Goal: Transaction & Acquisition: Purchase product/service

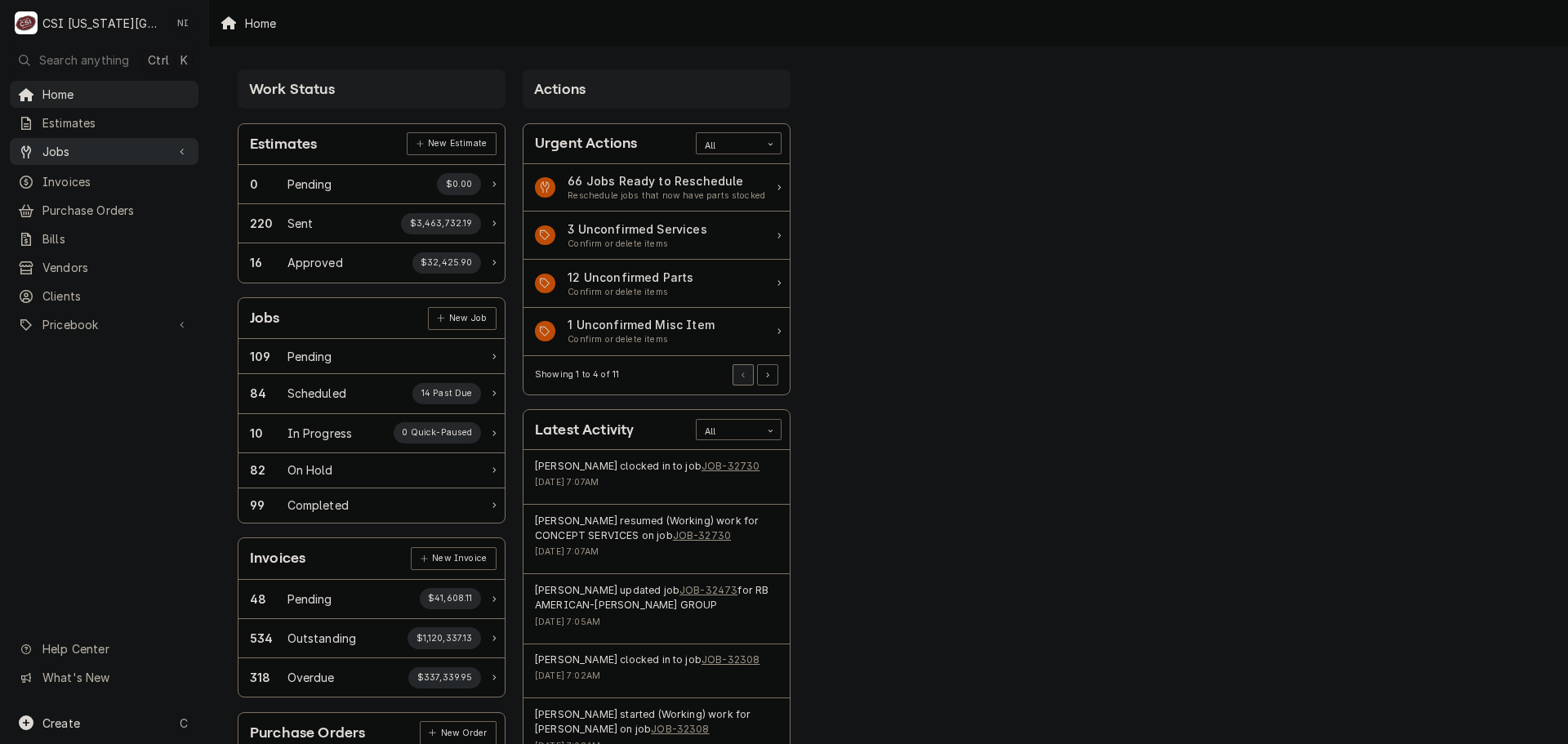
click at [138, 155] on div "Jobs" at bounding box center [103, 151] width 182 height 20
click at [111, 173] on span "Jobs" at bounding box center [117, 180] width 148 height 18
click at [105, 256] on span "Purchase Orders" at bounding box center [117, 265] width 148 height 18
click at [107, 374] on span "Pricebook" at bounding box center [104, 378] width 124 height 18
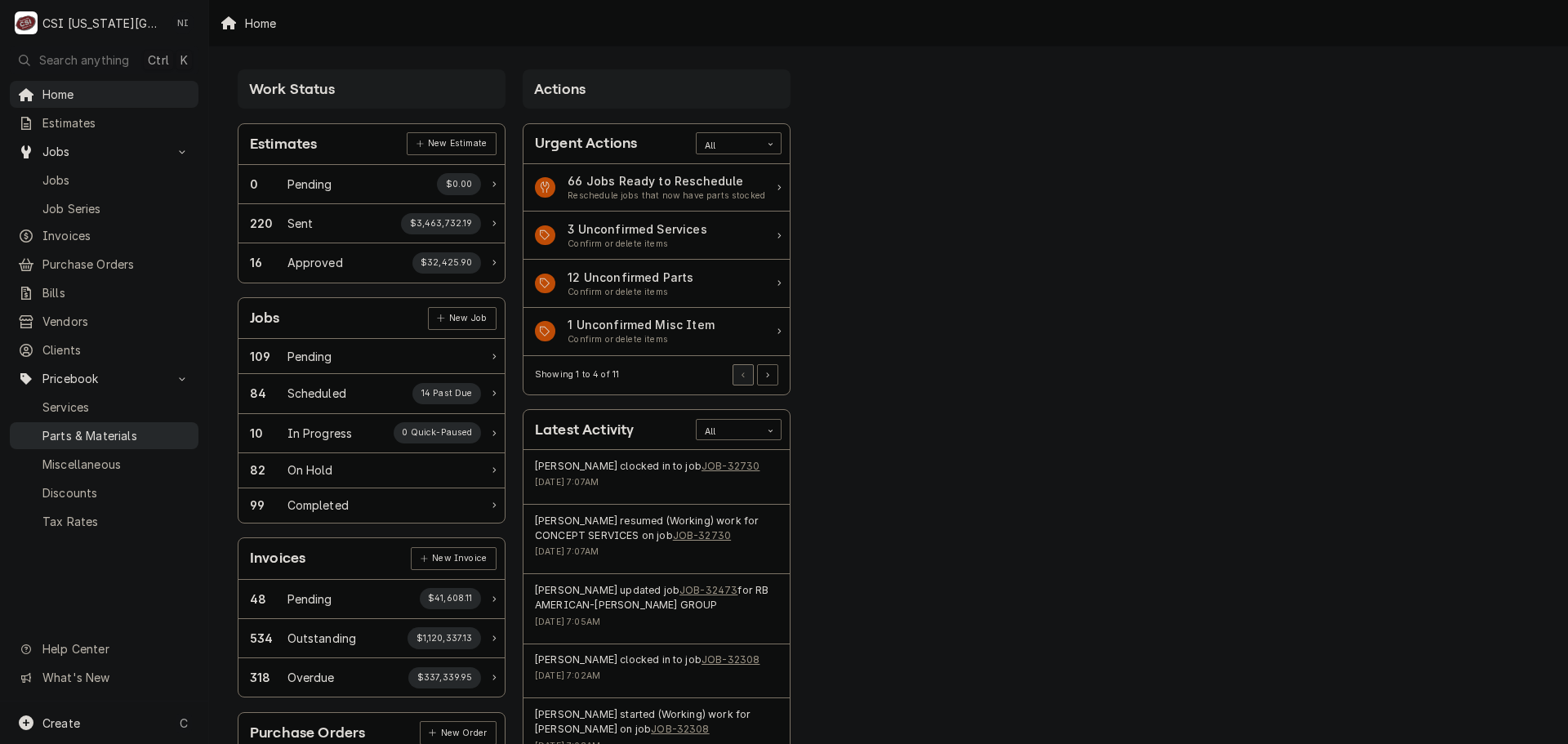
click at [107, 427] on span "Parts & Materials" at bounding box center [117, 436] width 148 height 18
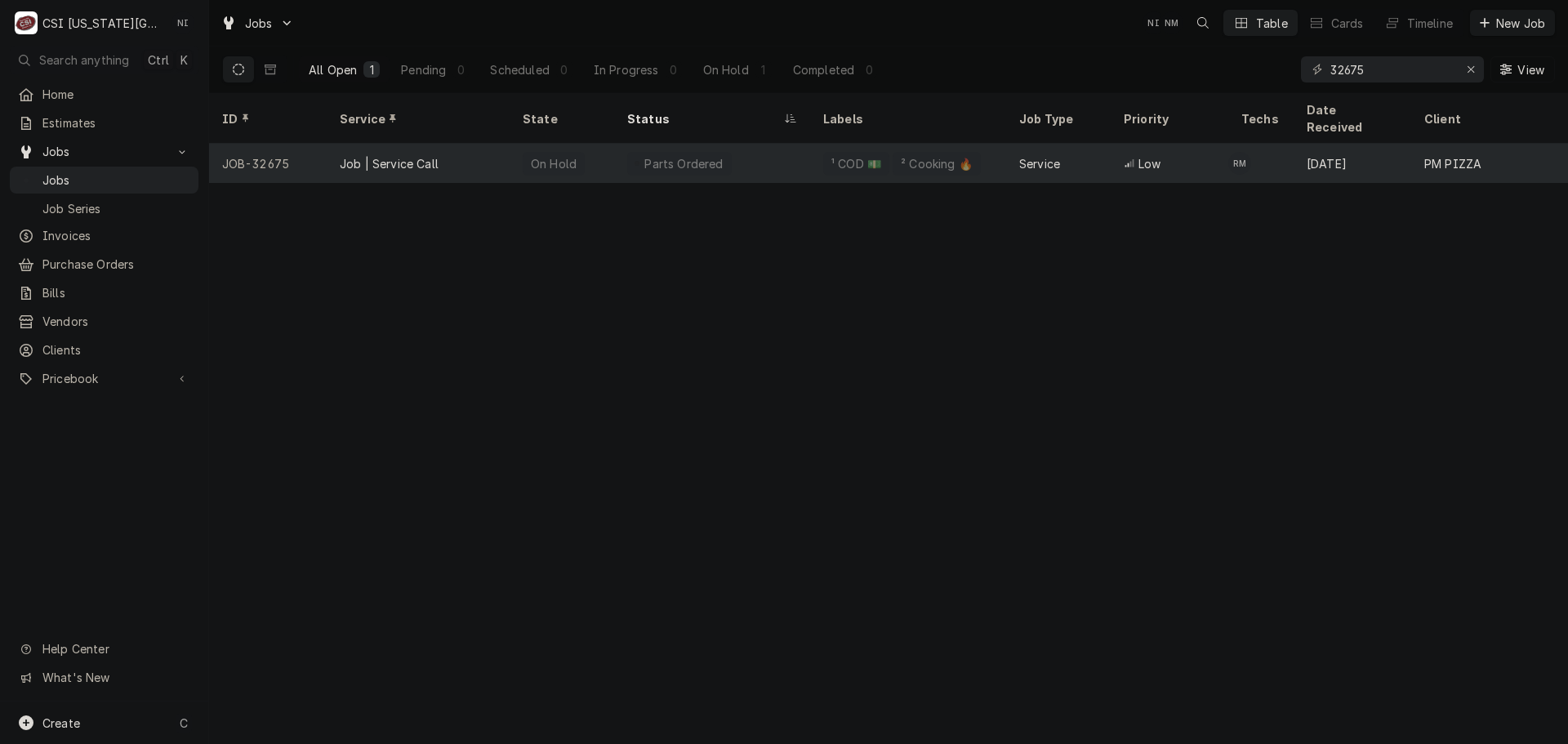
click at [763, 147] on div "Parts Ordered" at bounding box center [711, 163] width 196 height 39
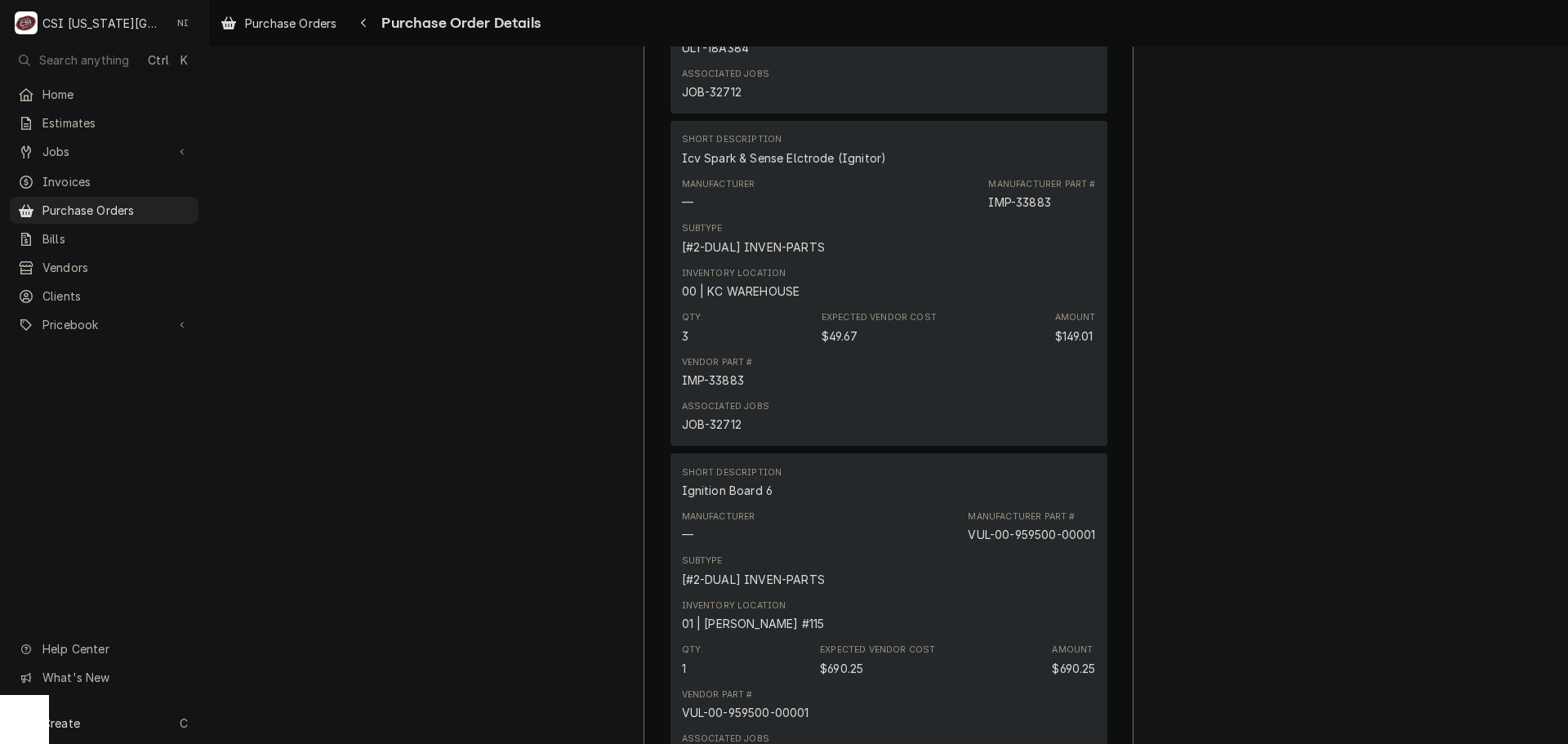
scroll to position [1143, 0]
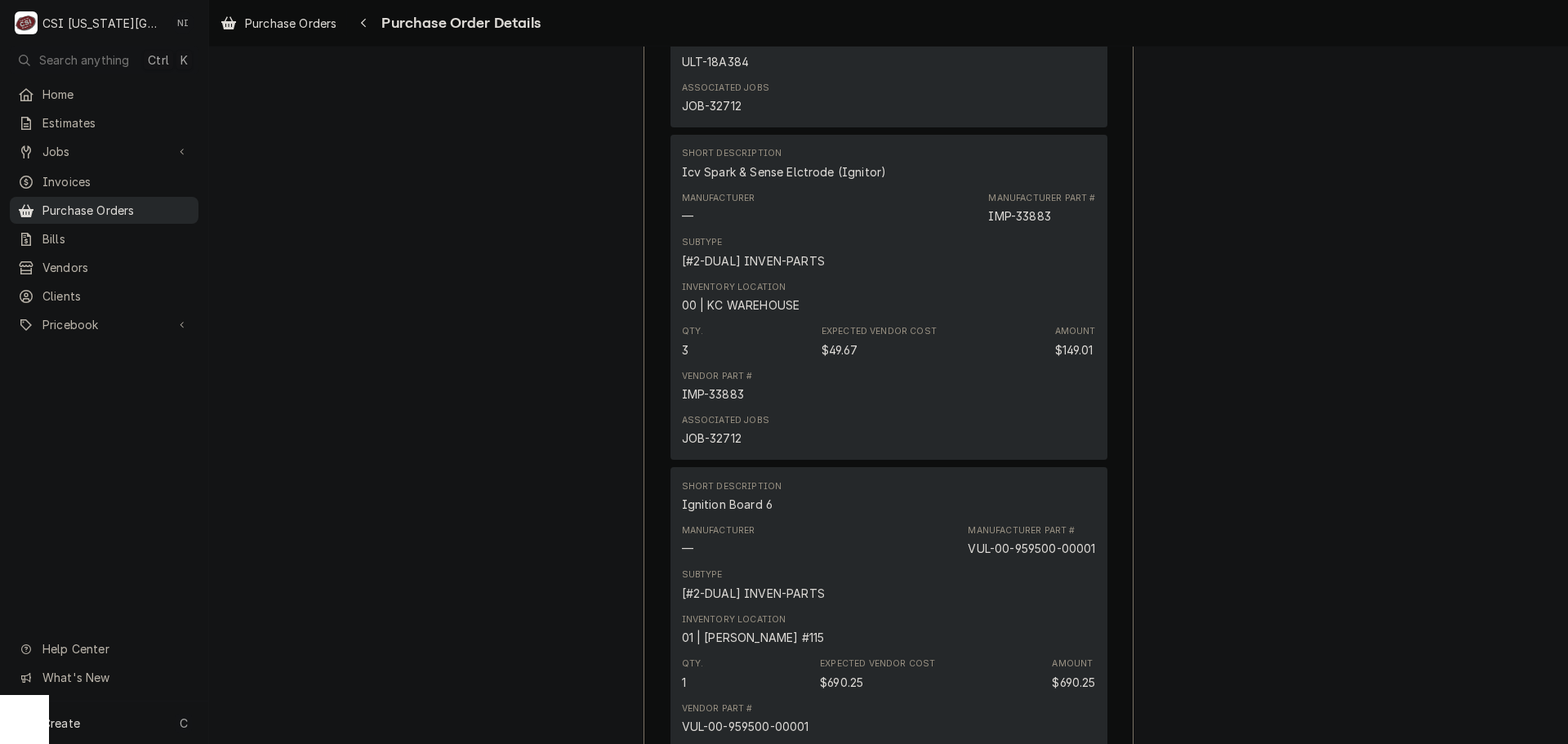
click at [125, 207] on span "Purchase Orders" at bounding box center [117, 210] width 148 height 18
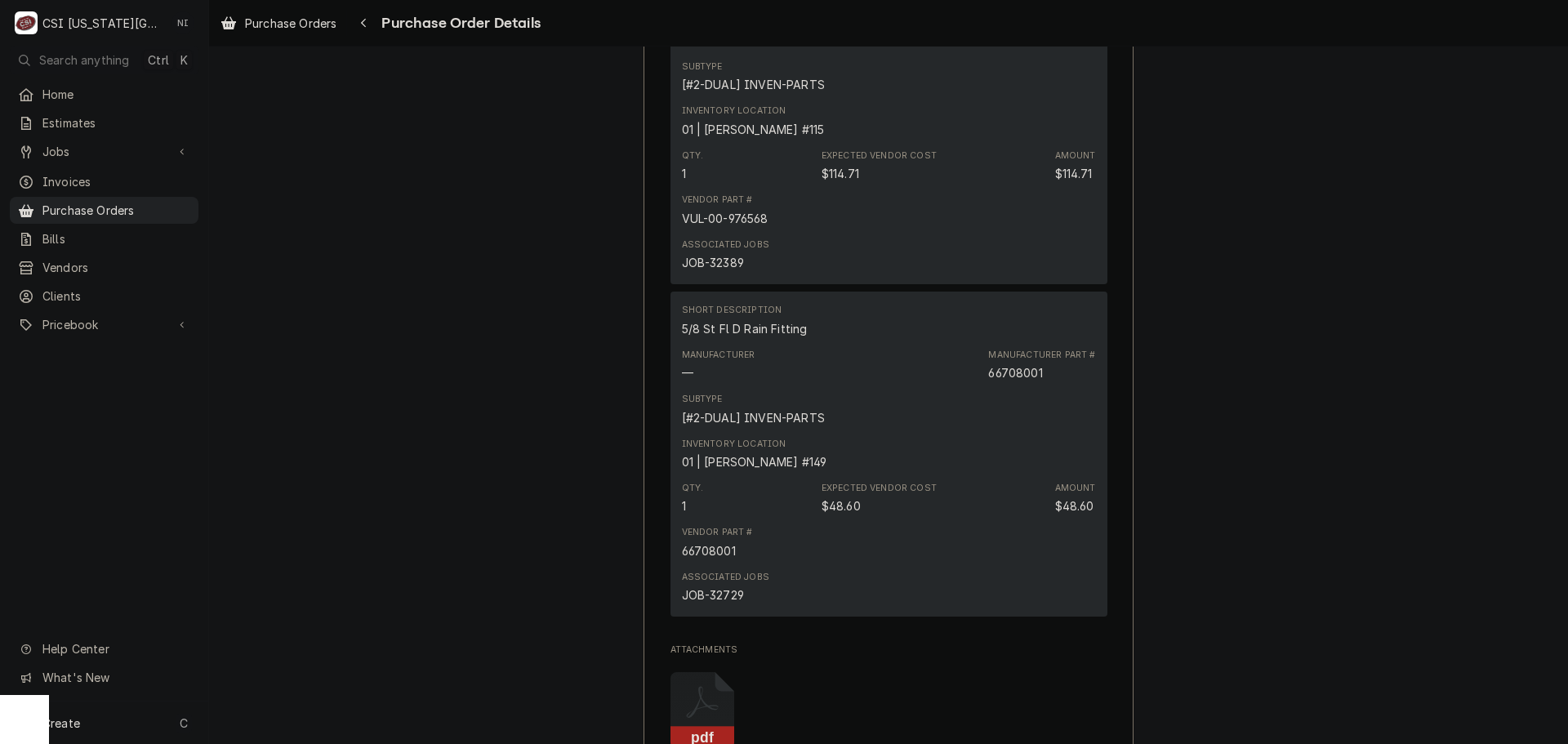
scroll to position [3086, 0]
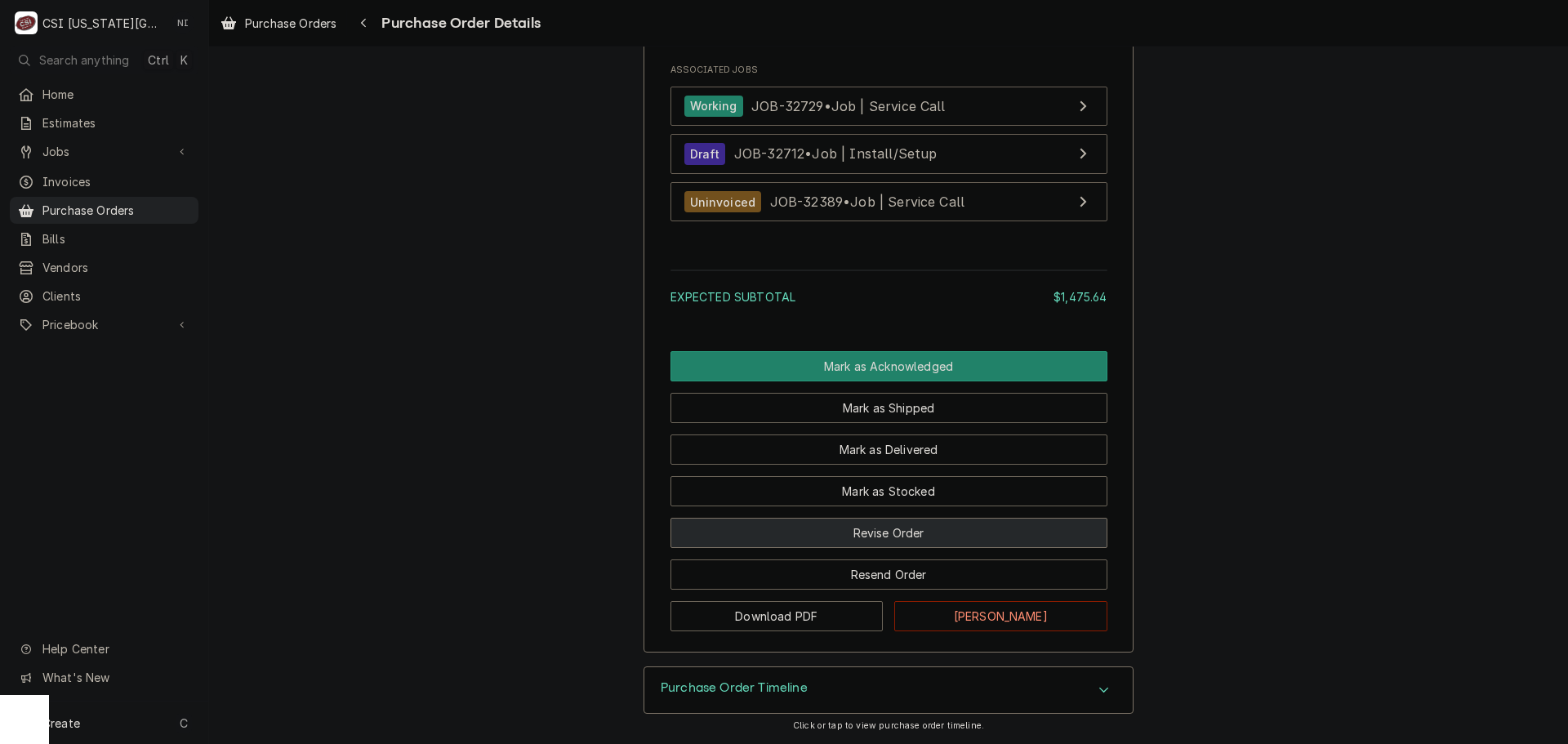
click at [816, 529] on button "Revise Order" at bounding box center [888, 532] width 437 height 30
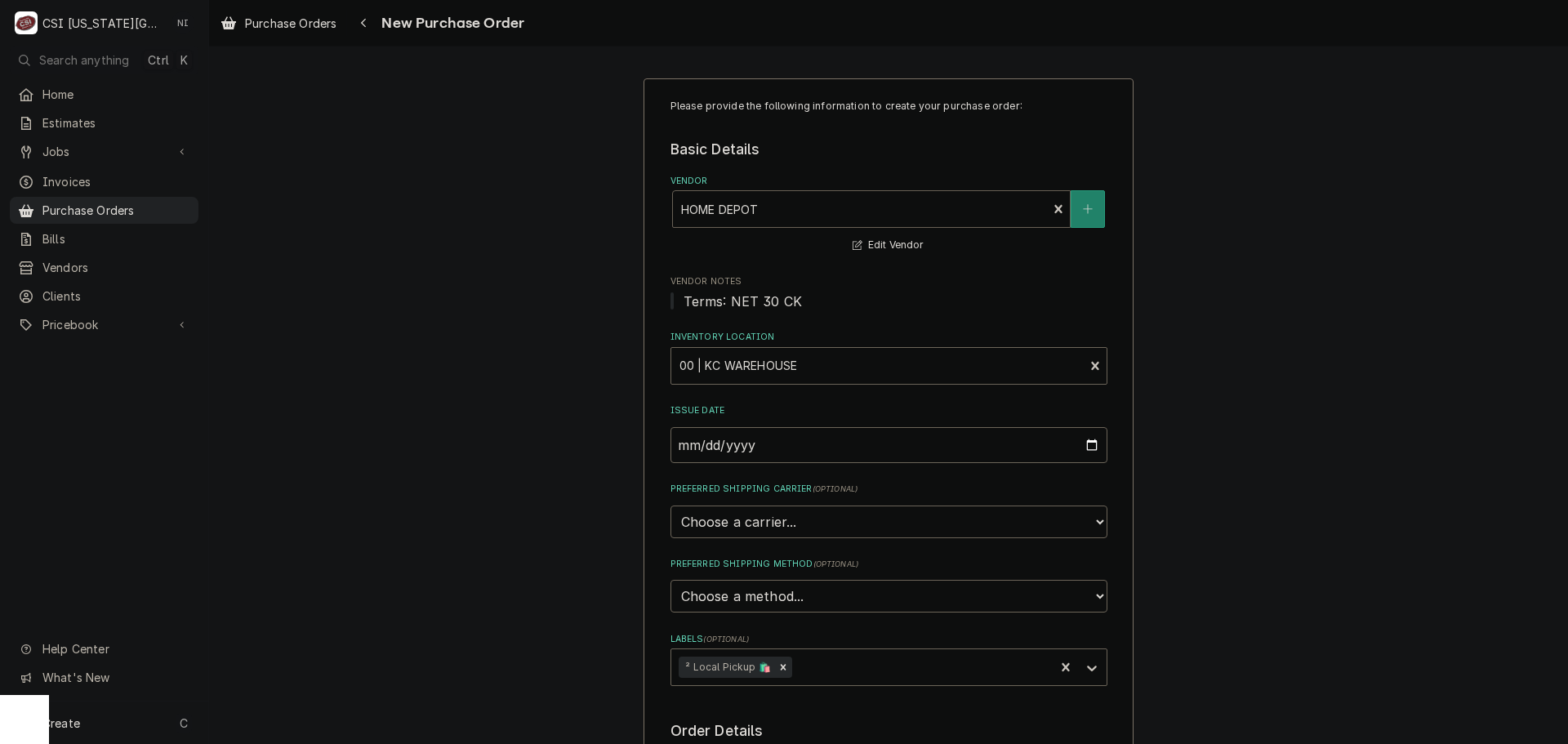
click at [798, 209] on div "Vendor" at bounding box center [860, 209] width 358 height 29
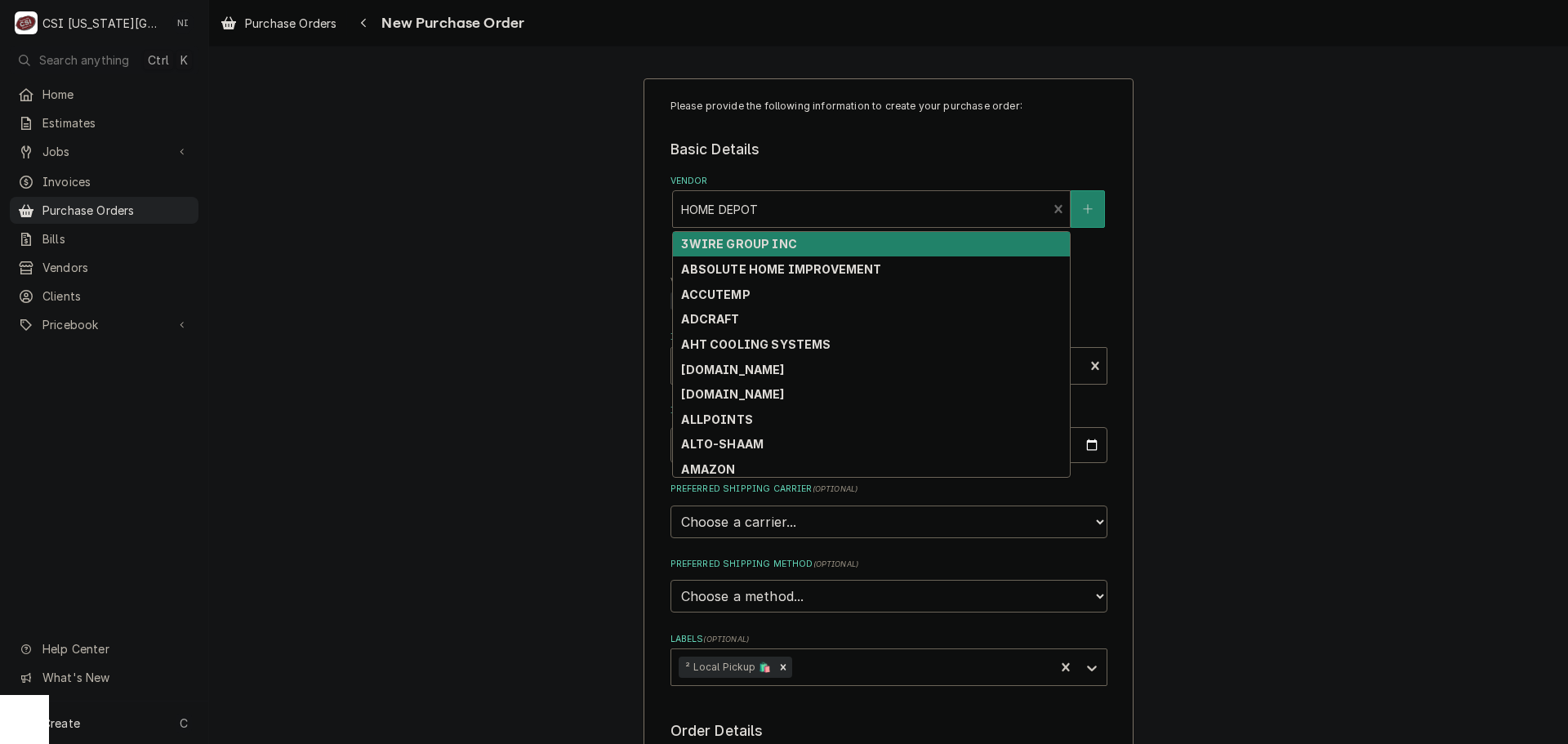
type textarea "x"
type input "c"
type textarea "x"
type input "ci"
type textarea "x"
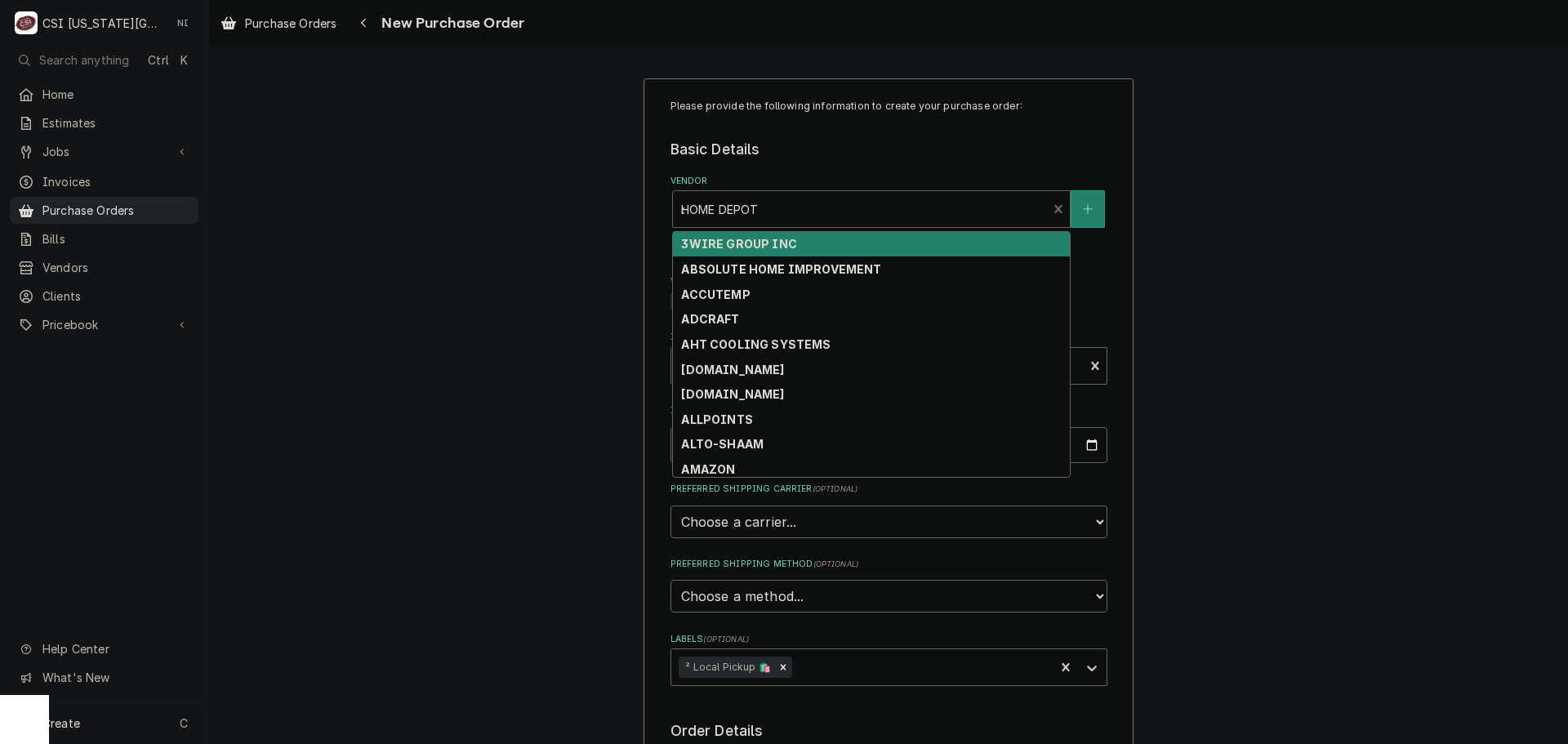
type input "cit"
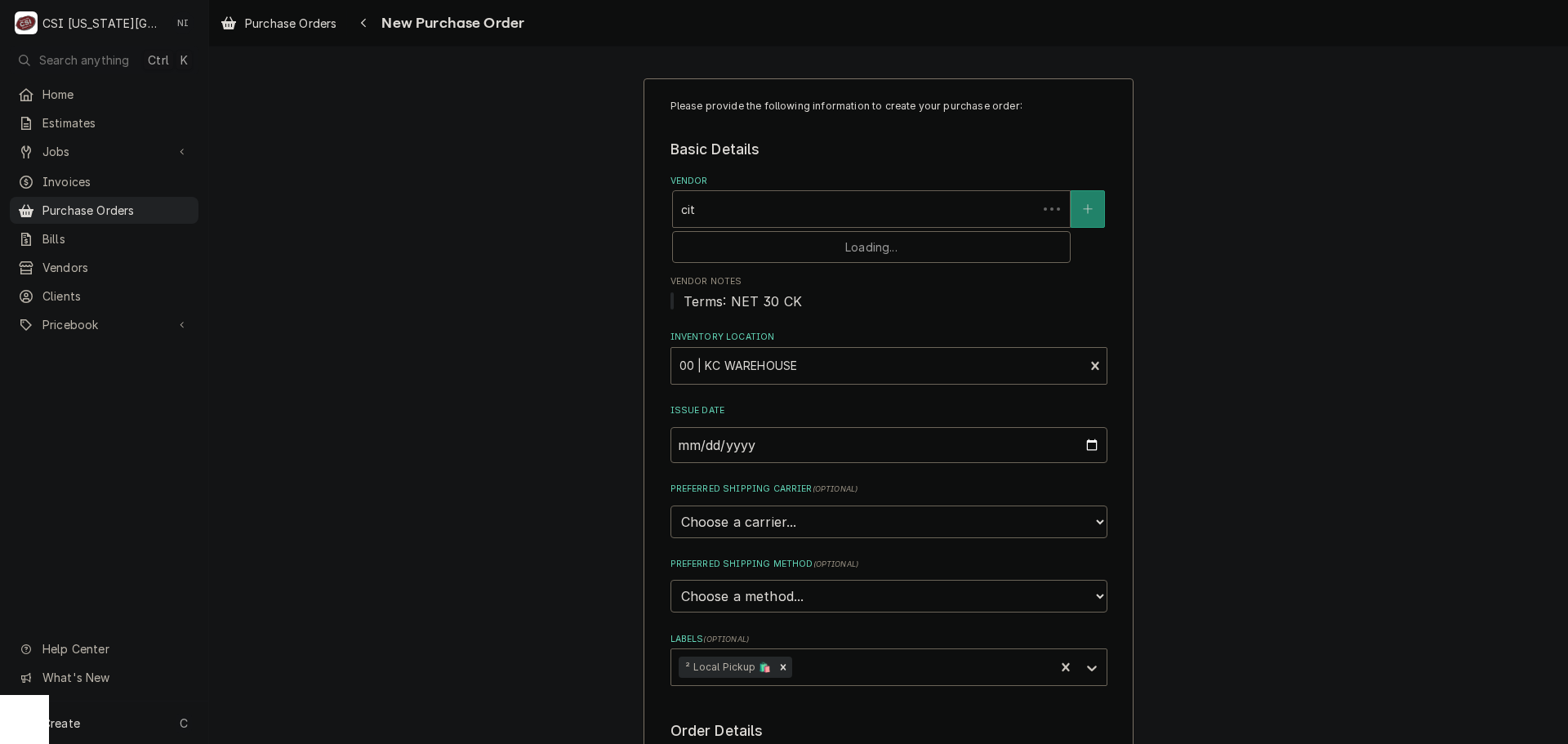
type textarea "x"
type input "city"
type textarea "x"
type input "city"
type textarea "x"
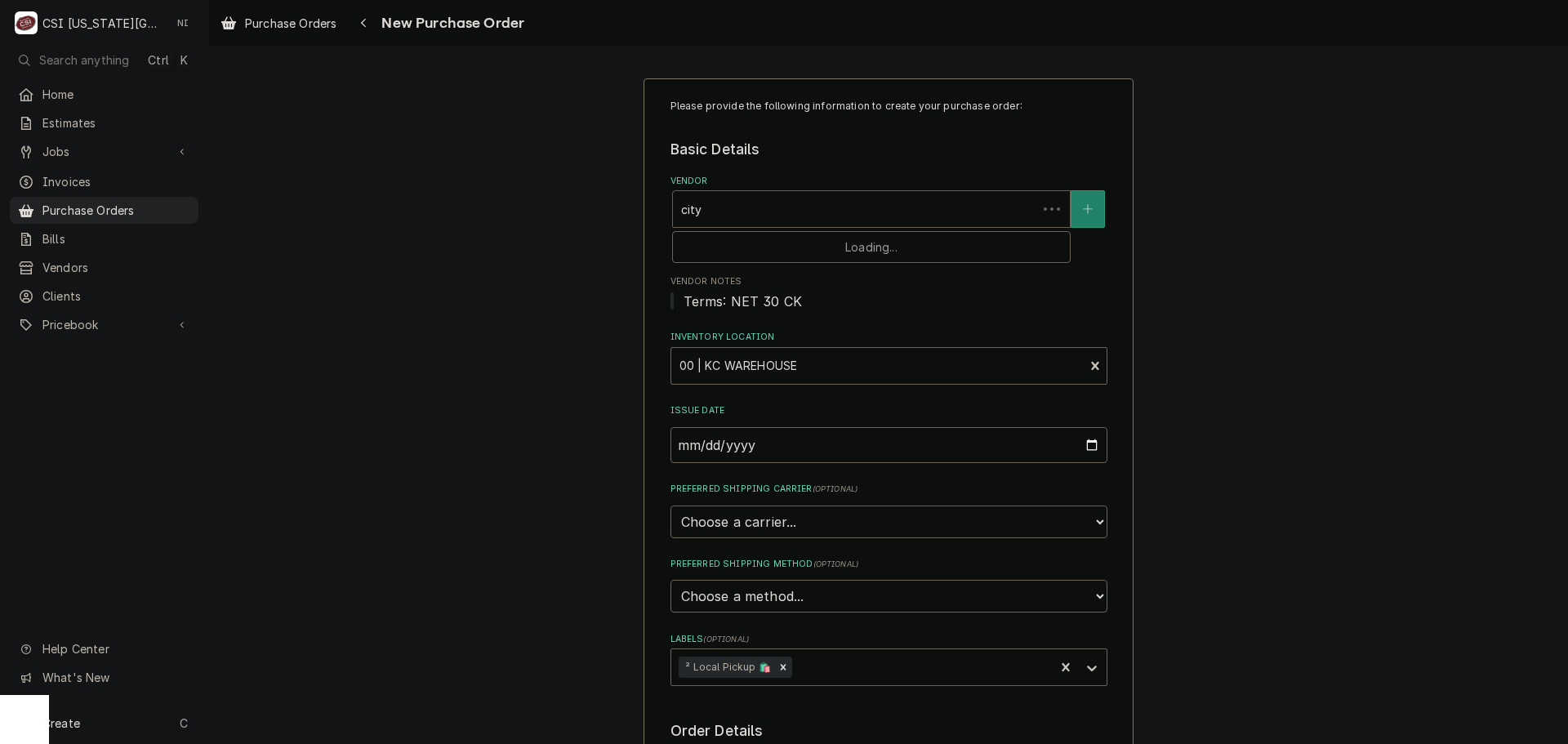
type input "city e"
type textarea "x"
type input "city el"
type textarea "x"
type input "city ele"
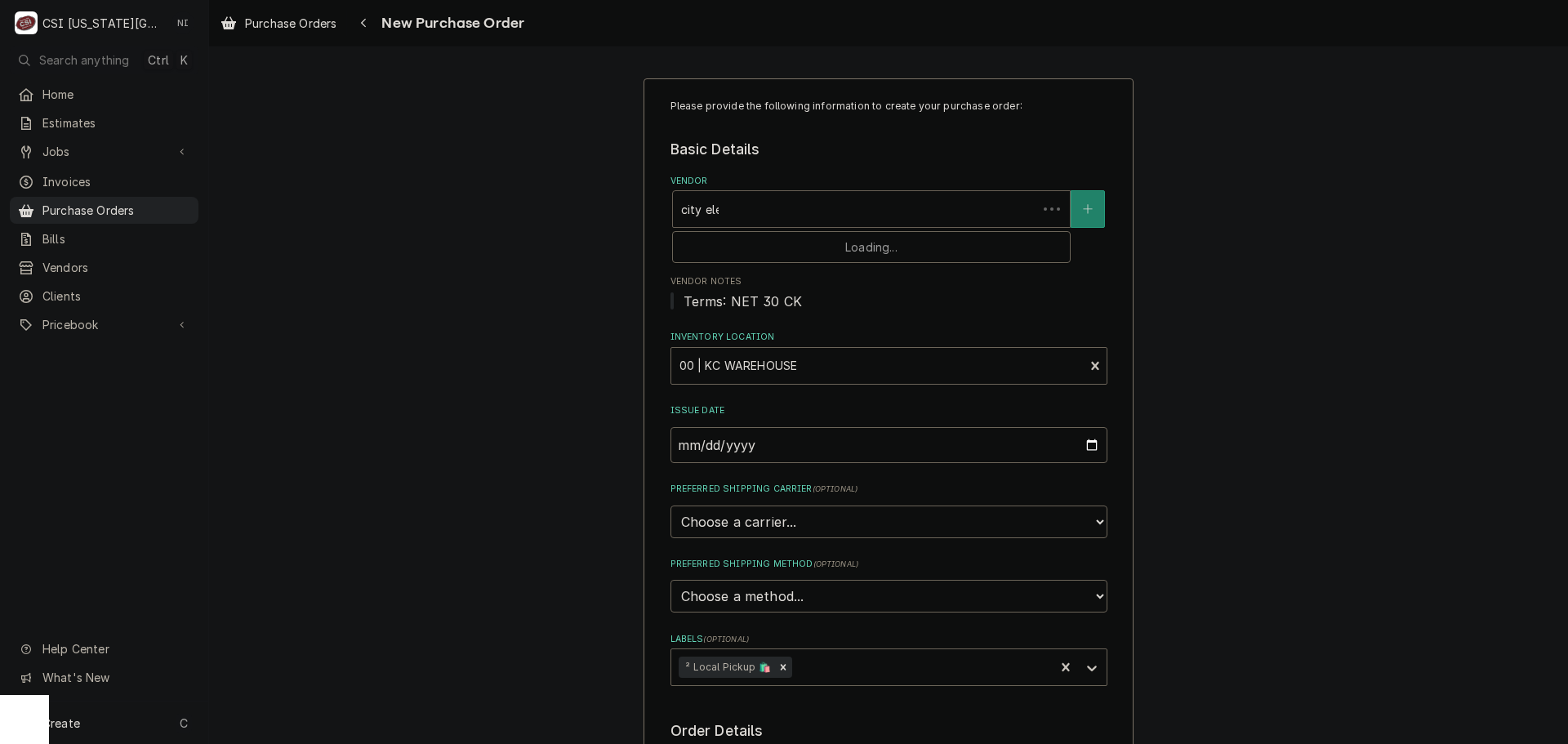
type textarea "x"
type input "city elec"
type textarea "x"
type input "city elect"
type textarea "x"
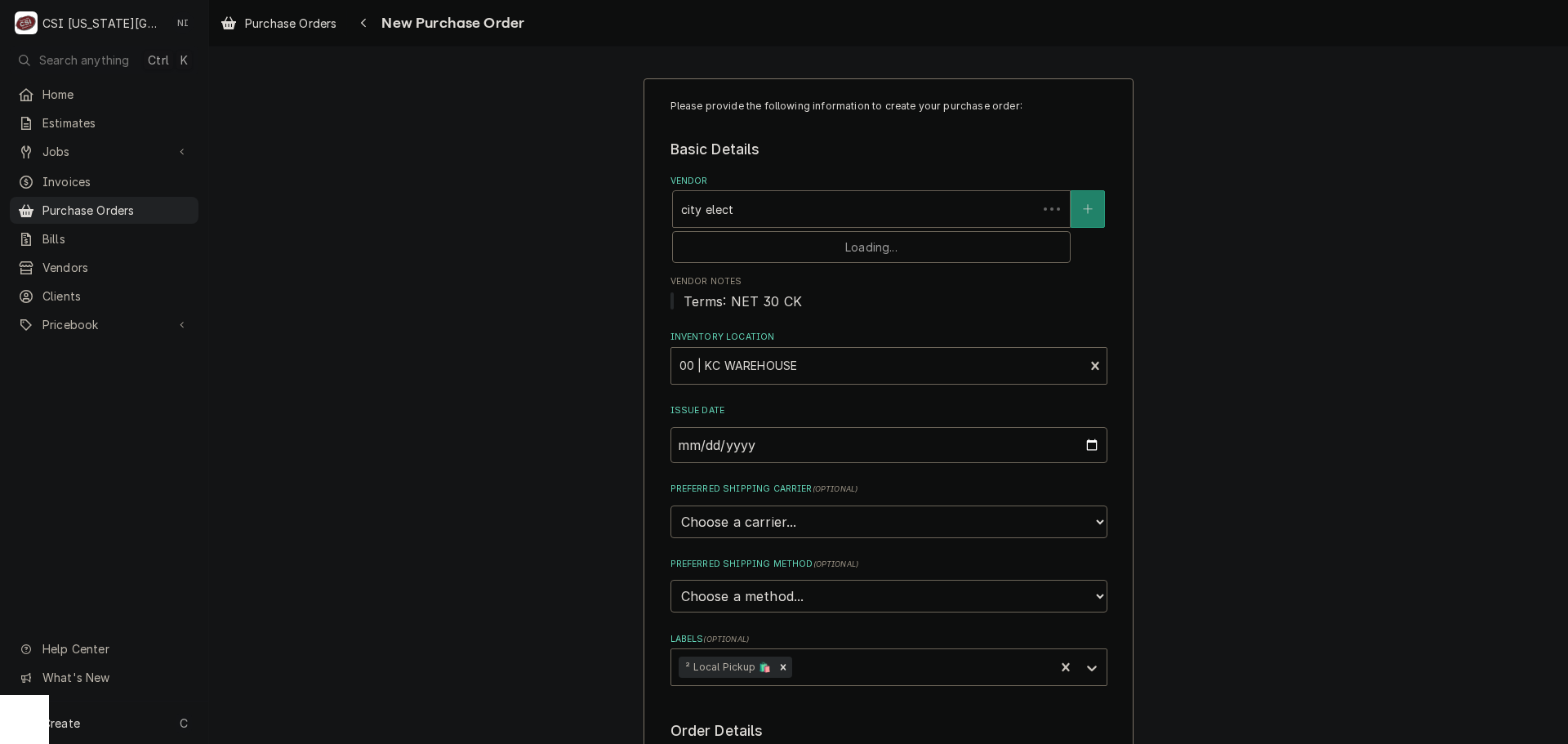
type input "city electt"
type textarea "x"
type input "city electti"
type textarea "x"
type input "city electt"
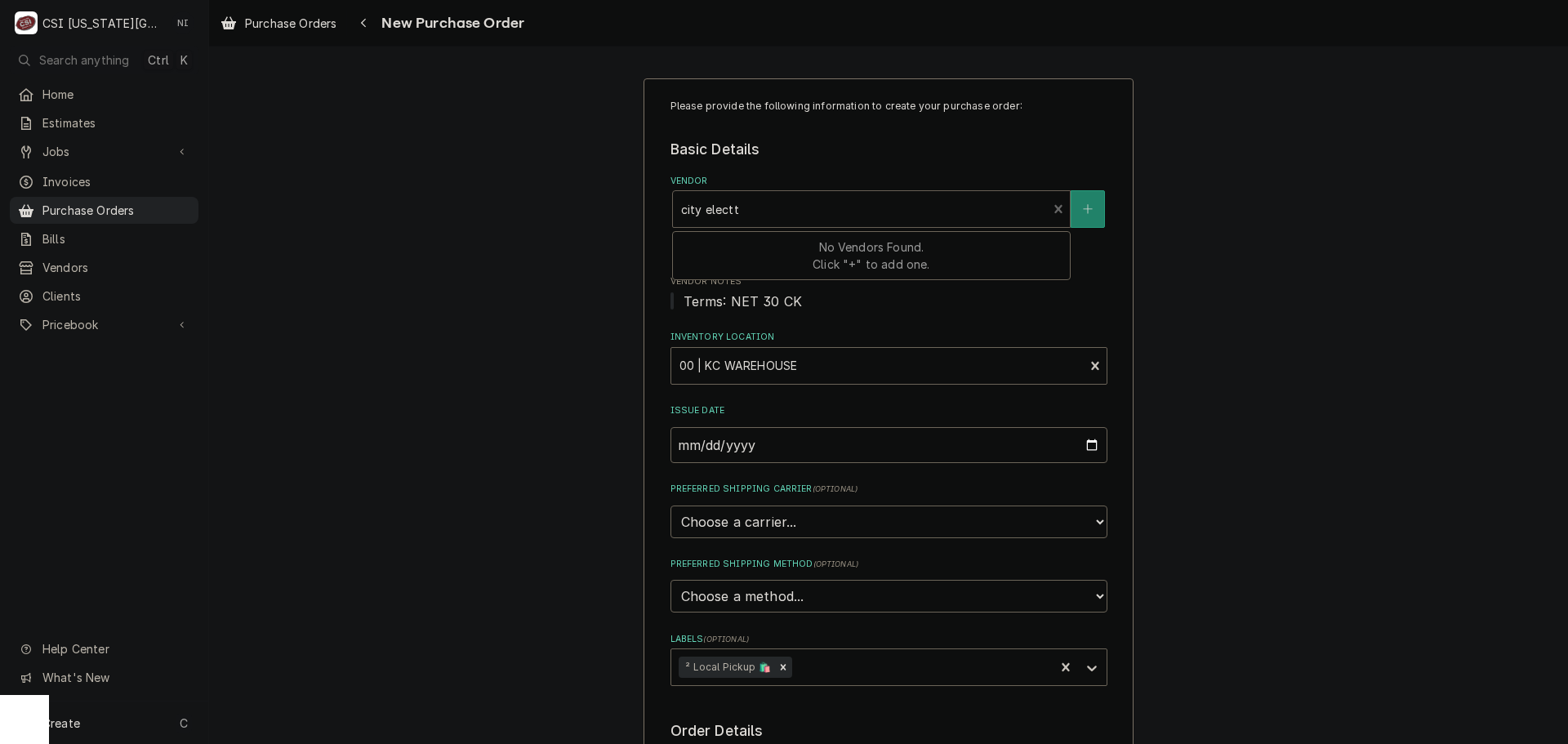
type textarea "x"
type input "city elect"
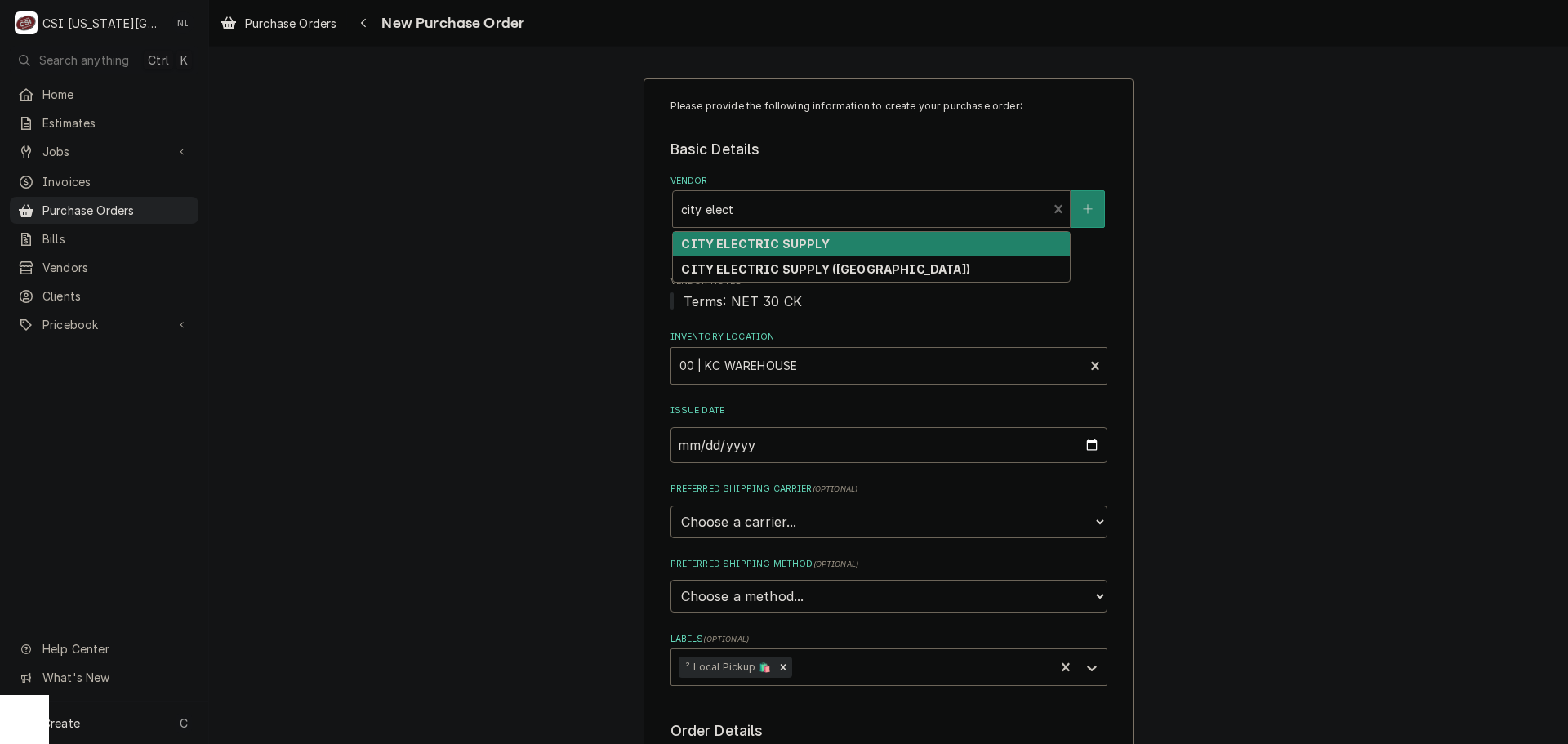
type textarea "x"
type input "city electr"
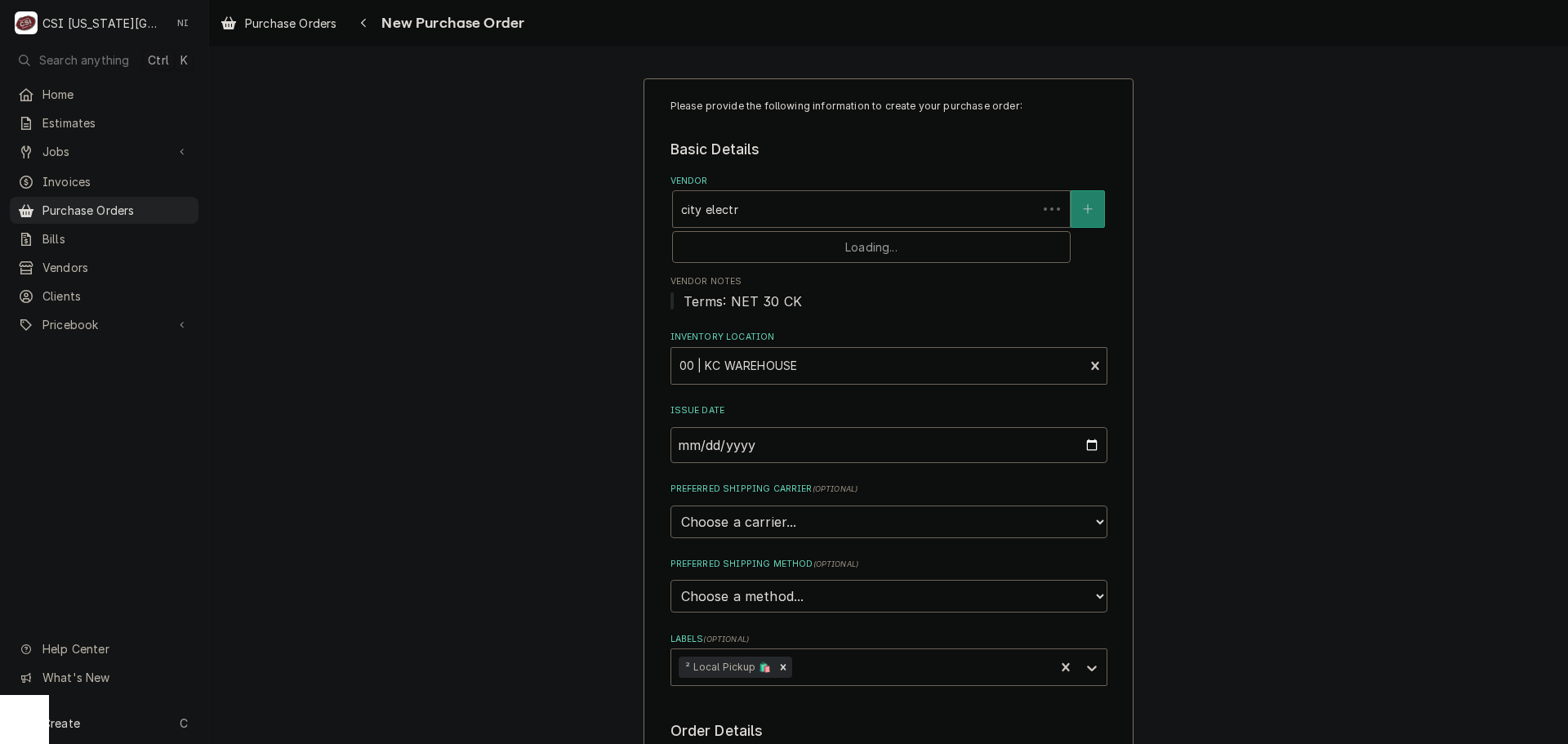
type textarea "x"
type input "city electri"
type textarea "x"
type input "city electric"
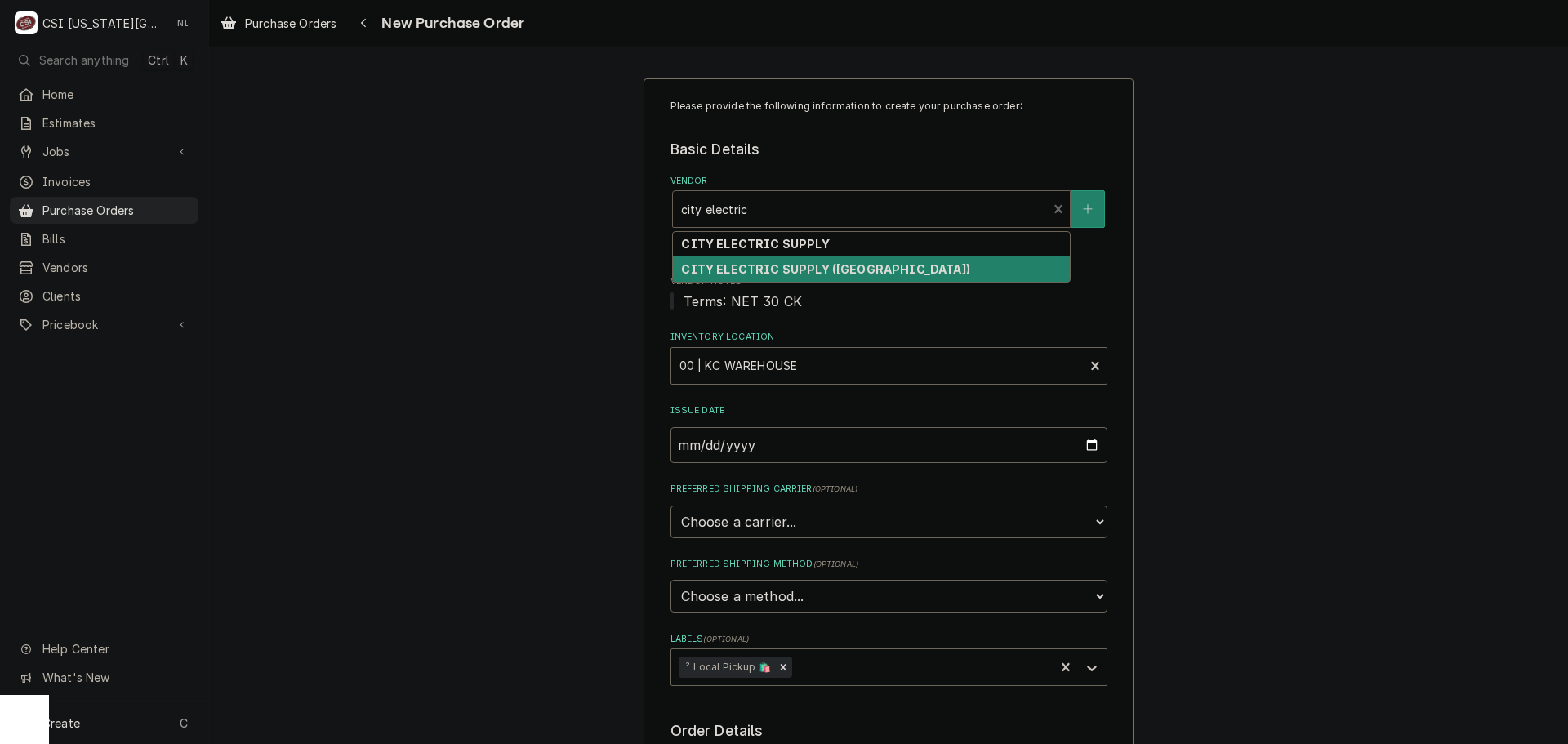
click at [821, 268] on strong "CITY ELECTRIC SUPPLY (MO)" at bounding box center [825, 268] width 288 height 14
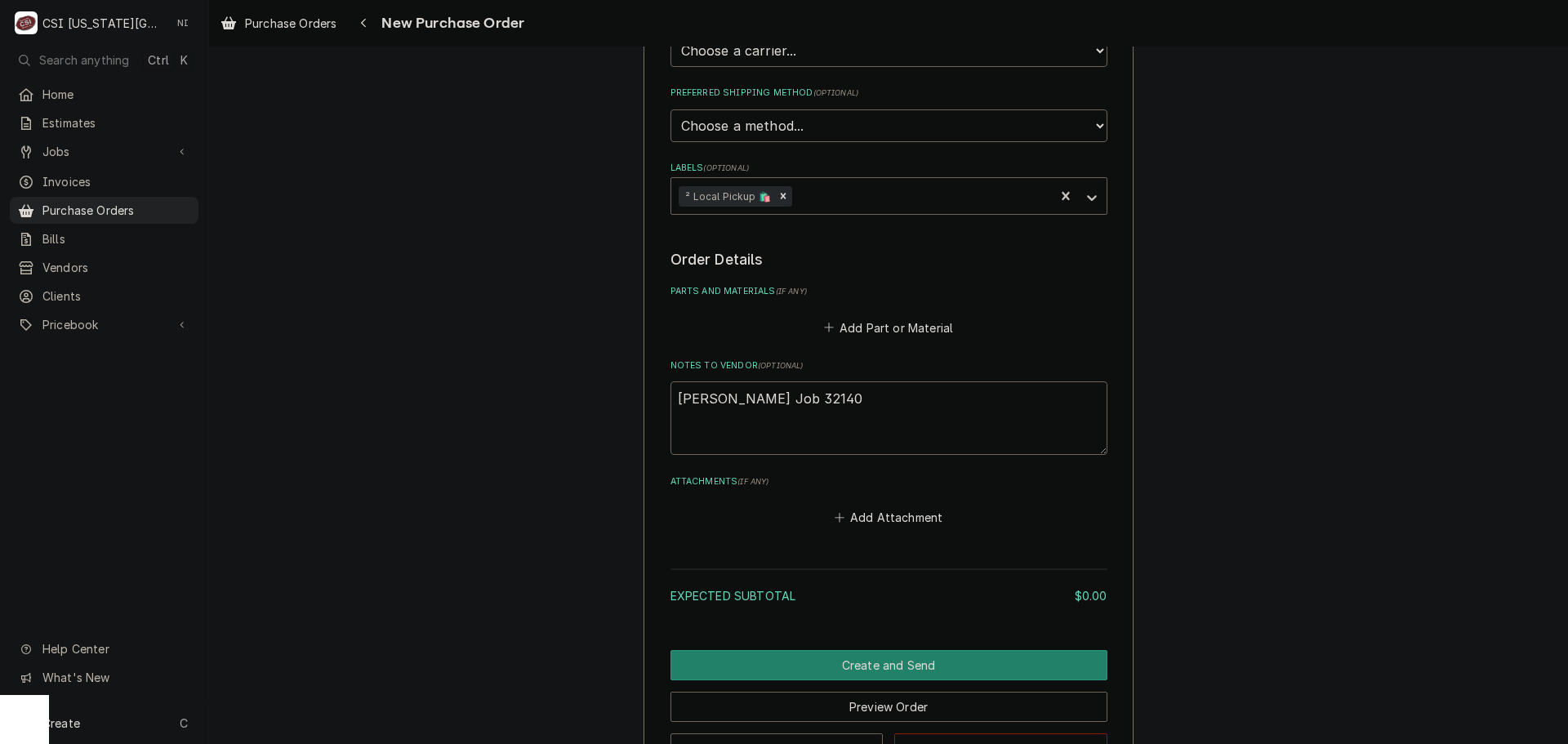
scroll to position [548, 0]
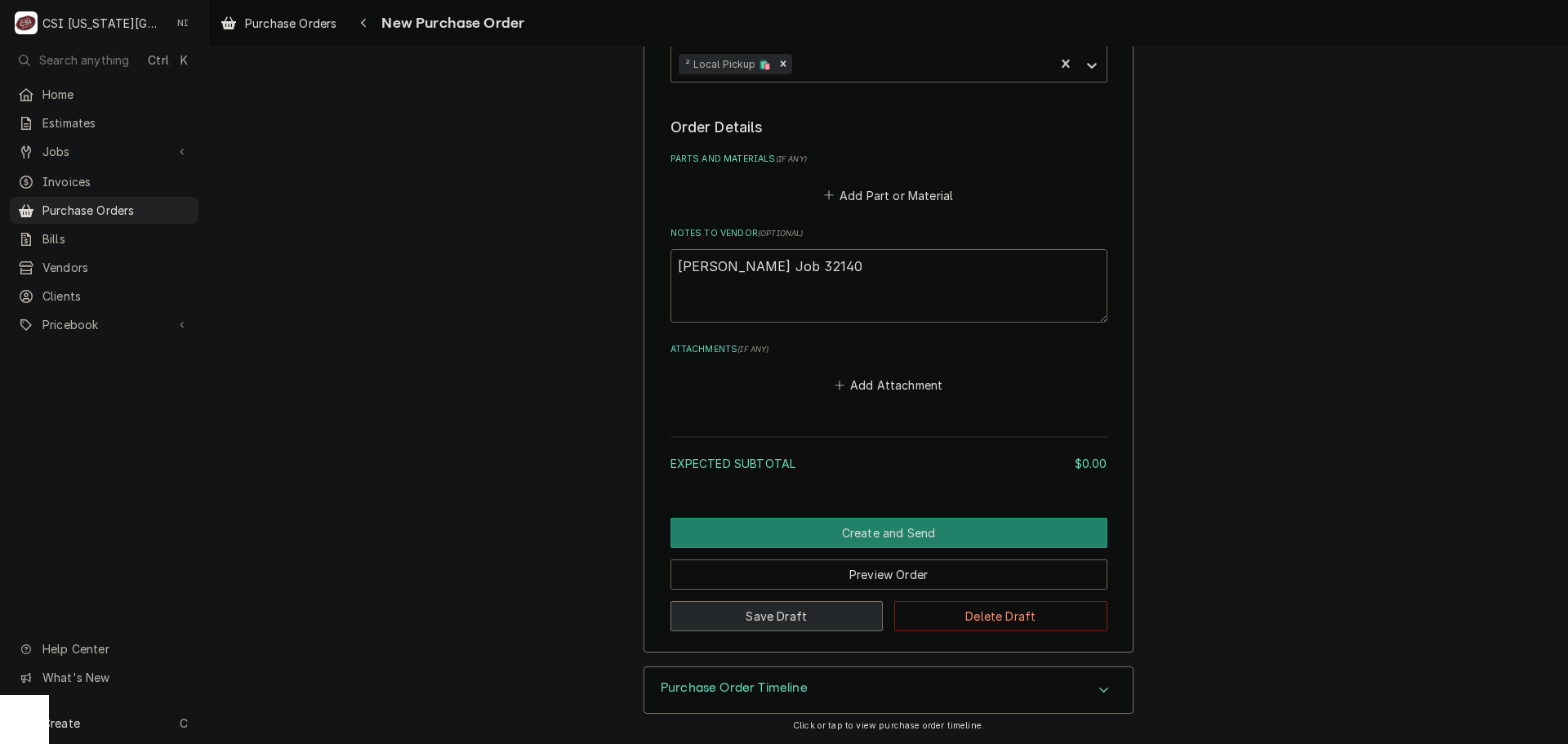
click at [802, 622] on button "Save Draft" at bounding box center [776, 616] width 213 height 30
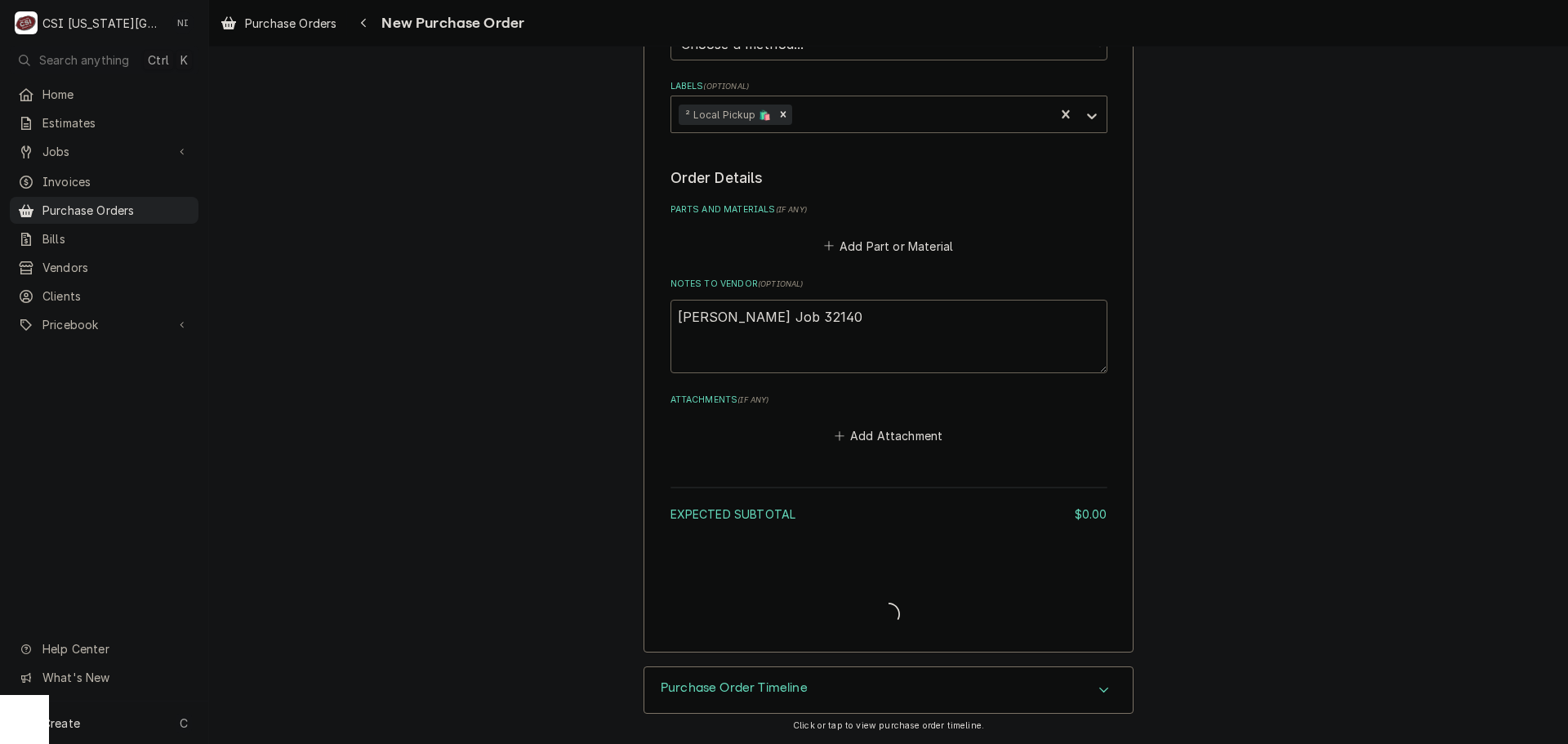
type textarea "x"
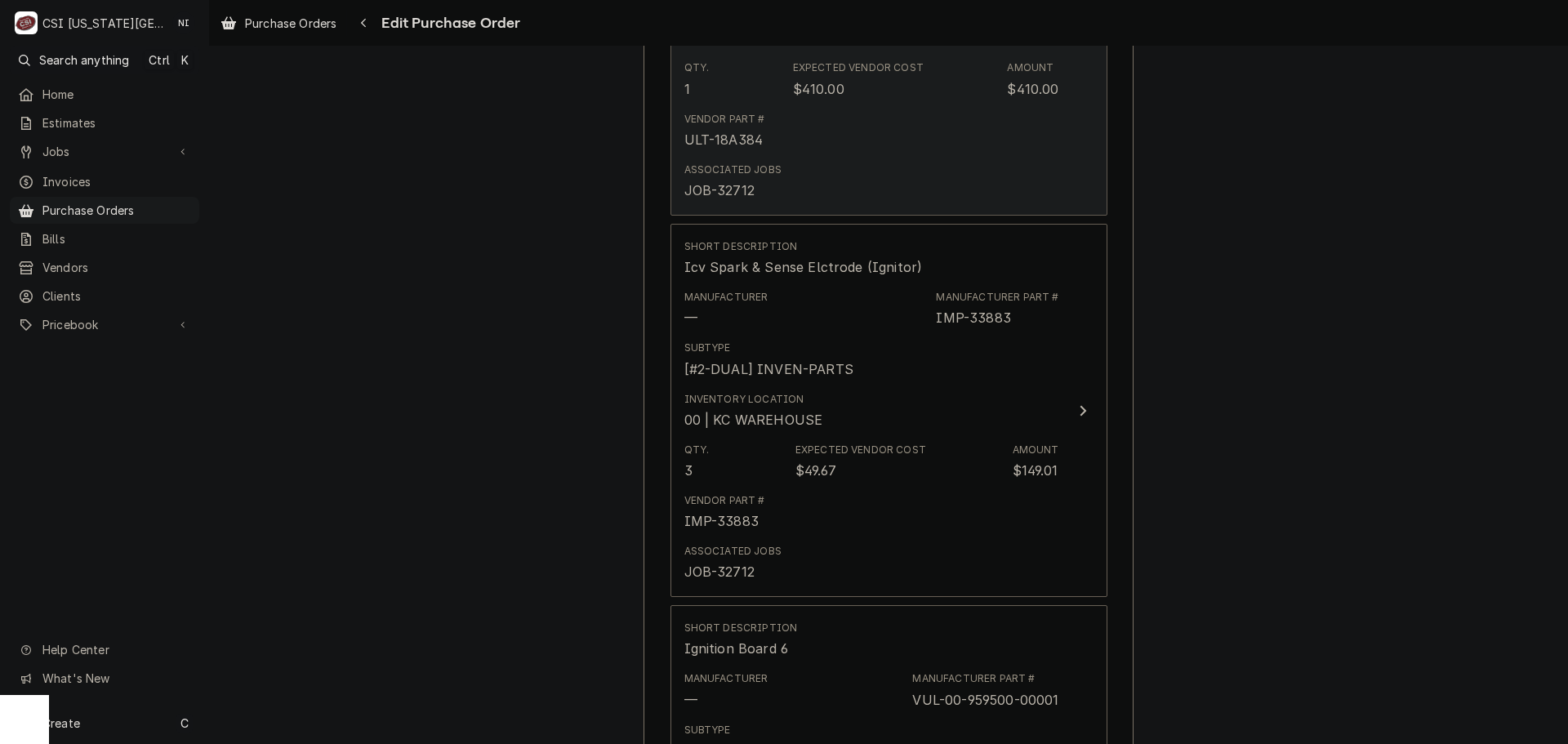
scroll to position [898, 0]
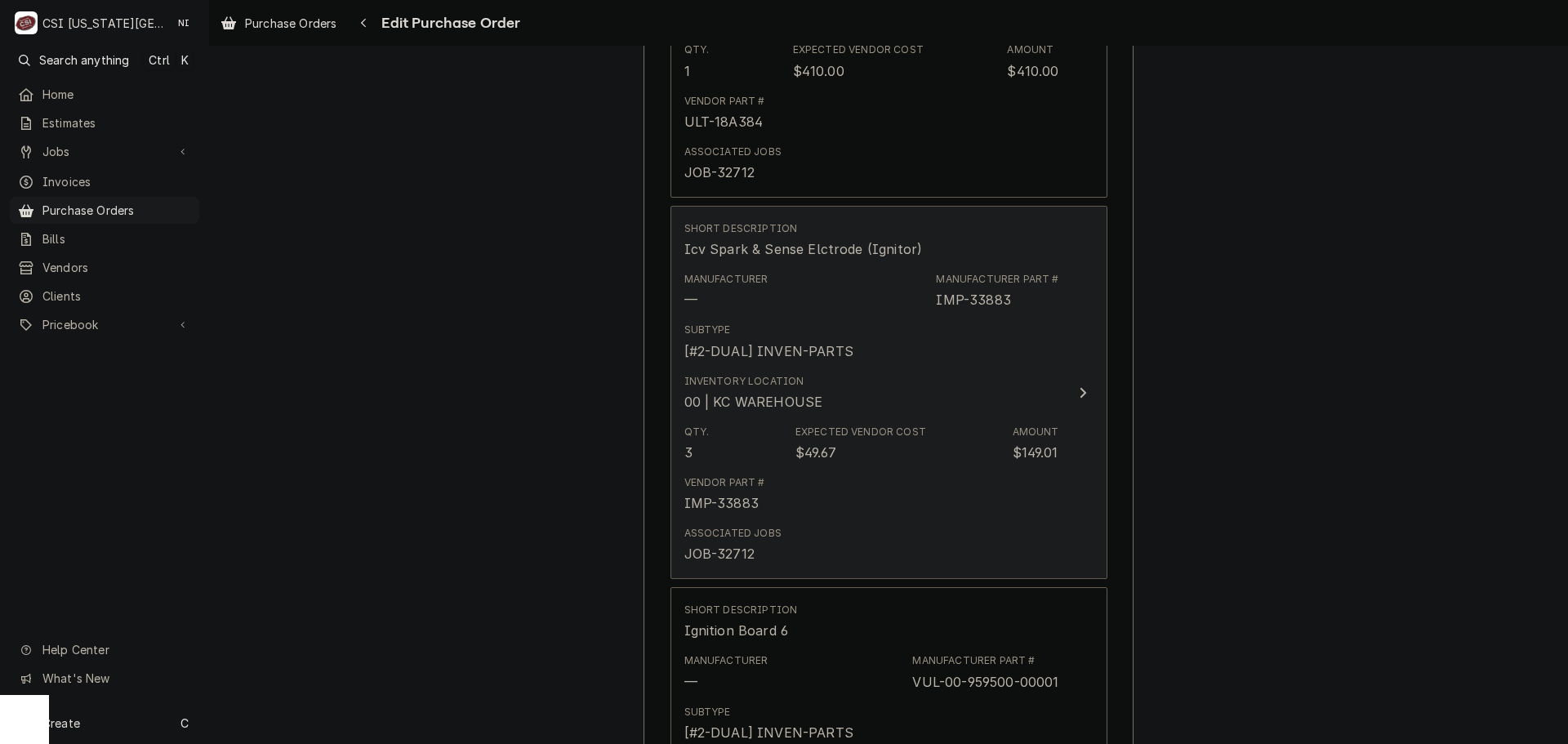
click at [927, 403] on div "Inventory Location 00 | KC WAREHOUSE" at bounding box center [871, 393] width 374 height 51
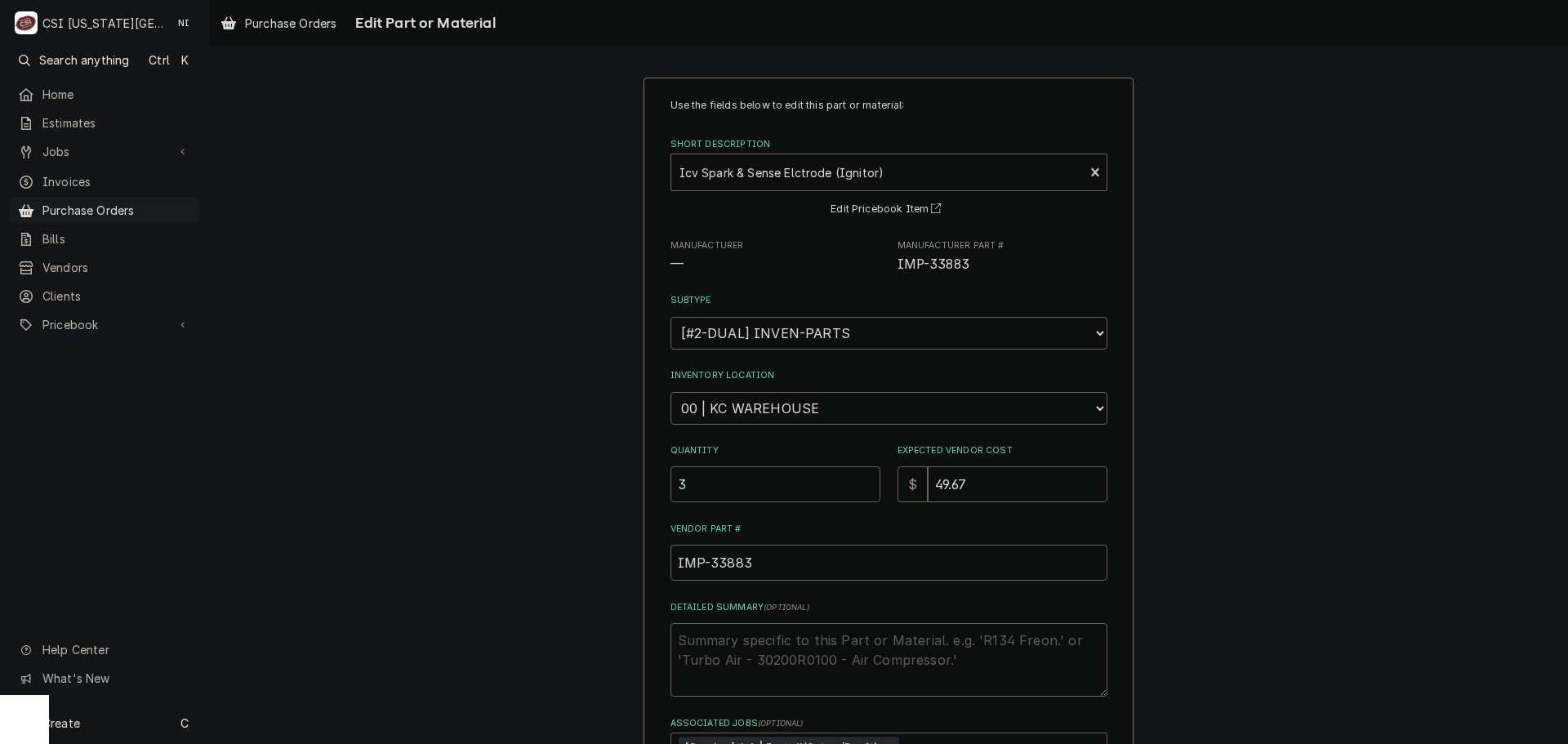
drag, startPoint x: 638, startPoint y: 484, endPoint x: 607, endPoint y: 478, distance: 31.6
click at [613, 482] on div "Use the fields below to edit this part or material: Short Description Icv Spark…" at bounding box center [888, 490] width 1359 height 854
type textarea "x"
type input "1"
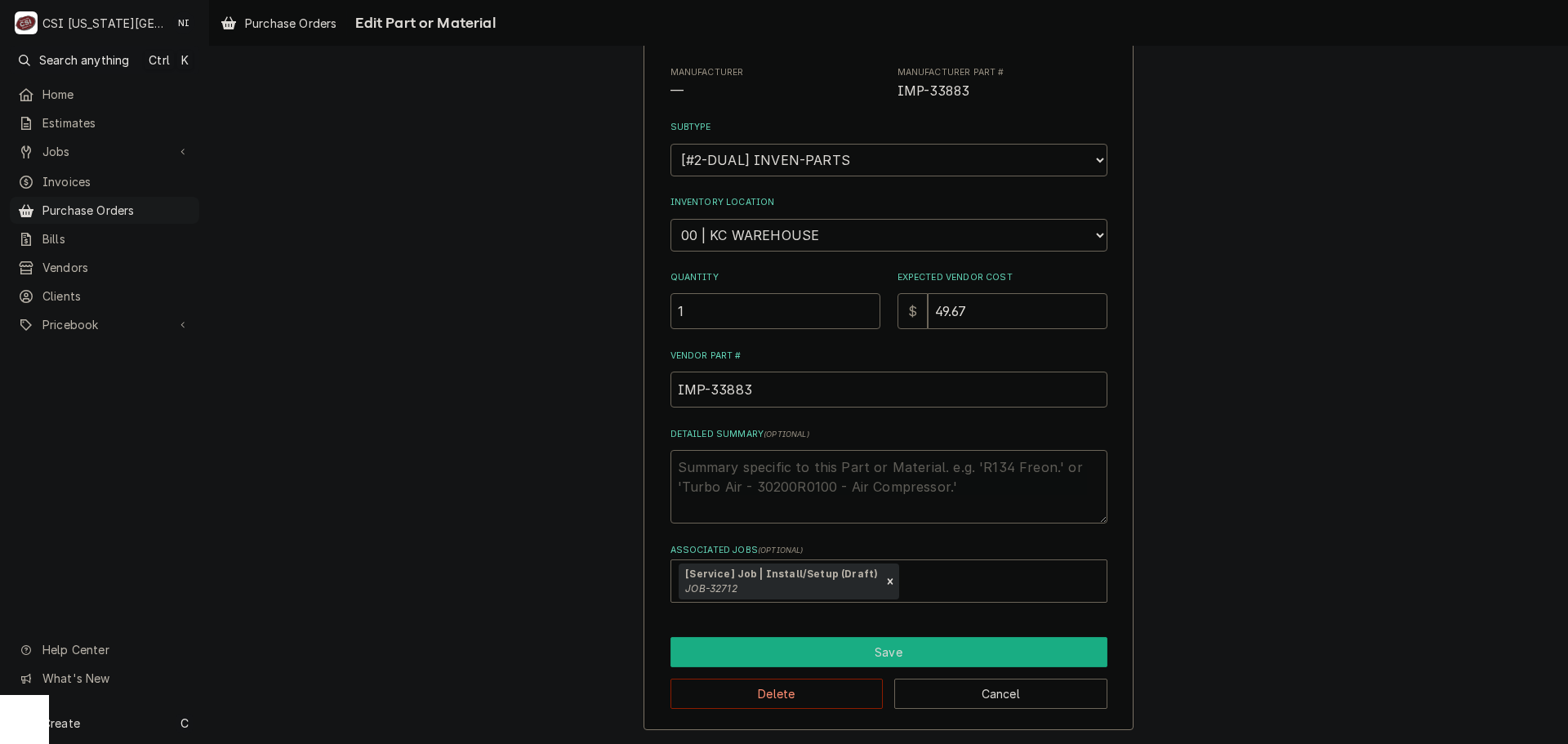
click at [872, 655] on button "Save" at bounding box center [888, 652] width 437 height 30
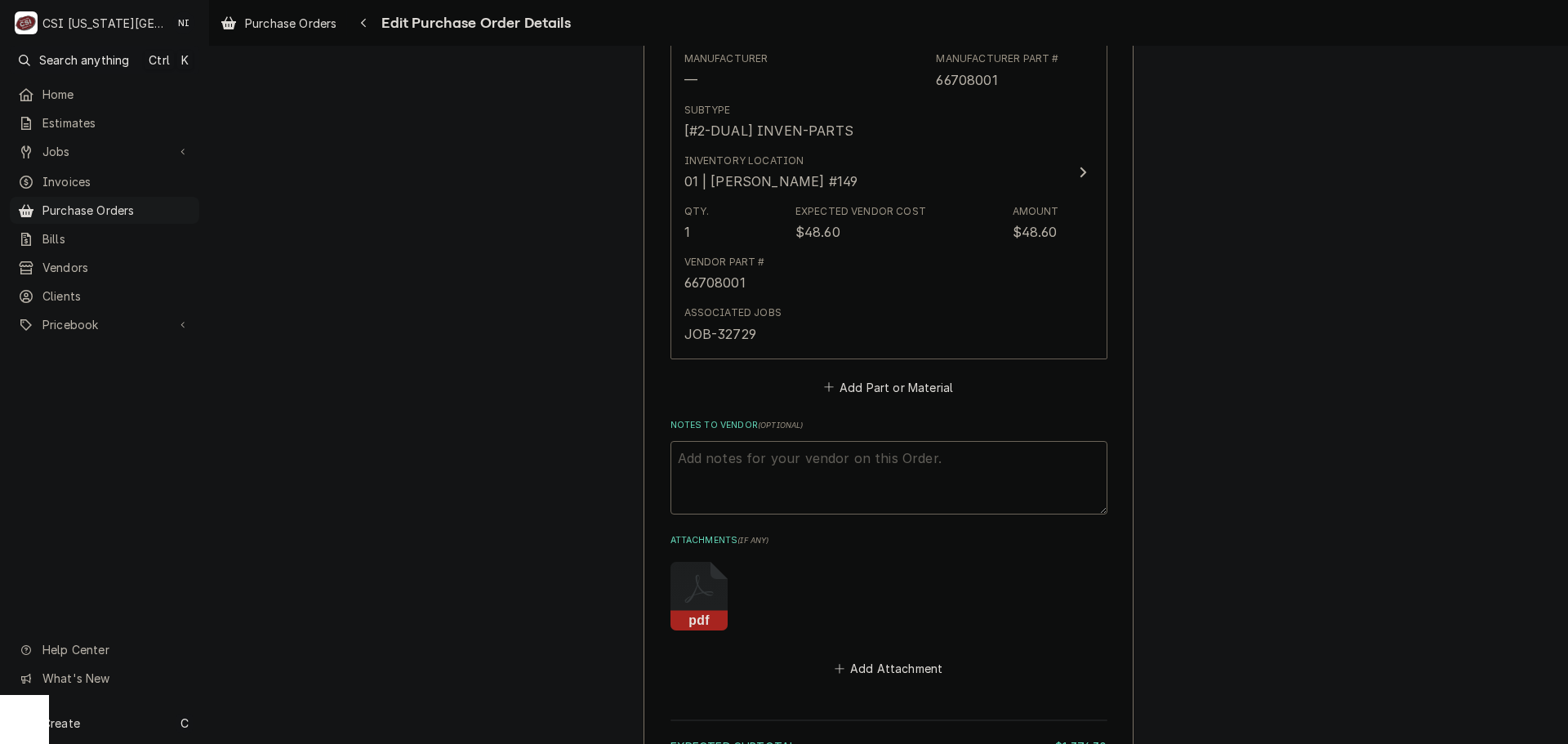
scroll to position [2845, 0]
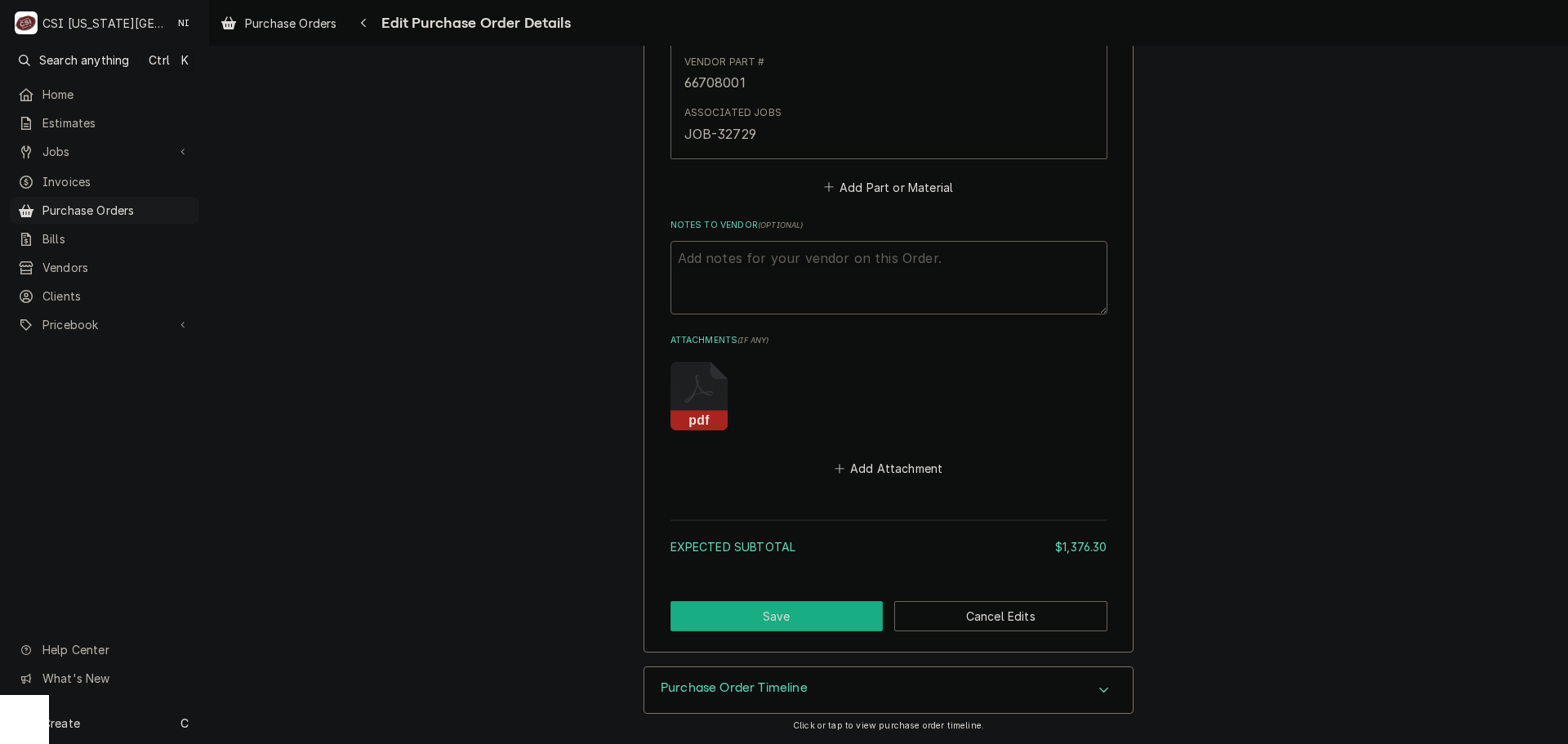
click at [830, 620] on button "Save" at bounding box center [776, 616] width 213 height 30
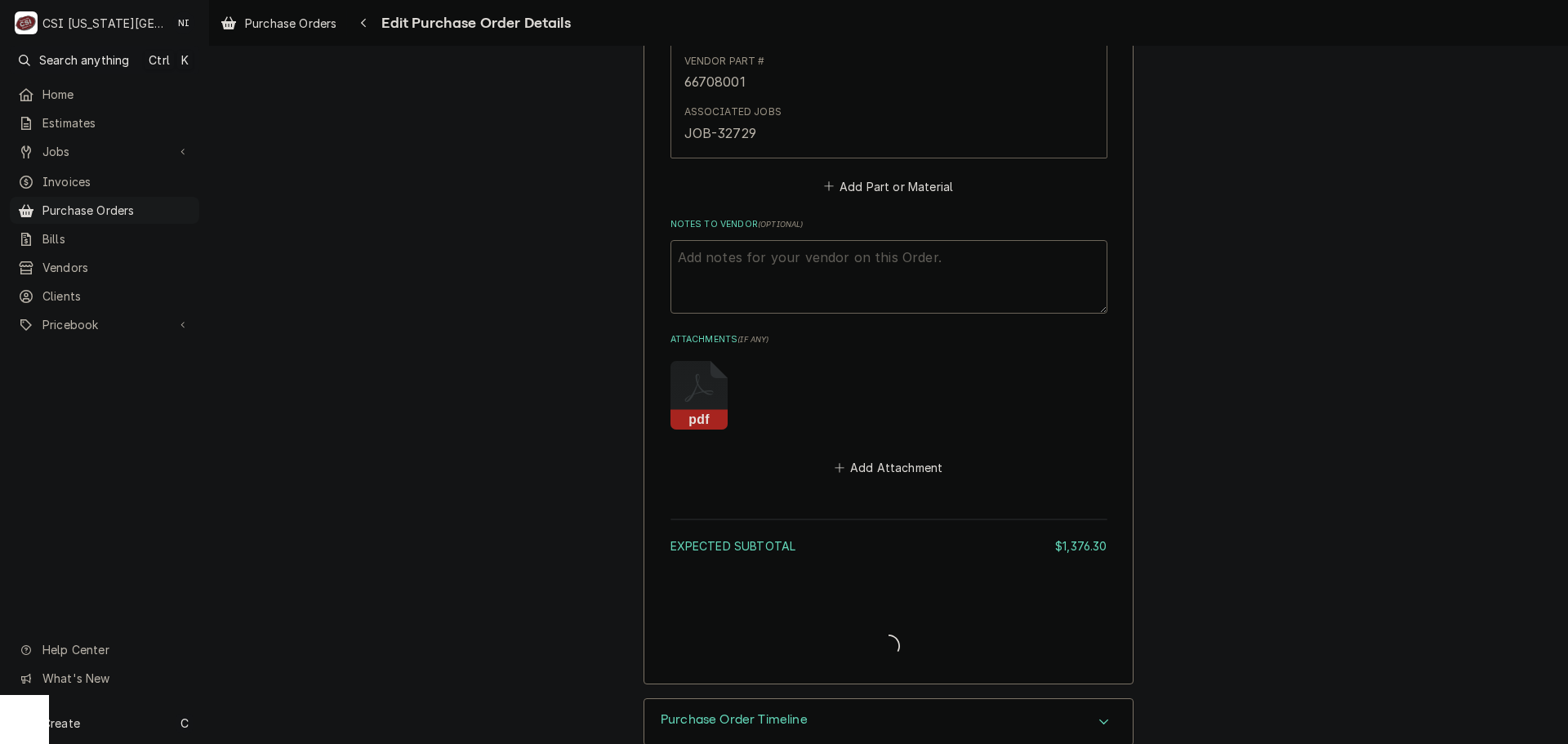
type textarea "x"
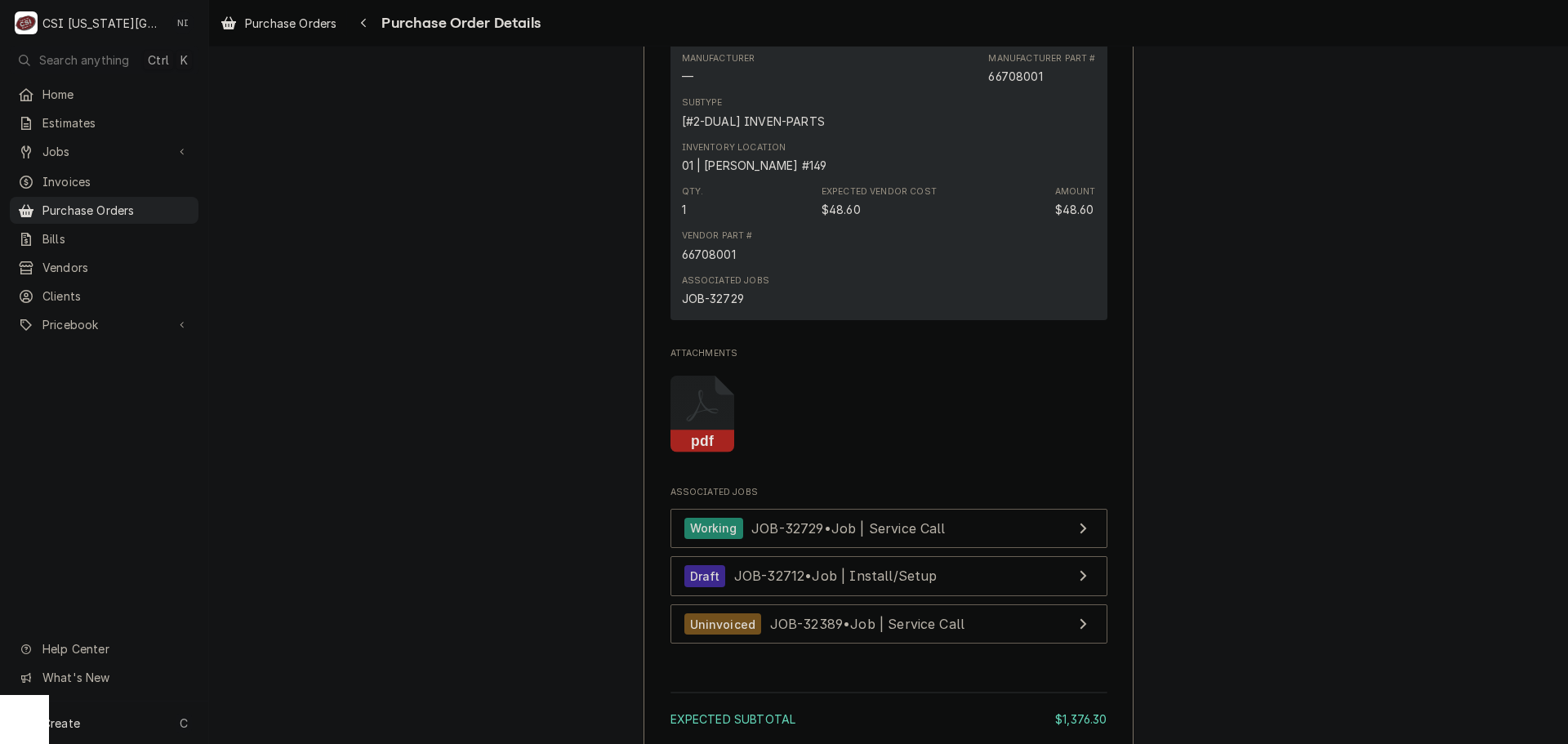
scroll to position [3021, 0]
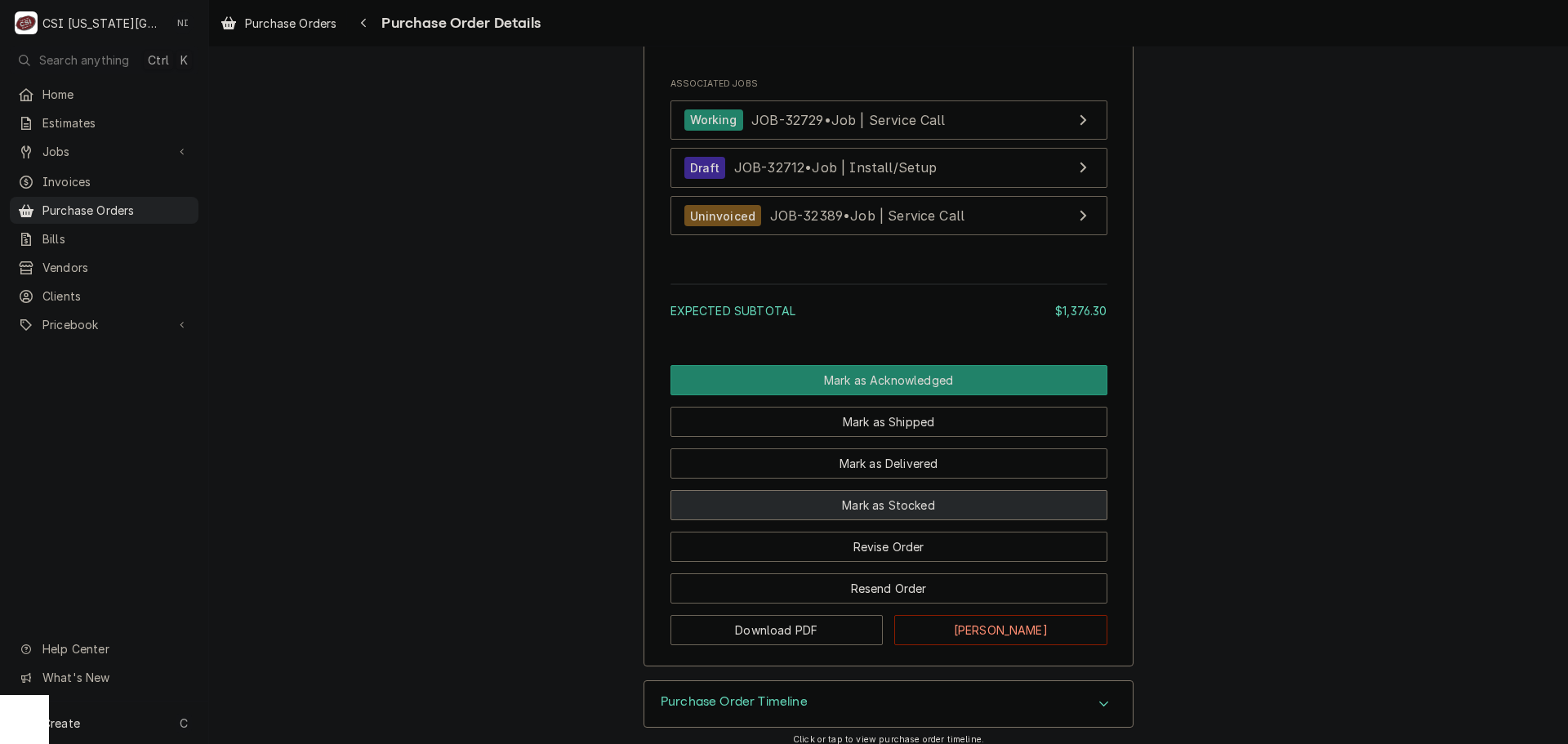
click at [889, 520] on button "Mark as Stocked" at bounding box center [888, 505] width 437 height 30
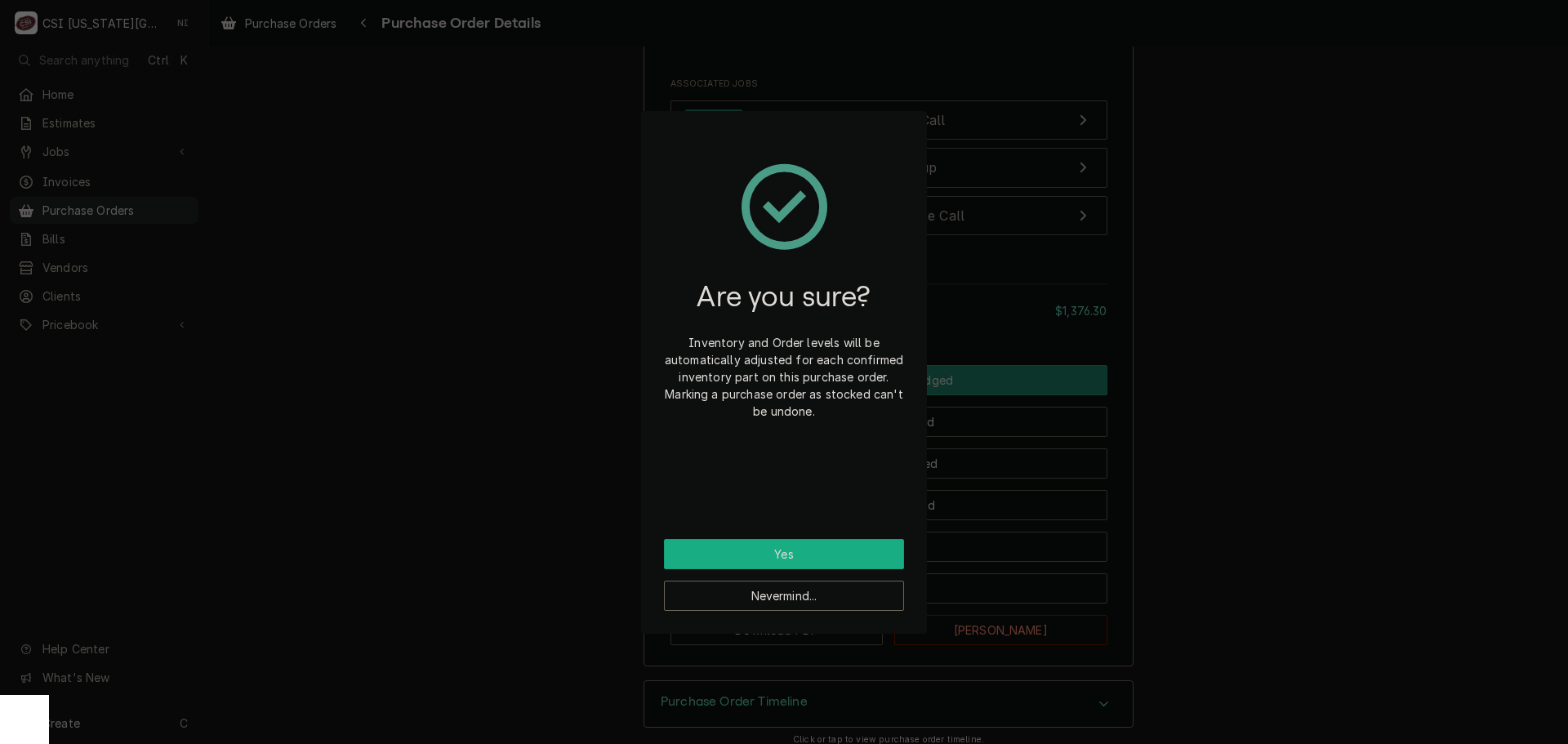
click at [853, 560] on button "Yes" at bounding box center [783, 553] width 240 height 30
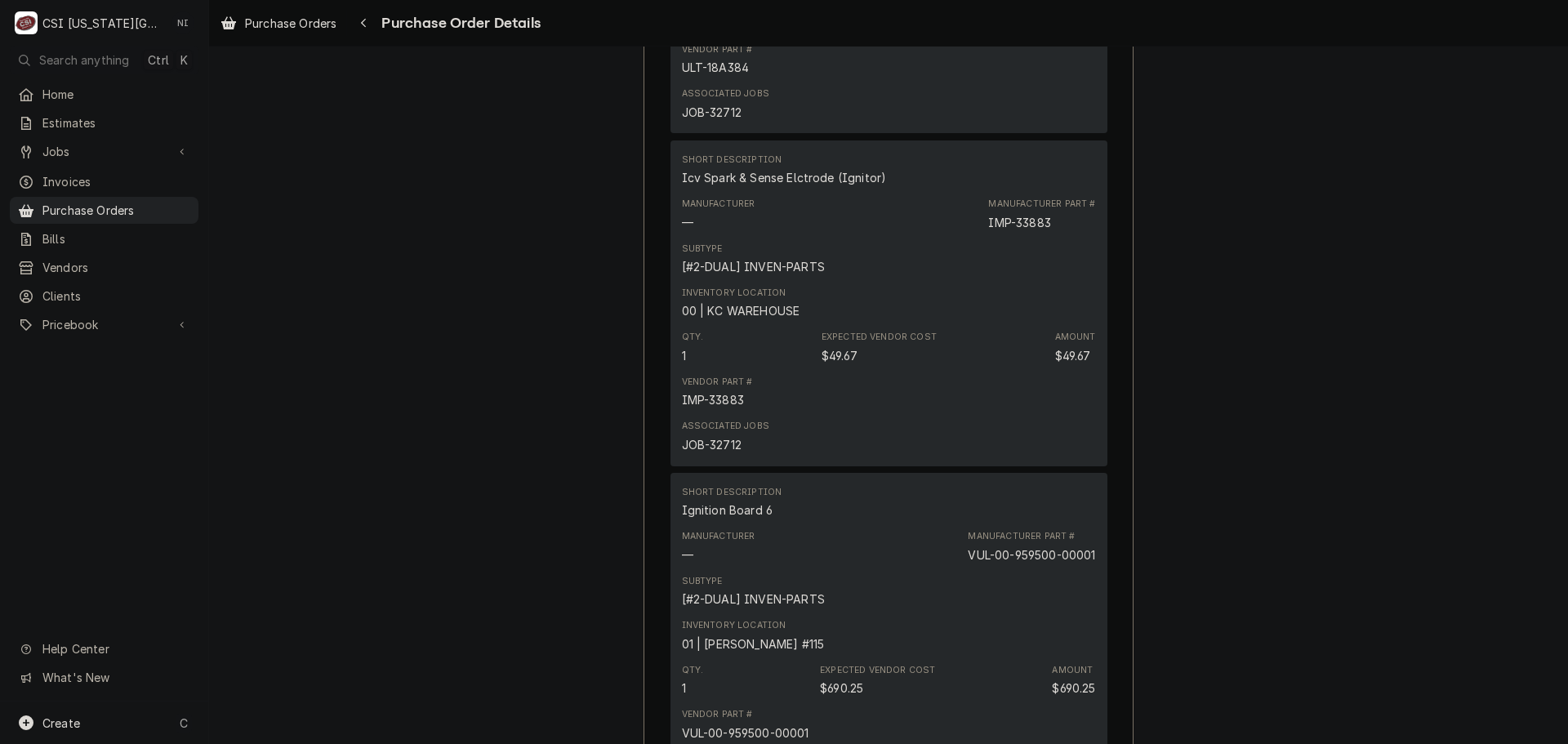
scroll to position [1388, 0]
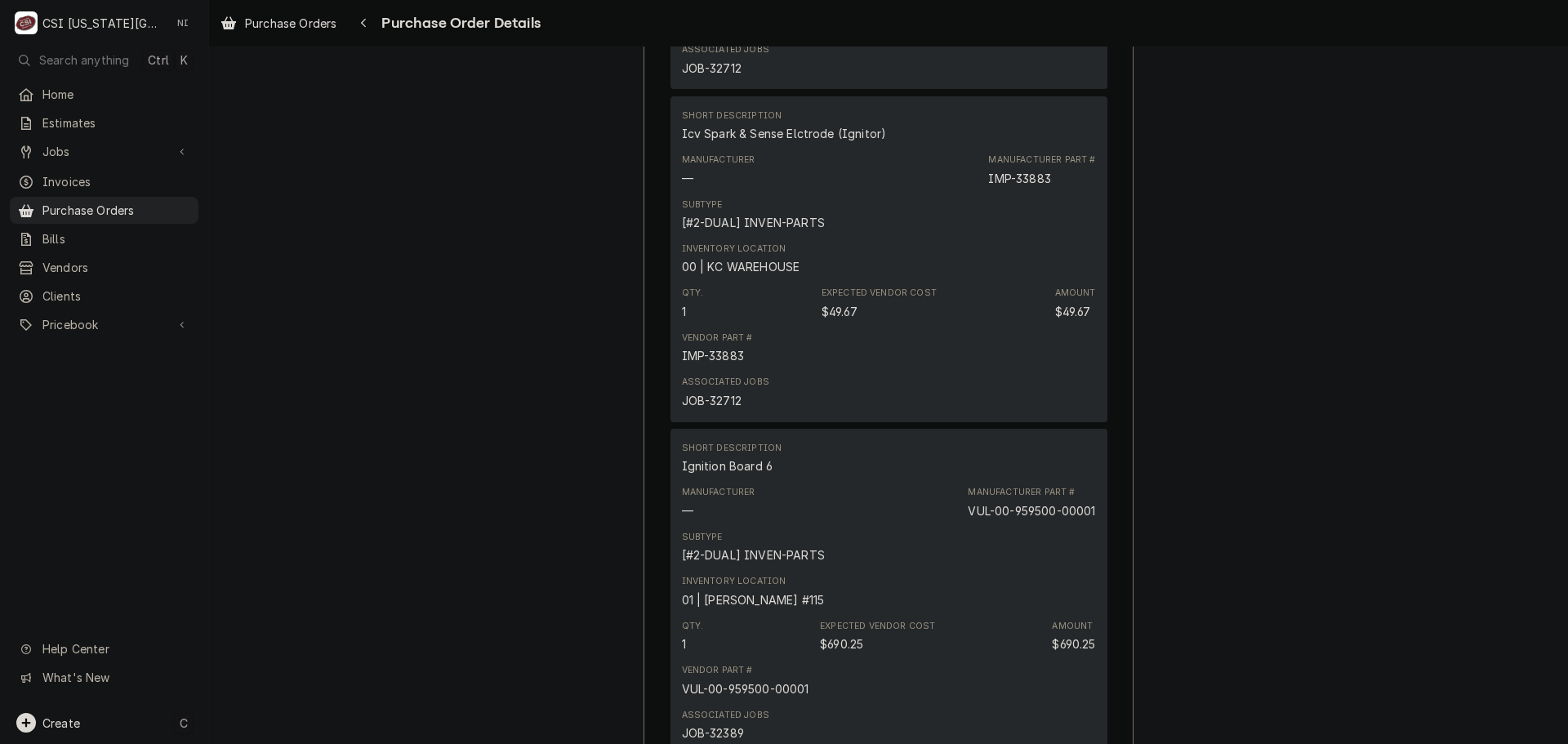
click at [107, 724] on div "Create C" at bounding box center [104, 723] width 208 height 43
click at [287, 607] on div "Purchase Order" at bounding box center [305, 611] width 109 height 18
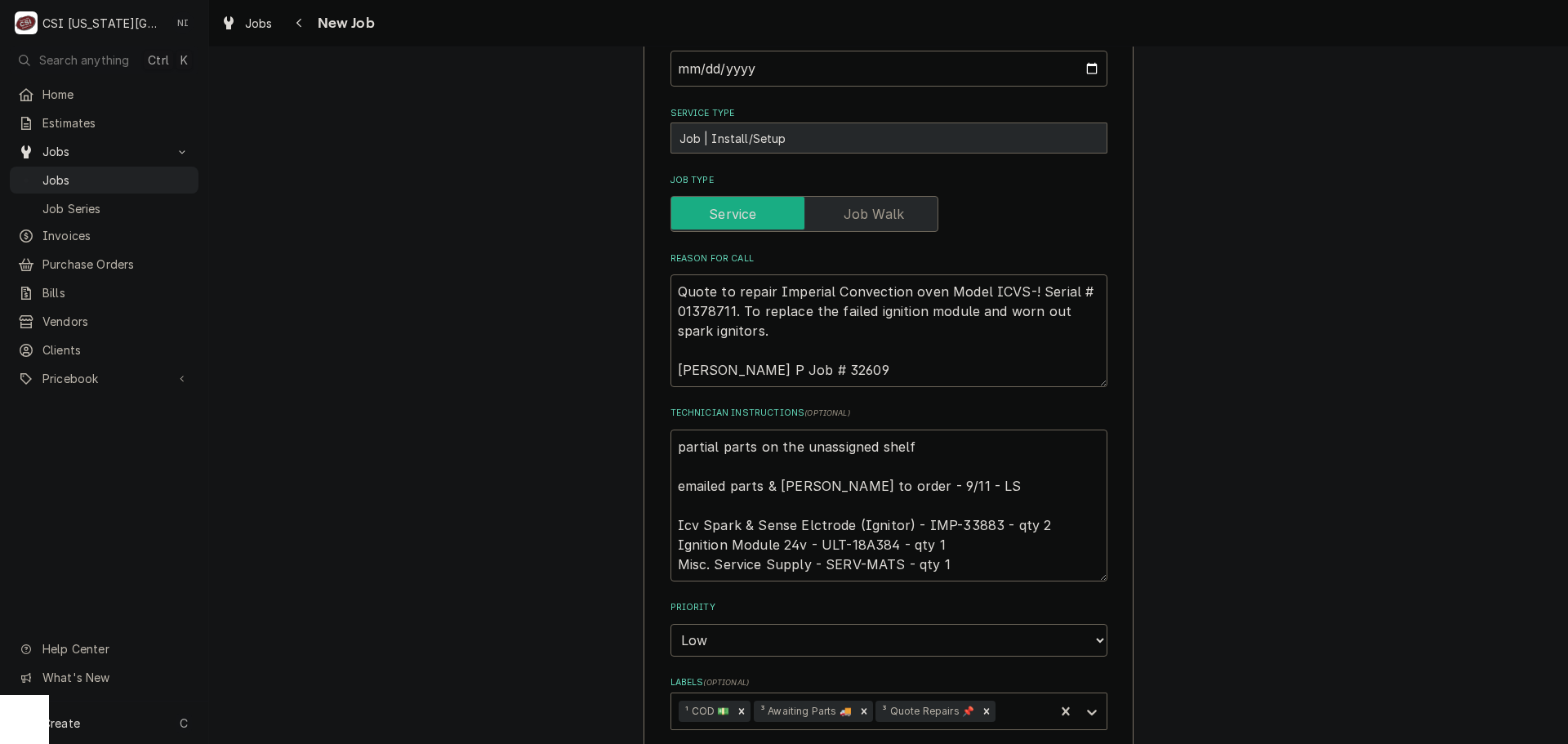
scroll to position [408, 0]
click at [670, 445] on textarea "partial parts on the unassigned shelf emailed parts & lindy to order - 9/11 - L…" at bounding box center [888, 502] width 437 height 152
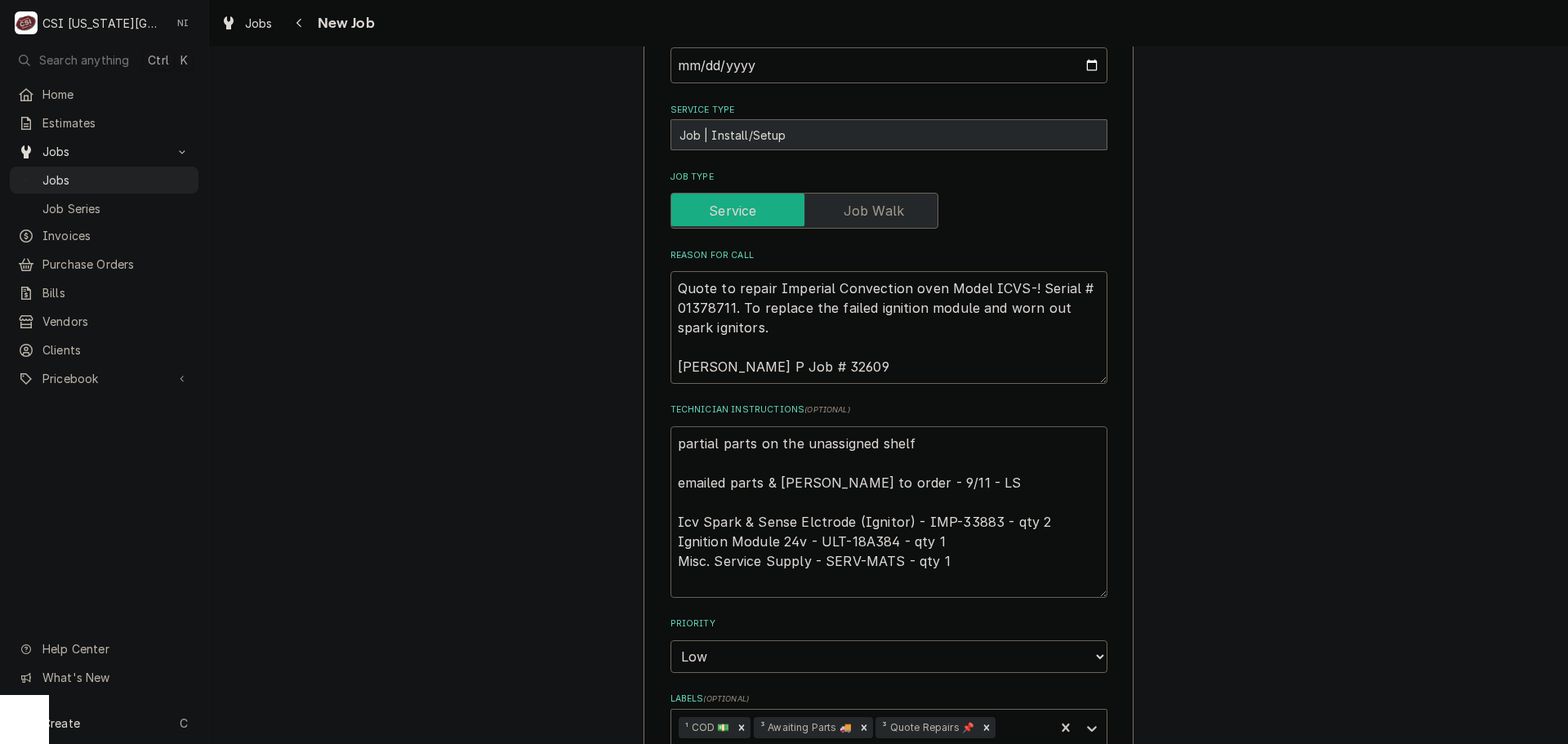
type textarea "x"
type textarea "partial parts on the unassigned shelf emailed parts & lindy to order - 9/11 - L…"
click at [741, 439] on textarea "partial parts on the unassigned shelf emailed parts & lindy to order - 9/11 - L…" at bounding box center [888, 512] width 437 height 171
type textarea "x"
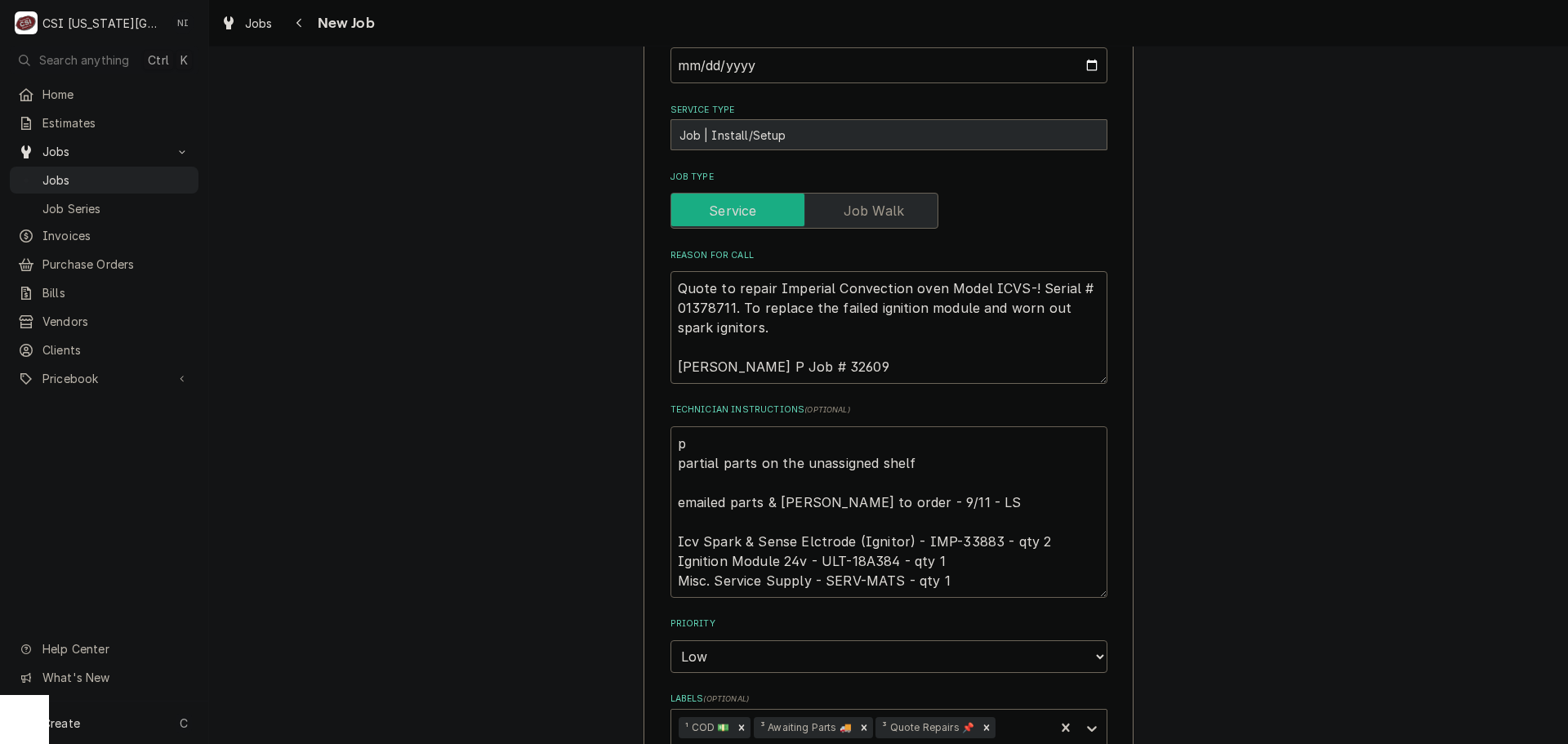
type textarea "pe partial parts on the unassigned shelf emailed parts & lindy to order - 9/11 …"
type textarea "x"
type textarea "per partial parts on the unassigned shelf emailed parts & lindy to order - 9/11…"
type textarea "x"
type textarea "per partial parts on the unassigned shelf emailed parts & lindy to order - 9/11…"
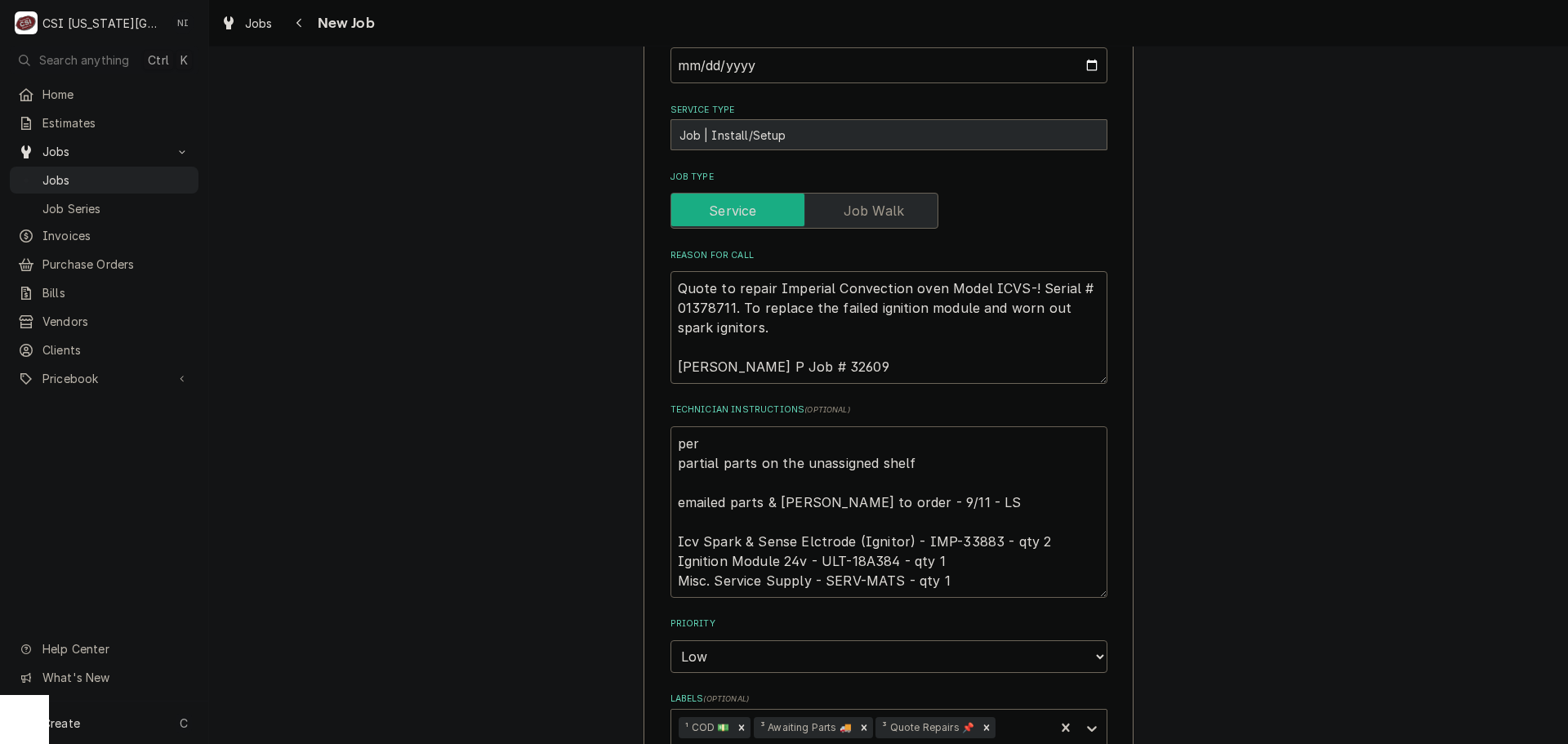
type textarea "x"
type textarea "per p partial parts on the unassigned shelf emailed parts & lindy to order - 9/…"
type textarea "x"
type textarea "per pa partial parts on the unassigned shelf emailed parts & lindy to order - 9…"
type textarea "x"
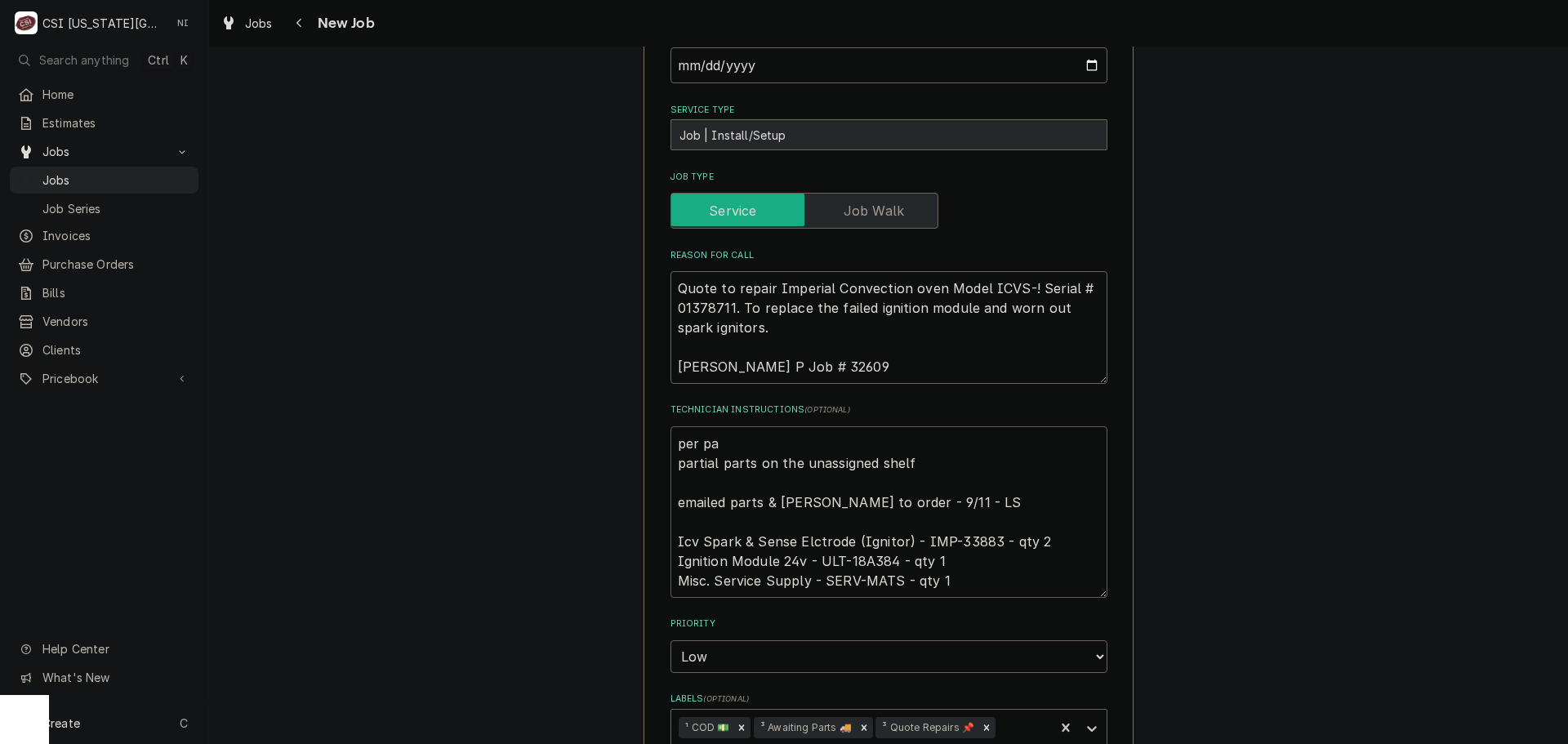
type textarea "per par partial parts on the unassigned shelf emailed parts & lindy to order - …"
type textarea "x"
type textarea "per part partial parts on the unassigned shelf emailed parts & lindy to order -…"
type textarea "x"
type textarea "per parts partial parts on the unassigned shelf emailed parts & lindy to order …"
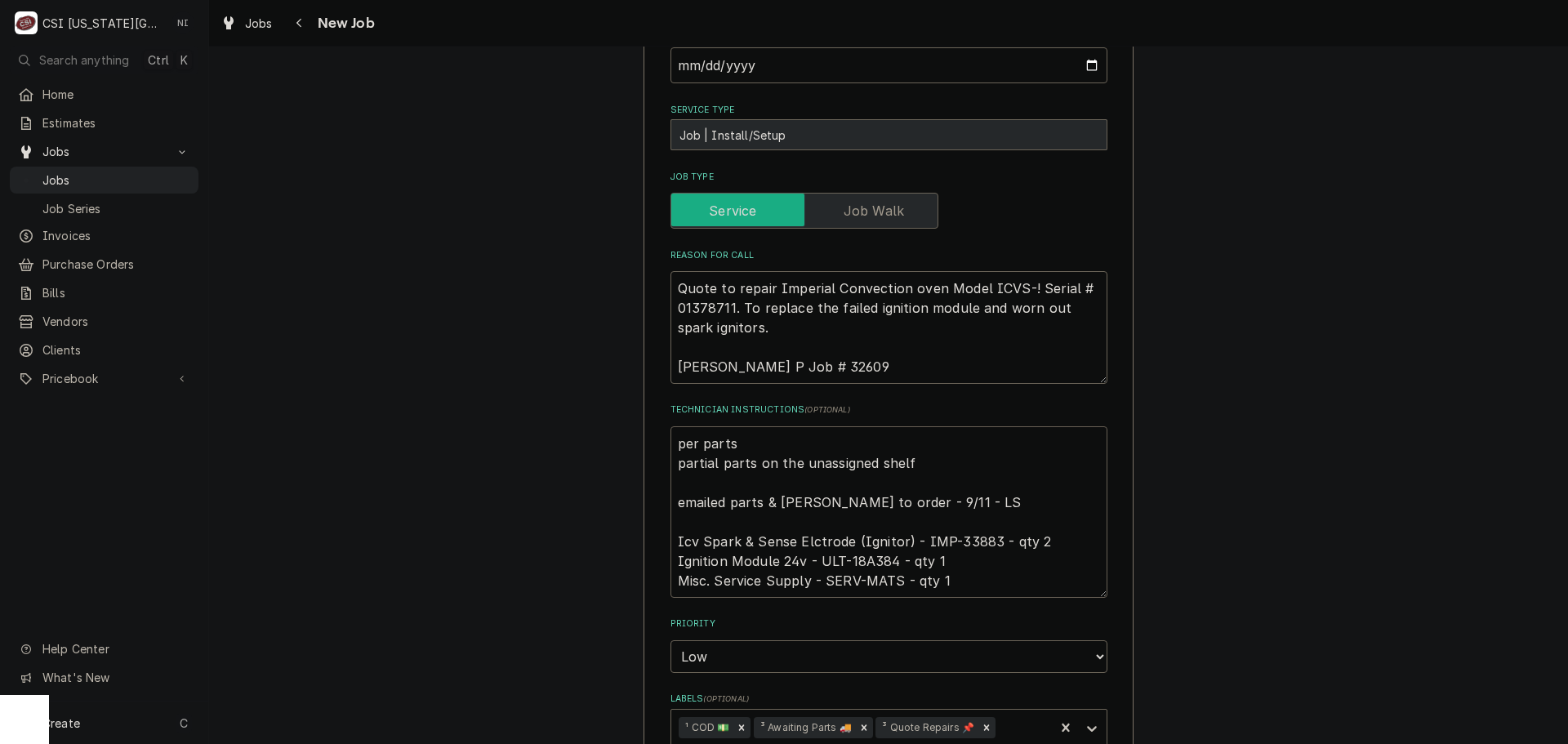
type textarea "x"
type textarea "per parts partial parts on the unassigned shelf emailed parts & lindy to order …"
type textarea "x"
type textarea "per parts t partial parts on the unassigned shelf emailed parts & lindy to orde…"
type textarea "x"
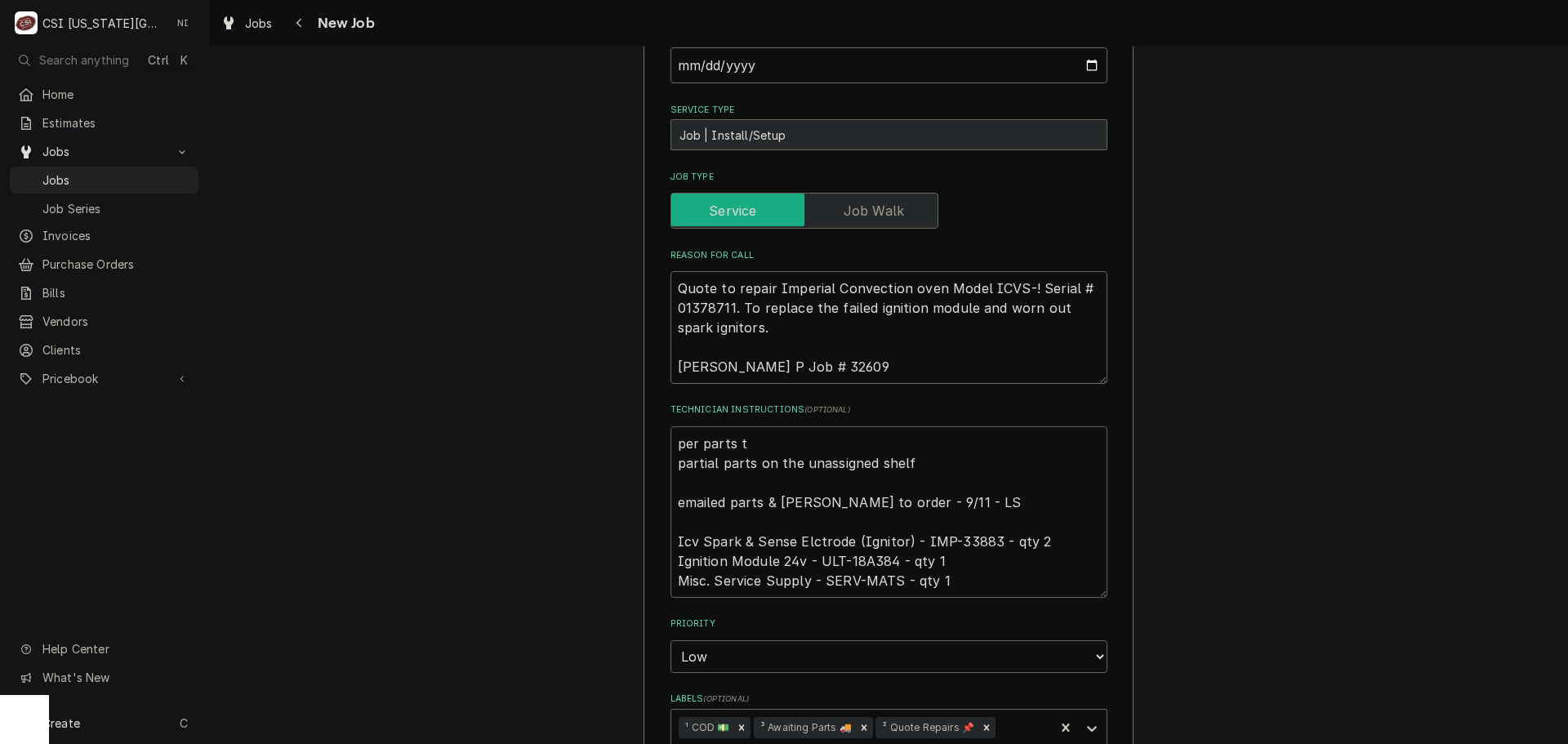
type textarea "per parts to partial parts on the unassigned shelf emailed parts & lindy to ord…"
type textarea "x"
type textarea "per parts tow partial parts on the unassigned shelf emailed parts & lindy to or…"
type textarea "x"
type textarea "per parts to partial parts on the unassigned shelf emailed parts & lindy to ord…"
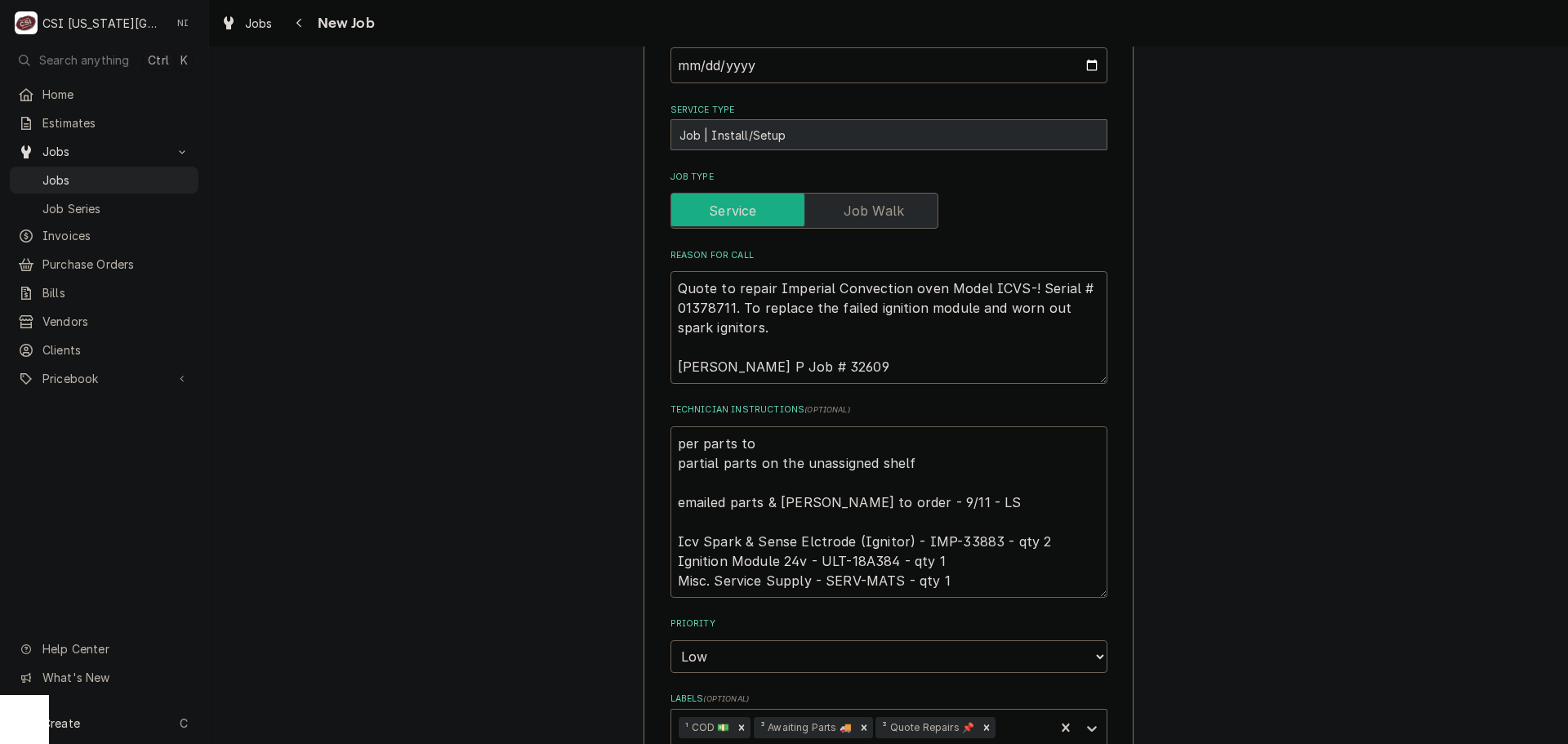
type textarea "x"
type textarea "per parts t partial parts on the unassigned shelf emailed parts & lindy to orde…"
type textarea "x"
type textarea "per parts partial parts on the unassigned shelf emailed parts & lindy to order …"
type textarea "x"
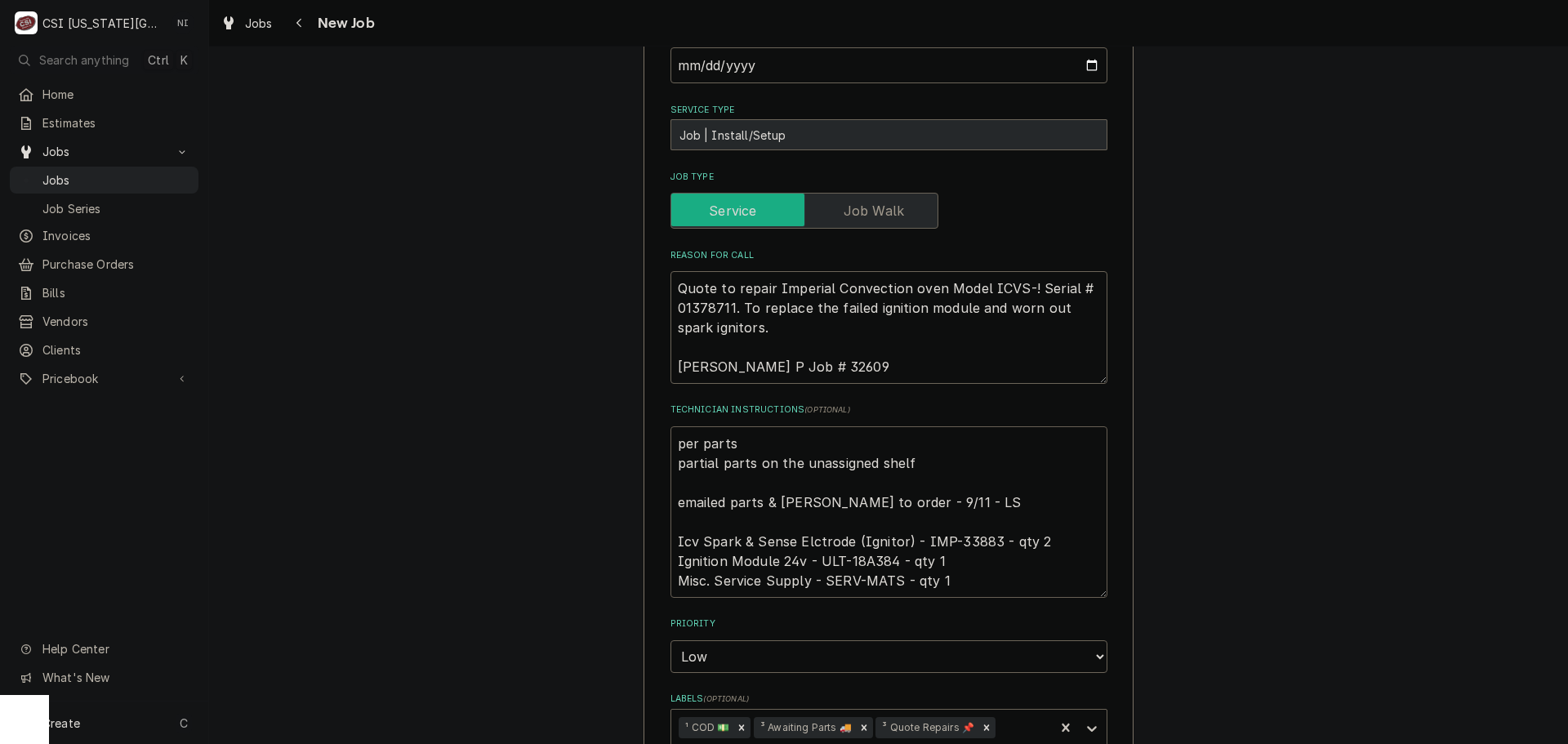
type textarea "per parts partial parts on the unassigned shelf emailed parts & lindy to order …"
type textarea "x"
type textarea "per partst partial parts on the unassigned shelf emailed parts & lindy to order…"
type textarea "x"
type textarea "per partsto partial parts on the unassigned shelf emailed parts & lindy to orde…"
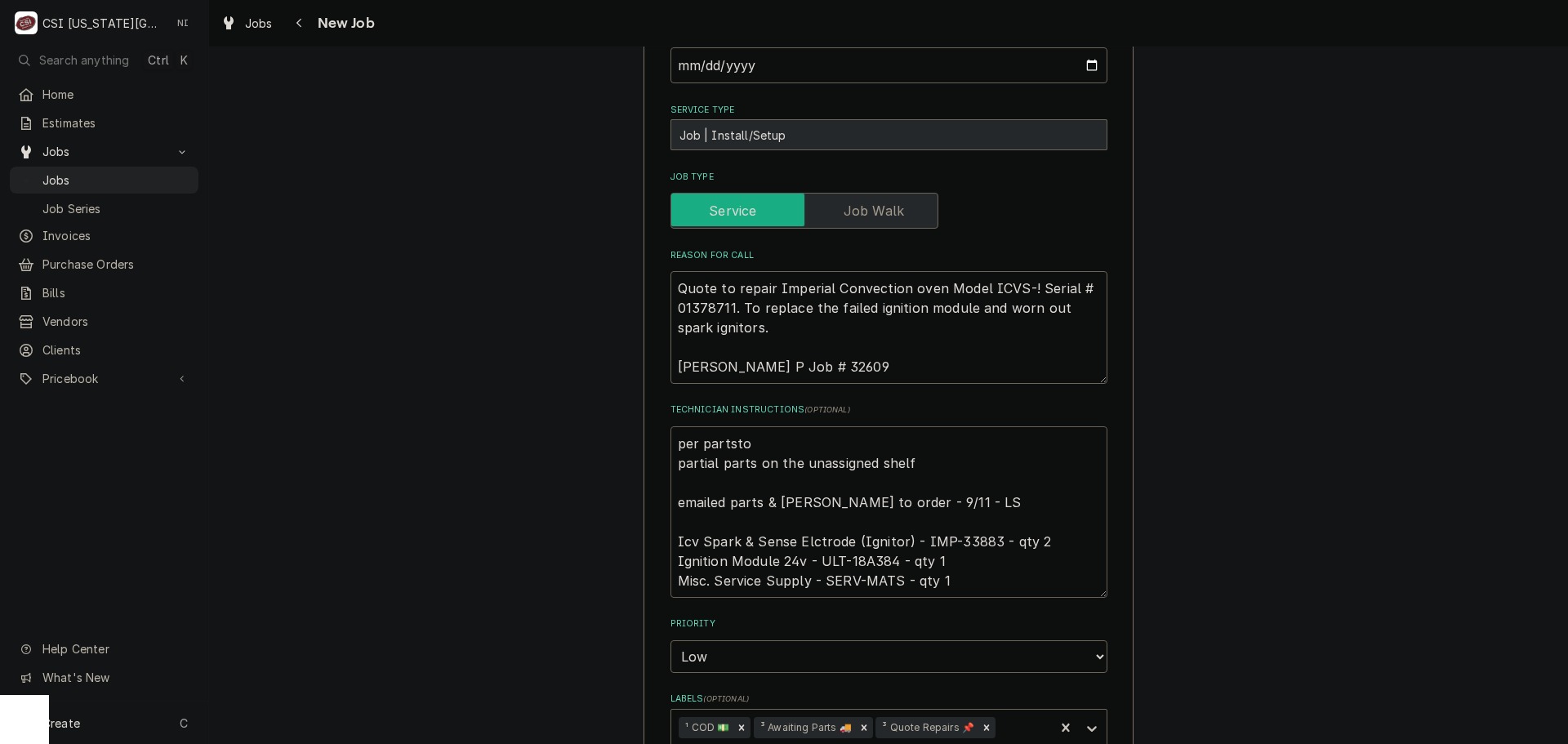
type textarea "x"
type textarea "per partstow partial parts on the unassigned shelf emailed parts & lindy to ord…"
type textarea "x"
type textarea "per partstown partial parts on the unassigned shelf emailed parts & lindy to or…"
type textarea "x"
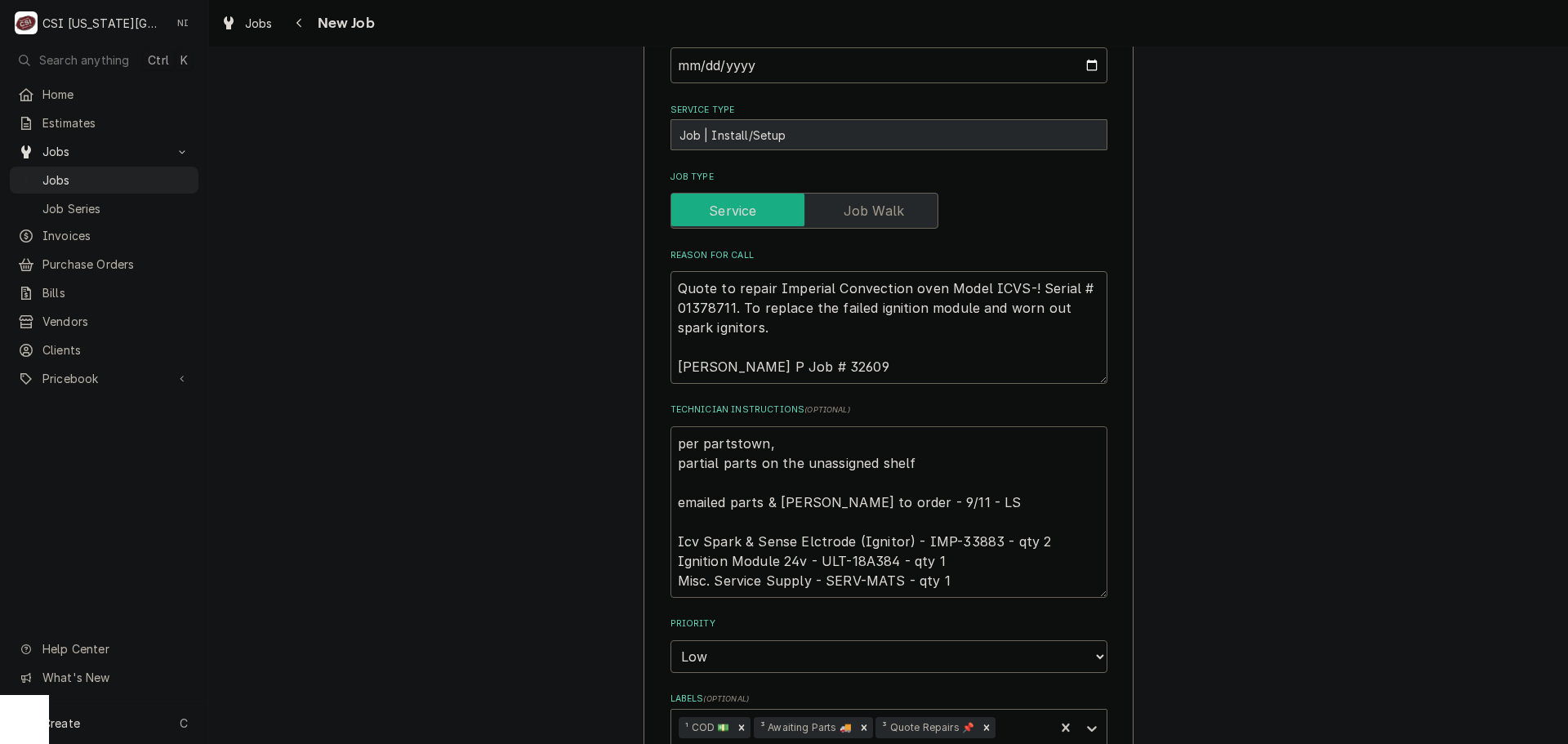
type textarea "per partstown, partial parts on the unassigned shelf emailed parts & lindy to o…"
type textarea "x"
type textarea "per partstown, r partial parts on the unassigned shelf emailed parts & lindy to…"
type textarea "x"
type textarea "per partstown, re partial parts on the unassigned shelf emailed parts & lindy t…"
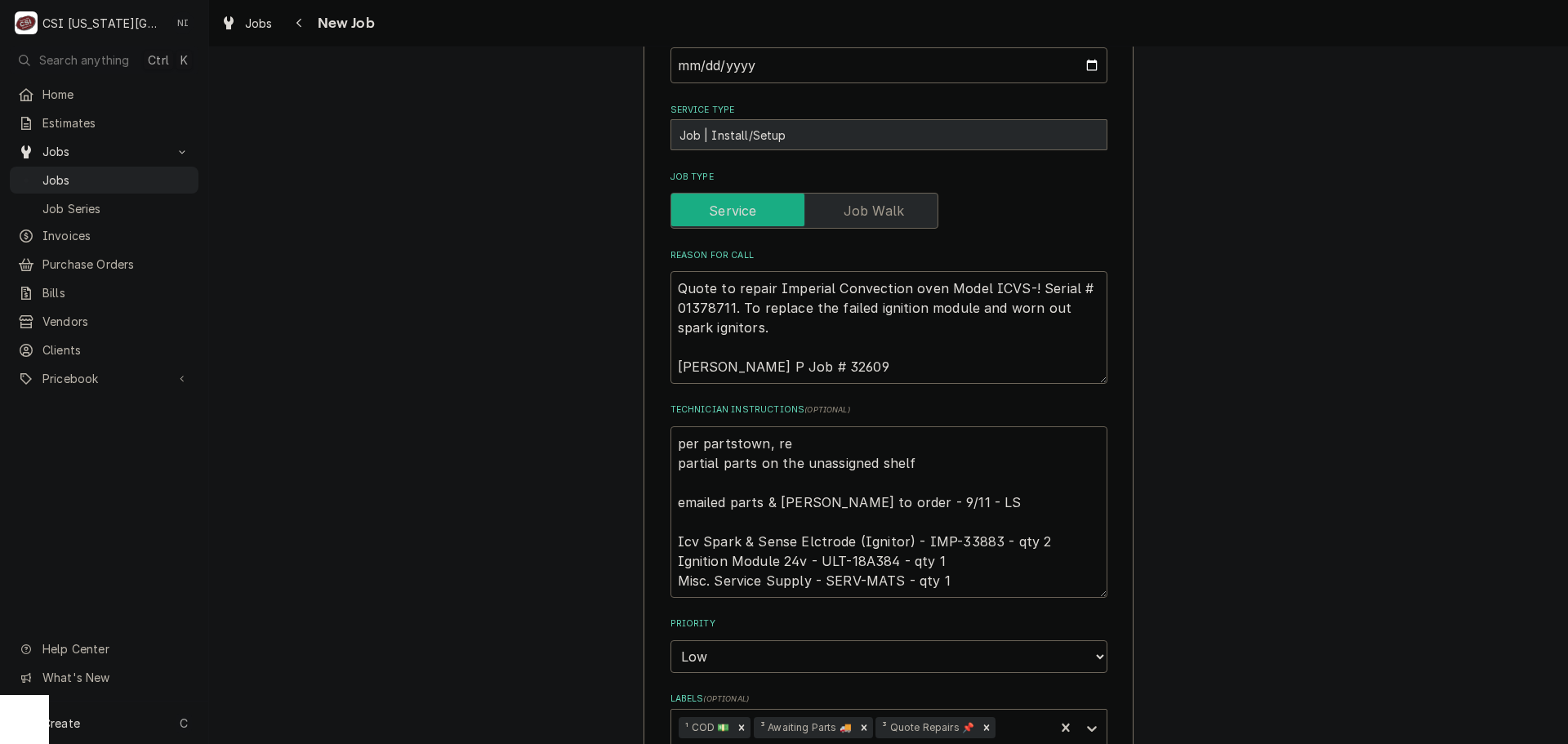
type textarea "x"
type textarea "per partstown, rem partial parts on the unassigned shelf emailed parts & lindy …"
type textarea "x"
type textarea "per partstown, rema partial parts on the unassigned shelf emailed parts & lindy…"
type textarea "x"
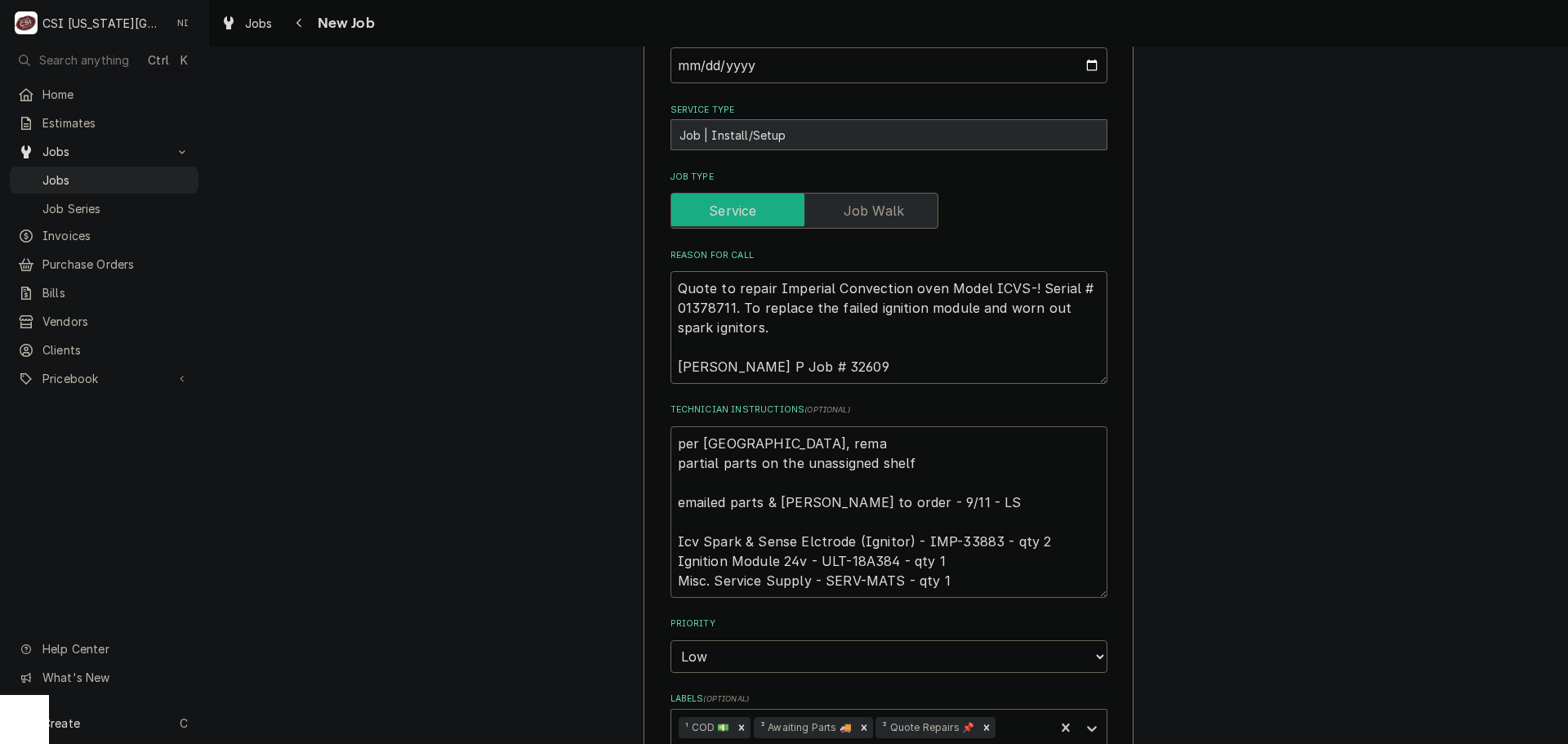
type textarea "per partstown, remai partial parts on the unassigned shelf emailed parts & lind…"
type textarea "x"
type textarea "per partstown, remain partial parts on the unassigned shelf emailed parts & lin…"
type textarea "x"
type textarea "per partstown, remaini partial parts on the unassigned shelf emailed parts & li…"
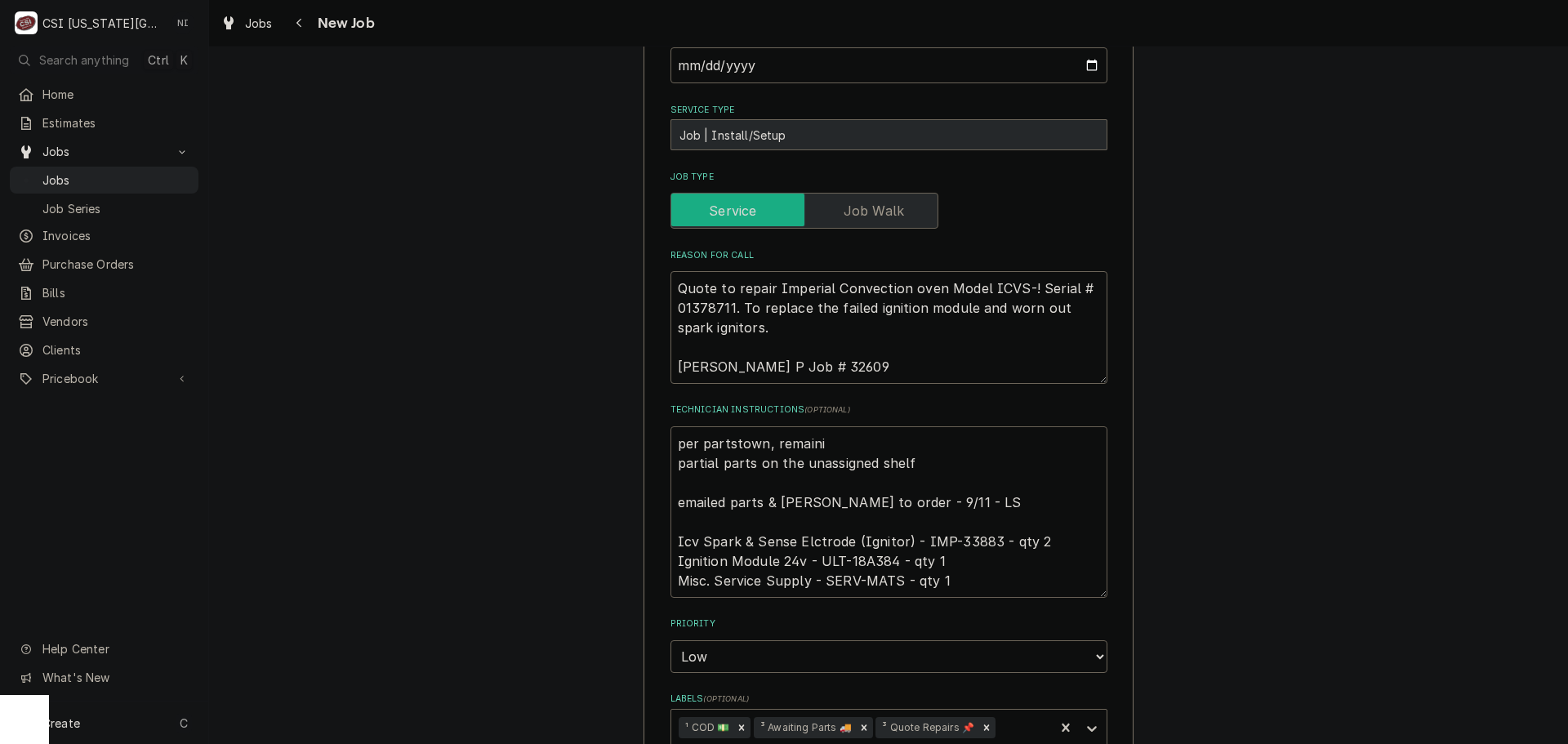
type textarea "x"
type textarea "per partstown, remainin partial parts on the unassigned shelf emailed parts & l…"
type textarea "x"
type textarea "per partstown, remaining partial parts on the unassigned shelf emailed parts & …"
type textarea "x"
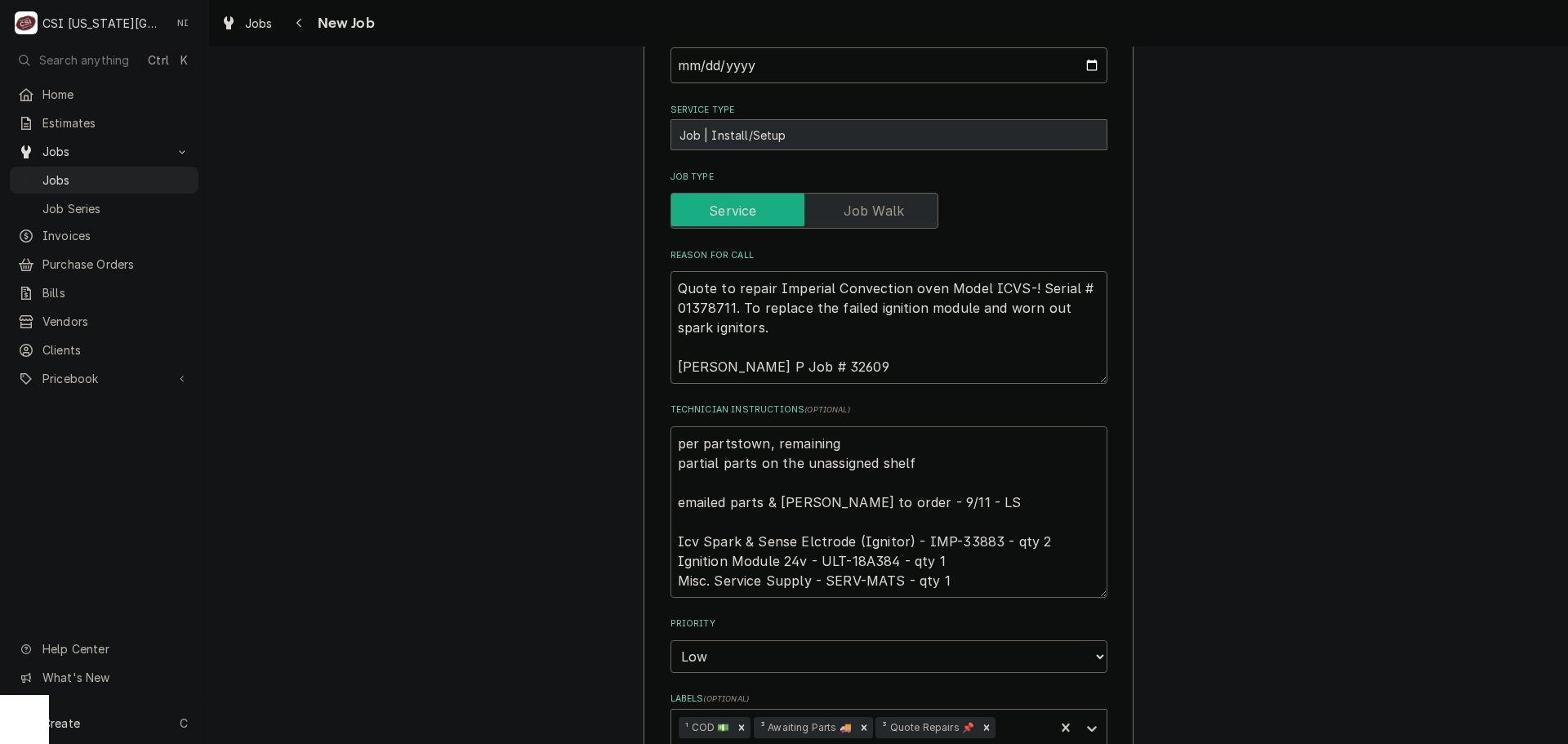
type textarea "per partstown, remaining partial parts on the unassigned shelf emailed parts & …"
type textarea "x"
type textarea "per partstown, remaining p partial parts on the unassigned shelf emailed parts …"
type textarea "x"
type textarea "per partstown, remaining pa partial parts on the unassigned shelf emailed parts…"
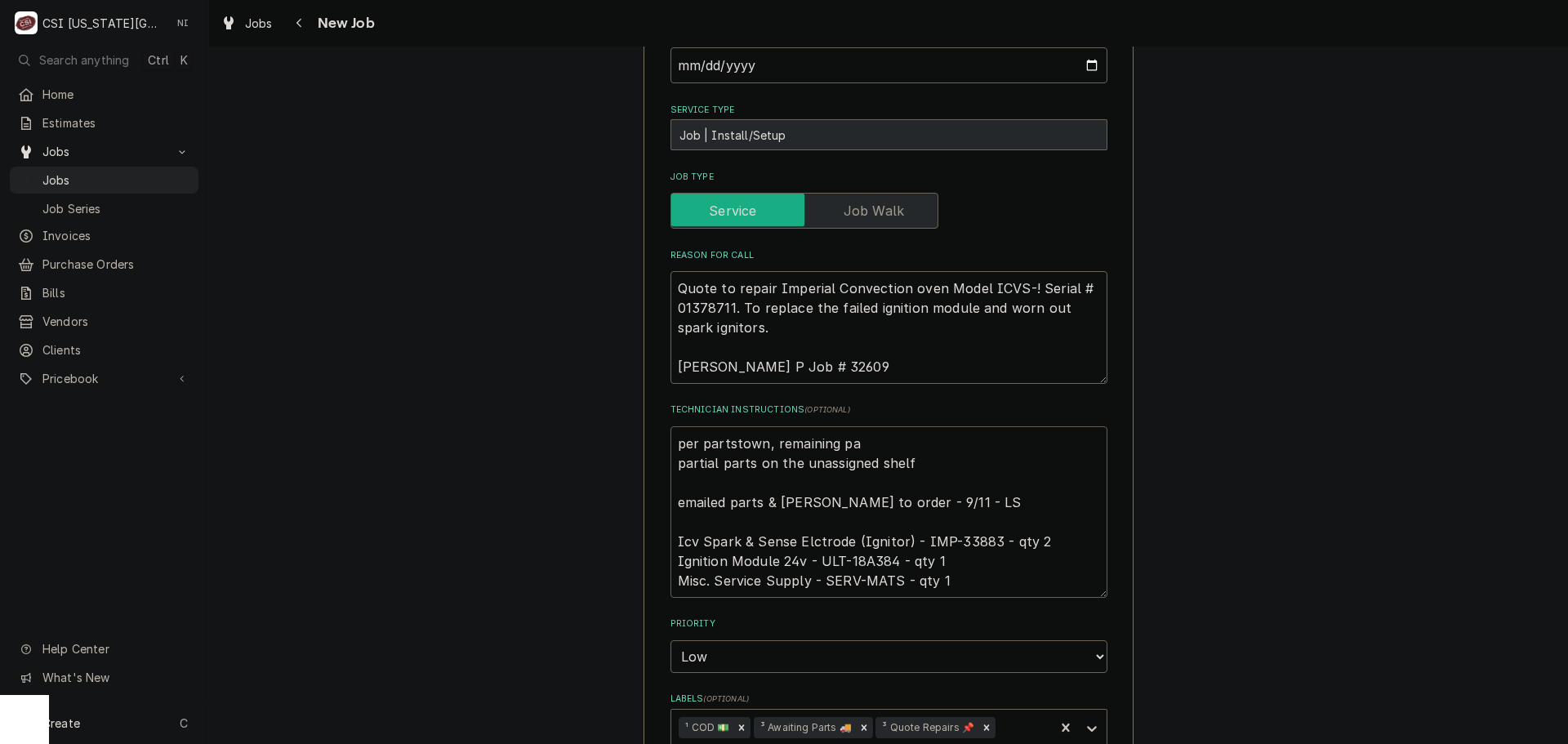
type textarea "x"
type textarea "per partstown, remaining par partial parts on the unassigned shelf emailed part…"
type textarea "x"
type textarea "per partstown, remaining part partial parts on the unassigned shelf emailed par…"
type textarea "x"
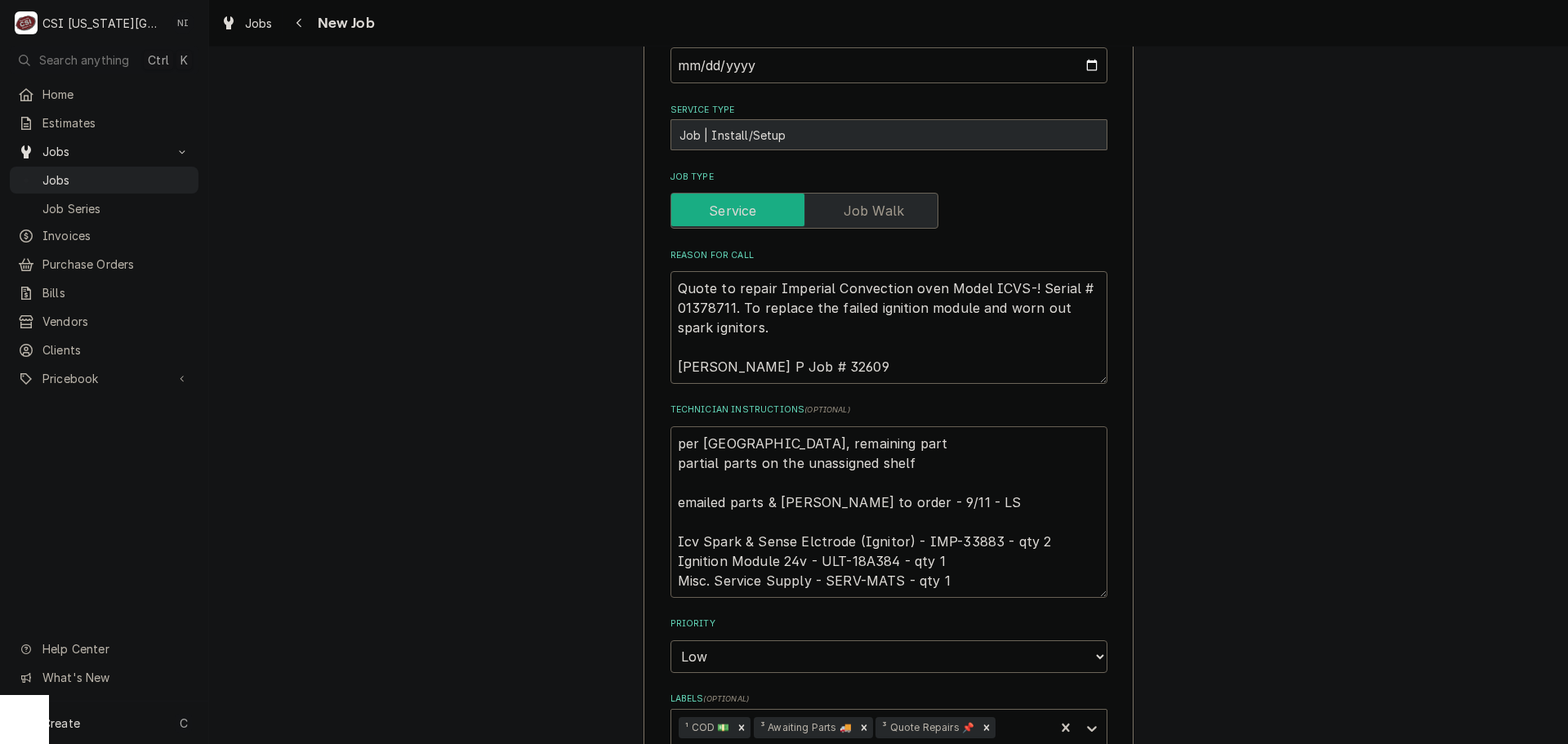
type textarea "per partstown, remaining parts partial parts on the unassigned shelf emailed pa…"
type textarea "x"
type textarea "per partstown, remaining parts partial parts on the unassigned shelf emailed pa…"
type textarea "x"
type textarea "per partstown, remaining parts w partial parts on the unassigned shelf emailed …"
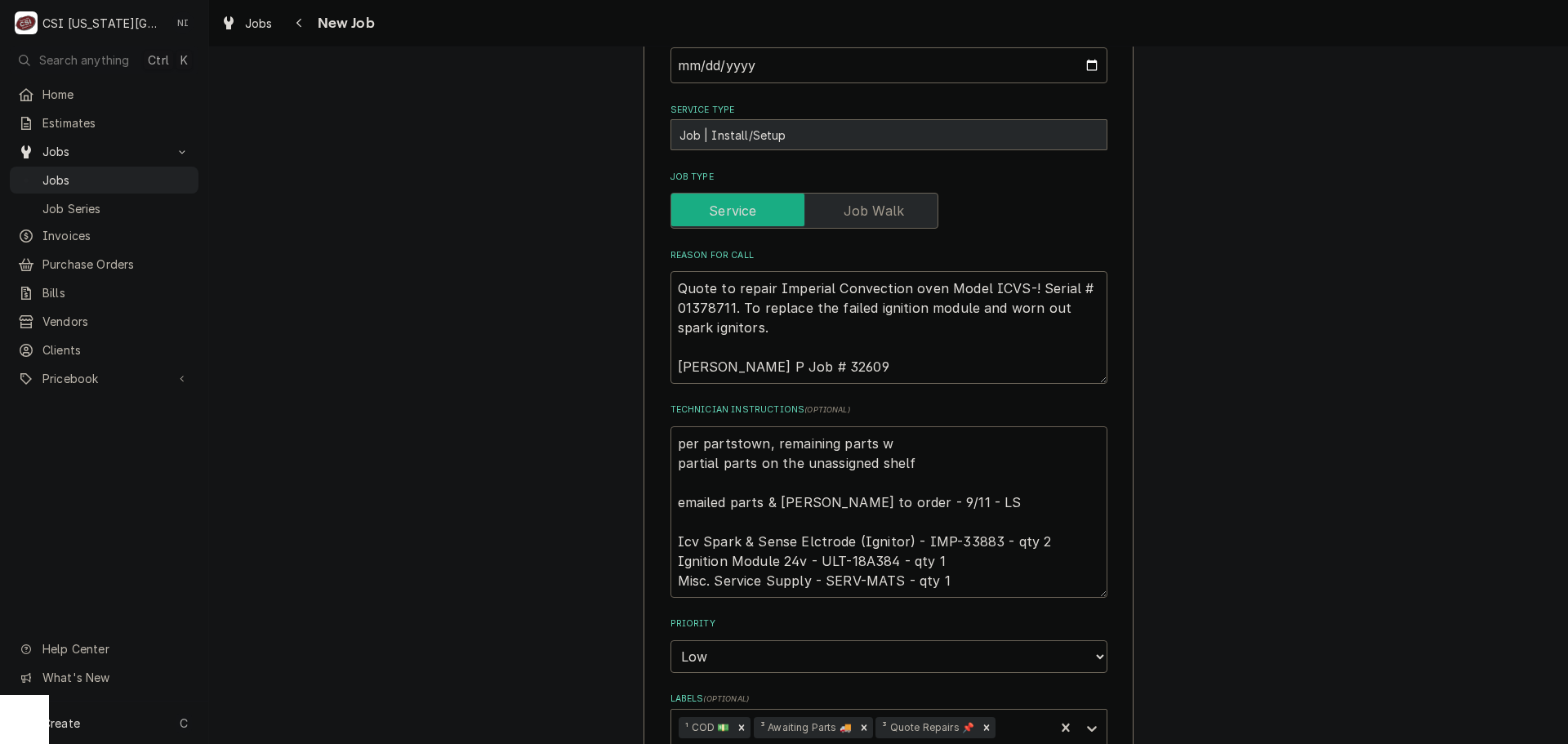
type textarea "x"
type textarea "per partstown, remaining parts wa partial parts on the unassigned shelf emailed…"
type textarea "x"
type textarea "per partstown, remaining parts was partial parts on the unassigned shelf emaile…"
type textarea "x"
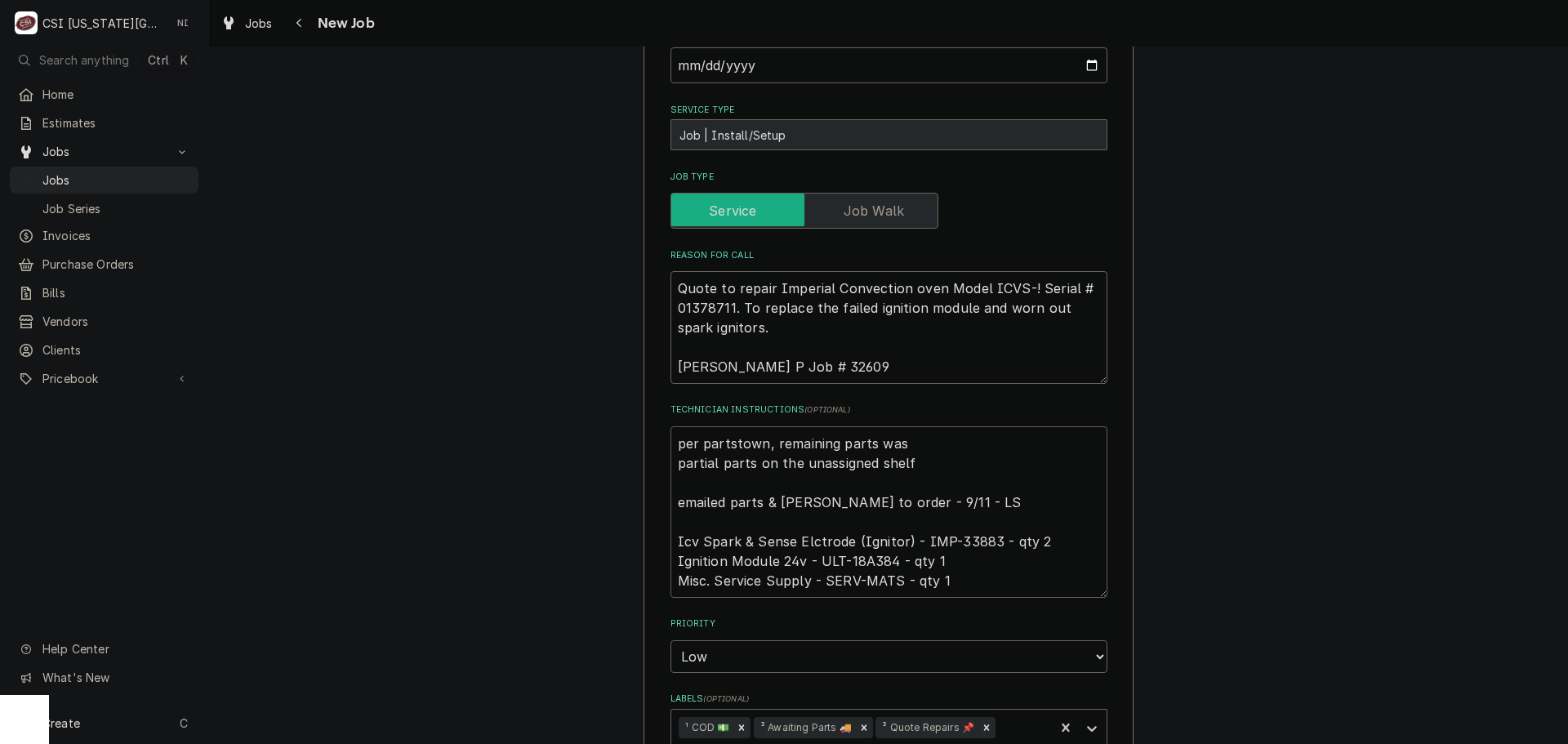
type textarea "per partstown, remaining parts was partial parts on the unassigned shelf emaile…"
type textarea "x"
type textarea "per partstown, remaining parts was partial parts on the unassigned shelf emaile…"
type textarea "x"
type textarea "per partstown, remaining parts wa partial parts on the unassigned shelf emailed…"
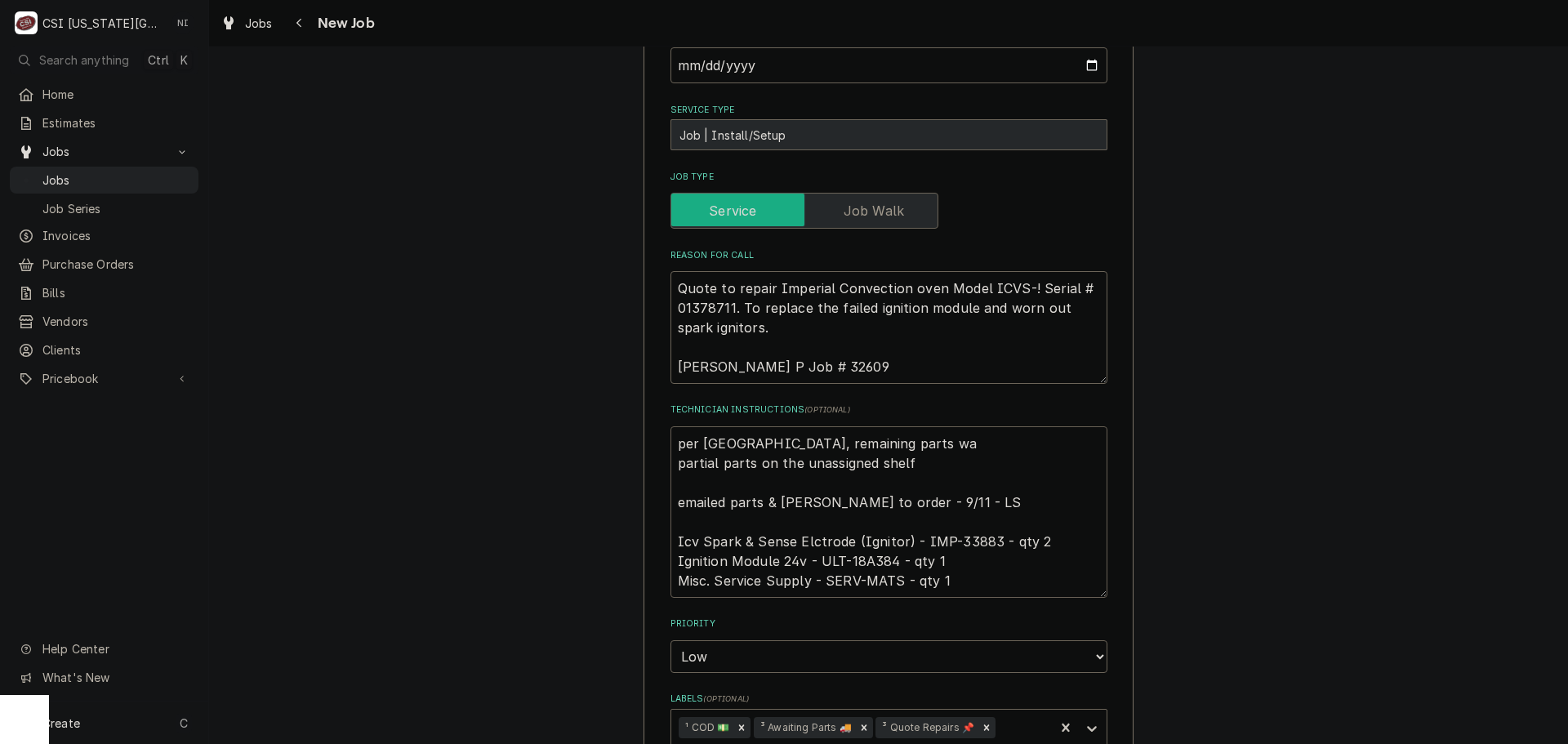
type textarea "x"
type textarea "per partstown, remaining parts w partial parts on the unassigned shelf emailed …"
type textarea "x"
type textarea "per partstown, remaining parts partial parts on the unassigned shelf emailed pa…"
type textarea "x"
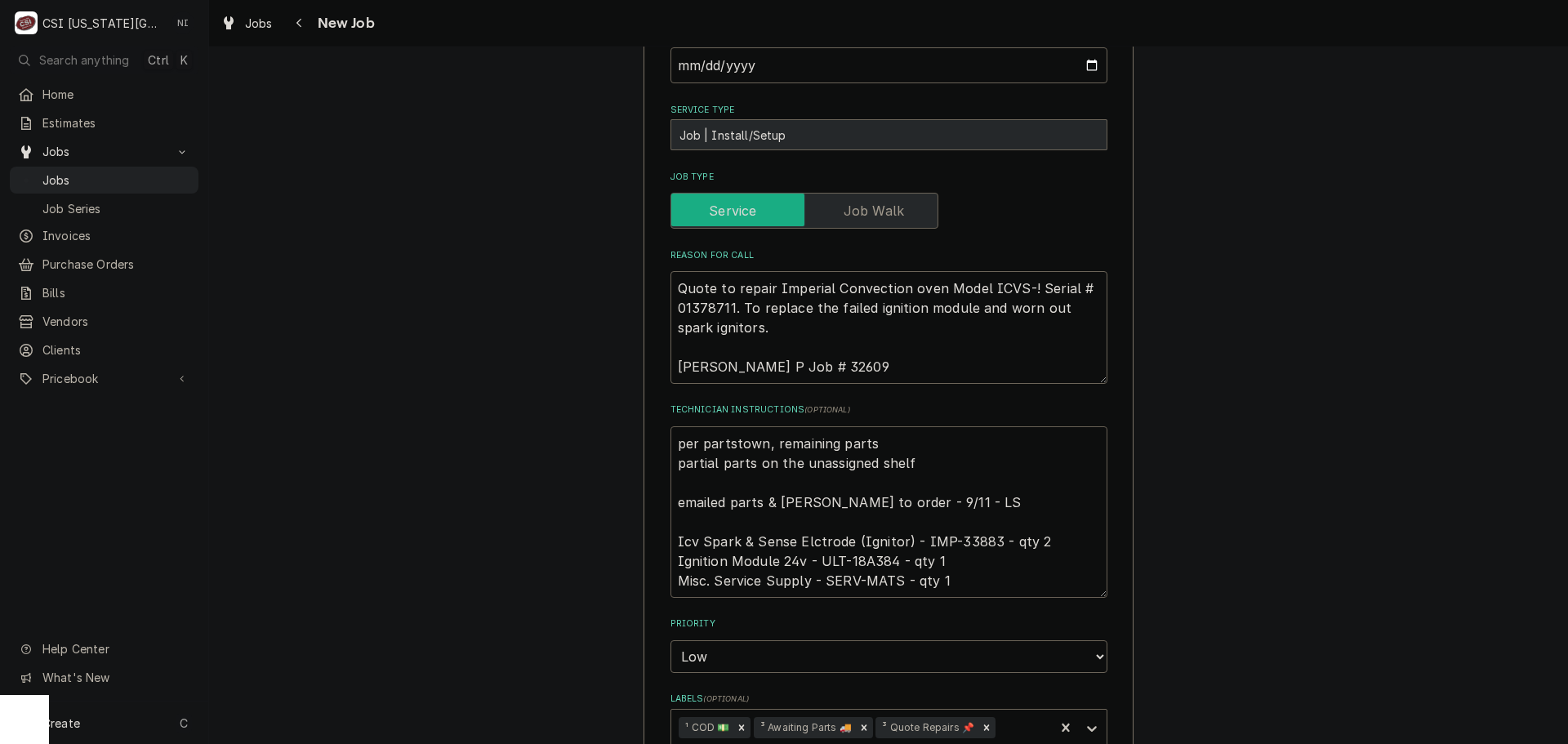
type textarea "per partstown, remaining parts i partial parts on the unassigned shelf emailed …"
type textarea "x"
type textarea "per partstown, remaining parts is partial parts on the unassigned shelf emailed…"
type textarea "x"
type textarea "per partstown, remaining parts is partial parts on the unassigned shelf emailed…"
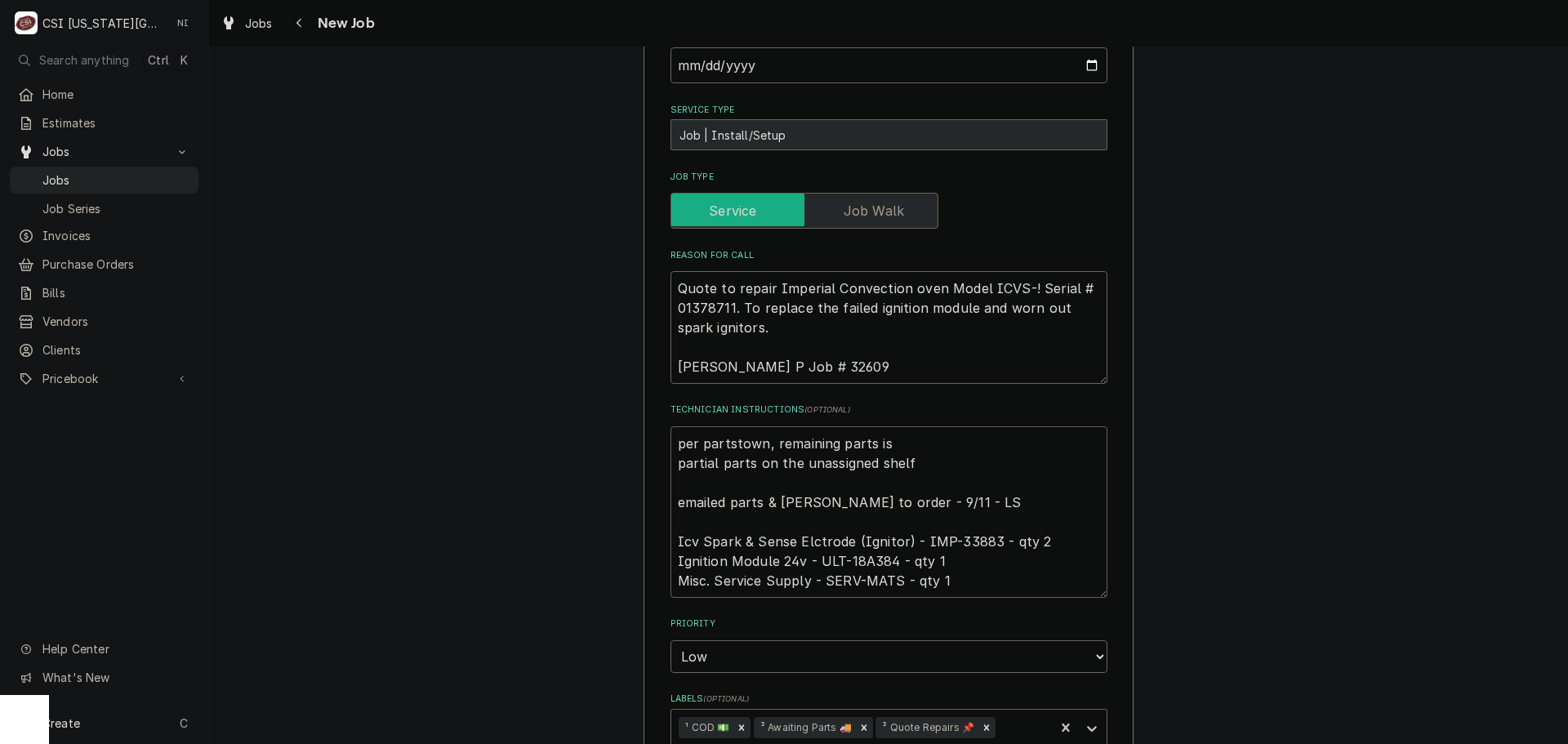
type textarea "x"
type textarea "per partstown, remaining parts is n partial parts on the unassigned shelf email…"
type textarea "x"
type textarea "per partstown, remaining parts is no partial parts on the unassigned shelf emai…"
type textarea "x"
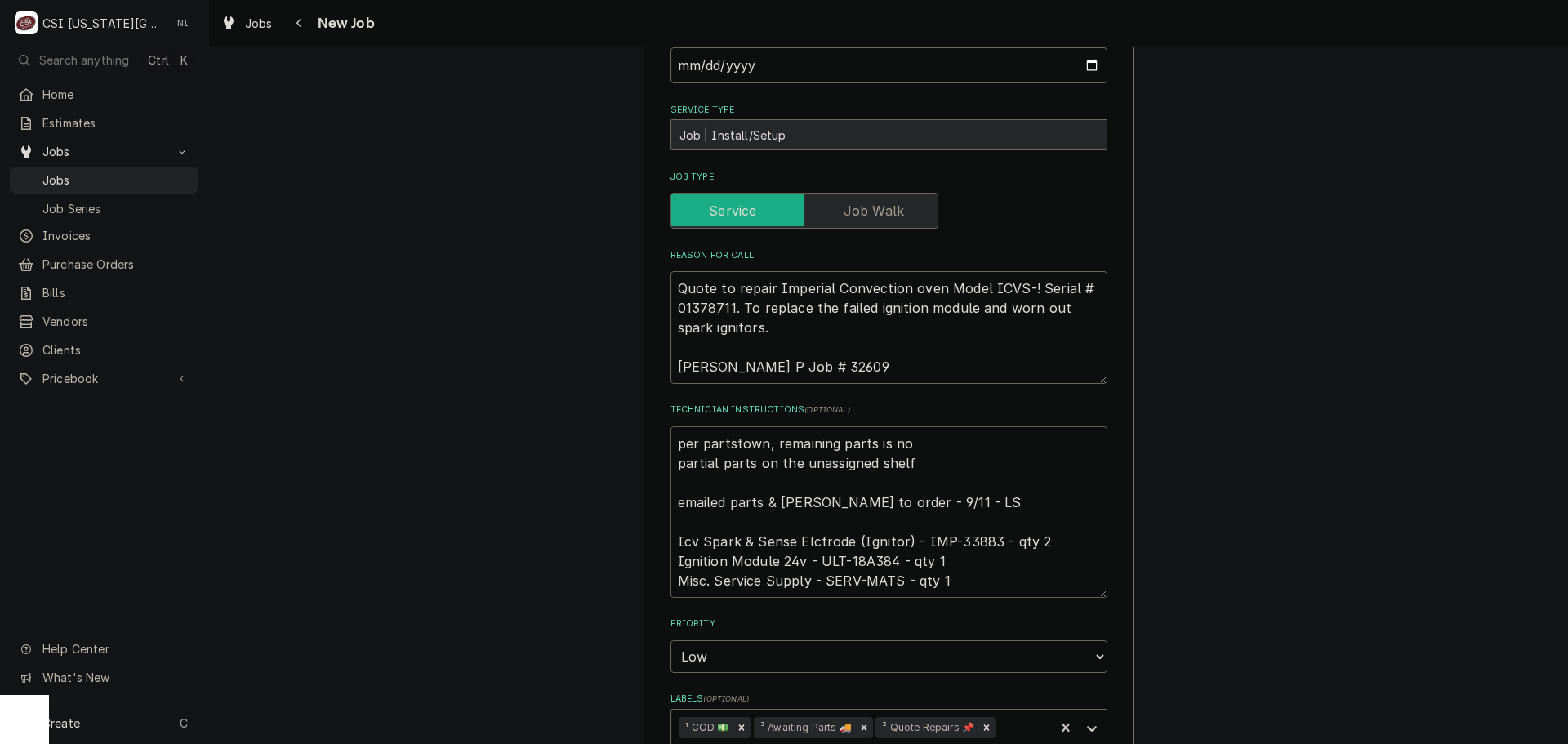
type textarea "per partstown, remaining parts is now partial parts on the unassigned shelf ema…"
type textarea "x"
type textarea "per partstown, remaining parts is now partial parts on the unassigned shelf ema…"
type textarea "x"
type textarea "per partstown, remaining parts is now o partial parts on the unassigned shelf e…"
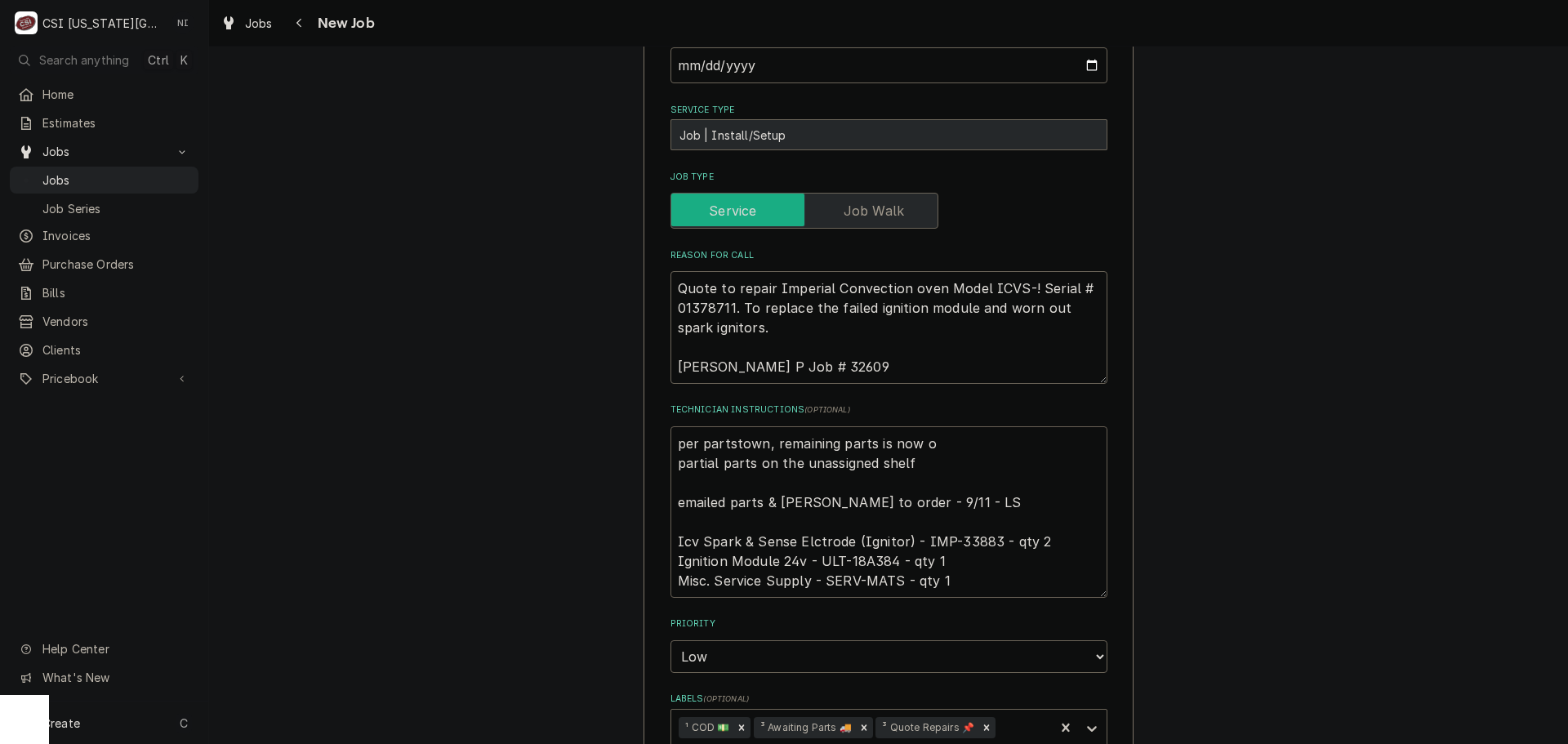
type textarea "x"
type textarea "per partstown, remaining parts is now ob partial parts on the unassigned shelf …"
type textarea "x"
type textarea "per partstown, remaining parts is now obs partial parts on the unassigned shelf…"
type textarea "x"
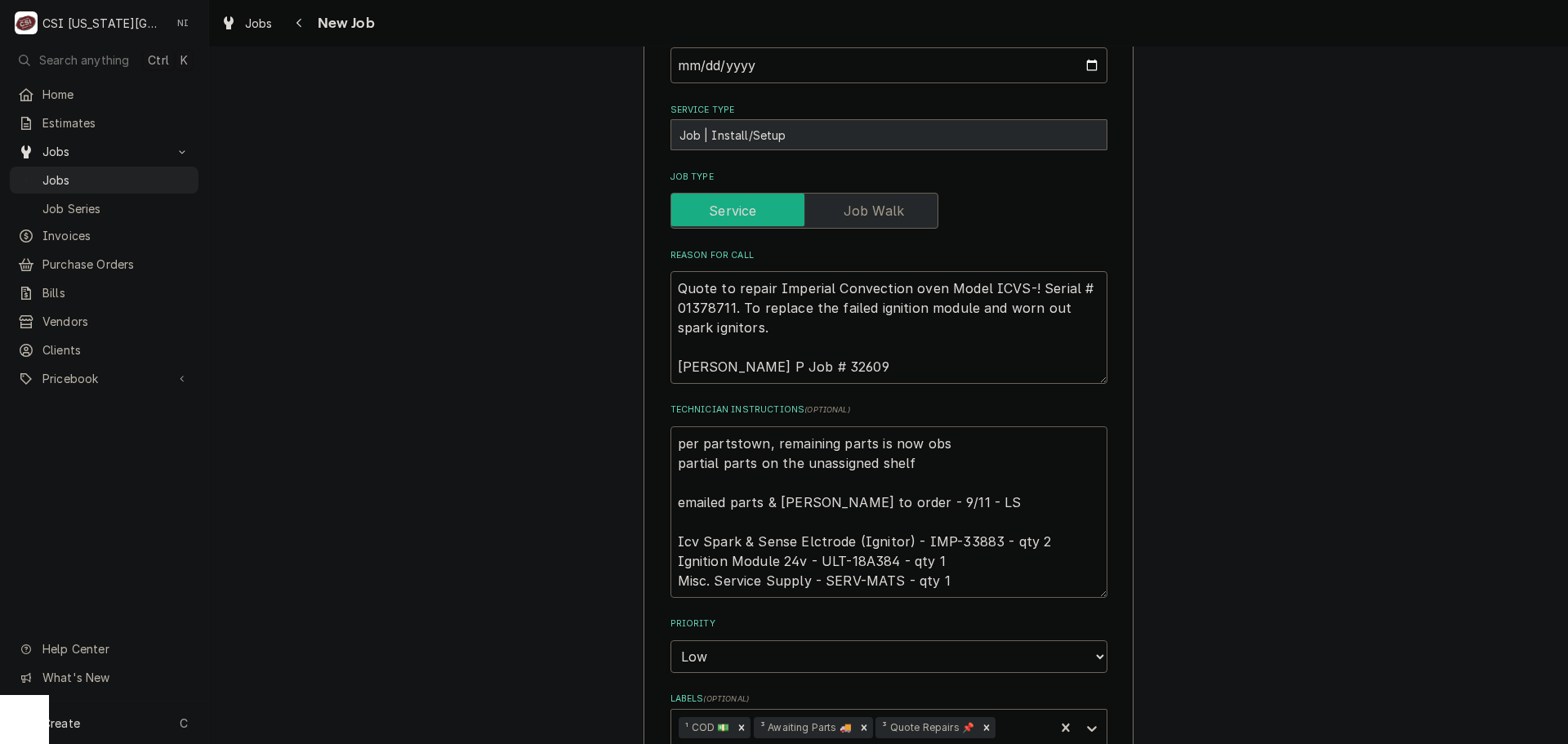
type textarea "per partstown, remaining parts is now obso partial parts on the unassigned shel…"
type textarea "x"
type textarea "per partstown, remaining parts is now obsol partial parts on the unassigned she…"
type textarea "x"
type textarea "per partstown, remaining parts is now obsole partial parts on the unassigned sh…"
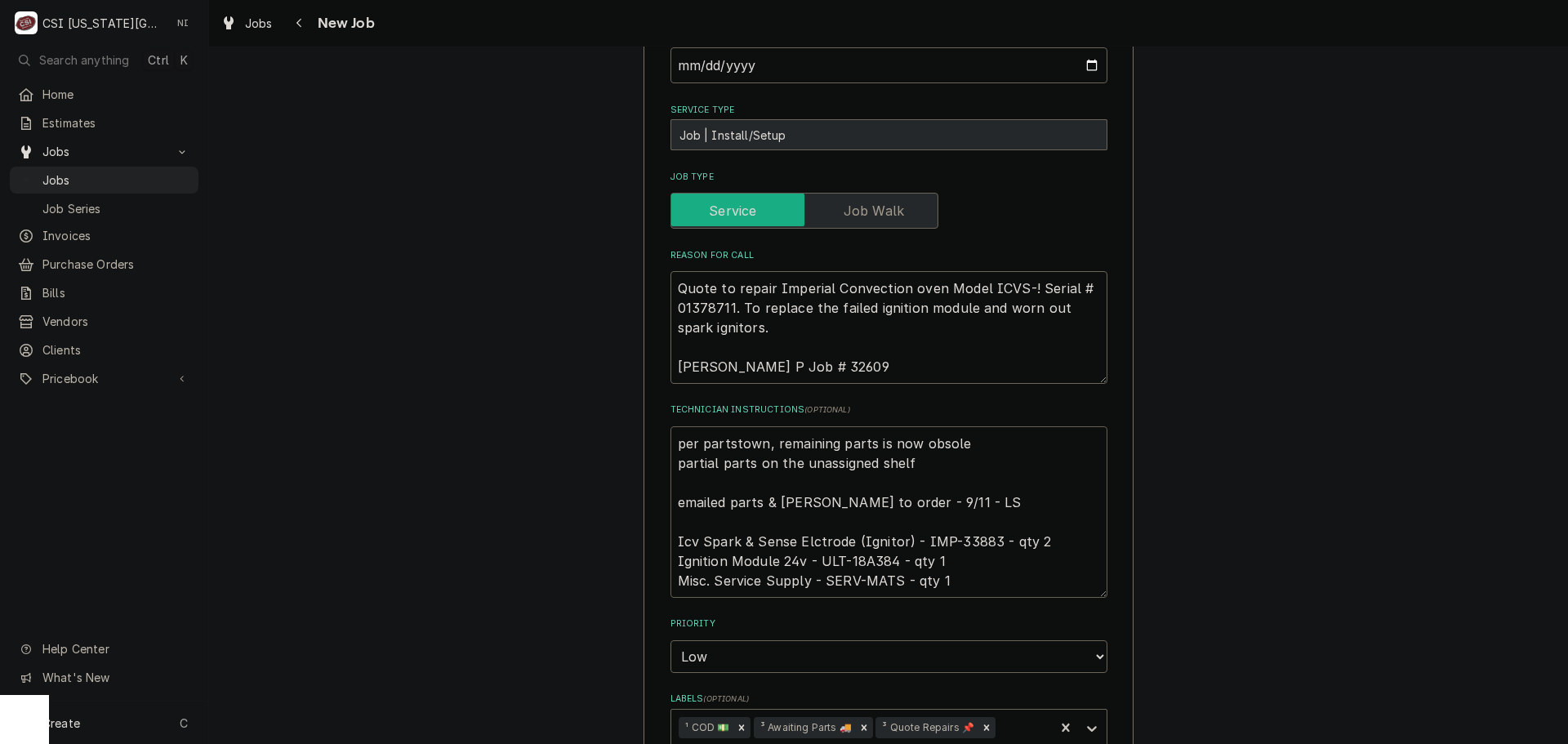
type textarea "x"
type textarea "per partstown, remaining parts is now obsolet partial parts on the unassigned s…"
type textarea "x"
type textarea "per partstown, remaining parts is now obsolete partial parts on the unassigned …"
type textarea "x"
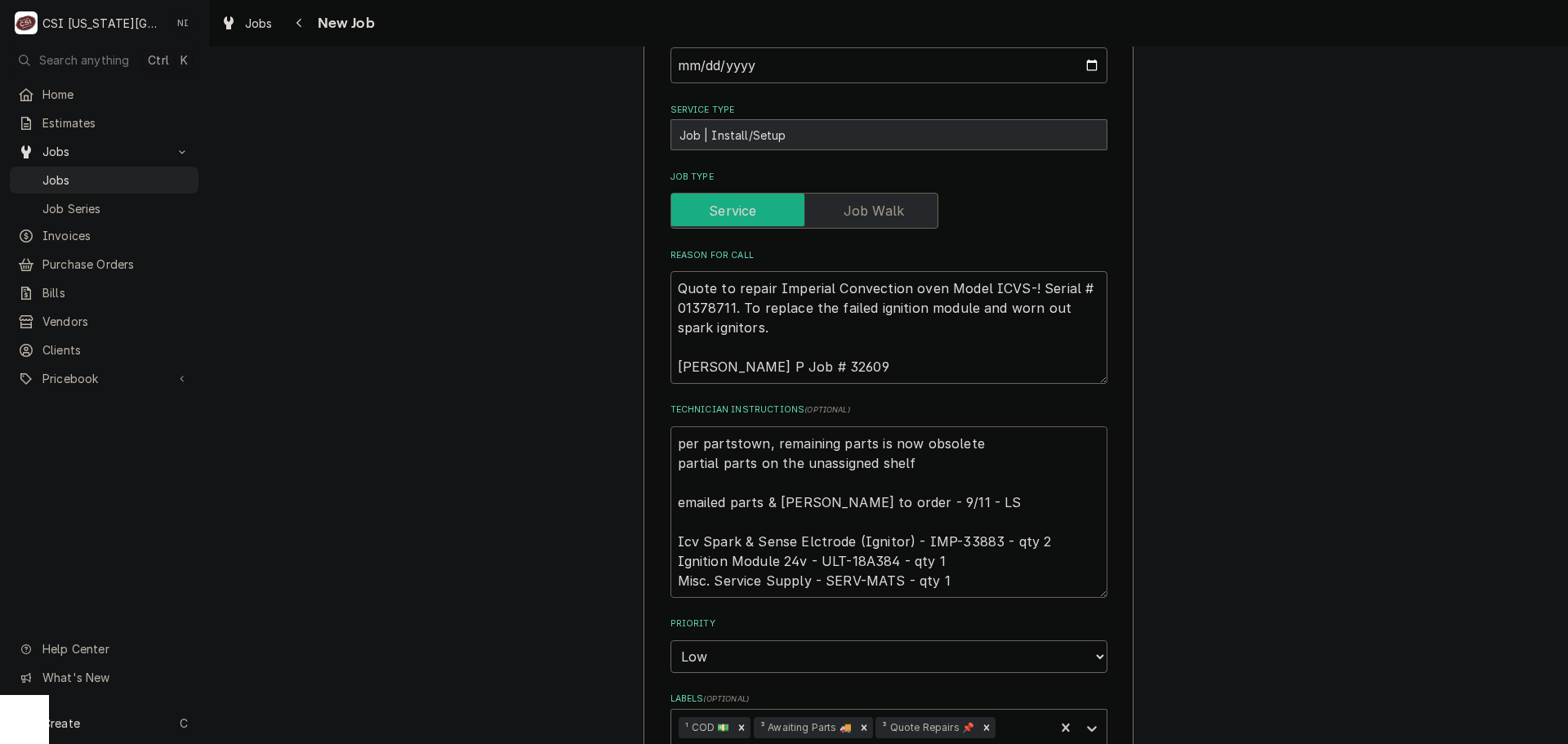
type textarea "per partstown, remaining parts is now obsolete partial parts on the unassigned …"
type textarea "x"
type textarea "per partstown, remaining parts is now obsolete w partial parts on the unassigne…"
type textarea "x"
type textarea "per partstown, remaining parts is now obsolete wi partial parts on the unassign…"
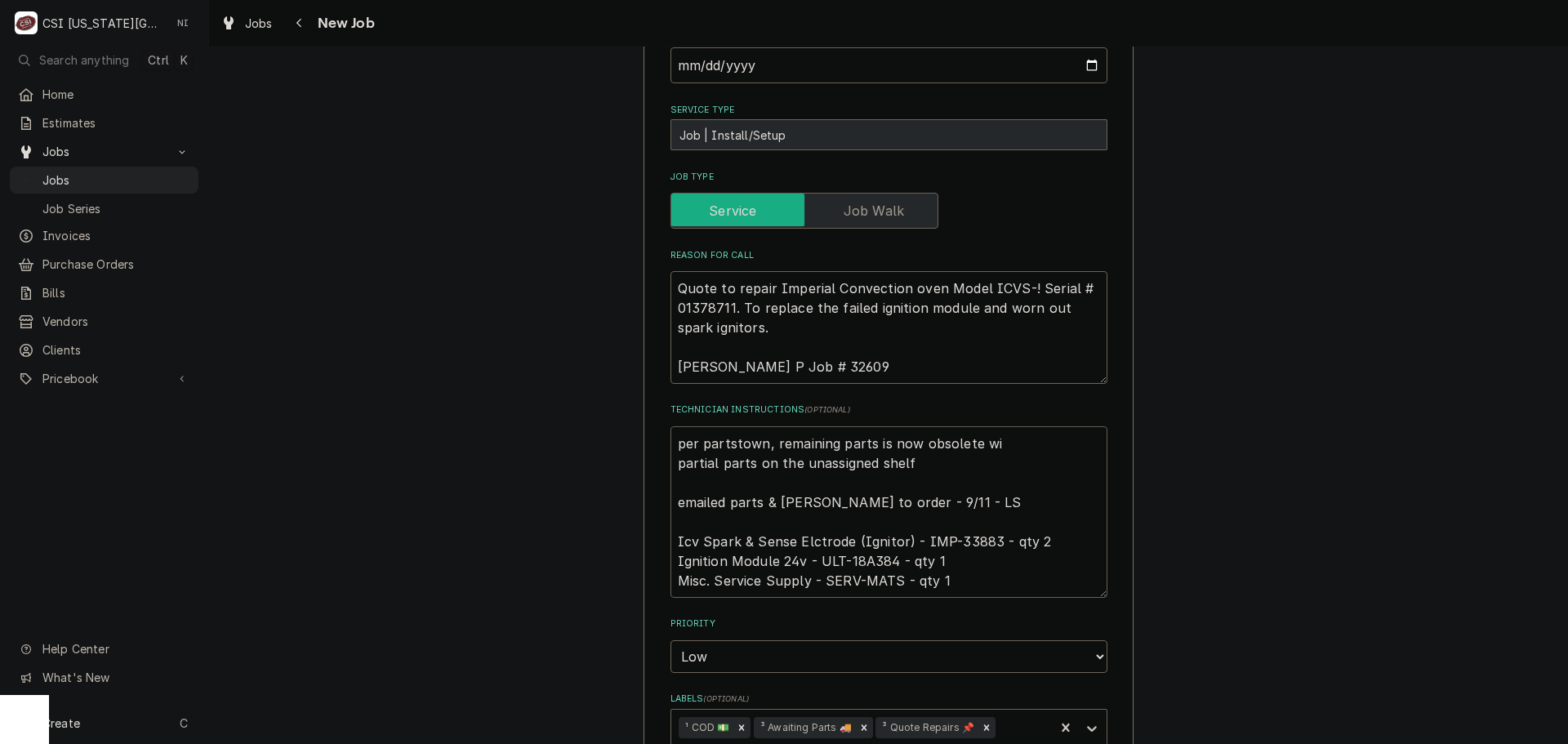
type textarea "x"
type textarea "per partstown, remaining parts is now obsolete with partial parts on the unassi…"
type textarea "x"
type textarea "per partstown, remaining parts is now obsolete with partial parts on the unassi…"
type textarea "x"
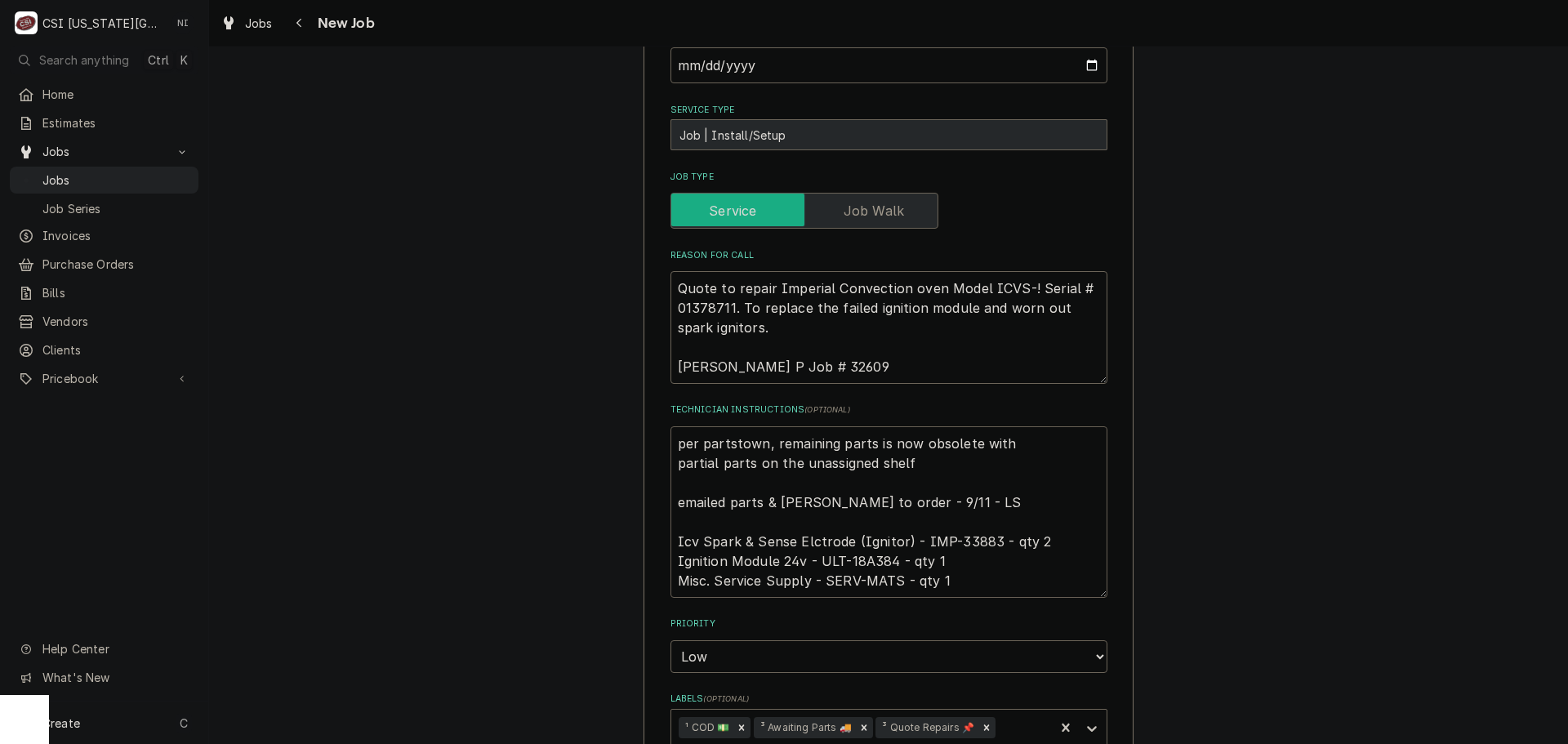
type textarea "per partstown, remaining parts is now obsolete with n partial parts on the unas…"
type textarea "x"
type textarea "per partstown, remaining parts is now obsolete with no partial parts on the una…"
type textarea "x"
type textarea "per partstown, remaining parts is now obsolete with no r partial parts on the u…"
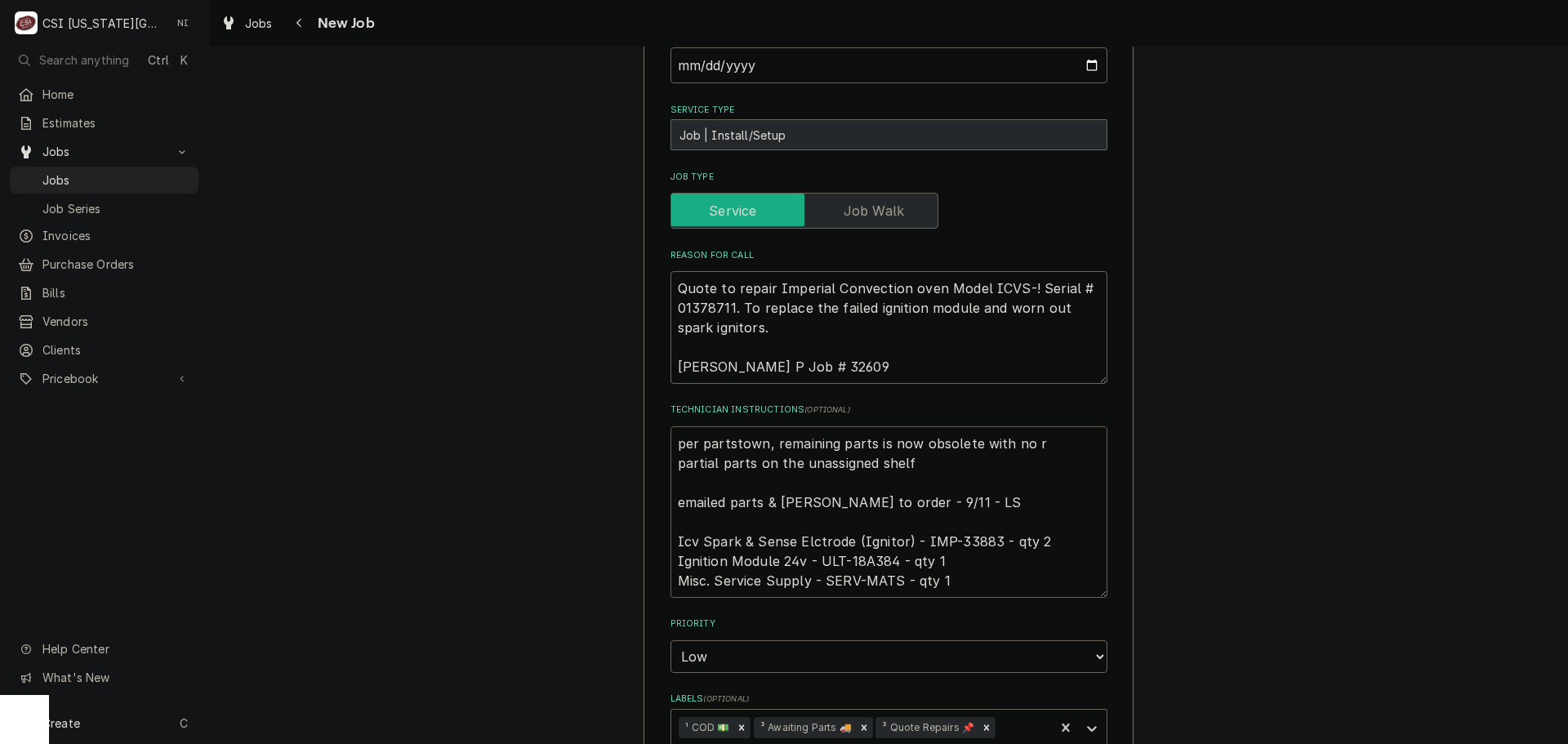
type textarea "x"
type textarea "per partstown, remaining parts is now obsolete with no re partial parts on the …"
type textarea "x"
type textarea "per partstown, remaining parts is now obsolete with no rep partial parts on the…"
type textarea "x"
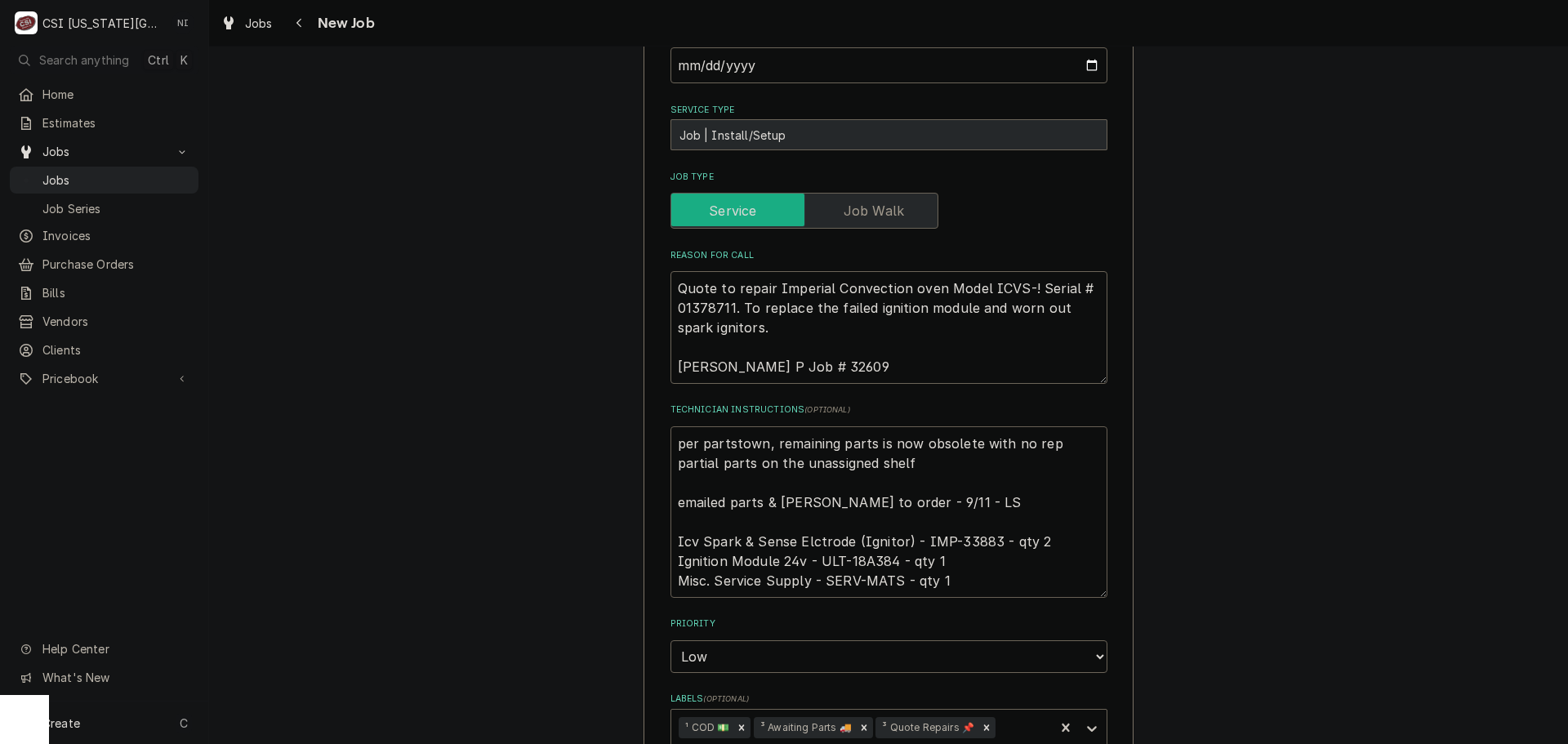
type textarea "per partstown, remaining parts is now obsolete with no repl partial parts on th…"
type textarea "x"
type textarea "per partstown, remaining parts is now obsolete with no repla partial parts on t…"
type textarea "x"
type textarea "per partstown, remaining parts is now obsolete with no replac partial parts on …"
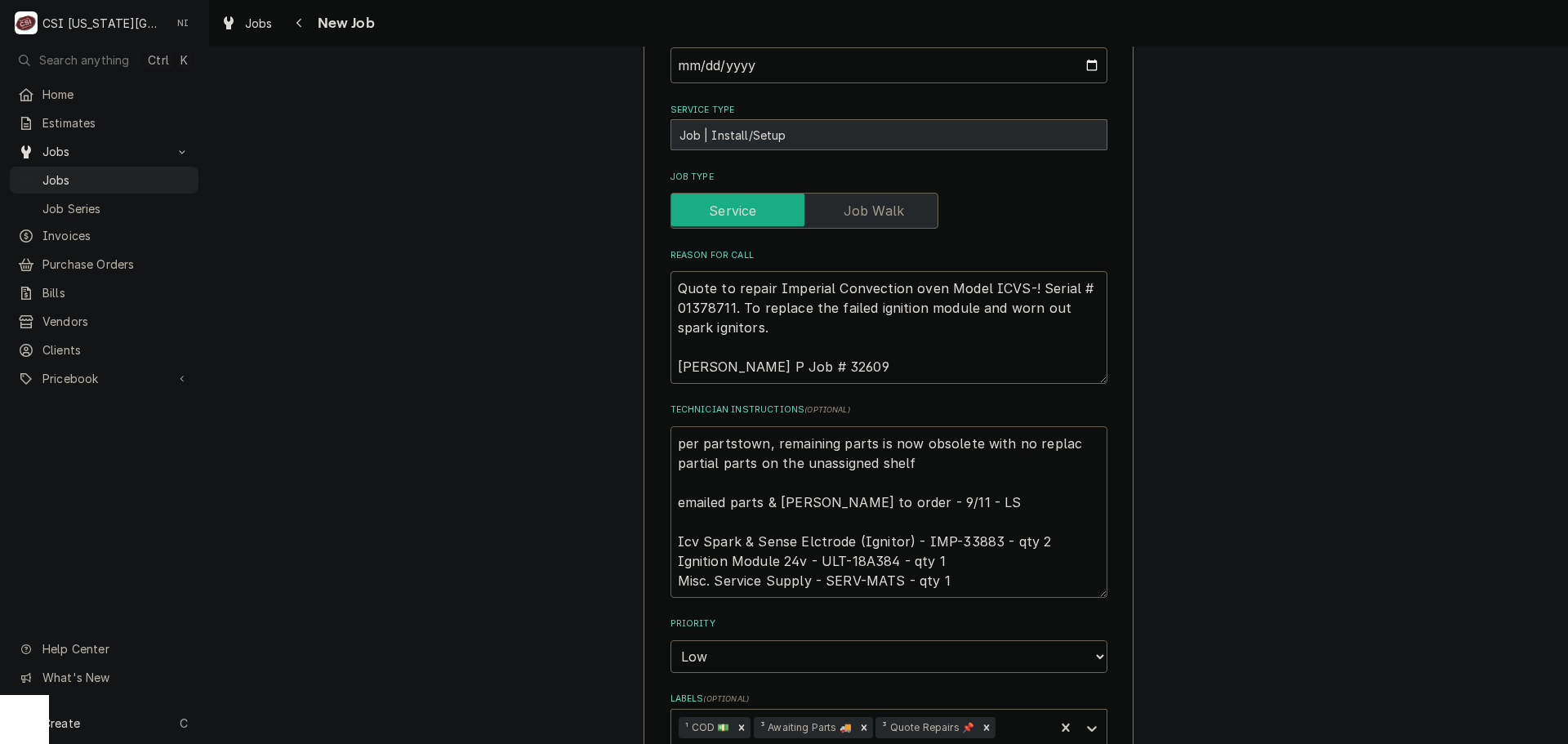
type textarea "x"
type textarea "per partstown, remaining parts is now obsolete with no replace partial parts on…"
type textarea "x"
type textarea "per partstown, remaining parts is now obsolete with no replacem partial parts o…"
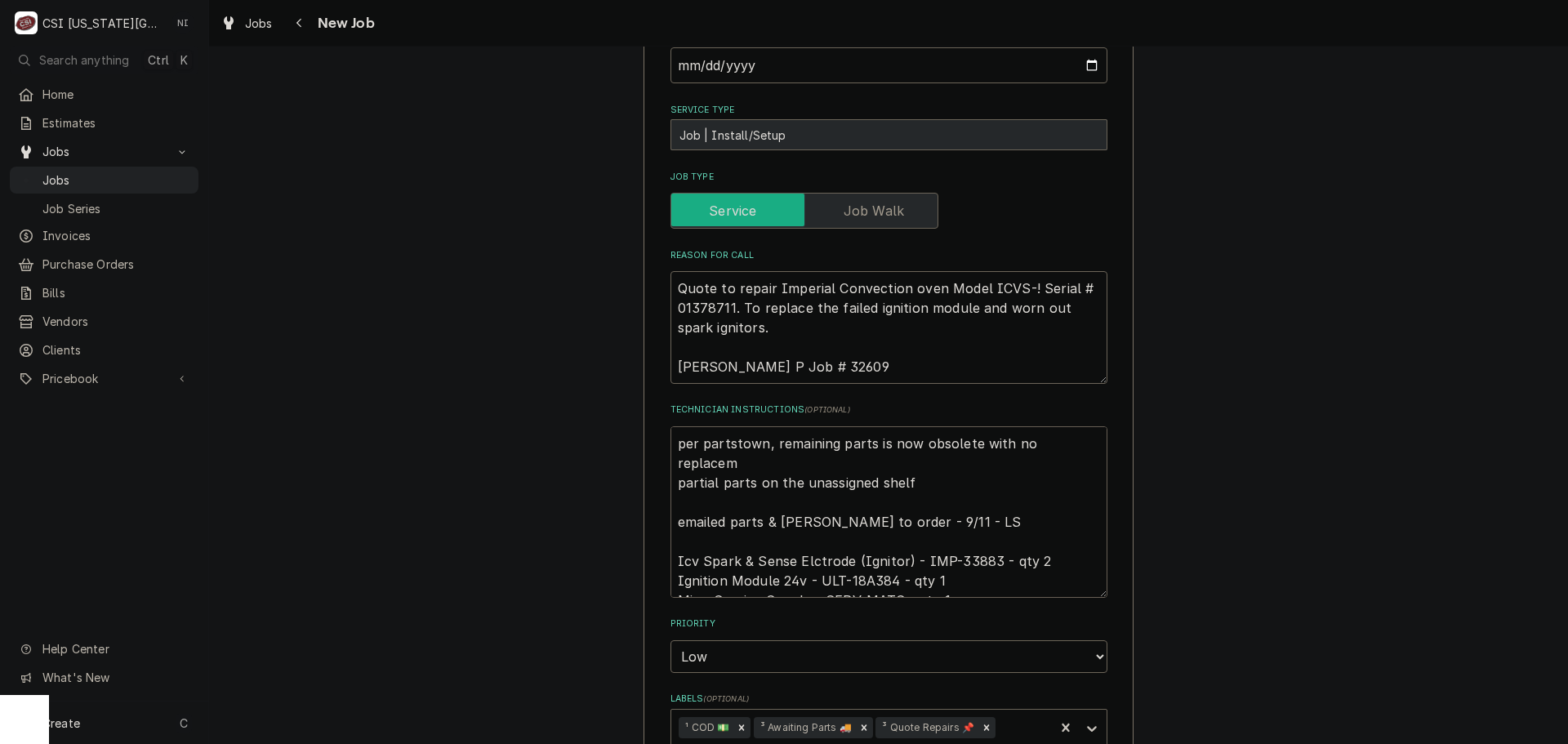
type textarea "x"
type textarea "per partstown, remaining parts is now obsolete with no replaceme partial parts …"
type textarea "x"
type textarea "per partstown, remaining parts is now obsolete with no replacemet partial parts…"
type textarea "x"
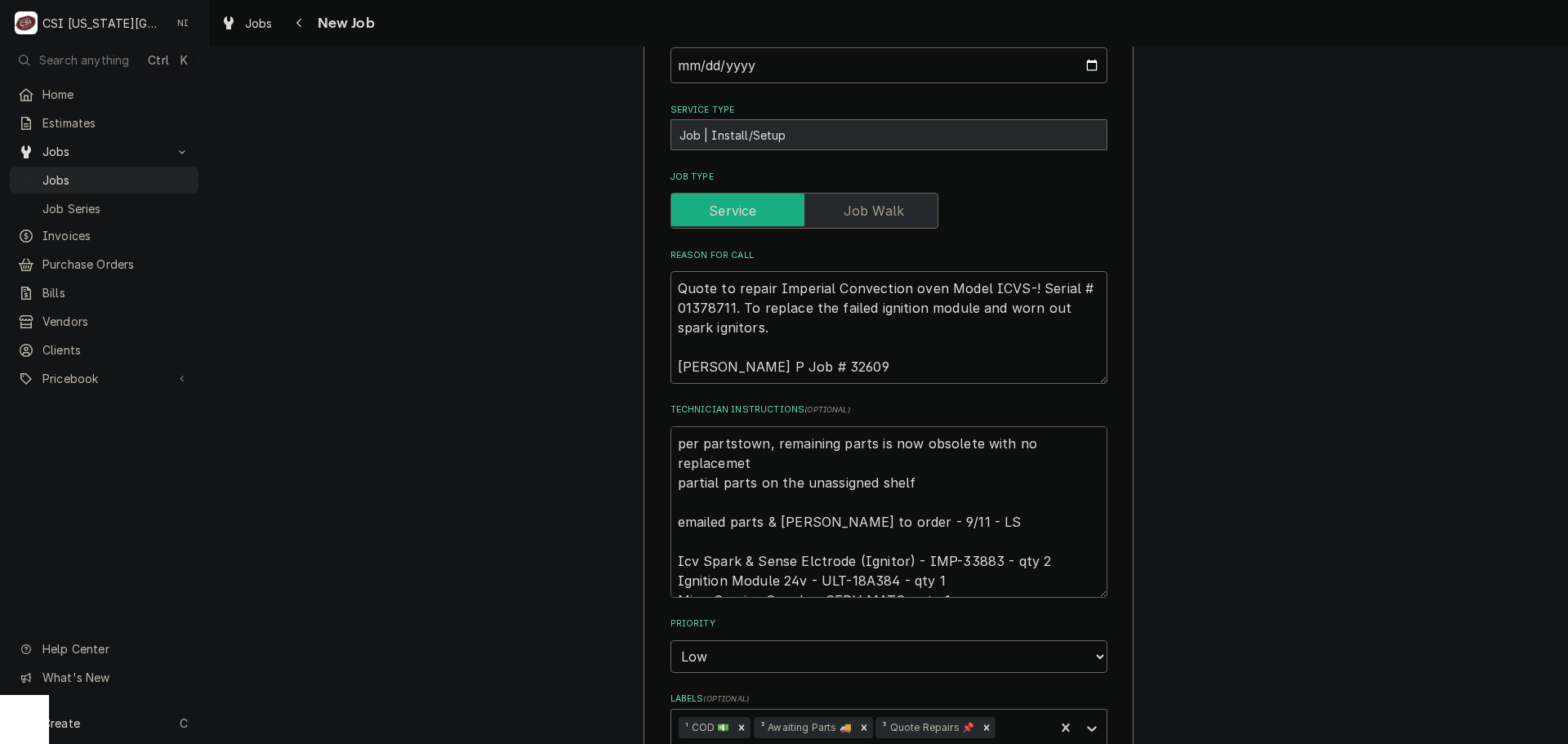
type textarea "per partstown, remaining parts is now obsolete with no replacemetn partial part…"
type textarea "x"
type textarea "per partstown, remaining parts is now obsolete with no replacemetn partial part…"
type textarea "x"
type textarea "per partstown, remaining parts is now obsolete with no replacemetn partial part…"
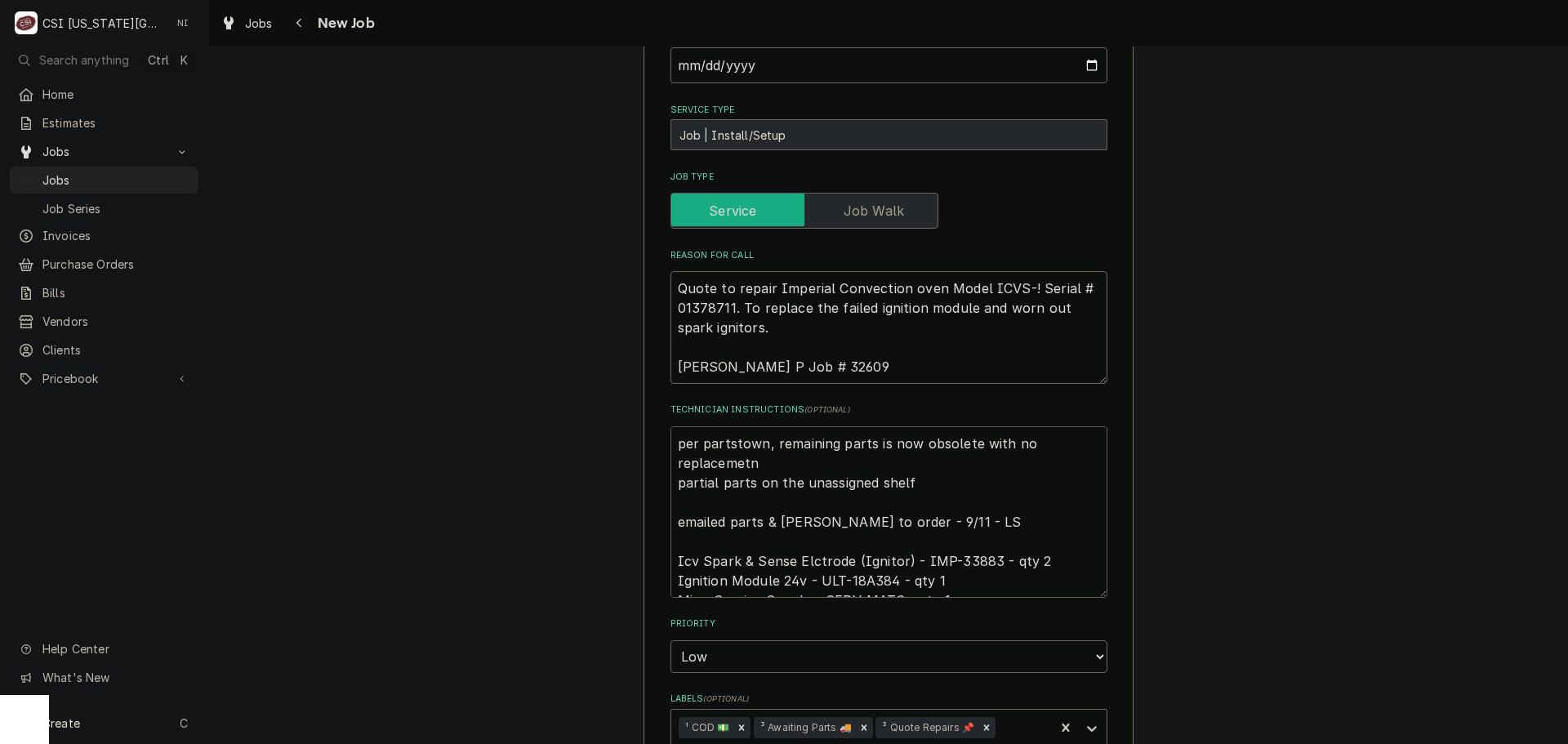
type textarea "x"
type textarea "per partstown, remaining parts is now obsolete with no replacemet partial parts…"
type textarea "x"
type textarea "per partstown, remaining parts is now obsolete with no replaceme partial parts …"
type textarea "x"
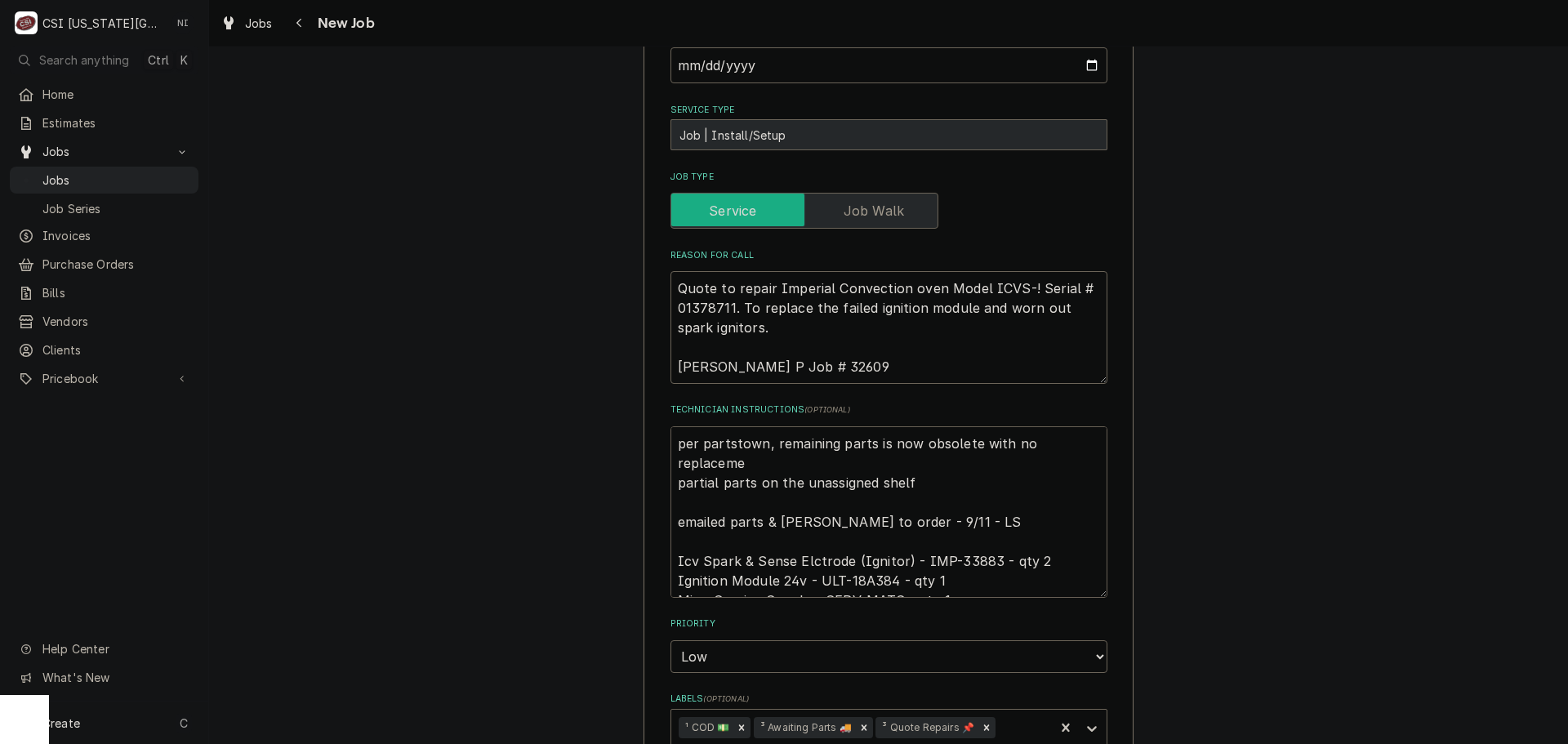
type textarea "per partstown, remaining parts is now obsolete with no replacemen partial parts…"
type textarea "x"
type textarea "per partstown, remaining parts is now obsolete with no replacement partial part…"
type textarea "x"
type textarea "per partstown, remaining parts is now obsolete with no replacement. partial par…"
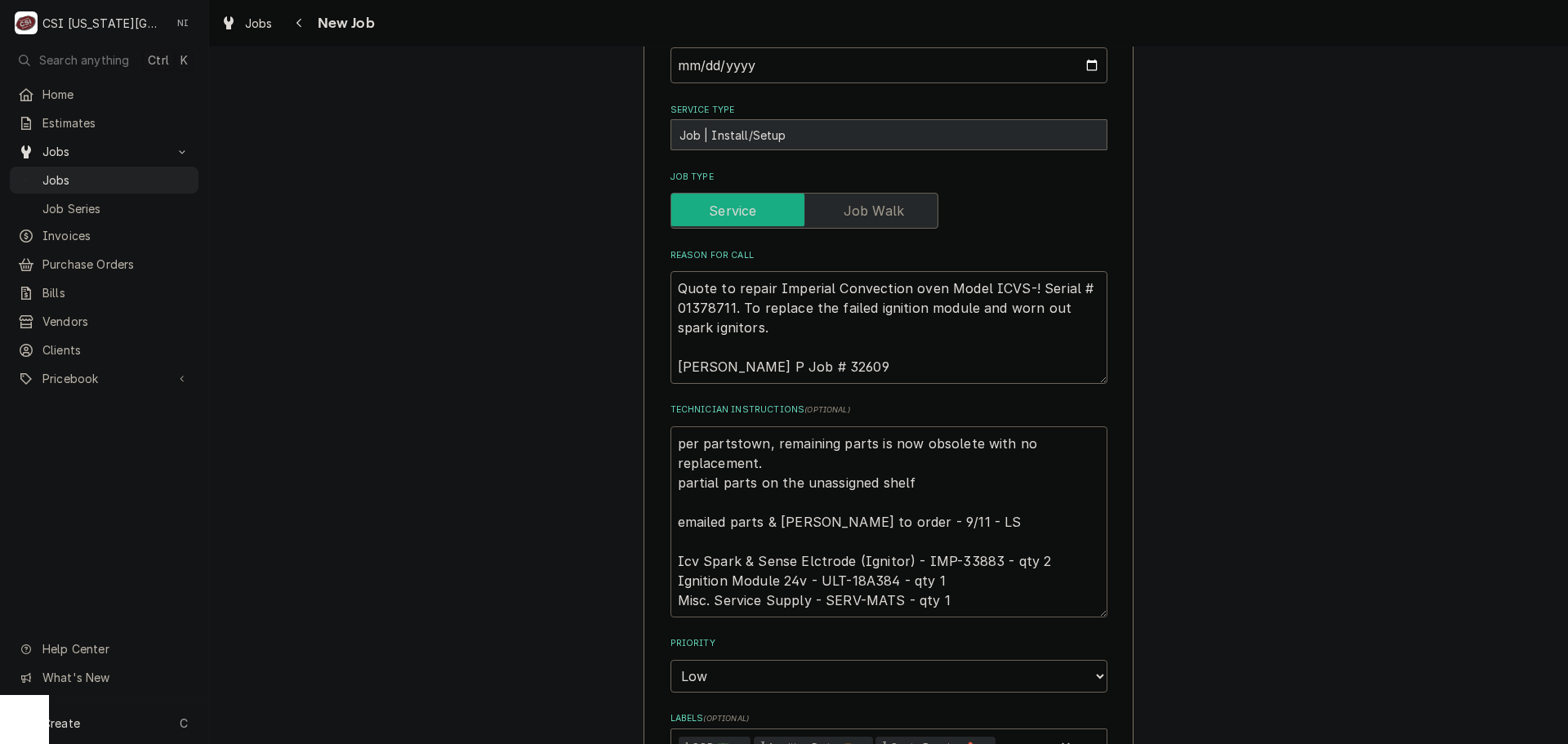
type textarea "x"
type textarea "per partstown, remaining parts is now obsolete with no replacement. partial par…"
type textarea "x"
type textarea "per partstown, remaining parts is now obsolete with no replacement. F partial p…"
type textarea "x"
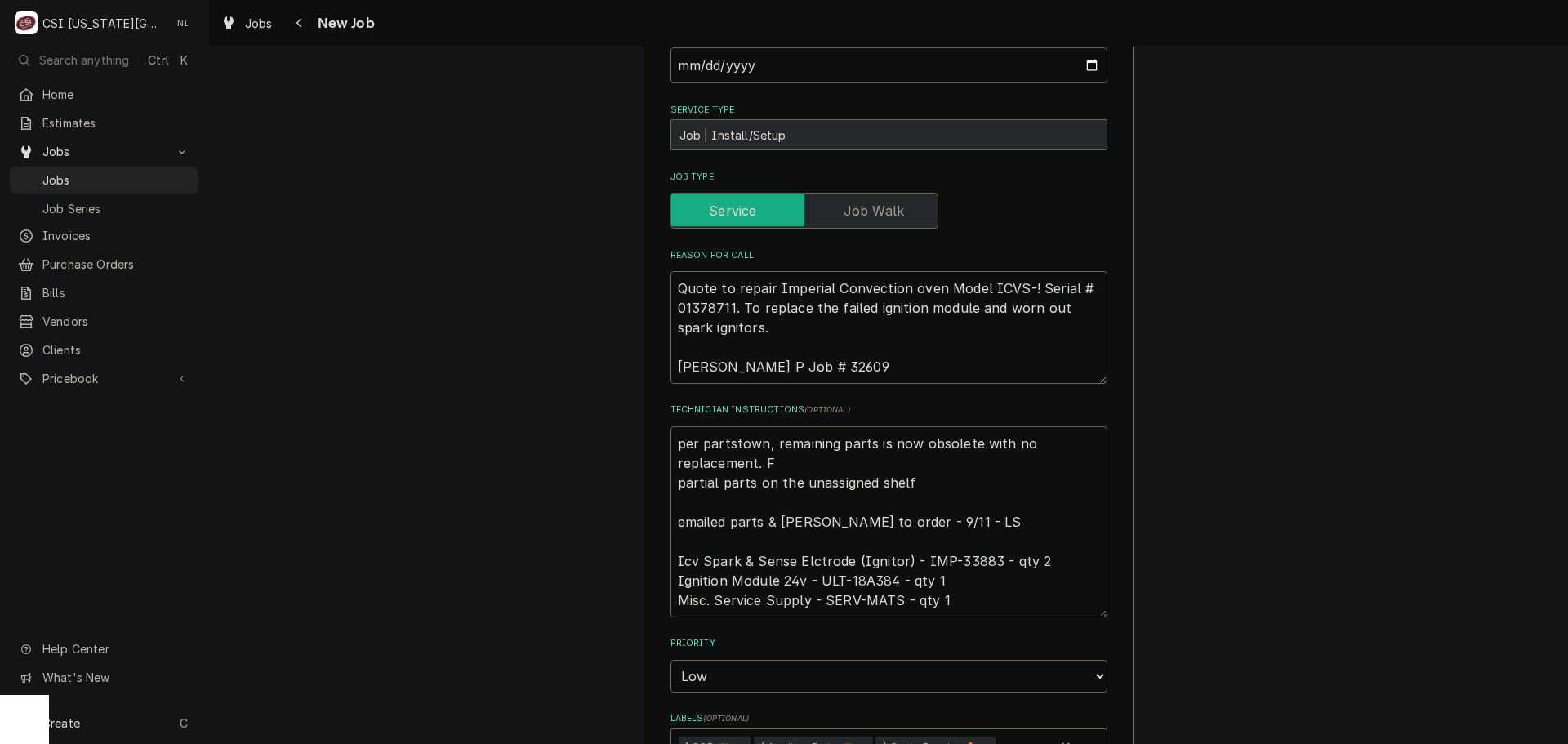
type textarea "per partstown, remaining parts is now obsolete with no replacement. Fo partial …"
type textarea "x"
type textarea "per partstown, remaining parts is now obsolete with no replacement. Foj partial…"
type textarea "x"
type textarea "per partstown, remaining parts is now obsolete with no replacement. Fojn partia…"
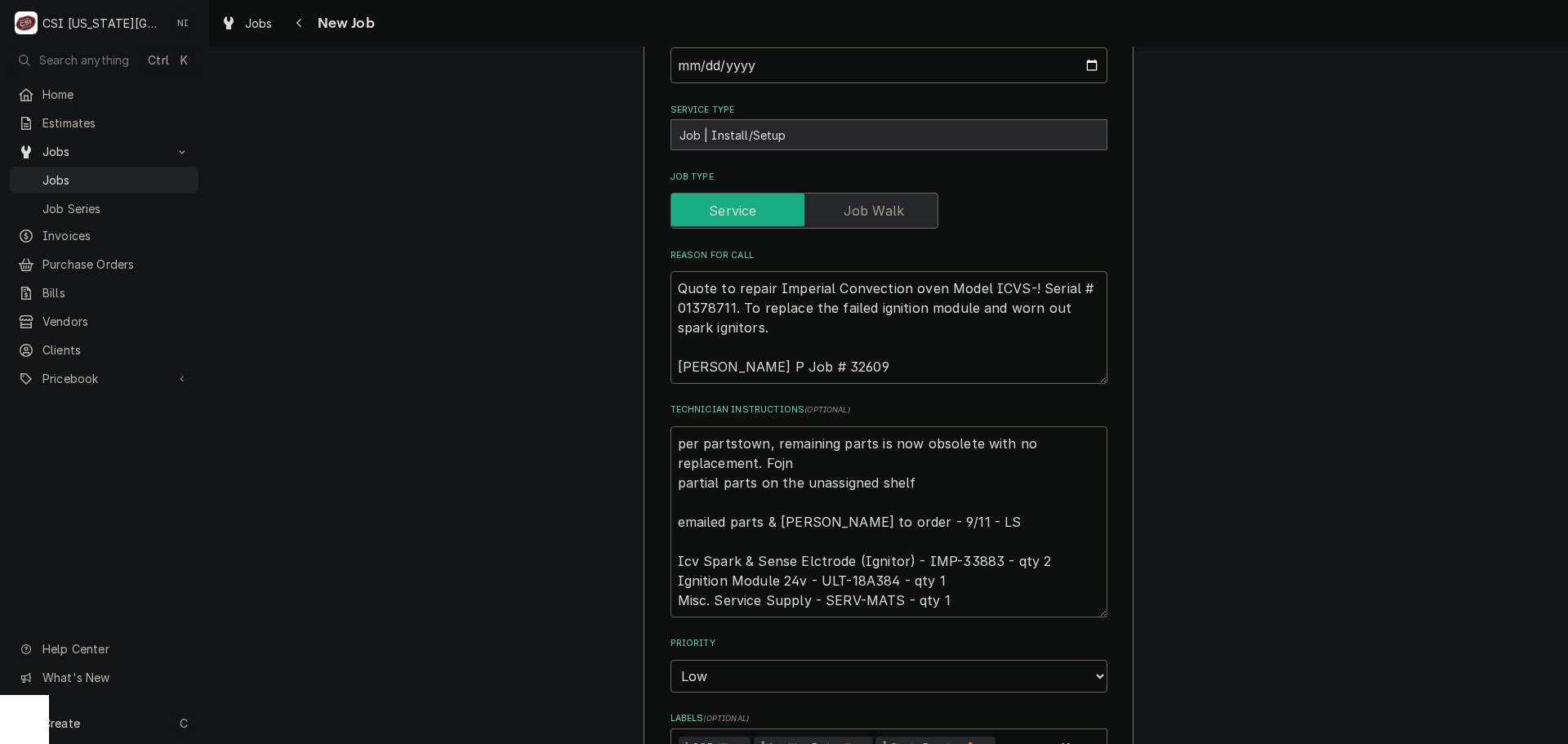
type textarea "x"
type textarea "per partstown, remaining parts is now obsolete with no replacement. Fojnd parti…"
type textarea "x"
type textarea "per partstown, remaining parts is now obsolete with no replacement. Fojnd parti…"
type textarea "x"
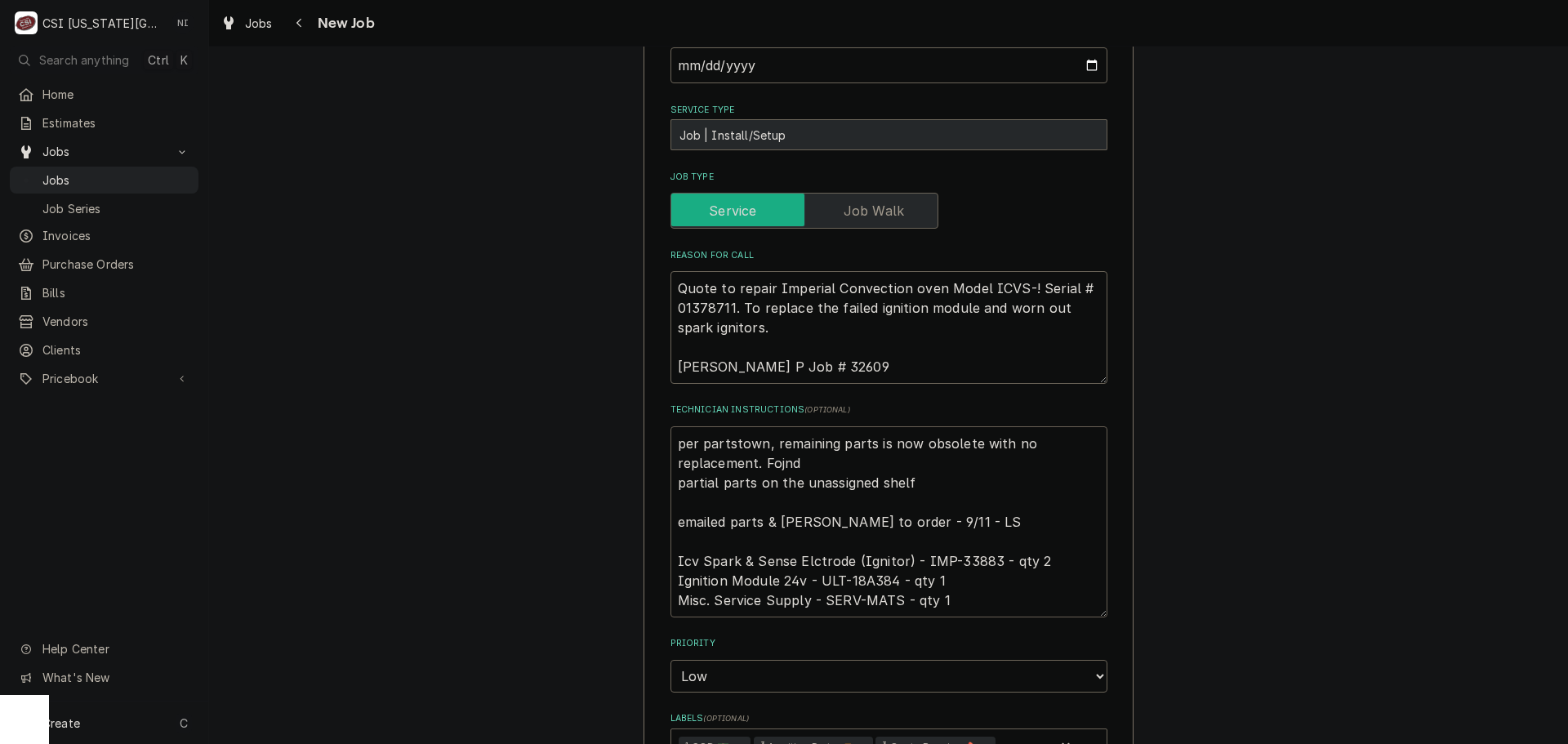
type textarea "per partstown, remaining parts is now obsolete with no replacement. Fojnd parti…"
type textarea "x"
type textarea "per partstown, remaining parts is now obsolete with no replacement. Fojn partia…"
type textarea "x"
type textarea "per partstown, remaining parts is now obsolete with no replacement. Foj partial…"
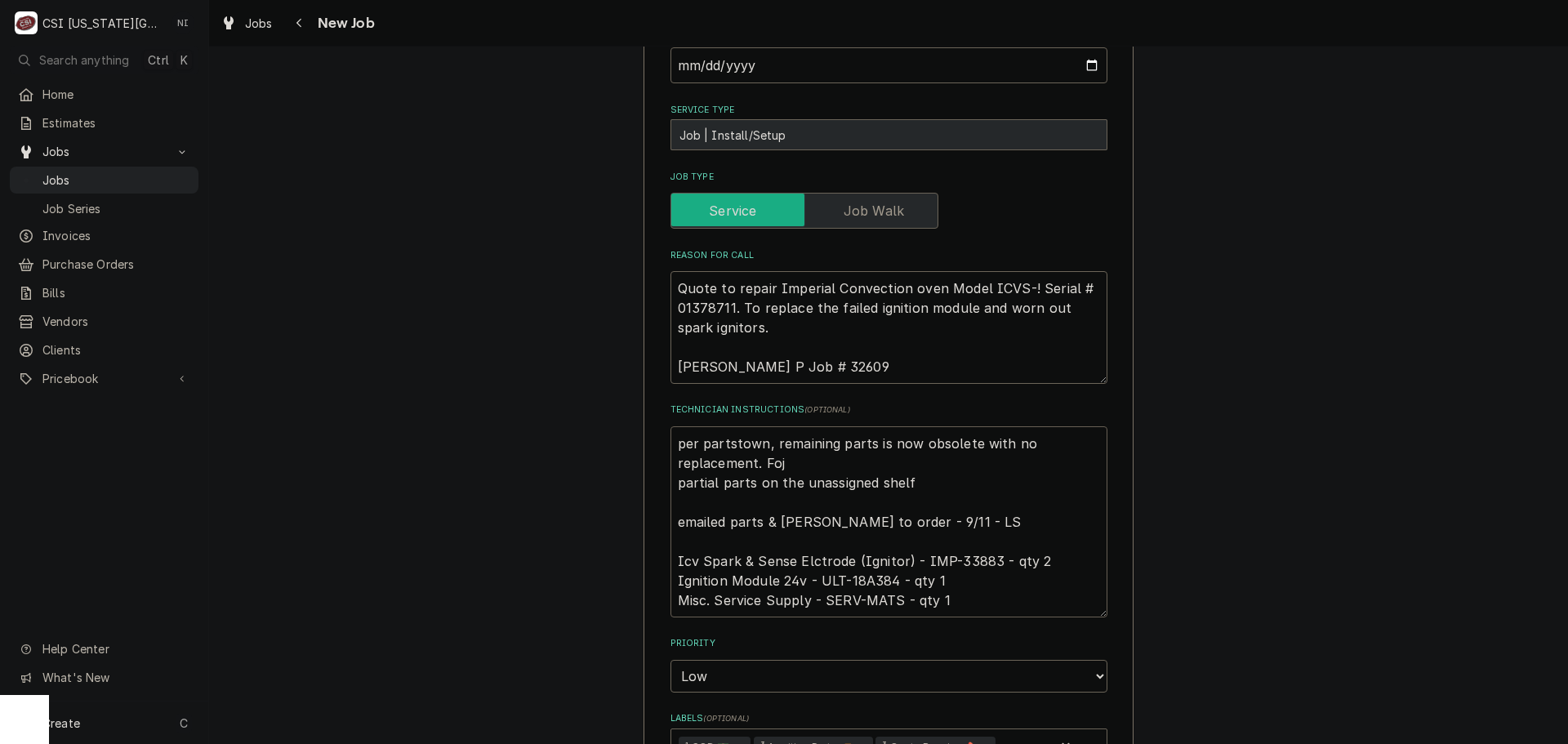
type textarea "x"
type textarea "per partstown, remaining parts is now obsolete with no replacement. Fo partial …"
type textarea "x"
type textarea "per partstown, remaining parts is now obsolete with no replacement. Fou partial…"
type textarea "x"
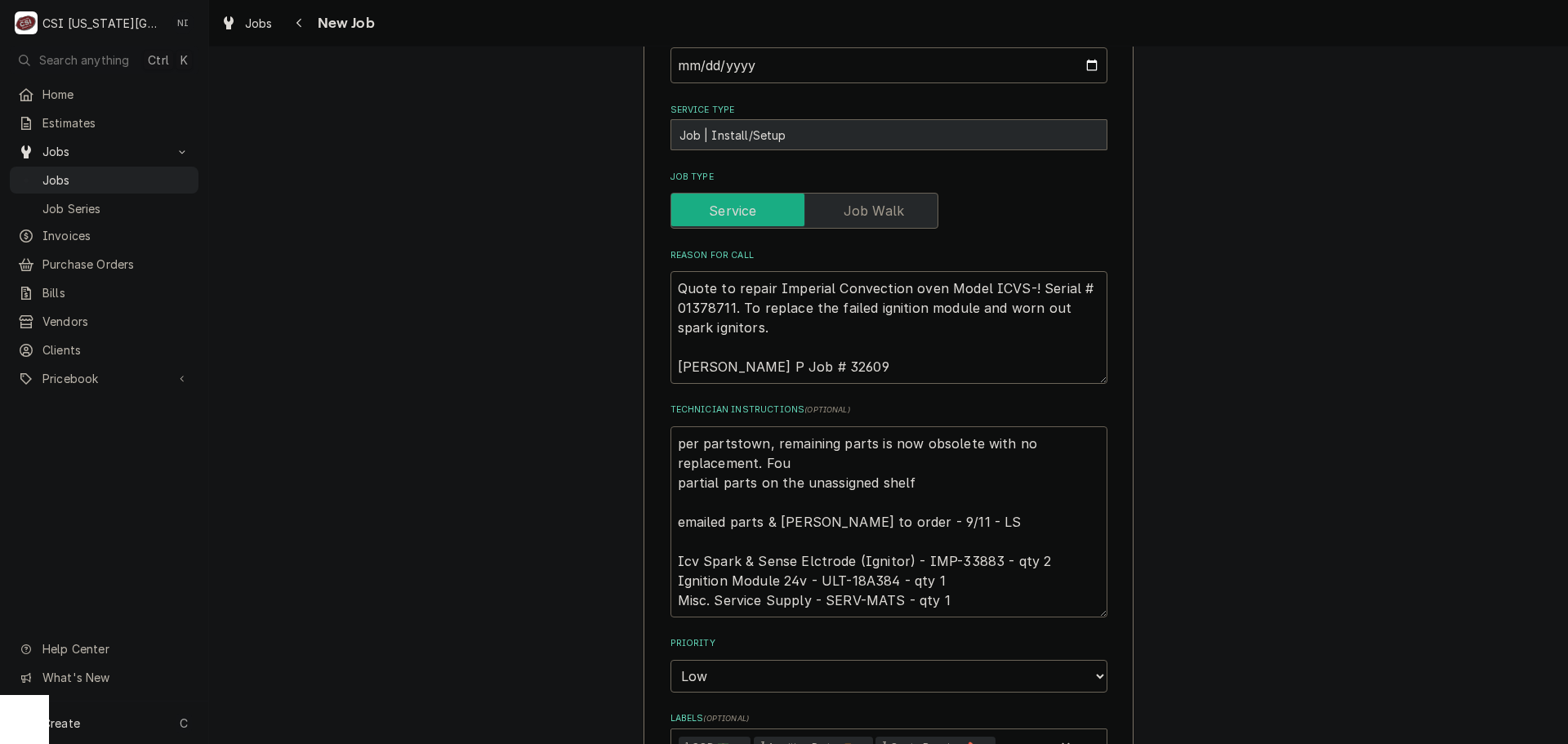
type textarea "per partstown, remaining parts is now obsolete with no replacement. Foun partia…"
type textarea "x"
type textarea "per partstown, remaining parts is now obsolete with no replacement. Found parti…"
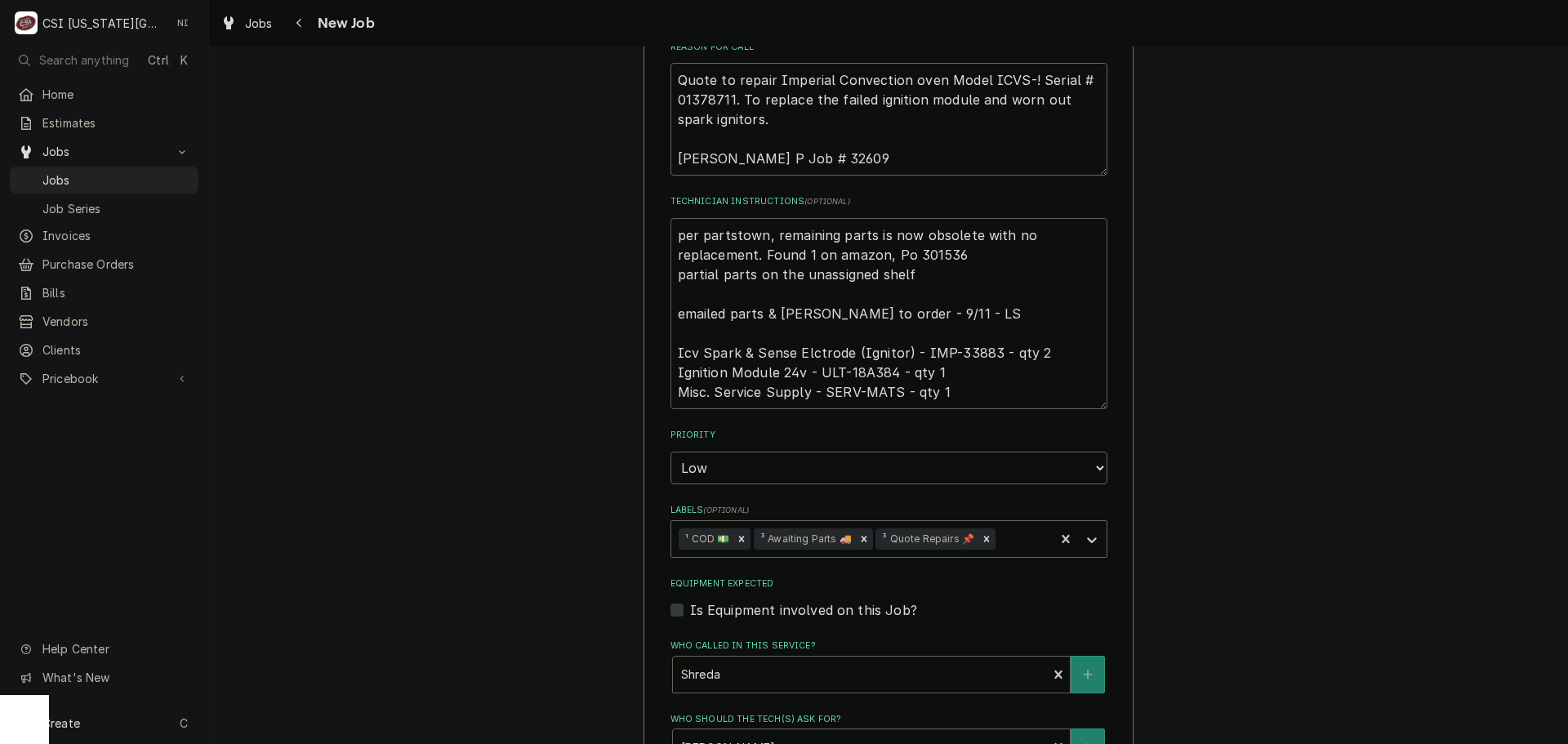
scroll to position [734, 0]
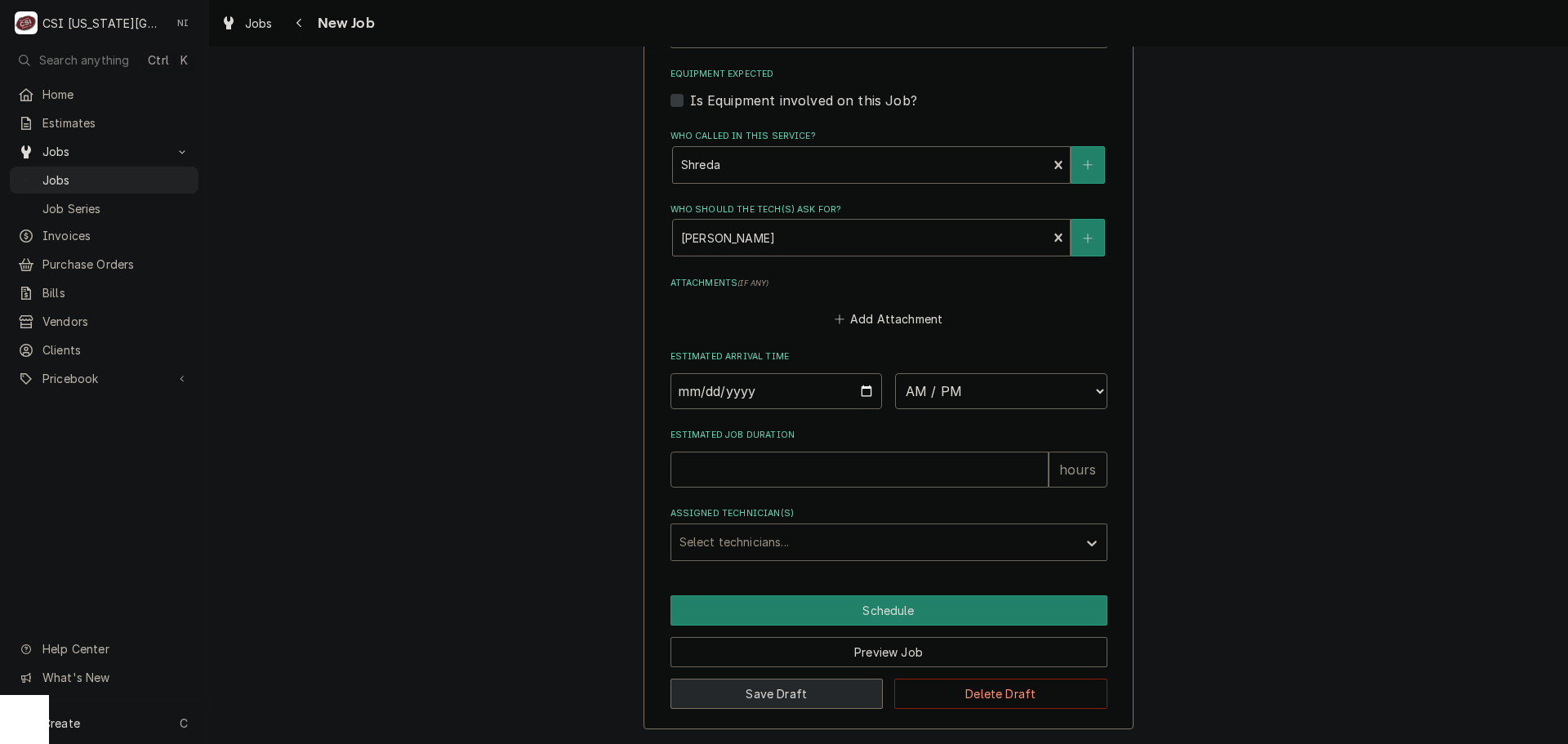
click at [784, 684] on button "Save Draft" at bounding box center [776, 692] width 213 height 30
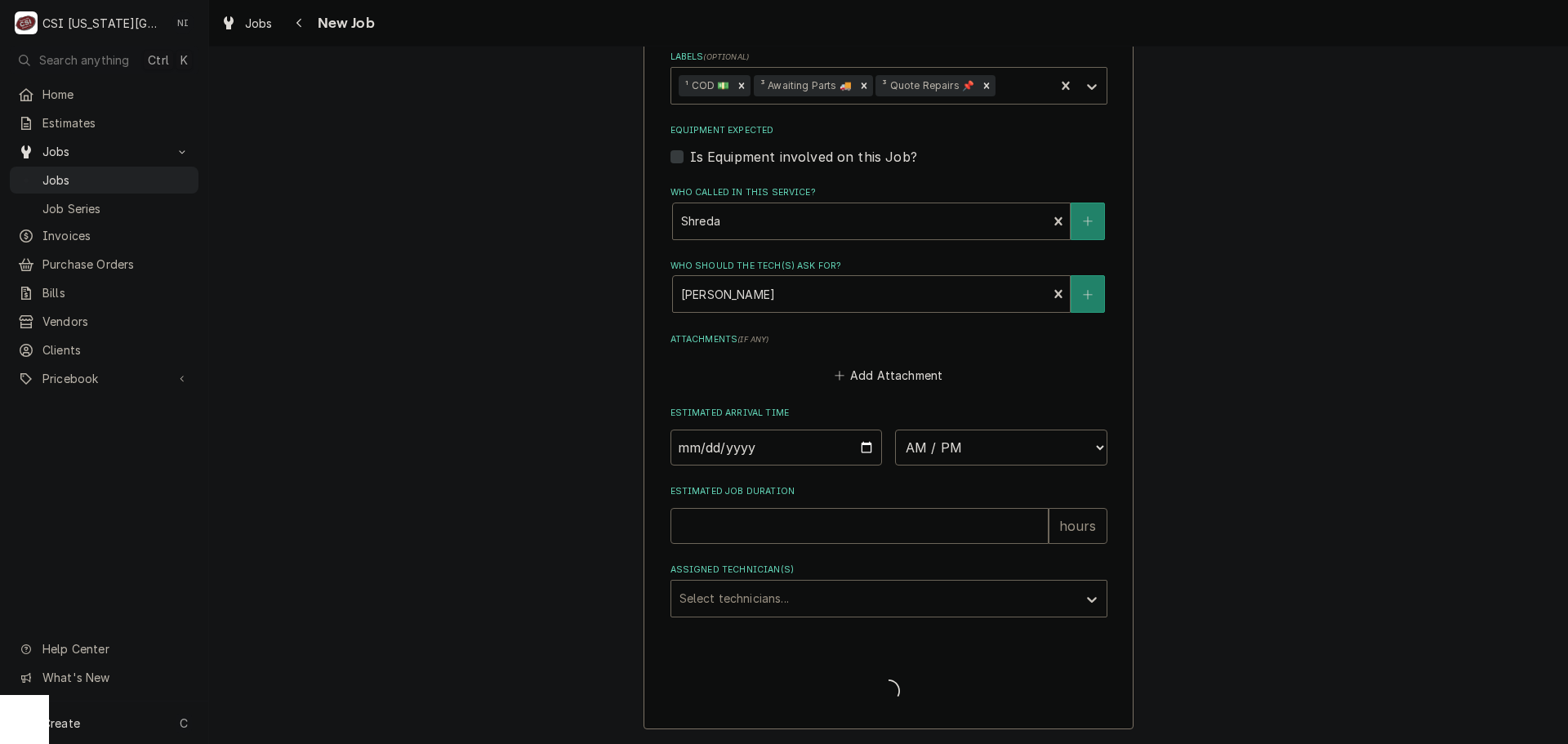
scroll to position [1070, 0]
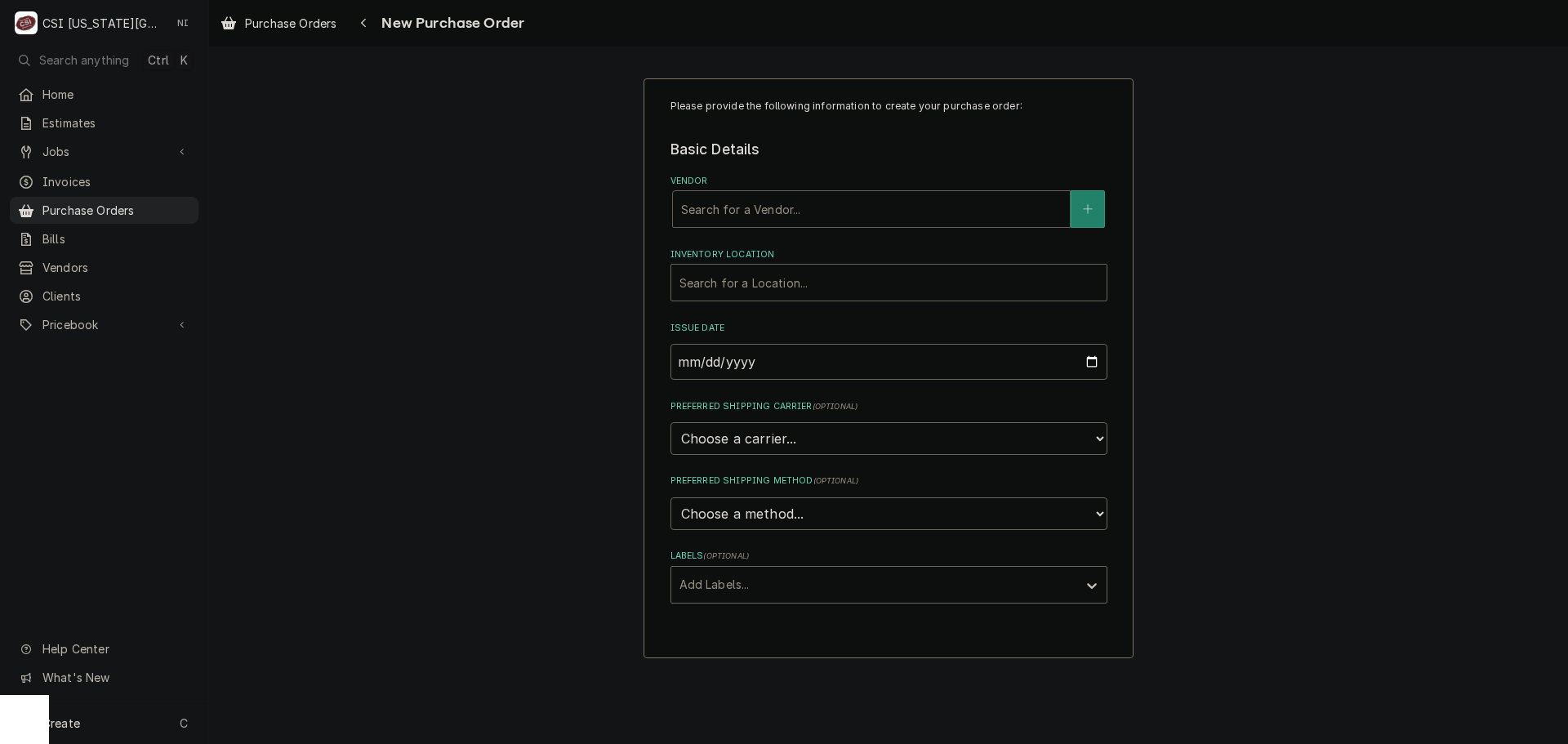
click at [836, 213] on div "Vendor" at bounding box center [871, 209] width 380 height 29
type input "amazon"
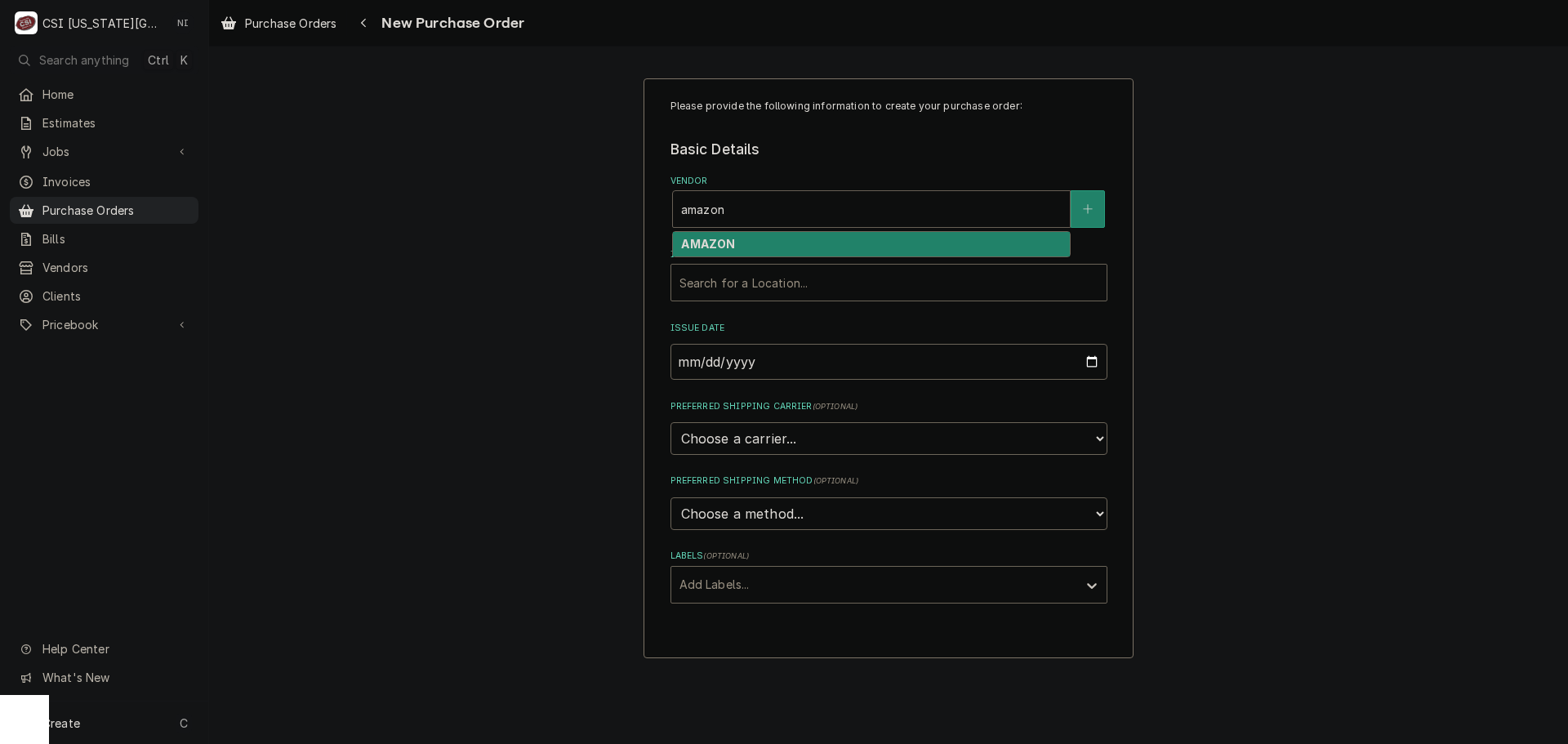
click at [775, 252] on div "AMAZON" at bounding box center [872, 244] width 397 height 25
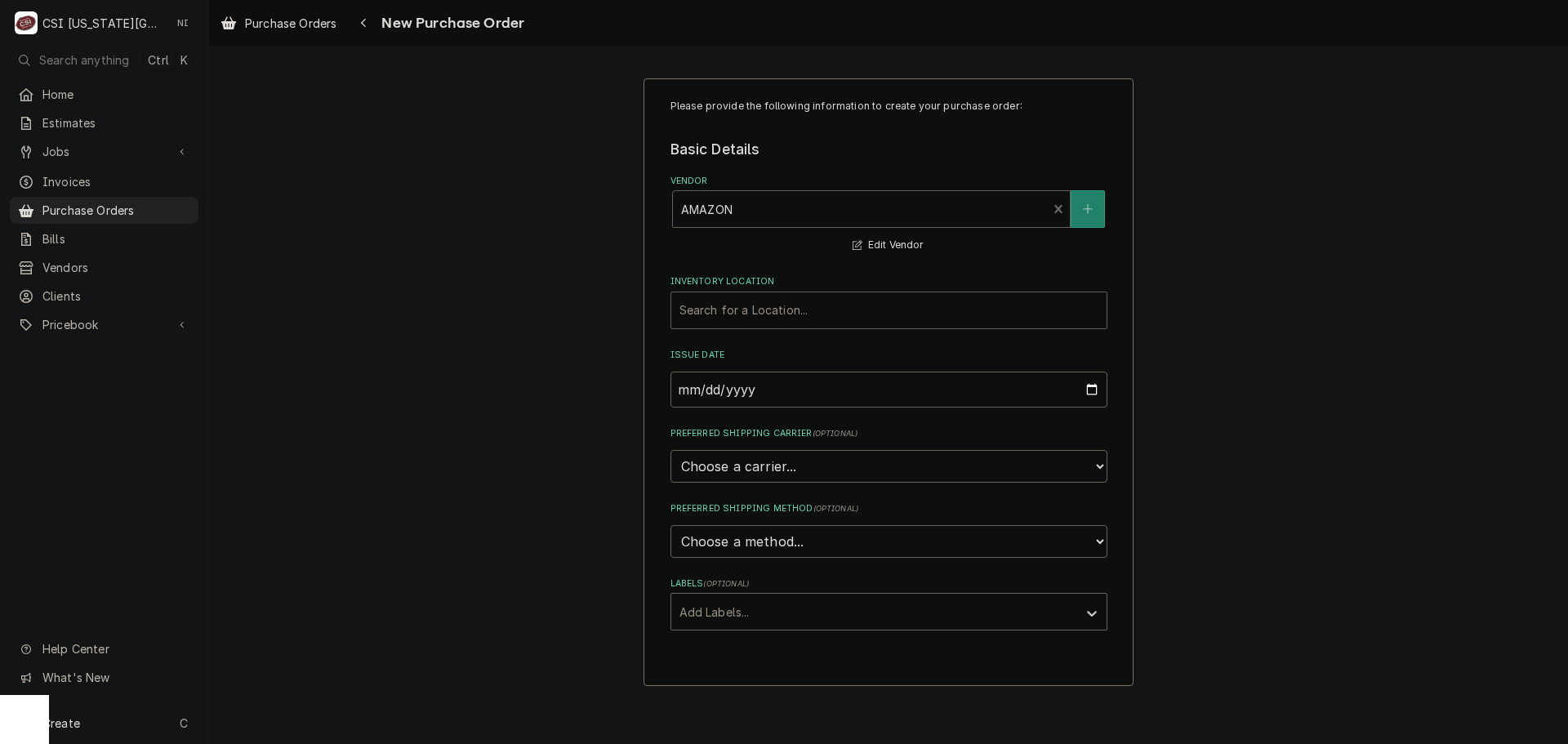
click at [747, 307] on div "Inventory Location" at bounding box center [888, 310] width 419 height 29
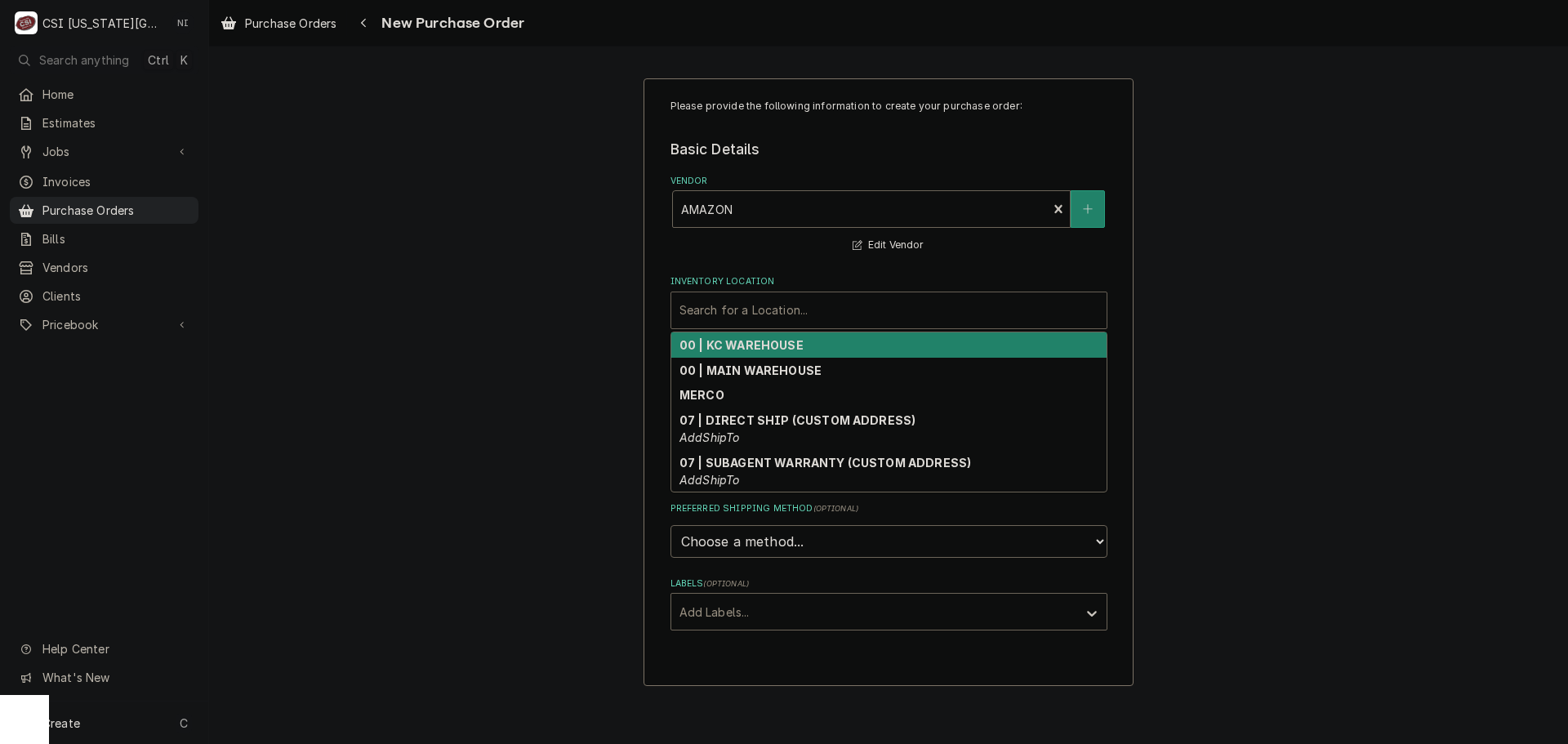
click at [750, 343] on strong "00 | KC WAREHOUSE" at bounding box center [741, 344] width 125 height 14
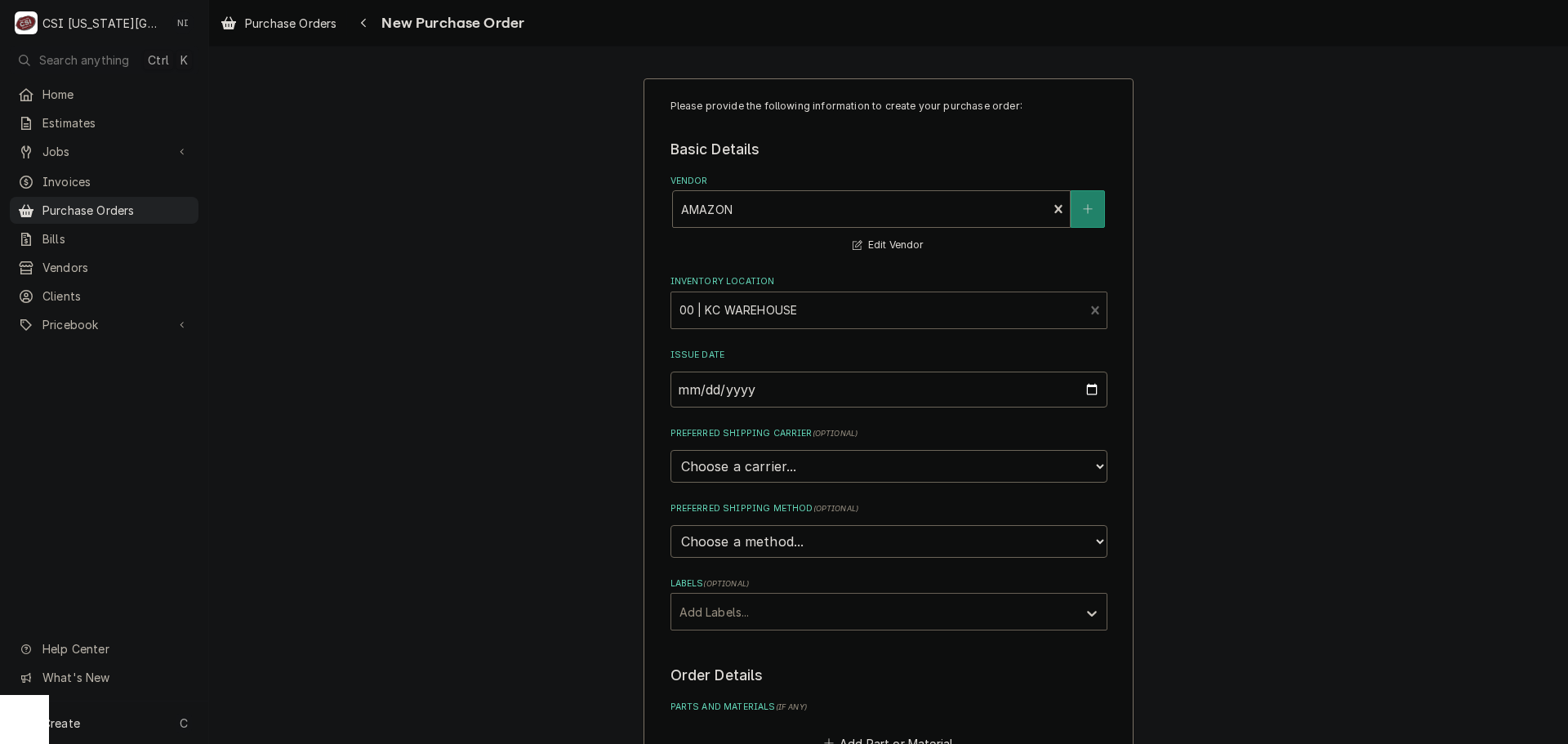
click at [755, 607] on div "Labels" at bounding box center [873, 612] width 389 height 29
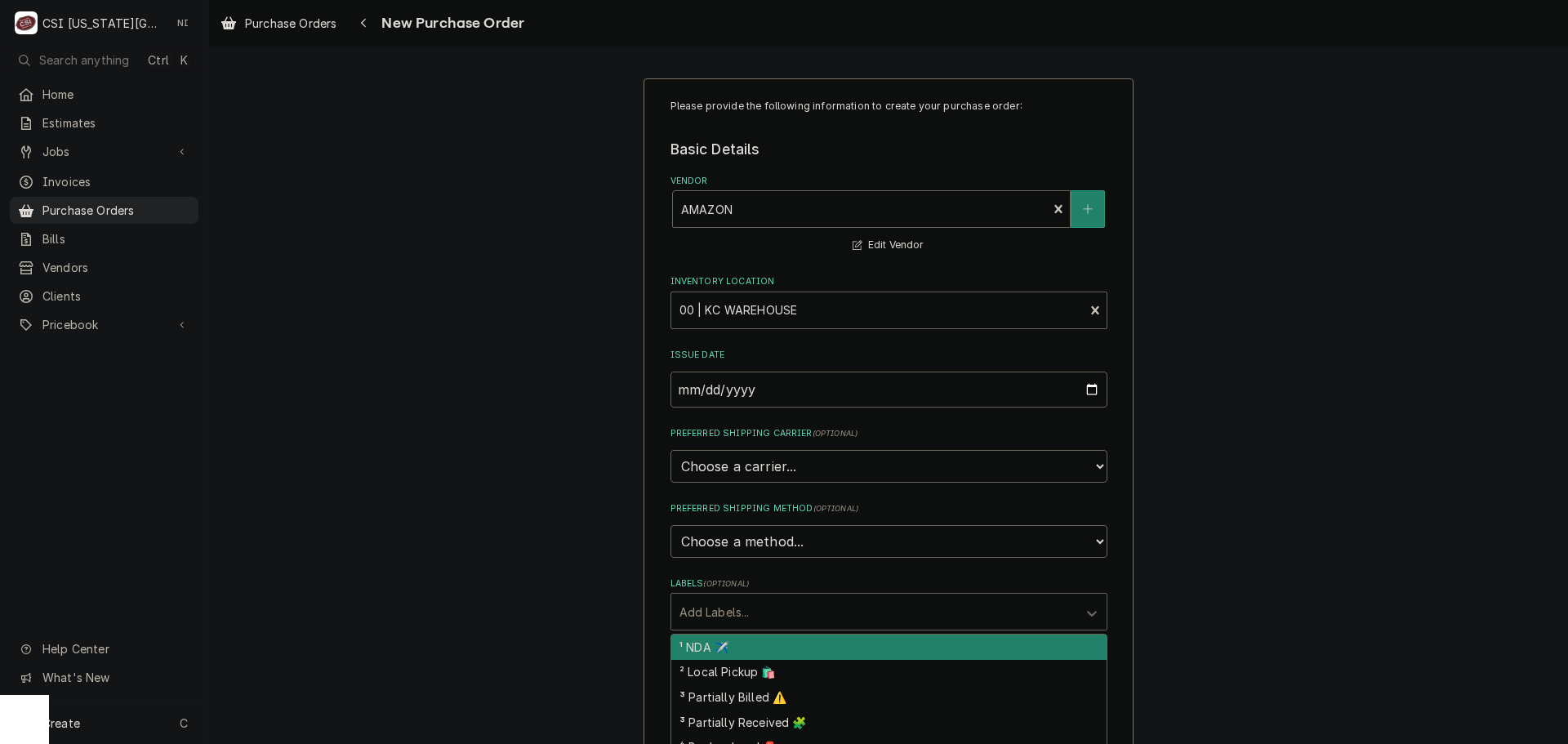
click at [1253, 500] on div "Please provide the following information to create your purchase order: Basic D…" at bounding box center [888, 618] width 1359 height 1109
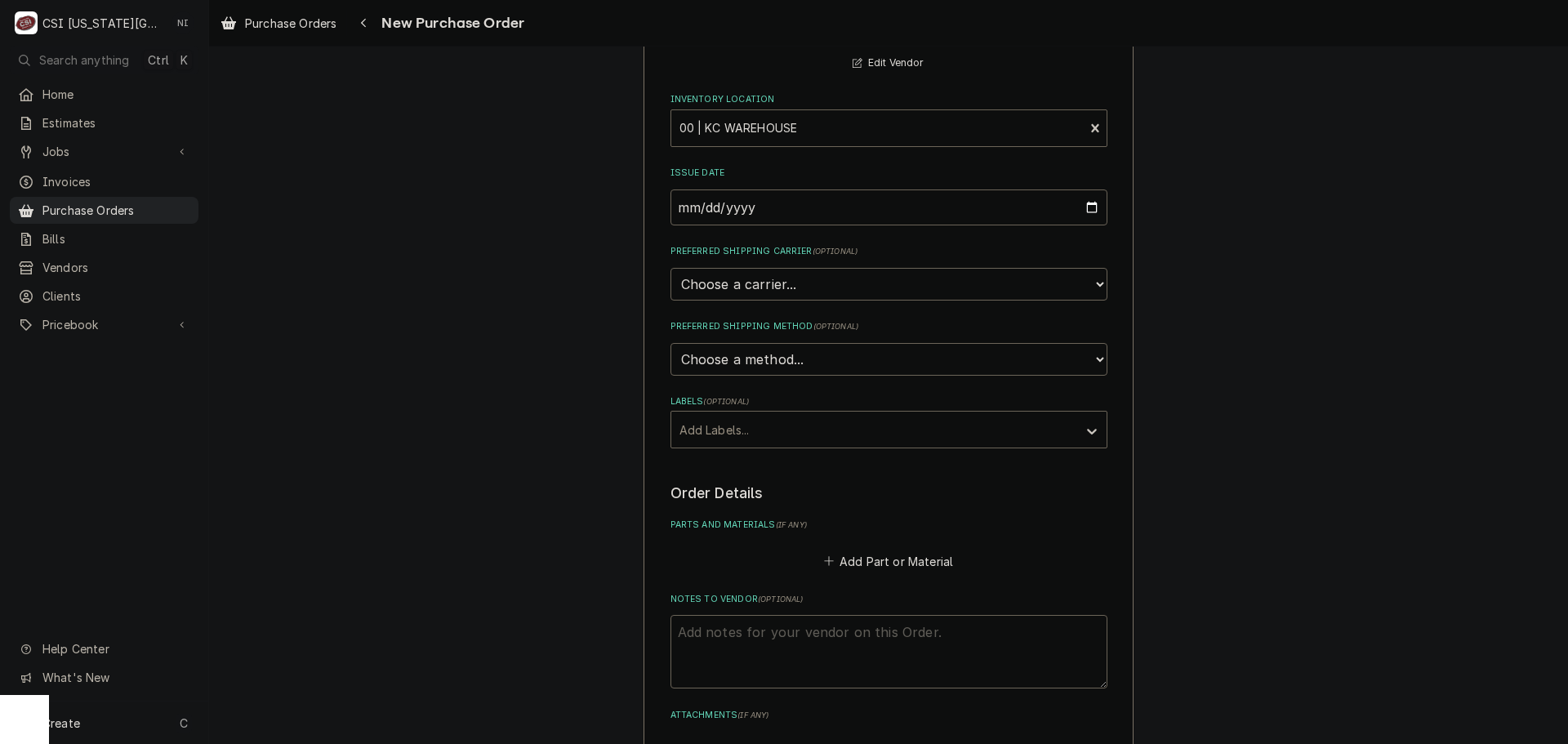
scroll to position [408, 0]
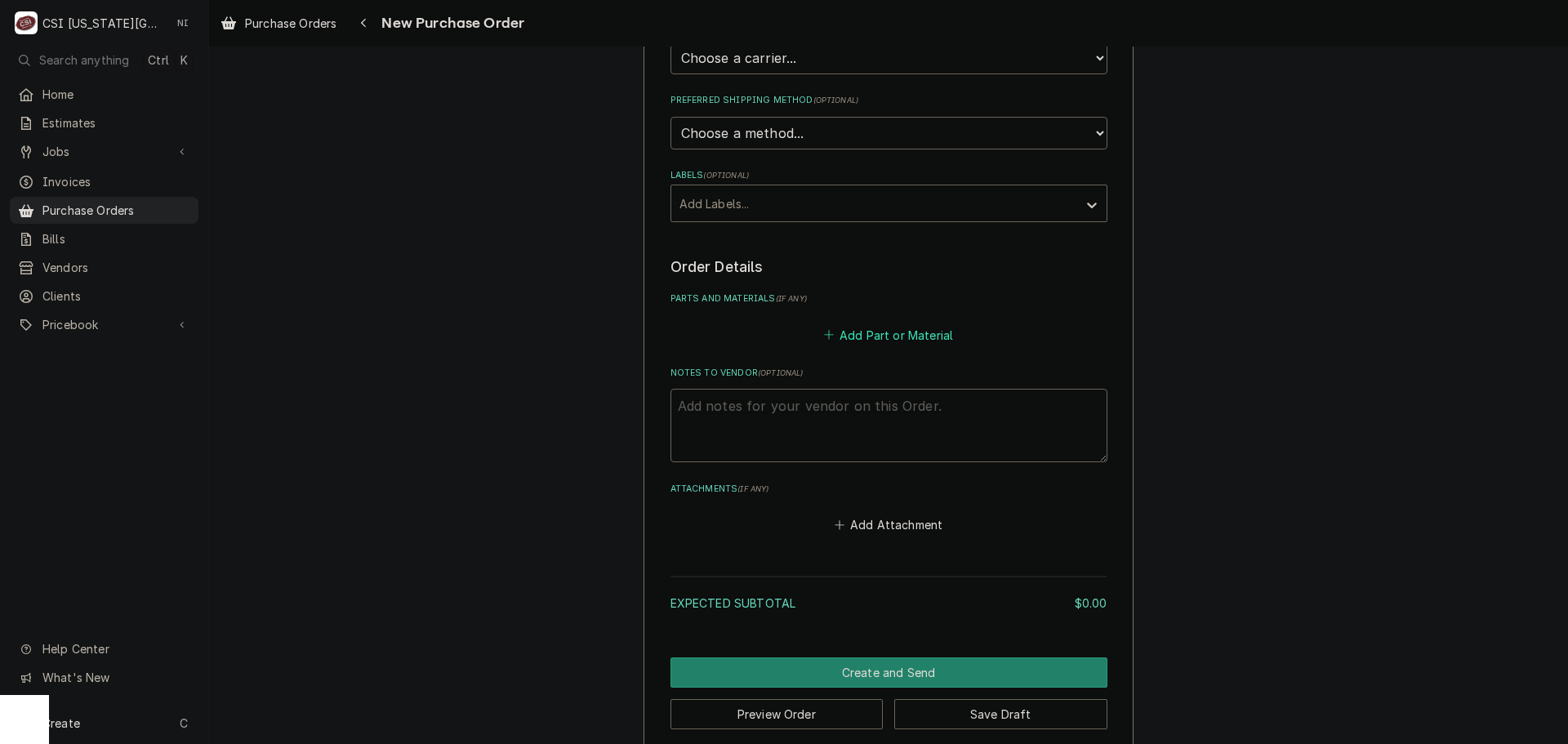
click at [894, 337] on button "Add Part or Material" at bounding box center [888, 335] width 134 height 23
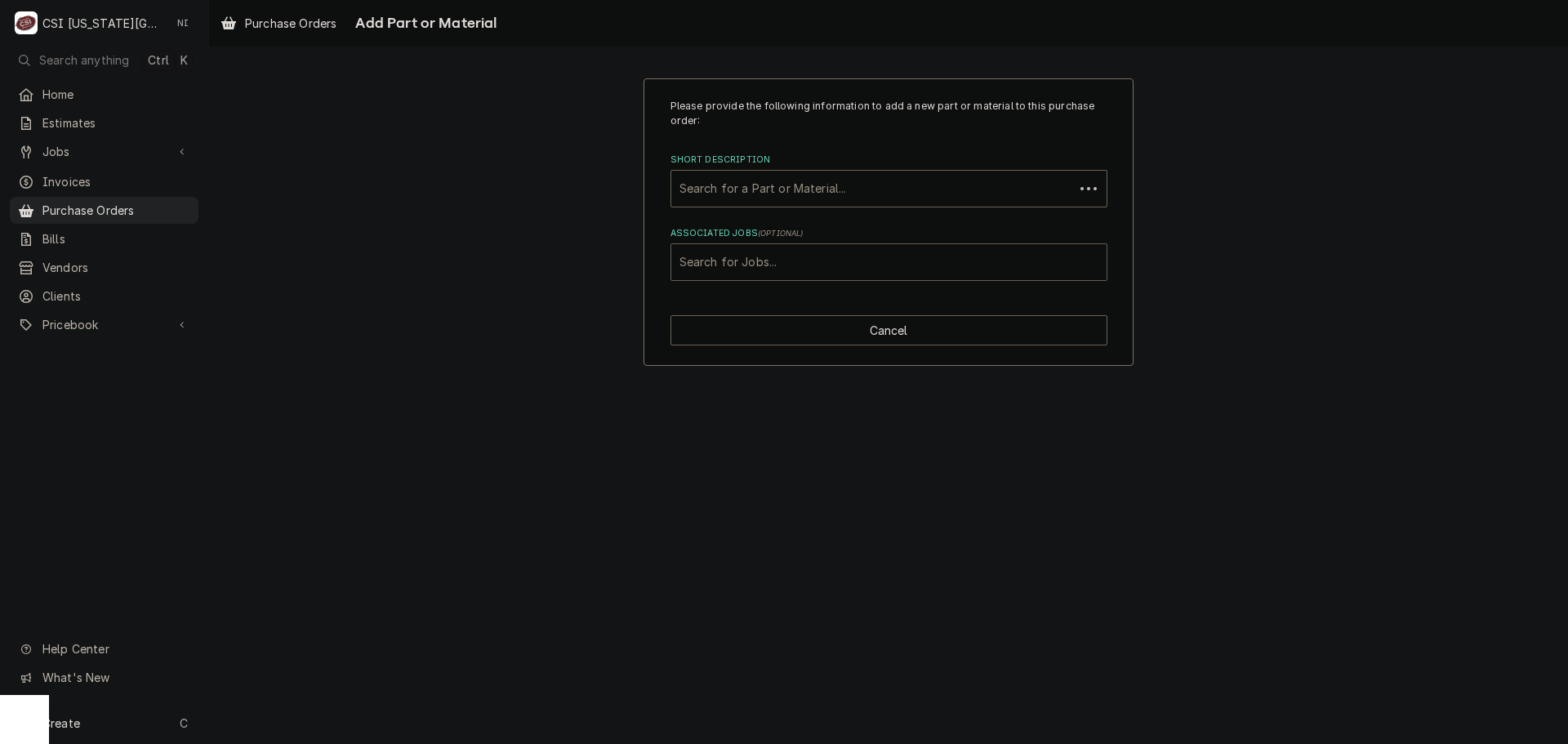
click at [821, 270] on div "Associated Jobs" at bounding box center [888, 262] width 419 height 29
type input "32712"
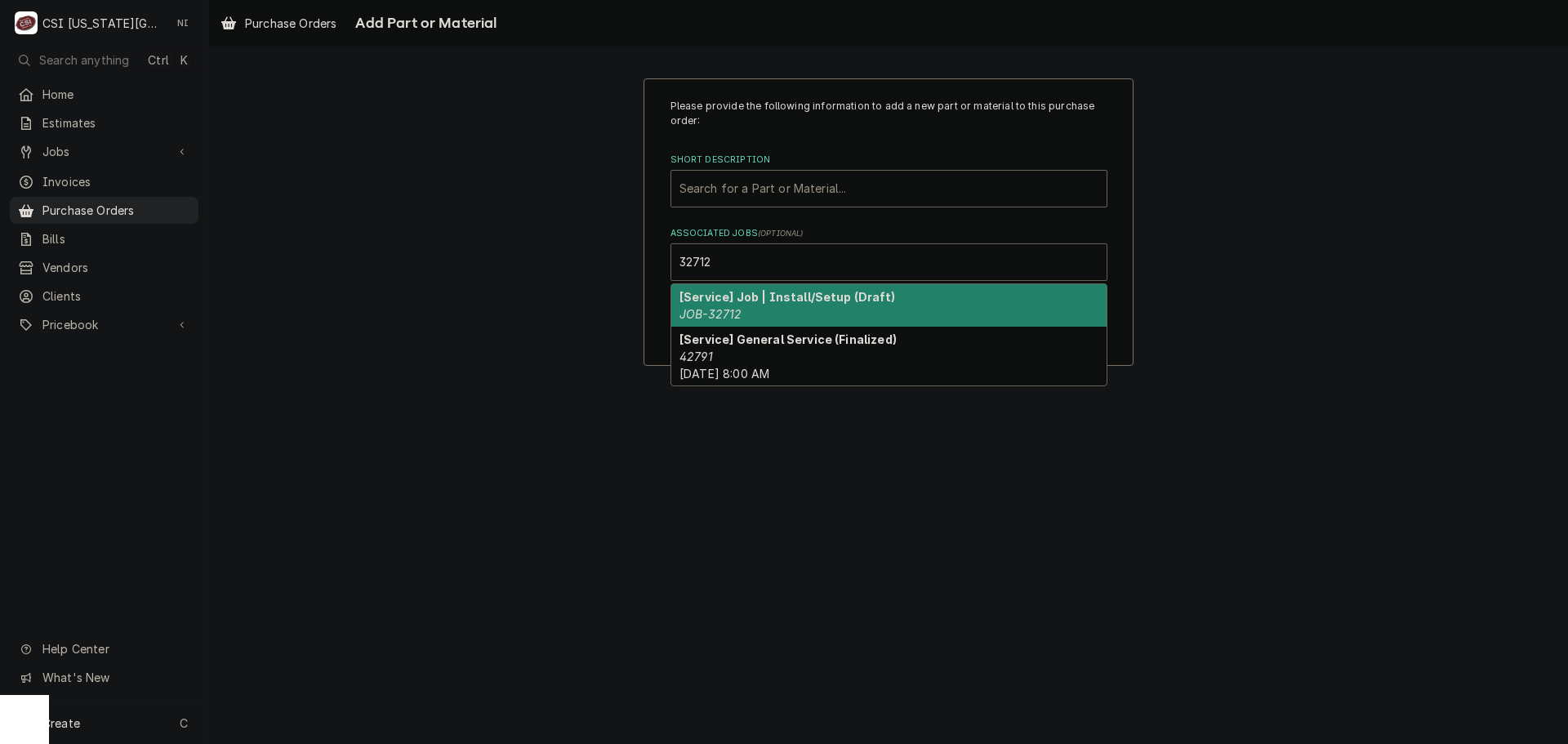
drag, startPoint x: 741, startPoint y: 310, endPoint x: 739, endPoint y: 175, distance: 135.0
click at [741, 309] on div "[Service] Job | Install/Setup (Draft) JOB-32712" at bounding box center [888, 305] width 435 height 43
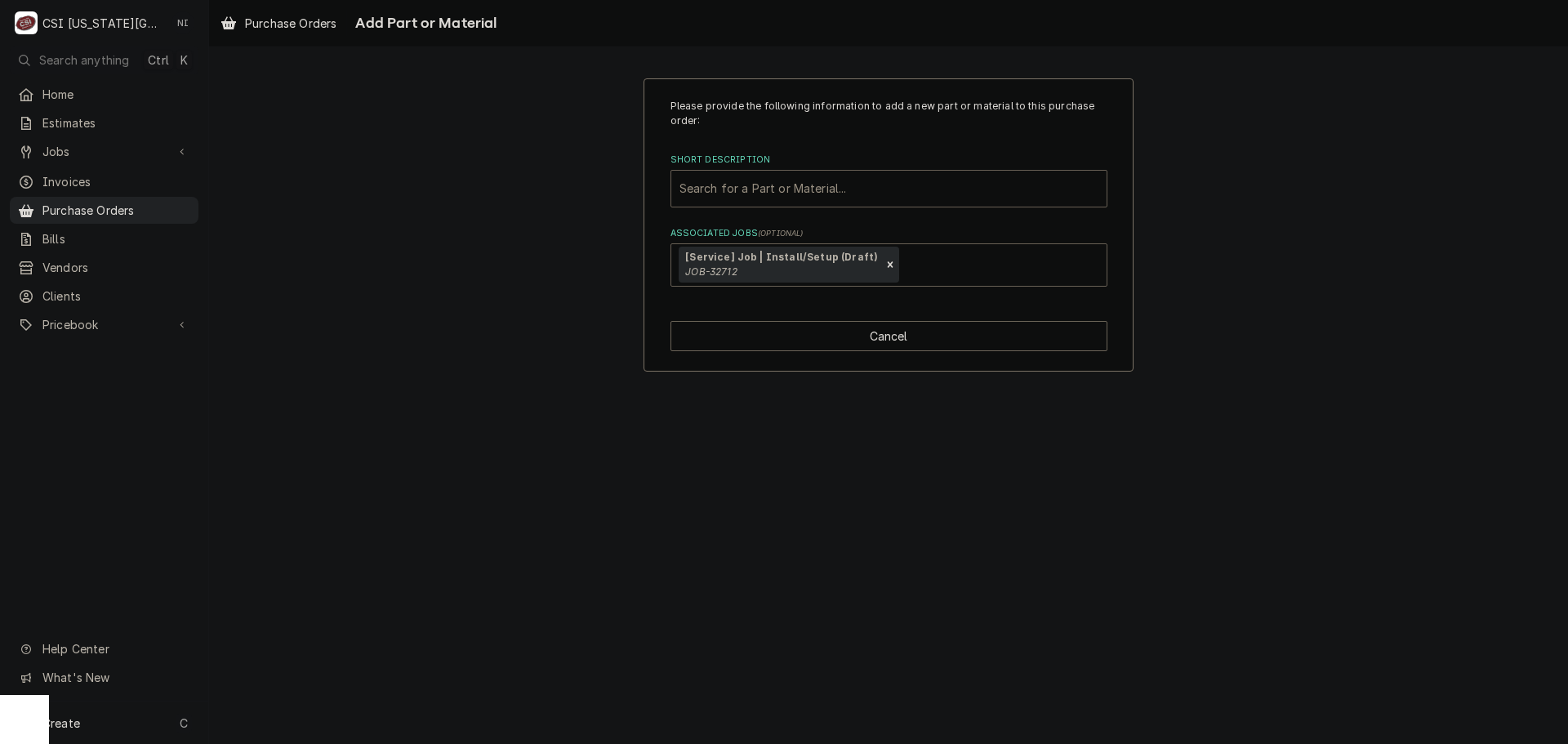
click at [732, 191] on div "Short Description" at bounding box center [888, 189] width 419 height 29
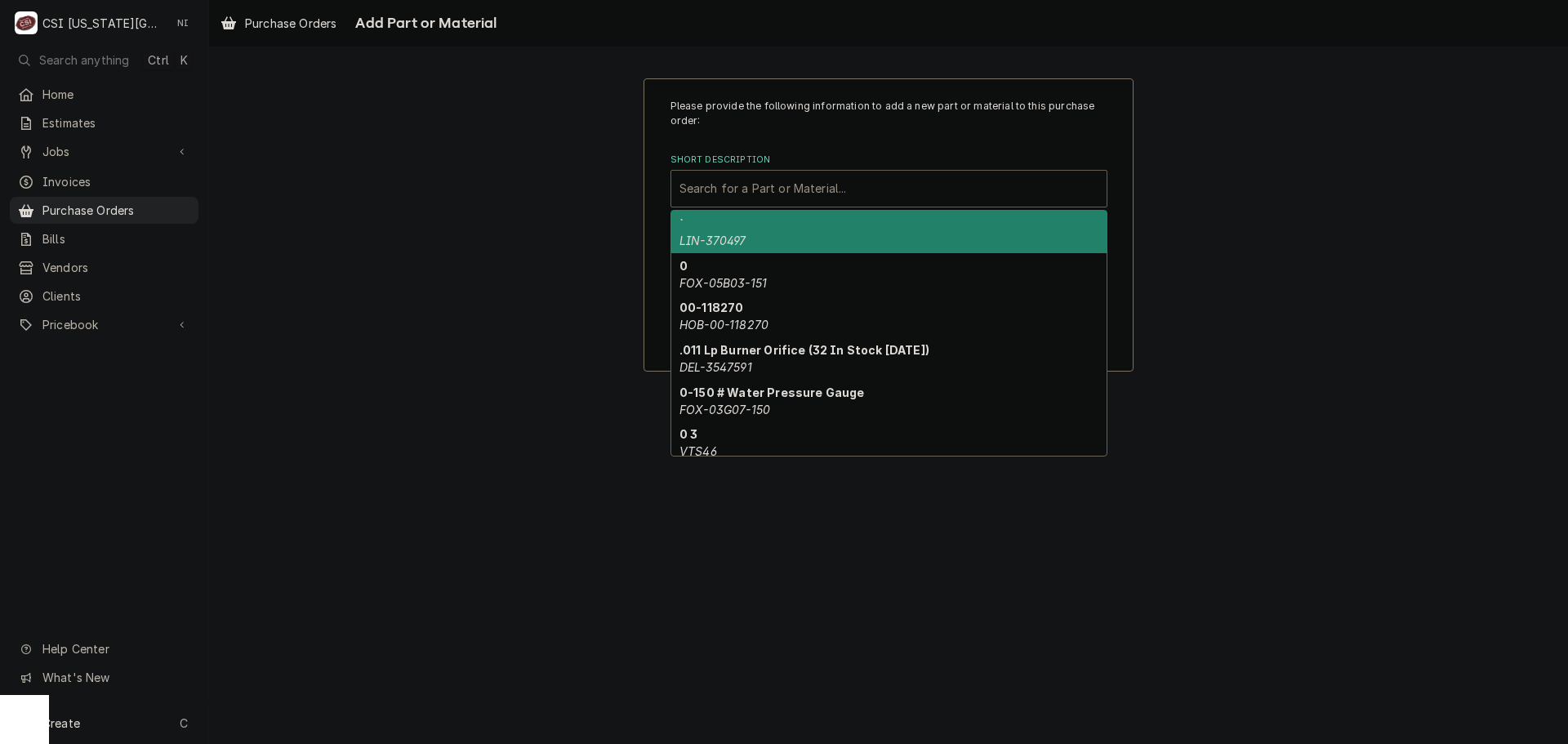
paste input "33883"
type input "33883"
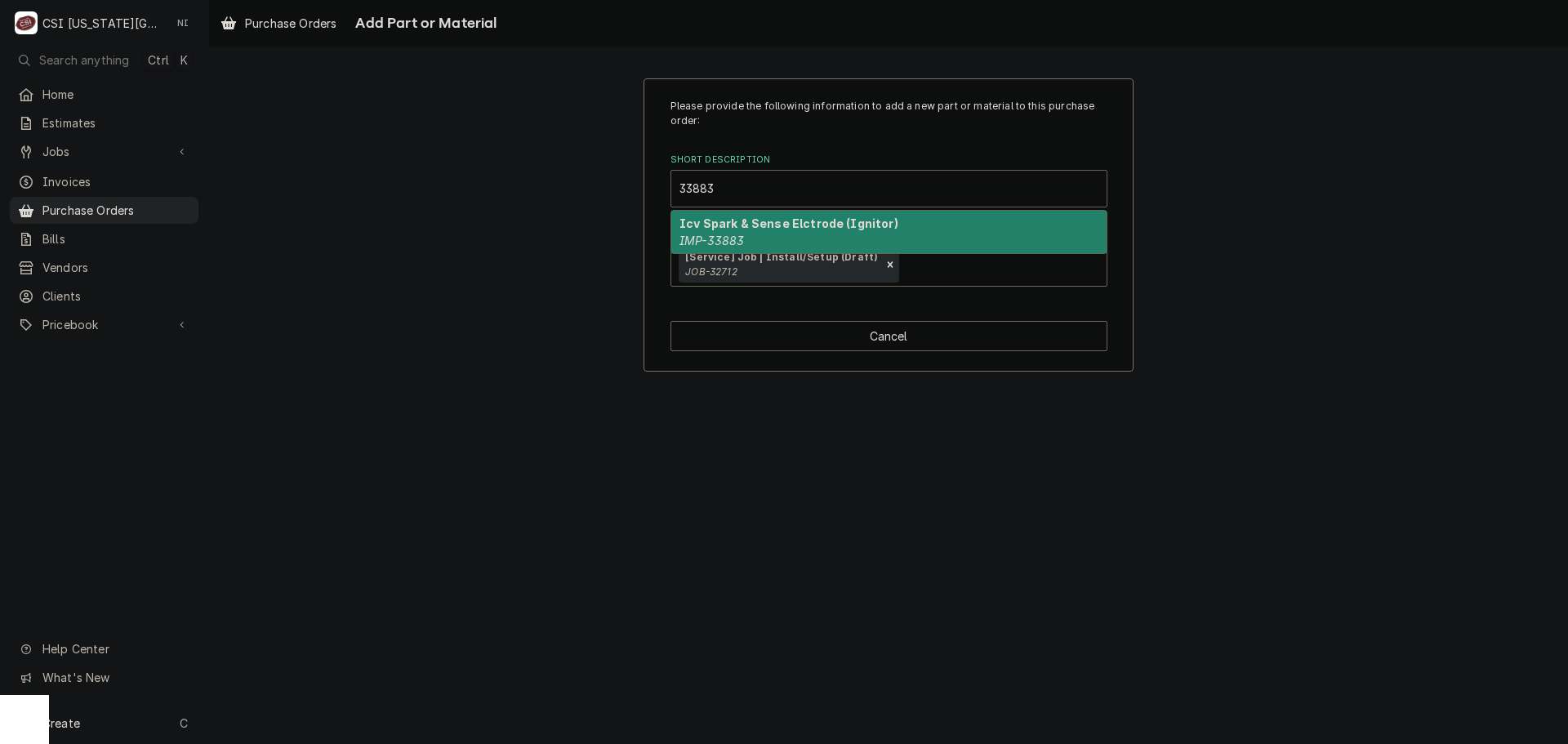
click at [761, 231] on div "Icv Spark & Sense Elctrode (Ignitor) IMP-33883" at bounding box center [888, 232] width 435 height 43
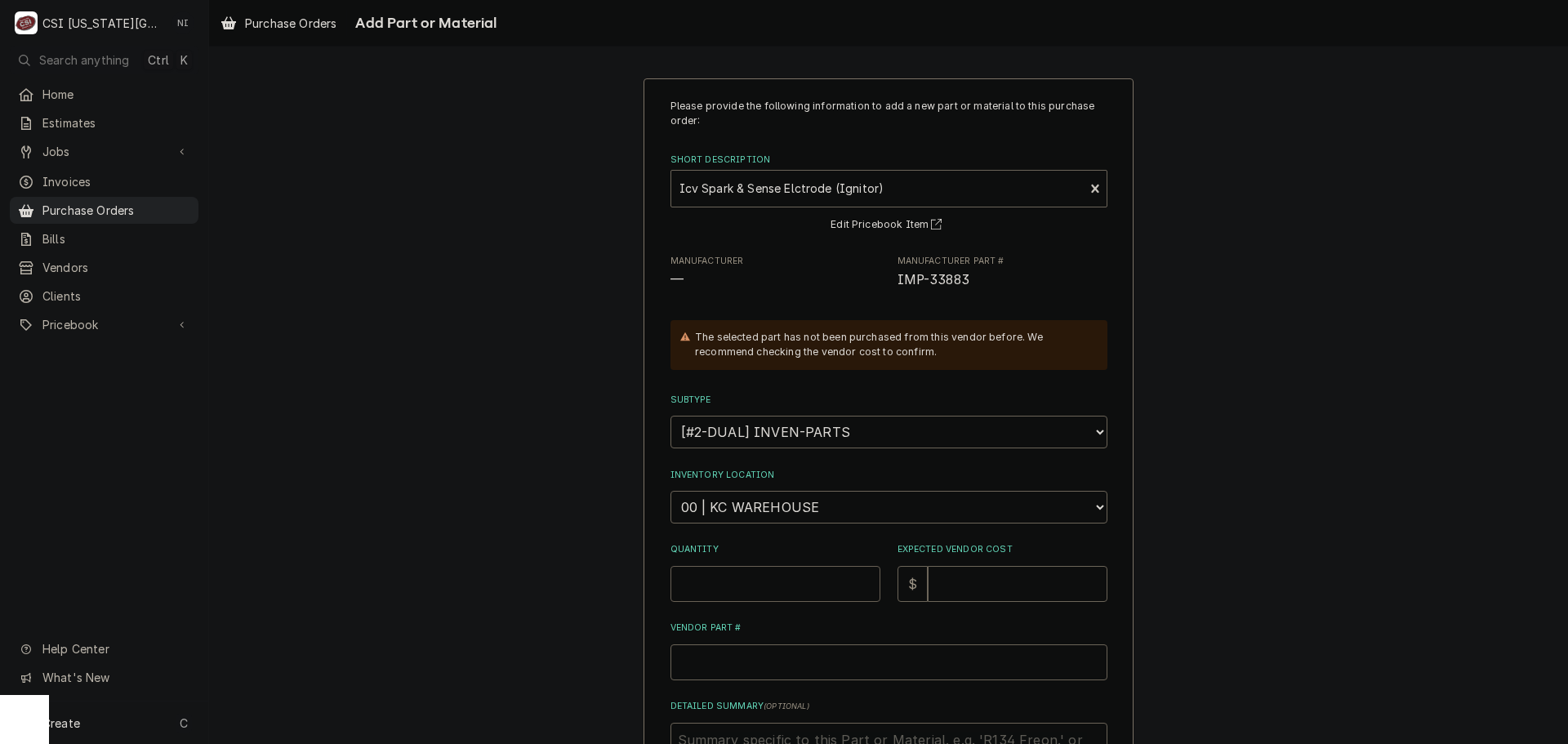
click at [734, 592] on input "Quantity" at bounding box center [775, 584] width 210 height 36
type textarea "x"
type input "1"
type textarea "x"
type input "4"
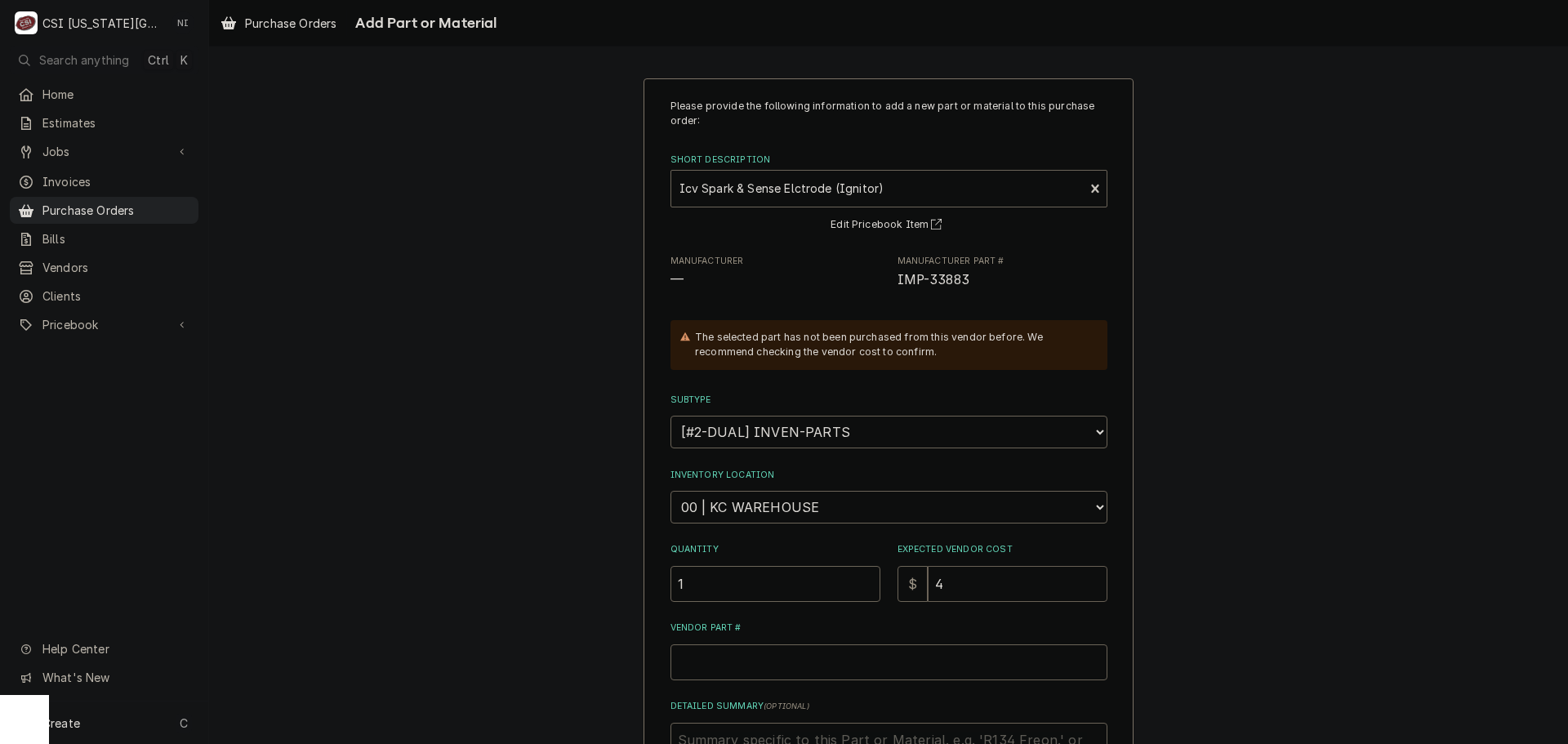
type textarea "x"
type input "43"
type textarea "x"
type input "43.1"
type textarea "x"
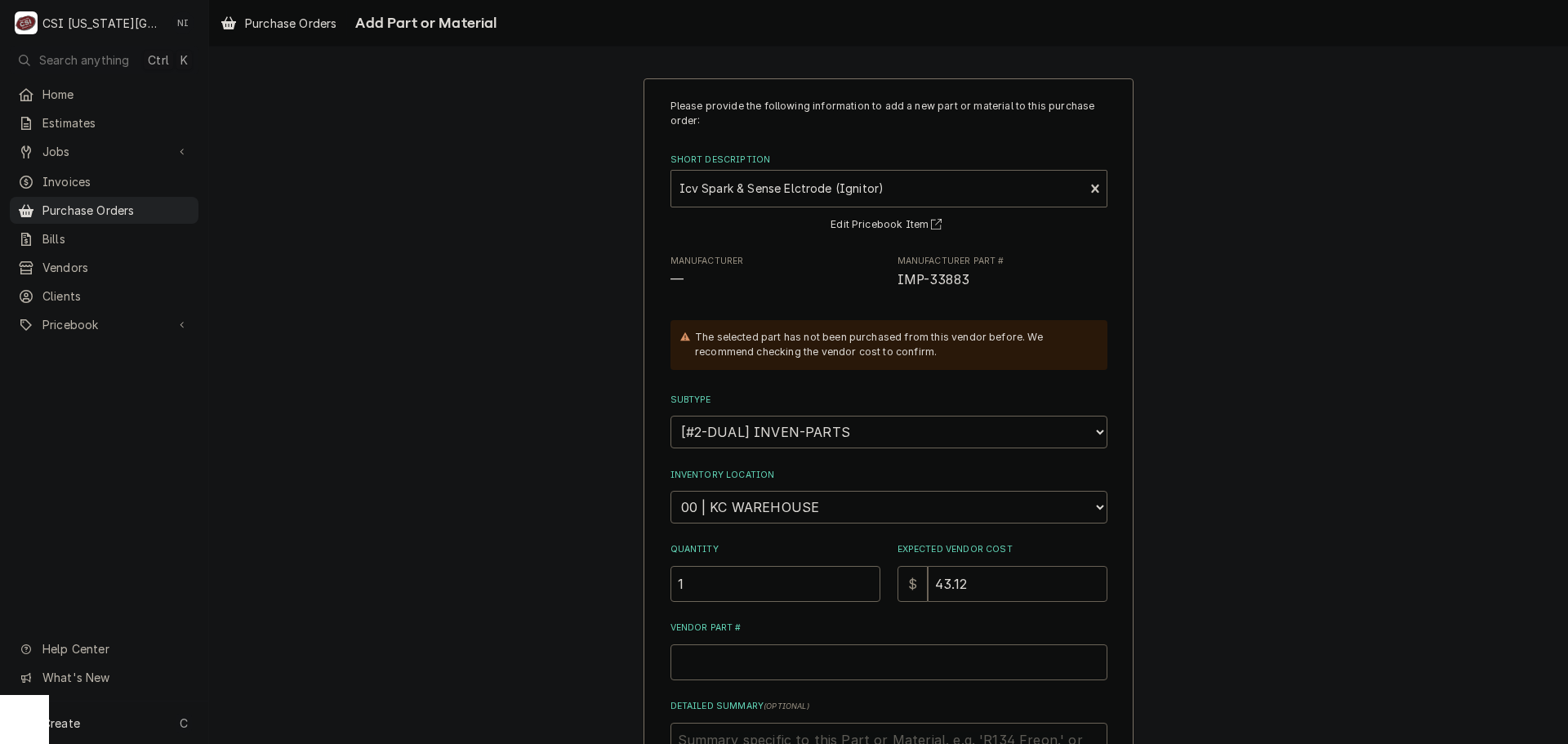
type input "43.12"
drag, startPoint x: 964, startPoint y: 282, endPoint x: 892, endPoint y: 282, distance: 72.0
click at [897, 282] on span "IMP-33883" at bounding box center [1002, 280] width 210 height 19
copy span "IMP-33883"
click at [743, 650] on input "Vendor Part #" at bounding box center [888, 661] width 437 height 36
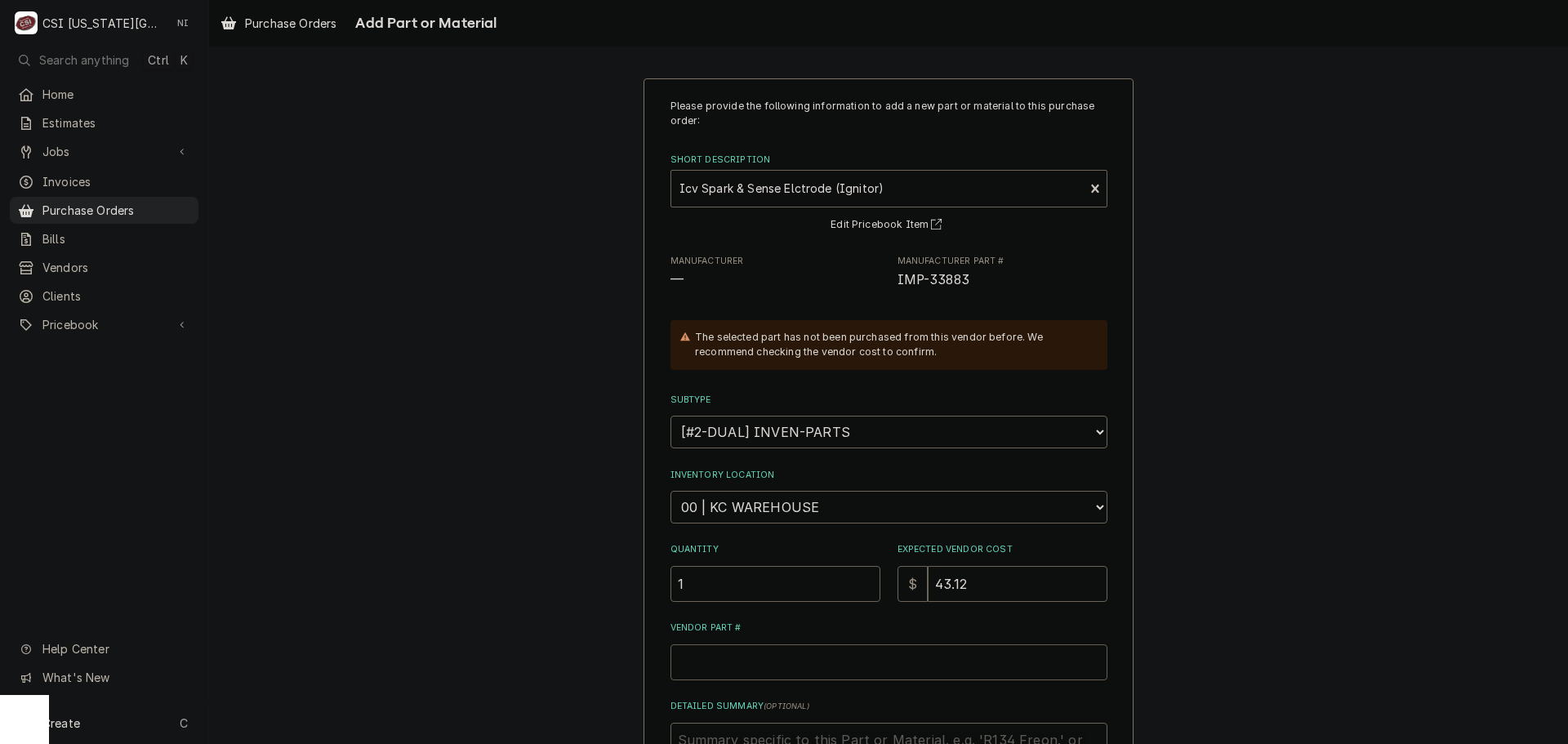
paste input "IMP-33883"
type textarea "x"
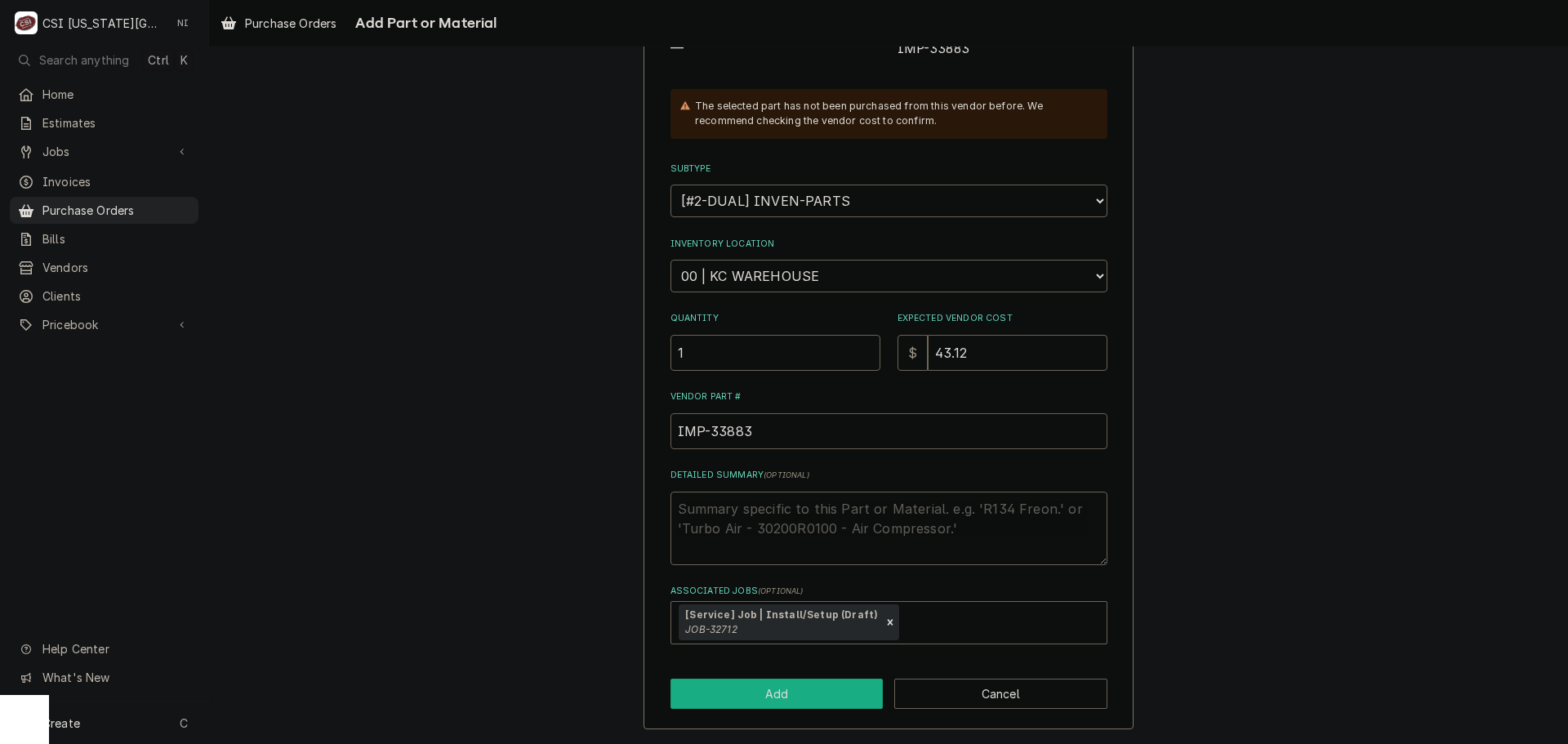
type input "IMP-33883"
click at [815, 696] on button "Add" at bounding box center [776, 692] width 213 height 30
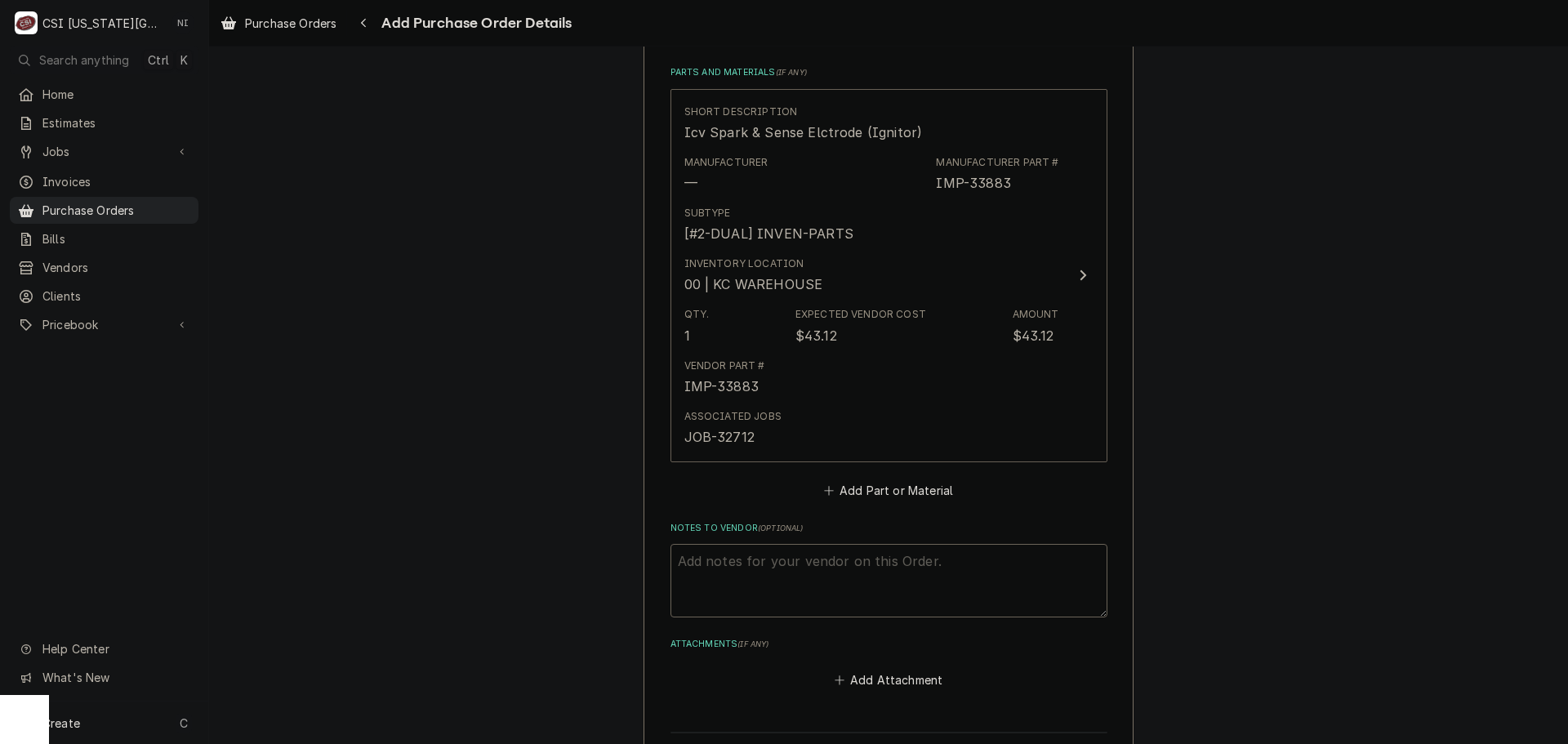
scroll to position [810, 0]
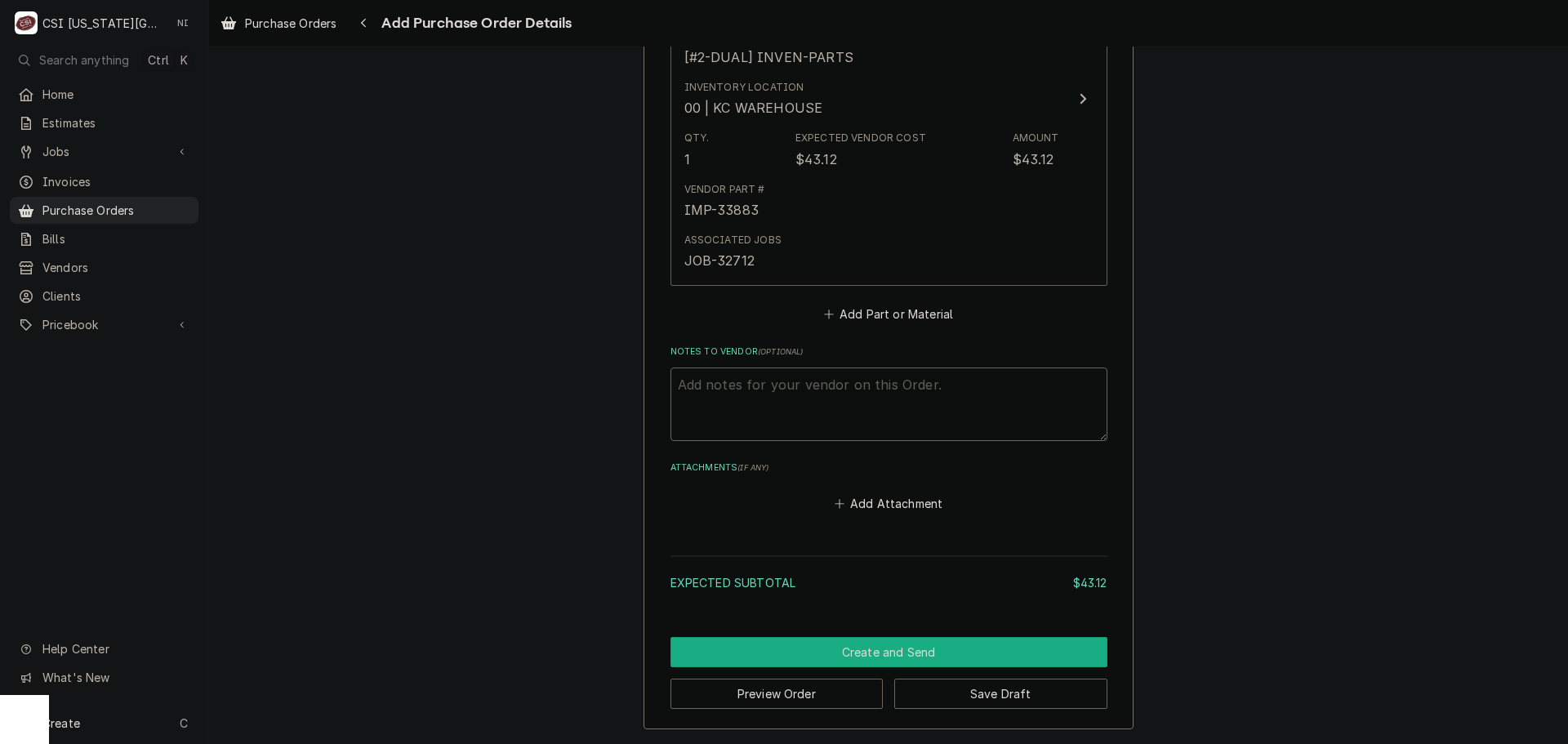
click at [960, 655] on button "Create and Send" at bounding box center [888, 652] width 437 height 30
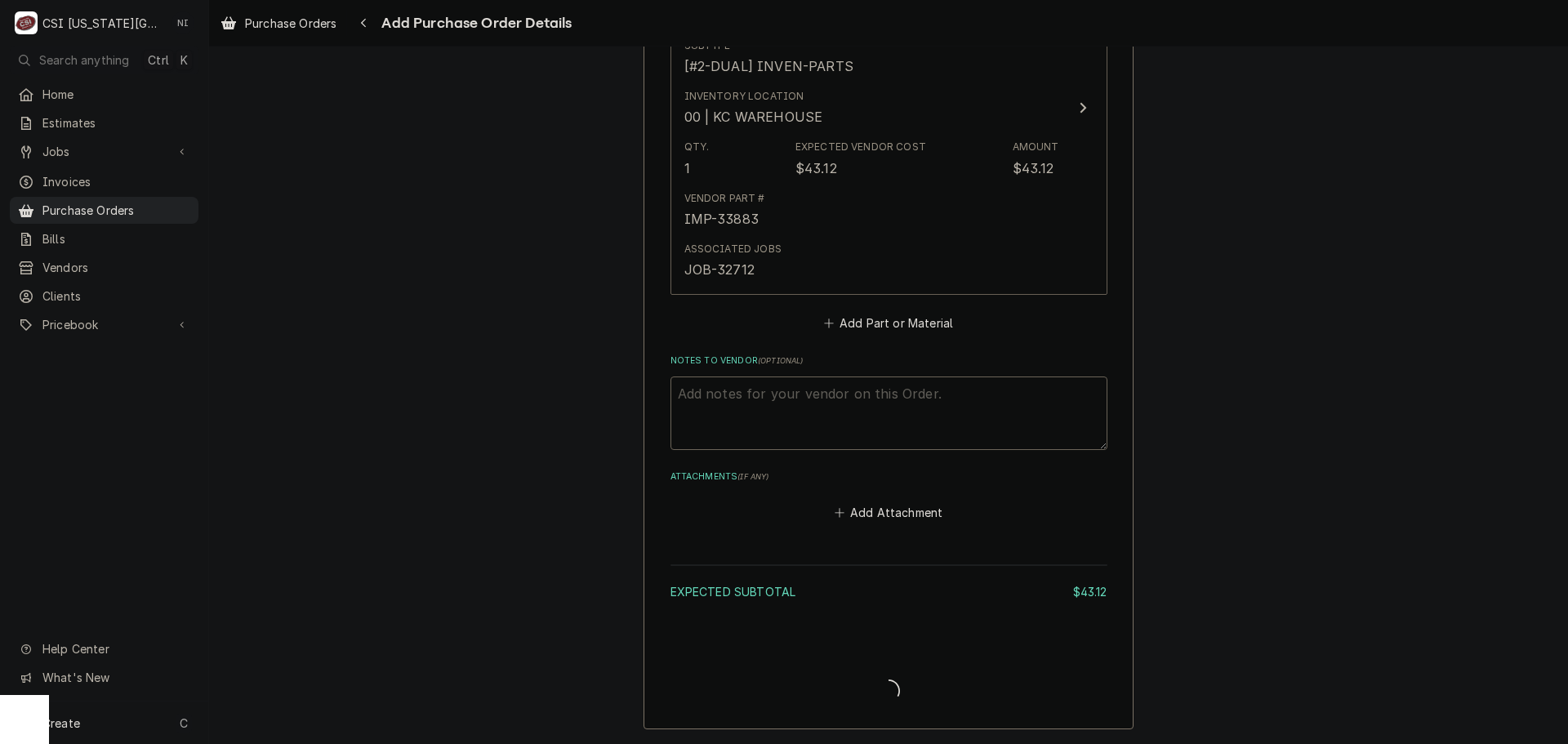
scroll to position [801, 0]
type textarea "x"
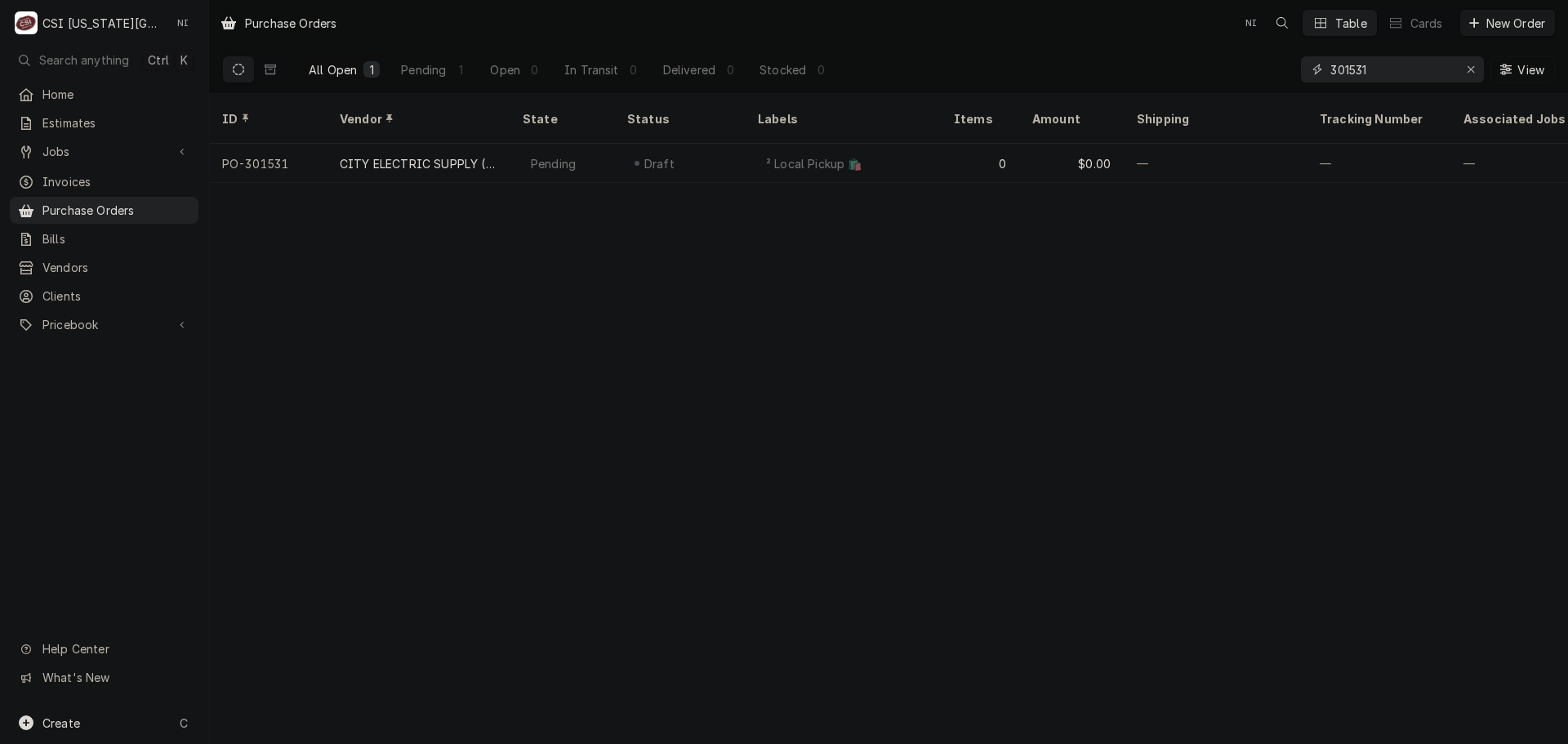
click at [1469, 69] on icon "Erase input" at bounding box center [1470, 69] width 9 height 12
click at [1451, 68] on input "Dynamic Content Wrapper" at bounding box center [1407, 69] width 154 height 26
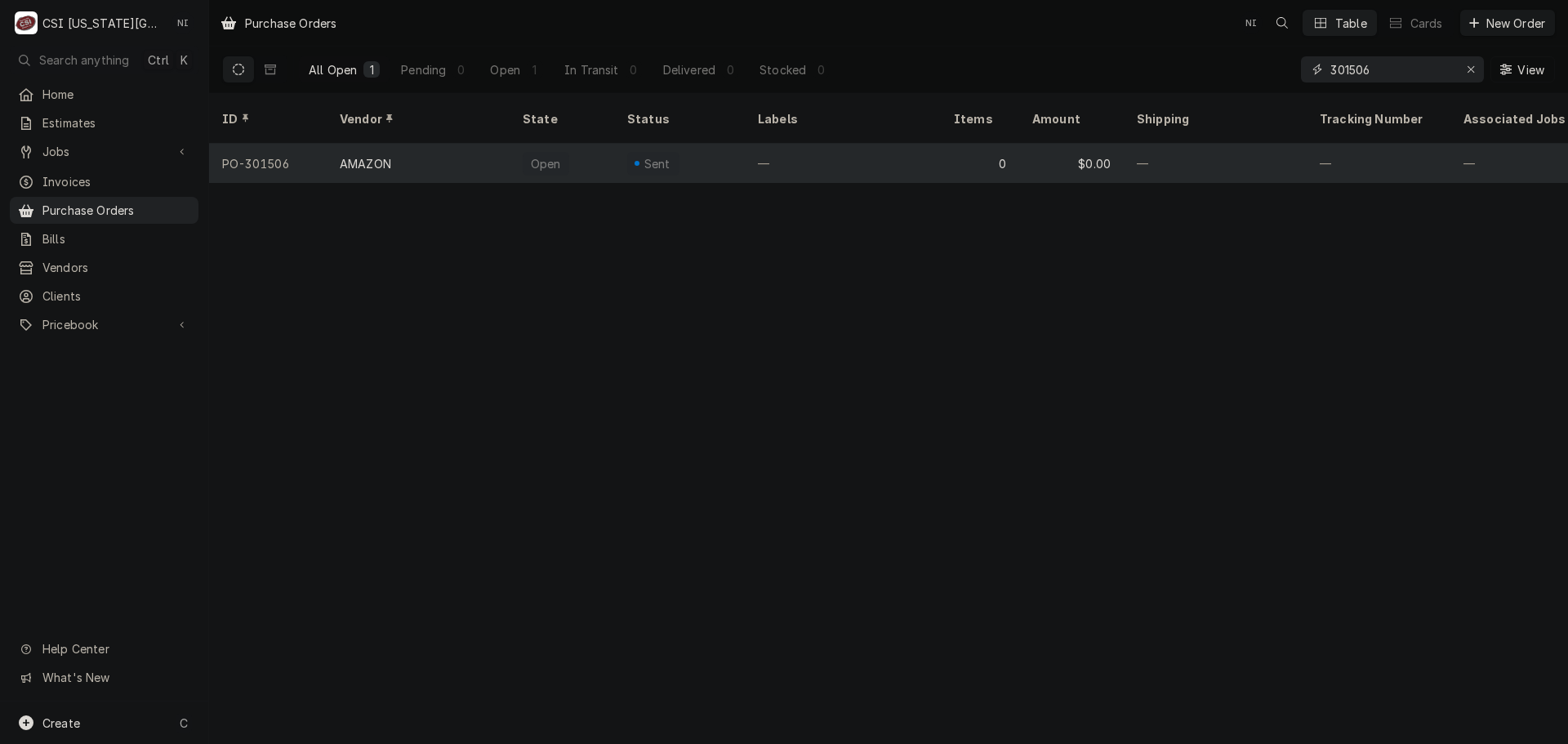
type input "301506"
click at [775, 145] on div "—" at bounding box center [841, 163] width 196 height 39
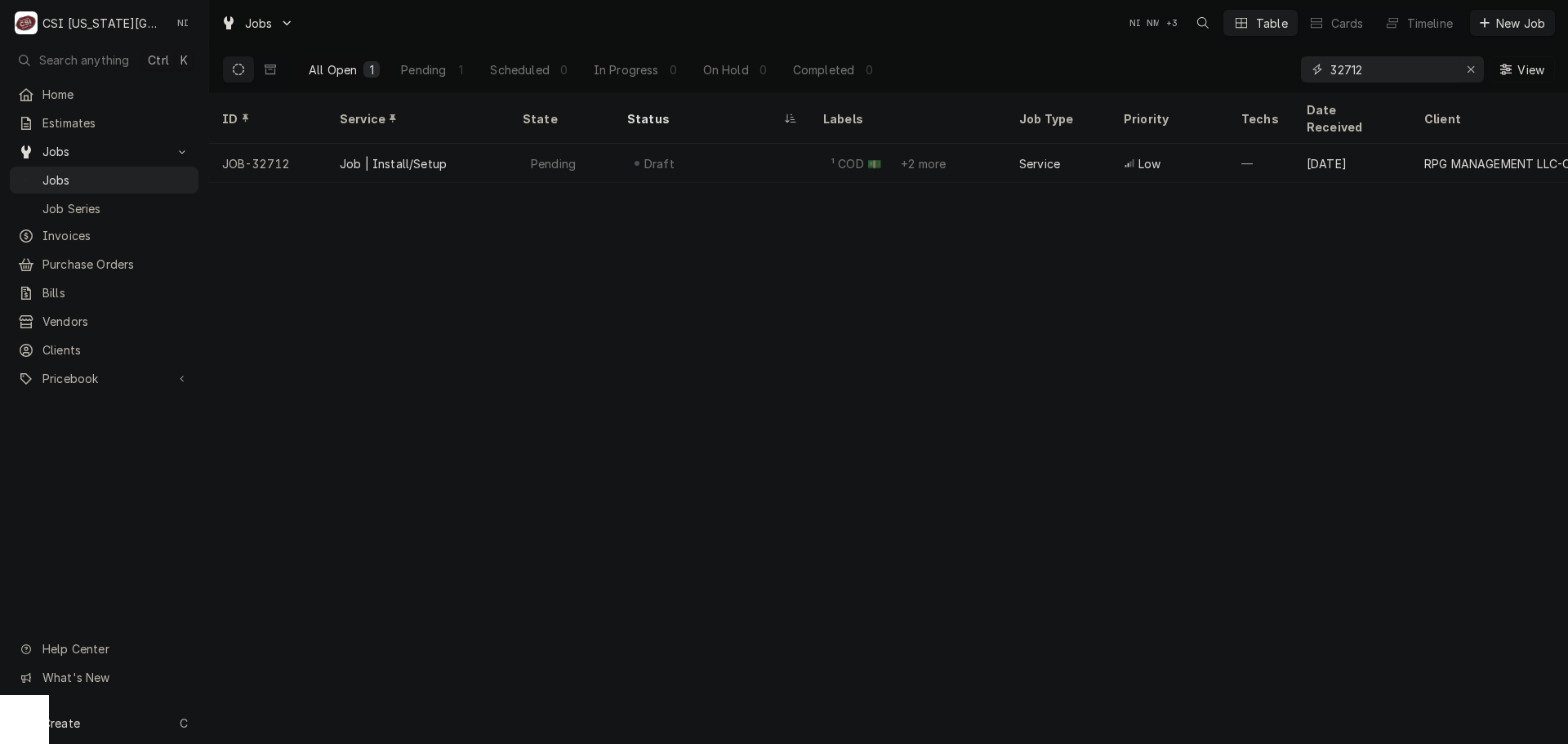
click at [1473, 66] on icon "Erase input" at bounding box center [1470, 69] width 7 height 7
type input "v"
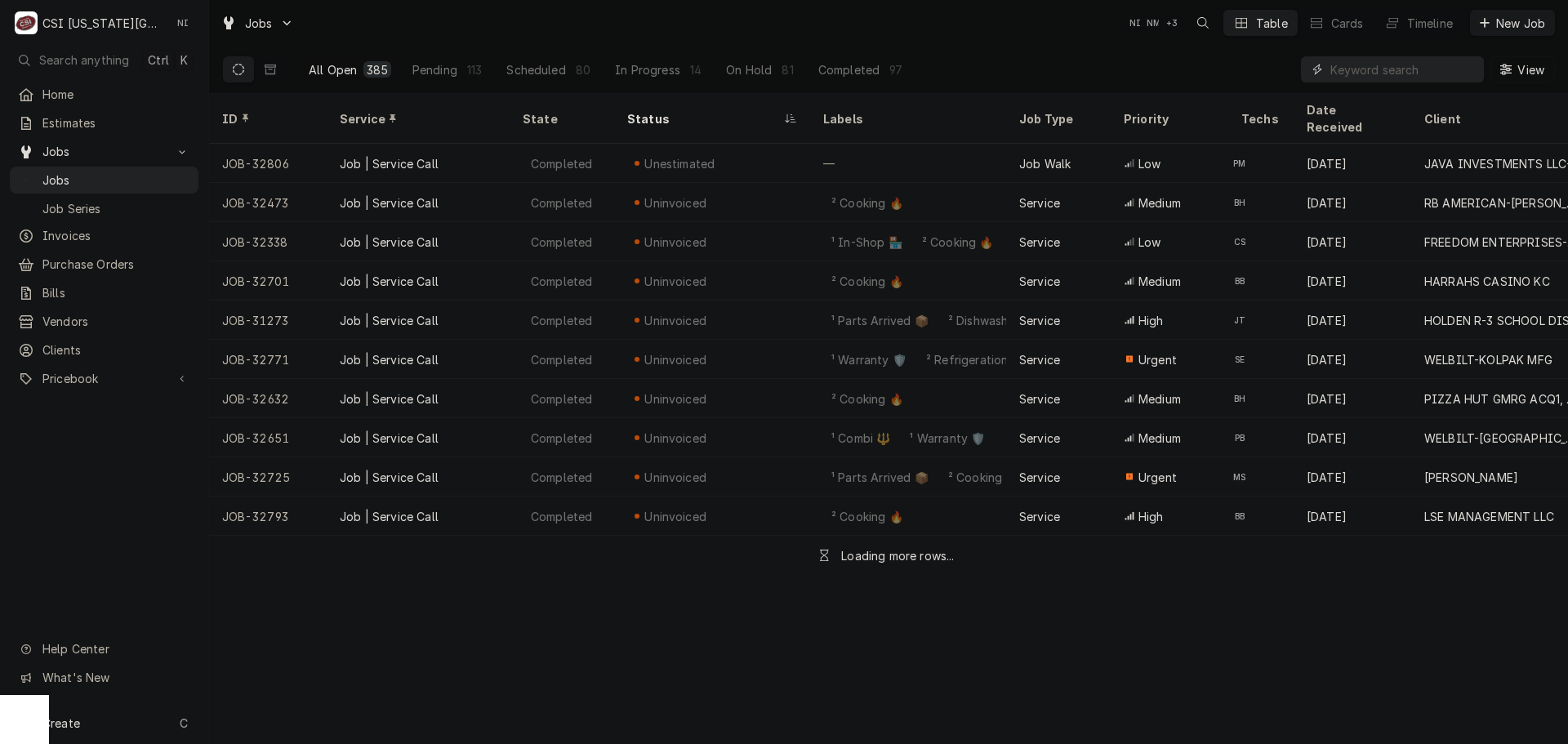
paste input "32810"
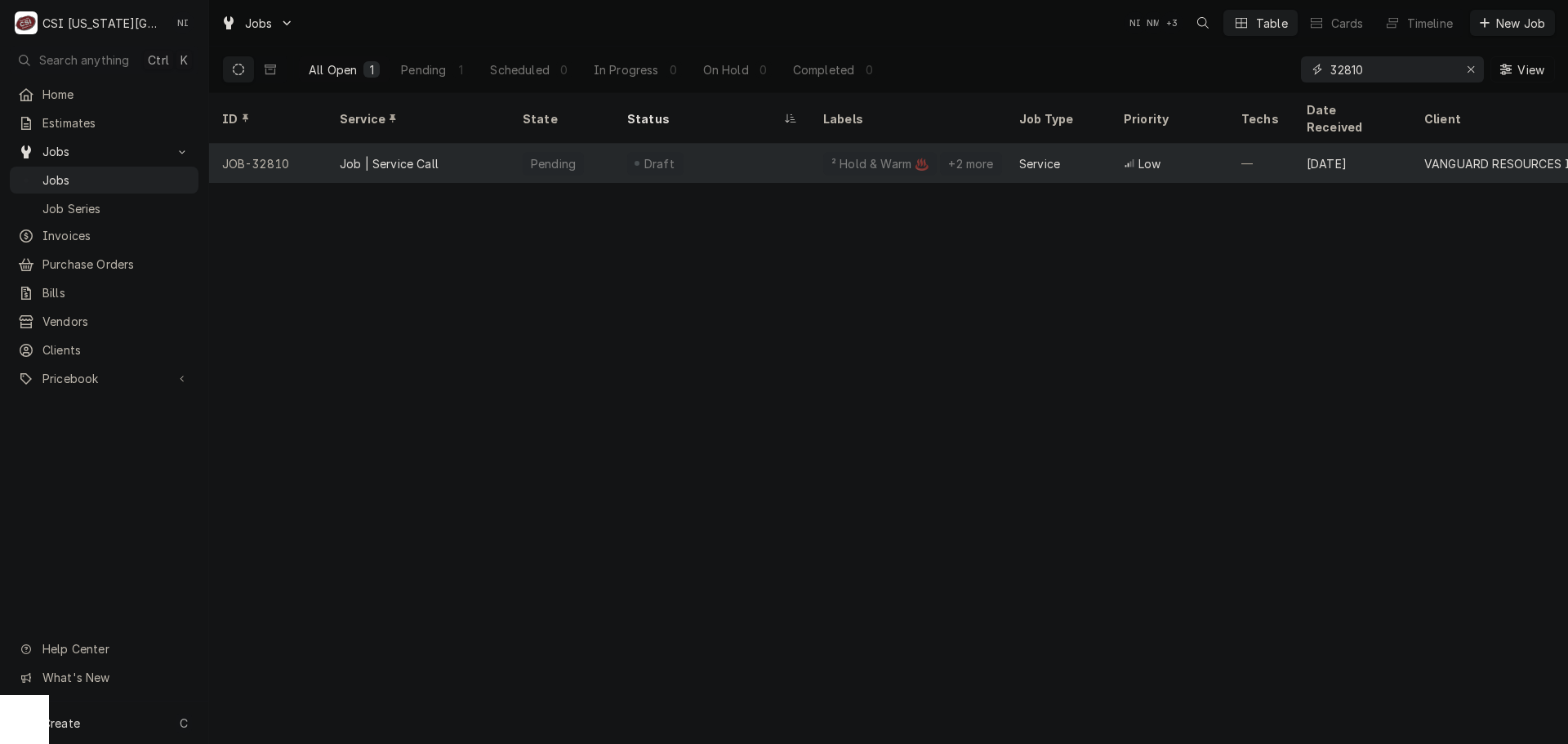
type input "32810"
click at [756, 144] on div "Draft" at bounding box center [711, 163] width 196 height 39
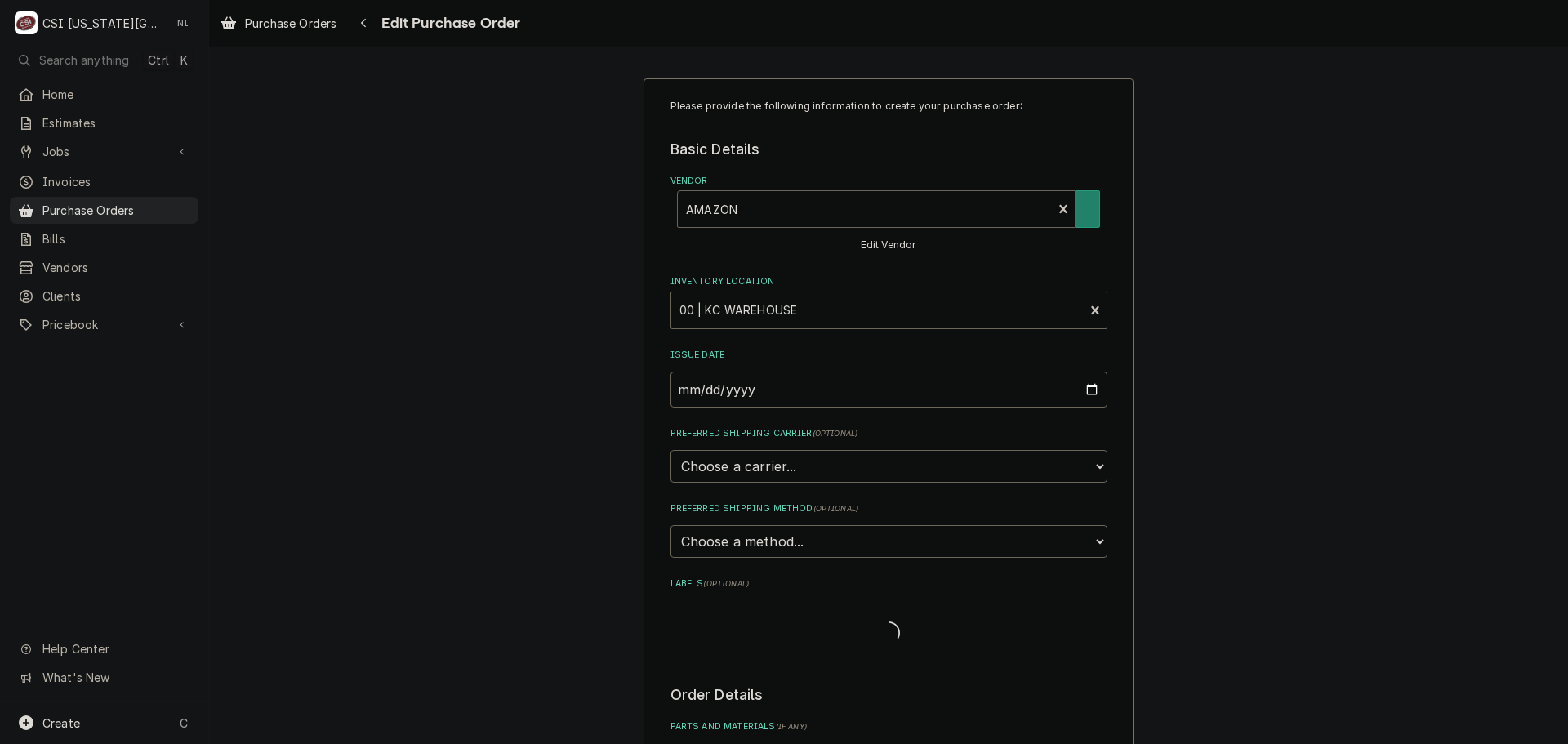
type textarea "x"
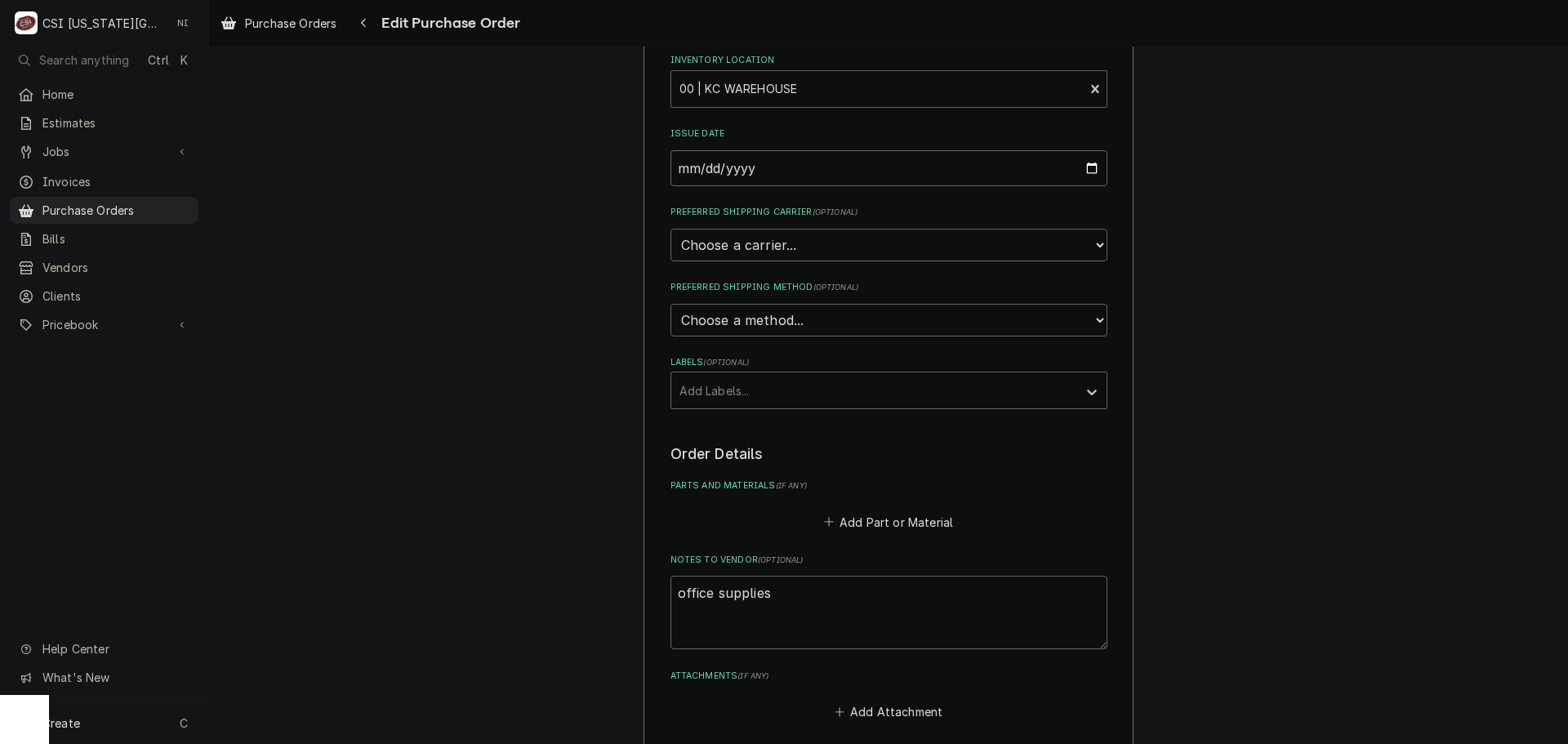
scroll to position [327, 0]
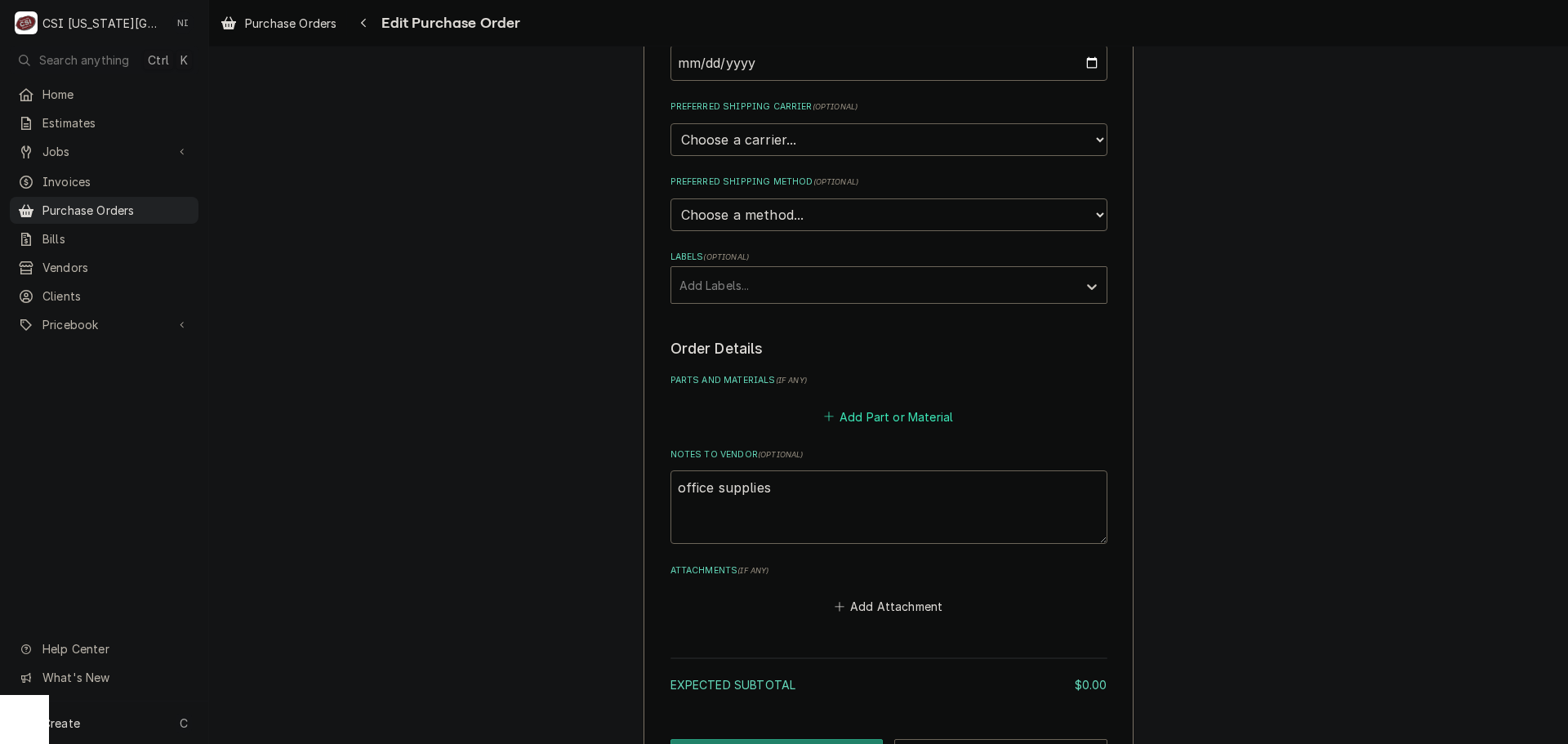
click at [893, 418] on button "Add Part or Material" at bounding box center [888, 416] width 134 height 23
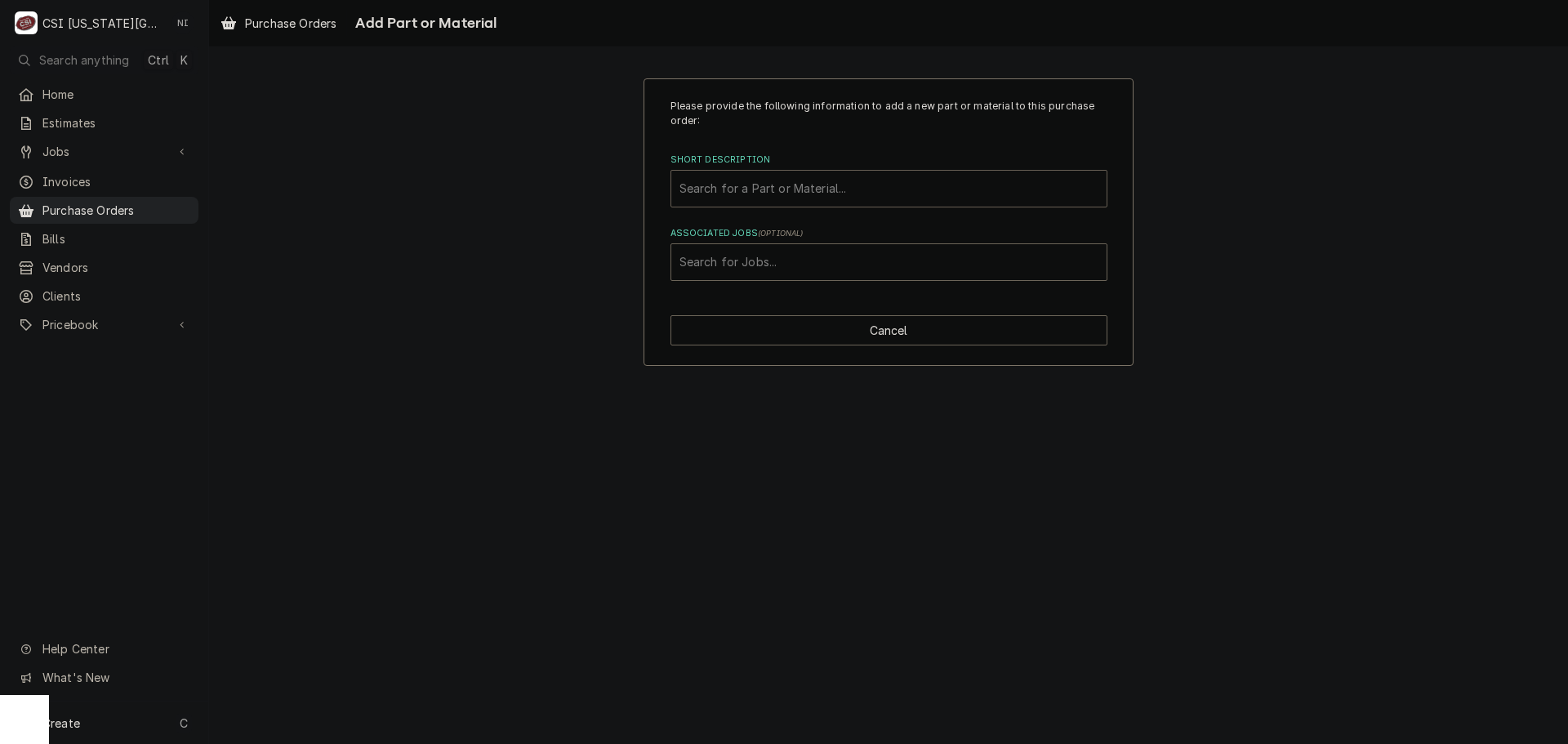
click at [773, 187] on div "Short Description" at bounding box center [888, 189] width 419 height 29
type input "m"
type input "tool replacem"
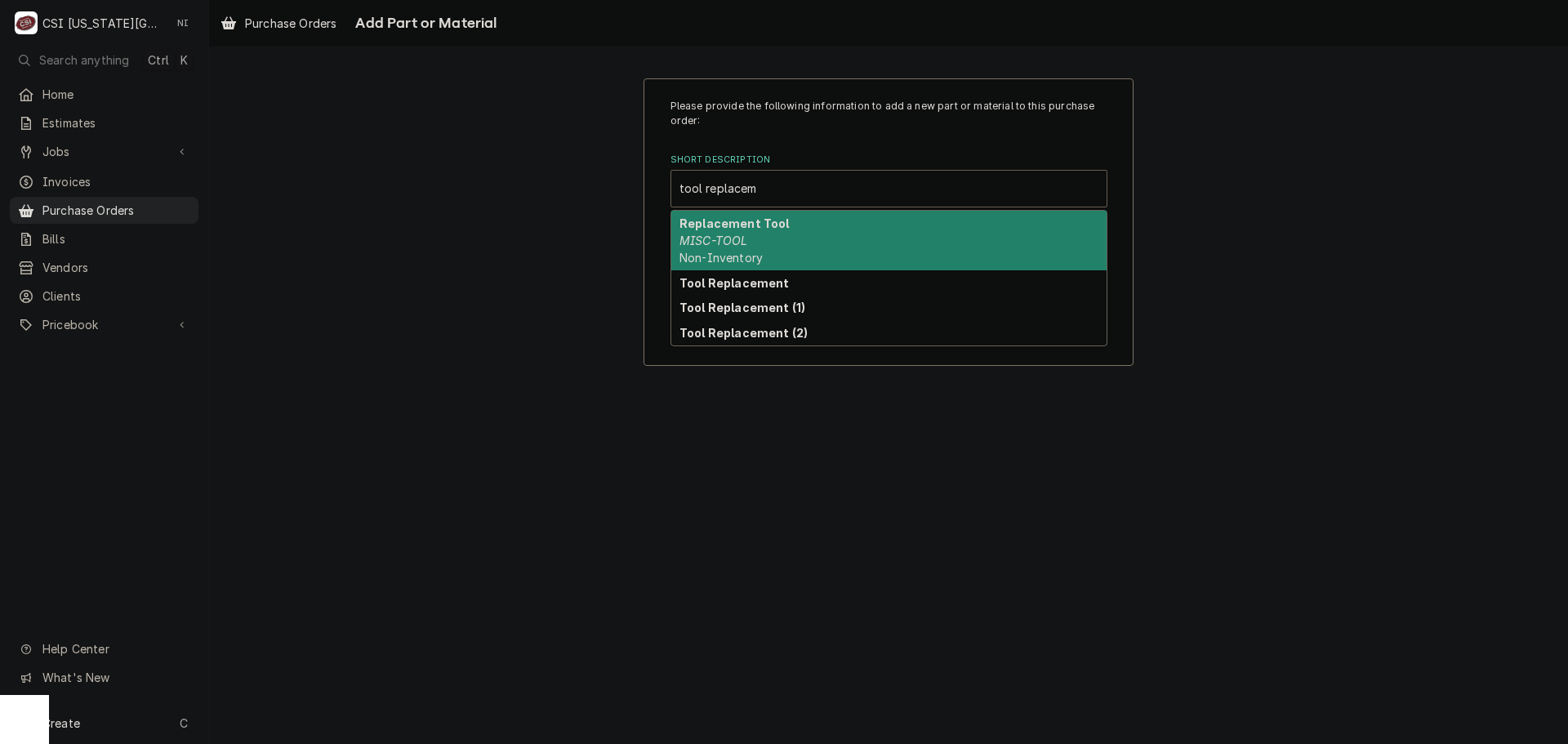
click at [754, 252] on span "Non-Inventory" at bounding box center [721, 258] width 84 height 14
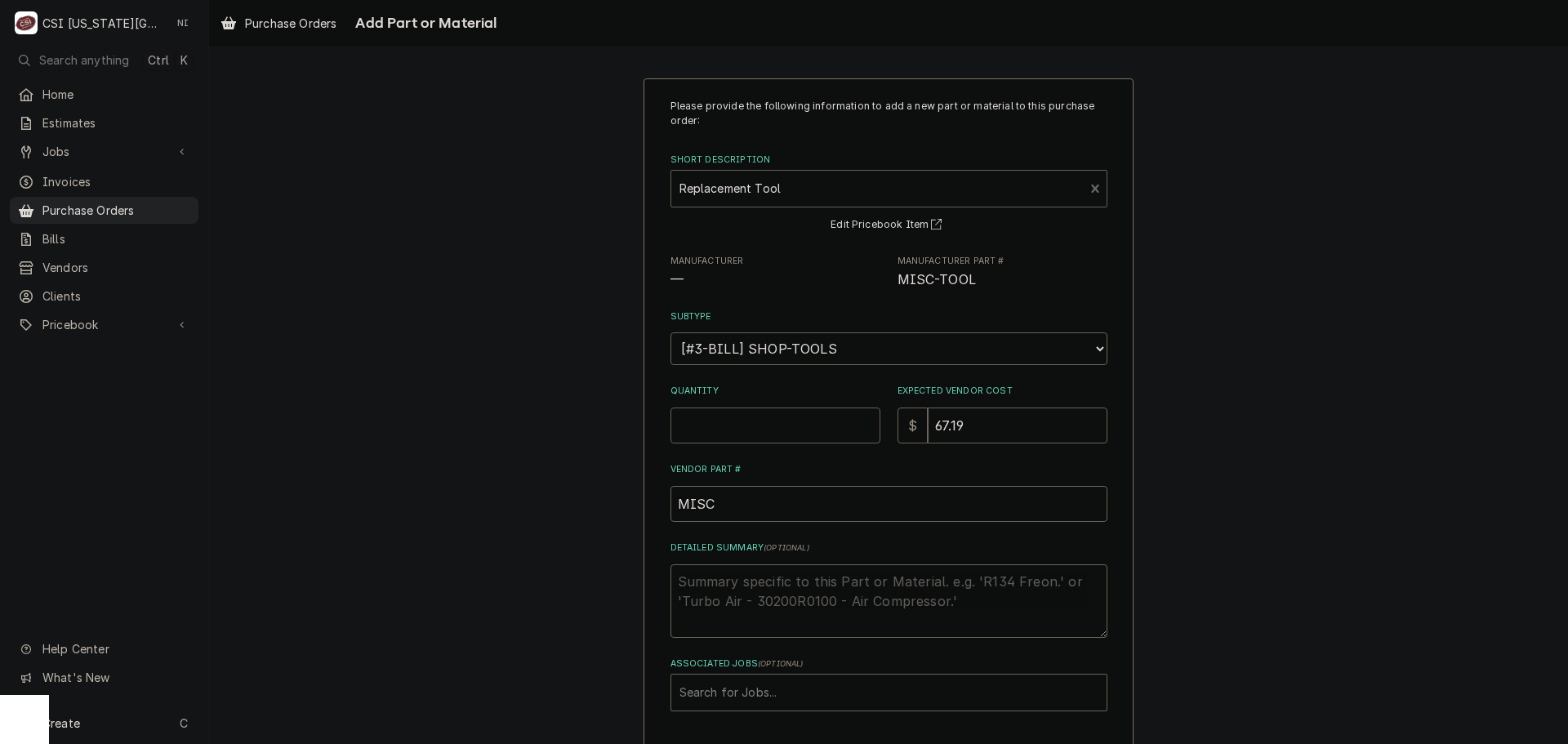
click at [751, 436] on input "Quantity" at bounding box center [775, 425] width 210 height 36
type textarea "x"
type input "1"
type textarea "x"
type input "1"
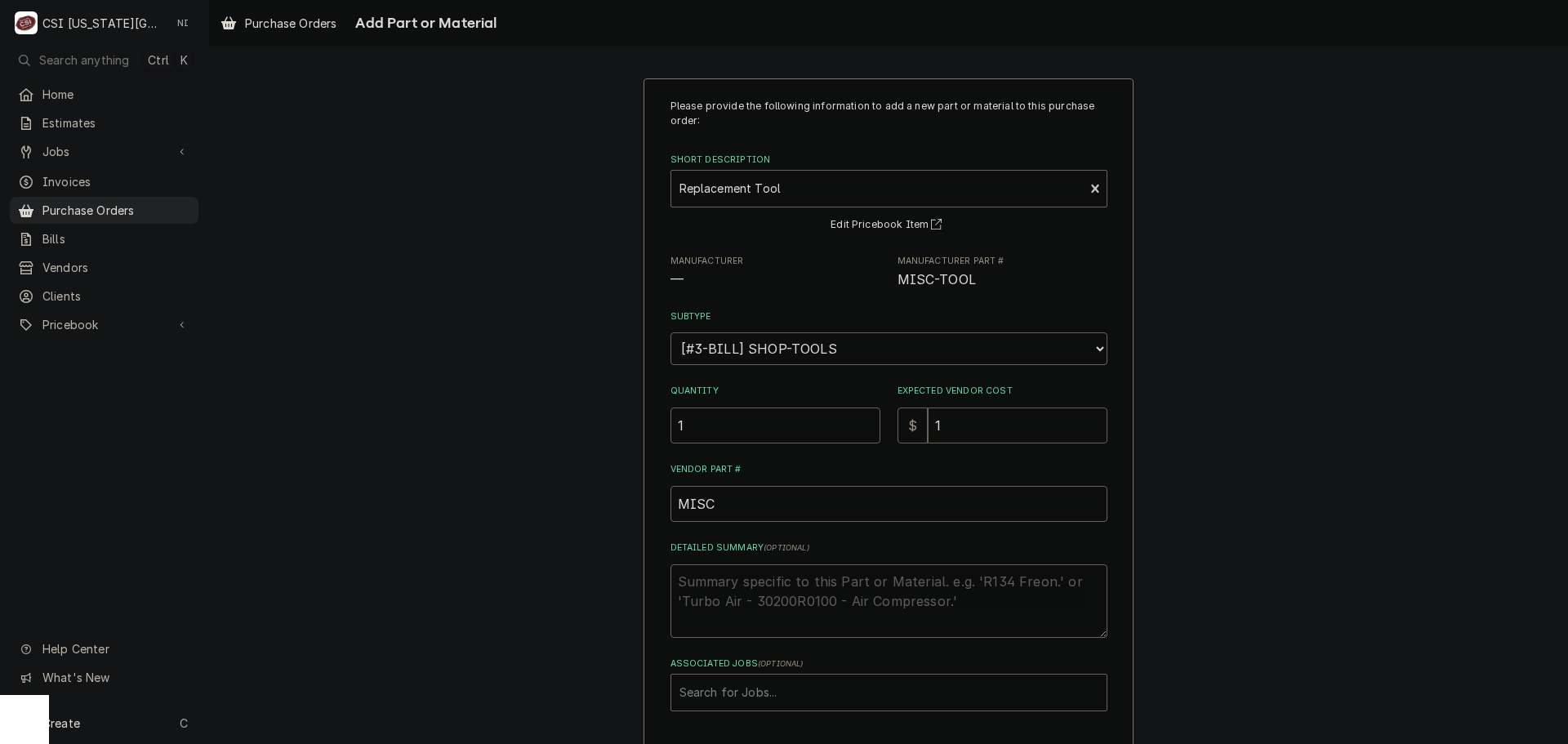
type textarea "x"
type input "15"
type textarea "x"
type input "150"
type textarea "x"
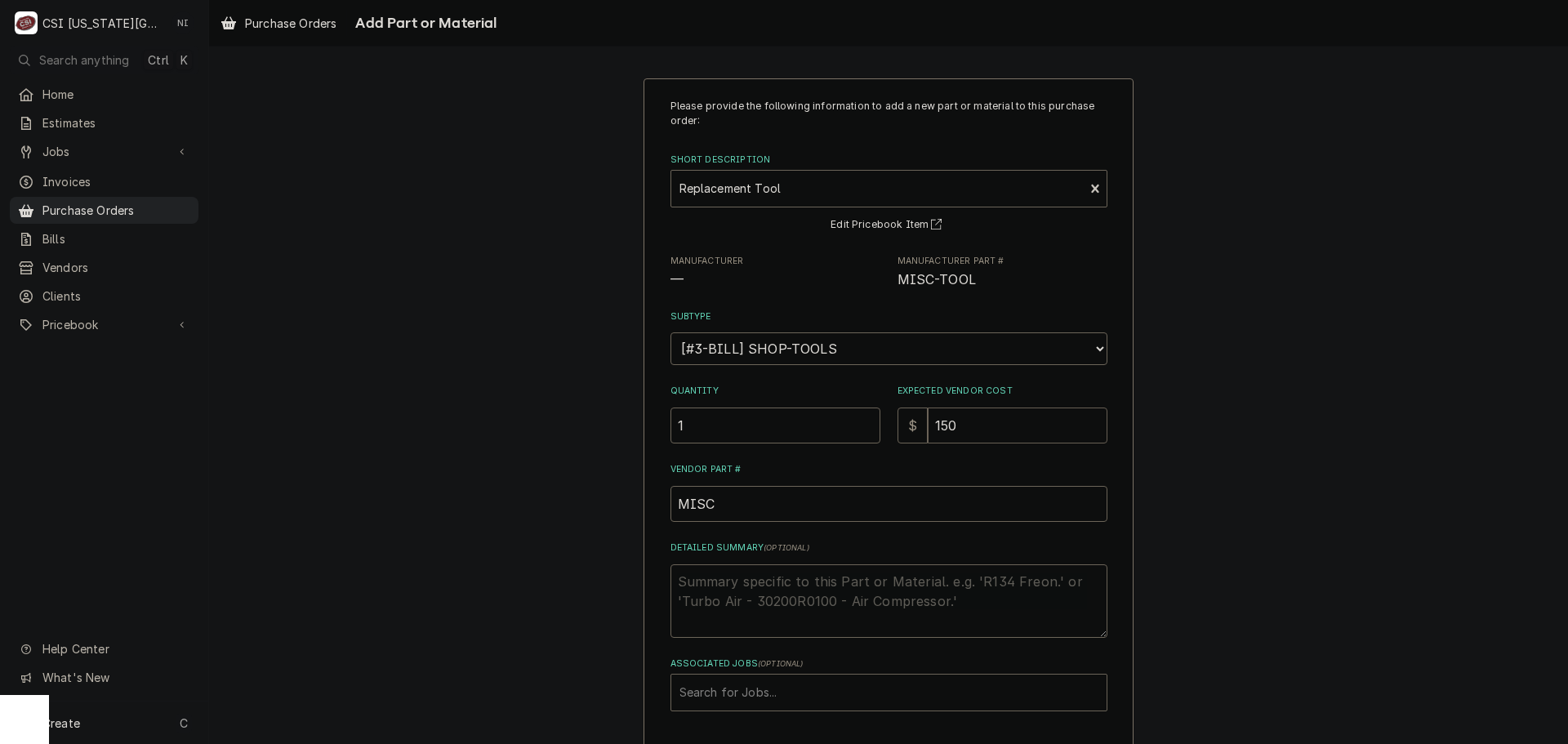
type input "150.1"
type textarea "x"
type input "150.12"
click at [741, 593] on textarea "Detailed Summary ( optional )" at bounding box center [888, 601] width 437 height 74
type textarea "x"
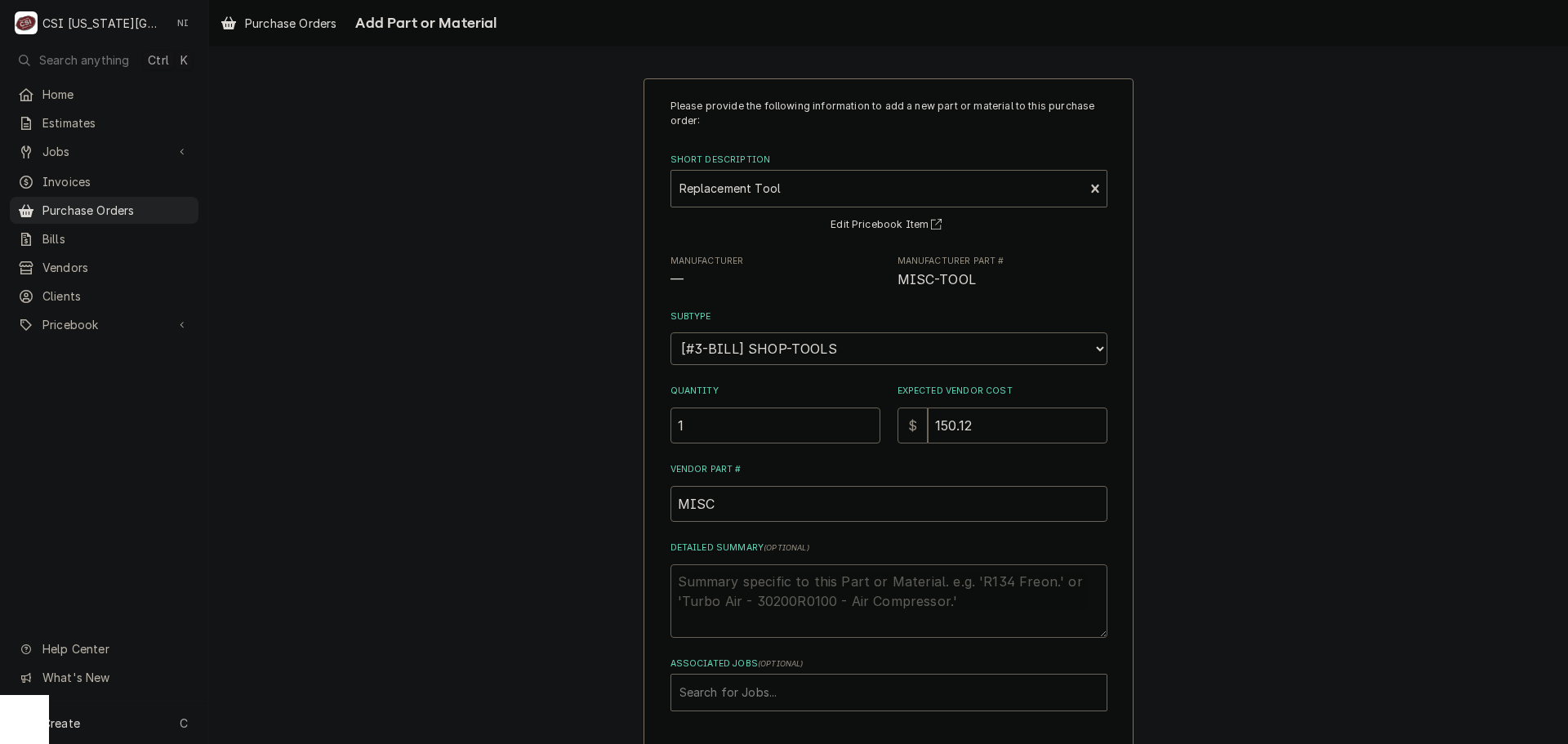
type textarea "t"
type textarea "x"
type textarea "tr"
type textarea "x"
type textarea "tra"
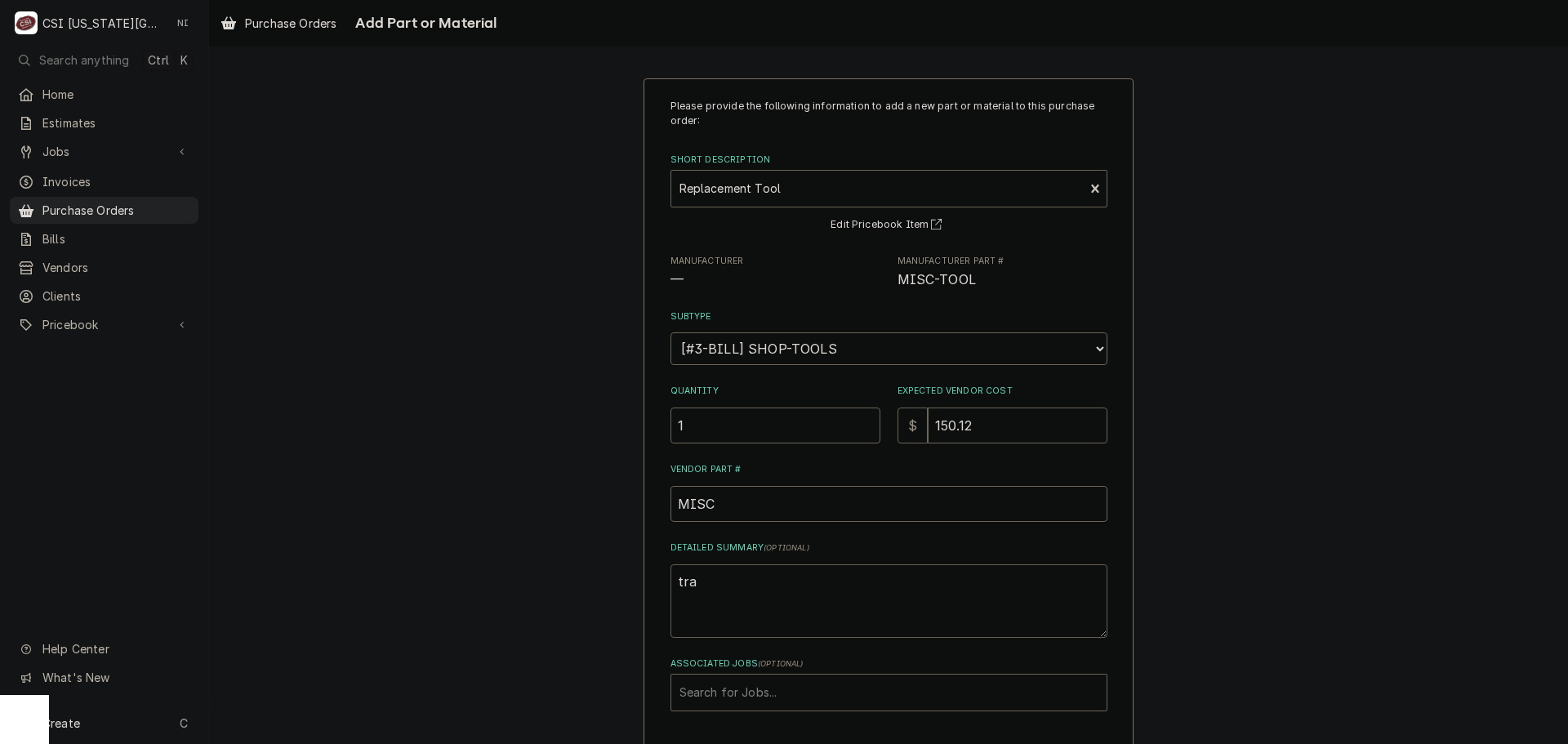
type textarea "x"
type textarea "tras"
type textarea "x"
type textarea "trash"
type textarea "x"
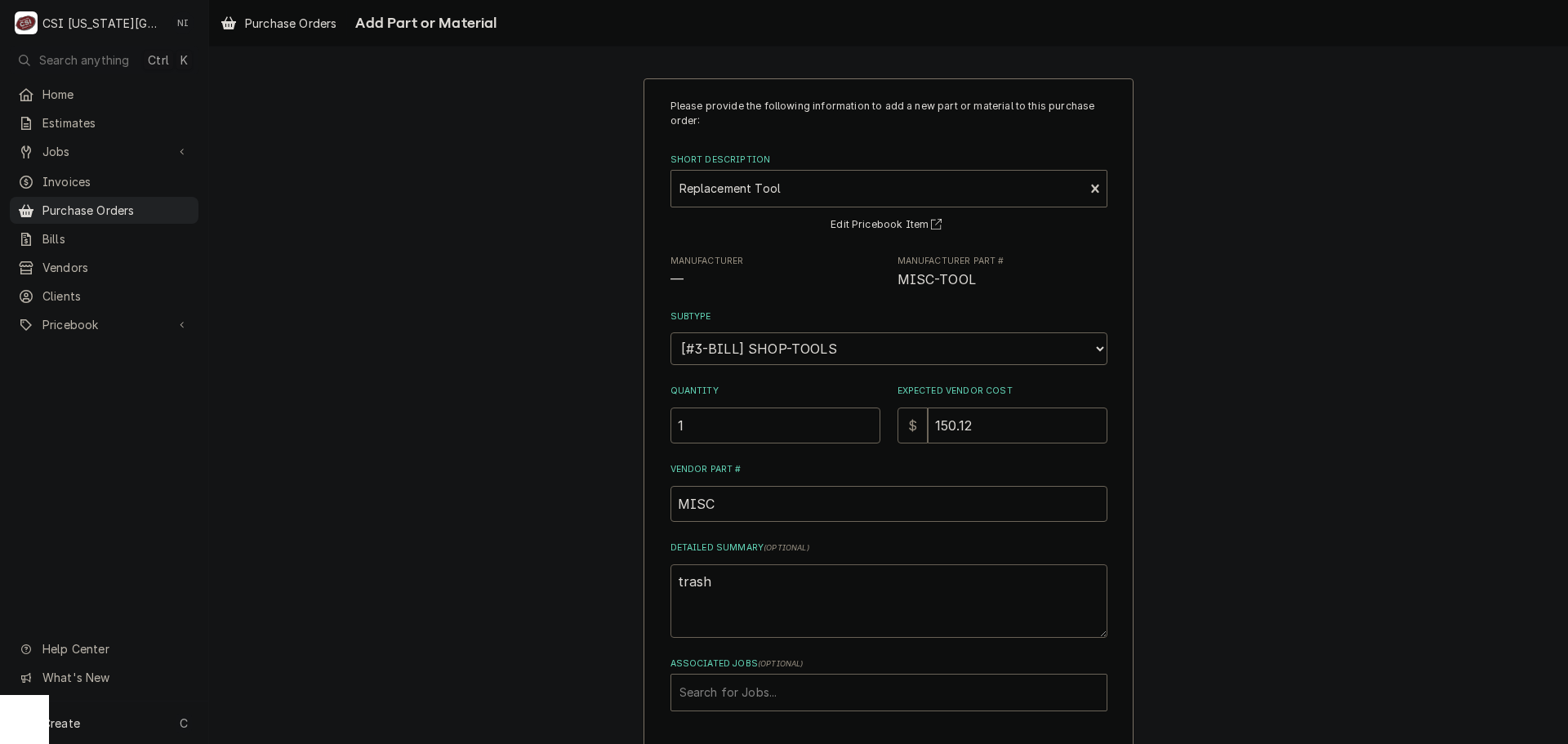
type textarea "trash"
type textarea "x"
type textarea "trash b"
type textarea "x"
type textarea "trash ba"
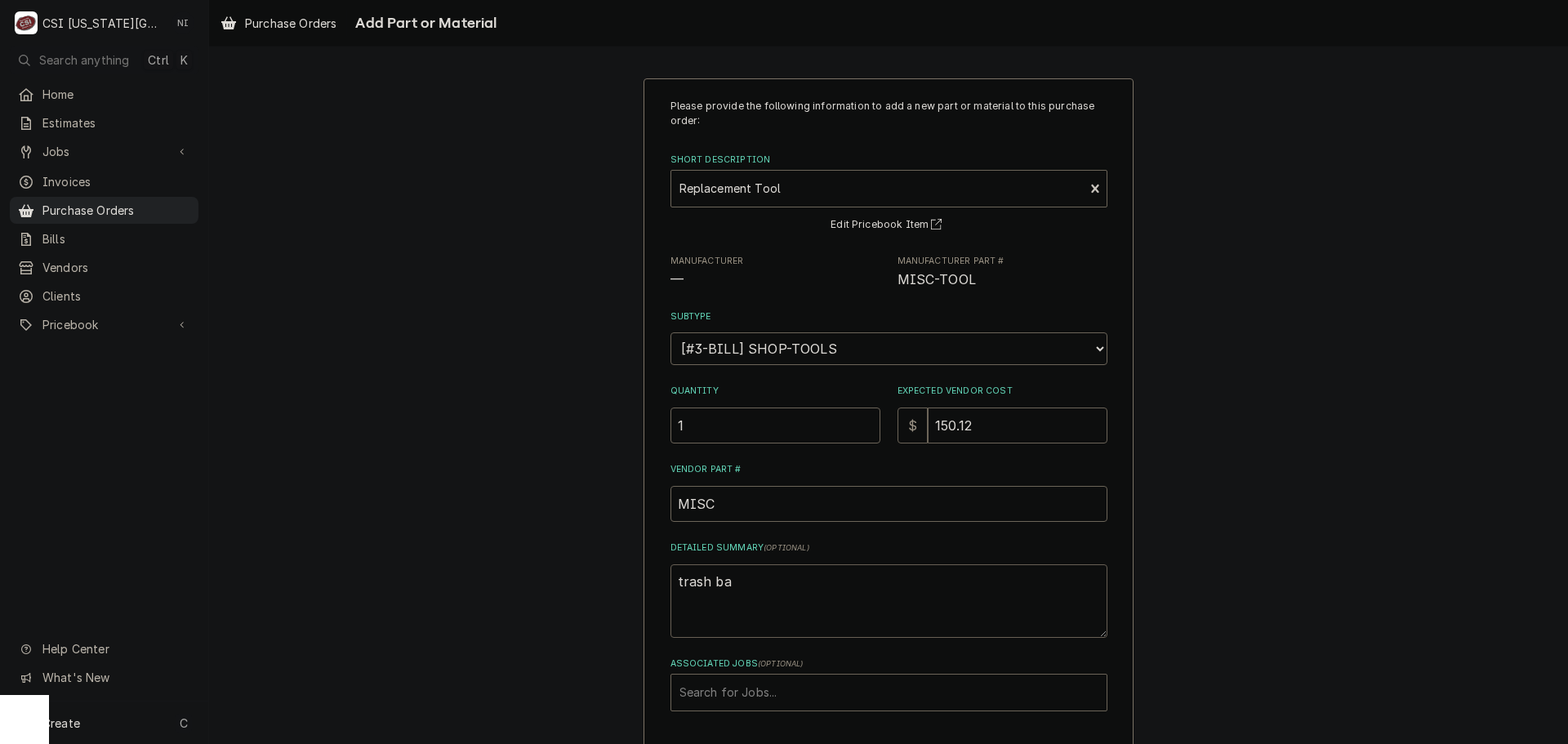
type textarea "x"
type textarea "trash bag"
type textarea "x"
type textarea "trash bags"
type textarea "x"
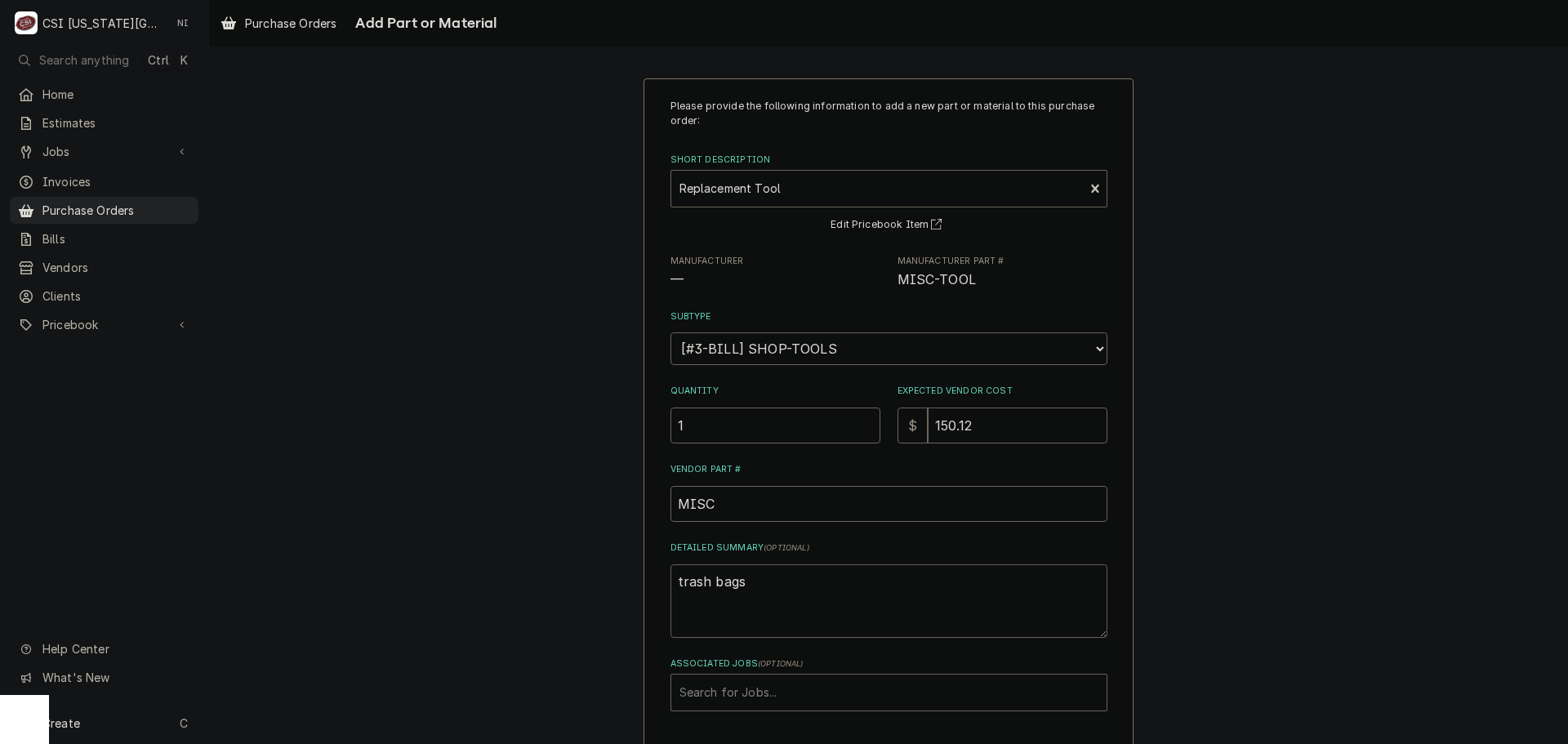
type textarea "trash bags,"
type textarea "x"
type textarea "trash bags,"
type textarea "x"
type textarea "trash bags, l"
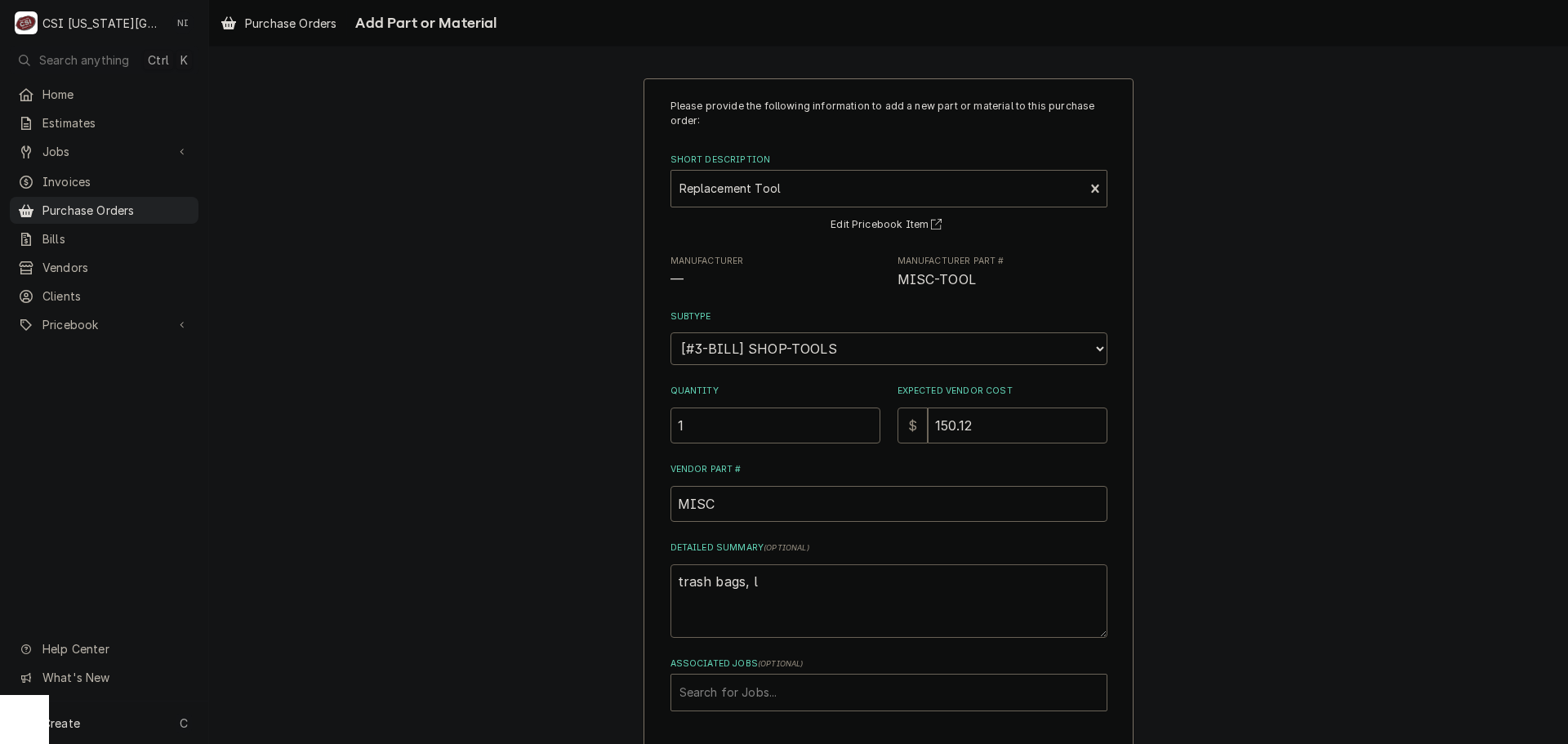
type textarea "x"
type textarea "trash bags, li"
type textarea "x"
type textarea "trash bags, lic"
type textarea "x"
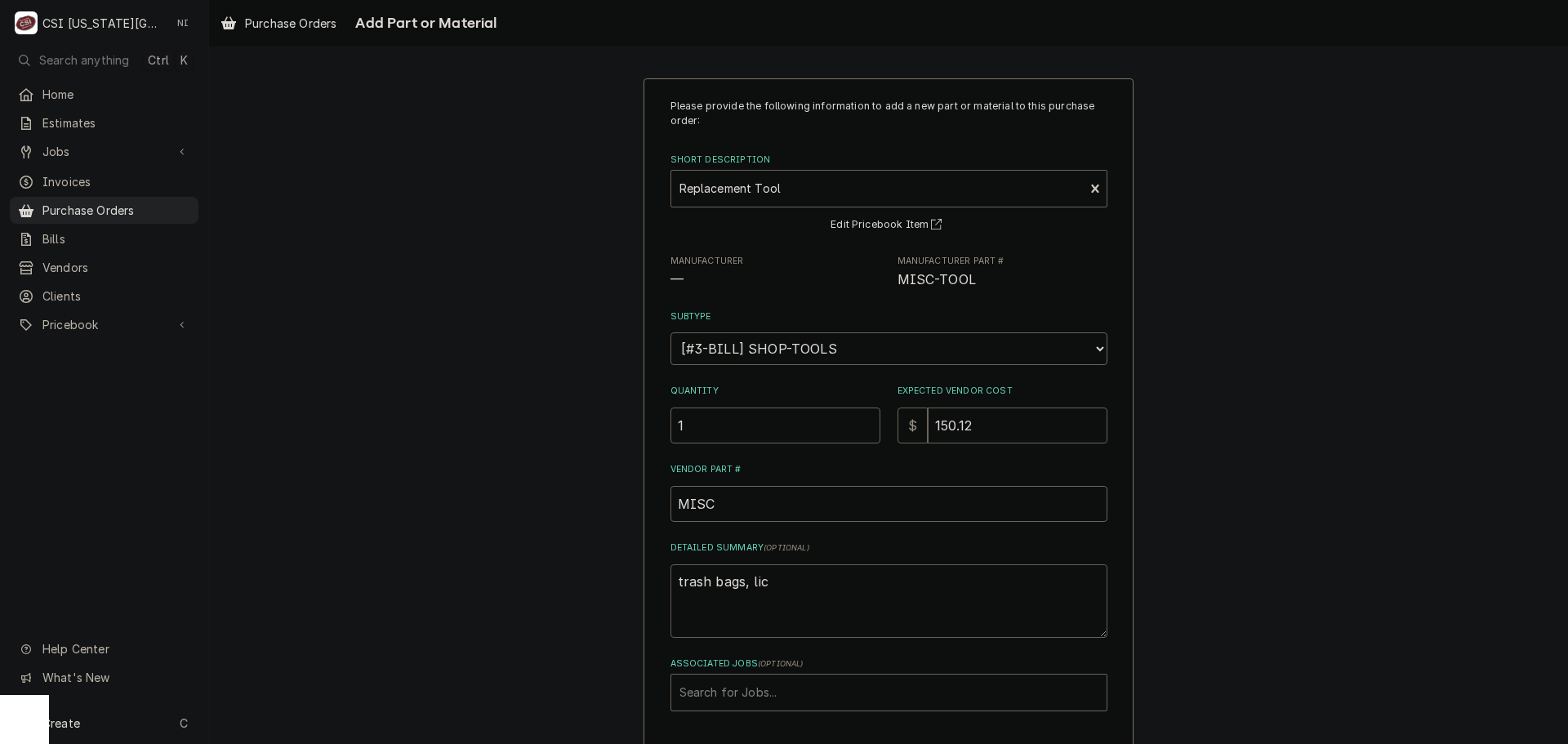
type textarea "trash bags, lice"
type textarea "x"
type textarea "trash bags, licen"
type textarea "x"
type textarea "trash bags, licens"
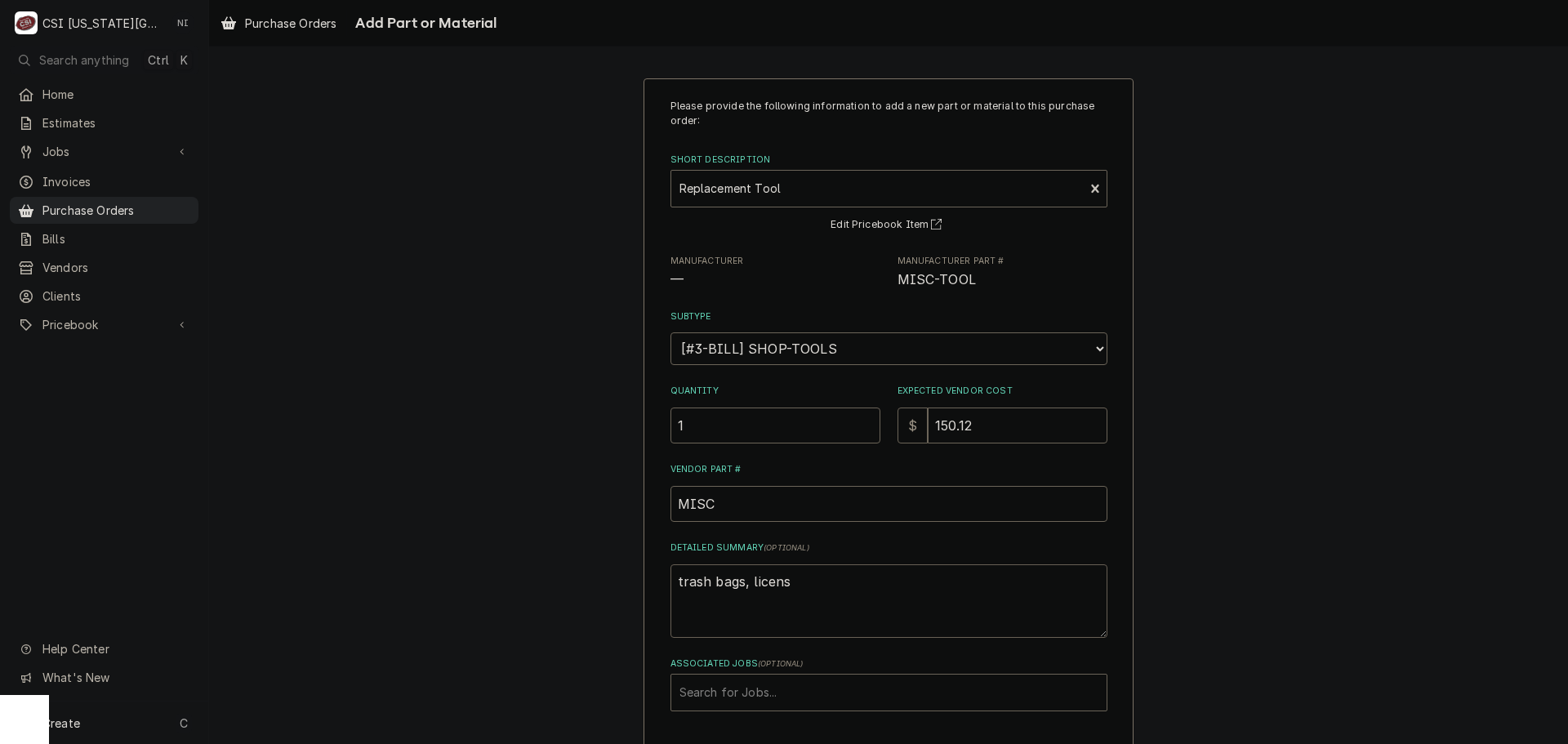
type textarea "x"
type textarea "trash bags, license"
type textarea "x"
type textarea "trash bags, license"
type textarea "x"
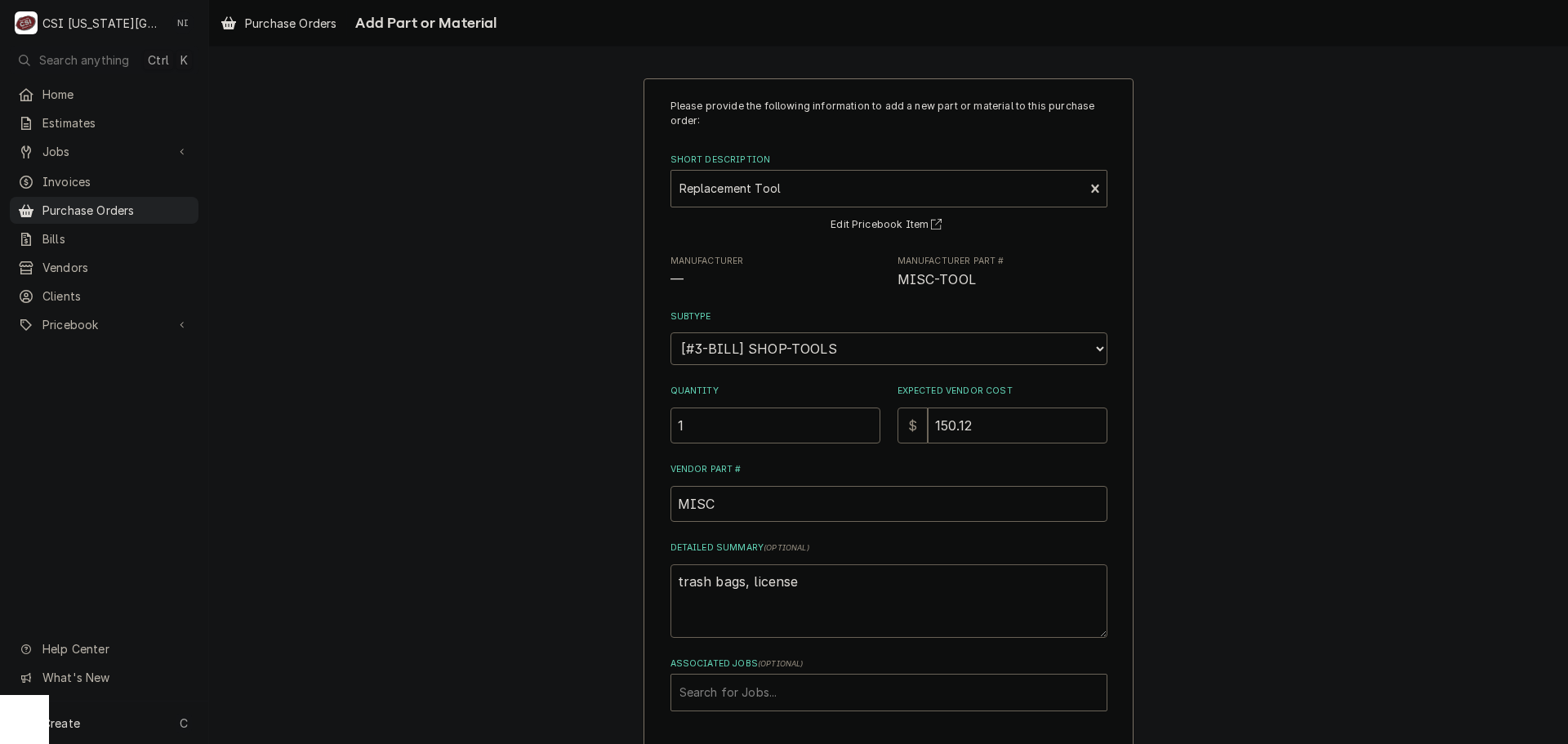
type textarea "trash bags, license p"
type textarea "x"
type textarea "trash bags, license pl"
type textarea "x"
type textarea "trash bags, license pla"
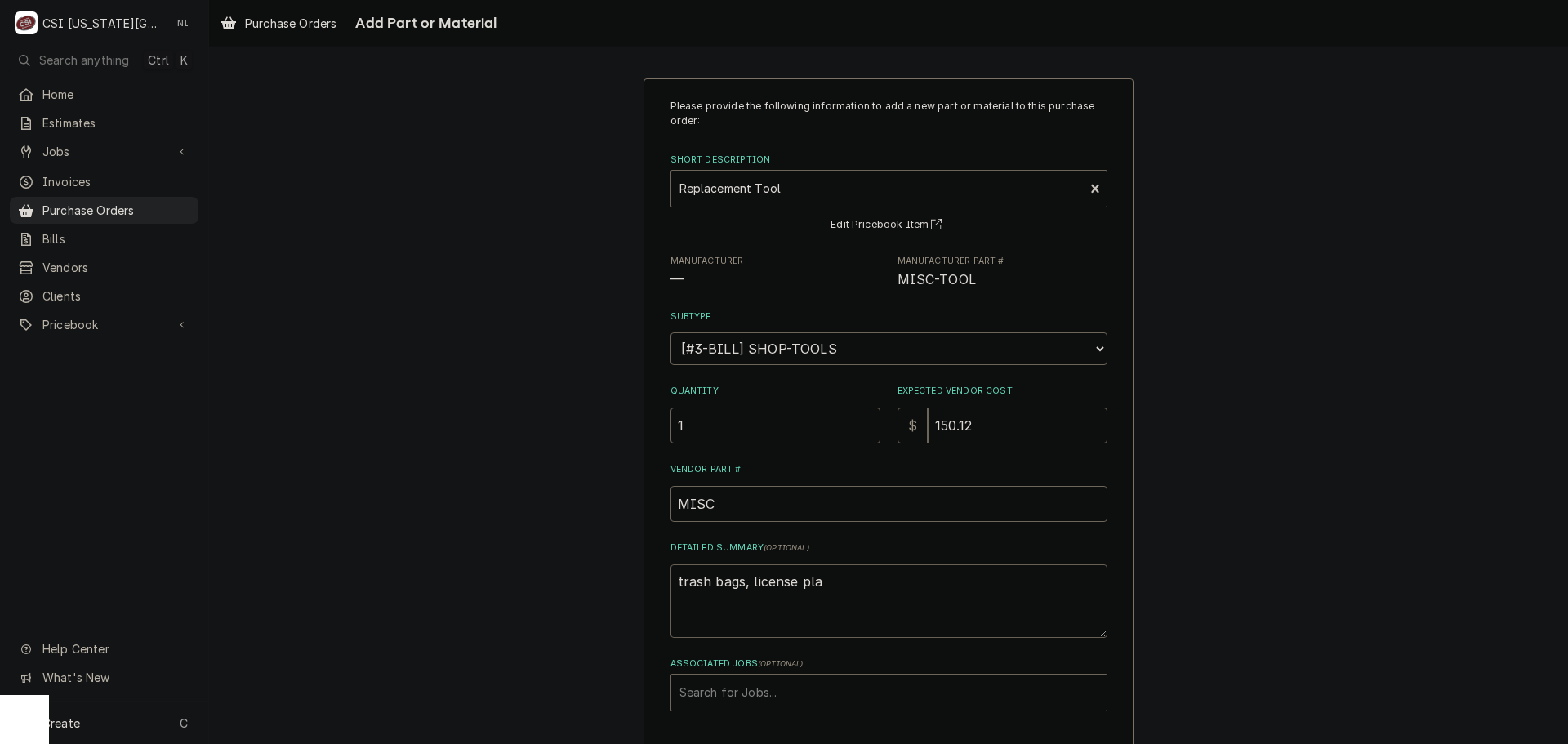
type textarea "x"
type textarea "trash bags, license plat"
type textarea "x"
type textarea "trash bags, license plate"
type textarea "x"
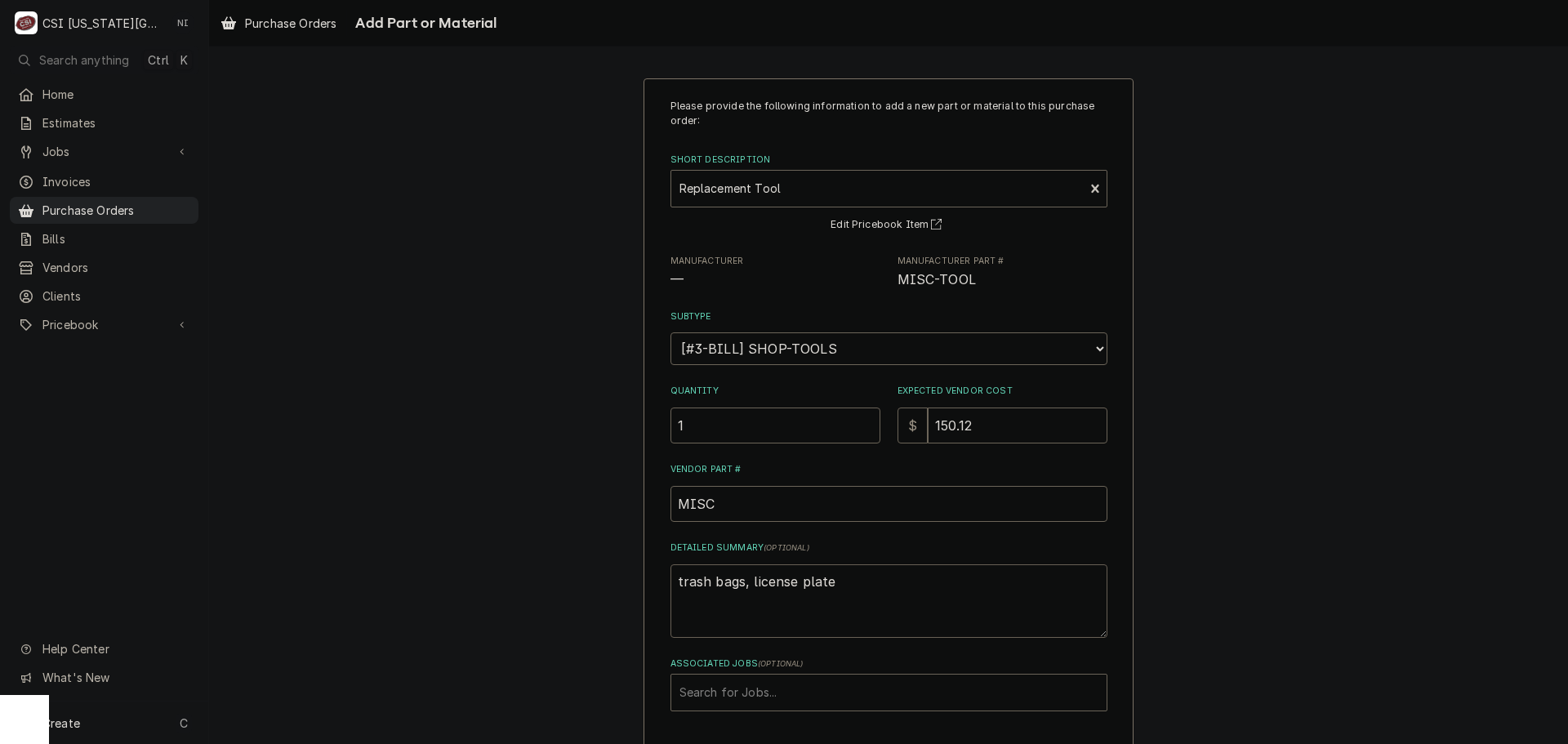
type textarea "trash bags, license plate"
type textarea "x"
type textarea "trash bags, license plate b"
type textarea "x"
type textarea "trash bags, license plate br"
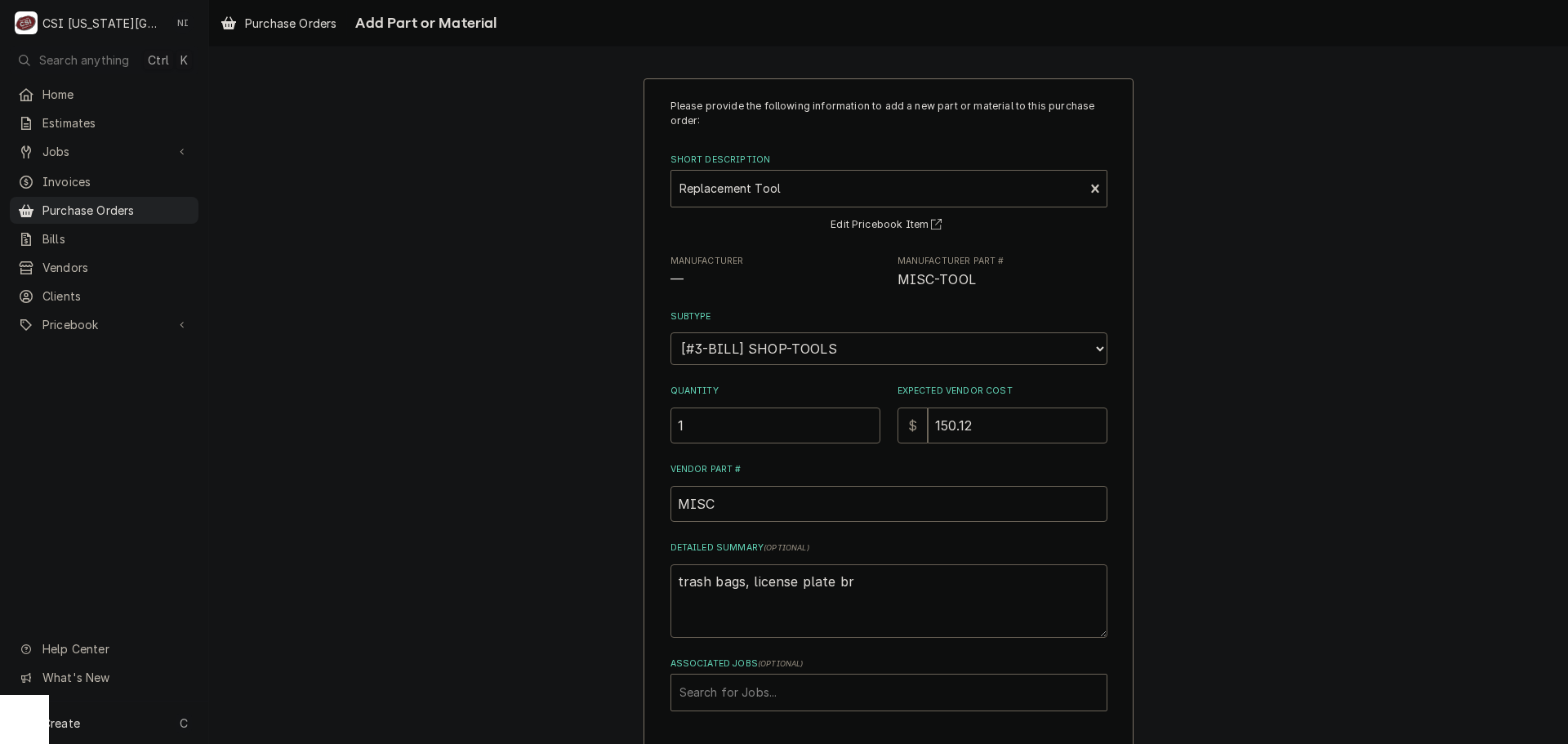
type textarea "x"
type textarea "trash bags, license plate bra"
type textarea "x"
type textarea "trash bags, license plate brac"
type textarea "x"
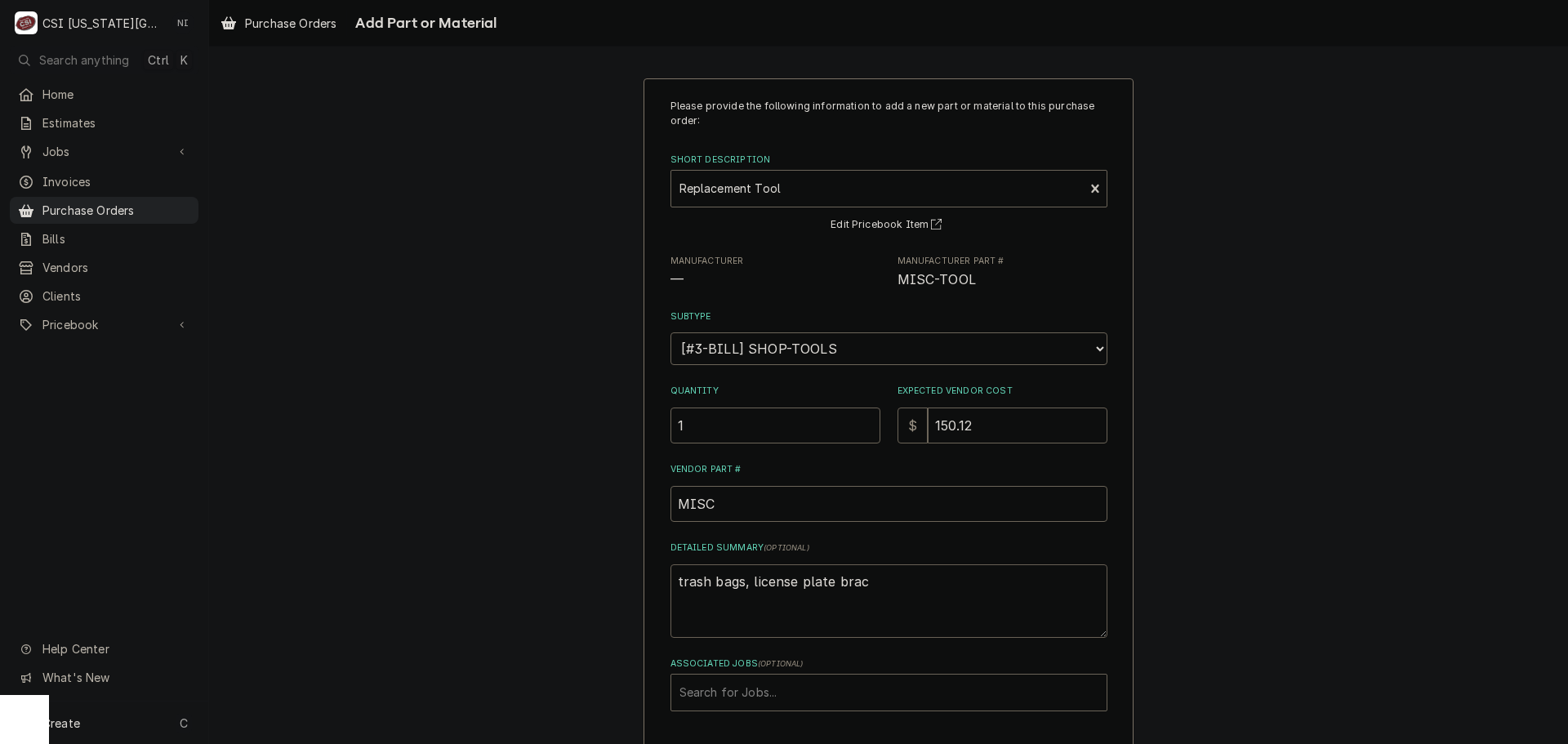
type textarea "trash bags, license plate brack"
type textarea "x"
type textarea "trash bags, license plate bracke"
type textarea "x"
type textarea "trash bags, license plate bracket"
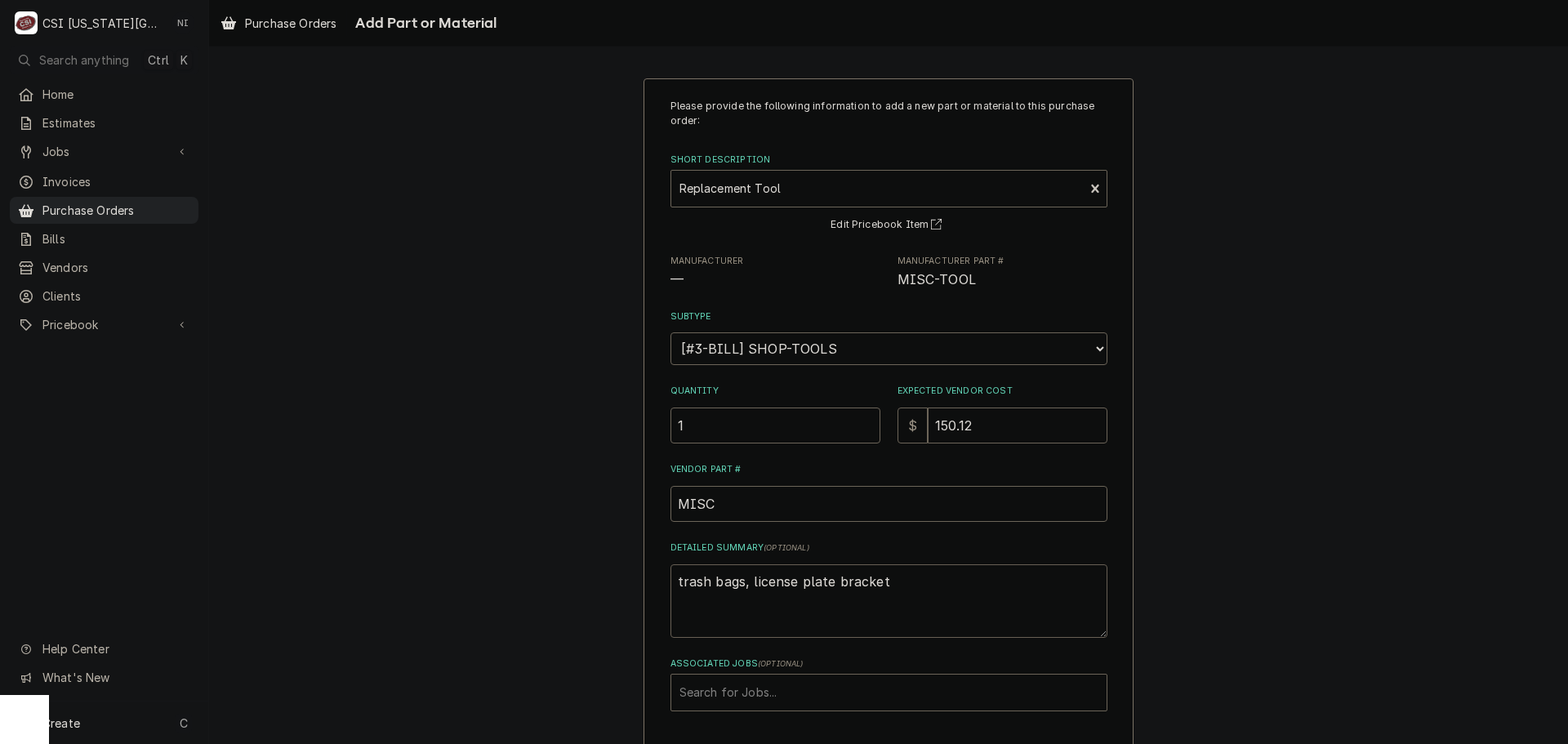
type textarea "x"
type textarea "trash bags, license plate brackets"
type textarea "x"
type textarea "trash bags, license plate brackets,"
type textarea "x"
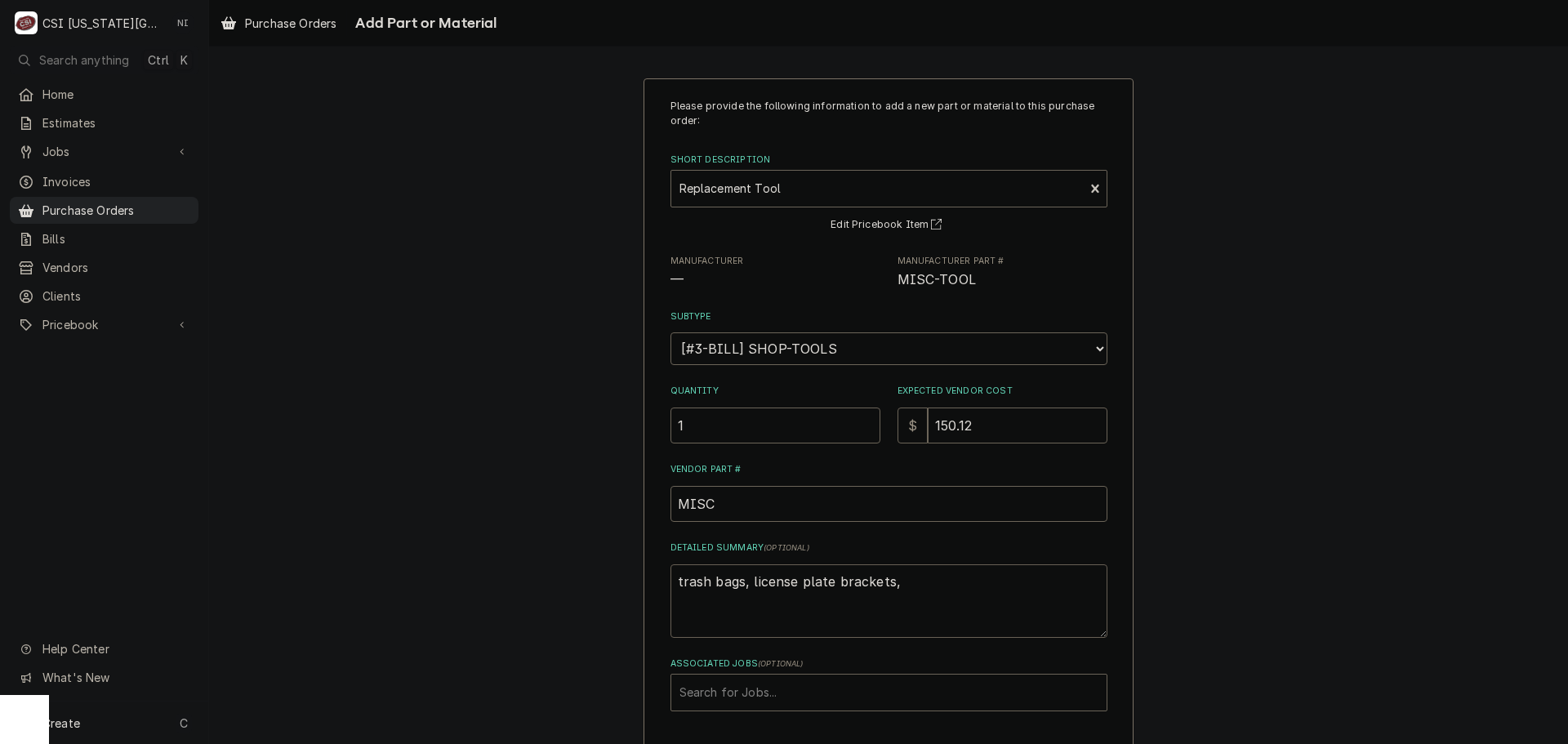
type textarea "trash bags, license plate brackets,"
type textarea "x"
type textarea "trash bags, license plate brackets, m"
type textarea "x"
type textarea "trash bags, license plate brackets, me"
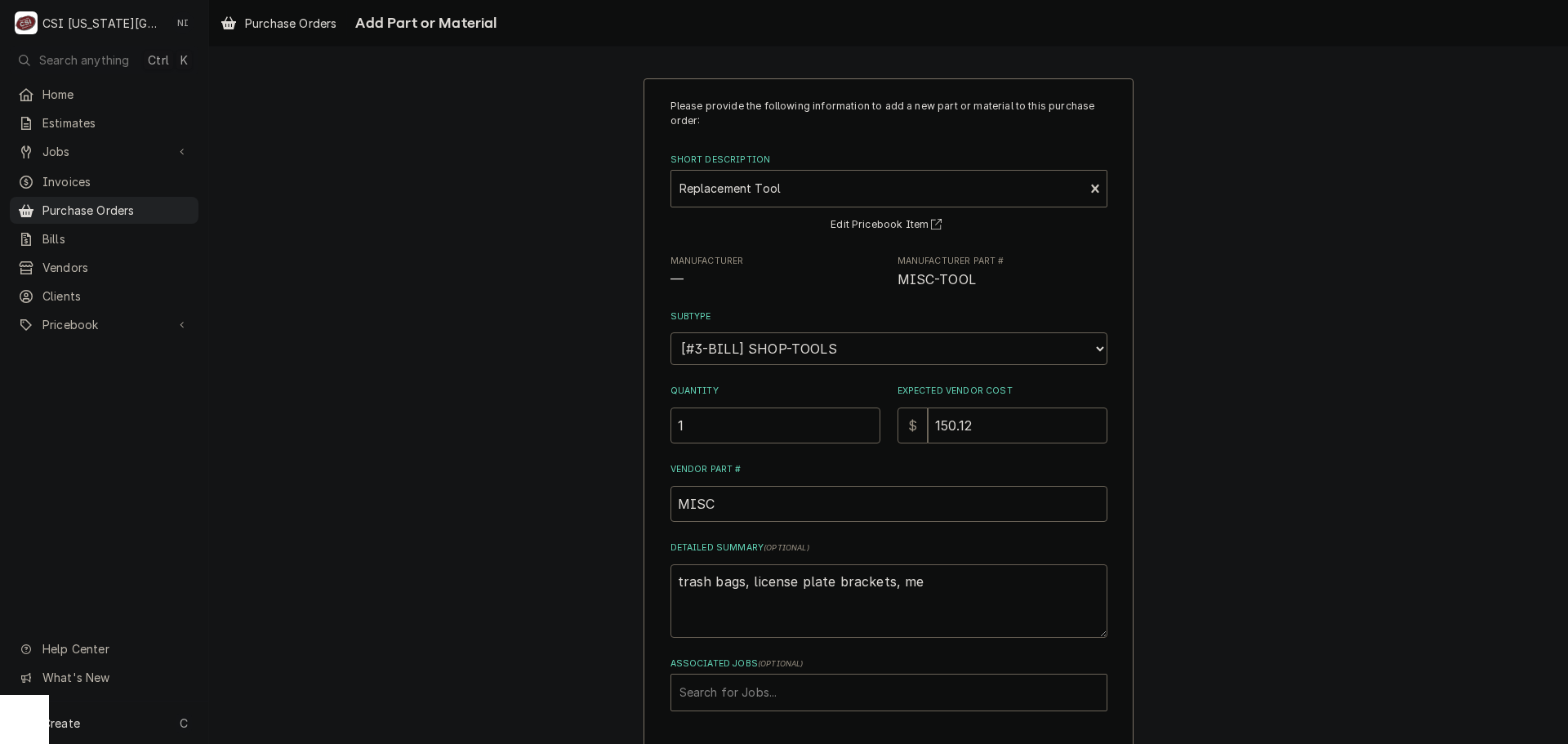
type textarea "x"
type textarea "trash bags, license plate brackets, m"
type textarea "x"
type textarea "trash bags, license plate brackets, mi"
type textarea "x"
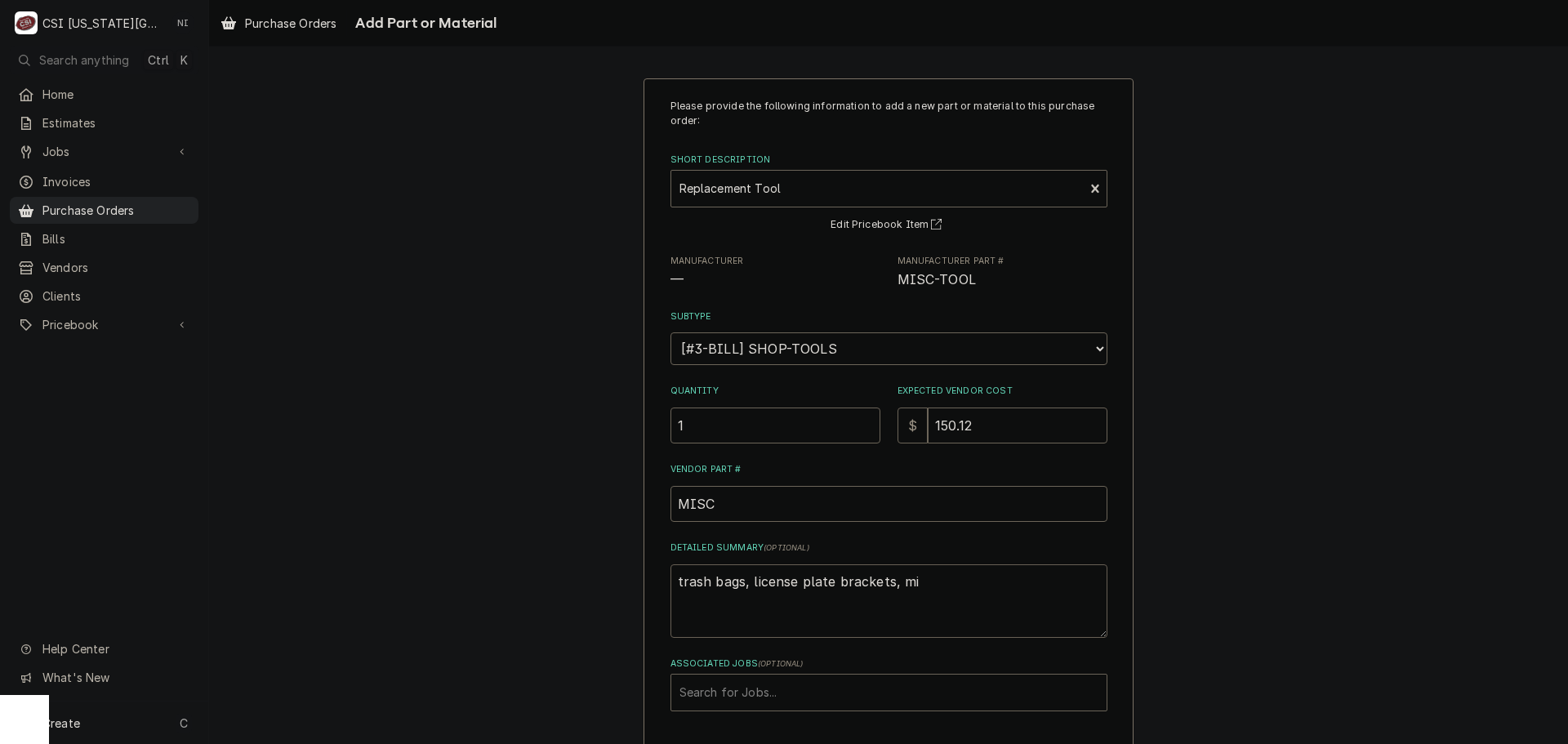
type textarea "trash bags, license plate brackets, mis"
type textarea "x"
type textarea "trash bags, license plate brackets, misc"
type textarea "x"
type textarea "trash bags, license plate brackets, misc"
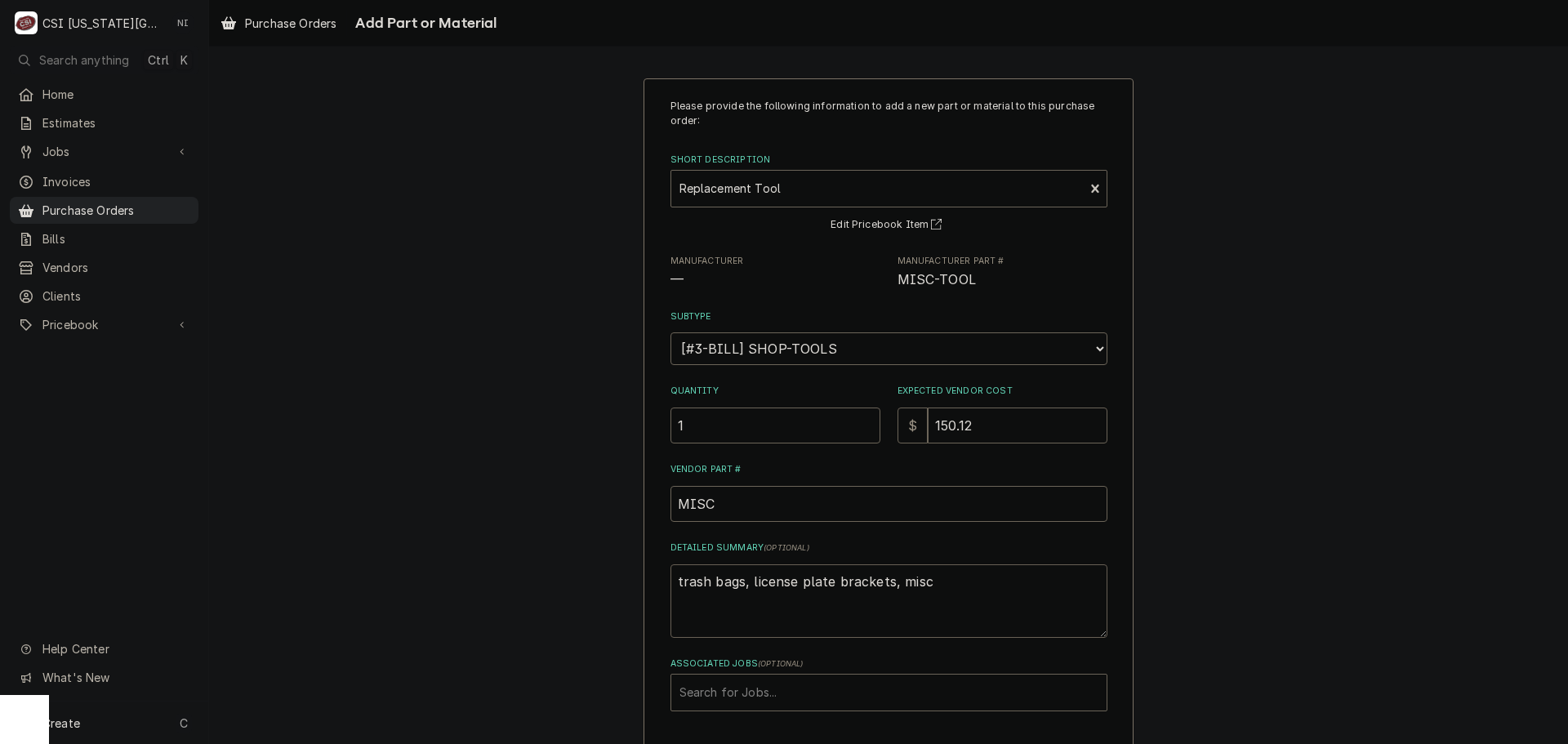
type textarea "x"
type textarea "trash bags, license plate brackets, misc e"
type textarea "x"
type textarea "trash bags, license plate brackets, misc el"
type textarea "x"
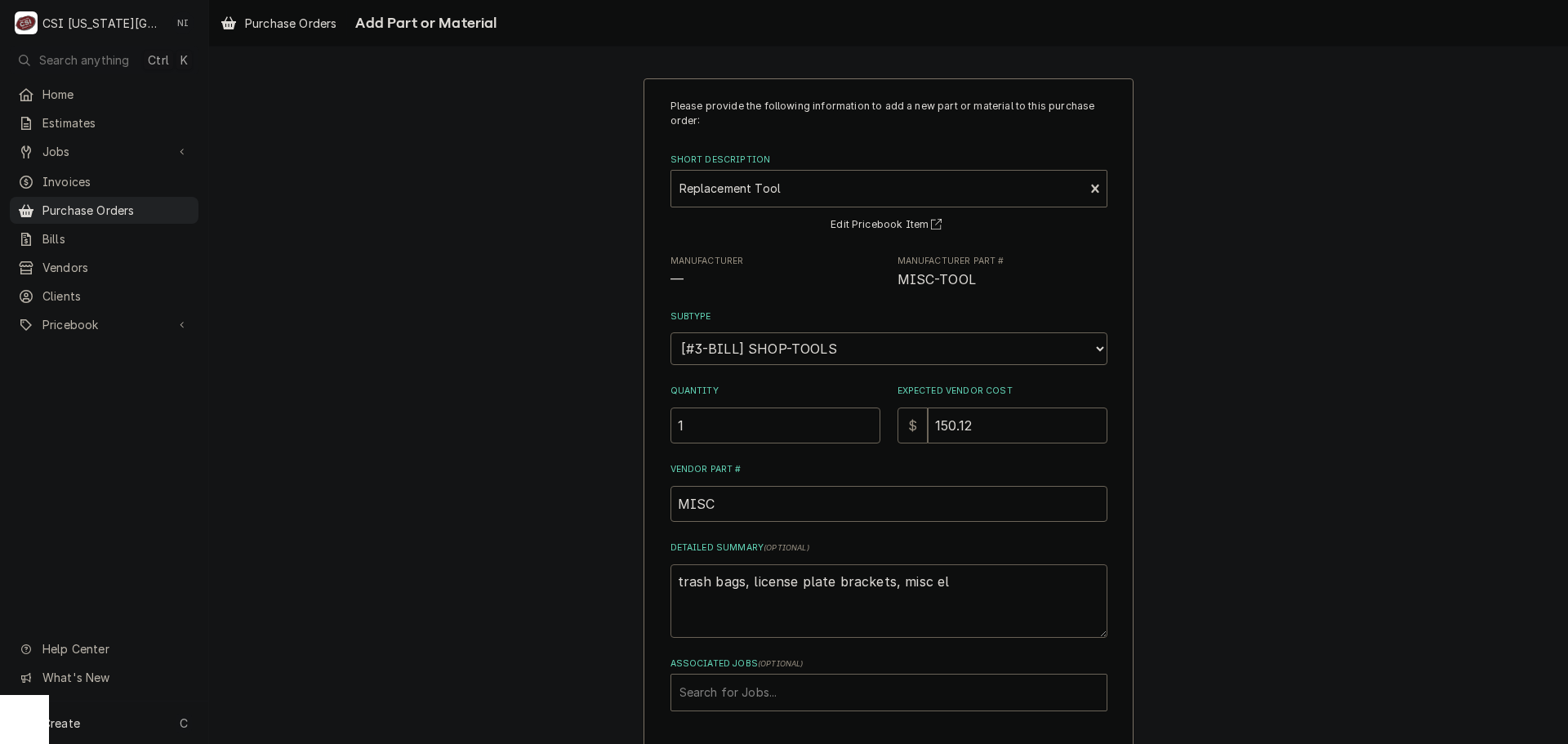
type textarea "trash bags, license plate brackets, misc ele"
type textarea "x"
type textarea "trash bags, license plate brackets, misc elec"
type textarea "x"
type textarea "trash bags, license plate brackets, misc elect"
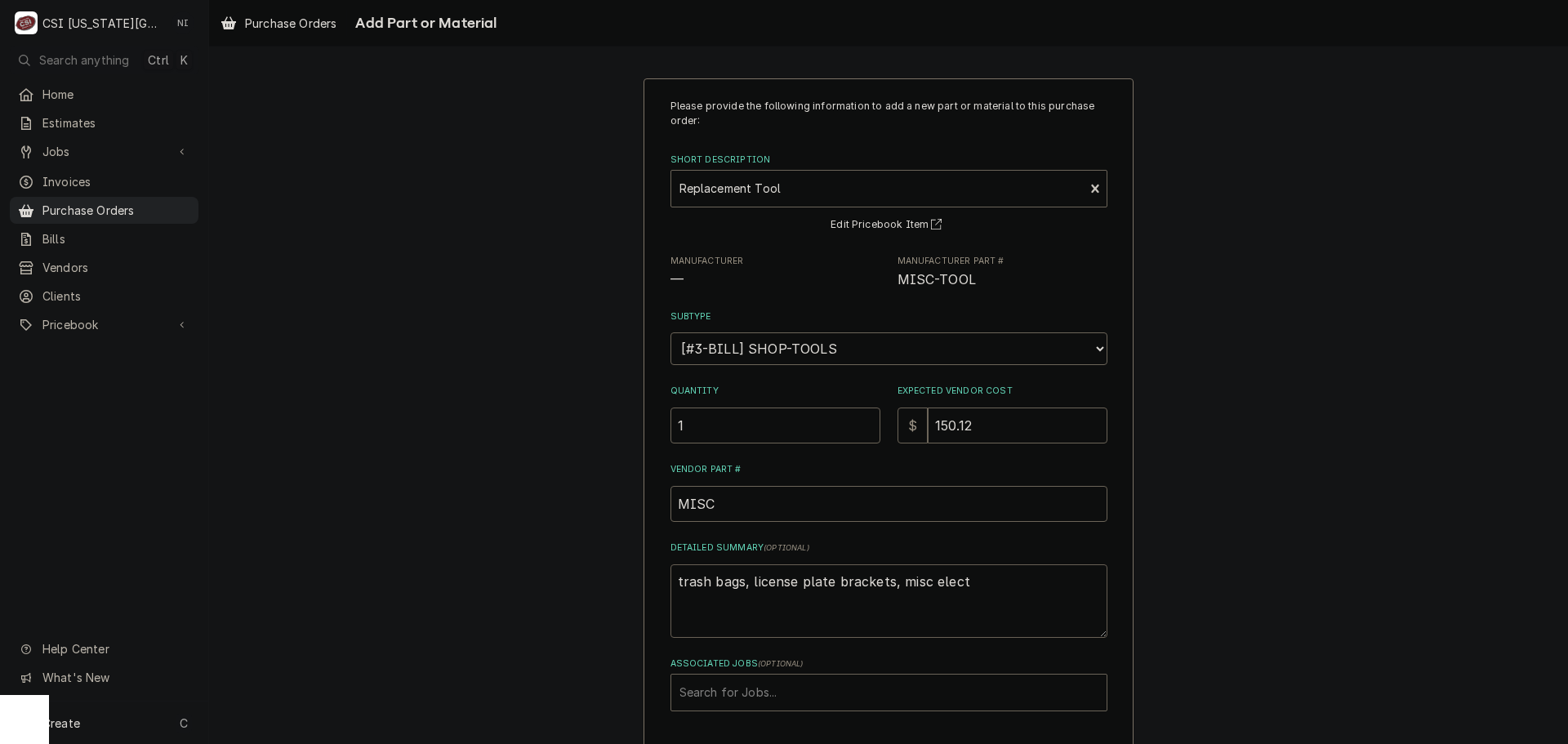
type textarea "x"
type textarea "trash bags, license plate brackets, misc electr"
type textarea "x"
type textarea "trash bags, license plate brackets, misc electri"
type textarea "x"
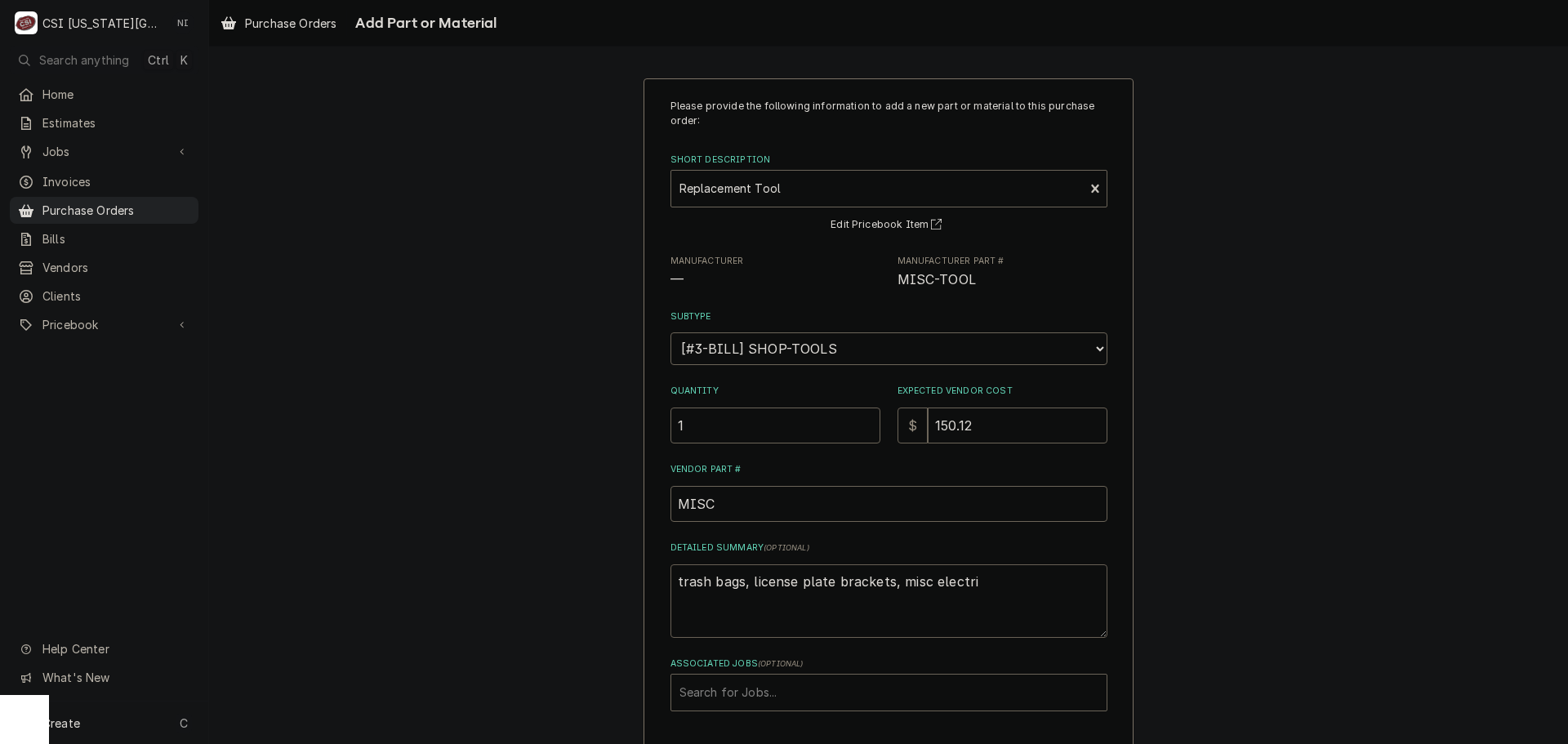
type textarea "trash bags, license plate brackets, misc electric"
type textarea "x"
type textarea "trash bags, license plate brackets, misc electrica"
type textarea "x"
type textarea "trash bags, license plate brackets, misc electrical"
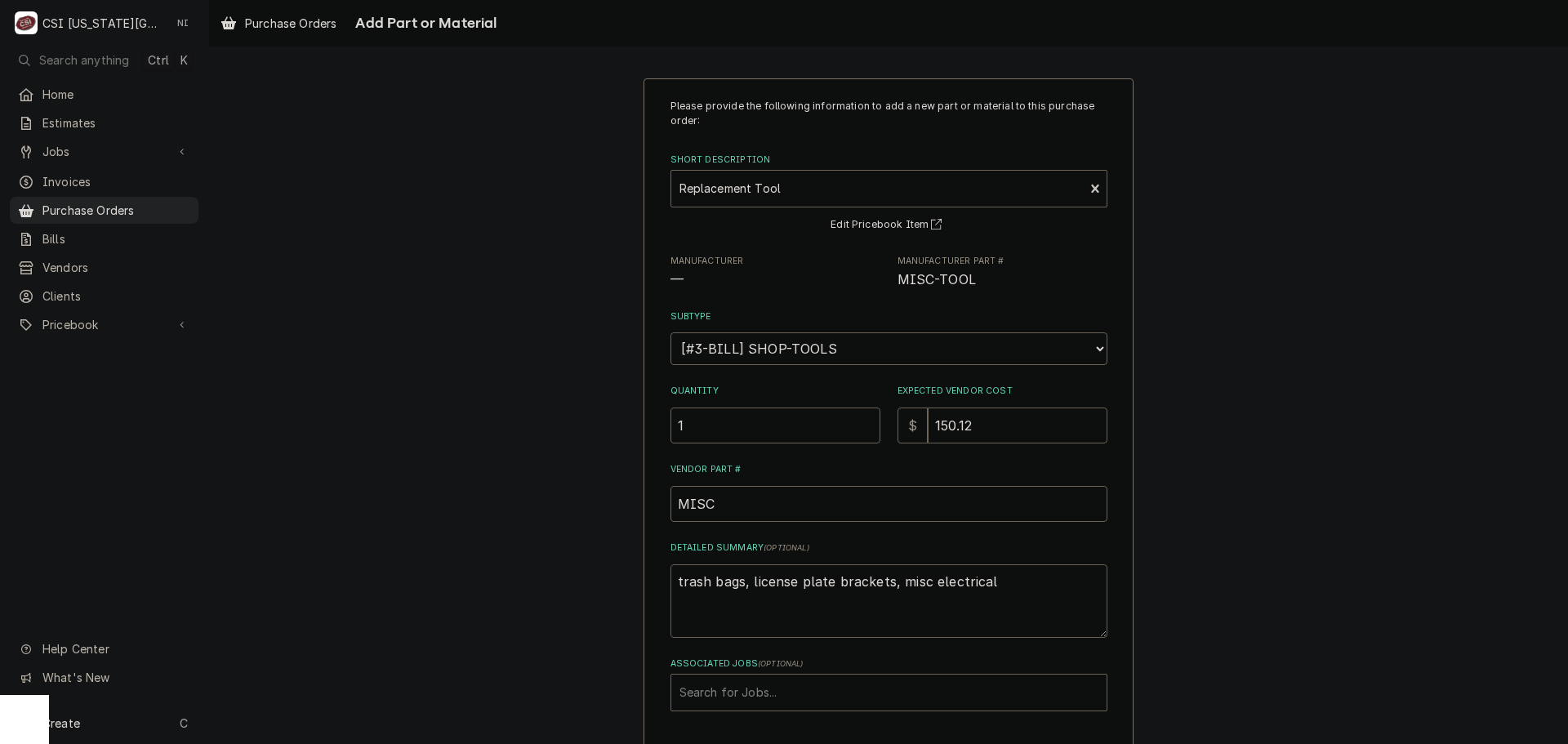
type textarea "x"
type textarea "trash bags, license plate brackets, misc electrical"
type textarea "x"
type textarea "trash bags, license plate brackets, misc electrical k"
type textarea "x"
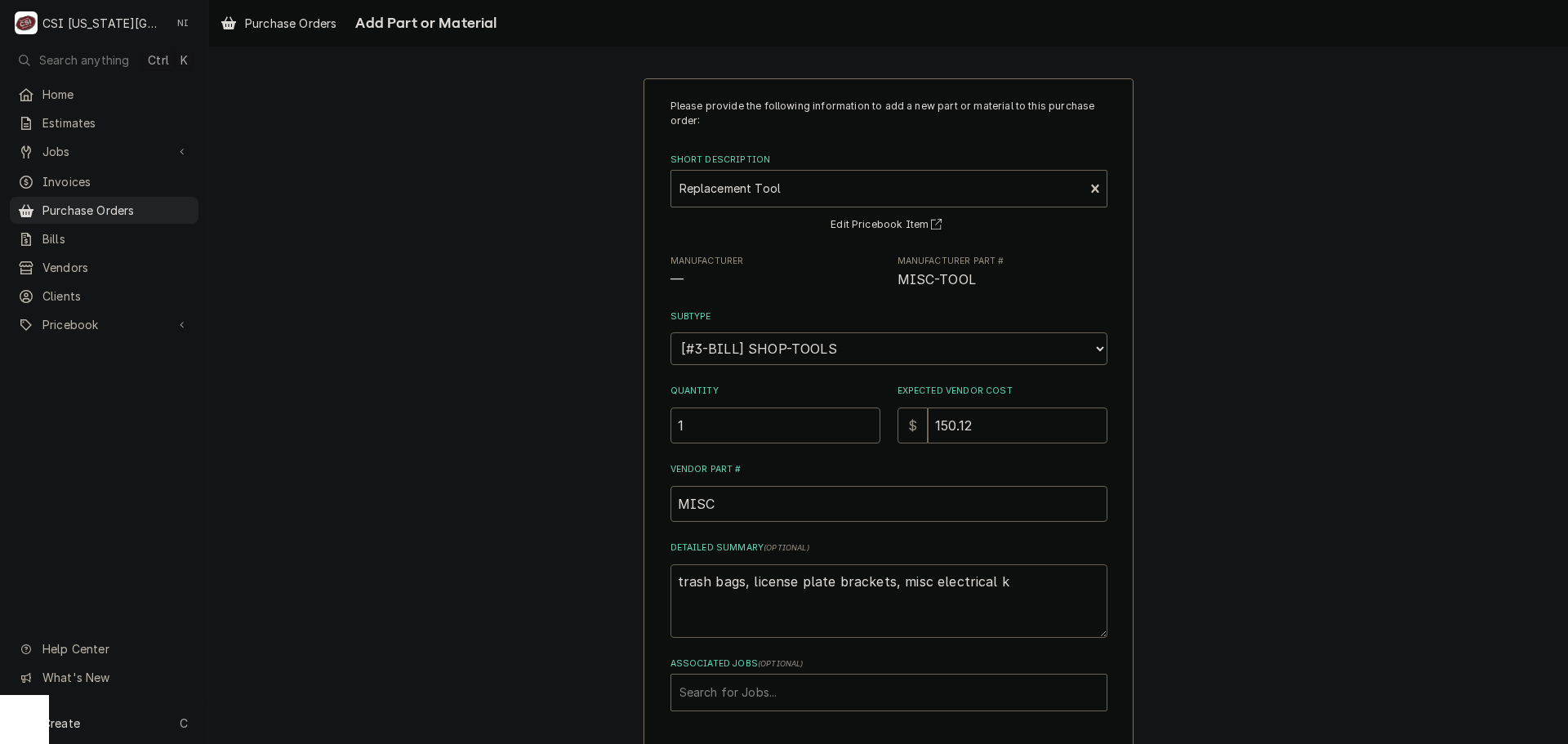
type textarea "trash bags, license plate brackets, misc electrical ki"
type textarea "x"
type textarea "trash bags, license plate brackets, misc electrical kit"
type textarea "x"
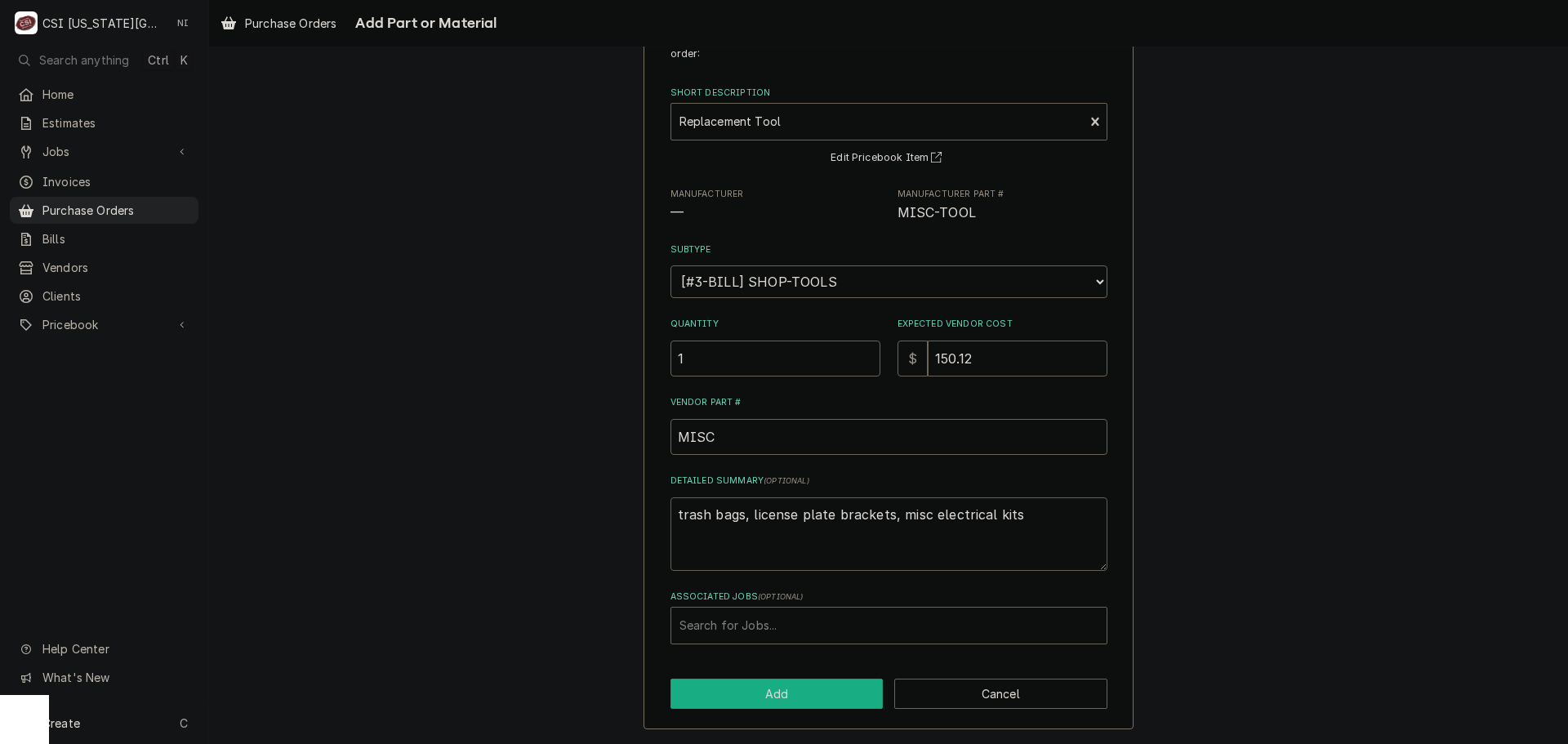
type textarea "trash bags, license plate brackets, misc electrical kits"
click at [785, 688] on button "Add" at bounding box center [776, 692] width 213 height 30
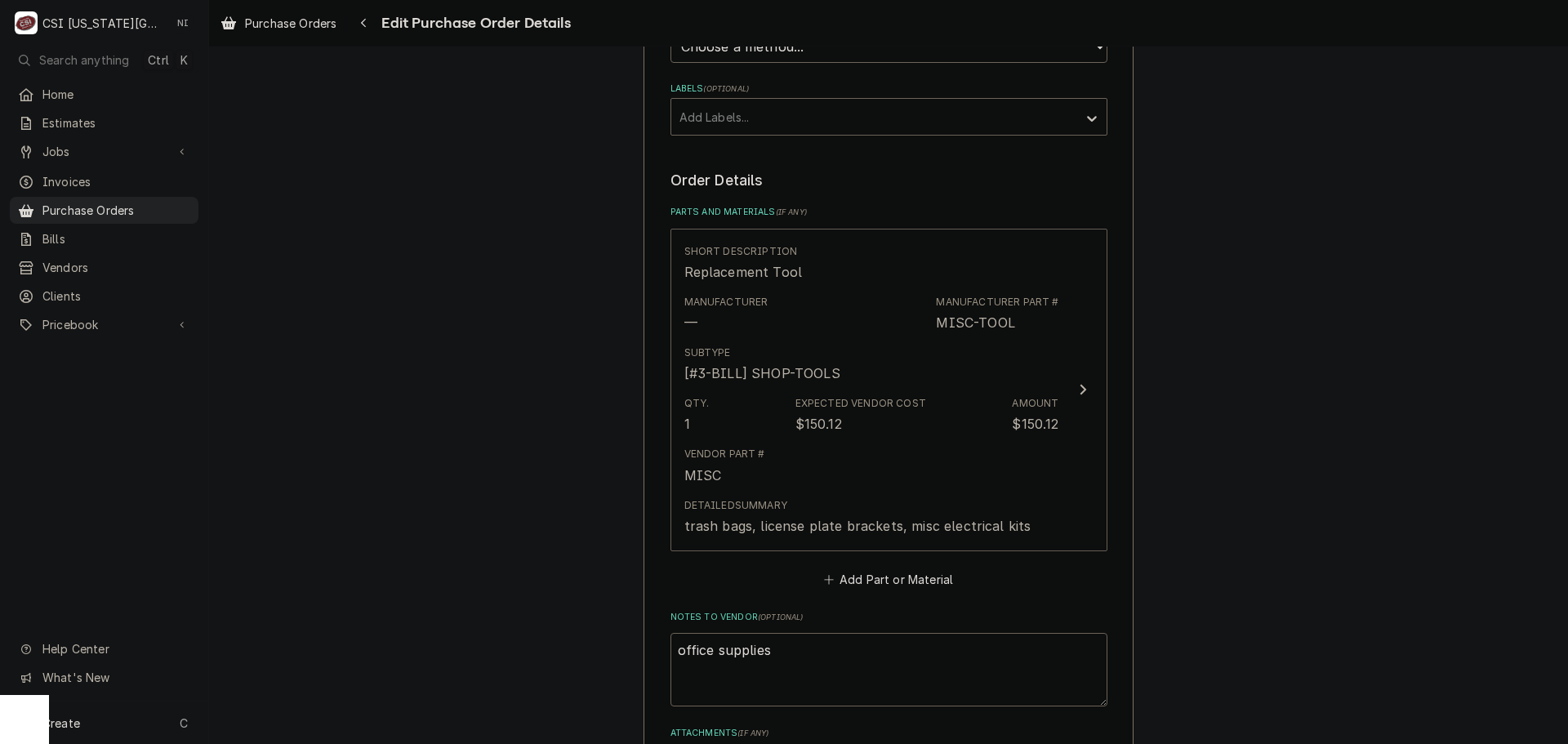
scroll to position [796, 0]
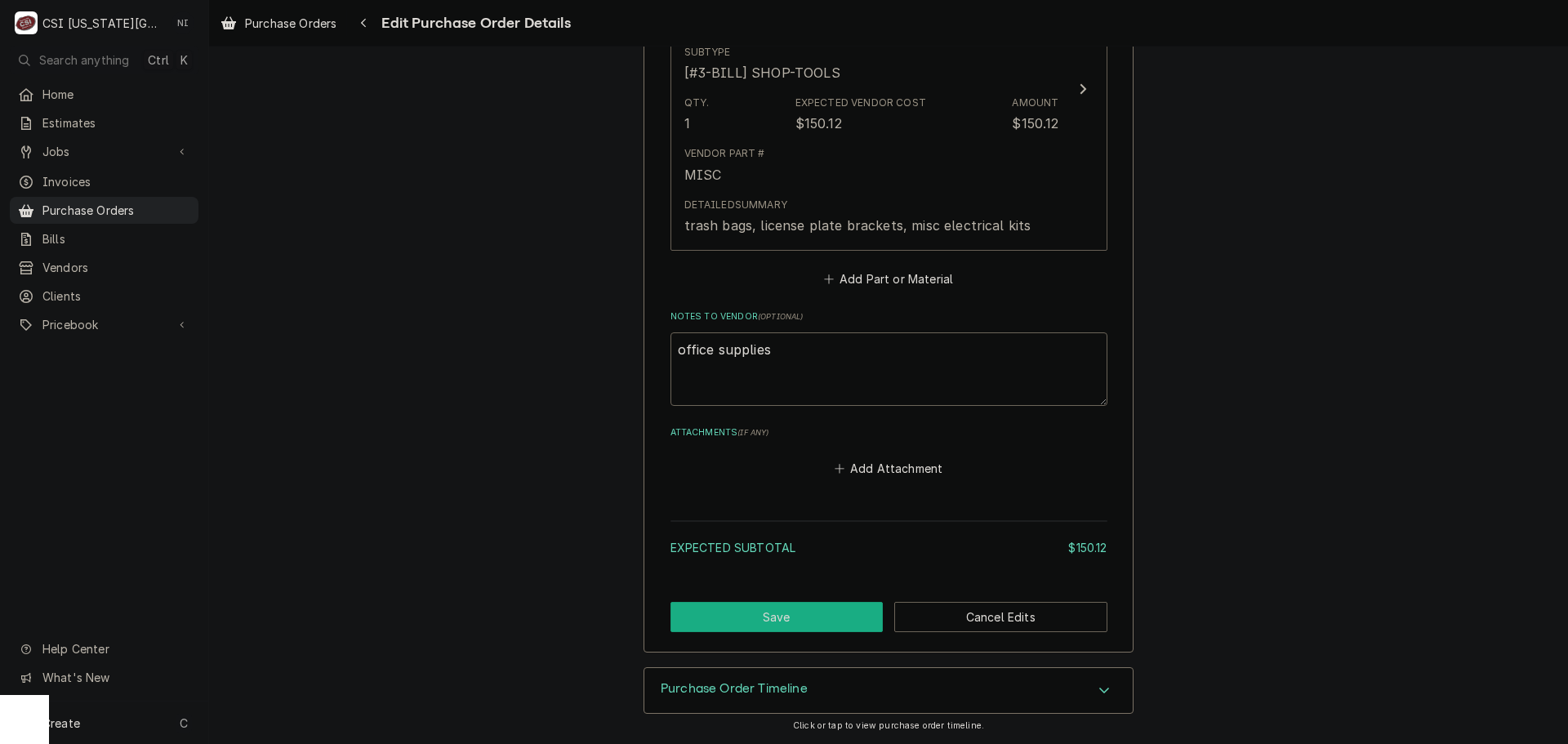
click at [826, 617] on button "Save" at bounding box center [776, 617] width 213 height 30
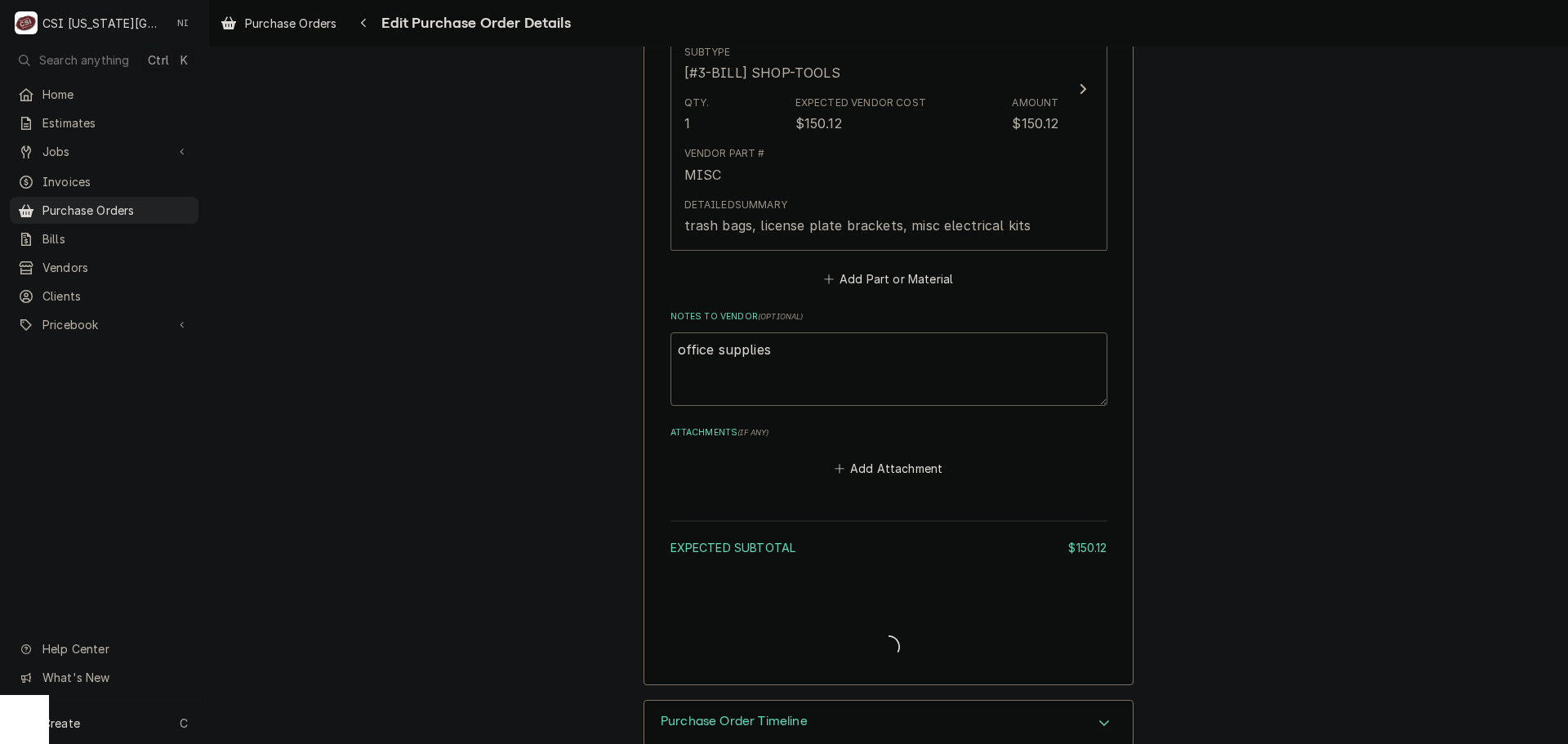
type textarea "x"
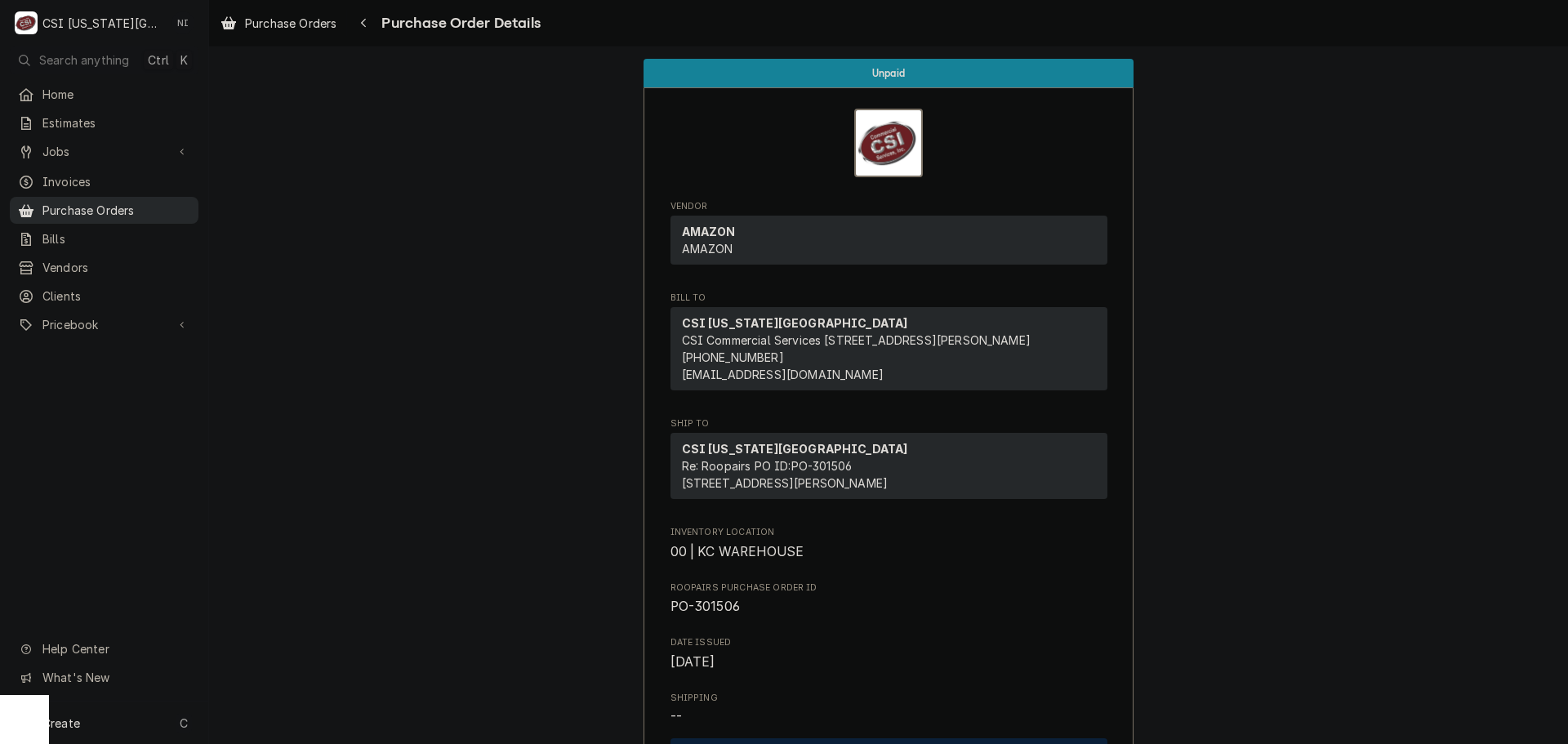
click at [160, 204] on span "Purchase Orders" at bounding box center [117, 210] width 148 height 18
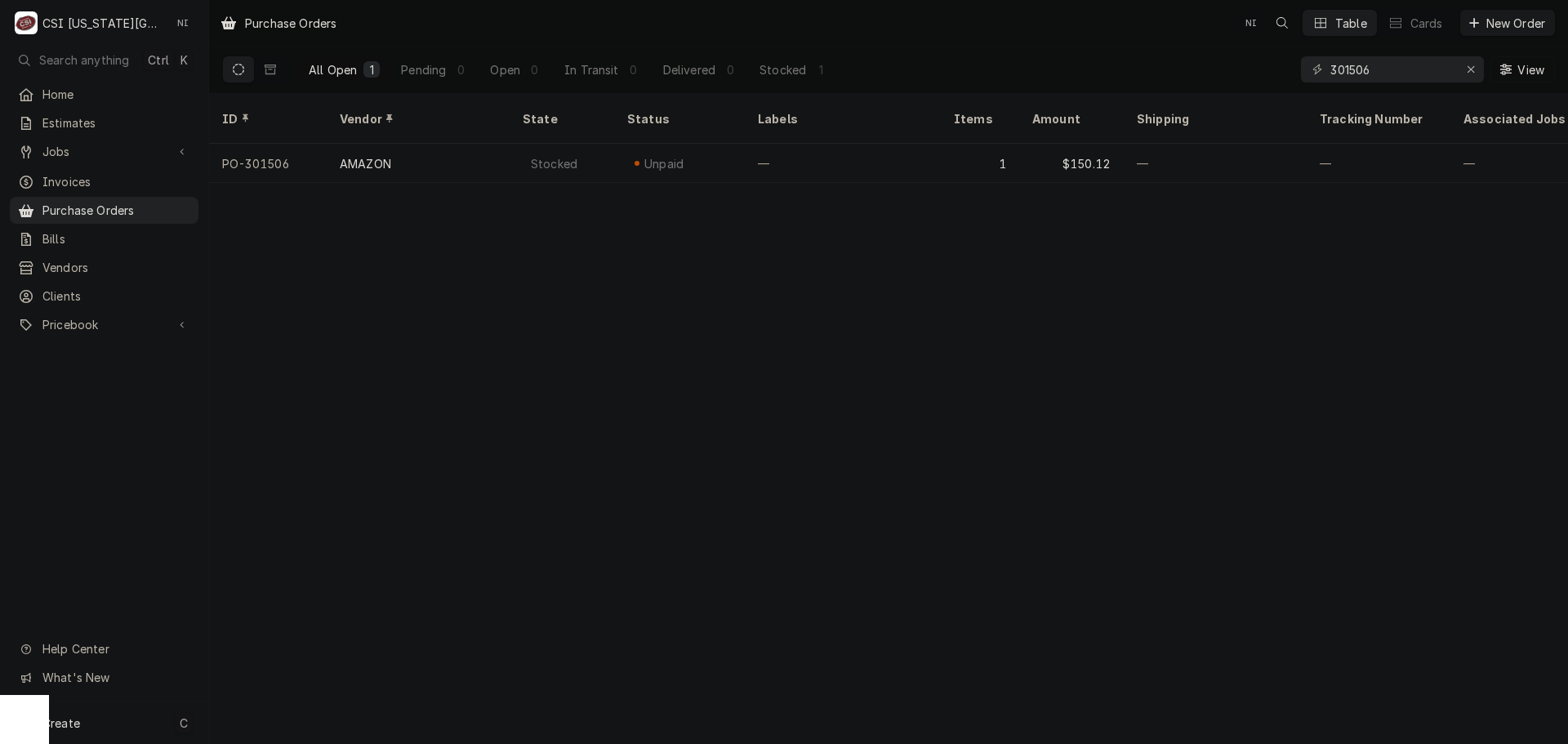
click at [150, 728] on div "Create C" at bounding box center [104, 723] width 208 height 43
click at [321, 618] on link "Purchase Order" at bounding box center [293, 611] width 147 height 27
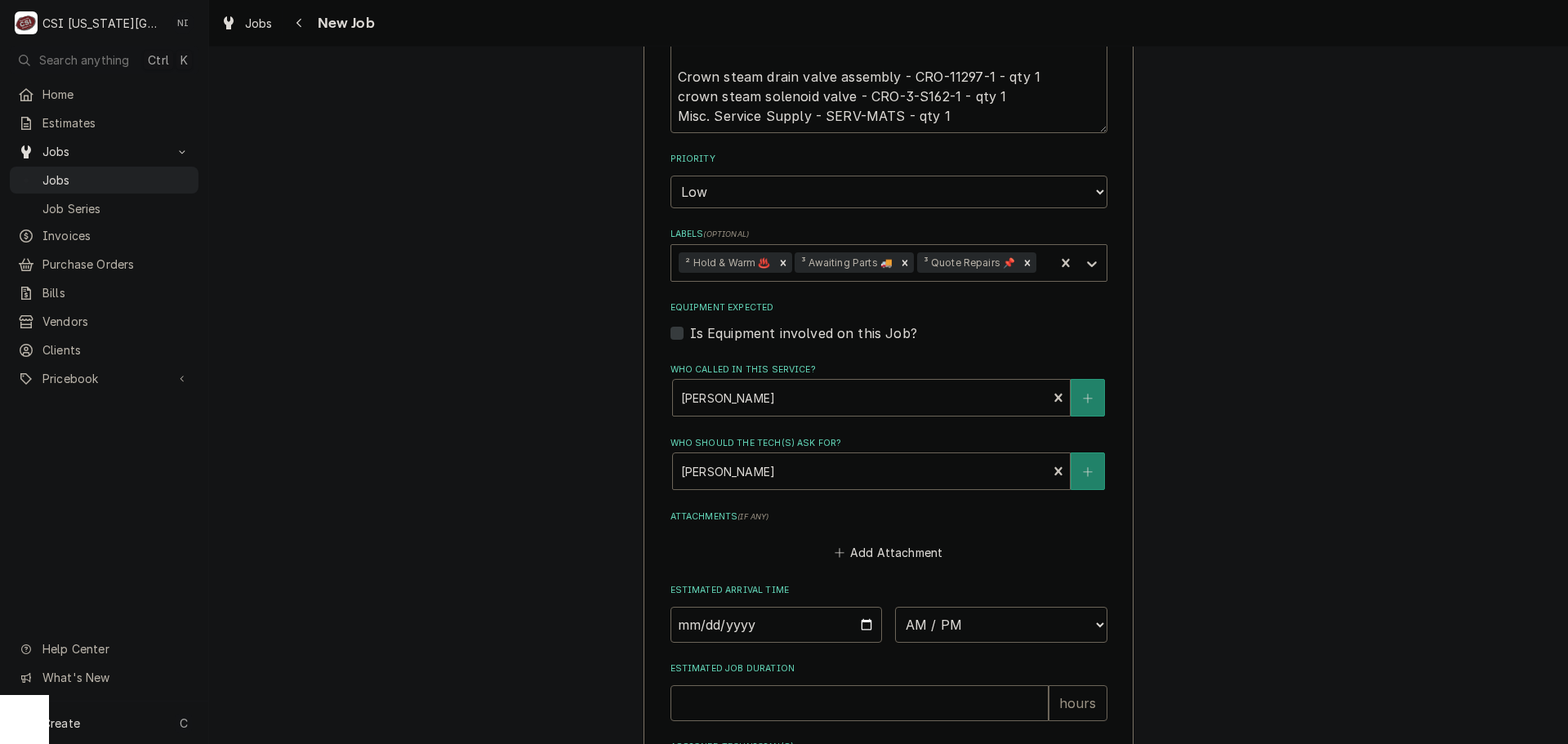
scroll to position [734, 0]
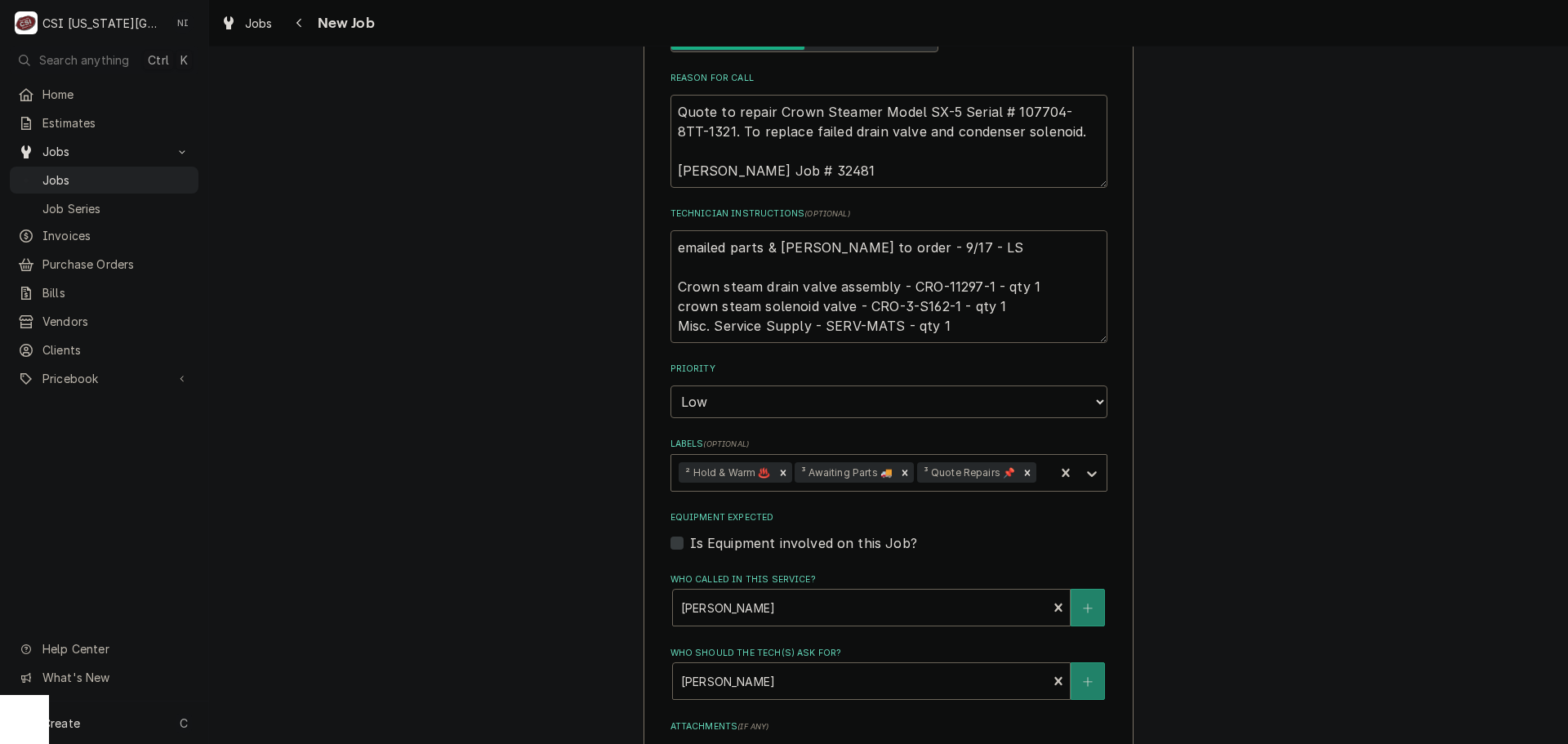
drag, startPoint x: 983, startPoint y: 265, endPoint x: 941, endPoint y: 268, distance: 42.1
click at [941, 268] on textarea "emailed parts & [PERSON_NAME] to order - 9/17 - LS Crown steam drain valve asse…" at bounding box center [888, 287] width 437 height 113
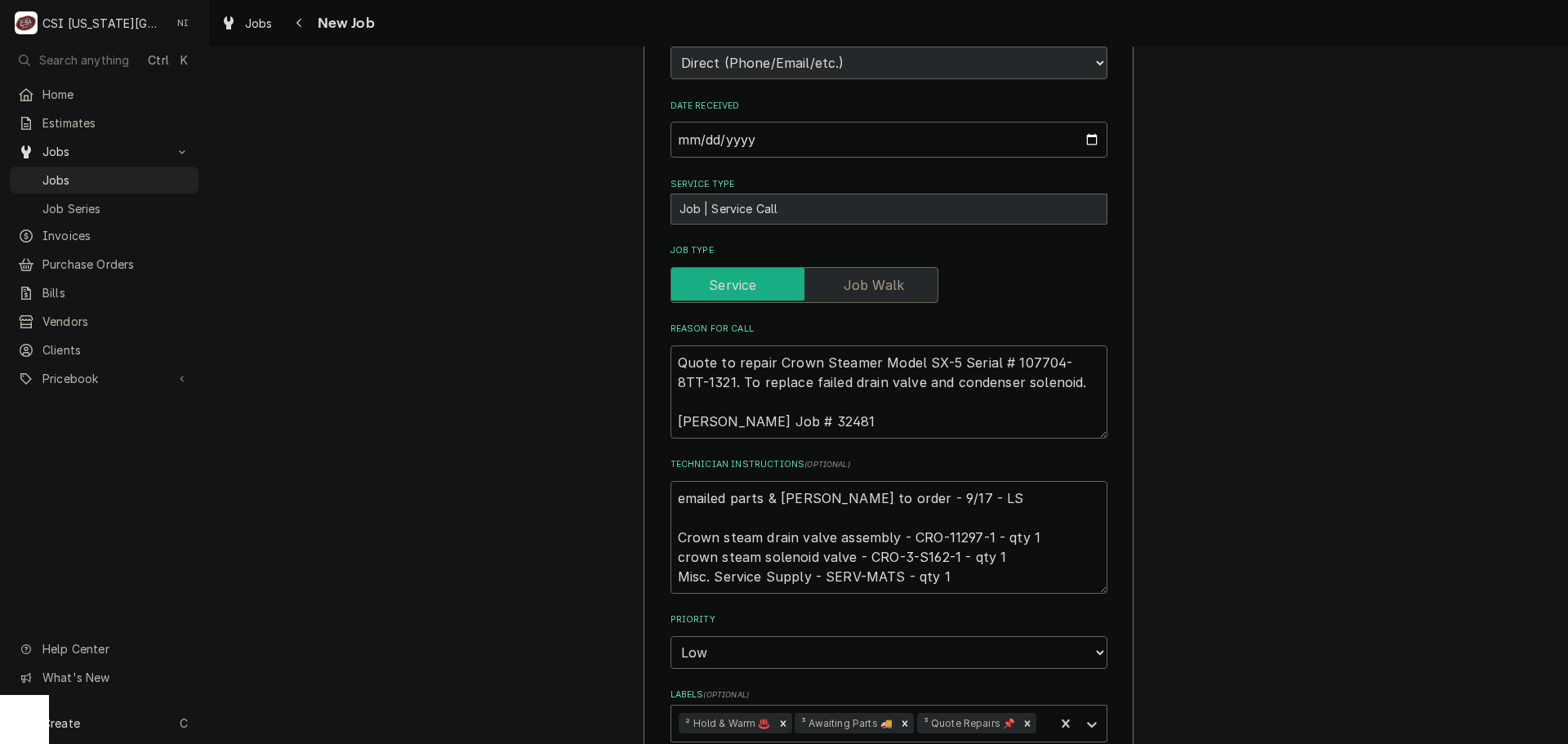
scroll to position [490, 0]
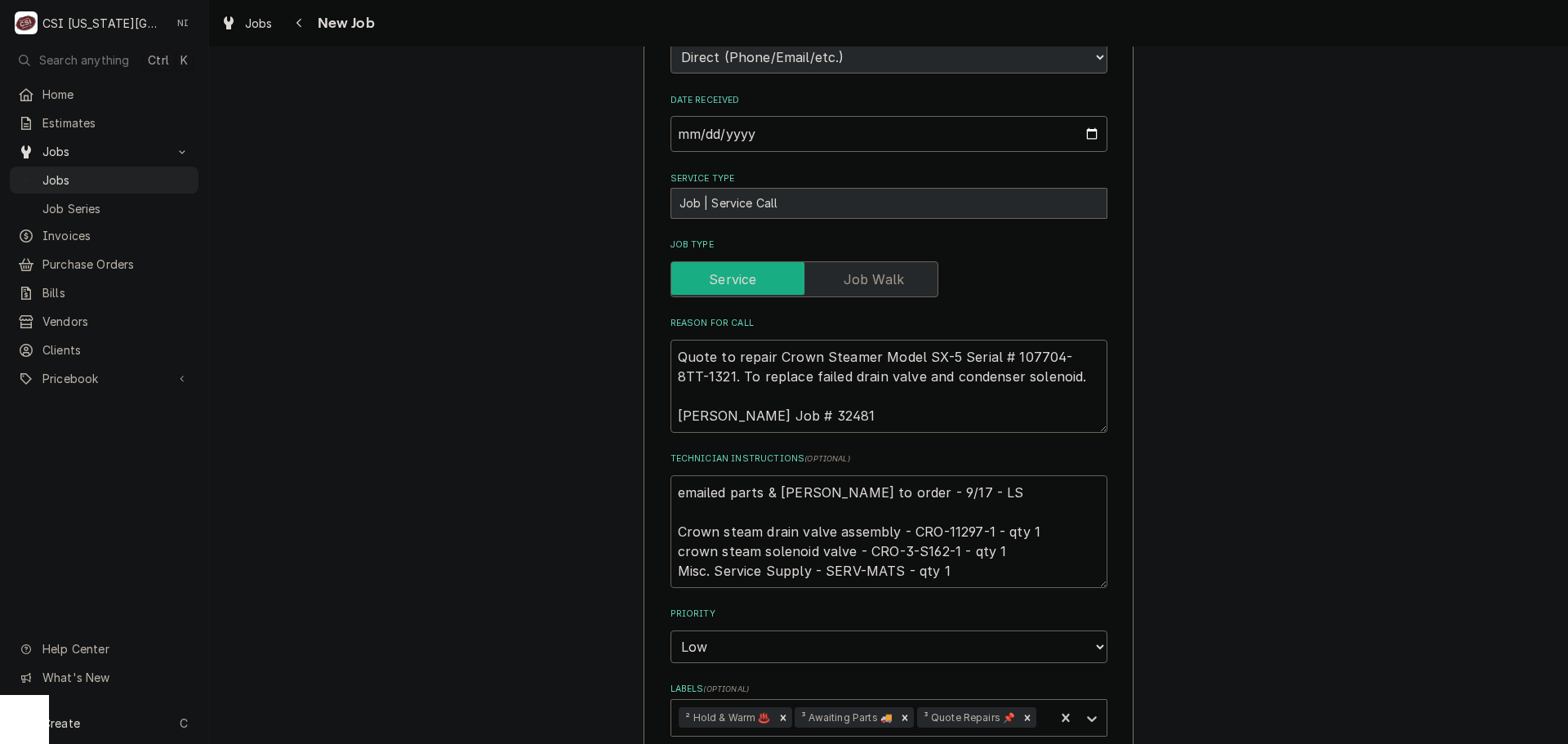
drag, startPoint x: 951, startPoint y: 536, endPoint x: 897, endPoint y: 536, distance: 54.0
click at [897, 536] on textarea "emailed parts & [PERSON_NAME] to order - 9/17 - LS Crown steam drain valve asse…" at bounding box center [888, 531] width 437 height 113
click at [670, 475] on textarea "emailed parts & [PERSON_NAME] to order - 9/17 - LS Crown steam drain valve asse…" at bounding box center [888, 531] width 437 height 113
type textarea "x"
type textarea "emailed parts & [PERSON_NAME] to order - 9/17 - LS Crown steam drain valve asse…"
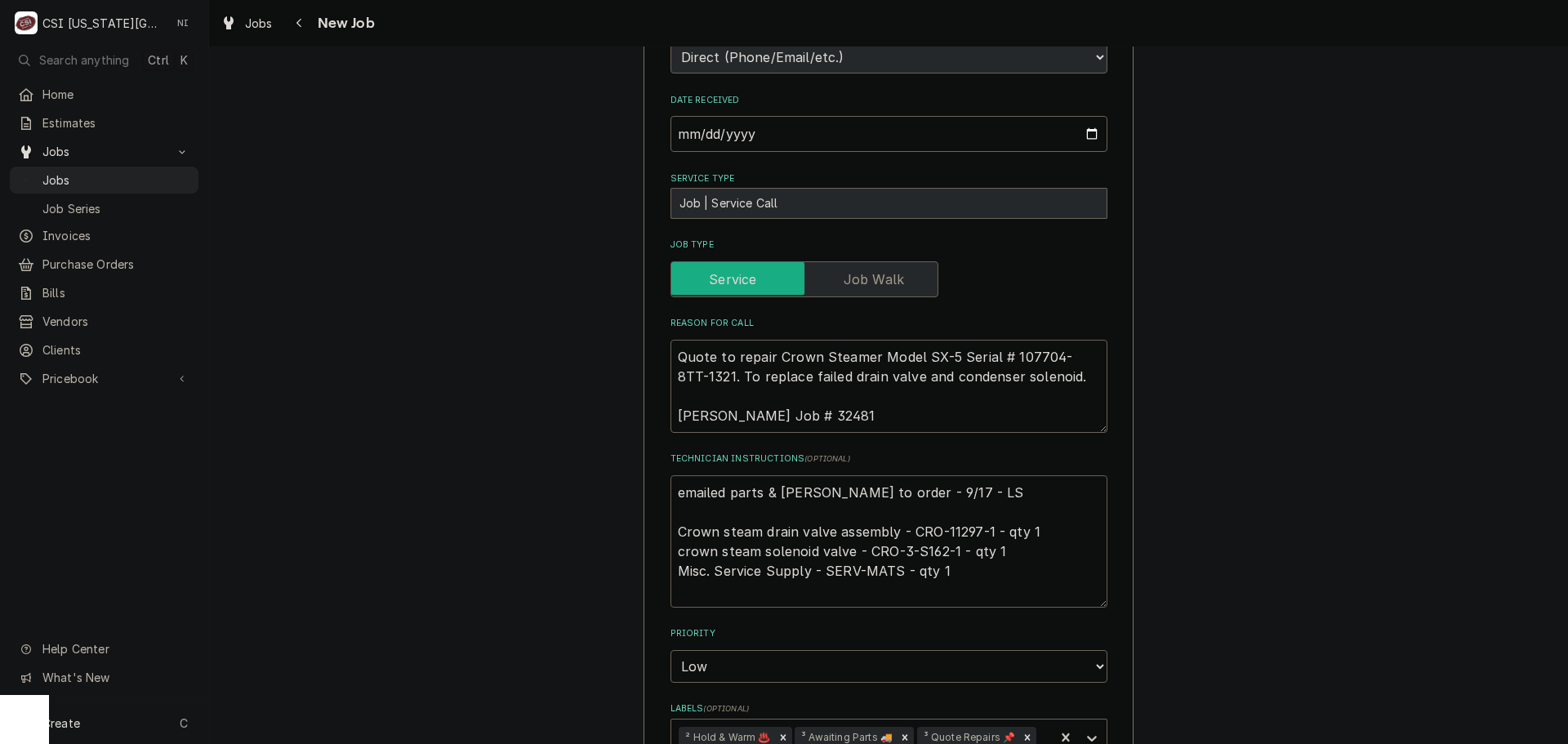
type textarea "x"
type textarea "emailed parts & [PERSON_NAME] to order - 9/17 - LS Crown steam drain valve asse…"
type textarea "x"
type textarea "emailed parts & [PERSON_NAME] to order - 9/17 - LS Crown steam drain valve asse…"
type textarea "x"
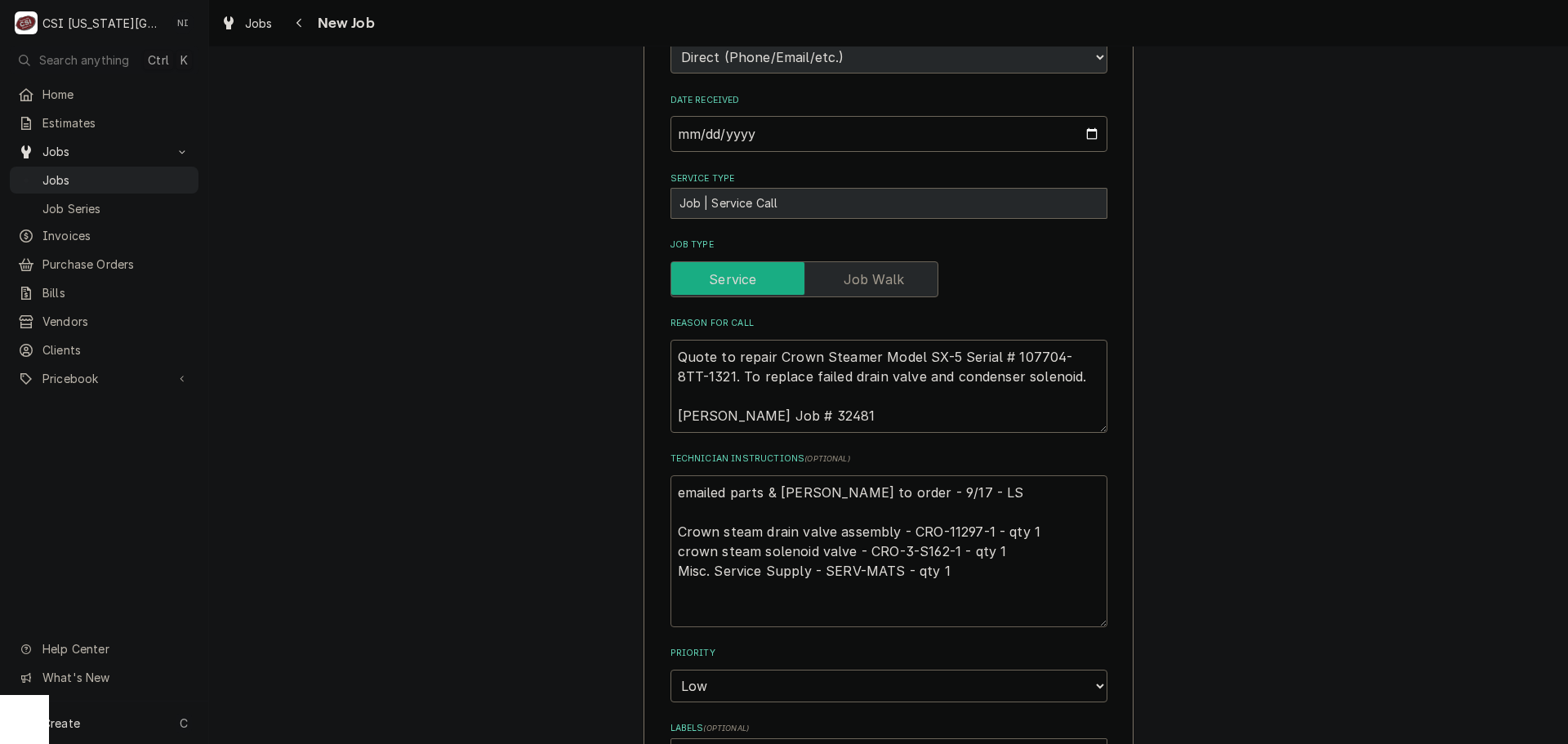
type textarea "3 emailed parts & [PERSON_NAME] to order - 9/17 - LS Crown steam drain valve as…"
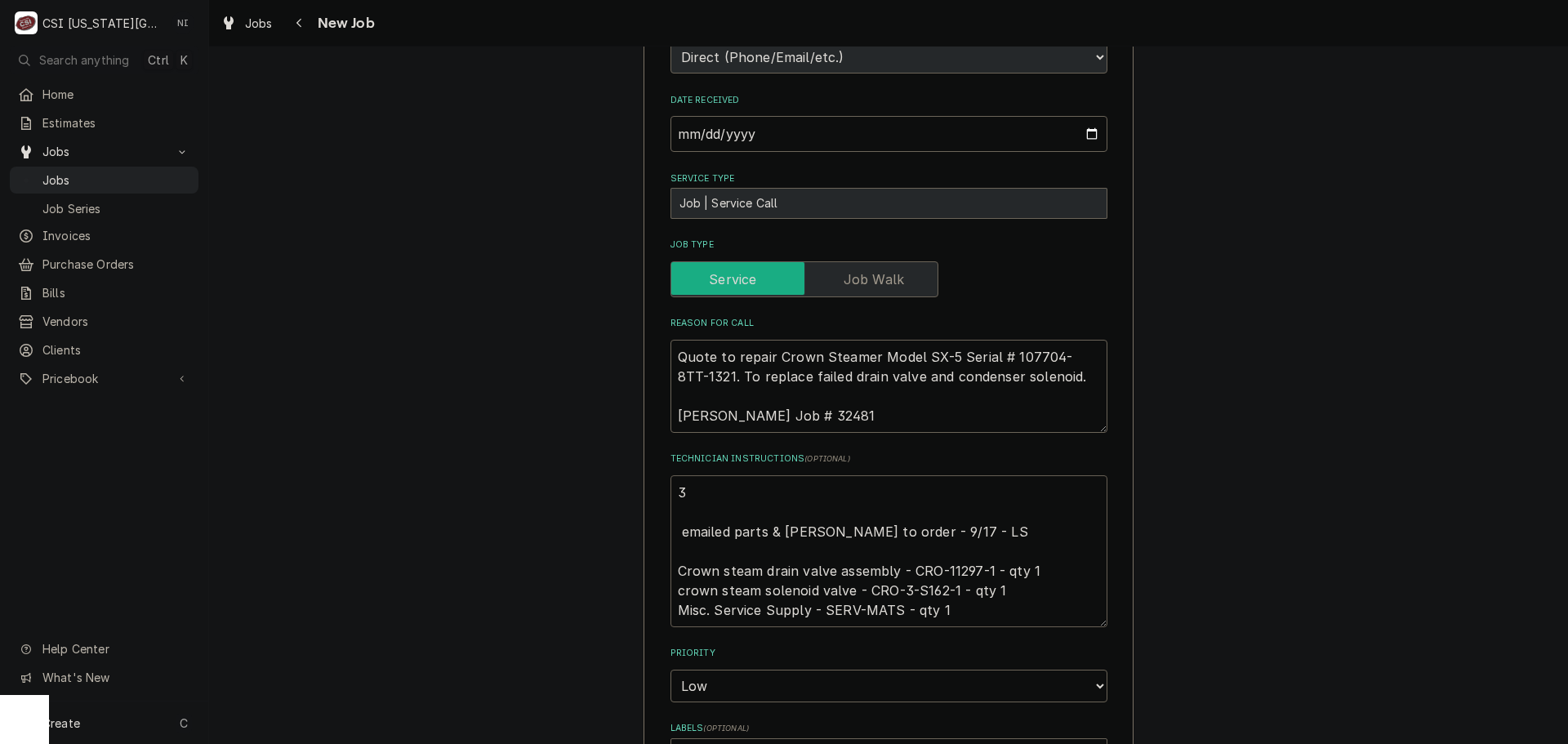
type textarea "x"
type textarea "30 emailed parts & [PERSON_NAME] to order - 9/17 - LS Crown steam drain valve a…"
type textarea "x"
type textarea "301 emailed parts & [PERSON_NAME] to order - 9/17 - LS Crown steam drain valve …"
type textarea "x"
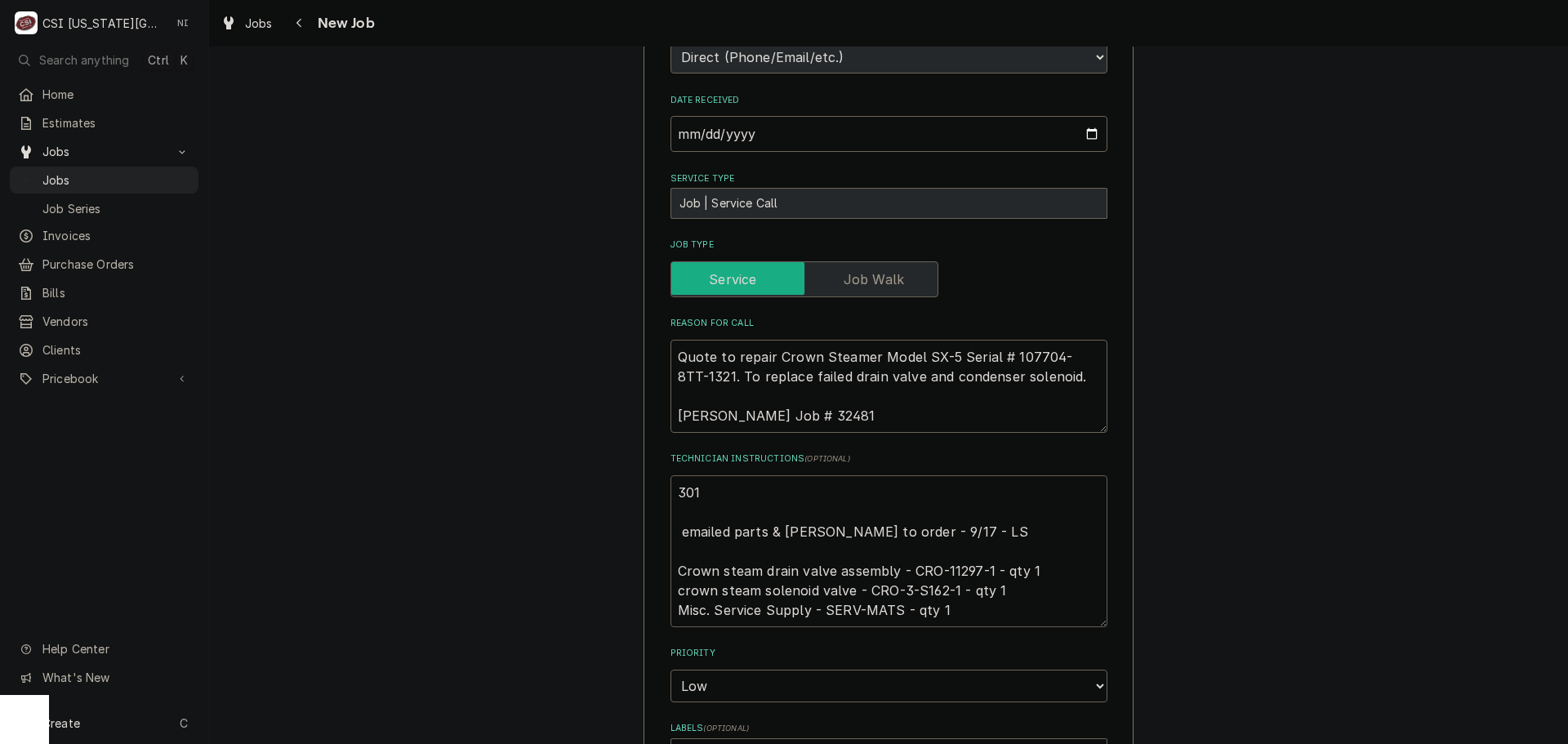
type textarea "3015 emailed parts & [PERSON_NAME] to order - 9/17 - LS Crown steam drain valve…"
type textarea "x"
type textarea "30153 emailed parts & [PERSON_NAME] to order - 9/17 - LS Crown steam drain valv…"
type textarea "x"
type textarea "301537 emailed parts & [PERSON_NAME] to order - 9/17 - LS Crown steam drain val…"
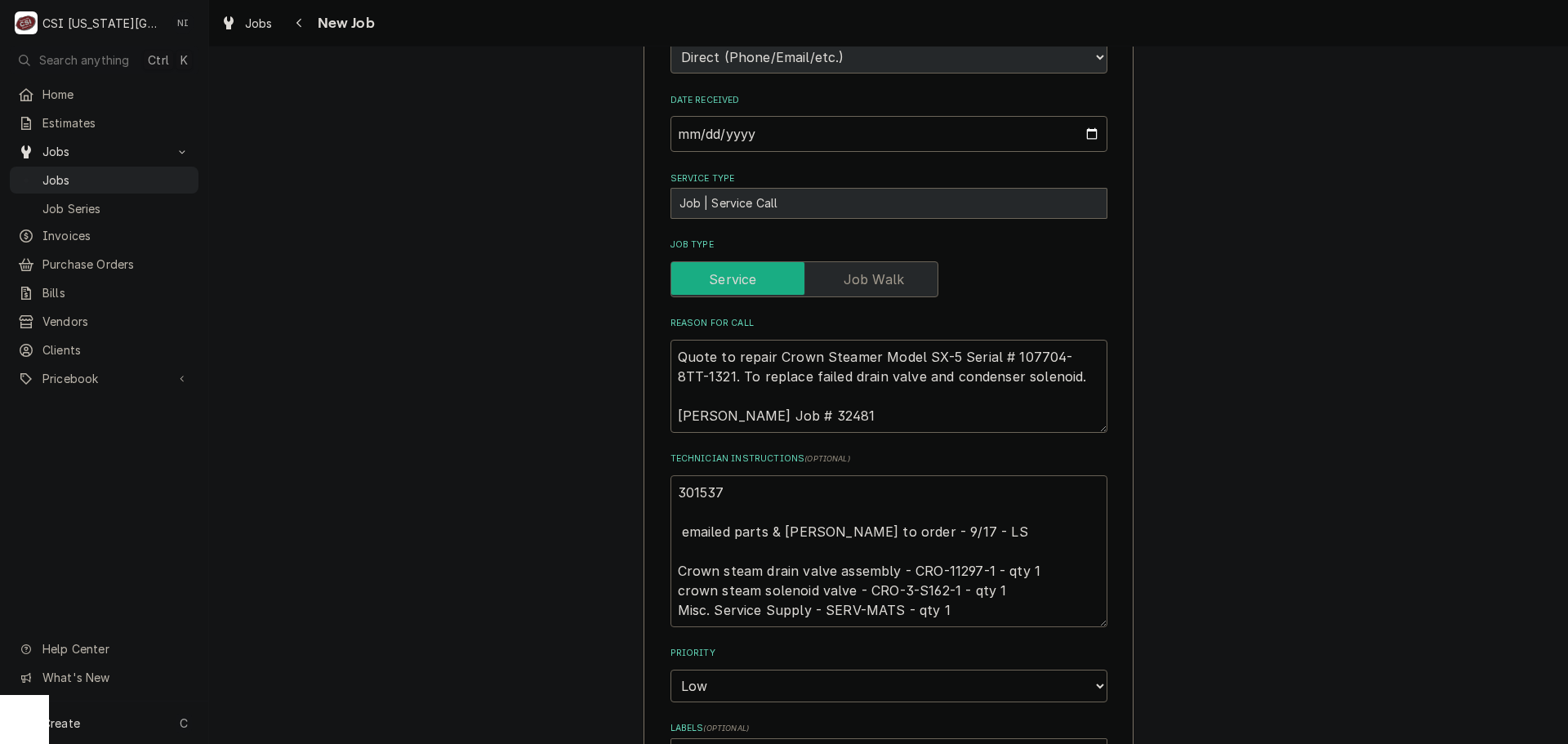
type textarea "x"
type textarea "p301537 emailed parts & [PERSON_NAME] to order - 9/17 - LS Crown steam drain va…"
type textarea "x"
type textarea "pA301537 emailed parts & [PERSON_NAME] to order - 9/17 - LS Crown steam drain v…"
type textarea "x"
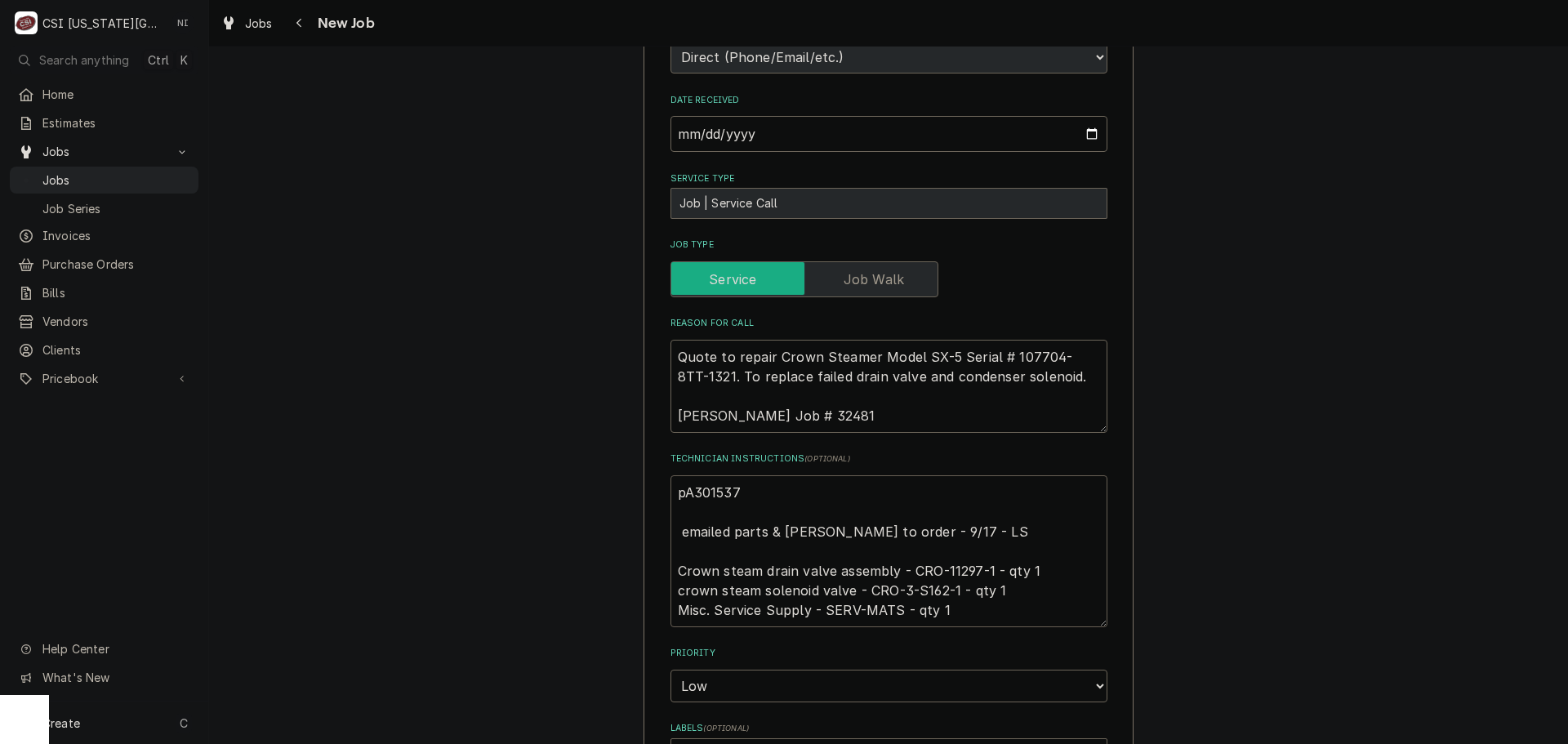
type textarea "pAR301537 emailed parts & [PERSON_NAME] to order - 9/17 - LS Crown steam drain …"
type textarea "x"
type textarea "pART301537 emailed parts & [PERSON_NAME] to order - 9/17 - LS Crown steam drain…"
type textarea "x"
type textarea "pARTS301537 emailed parts & [PERSON_NAME] to order - 9/17 - LS Crown steam drai…"
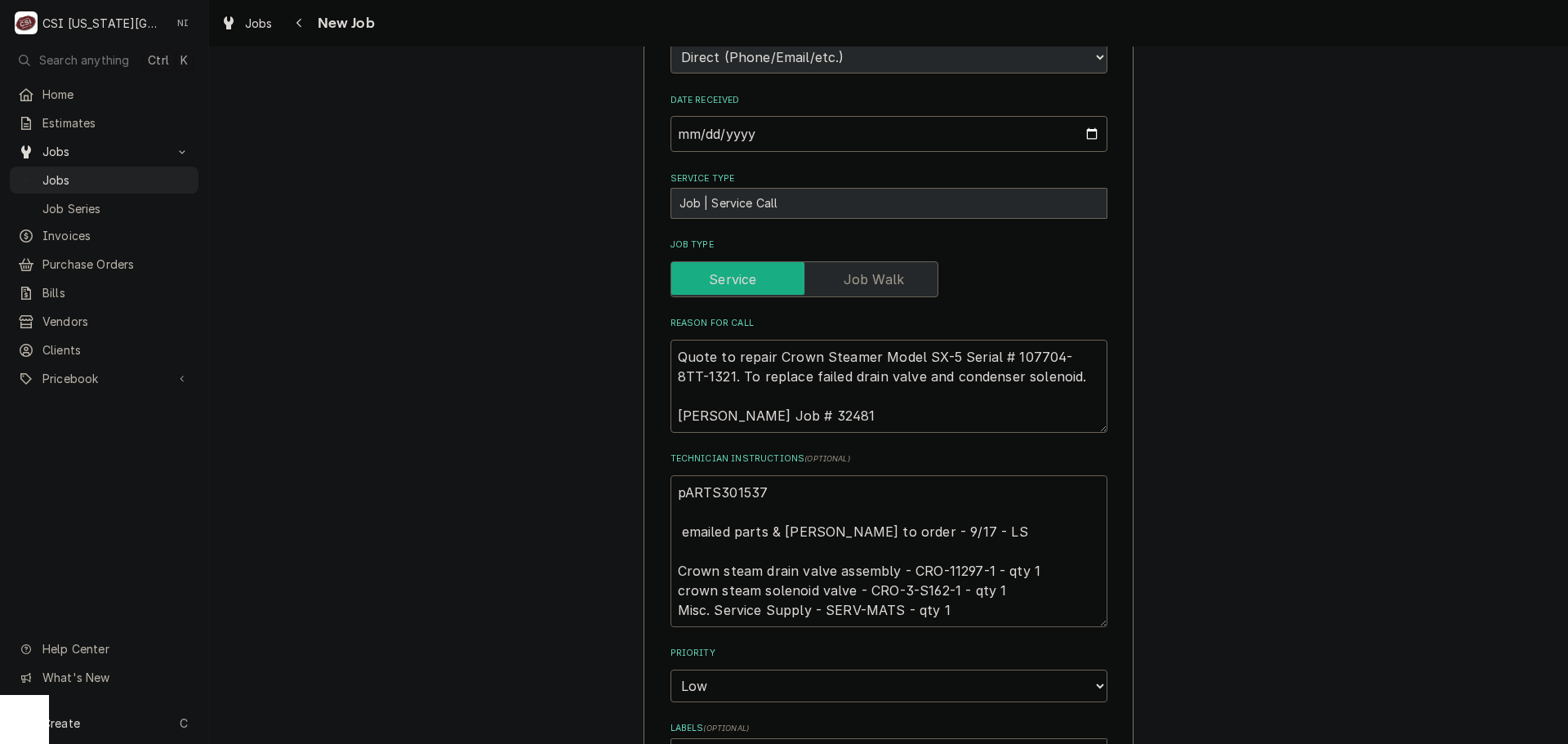
type textarea "x"
type textarea "pARTS 301537 emailed parts & [PERSON_NAME] to order - 9/17 - LS Crown steam dra…"
type textarea "x"
type textarea "pARTS301537 emailed parts & lindy to order - 9/17 - LS Crown steam drain valve …"
type textarea "x"
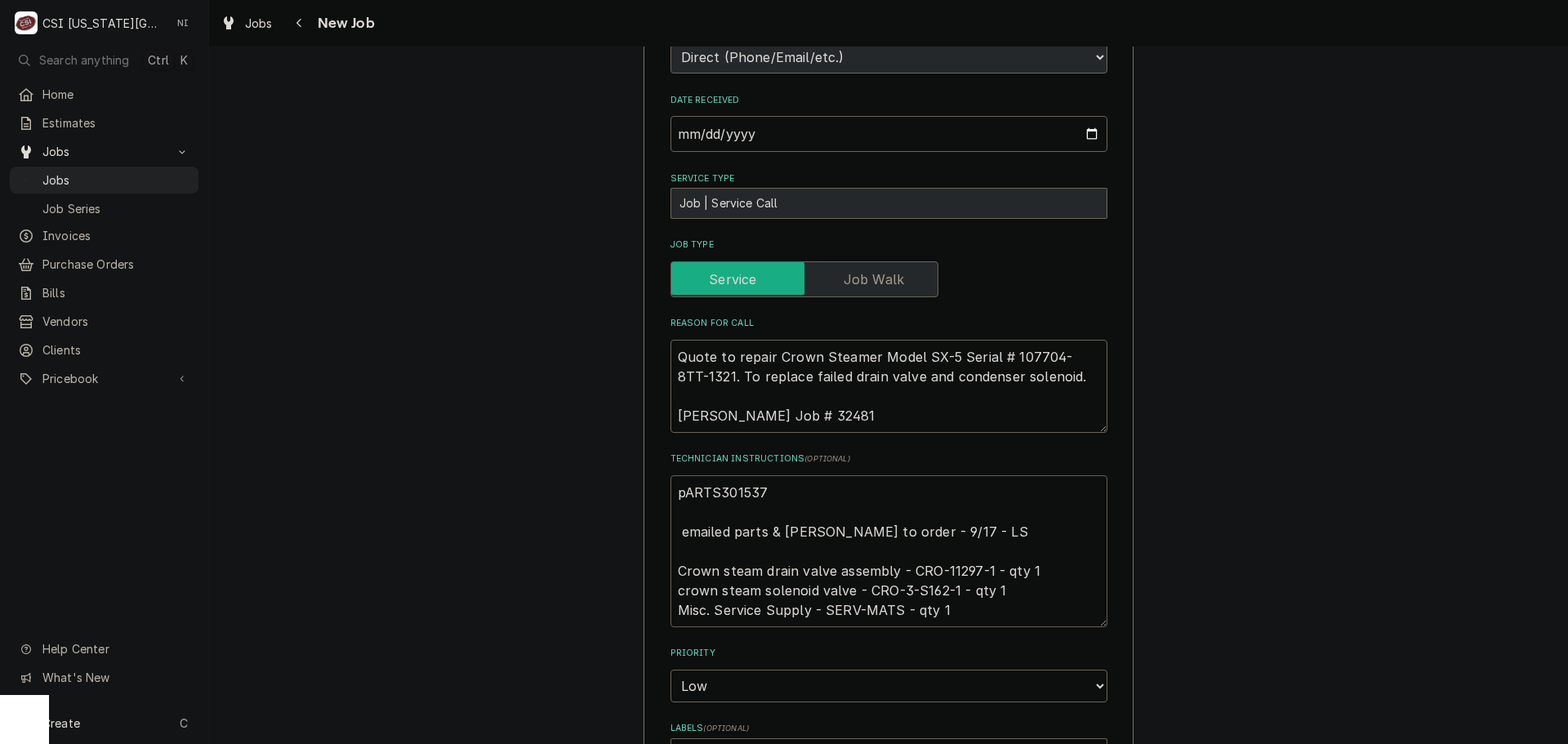
type textarea "pART301537 emailed parts & lindy to order - 9/17 - LS Crown steam drain valve a…"
type textarea "x"
type textarea "pAR301537 emailed parts & lindy to order - 9/17 - LS Crown steam drain valve as…"
type textarea "x"
type textarea "pA301537 emailed parts & lindy to order - 9/17 - LS Crown steam drain valve ass…"
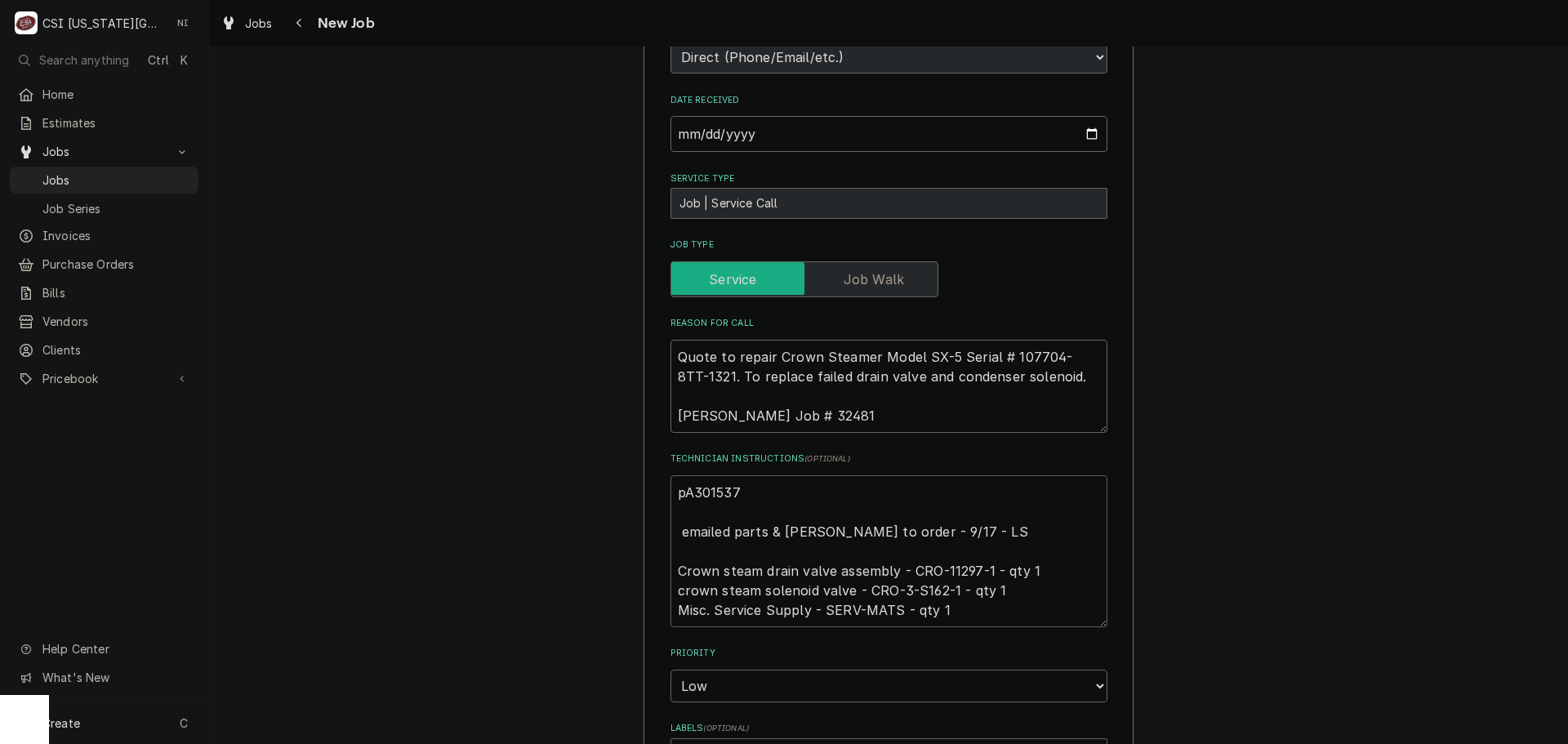
type textarea "x"
type textarea "p301537 emailed parts & lindy to order - 9/17 - LS Crown steam drain valve asse…"
type textarea "x"
type textarea "301537 emailed parts & lindy to order - 9/17 - LS Crown steam drain valve assem…"
type textarea "x"
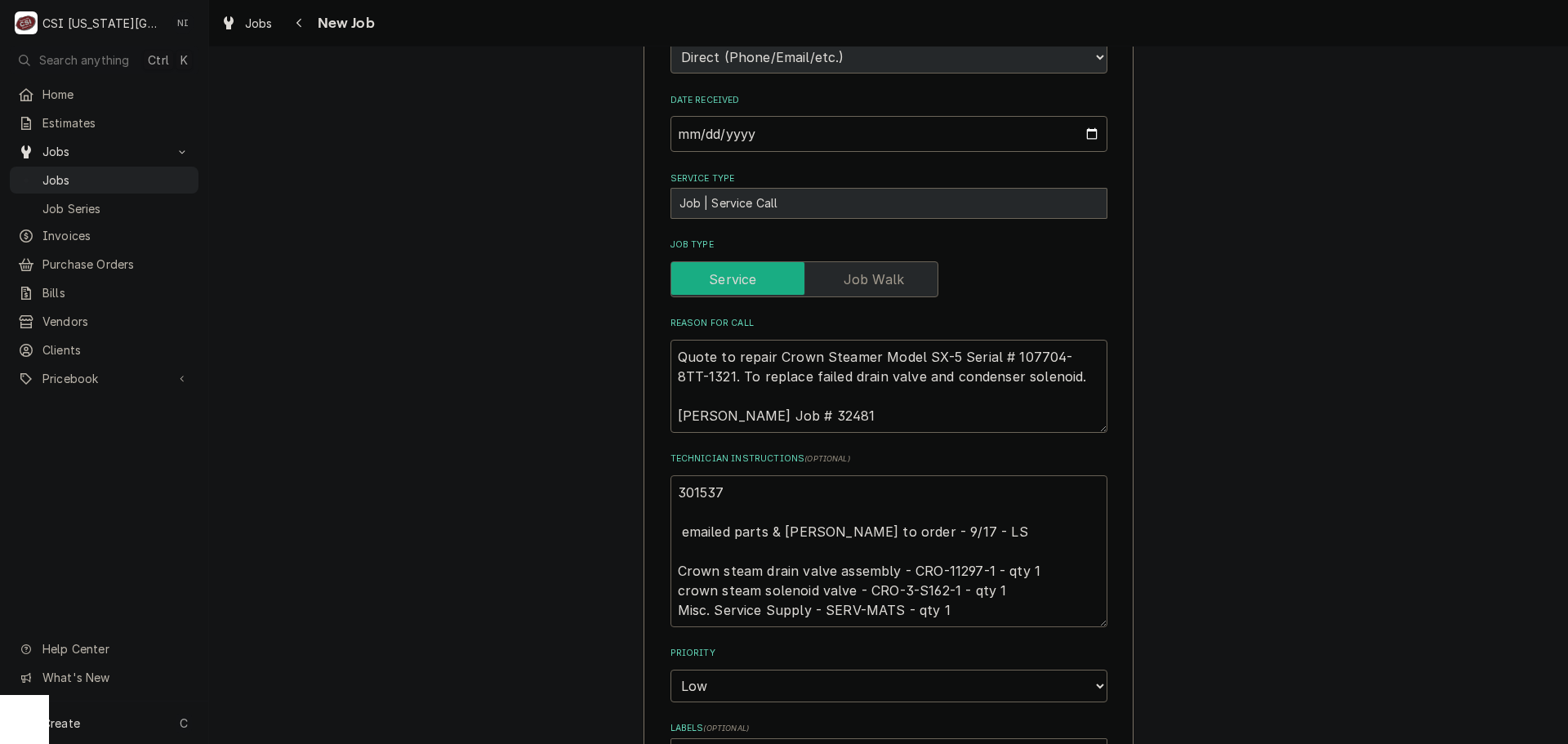
type textarea "p301537 emailed parts & lindy to order - 9/17 - LS Crown steam drain valve asse…"
type textarea "x"
type textarea "pa301537 emailed parts & lindy to order - 9/17 - LS Crown steam drain valve ass…"
type textarea "x"
type textarea "par301537 emailed parts & lindy to order - 9/17 - LS Crown steam drain valve as…"
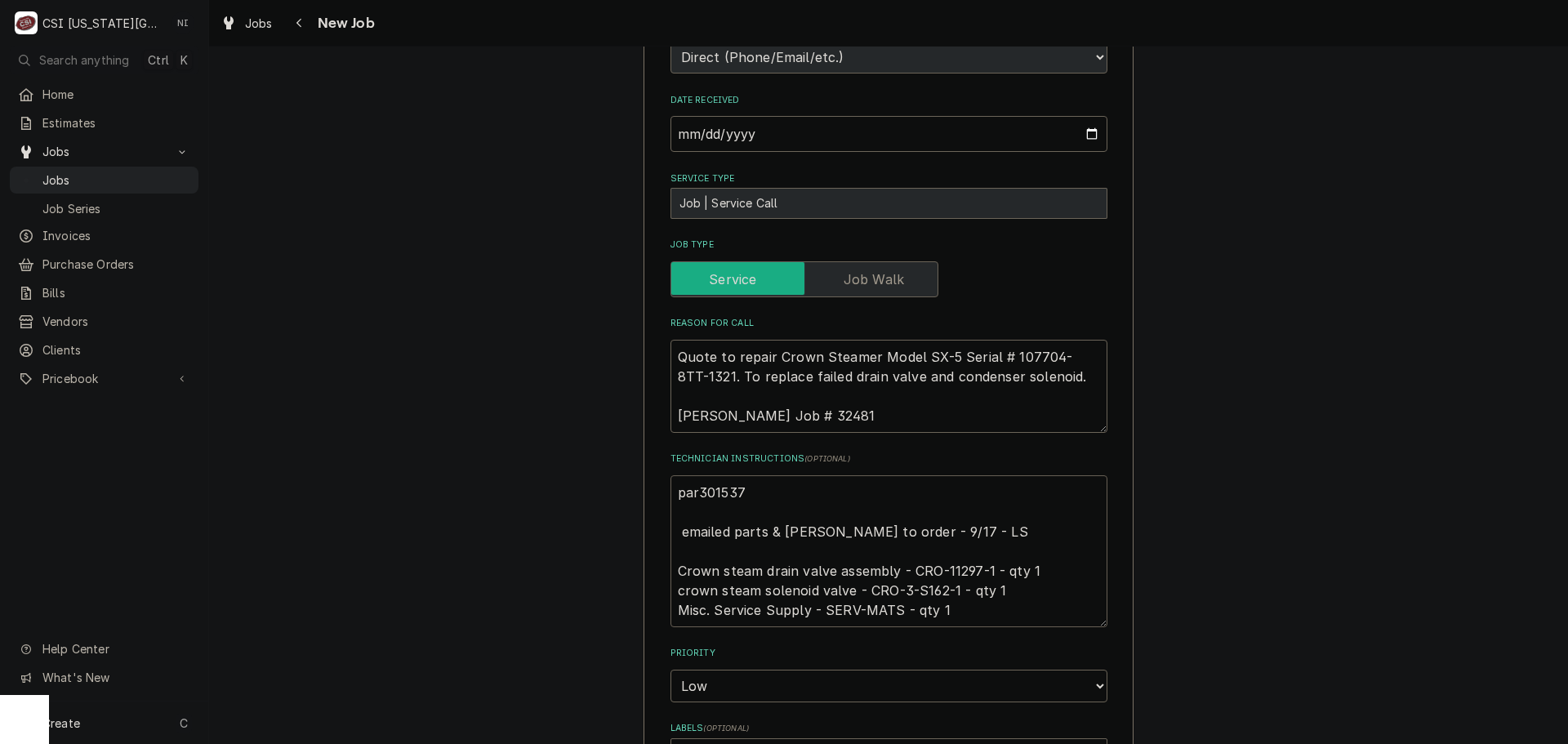
type textarea "x"
type textarea "part301537 emailed parts & lindy to order - 9/17 - LS Crown steam drain valve a…"
type textarea "x"
type textarea "parts301537 emailed parts & lindy to order - 9/17 - LS Crown steam drain valve …"
type textarea "x"
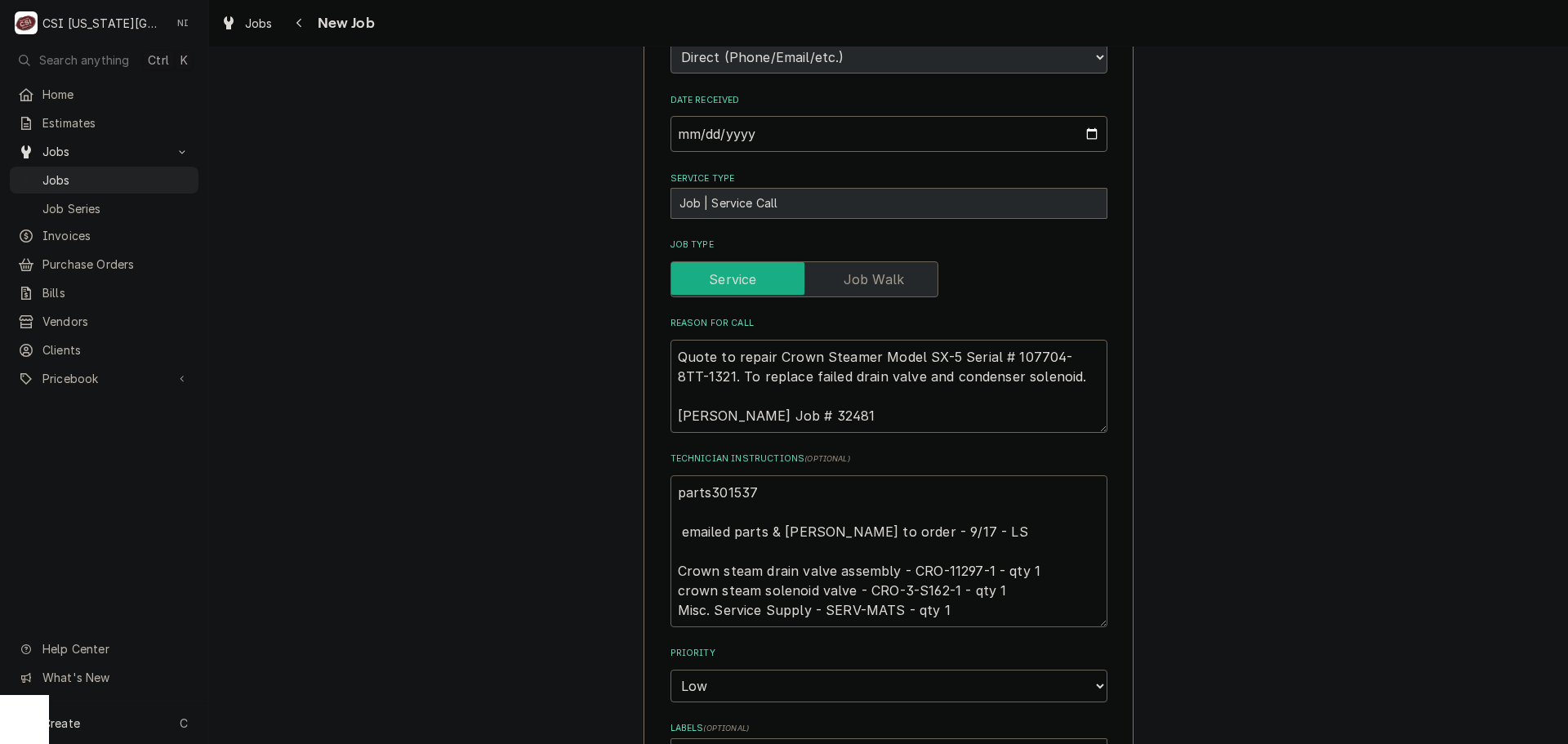
type textarea "parts 301537 emailed parts & lindy to order - 9/17 - LS Crown steam drain valve…"
type textarea "x"
type textarea "parts o301537 emailed parts & lindy to order - 9/17 - LS Crown steam drain valv…"
type textarea "x"
type textarea "parts or301537 emailed parts & lindy to order - 9/17 - LS Crown steam drain val…"
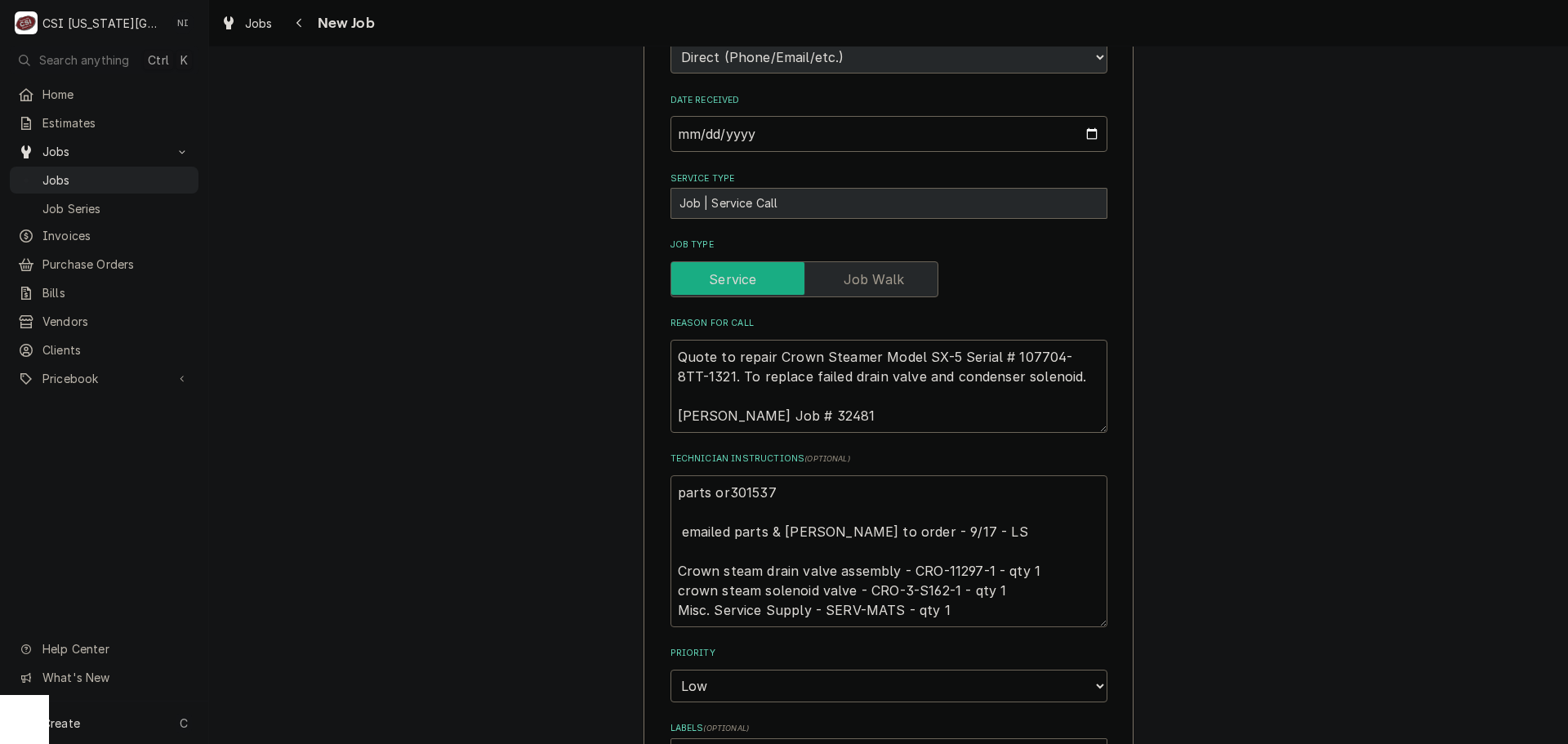
type textarea "x"
type textarea "parts ord301537 emailed parts & lindy to order - 9/17 - LS Crown steam drain va…"
type textarea "x"
type textarea "parts orde301537 emailed parts & lindy to order - 9/17 - LS Crown steam drain v…"
type textarea "x"
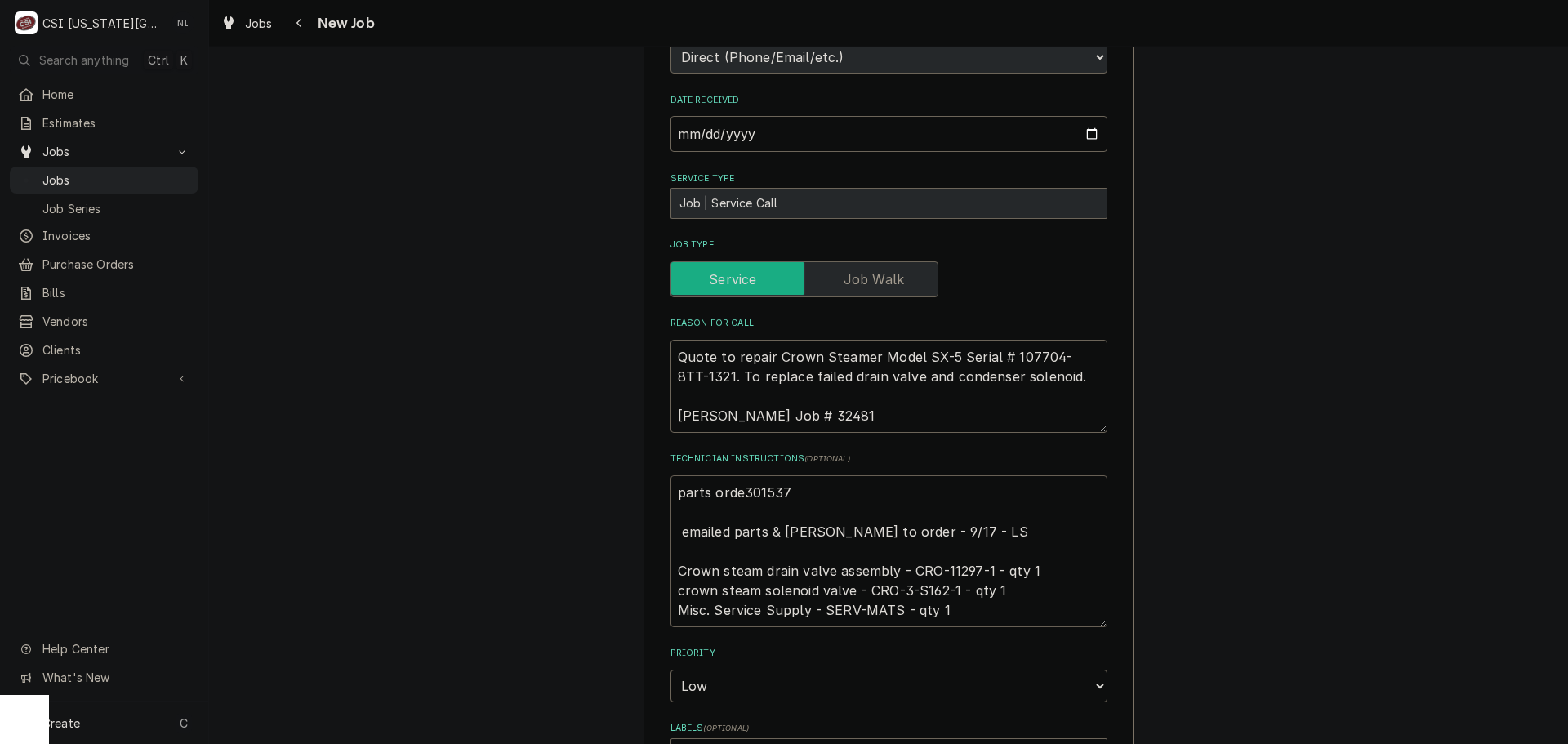
type textarea "parts order301537 emailed parts & lindy to order - 9/17 - LS Crown steam drain …"
type textarea "x"
type textarea "parts orderd301537 emailed parts & lindy to order - 9/17 - LS Crown steam drain…"
type textarea "x"
type textarea "parts orderd 301537 emailed parts & lindy to order - 9/17 - LS Crown steam drai…"
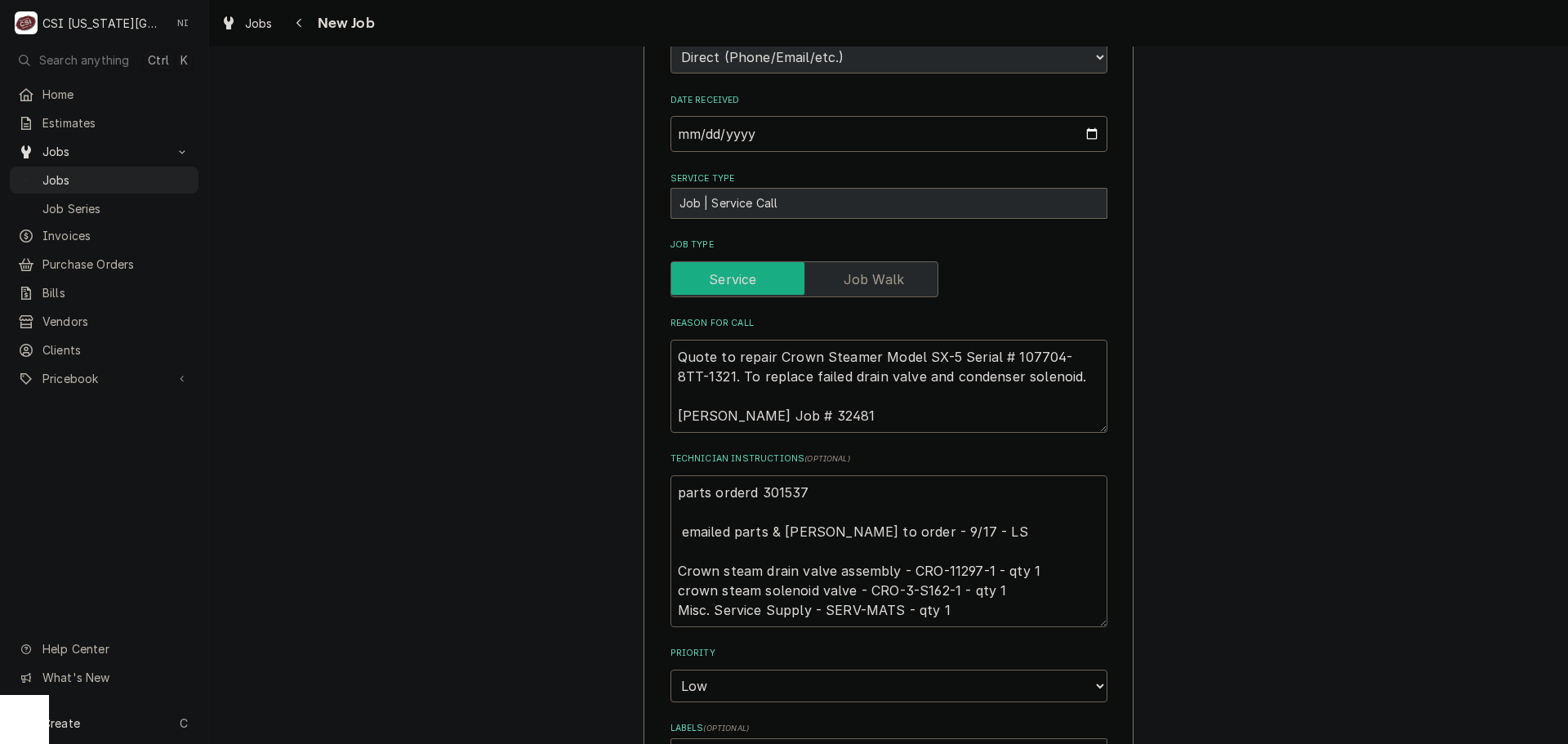
type textarea "x"
type textarea "parts orderd301537 emailed parts & lindy to order - 9/17 - LS Crown steam drain…"
type textarea "x"
type textarea "parts order301537 emailed parts & lindy to order - 9/17 - LS Crown steam drain …"
type textarea "x"
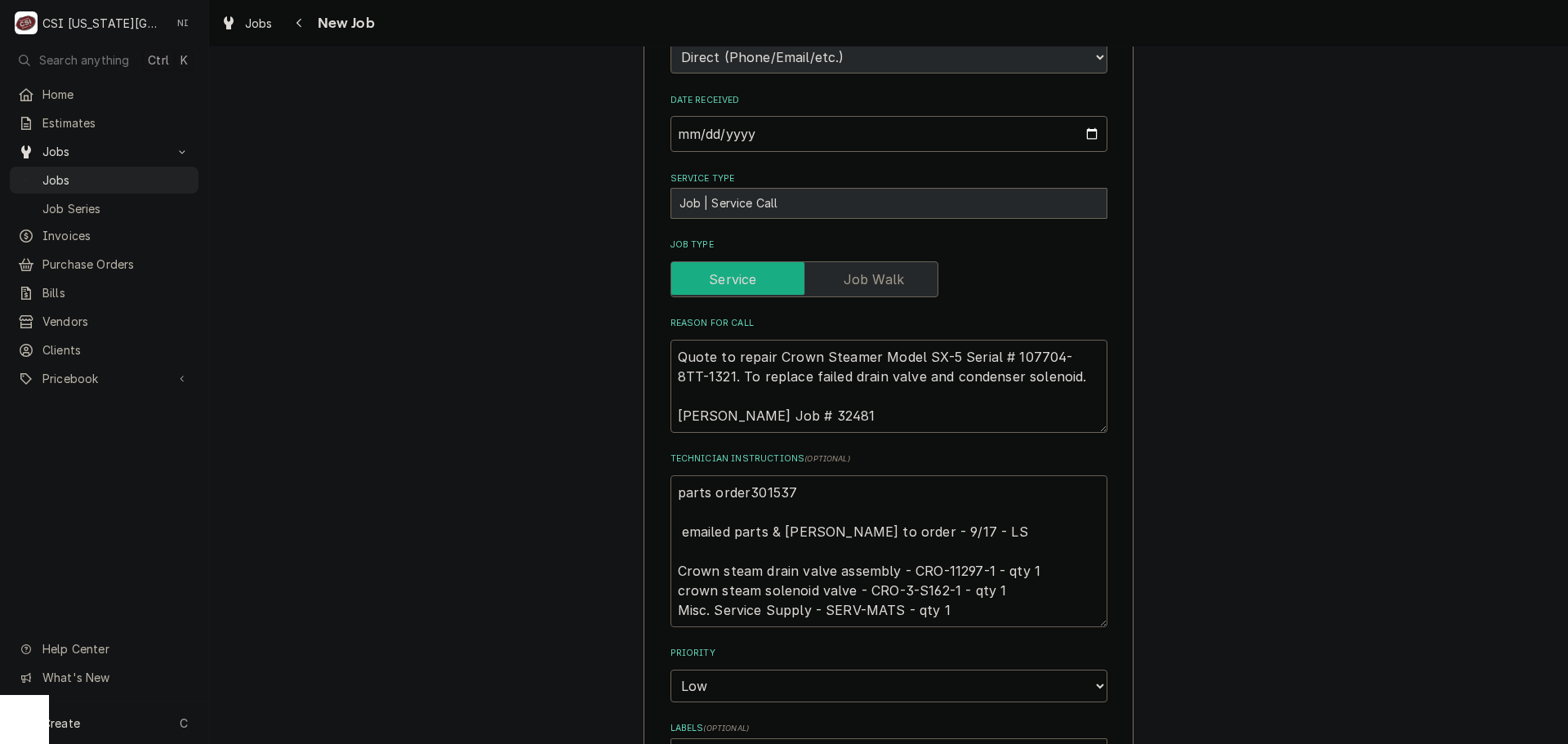
type textarea "parts ordere301537 emailed parts & lindy to order - 9/17 - LS Crown steam drain…"
type textarea "x"
type textarea "parts ordered 301537 emailed parts & lindy to order - 9/17 - LS Crown steam dra…"
type textarea "x"
type textarea "parts ordered o301537 emailed parts & lindy to order - 9/17 - LS Crown steam dr…"
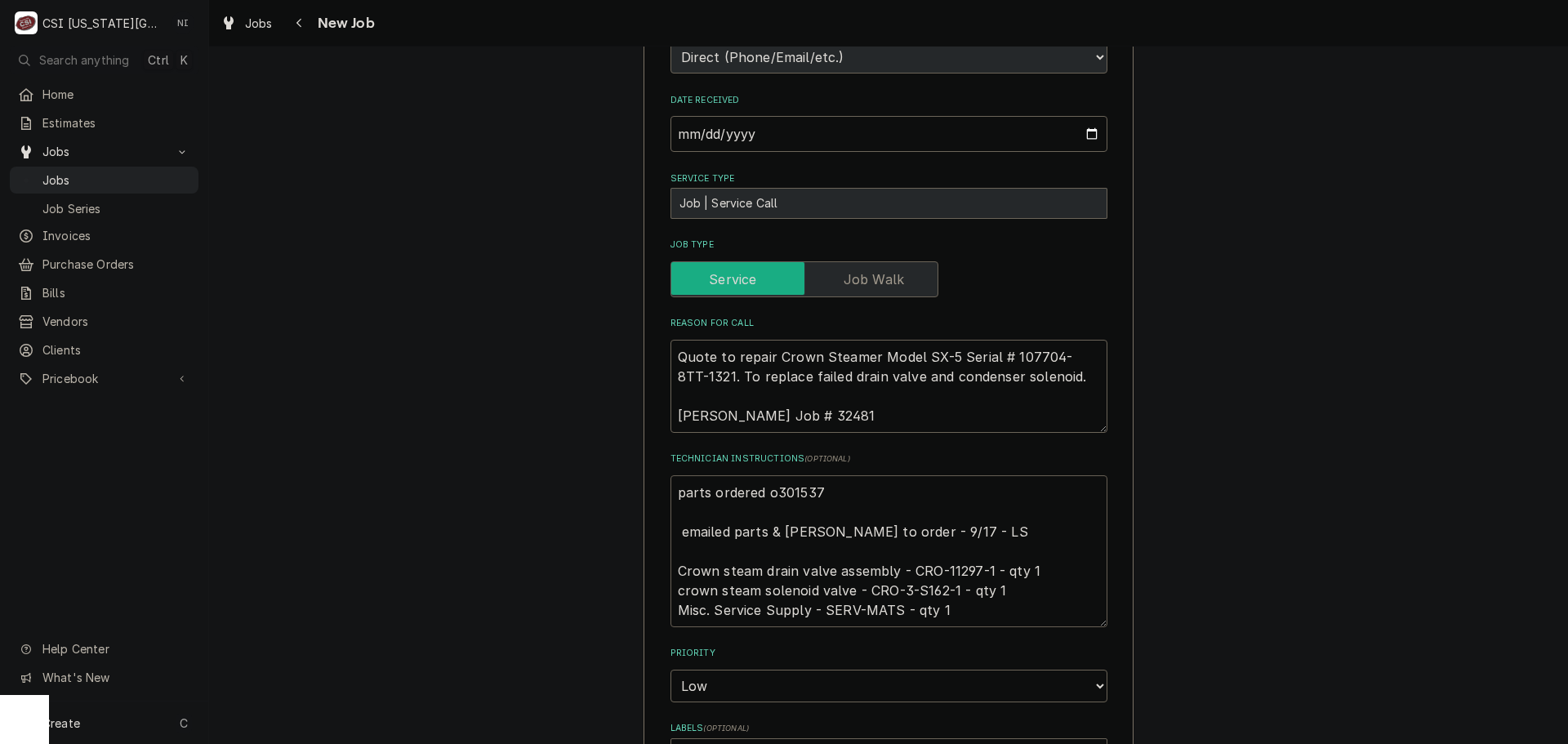
type textarea "x"
type textarea "parts ordered oN301537 emailed parts & lindy to order - 9/17 - LS Crown steam d…"
type textarea "x"
type textarea "parts ordered oN 301537 emailed parts & lindy to order - 9/17 - LS Crown steam …"
type textarea "x"
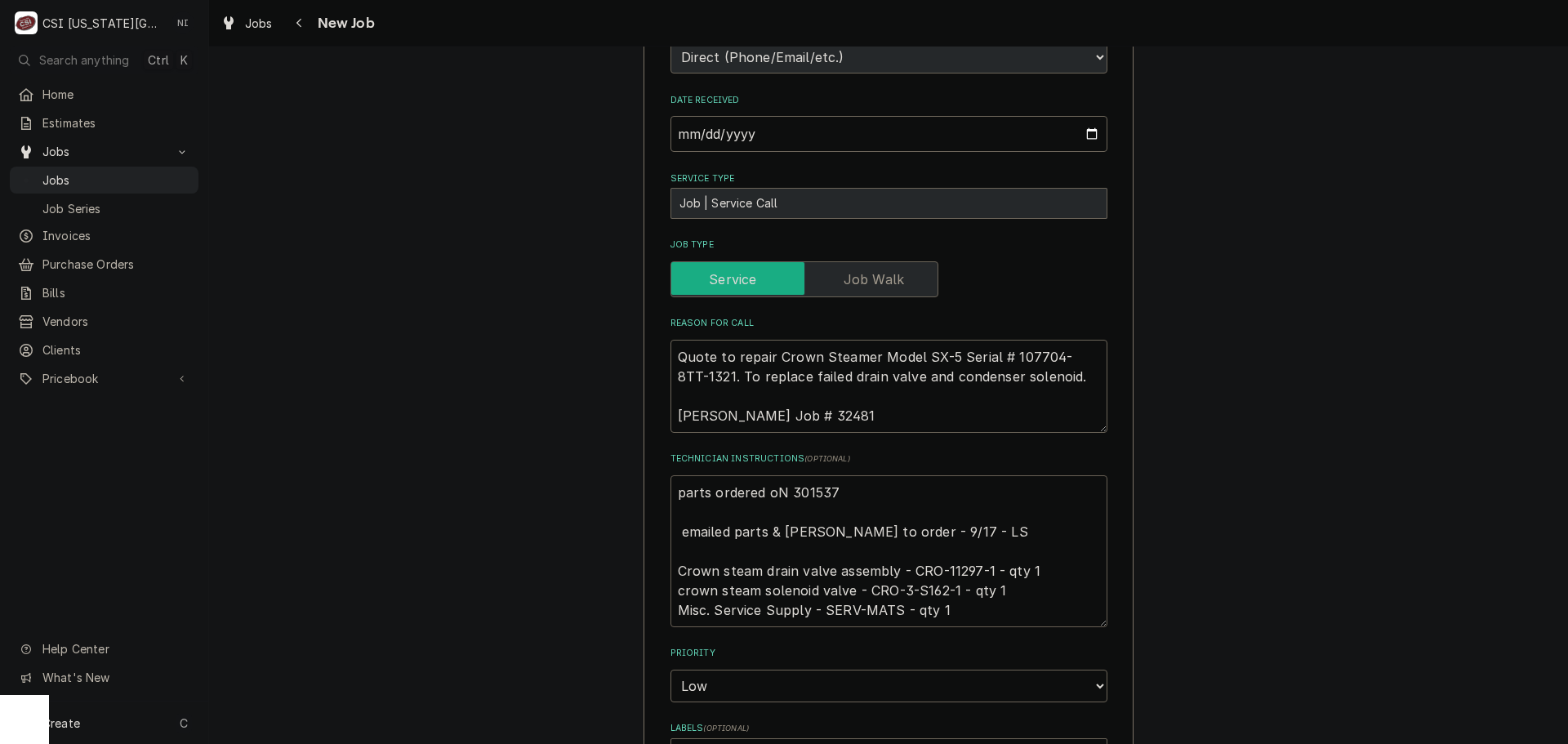
type textarea "parts ordered oN p301537 emailed parts & lindy to order - 9/17 - LS Crown steam…"
type textarea "x"
type textarea "parts ordered oN po301537 emailed parts & lindy to order - 9/17 - LS Crown stea…"
type textarea "x"
type textarea "parts ordered oN p301537 emailed parts & lindy to order - 9/17 - LS Crown steam…"
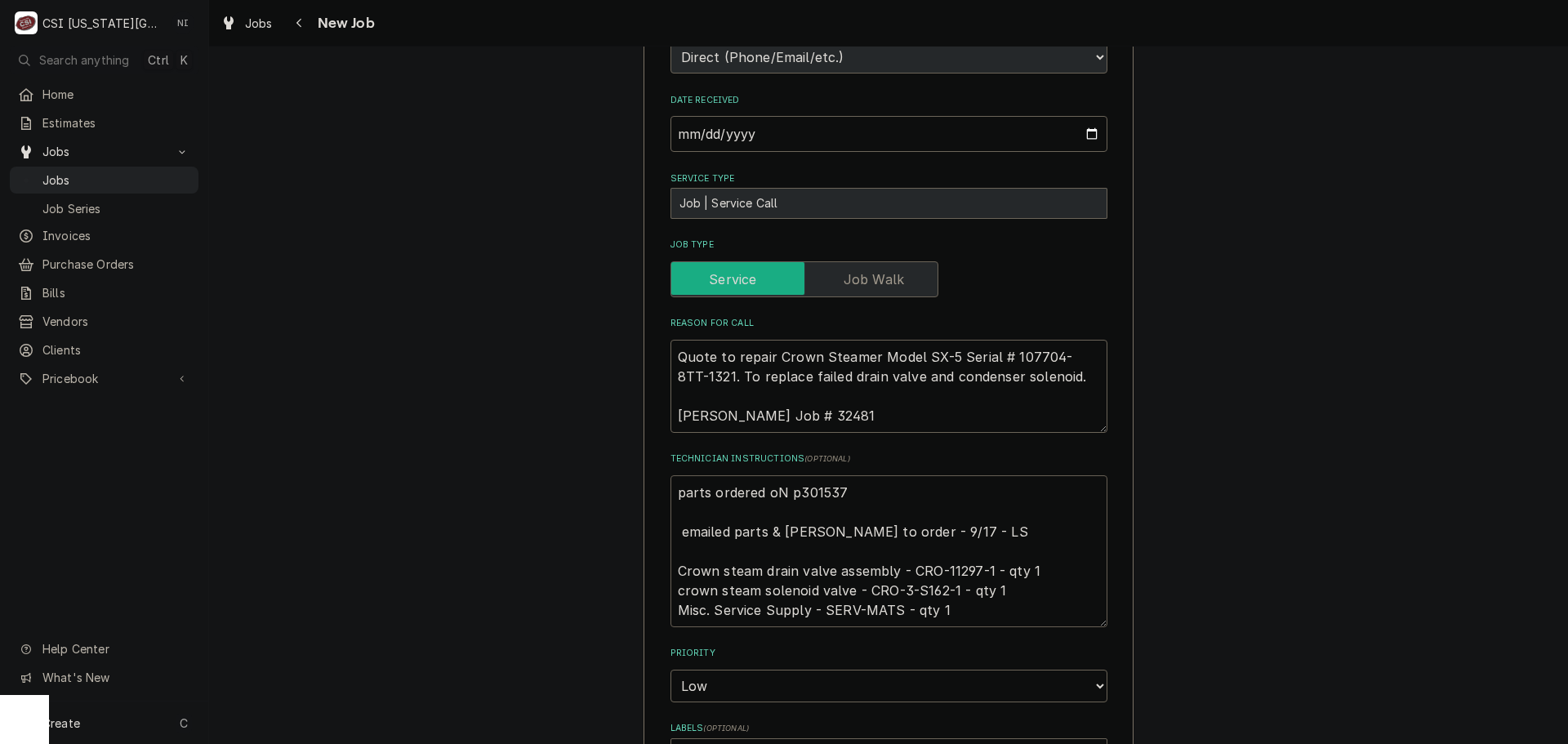
type textarea "x"
type textarea "parts ordered oN 301537 emailed parts & lindy to order - 9/17 - LS Crown steam …"
type textarea "x"
type textarea "parts ordered oN301537 emailed parts & lindy to order - 9/17 - LS Crown steam d…"
type textarea "x"
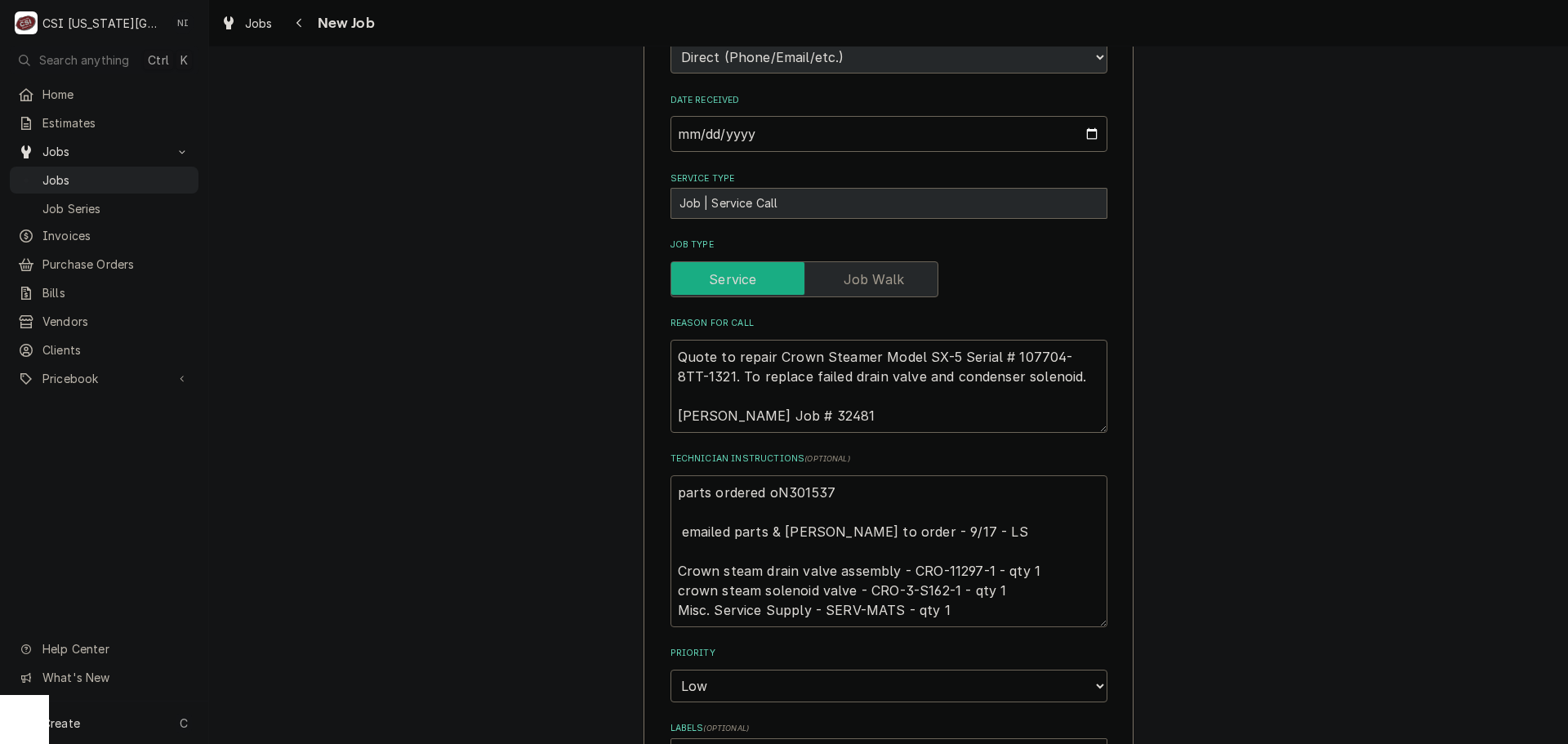
type textarea "parts ordered o301537 emailed parts & lindy to order - 9/17 - LS Crown steam dr…"
type textarea "x"
type textarea "parts ordered on301537 emailed parts & lindy to order - 9/17 - LS Crown steam d…"
type textarea "x"
type textarea "parts ordered on 301537 emailed parts & lindy to order - 9/17 - LS Crown steam …"
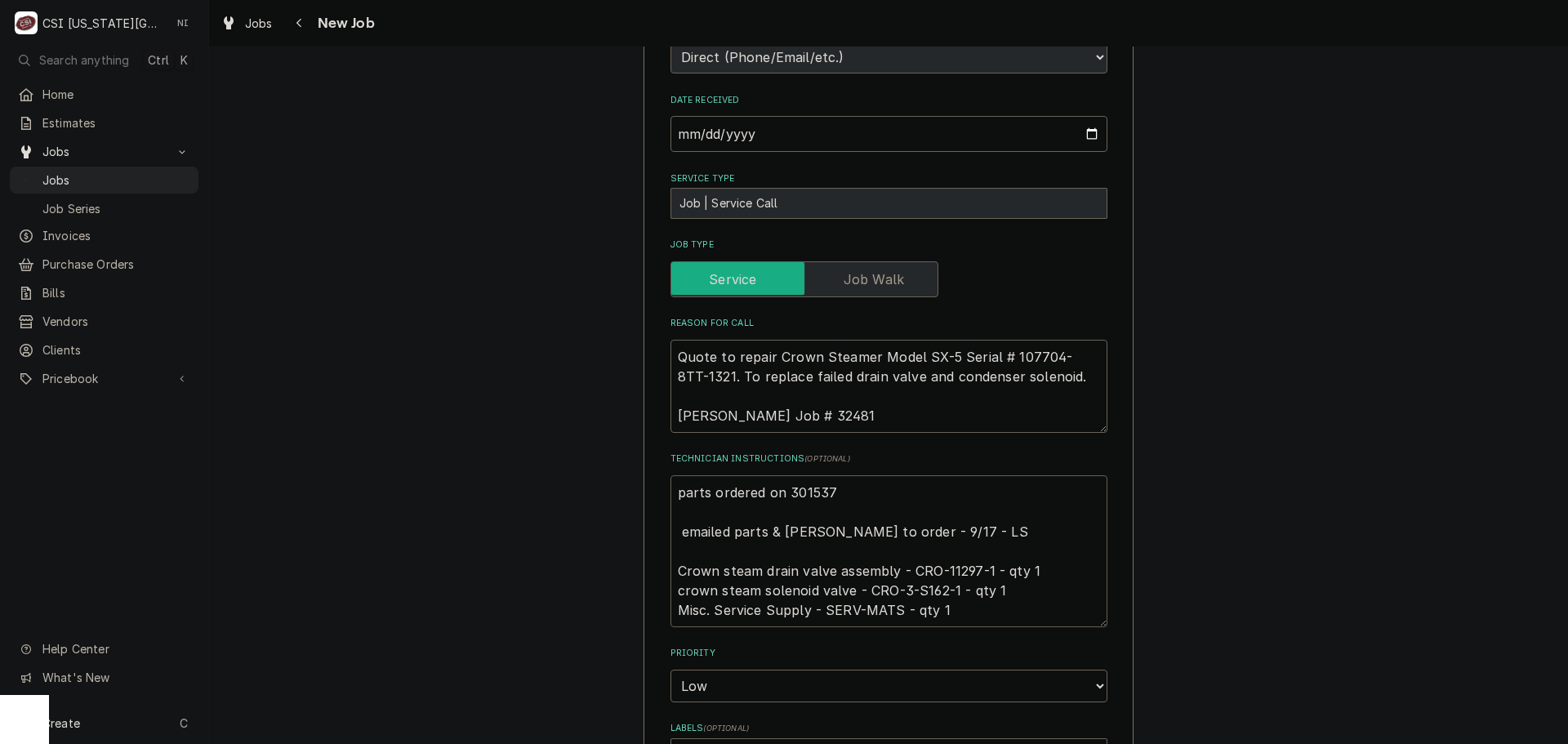
type textarea "x"
type textarea "parts ordered on P301537 emailed parts & lindy to order - 9/17 - LS Crown steam…"
type textarea "x"
type textarea "parts ordered on PO301537 emailed parts & lindy to order - 9/17 - LS Crown stea…"
type textarea "x"
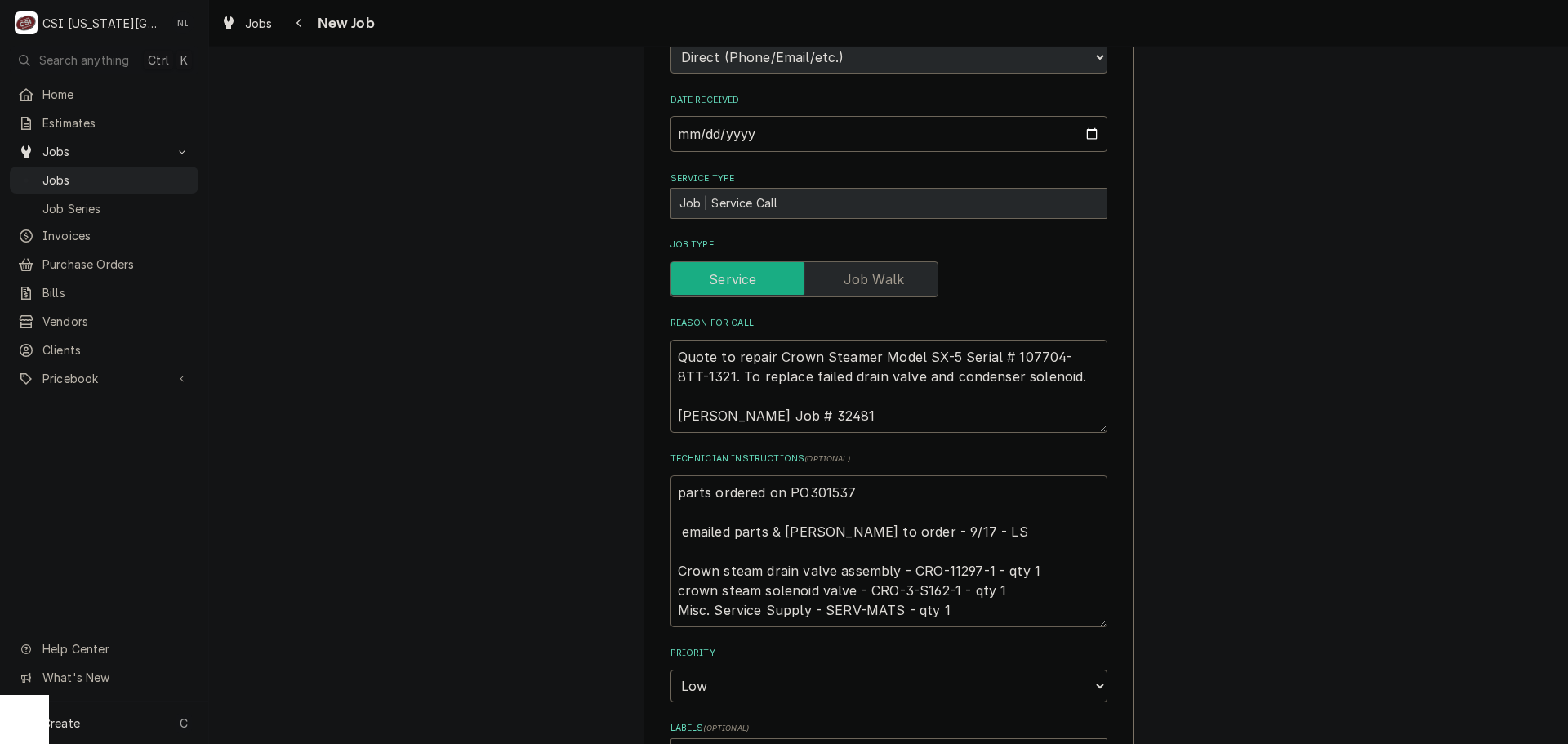
type textarea "parts ordered on PO 301537 emailed parts & [PERSON_NAME] to order - 9/17 - LS C…"
type textarea "x"
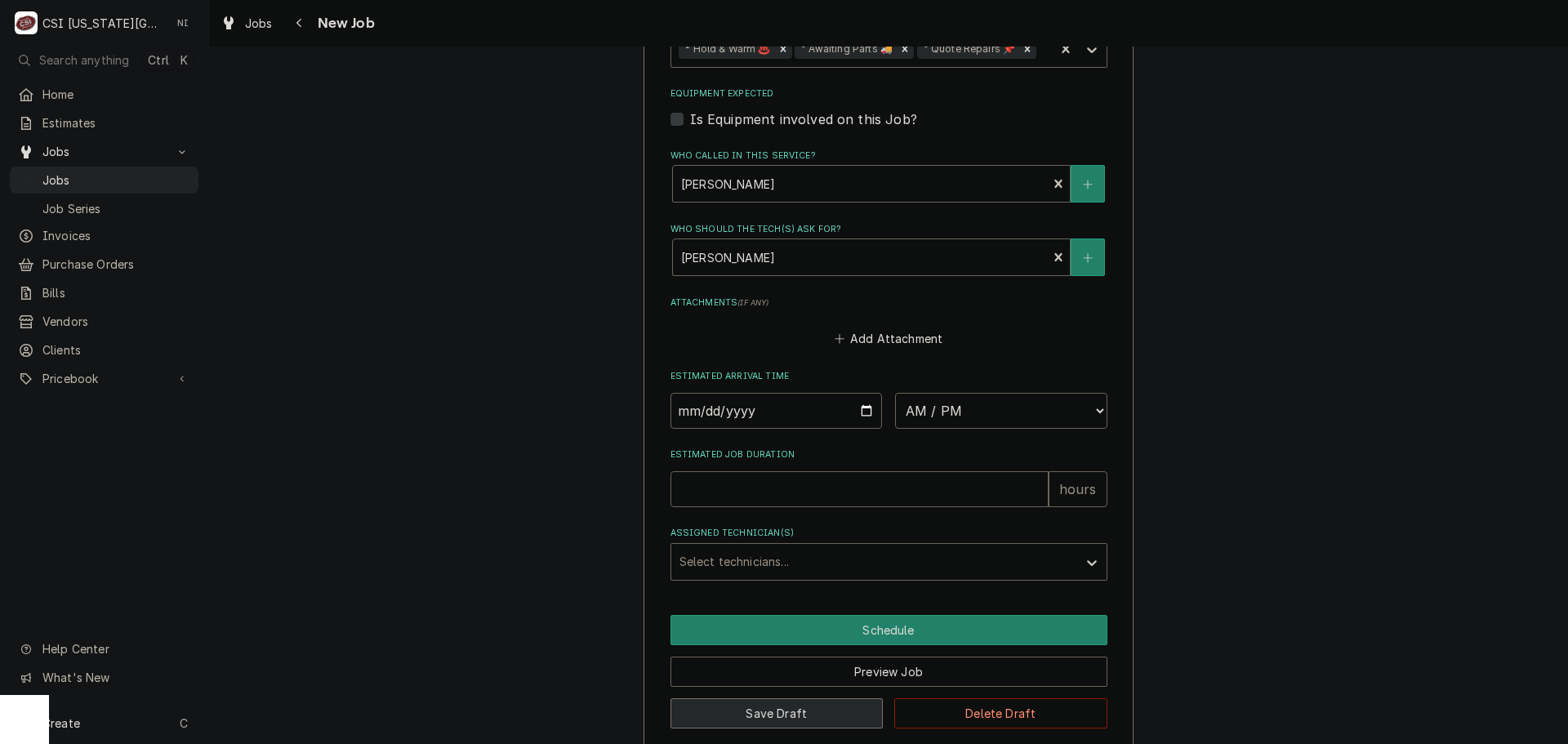
type textarea "parts ordered on PO 301537 emailed parts & [PERSON_NAME] to order - 9/17 - LS C…"
click at [823, 698] on button "Save Draft" at bounding box center [776, 713] width 213 height 30
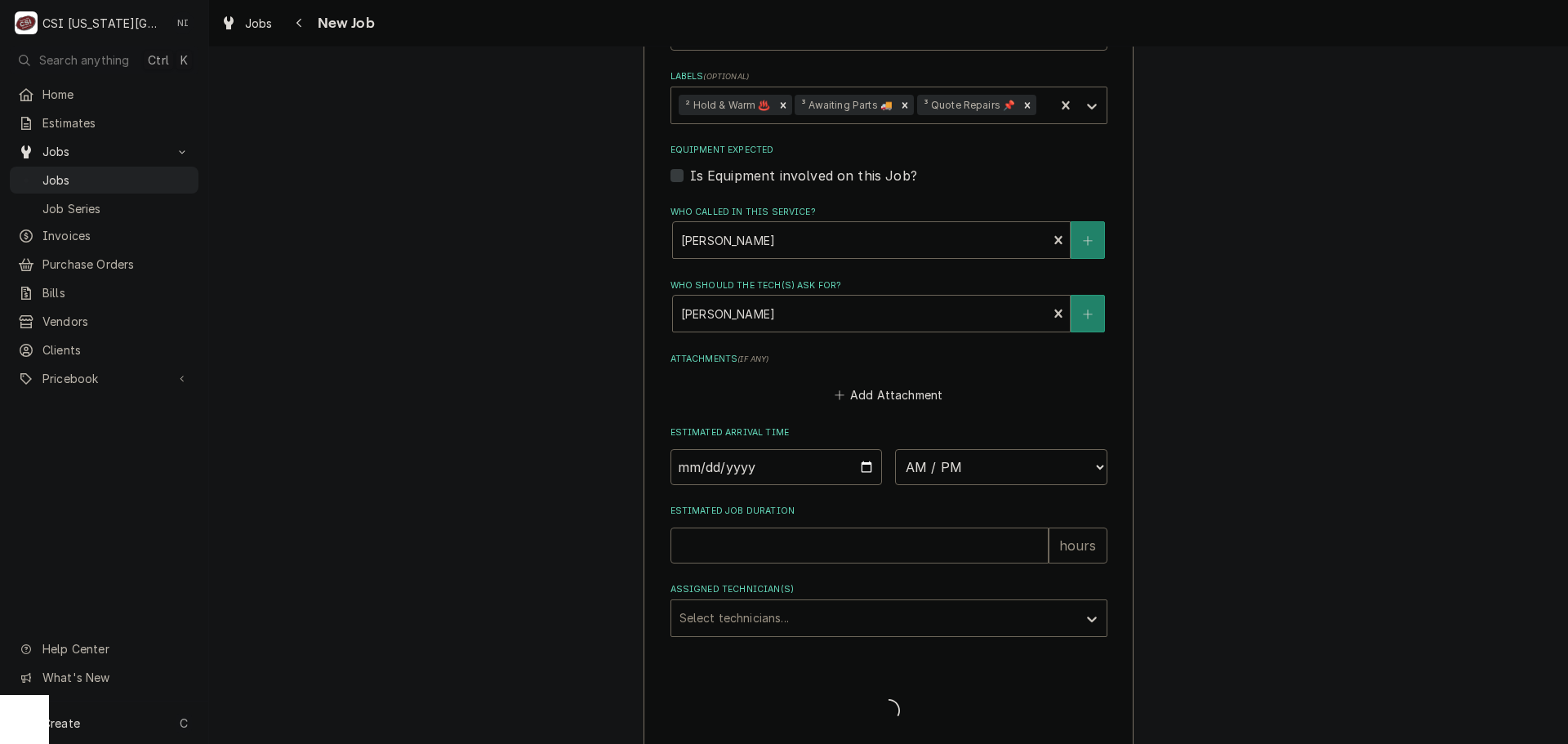
type textarea "x"
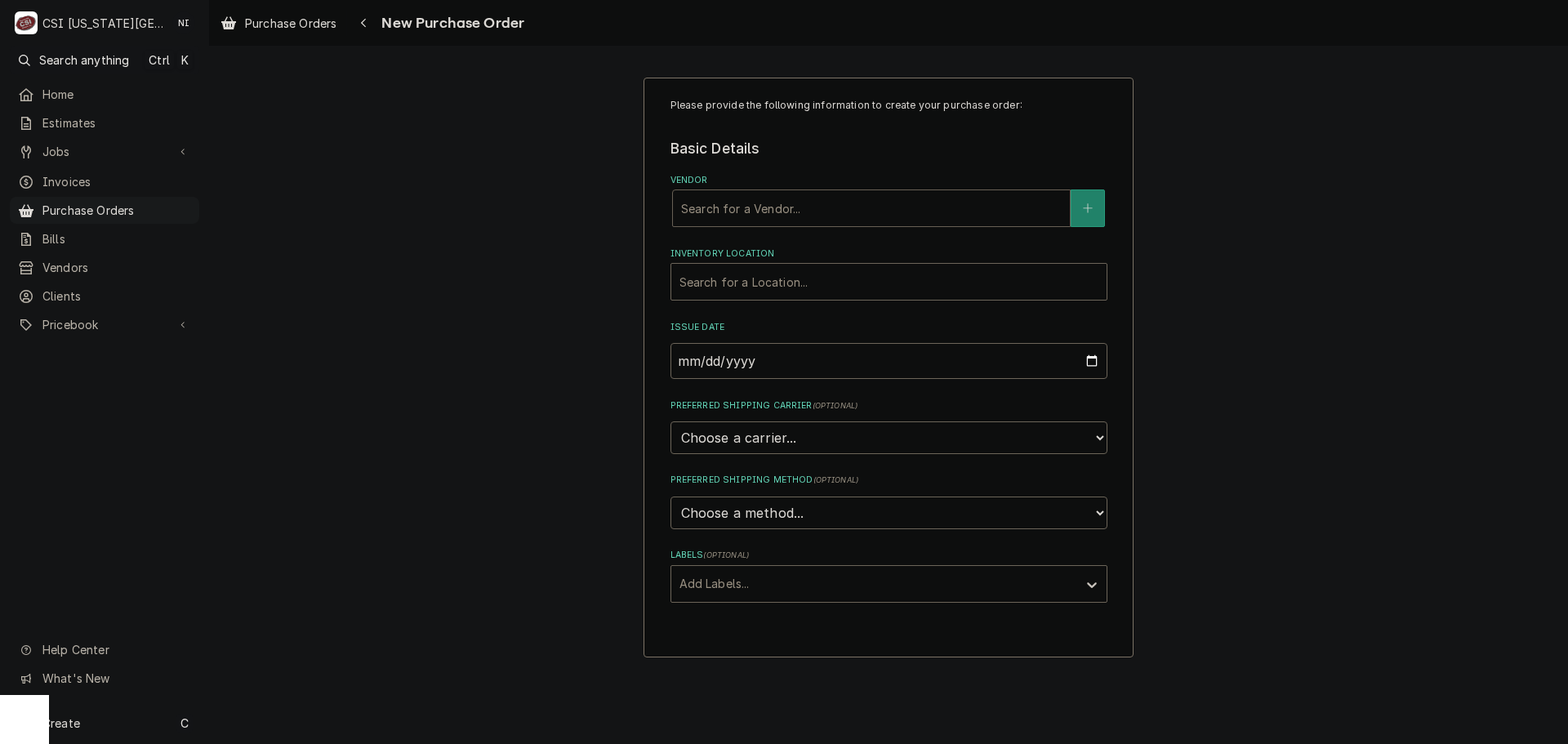
click at [785, 217] on div "Vendor" at bounding box center [871, 208] width 380 height 29
type input "partstown"
click at [753, 242] on strong "PARTSTOWN" at bounding box center [720, 243] width 79 height 14
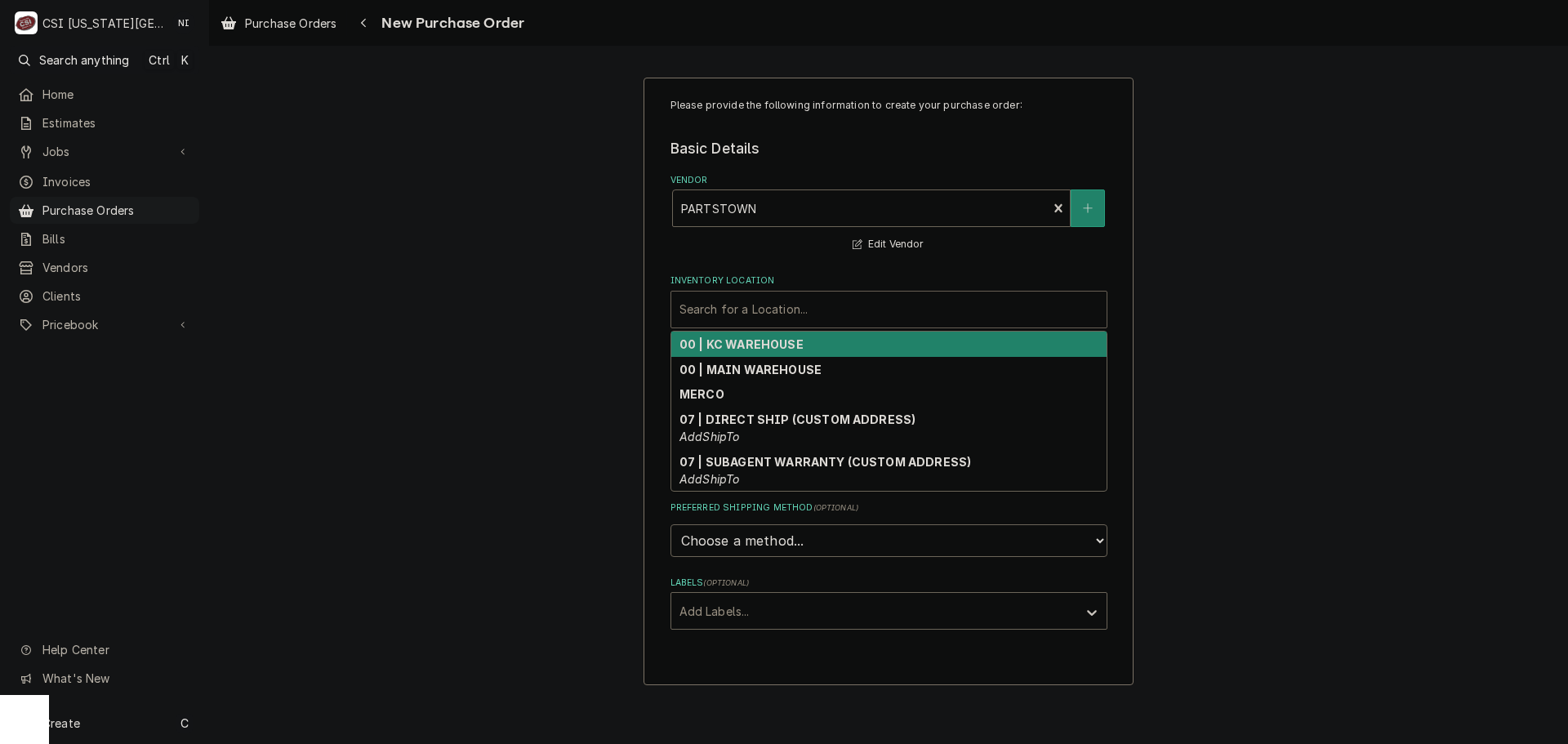
click at [761, 323] on div "Inventory Location" at bounding box center [888, 309] width 419 height 29
click at [753, 348] on strong "00 | KC WAREHOUSE" at bounding box center [741, 344] width 125 height 14
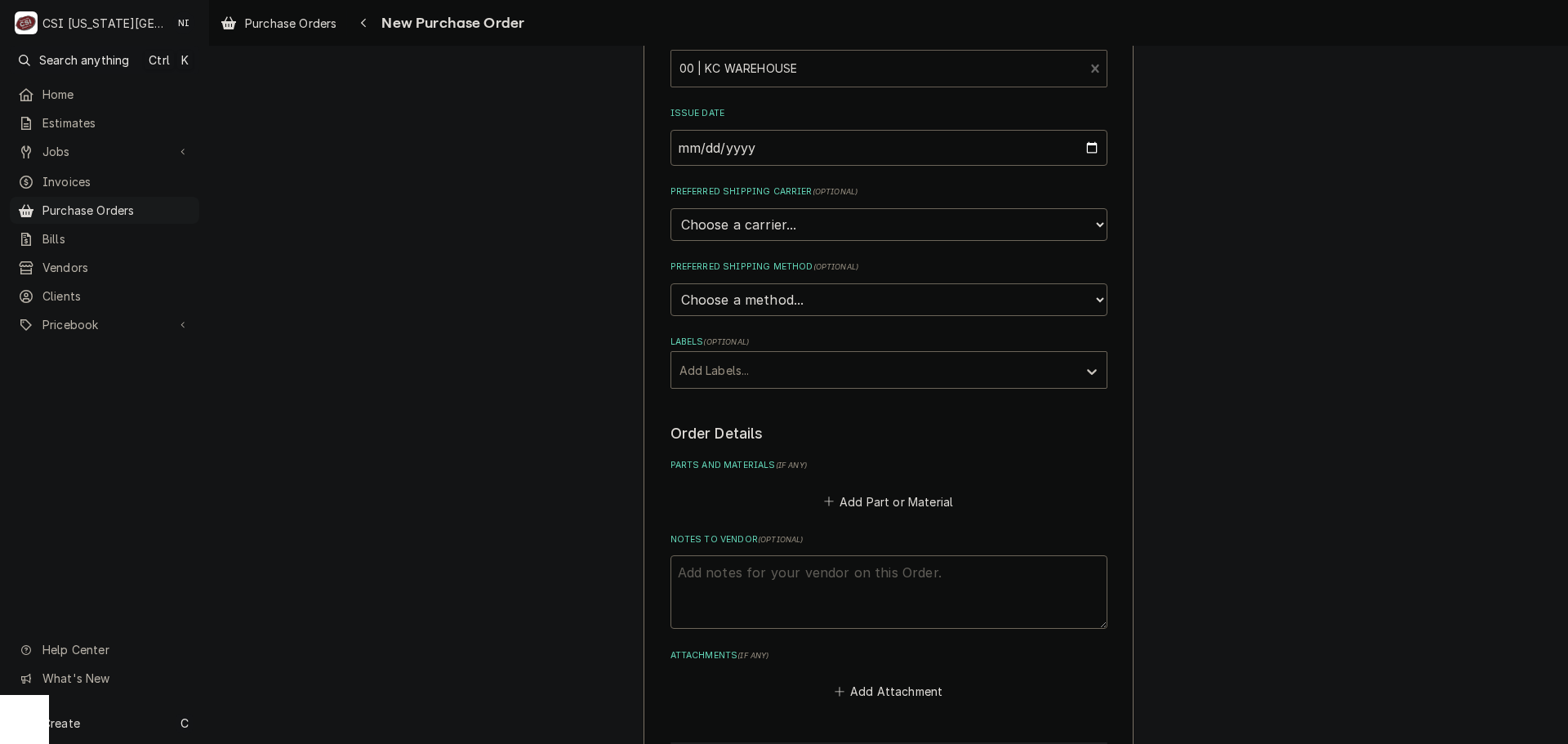
scroll to position [429, 0]
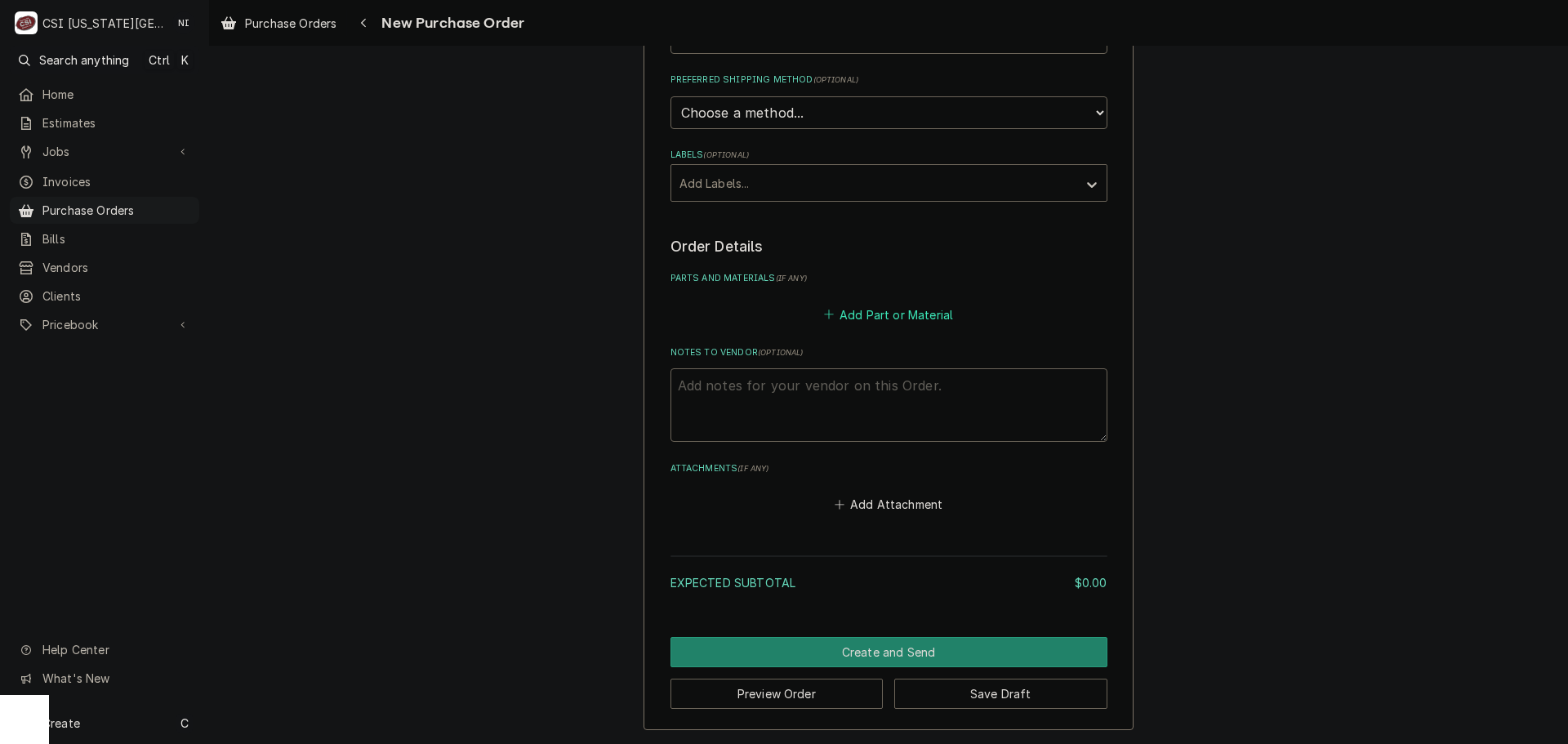
click at [855, 311] on button "Add Part or Material" at bounding box center [888, 314] width 134 height 23
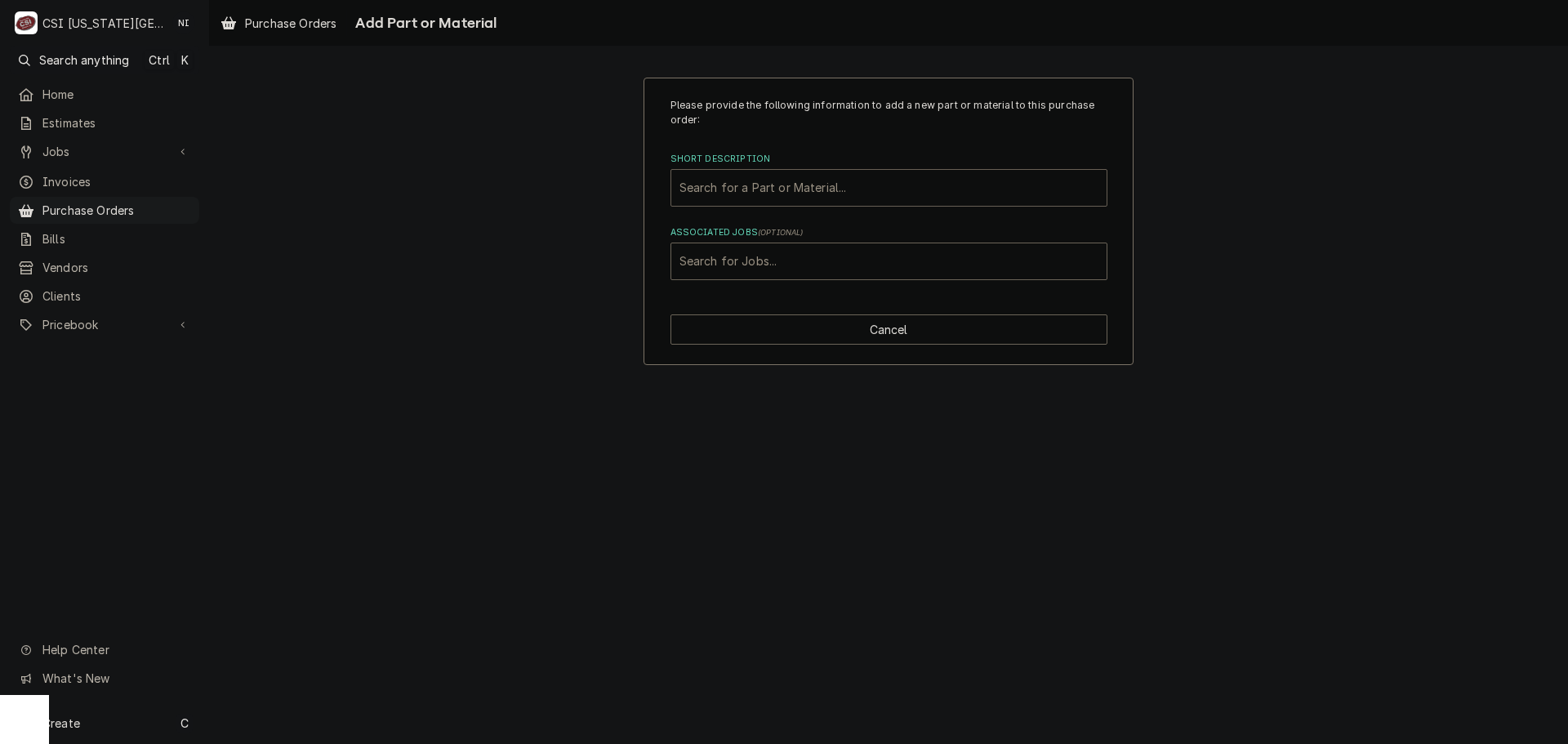
click at [821, 192] on div "Short Description" at bounding box center [888, 188] width 419 height 29
paste input "11297-1"
type input "11297-1"
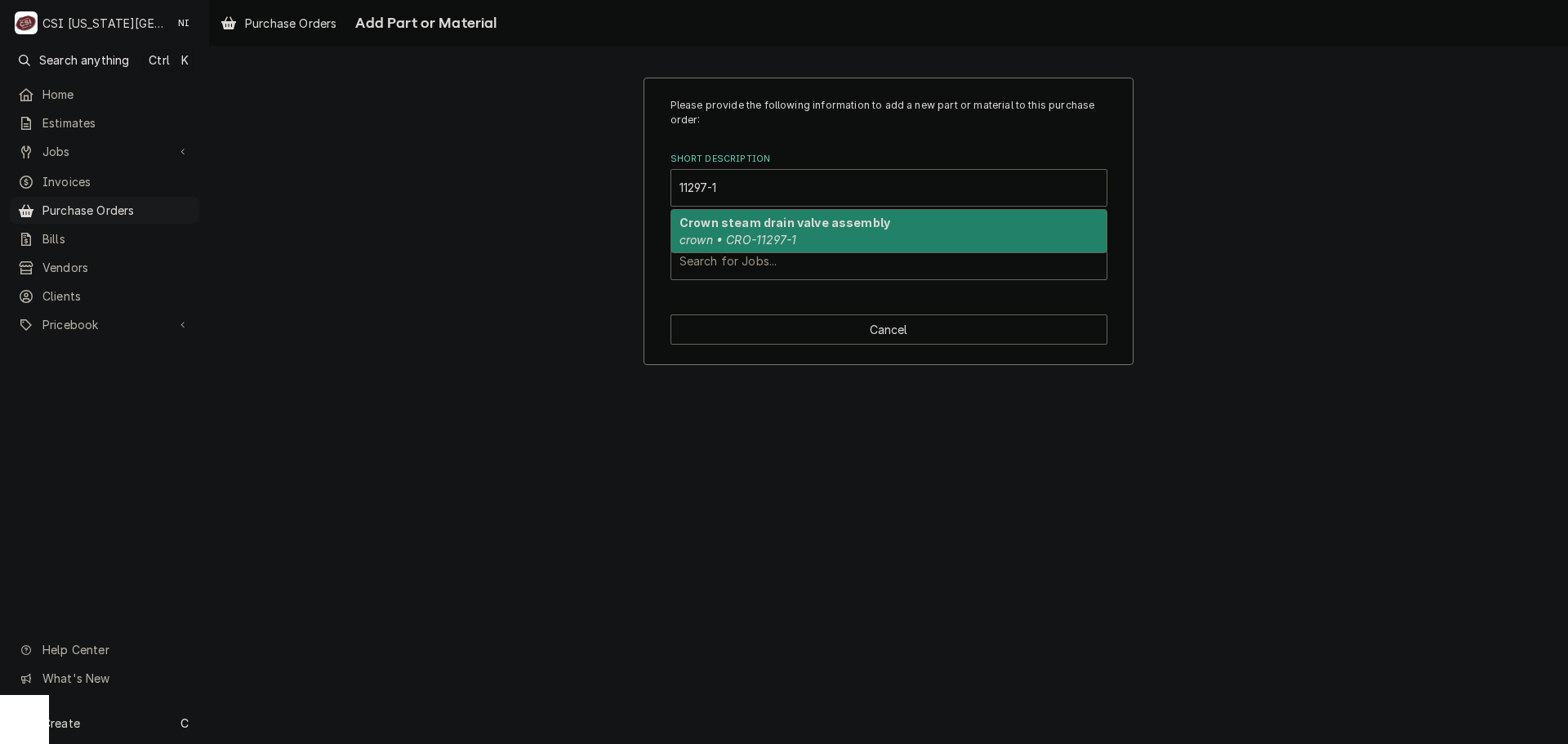
click at [757, 229] on strong "Crown steam drain valve assembly" at bounding box center [784, 223] width 211 height 14
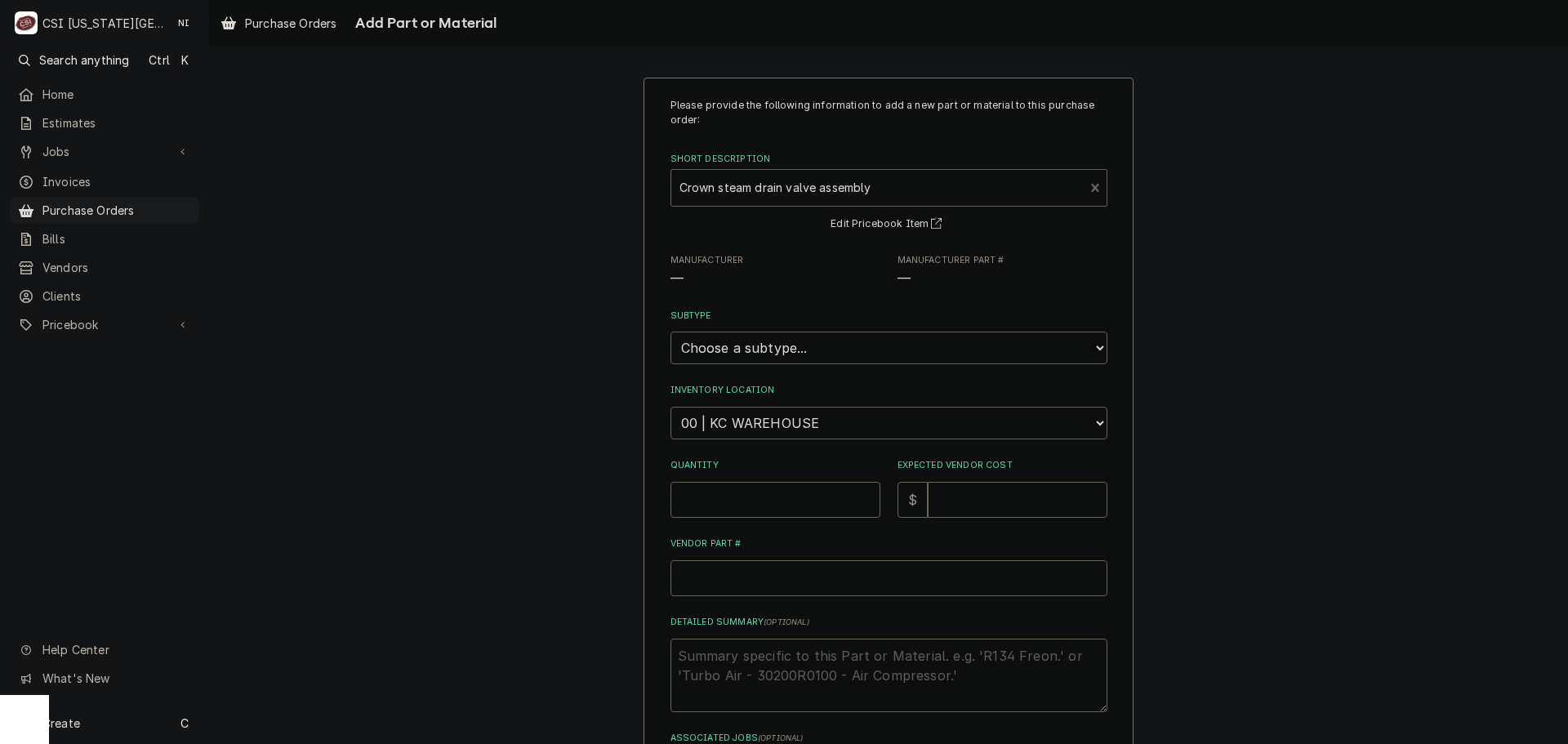
type textarea "x"
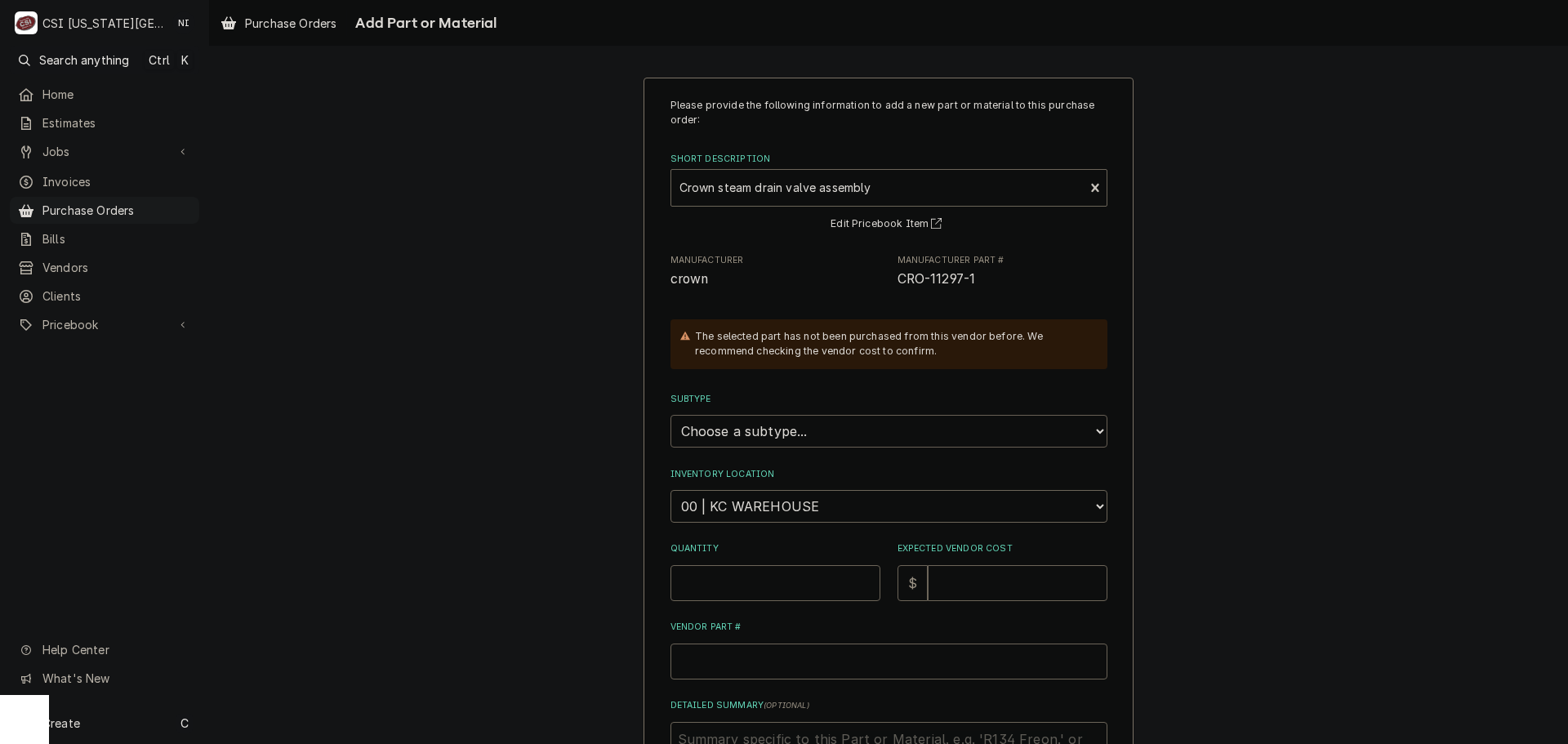
drag, startPoint x: 765, startPoint y: 429, endPoint x: 780, endPoint y: 455, distance: 30.0
click at [765, 429] on select "Choose a subtype... [#2-DUAL] AFTERHRS-WH-CHG-2 [#2-DUAL] BEV-EQUIP [#2-DUAL] B…" at bounding box center [888, 431] width 437 height 33
click at [784, 507] on select "Choose a location... 00 | KC WAREHOUSE 00 | MAIN WAREHOUSE 01 | BRIAN BREAZIER …" at bounding box center [888, 507] width 437 height 33
select select "2760"
click at [670, 490] on select "Choose a location... 00 | KC WAREHOUSE 00 | MAIN WAREHOUSE 01 | BRIAN BREAZIER …" at bounding box center [888, 507] width 437 height 33
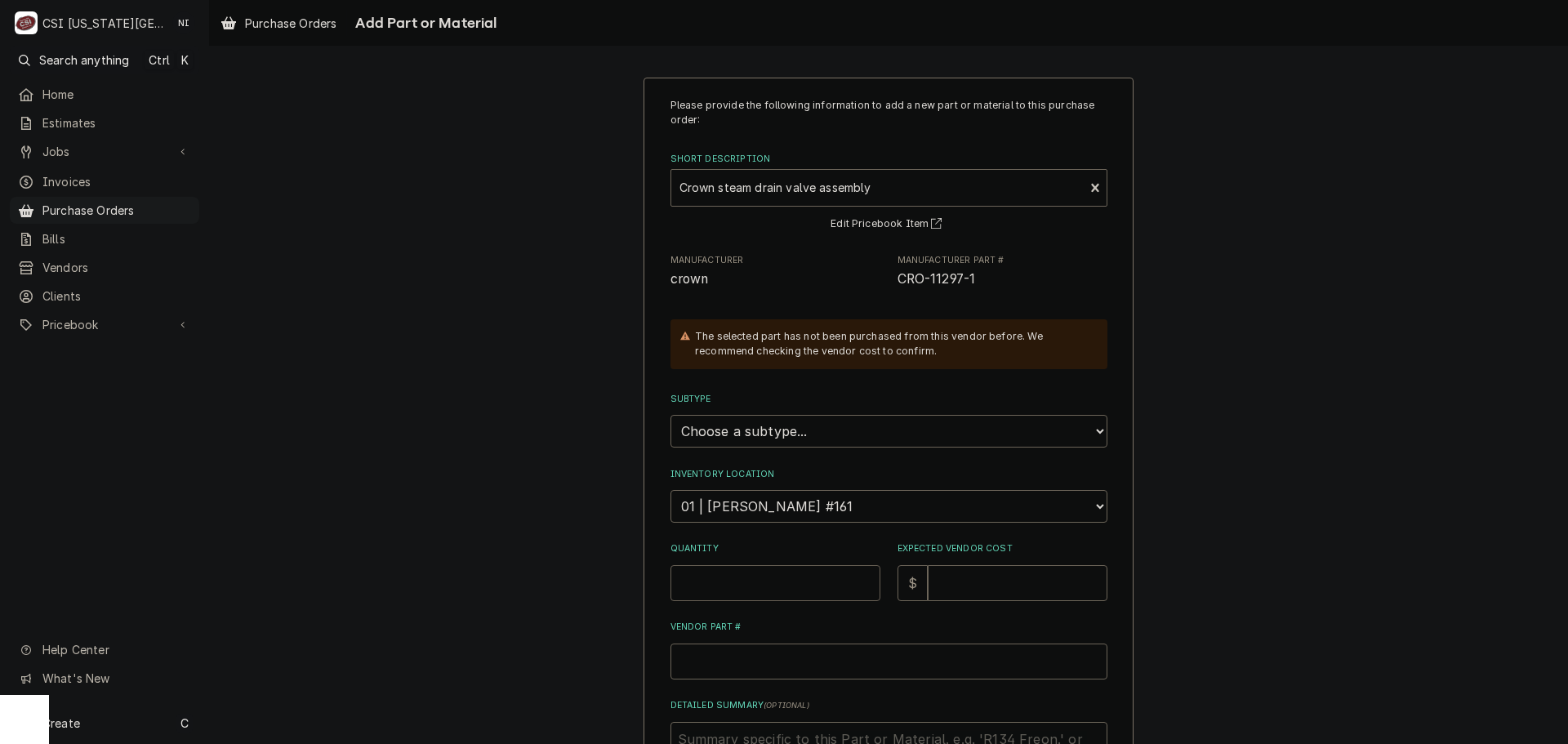
click at [815, 585] on input "Quantity" at bounding box center [775, 583] width 210 height 36
type textarea "x"
type input "1"
click at [1029, 585] on input "Expected Vendor Cost" at bounding box center [1016, 583] width 180 height 36
type textarea "x"
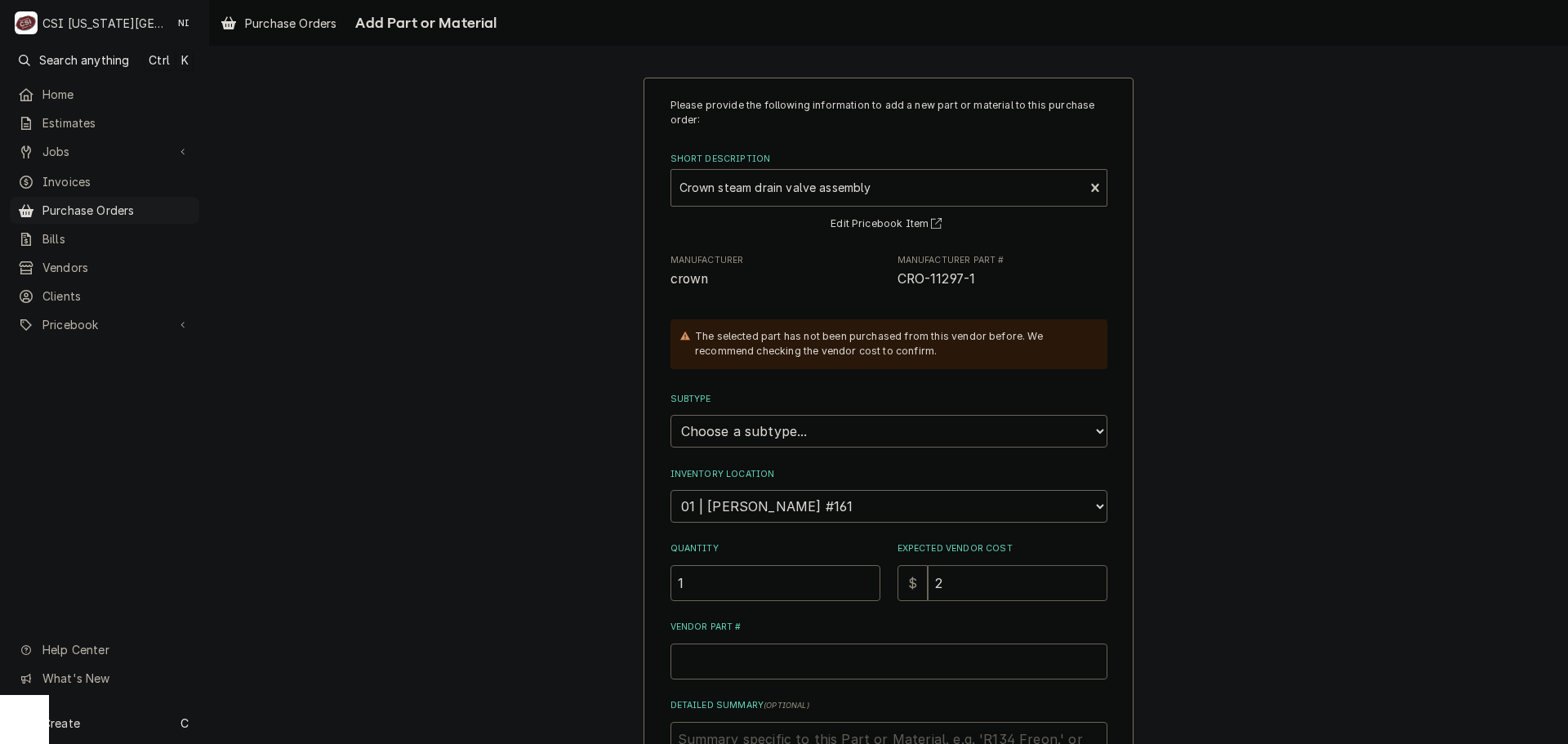
type input "29"
type textarea "x"
type input "299"
type textarea "x"
type input "299.5"
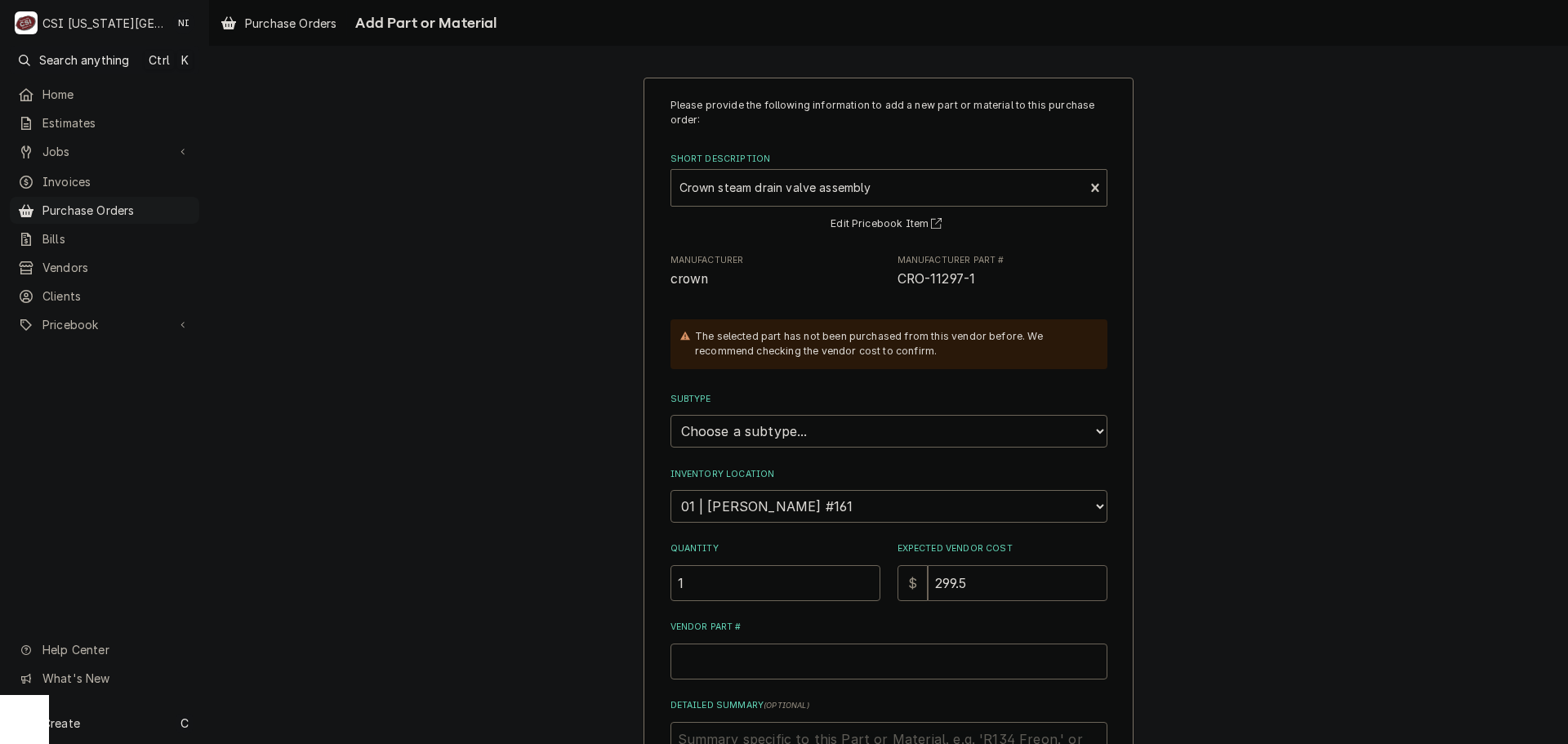
type textarea "x"
type input "299.50"
drag, startPoint x: 897, startPoint y: 279, endPoint x: 885, endPoint y: 279, distance: 12.0
click at [885, 279] on div "Manufacturer crown Manufacturer Part # CRO-11297-1" at bounding box center [888, 271] width 437 height 35
copy span "CRO-11297-1"
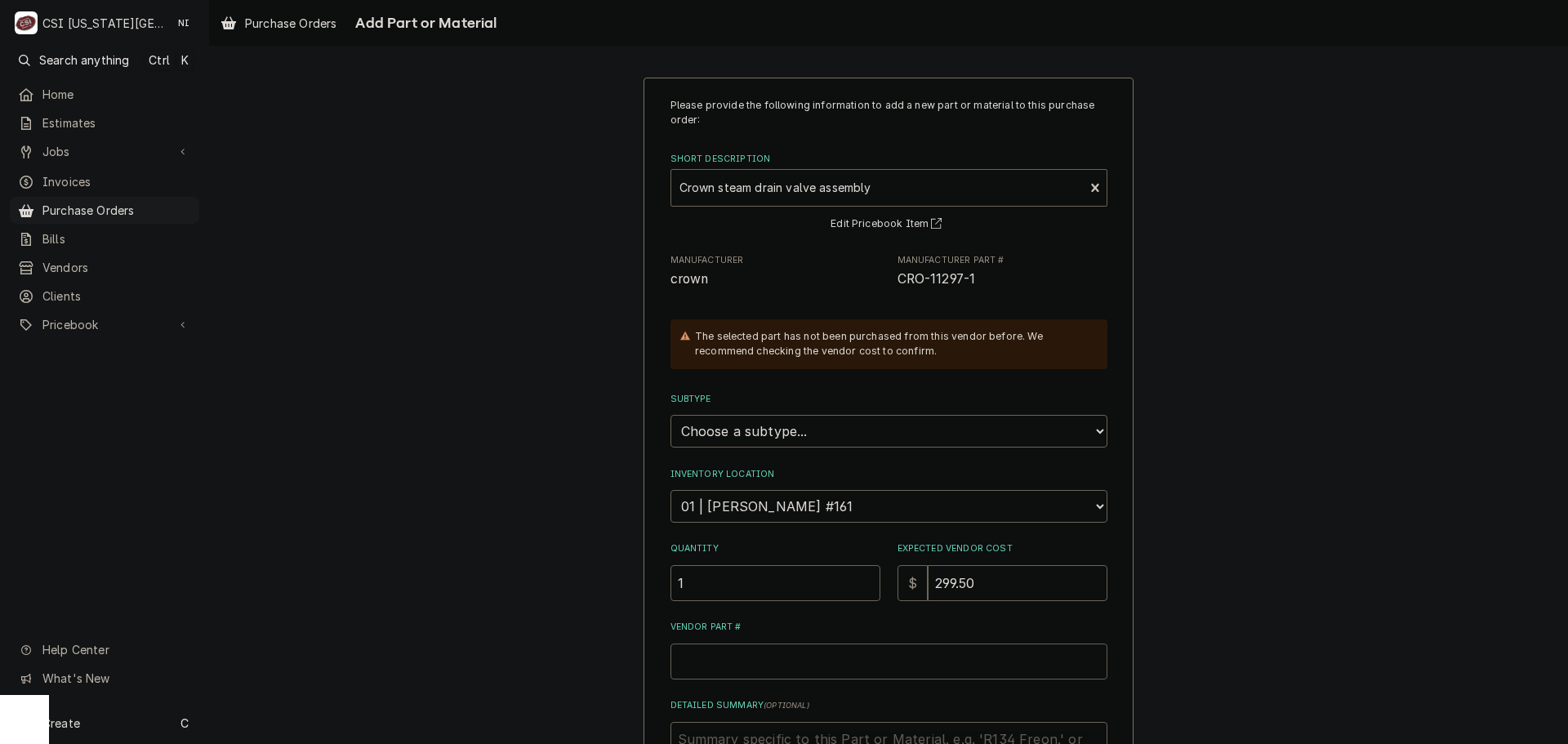
click at [771, 672] on input "Vendor Part #" at bounding box center [888, 660] width 437 height 36
paste input "CRO-11297-1"
type textarea "x"
type input "CRO-11297-1"
drag, startPoint x: 843, startPoint y: 432, endPoint x: 837, endPoint y: 442, distance: 11.7
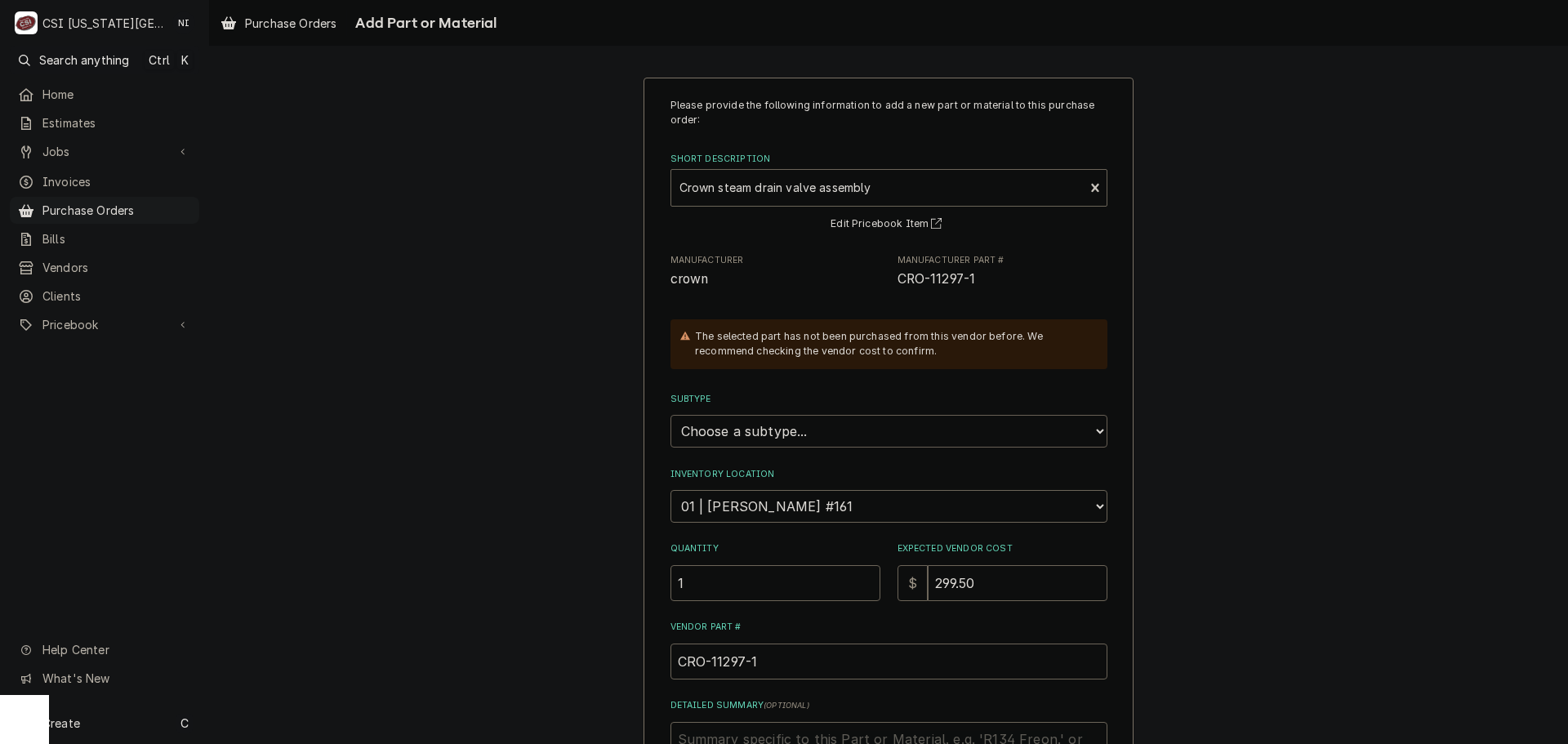
click at [842, 432] on select "Choose a subtype... [#2-DUAL] AFTERHRS-WH-CHG-2 [#2-DUAL] BEV-EQUIP [#2-DUAL] B…" at bounding box center [888, 431] width 437 height 33
select select "45"
click at [670, 415] on select "Choose a subtype... [#2-DUAL] AFTERHRS-WH-CHG-2 [#2-DUAL] BEV-EQUIP [#2-DUAL] B…" at bounding box center [888, 431] width 437 height 33
type textarea "x"
click at [1324, 191] on div "Please provide the following information to add a new part or material to this …" at bounding box center [888, 515] width 1359 height 905
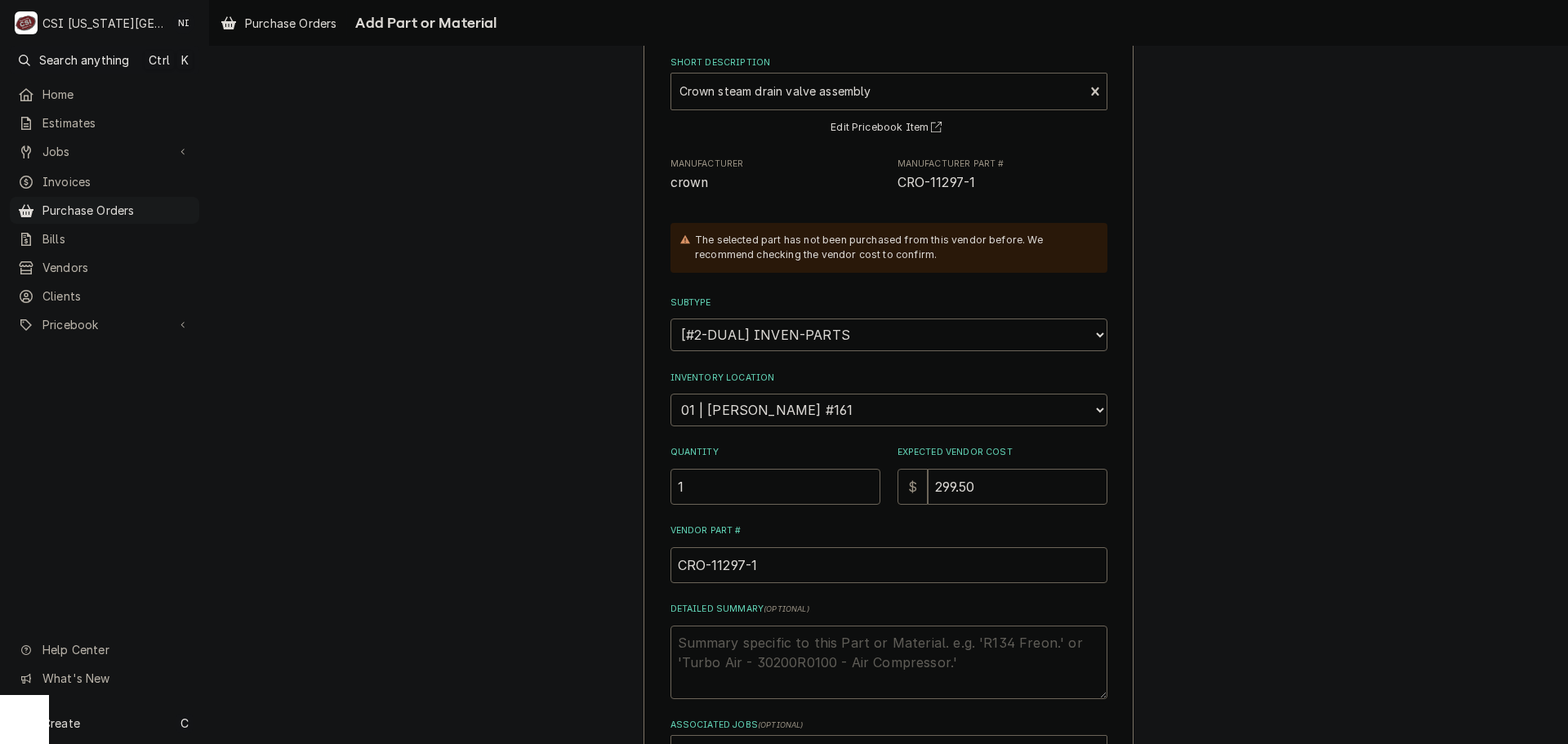
scroll to position [226, 0]
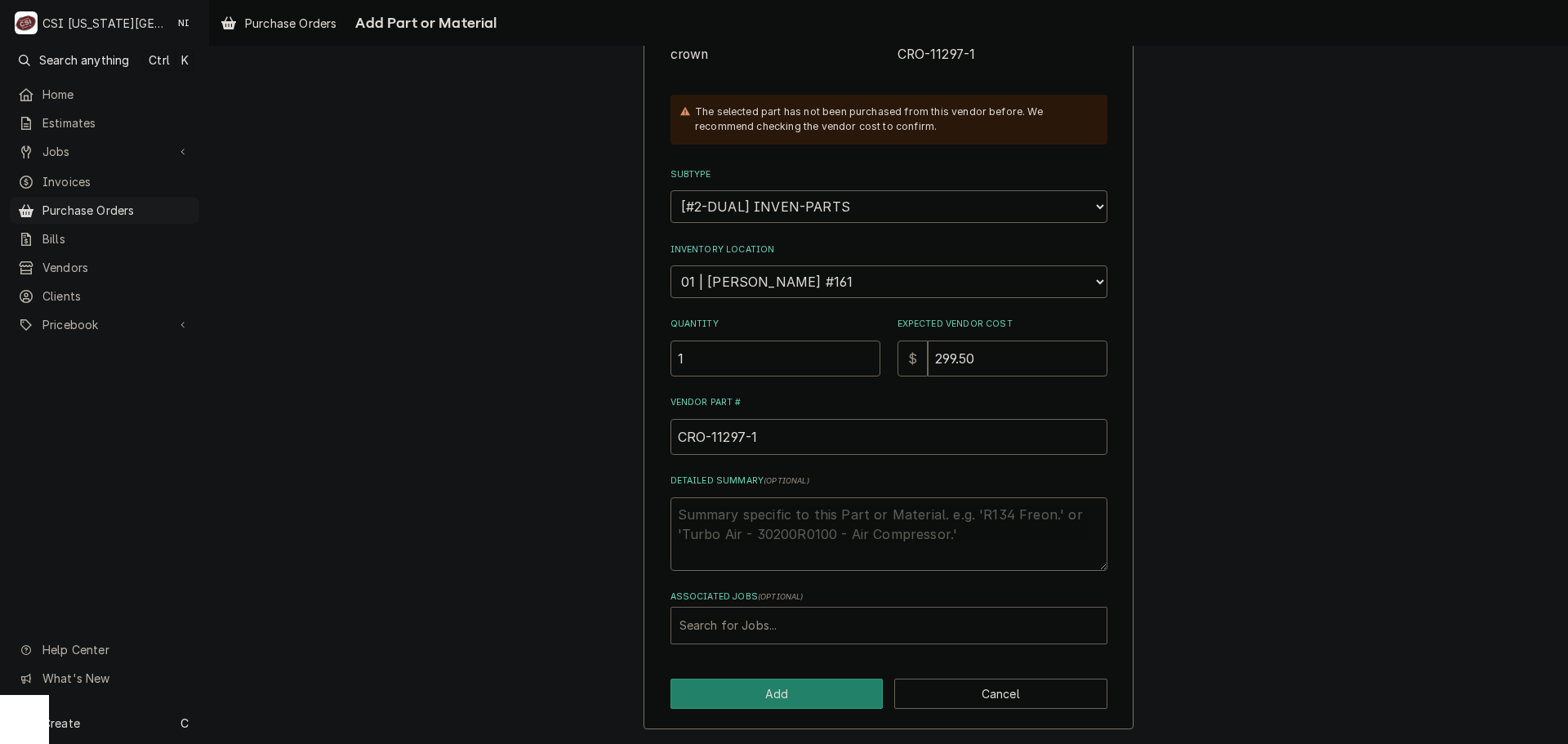
click at [862, 622] on div "Associated Jobs" at bounding box center [888, 625] width 419 height 29
type input "32810"
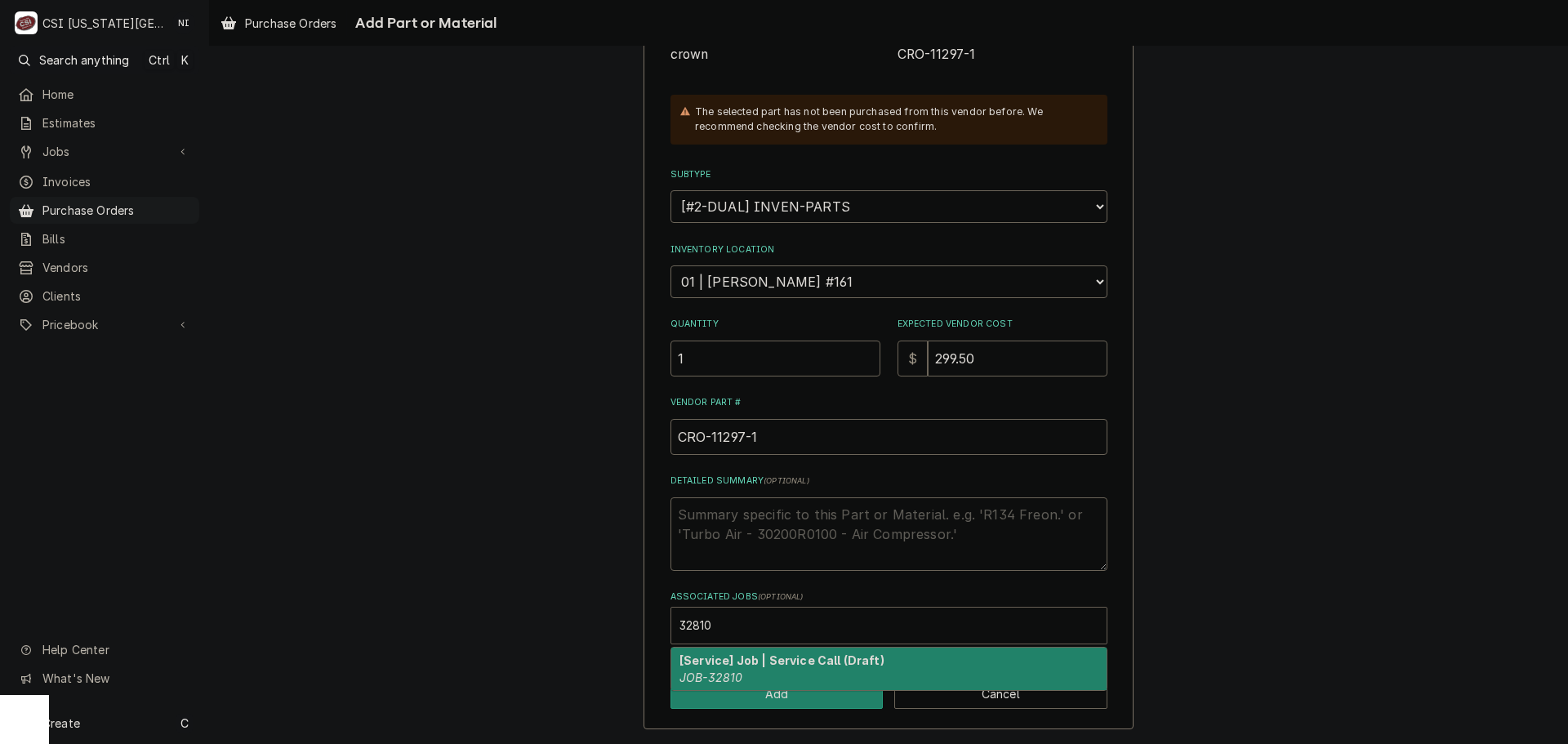
click at [809, 667] on div "[Service] Job | Service Call (Draft) JOB-32810" at bounding box center [888, 669] width 435 height 43
type textarea "x"
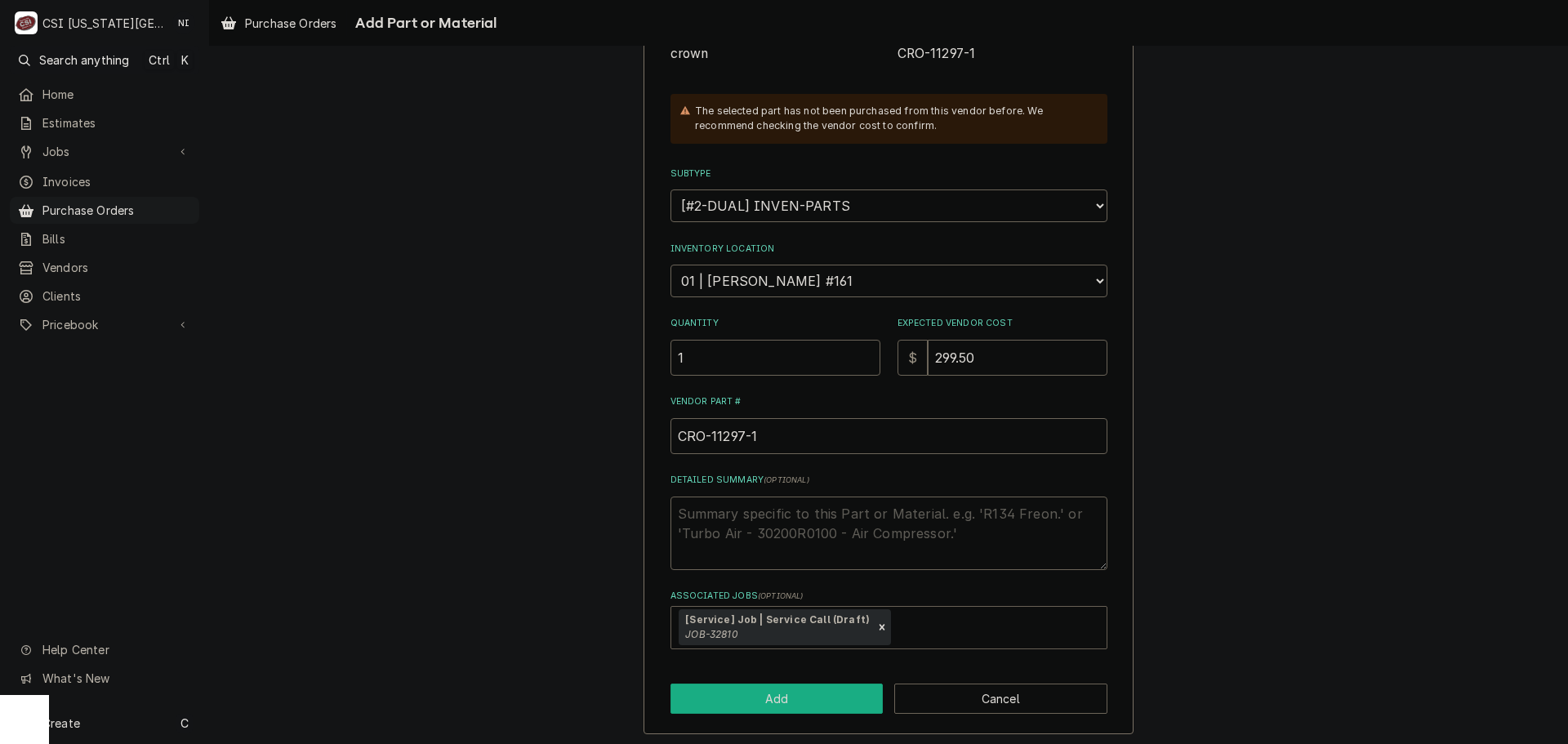
click at [787, 694] on button "Add" at bounding box center [776, 698] width 213 height 30
type textarea "x"
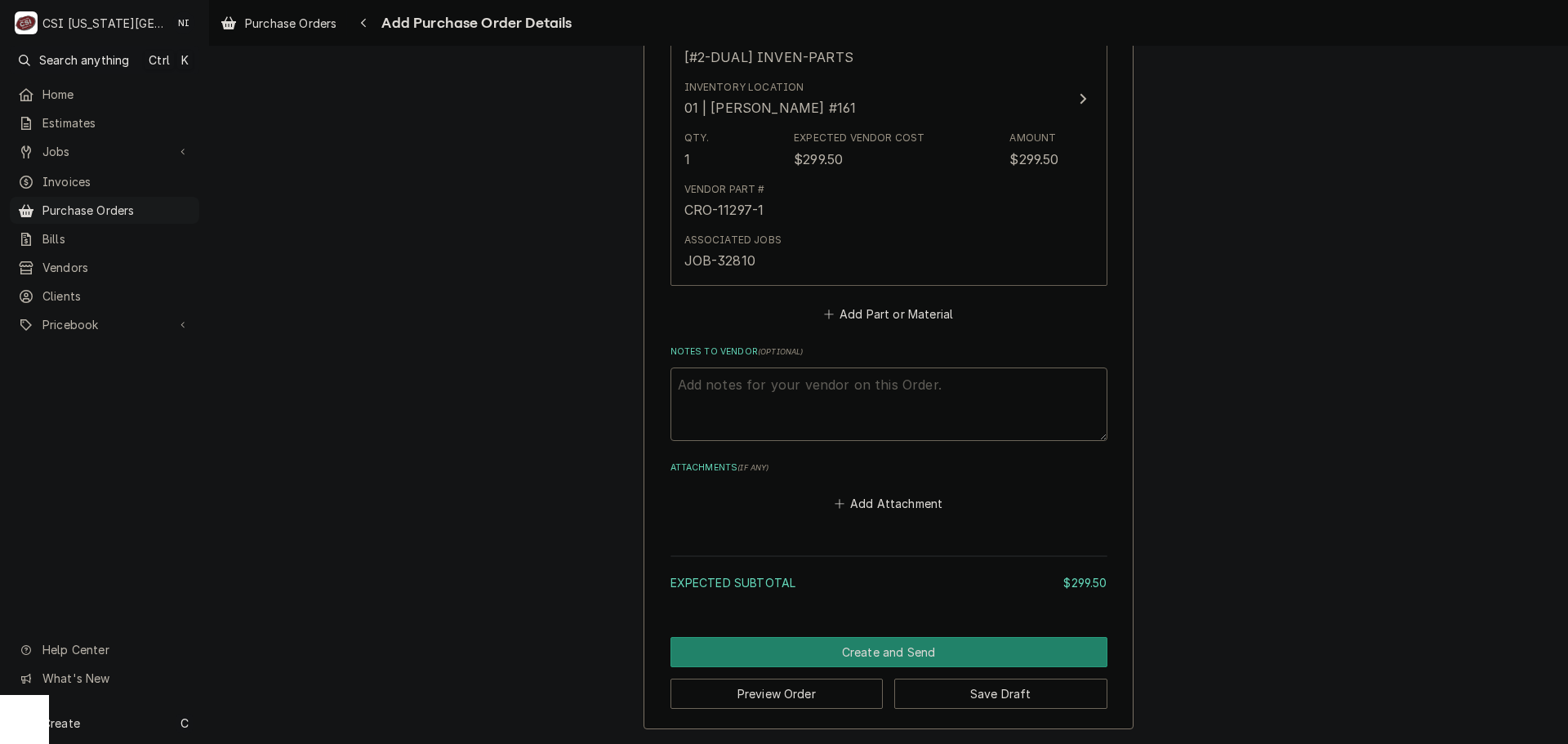
scroll to position [810, 0]
click at [888, 320] on button "Add Part or Material" at bounding box center [888, 314] width 134 height 23
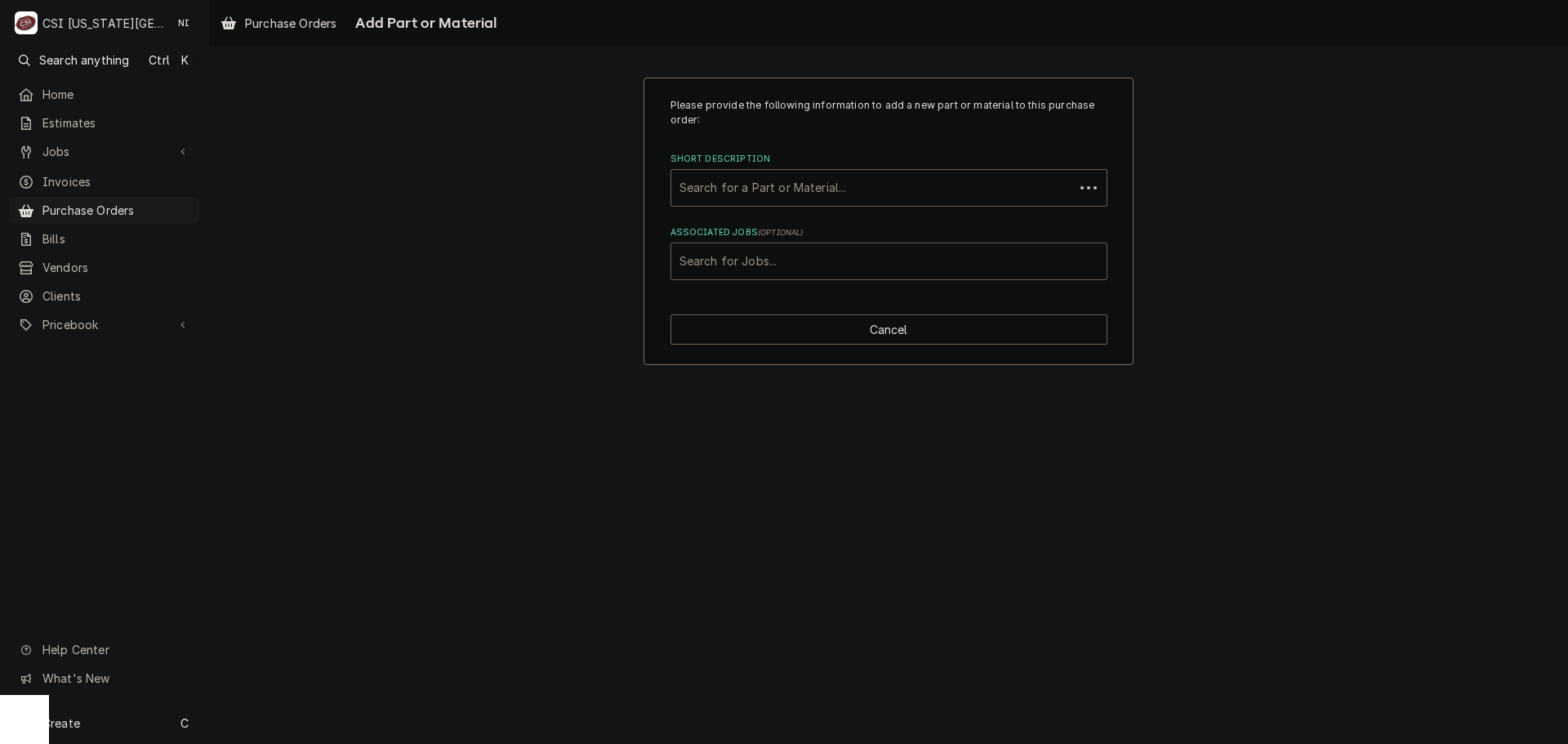
click at [842, 260] on div "Associated Jobs" at bounding box center [888, 261] width 419 height 29
type input "32810"
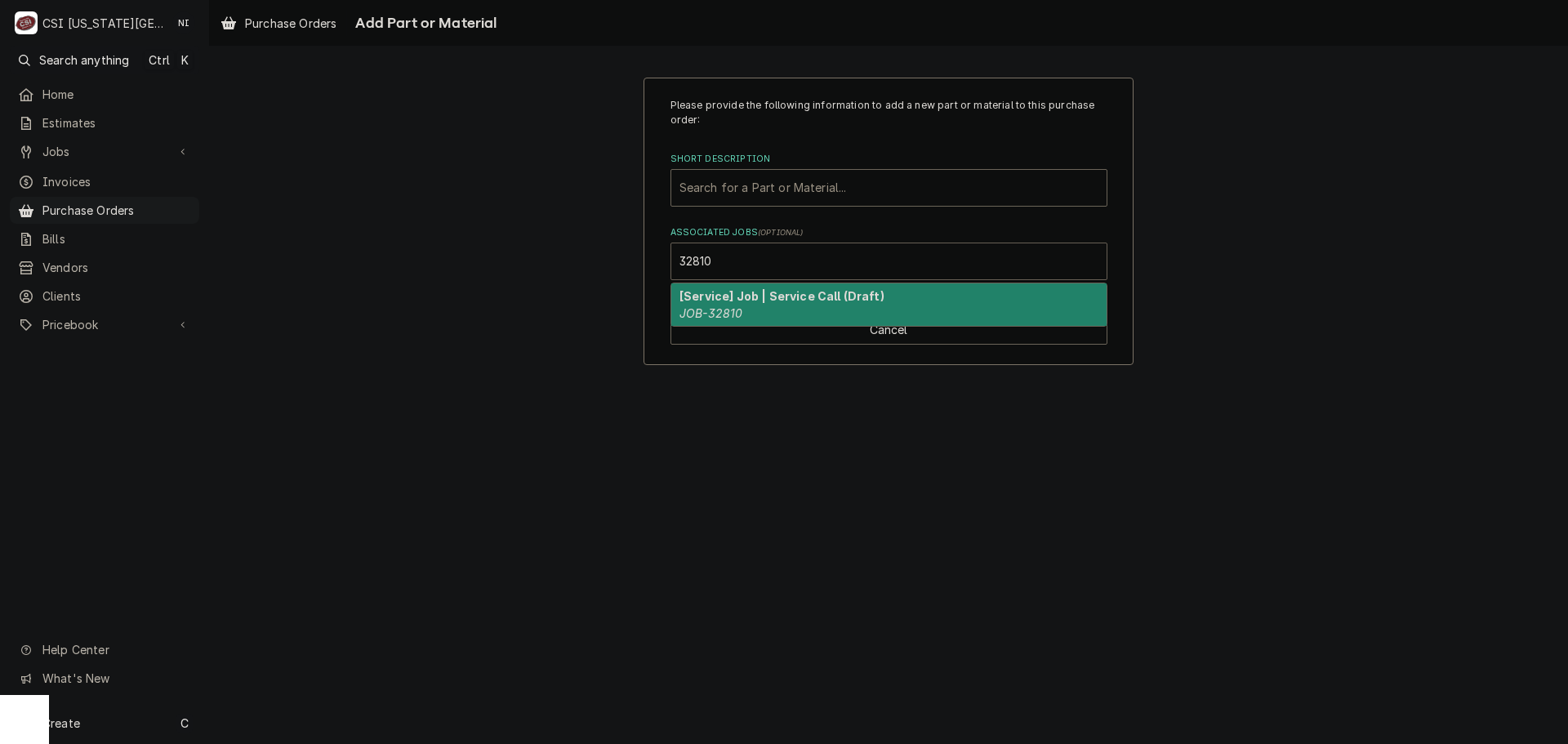
click at [762, 293] on strong "[Service] Job | Service Call (Draft)" at bounding box center [781, 296] width 205 height 14
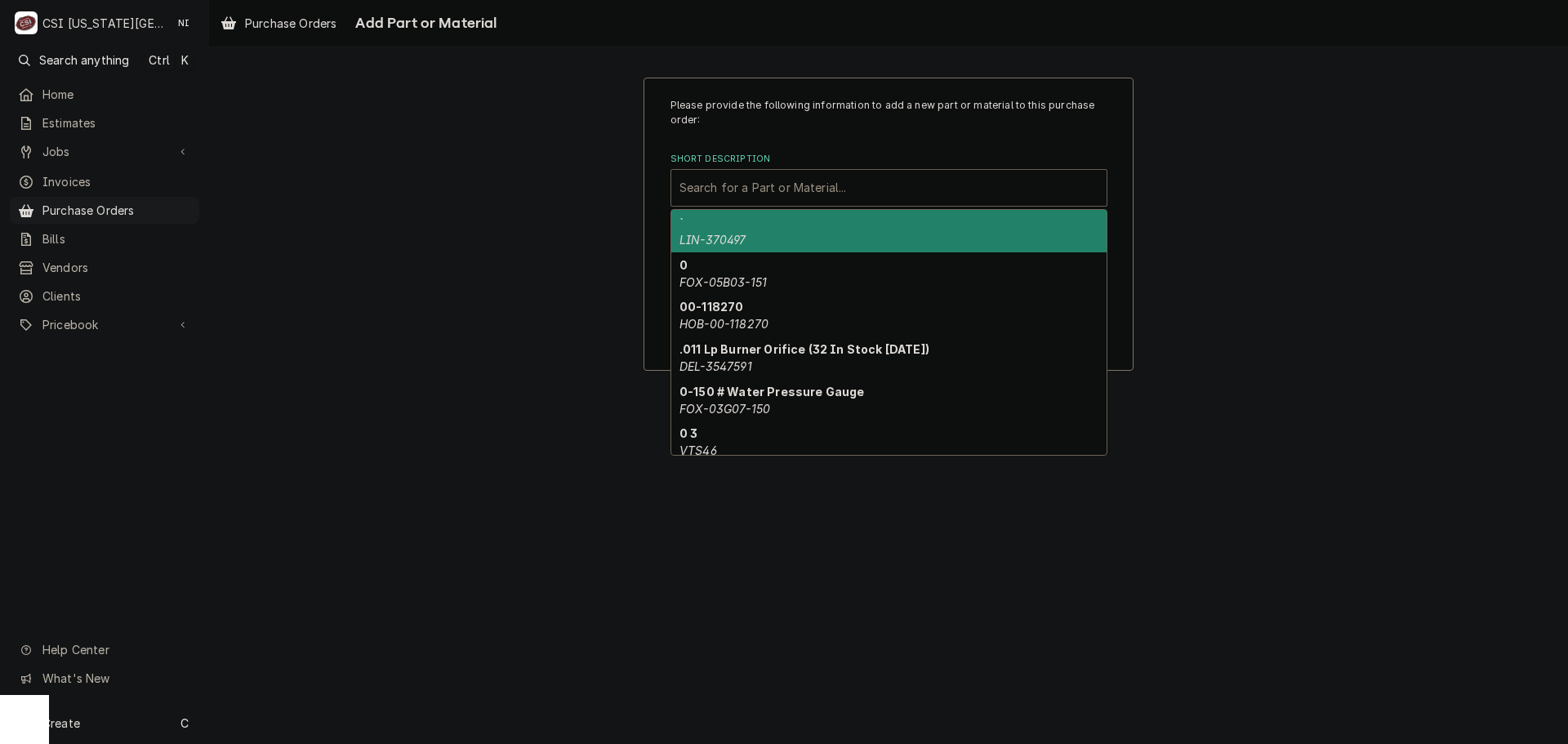
click at [776, 195] on div "Short Description" at bounding box center [888, 188] width 419 height 29
paste input "3-S162-1"
type input "3-S162-1"
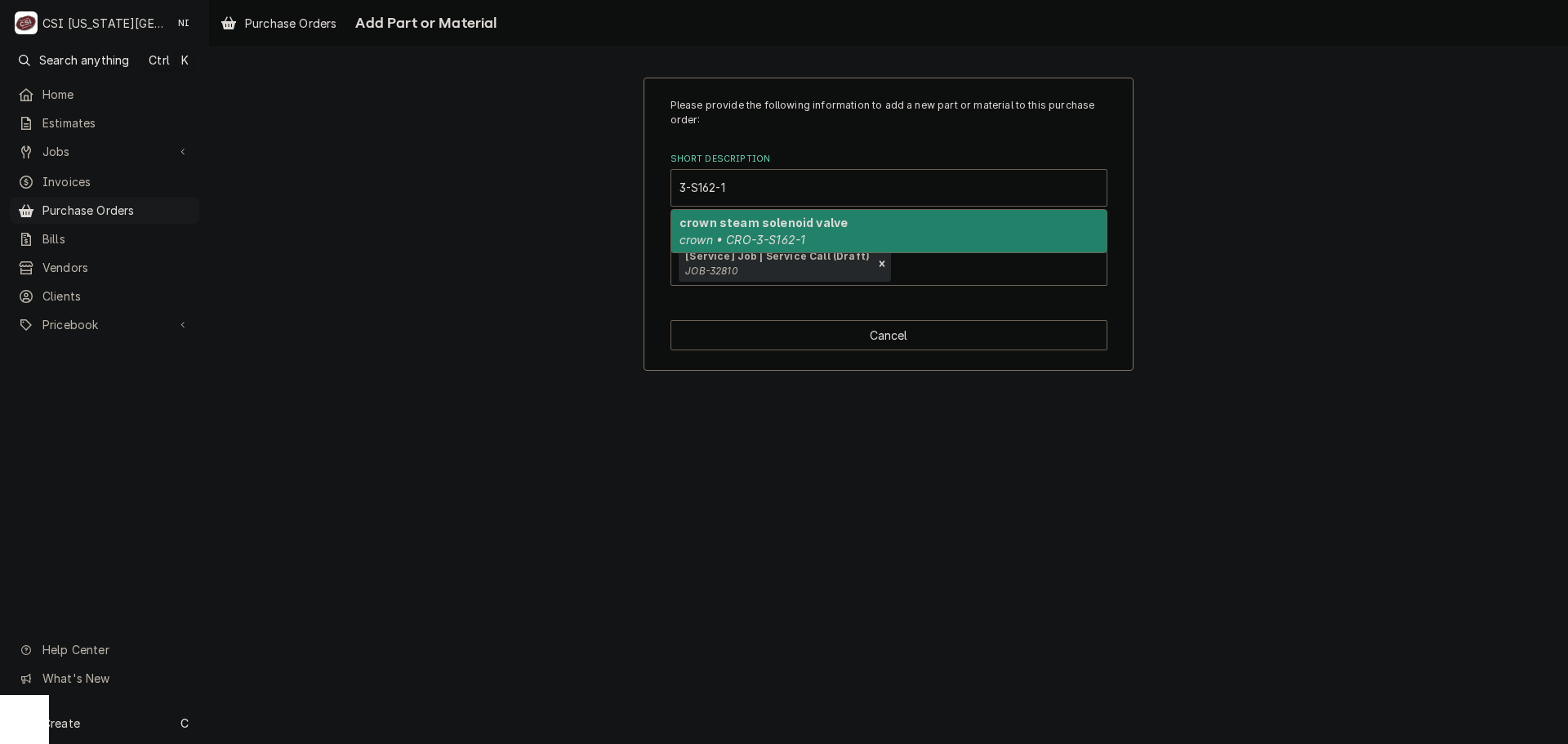
click at [754, 233] on em "crown • CRO-3-S162-1" at bounding box center [741, 239] width 125 height 14
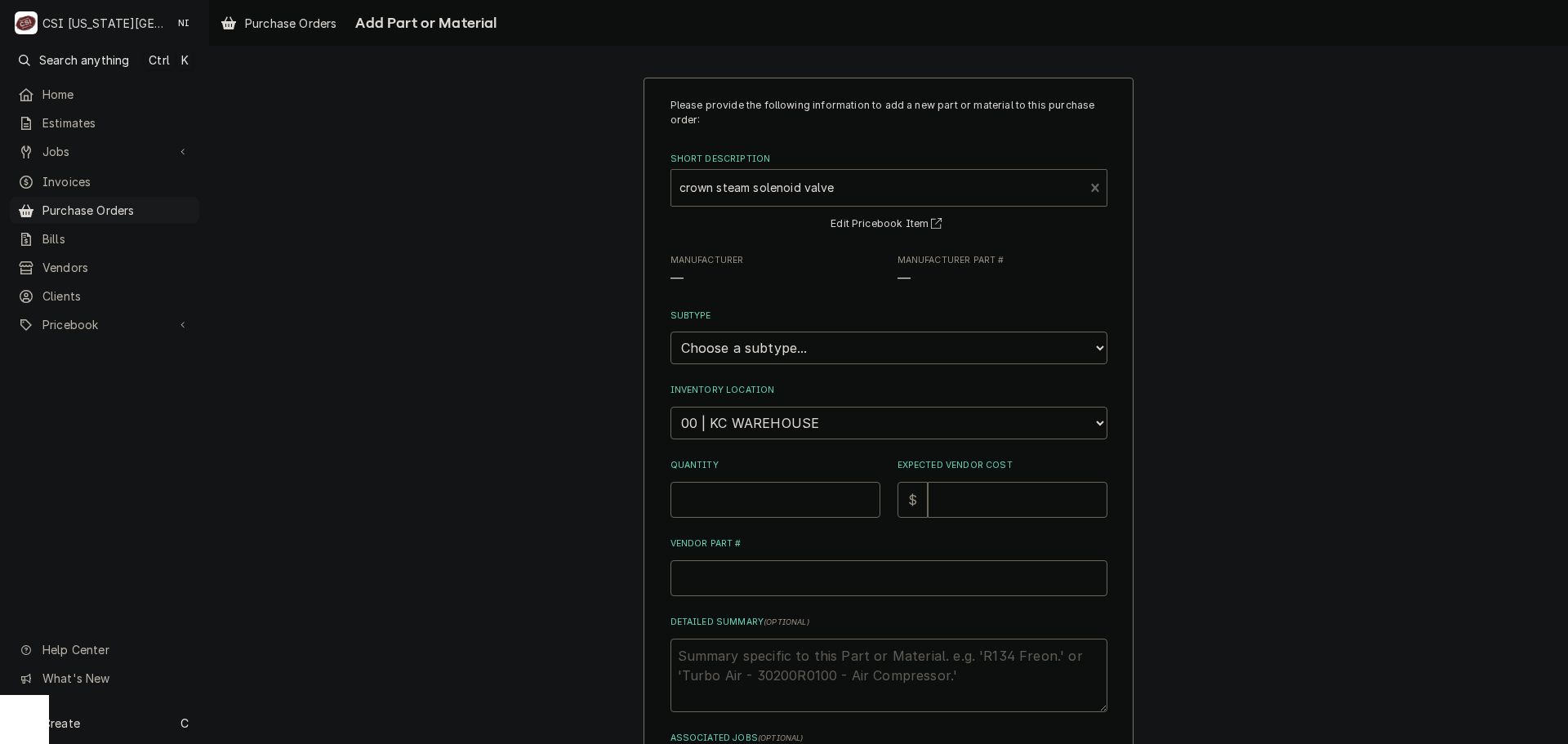
type textarea "x"
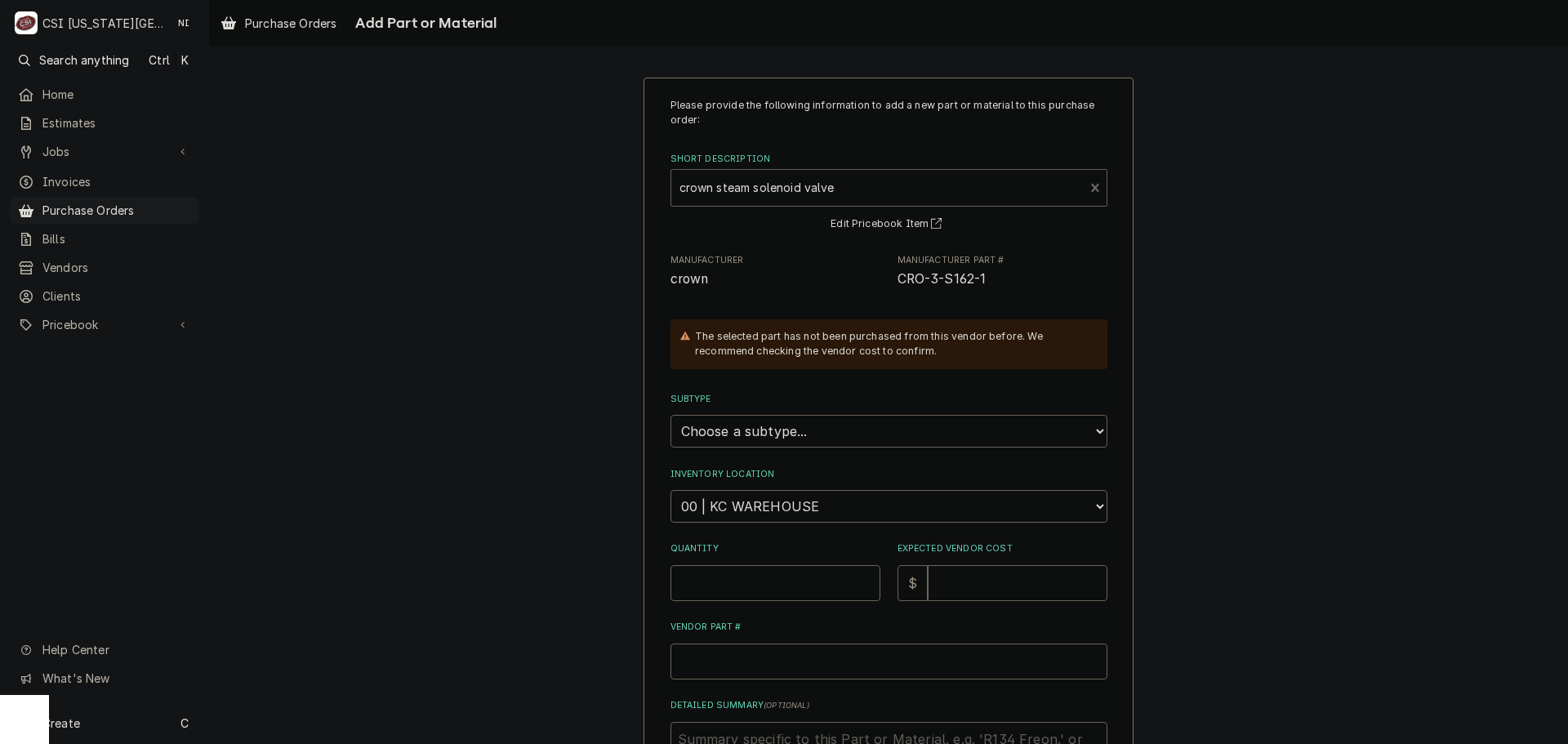
click at [765, 432] on select "Choose a subtype... [#2-DUAL] AFTERHRS-WH-CHG-2 [#2-DUAL] BEV-EQUIP [#2-DUAL] B…" at bounding box center [888, 431] width 437 height 33
select select "45"
click at [670, 415] on select "Choose a subtype... [#2-DUAL] AFTERHRS-WH-CHG-2 [#2-DUAL] BEV-EQUIP [#2-DUAL] B…" at bounding box center [888, 431] width 437 height 33
type textarea "x"
click at [785, 520] on select "Choose a location... 00 | KC WAREHOUSE 00 | MAIN WAREHOUSE 01 | BRIAN BREAZIER …" at bounding box center [888, 507] width 437 height 33
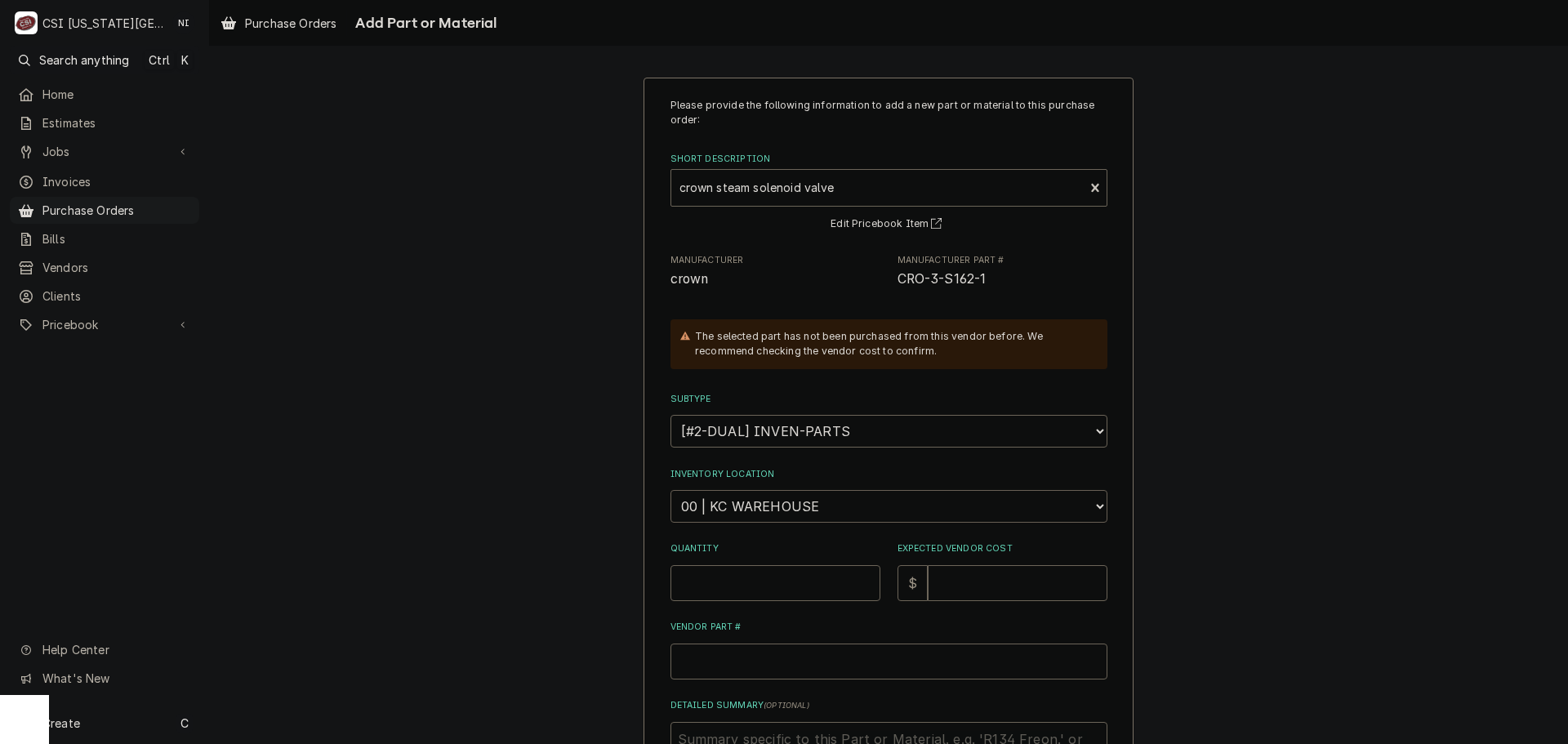
select select "2760"
click at [670, 490] on select "Choose a location... 00 | KC WAREHOUSE 00 | MAIN WAREHOUSE 01 | BRIAN BREAZIER …" at bounding box center [888, 507] width 437 height 33
click at [779, 572] on input "Quantity" at bounding box center [775, 583] width 210 height 36
type textarea "x"
type input "1"
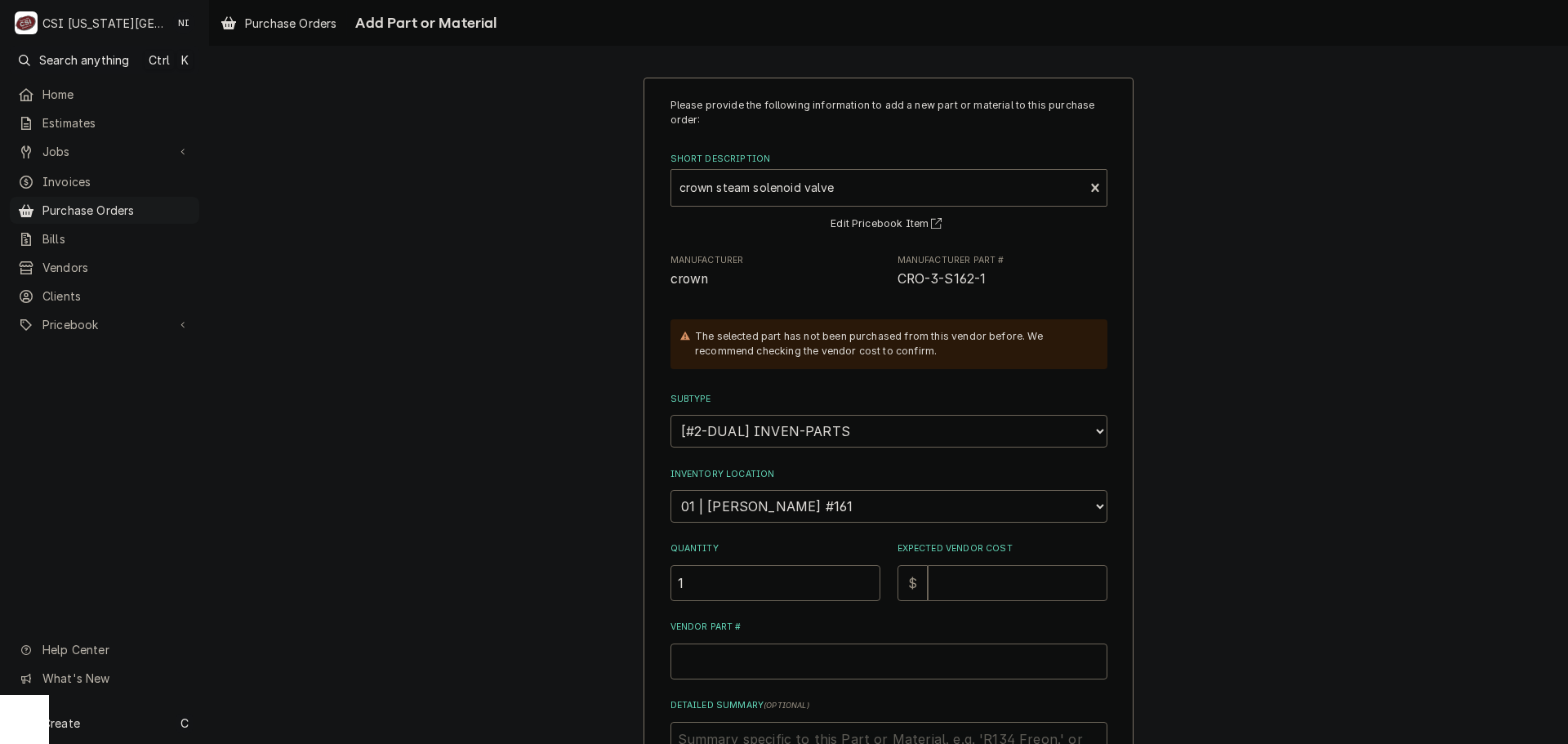
type textarea "x"
type input "3"
type textarea "x"
type input "37"
type textarea "x"
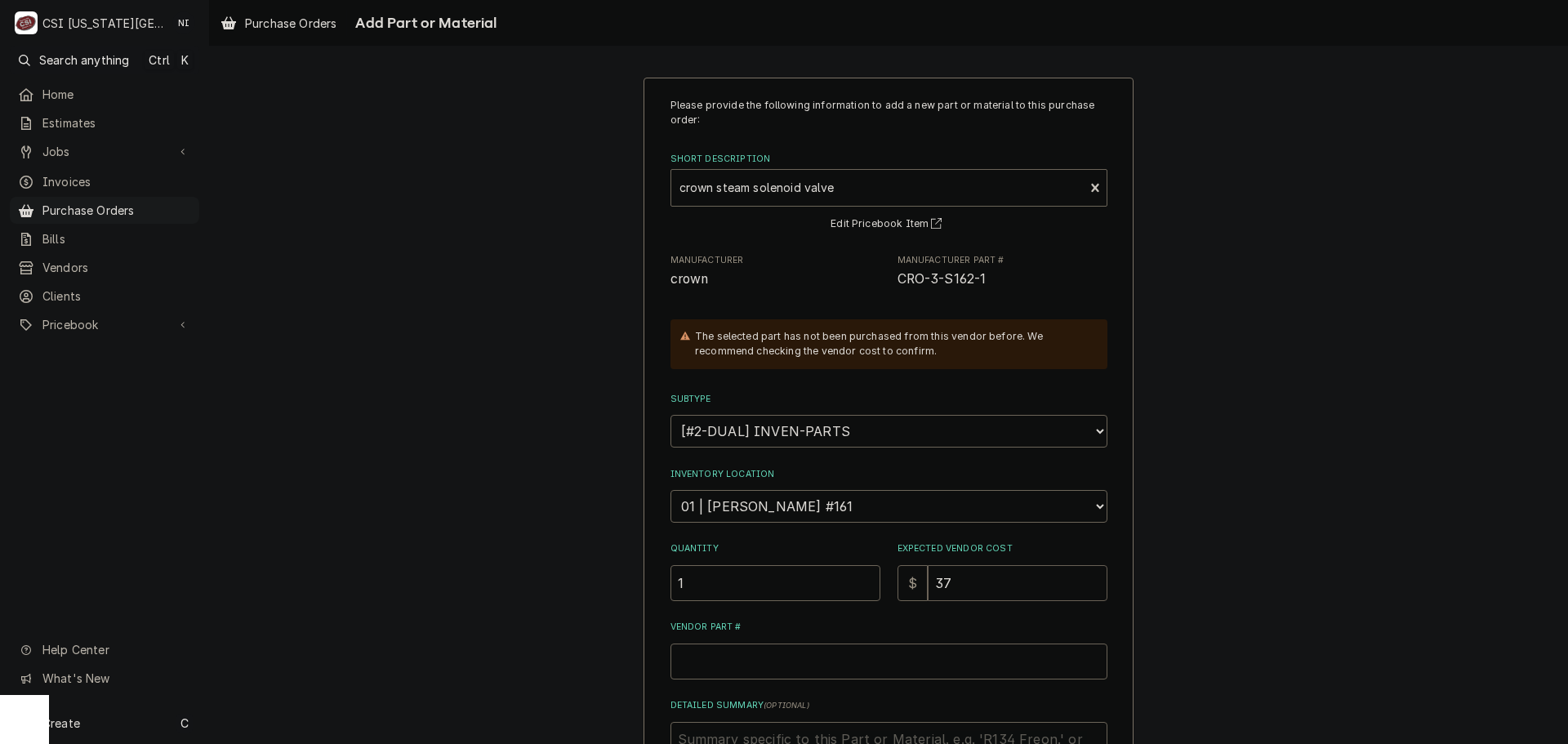
type input "370"
type textarea "x"
type input "37"
type textarea "x"
type input "3"
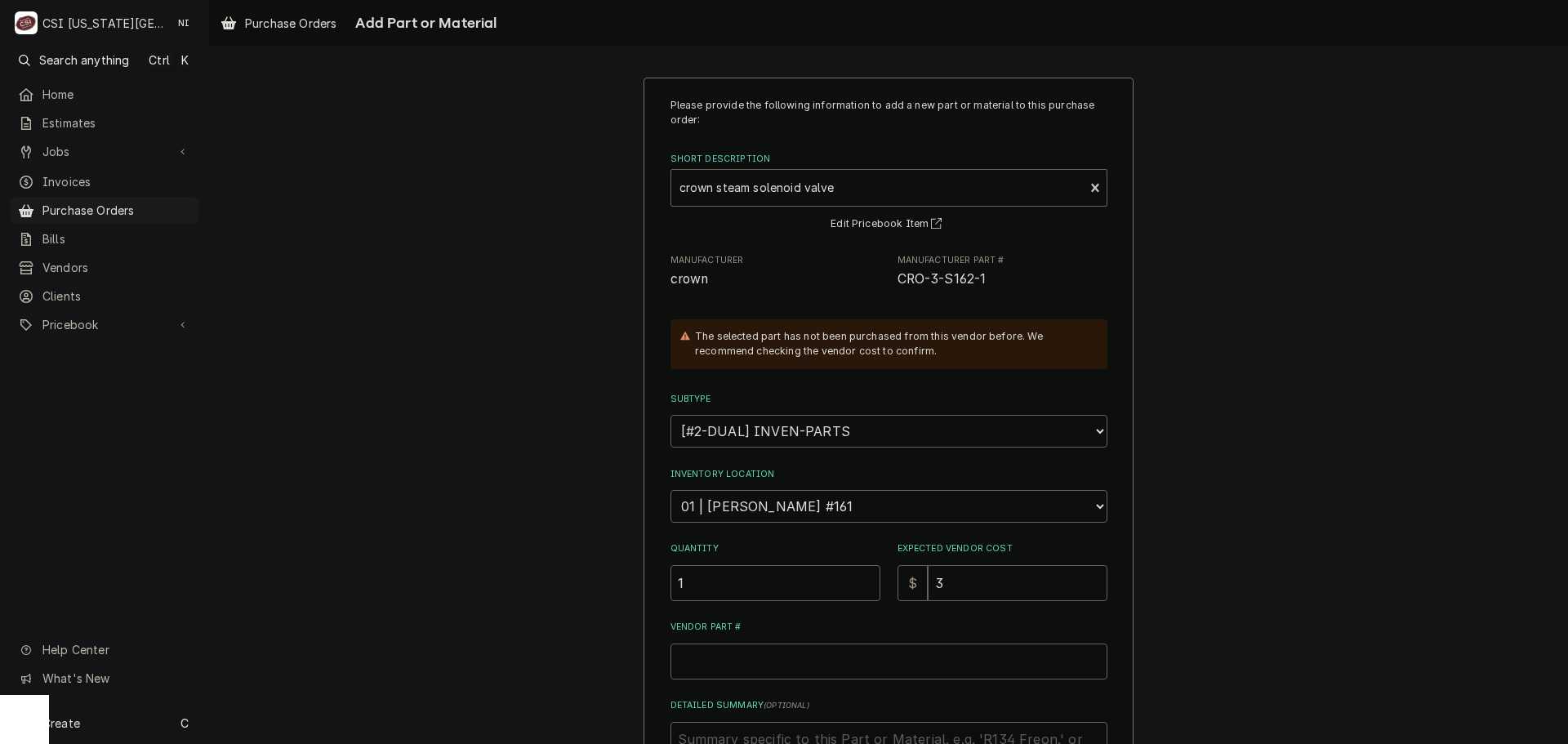
type textarea "x"
type input "3"
type textarea "x"
type input "37"
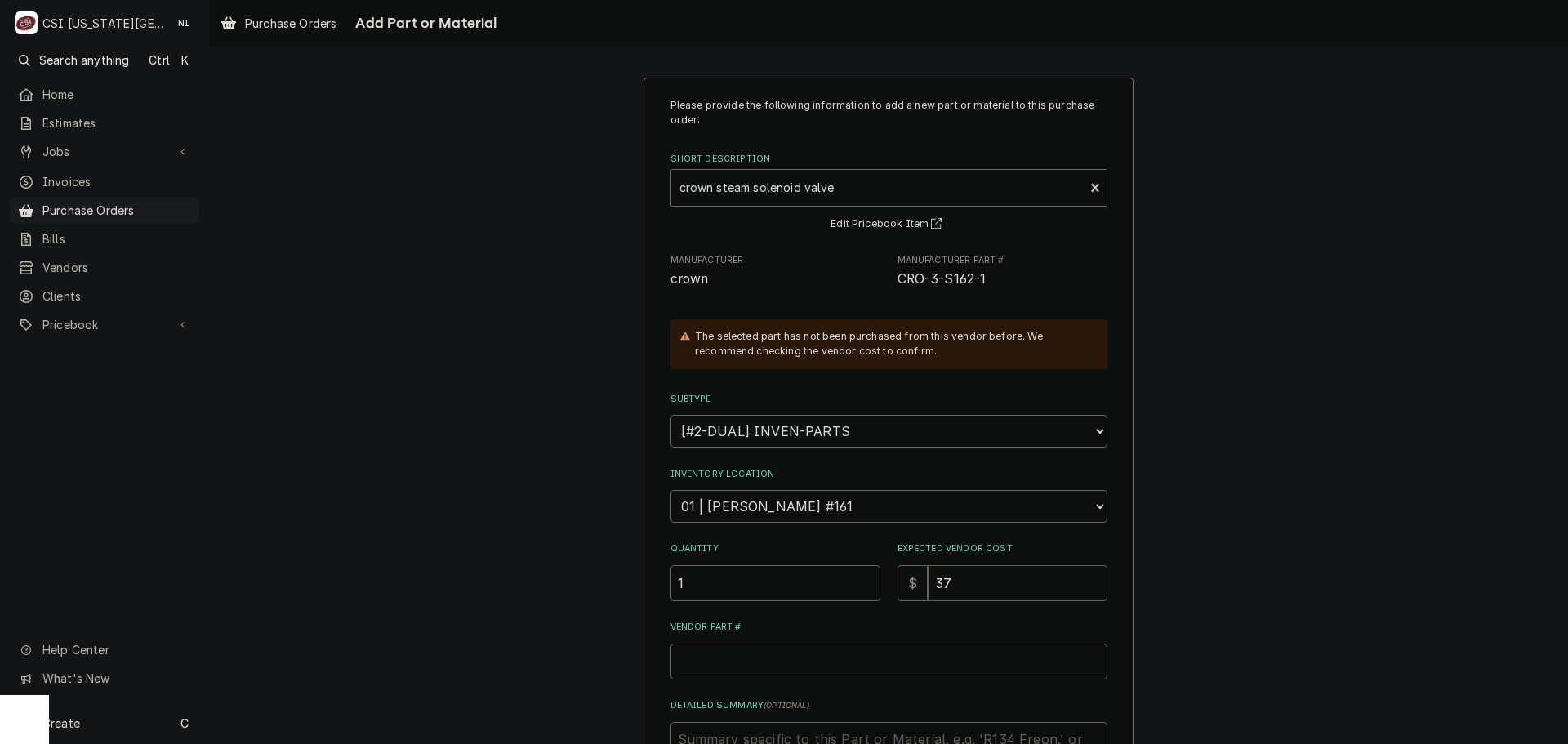
type textarea "x"
type input "370"
type textarea "x"
type input "370.2"
type textarea "x"
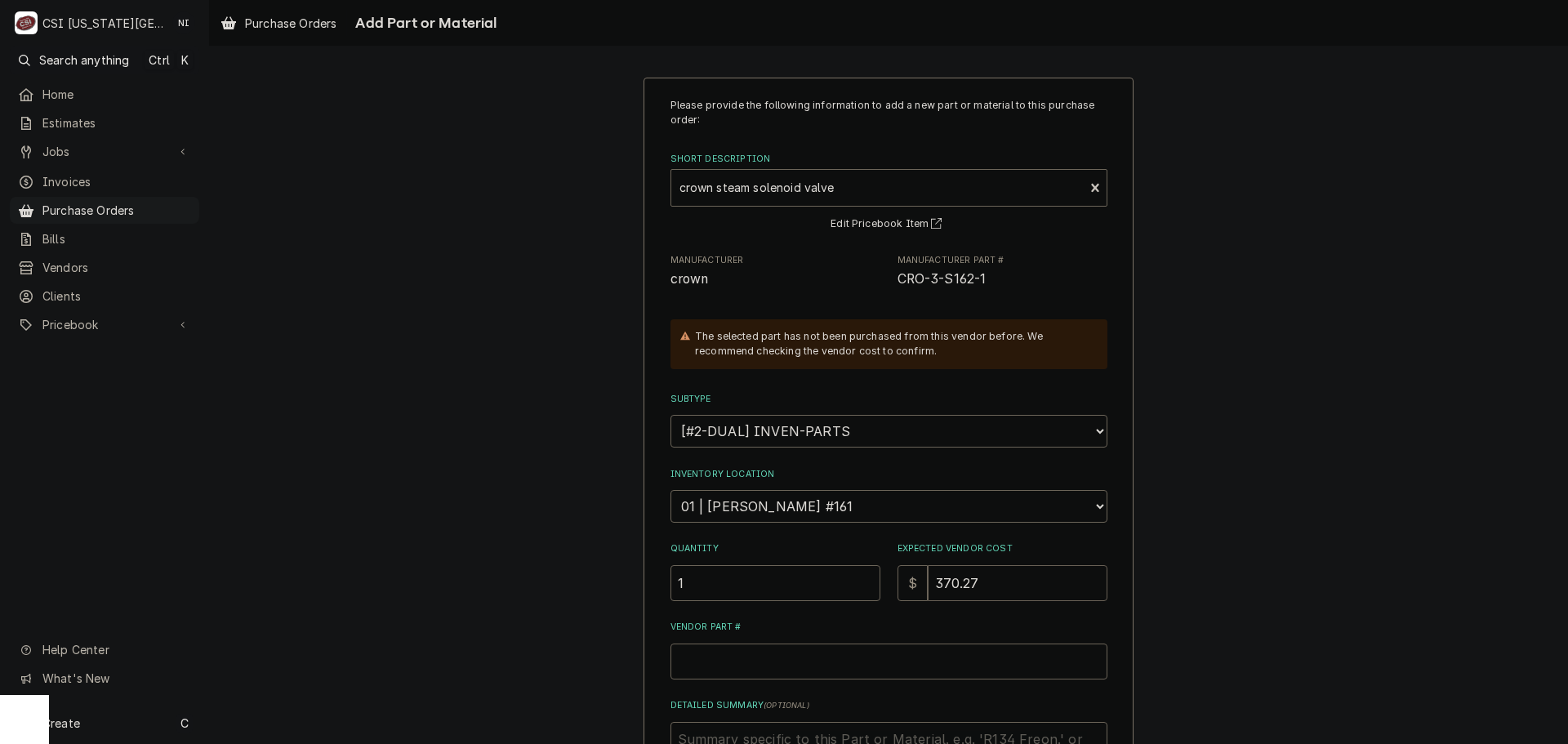
type input "370.27"
drag, startPoint x: 980, startPoint y: 278, endPoint x: 892, endPoint y: 282, distance: 88.1
click at [897, 282] on span "CRO-3-S162-1" at bounding box center [1002, 279] width 210 height 19
copy span "CRO-3-S162-1"
click at [837, 653] on input "Vendor Part #" at bounding box center [888, 660] width 437 height 36
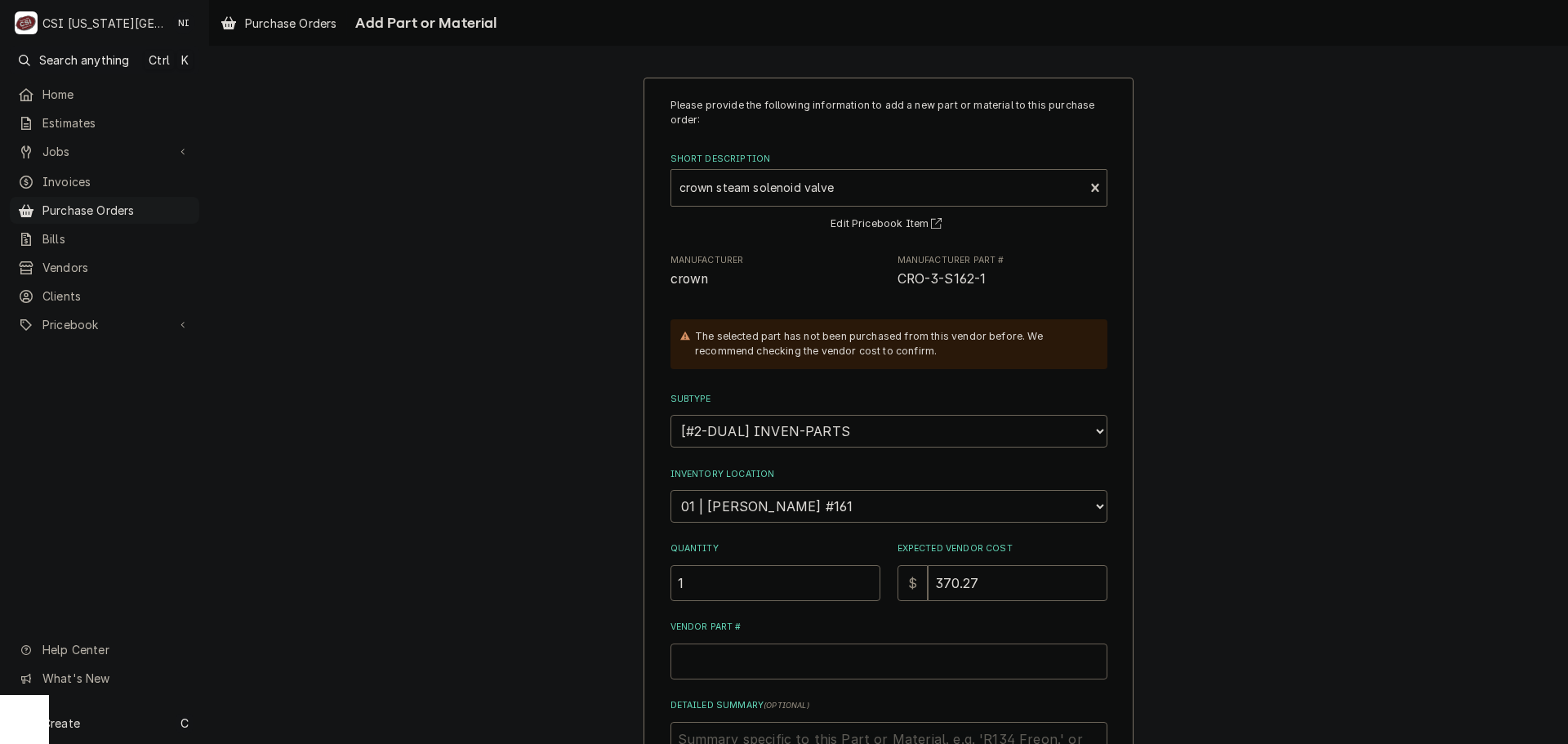
paste input "CRO-3-S162-1"
type textarea "x"
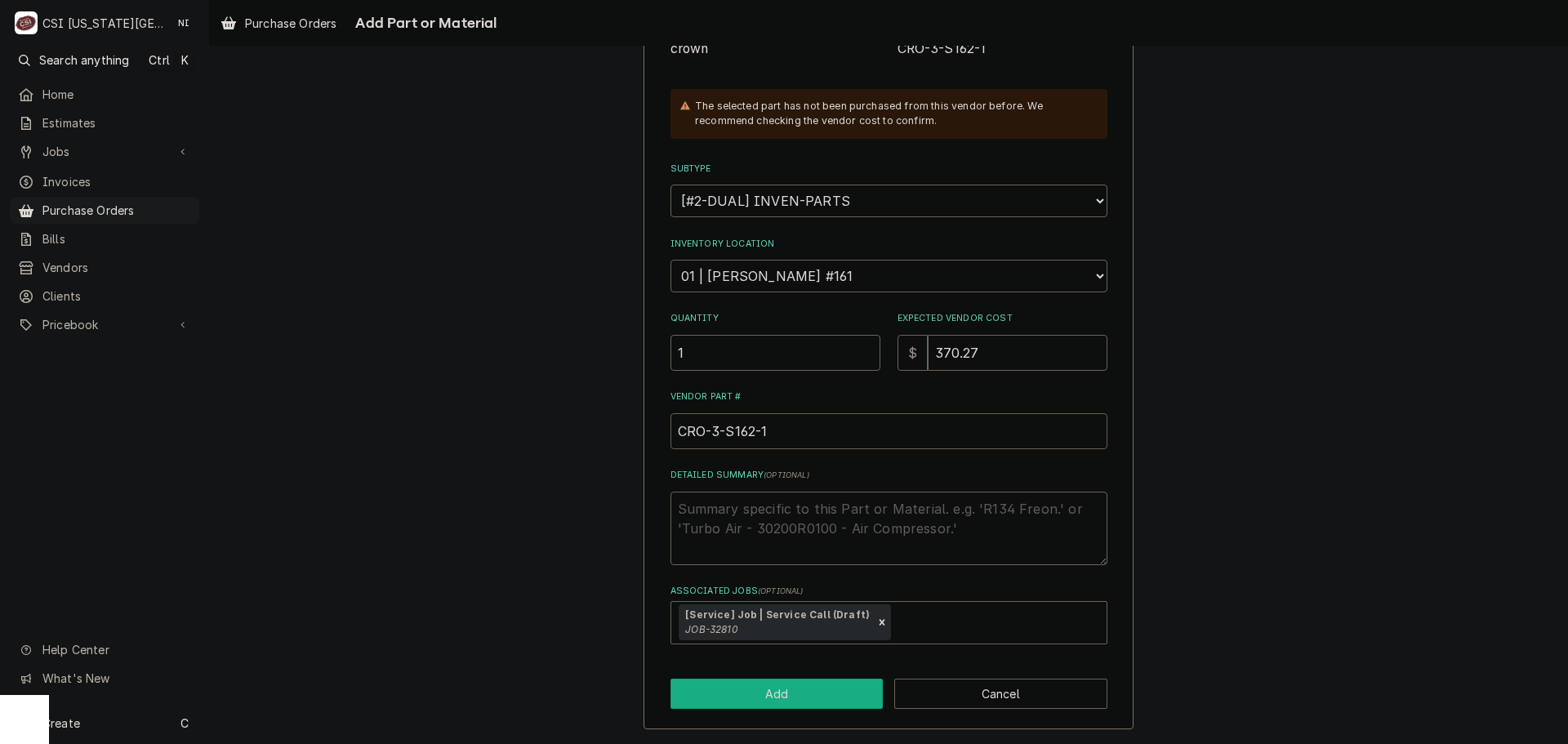
type input "CRO-3-S162-1"
click at [828, 682] on button "Add" at bounding box center [776, 692] width 213 height 30
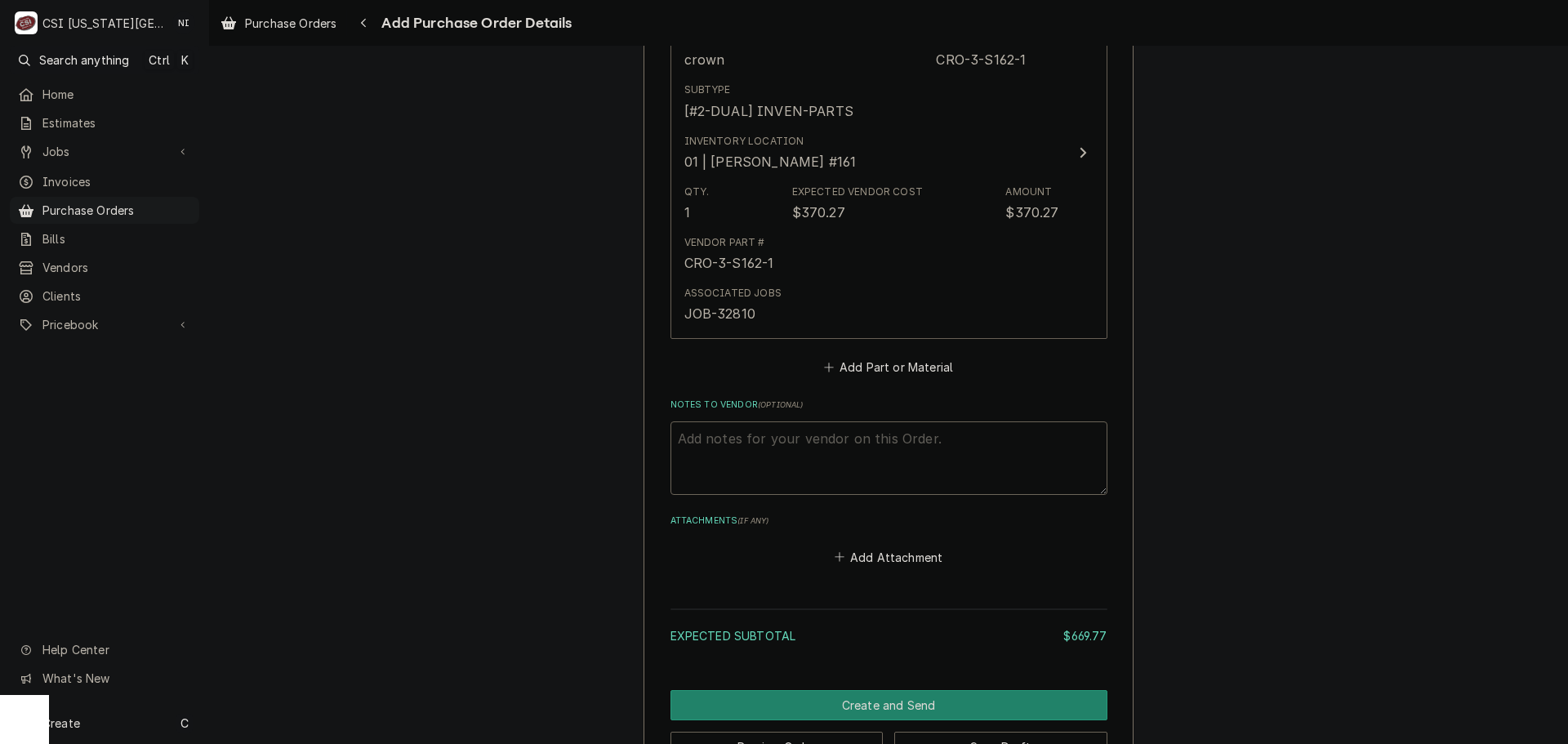
scroll to position [1191, 0]
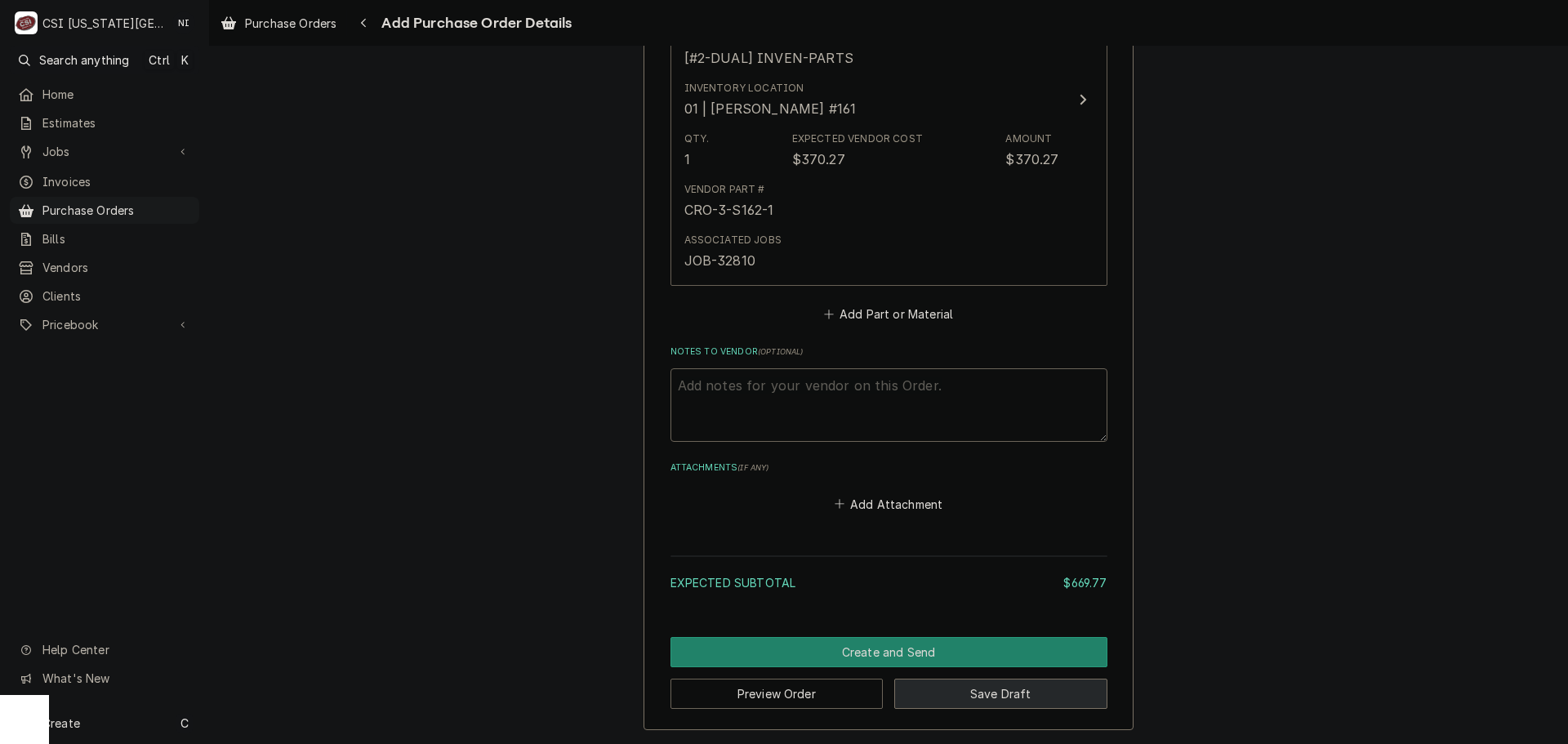
drag, startPoint x: 990, startPoint y: 684, endPoint x: 1532, endPoint y: 724, distance: 543.5
click at [992, 686] on button "Save Draft" at bounding box center [1000, 692] width 213 height 30
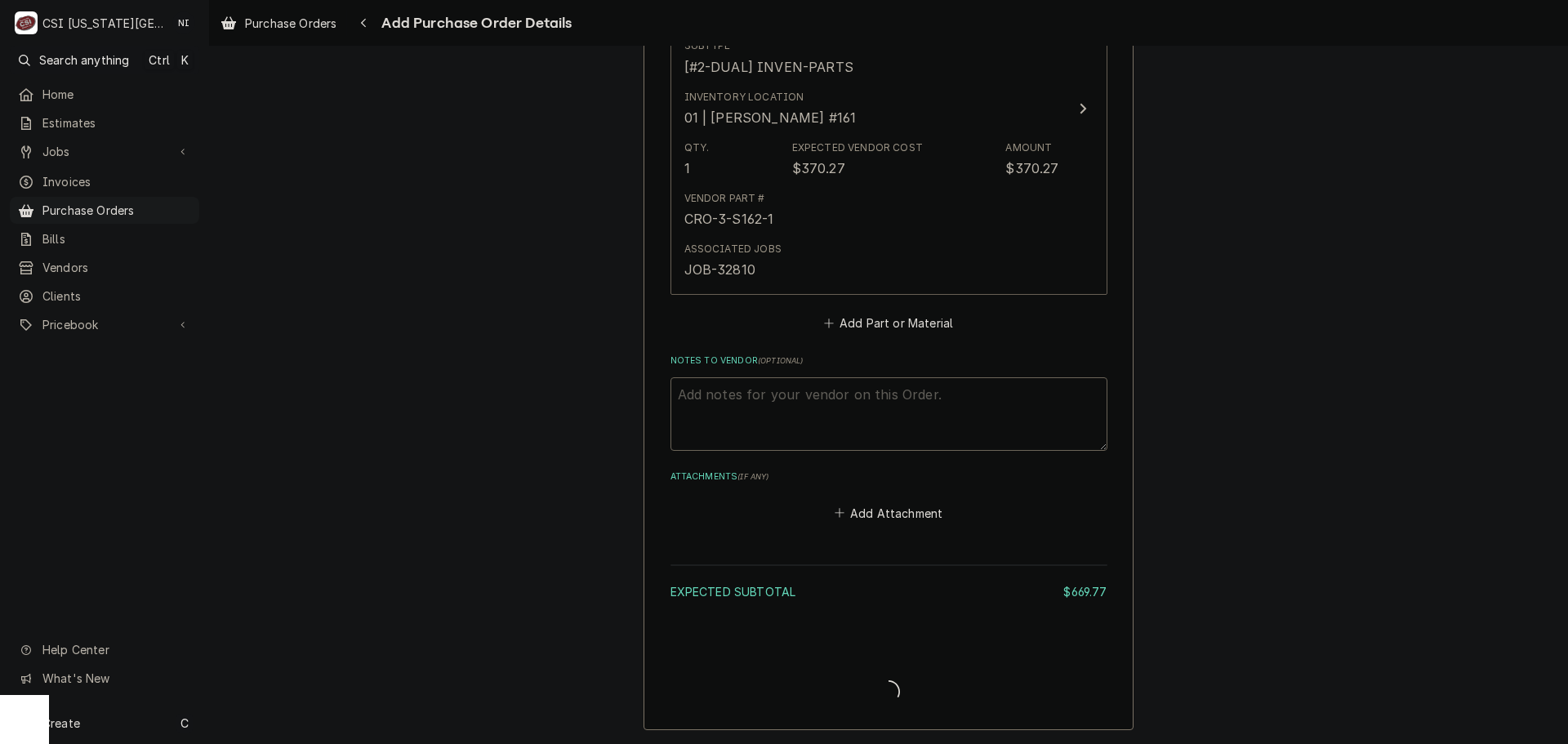
type textarea "x"
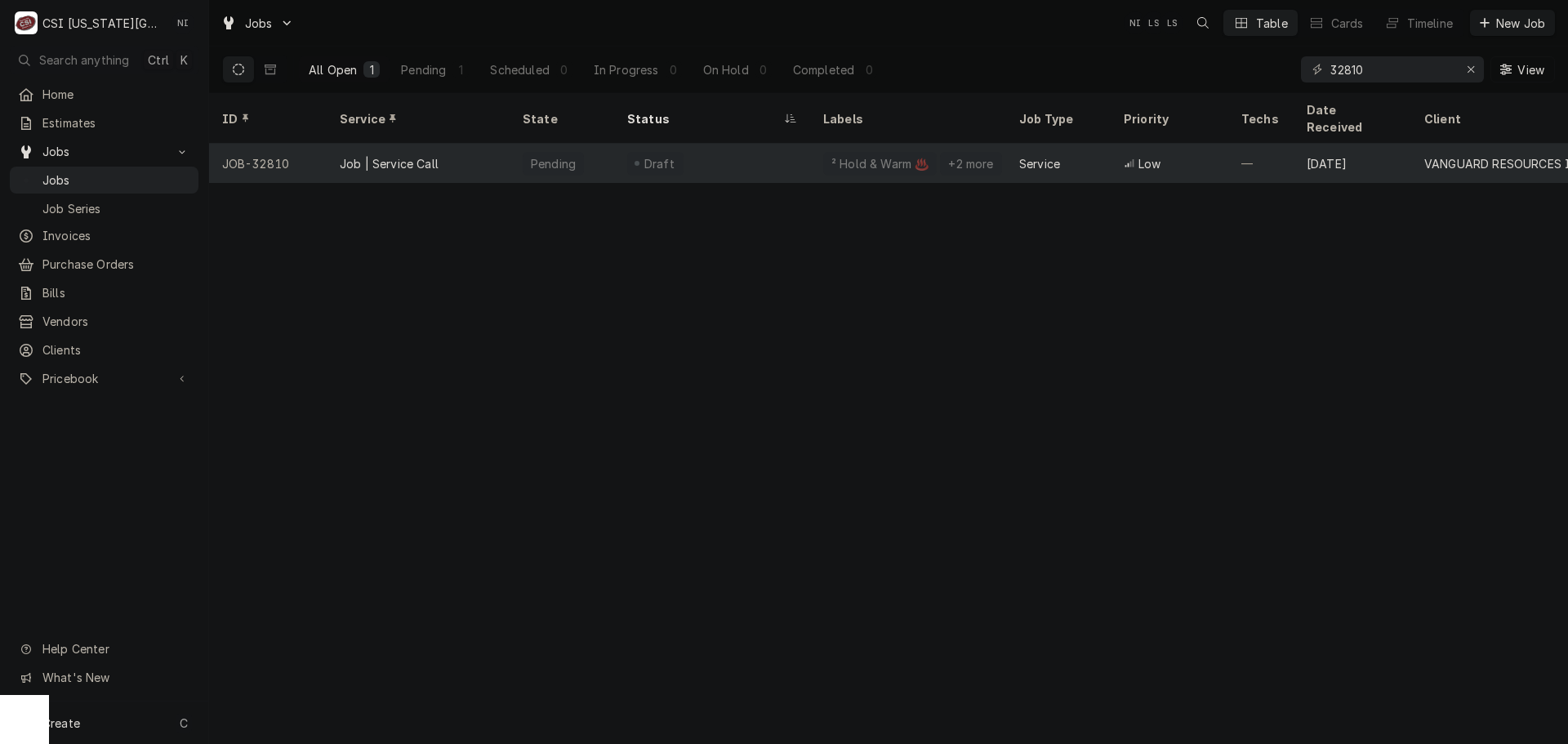
click at [597, 146] on div "Pending" at bounding box center [561, 163] width 104 height 39
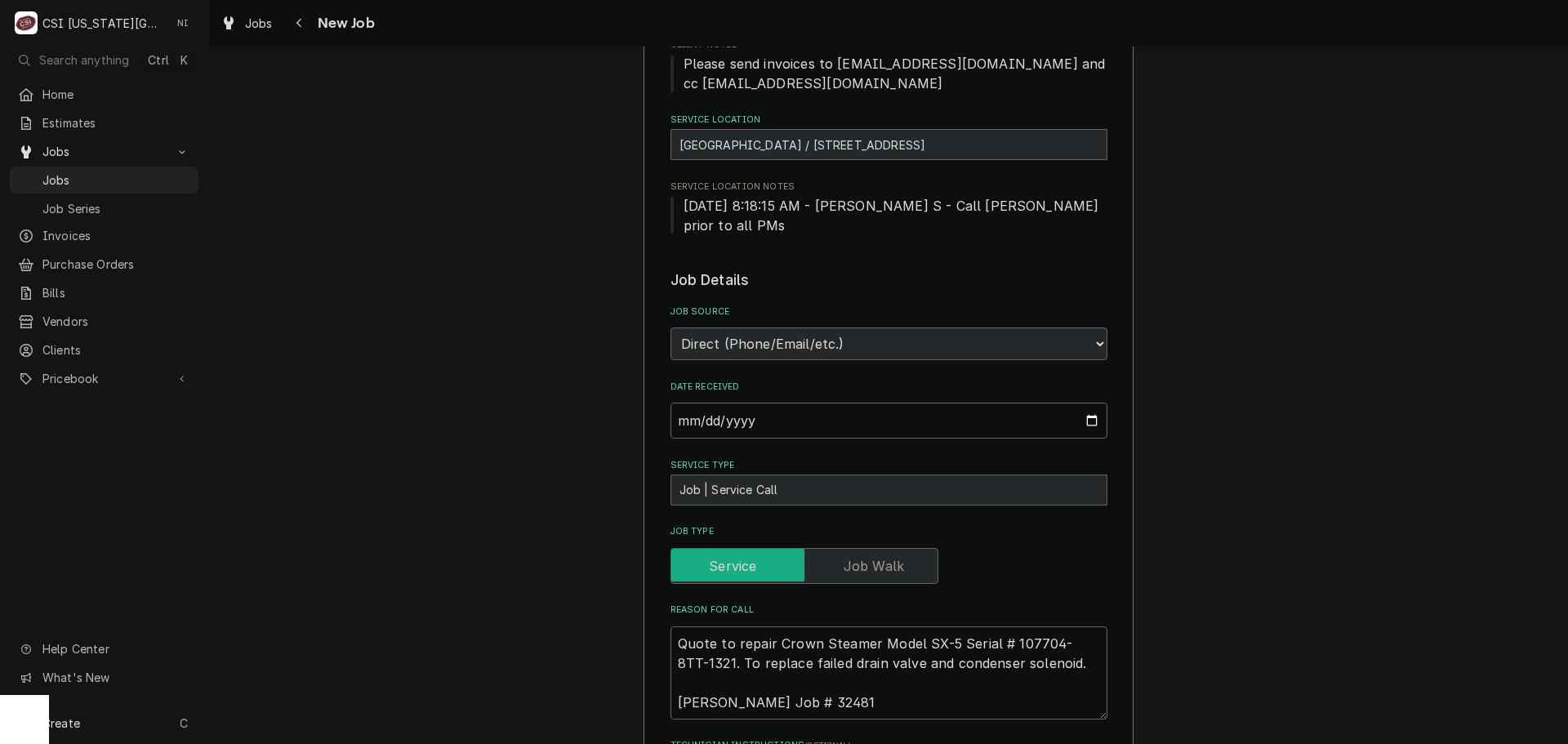
scroll to position [572, 0]
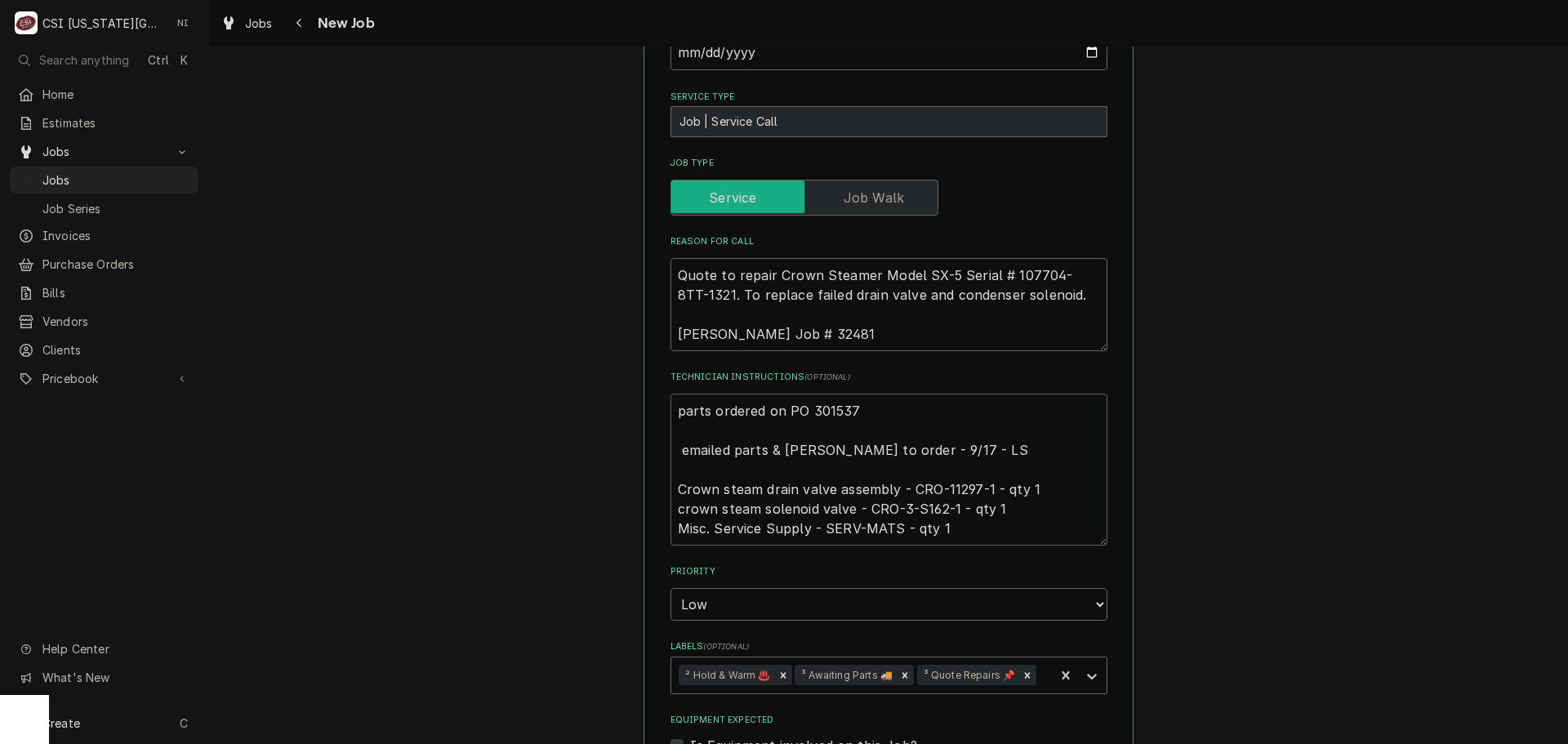
click at [856, 394] on textarea "parts ordered on PO 301537 emailed parts & [PERSON_NAME] to order - 9/17 - LS C…" at bounding box center [888, 470] width 437 height 152
type textarea "x"
type textarea "parts ordered on PO 301537. emailed parts & [PERSON_NAME] to order - 9/17 - LS …"
type textarea "x"
type textarea "parts ordered on PO 301537. emailed parts & lindy to order - 9/17 - LS Crown st…"
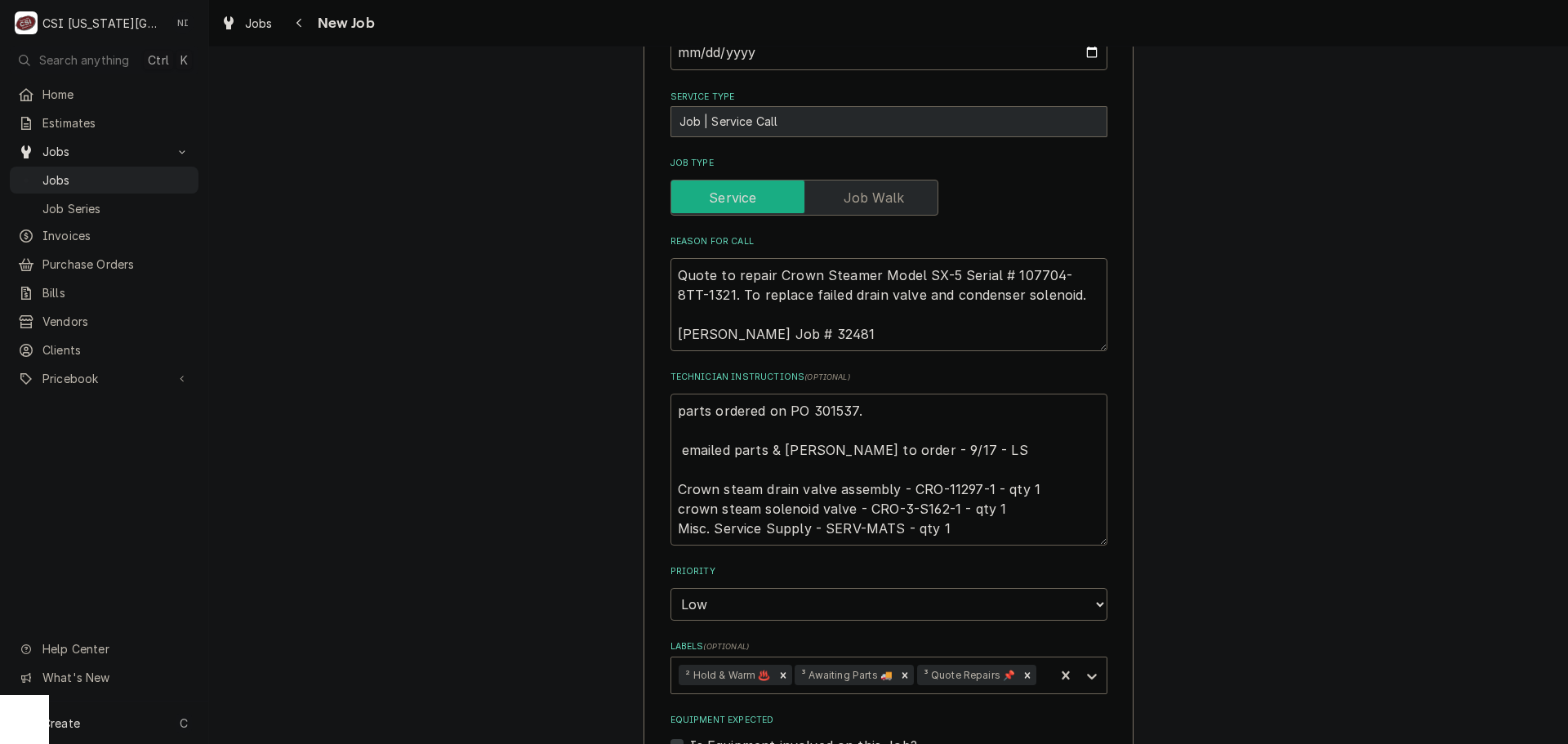
type textarea "x"
type textarea "parts ordered on PO 301537. b emailed parts & lindy to order - 9/17 - LS Crown …"
type textarea "x"
type textarea "parts ordered on PO 301537. bO emailed parts & lindy to order - 9/17 - LS Crown…"
type textarea "x"
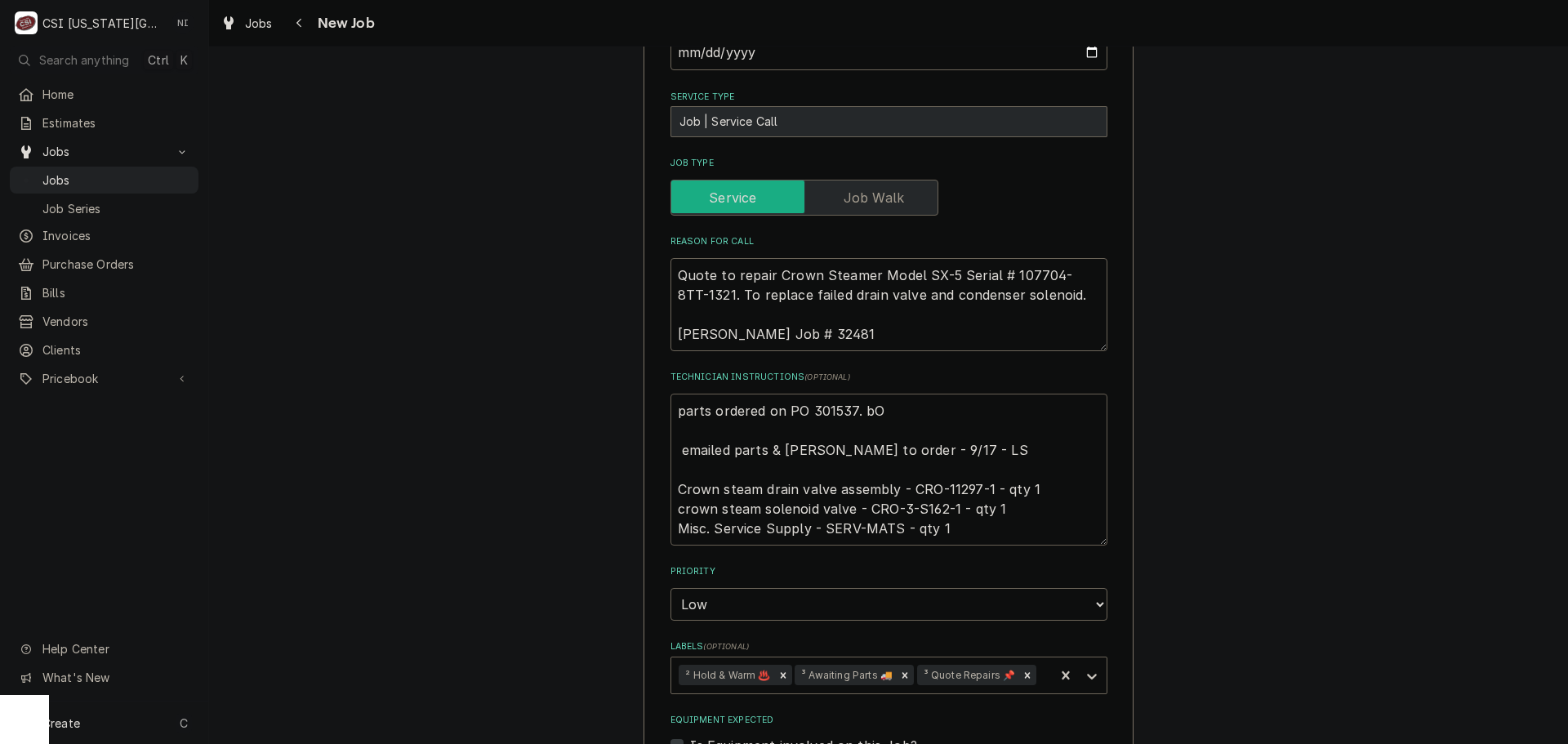
type textarea "parts ordered on PO 301537. bO emailed parts & lindy to order - 9/17 - LS Crown…"
type textarea "x"
type textarea "parts ordered on PO 301537. bO emailed parts & lindy to order - 9/17 - LS Crown…"
type textarea "x"
type textarea "parts ordered on PO 301537. b emailed parts & lindy to order - 9/17 - LS Crown …"
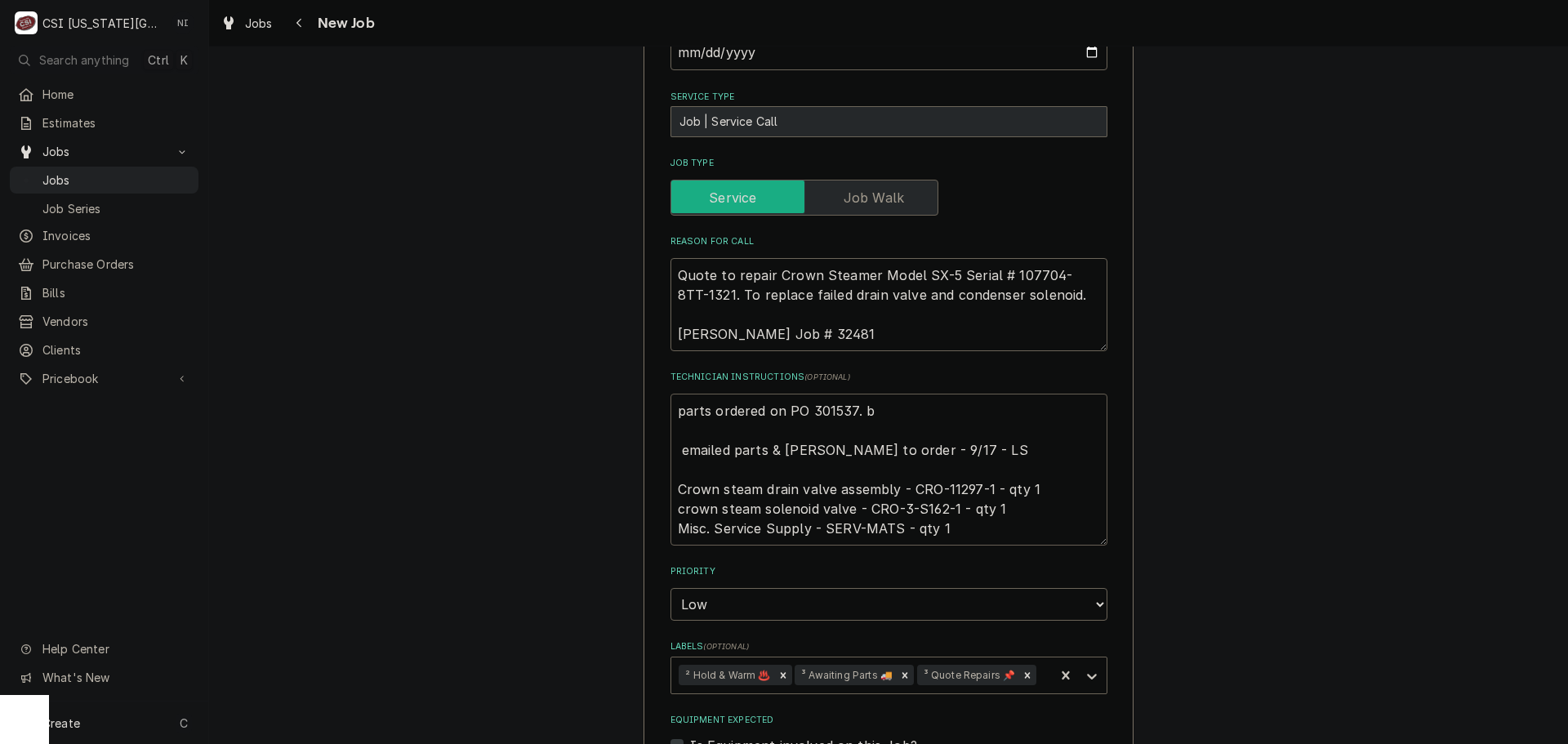
type textarea "x"
type textarea "parts ordered on PO 301537. emailed parts & lindy to order - 9/17 - LS Crown st…"
type textarea "x"
type textarea "parts ordered on PO 301537. b emailed parts & lindy to order - 9/17 - LS Crown …"
type textarea "x"
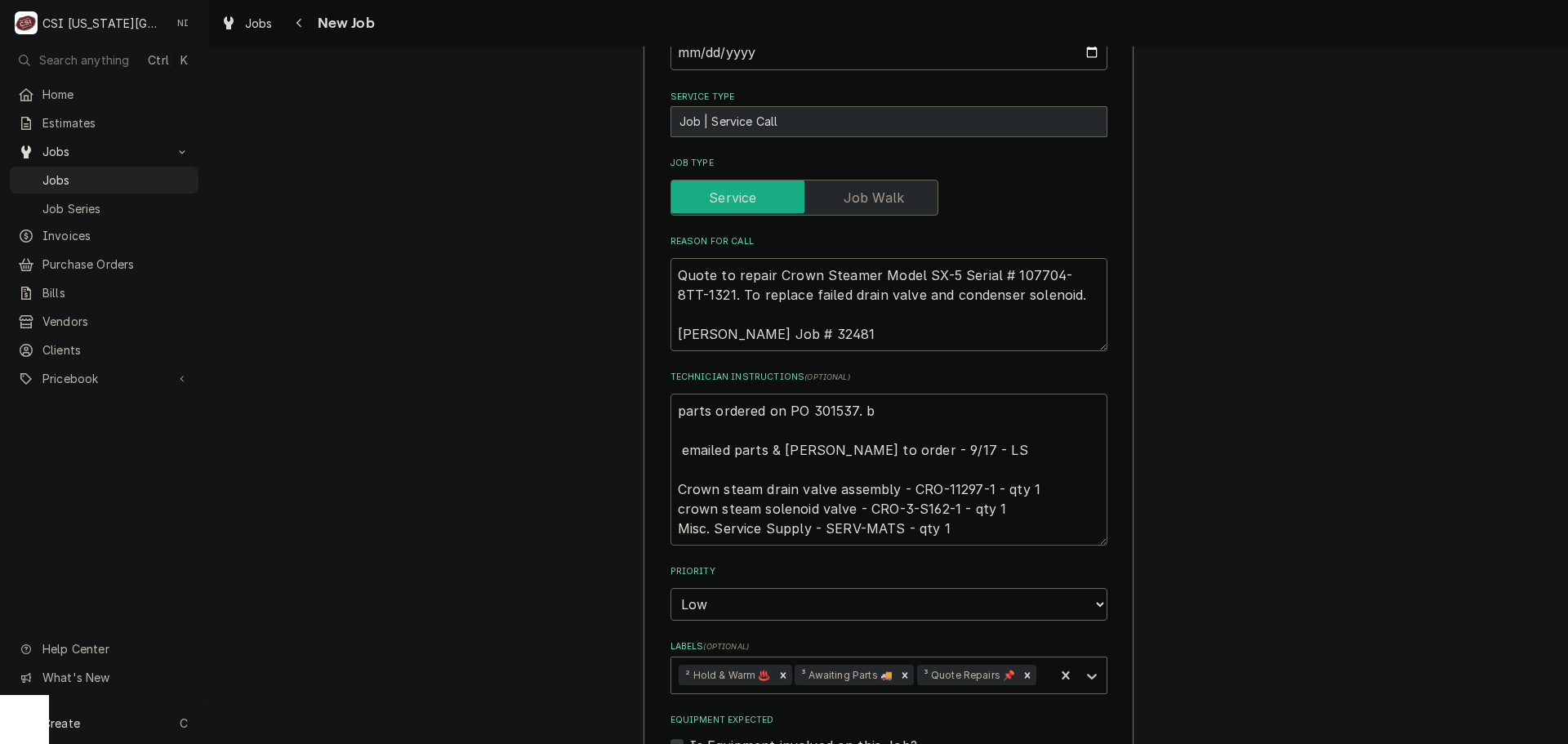
type textarea "parts ordered on PO 301537. emailed parts & lindy to order - 9/17 - LS Crown st…"
type textarea "x"
type textarea "parts ordered on PO 301537. D emailed parts & lindy to order - 9/17 - LS Crown …"
type textarea "x"
type textarea "parts ordered on PO 301537. Dr emailed parts & lindy to order - 9/17 - LS Crown…"
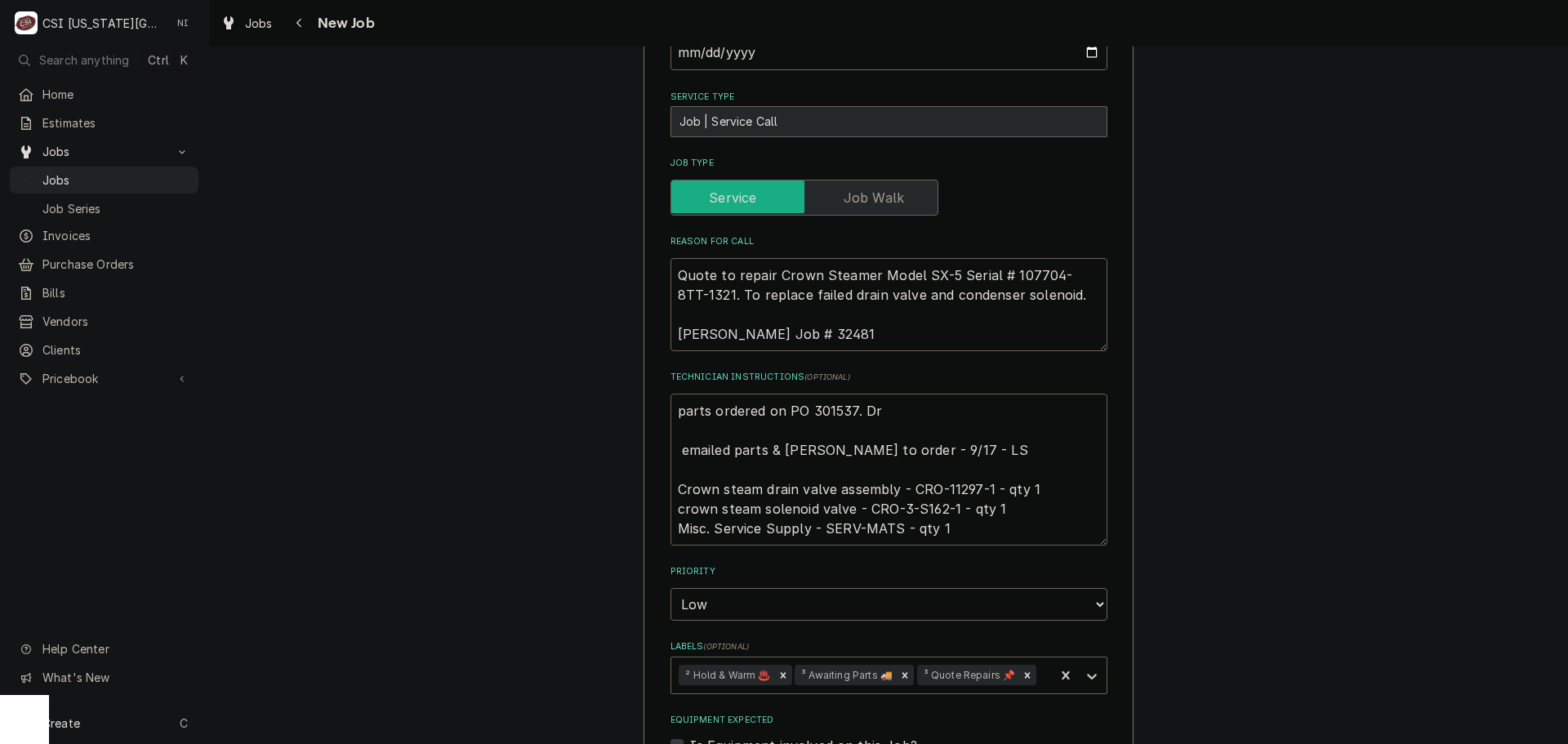
type textarea "x"
type textarea "parts ordered on PO 301537. Dra emailed parts & lindy to order - 9/17 - LS Crow…"
type textarea "x"
type textarea "parts ordered on PO 301537. Drai emailed parts & lindy to order - 9/17 - LS Cro…"
type textarea "x"
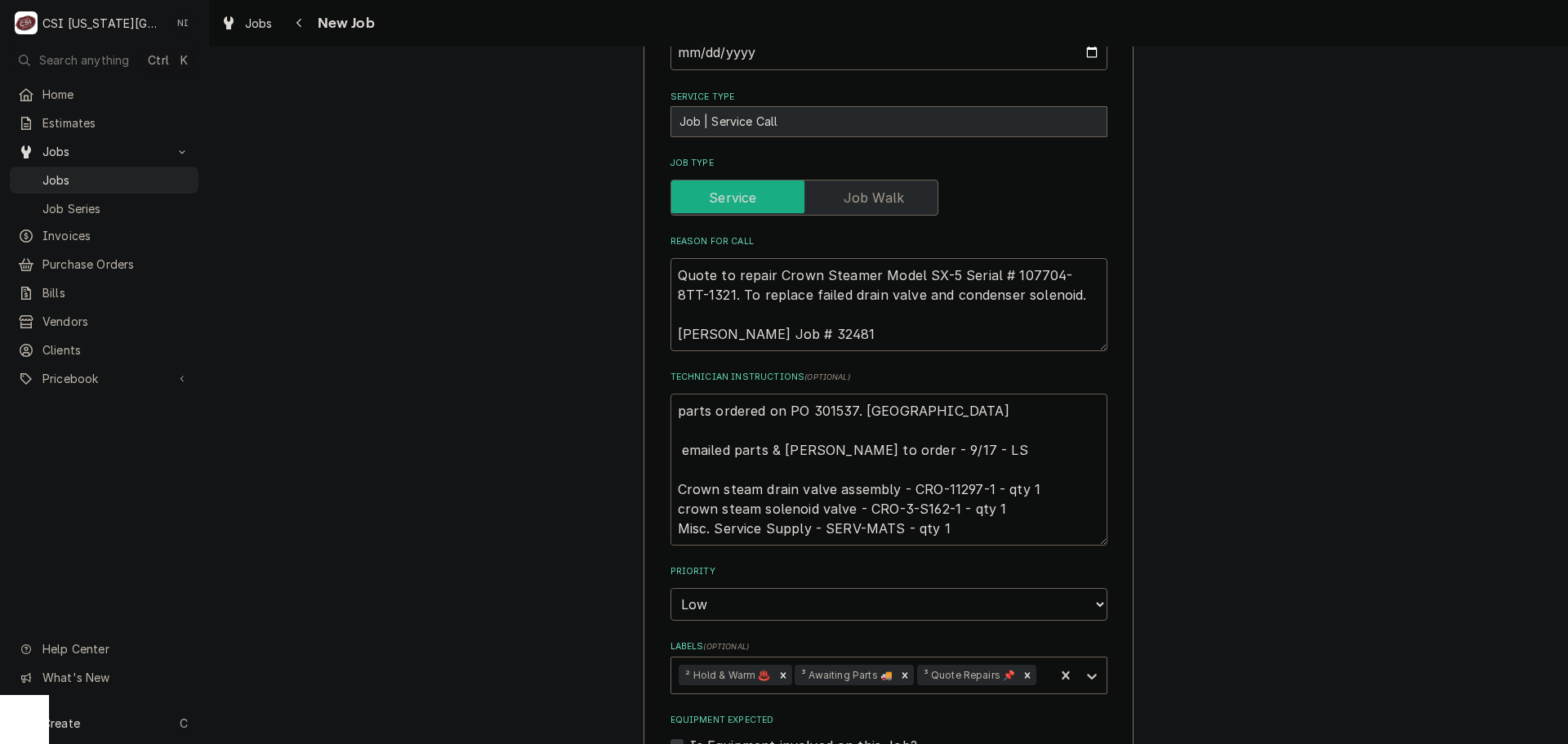
type textarea "parts ordered on PO 301537. Drain emailed parts & lindy to order - 9/17 - LS Cr…"
type textarea "x"
type textarea "parts ordered on PO 301537. Drain emailed parts & lindy to order - 9/17 - LS Cr…"
type textarea "x"
type textarea "parts ordered on PO 301537. Drain v emailed parts & lindy to order - 9/17 - LS …"
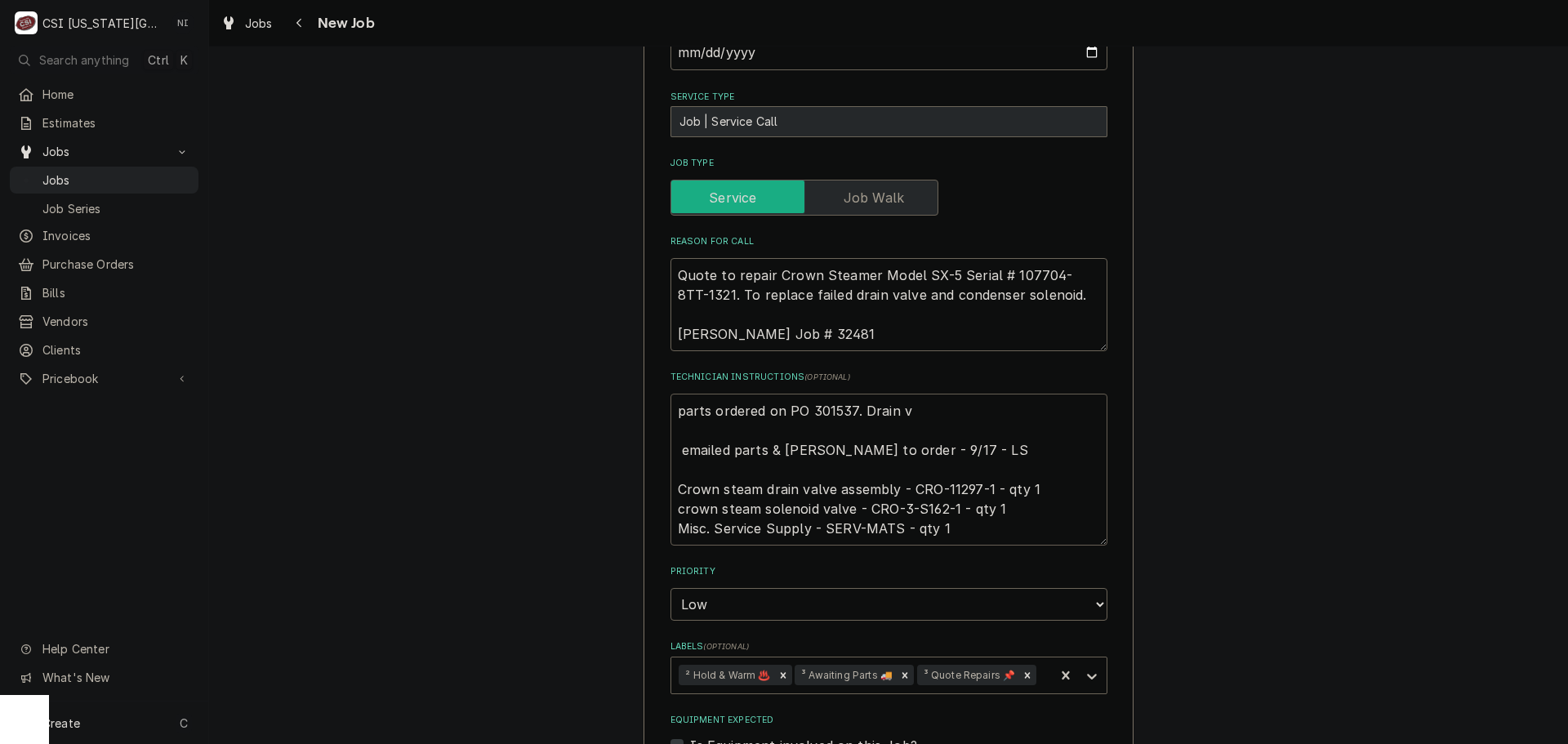
type textarea "x"
type textarea "parts ordered on PO 301537. Drain va emailed parts & lindy to order - 9/17 - LS…"
type textarea "x"
type textarea "parts ordered on PO 301537. Drain val emailed parts & lindy to order - 9/17 - L…"
type textarea "x"
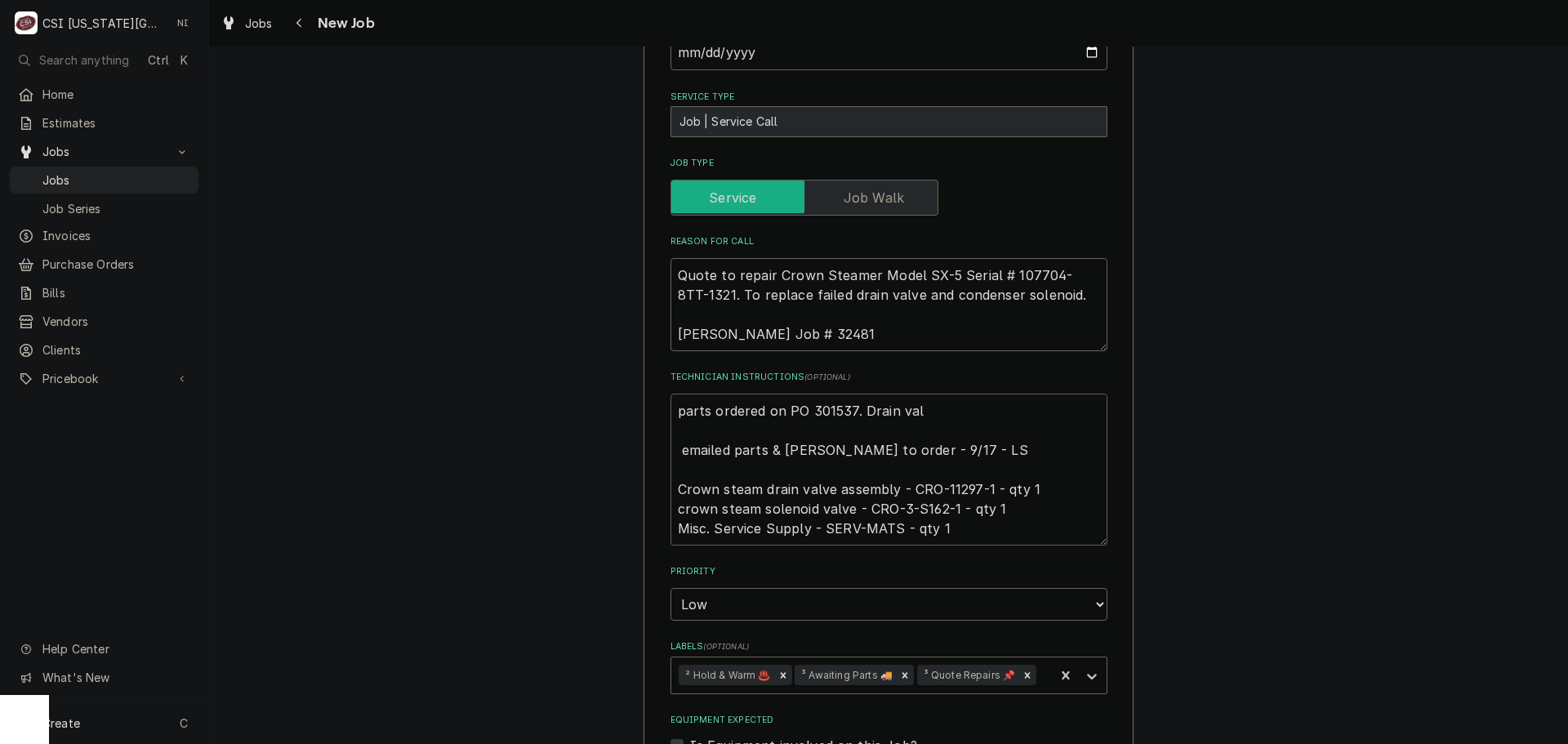
type textarea "parts ordered on PO 301537. Drain valv emailed parts & lindy to order - 9/17 - …"
type textarea "x"
type textarea "parts ordered on PO 301537. Drain valve emailed parts & lindy to order - 9/17 -…"
type textarea "x"
type textarea "parts ordered on PO 301537. Drain valve emailed parts & lindy to order - 9/17 -…"
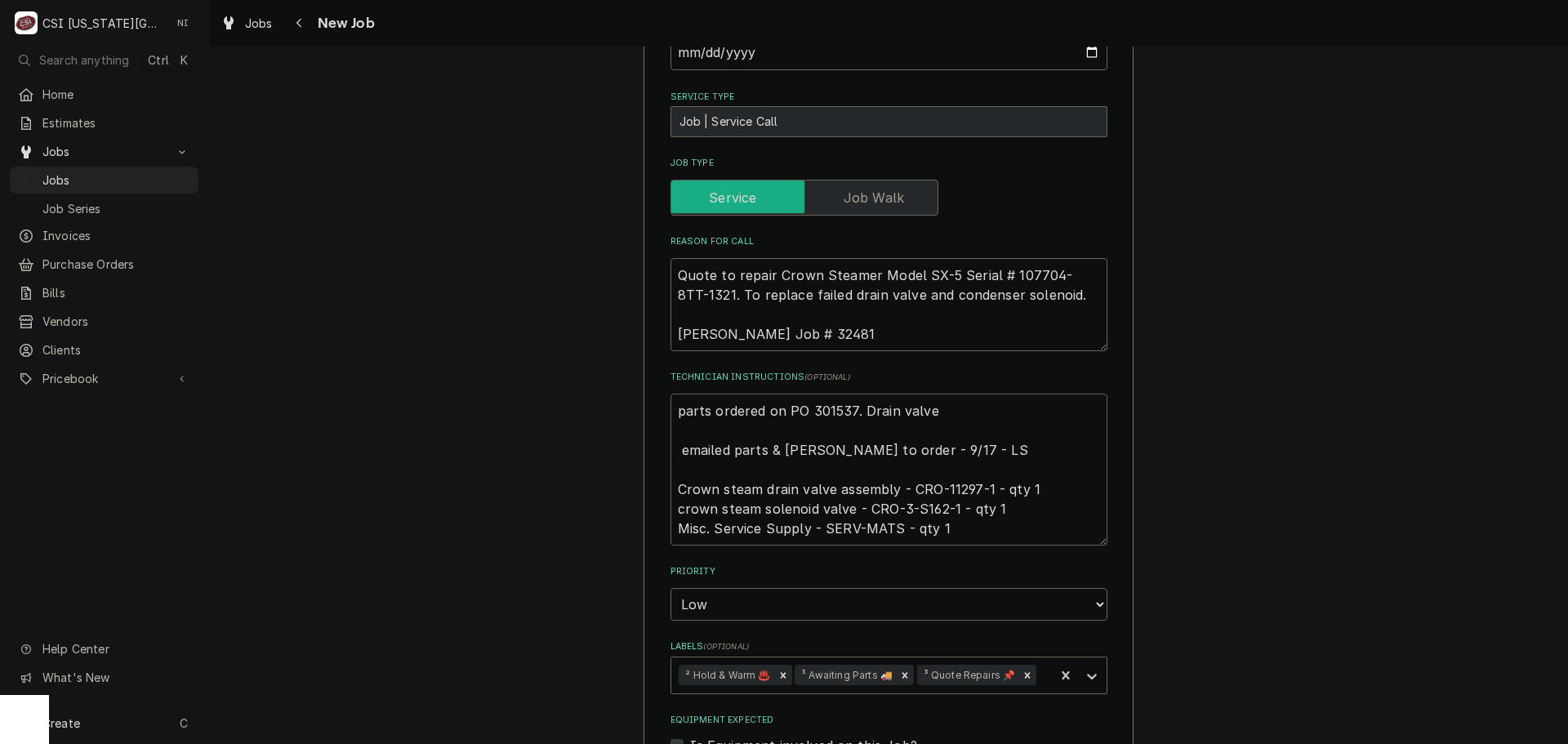
type textarea "x"
type textarea "parts ordered on PO 301537. Drain valve o emailed parts & lindy to order - 9/17…"
type textarea "x"
type textarea "parts ordered on PO 301537. Drain valve on emailed parts & lindy to order - 9/1…"
type textarea "x"
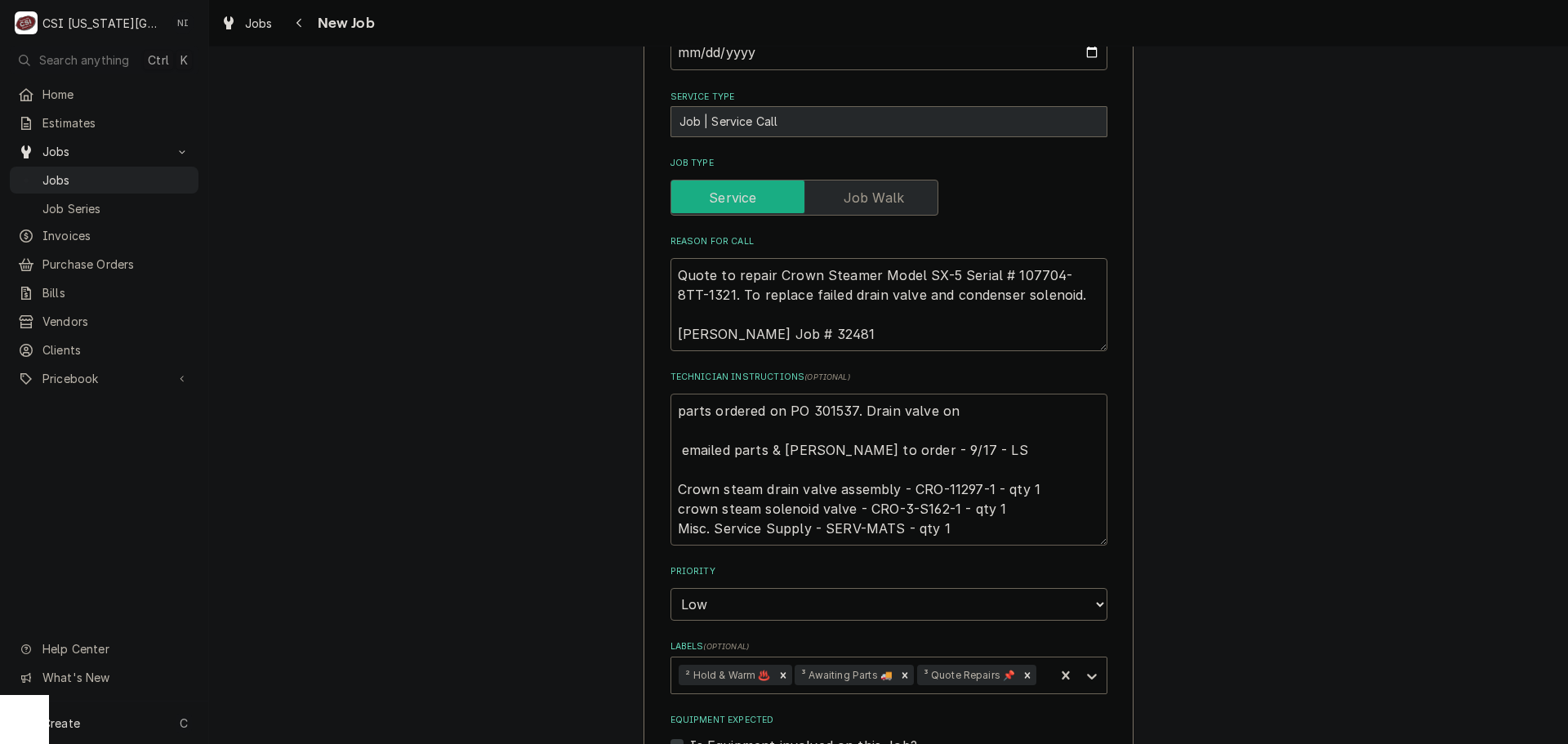
type textarea "parts ordered on PO 301537. Drain valve on emailed parts & lindy to order - 9/1…"
type textarea "x"
type textarea "parts ordered on PO 301537. Drain valve on B emailed parts & lindy to order - 9…"
type textarea "x"
type textarea "parts ordered on PO 301537. Drain valve on BO emailed parts & lindy to order - …"
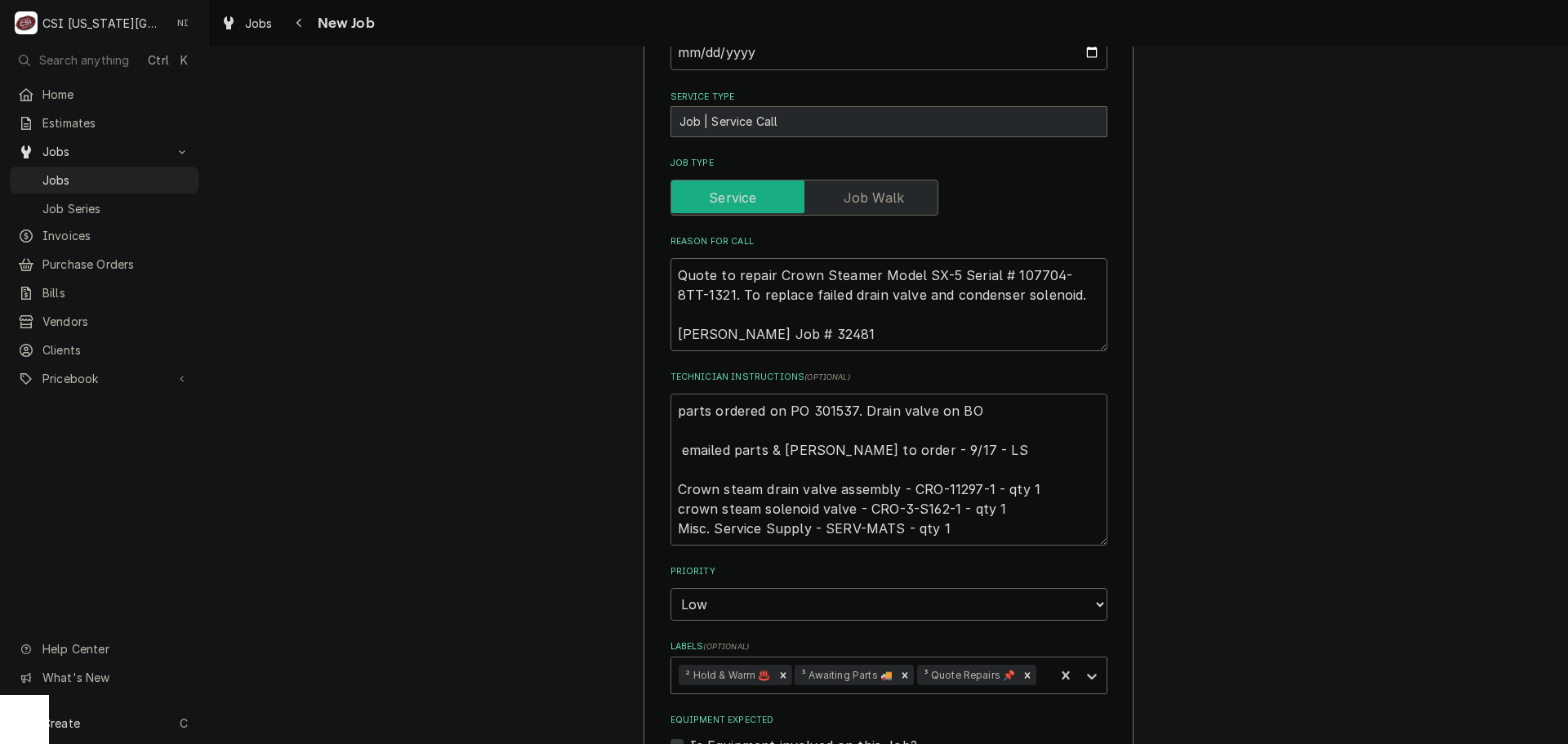
type textarea "x"
type textarea "parts ordered on PO 301537. Drain valve on BO emailed parts & lindy to order - …"
type textarea "x"
type textarea "parts ordered on PO 301537. Drain valve on BO 1 emailed parts & lindy to order …"
type textarea "x"
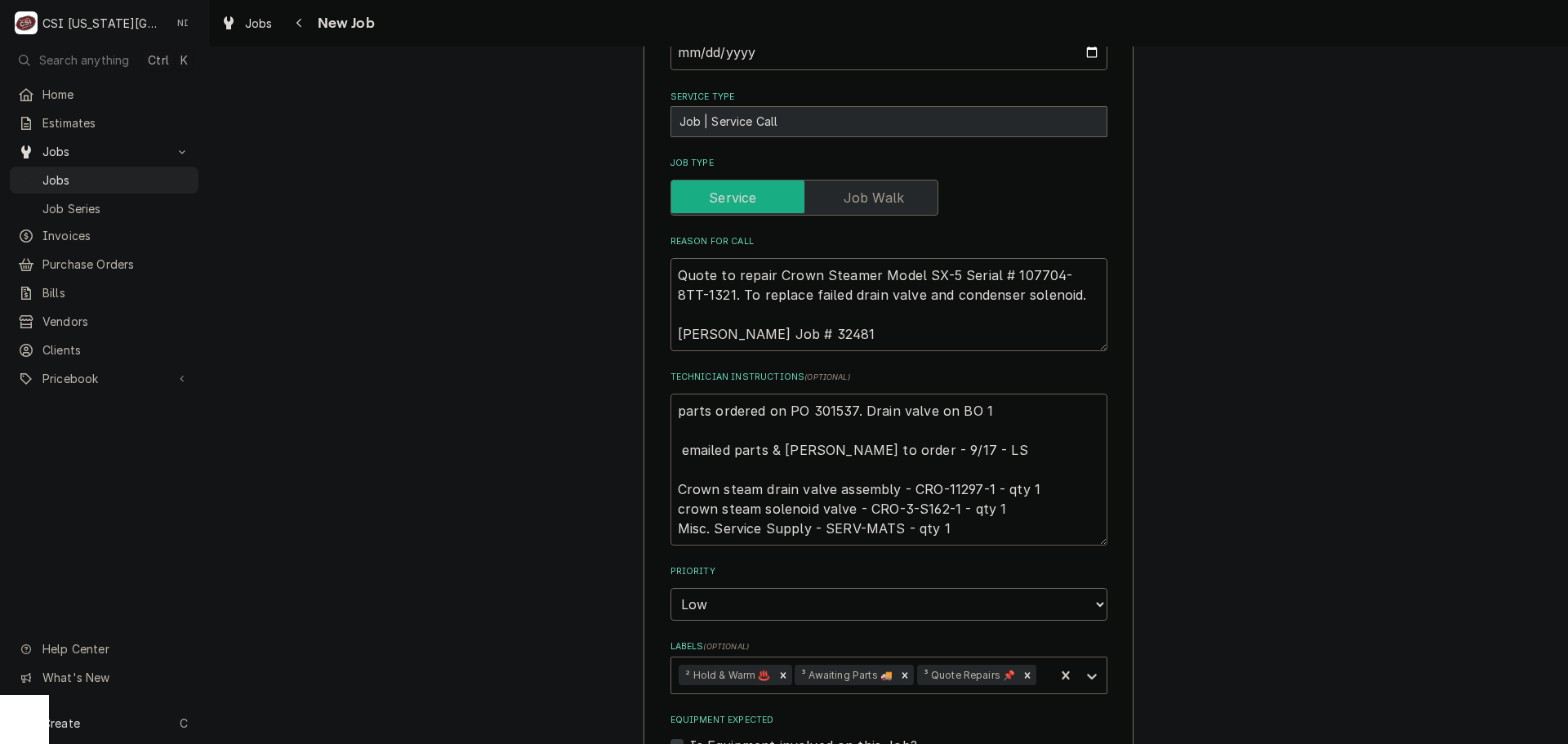
type textarea "parts ordered on PO 301537. Drain valve on BO 19 emailed parts & lindy to order…"
type textarea "x"
type textarea "parts ordered on PO 301537. Drain valve on BO 19- emailed parts & lindy to orde…"
type textarea "x"
type textarea "parts ordered on PO 301537. Drain valve on BO 19-2 emailed parts & lindy to ord…"
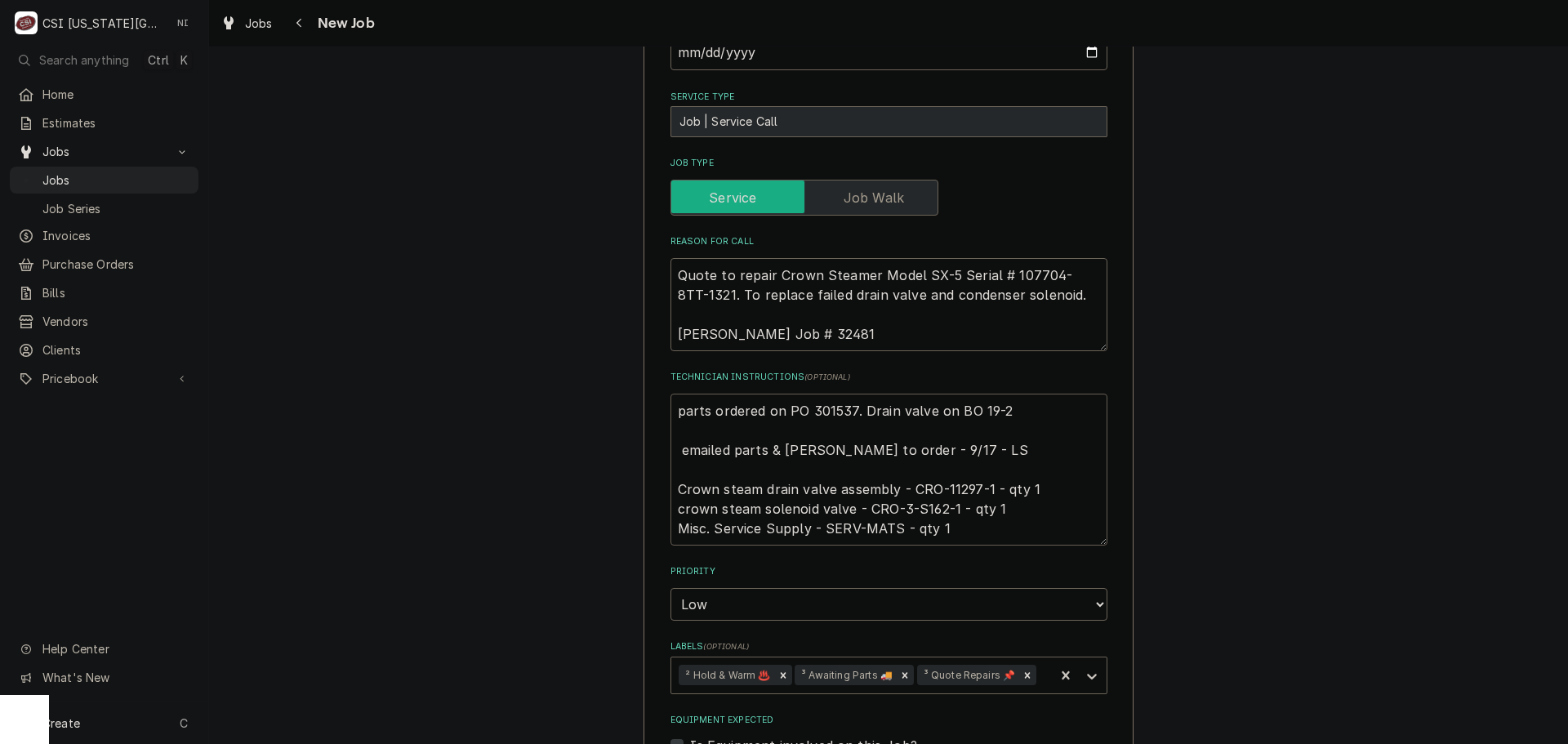
type textarea "x"
type textarea "parts ordered on PO 301537. Drain valve on BO 19-21 emailed parts & lindy to or…"
type textarea "x"
type textarea "parts ordered on PO 301537. Drain valve on BO 19-21 d emailed parts & lindy to …"
type textarea "x"
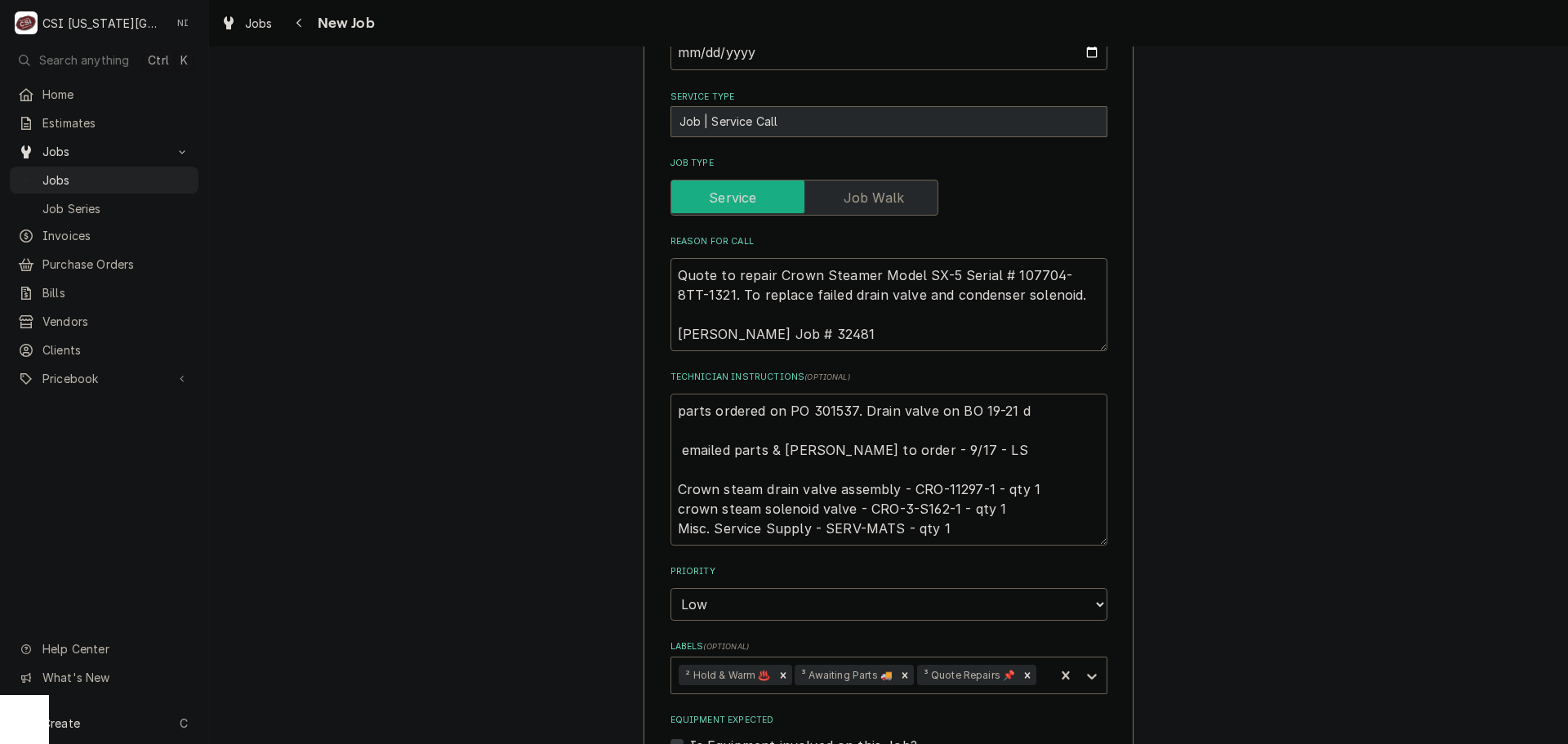
type textarea "parts ordered on PO 301537. Drain valve on BO 19-21 da emailed parts & lindy to…"
type textarea "x"
type textarea "parts ordered on PO 301537. Drain valve on BO 19-21 day emailed parts & lindy t…"
type textarea "x"
type textarea "parts ordered on PO 301537. Drain valve on BO 19-21 days emailed parts & lindy …"
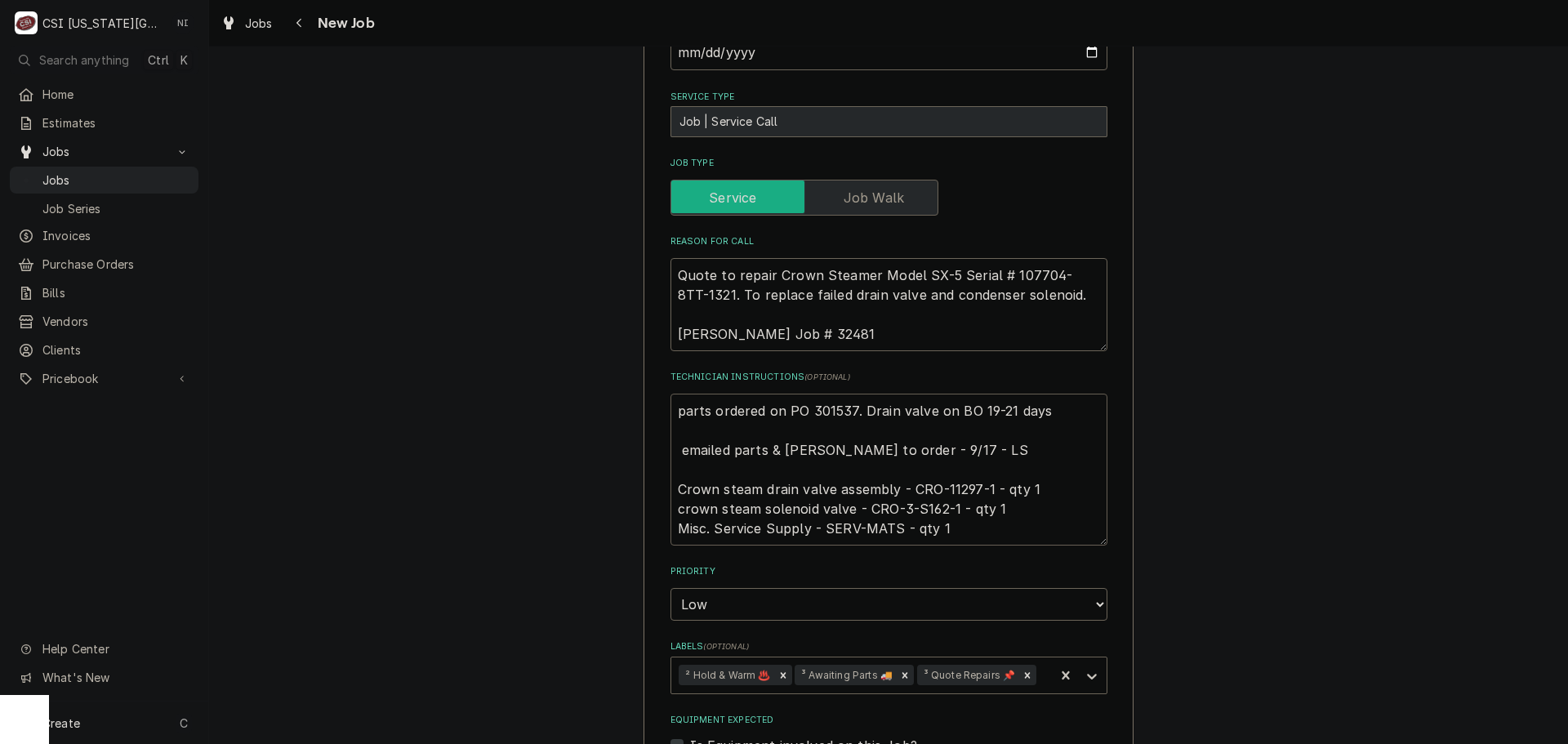
type textarea "x"
type textarea "parts ordered on PO 301537. Drain valve on BO 19-21 days. emailed parts & lindy…"
type textarea "x"
type textarea "parts ordered on PO 301537. Drain valve on BO 19-21 days. emailed parts & lindy…"
type textarea "x"
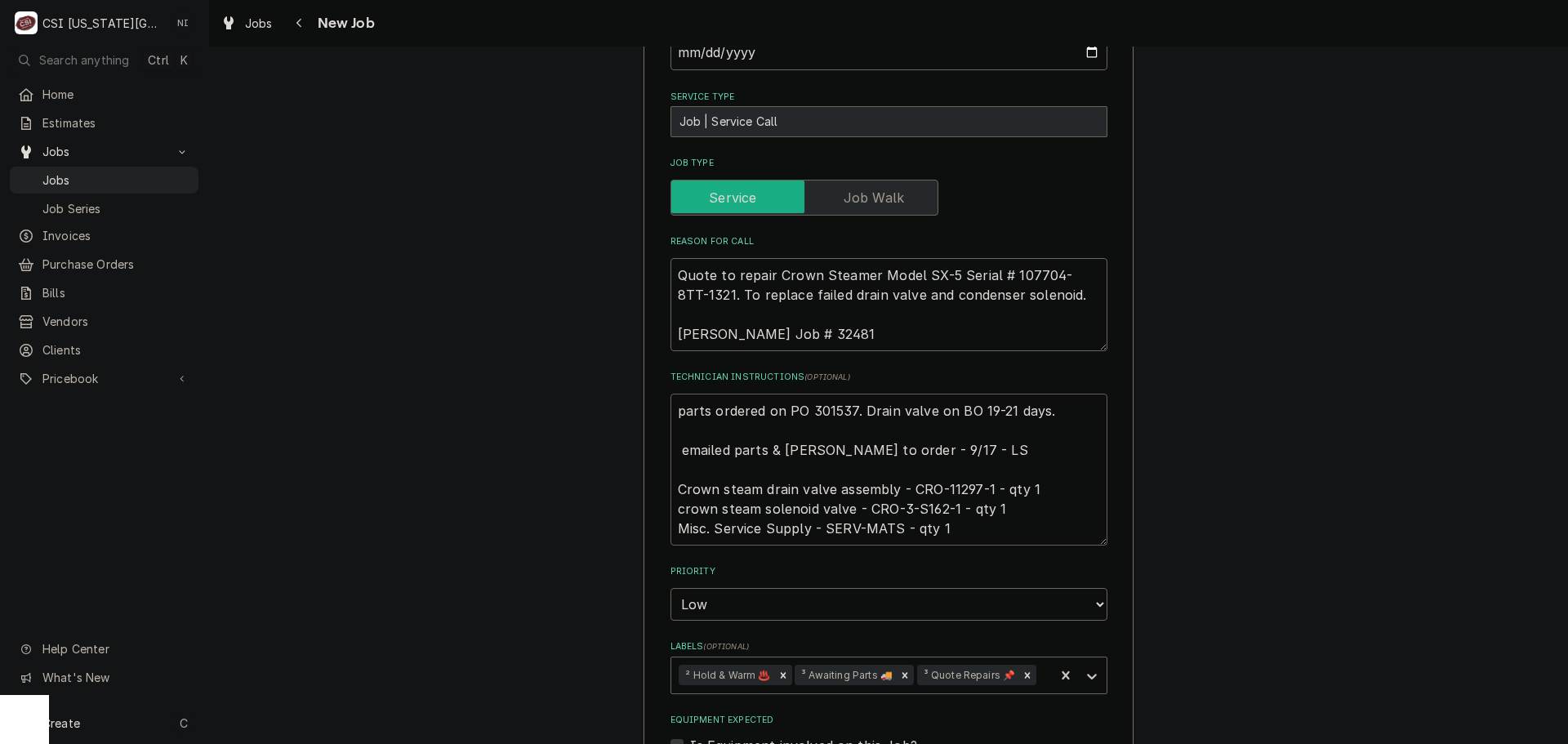
type textarea "parts ordered on PO 301537. Drain valve on BO 19-21 days. s emailed parts & lin…"
type textarea "x"
type textarea "parts ordered on PO 301537. Drain valve on BO 19-21 days. se emailed parts & li…"
type textarea "x"
type textarea "parts ordered on PO 301537. Drain valve on BO 19-21 days. ser emailed parts & l…"
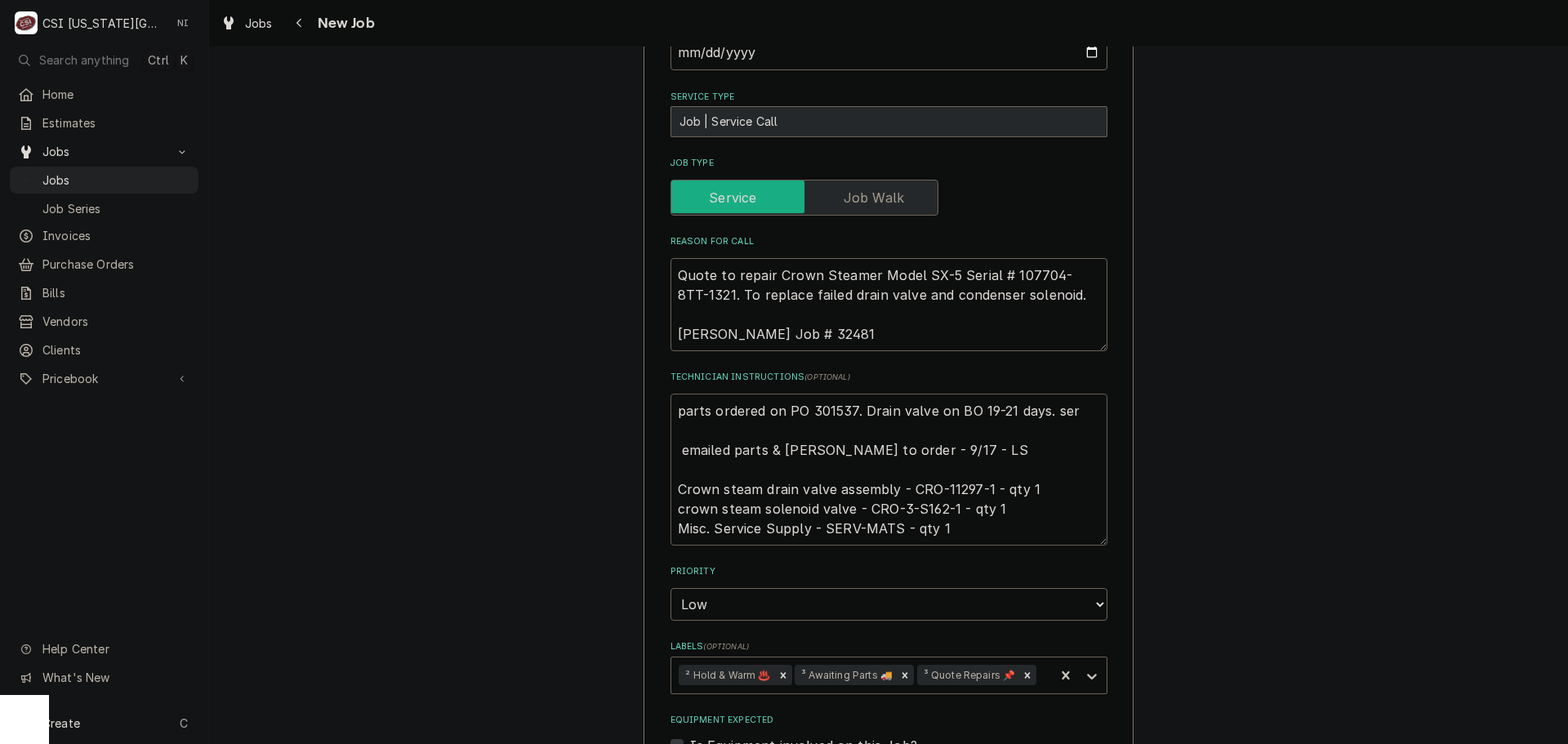
type textarea "x"
type textarea "parts ordered on PO 301537. Drain valve on BO 19-21 days. serv emailed parts & …"
type textarea "x"
type textarea "parts ordered on PO 301537. Drain valve on BO 19-21 days. servi emailed parts &…"
type textarea "x"
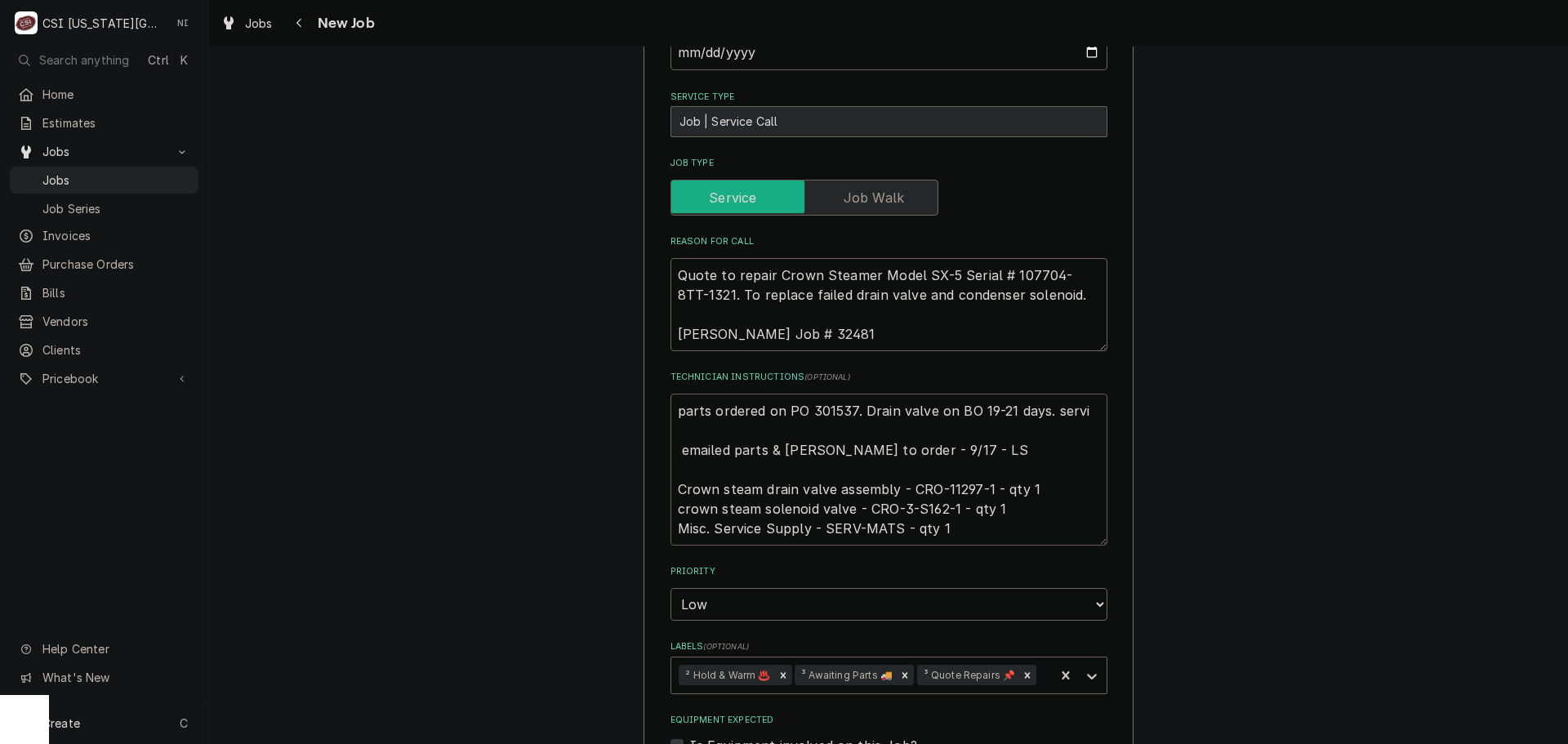
type textarea "parts ordered on PO 301537. Drain valve on BO 19-21 days. serv emailed parts & …"
type textarea "x"
type textarea "parts ordered on PO 301537. Drain valve on BO 19-21 days. ser emailed parts & l…"
type textarea "x"
type textarea "parts ordered on PO 301537. Drain valve on BO 19-21 days. se emailed parts & li…"
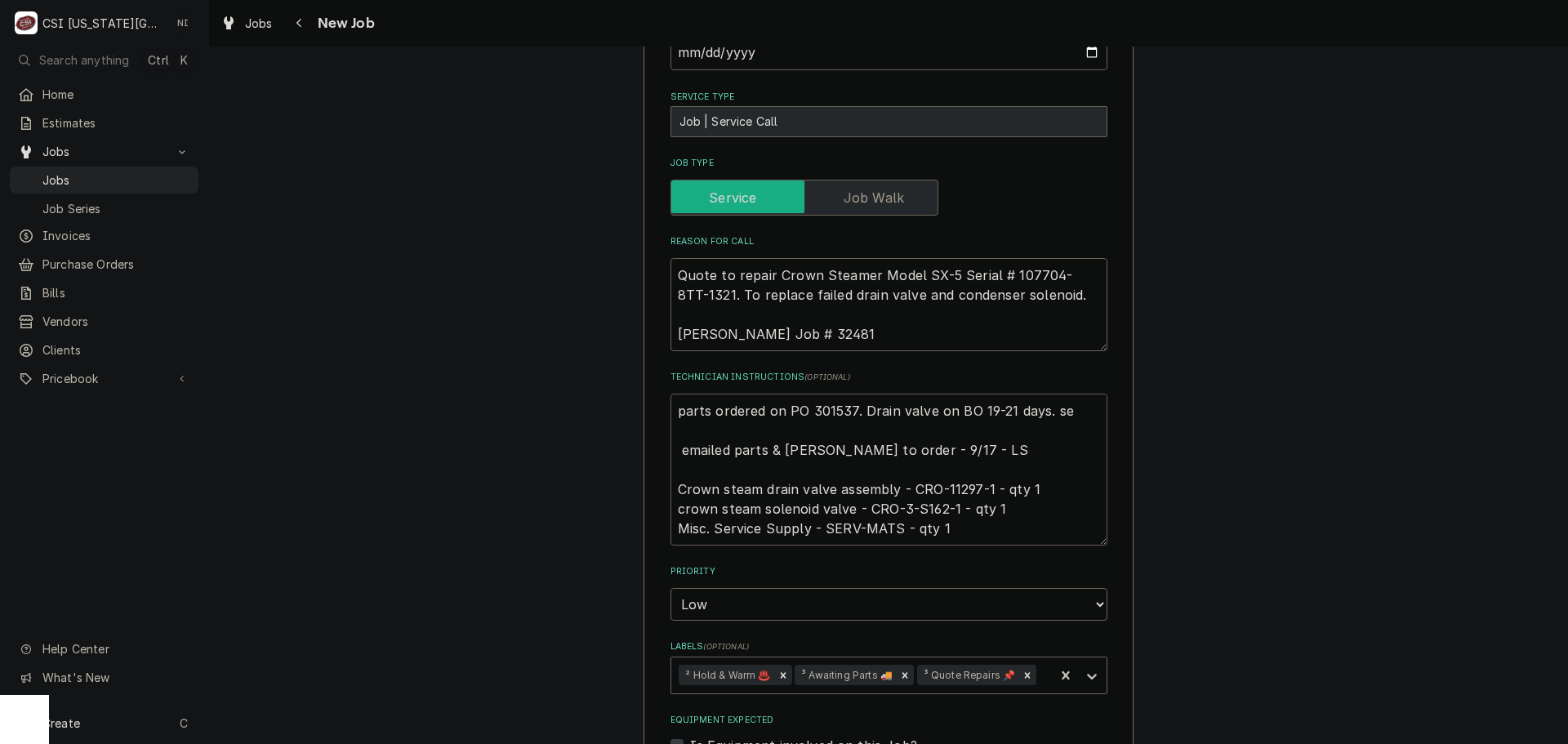
type textarea "x"
type textarea "parts ordered on PO 301537. Drain valve on BO 19-21 days. s emailed parts & lin…"
type textarea "x"
type textarea "parts ordered on PO 301537. Drain valve on BO 19-21 days. S emailed parts & lin…"
type textarea "x"
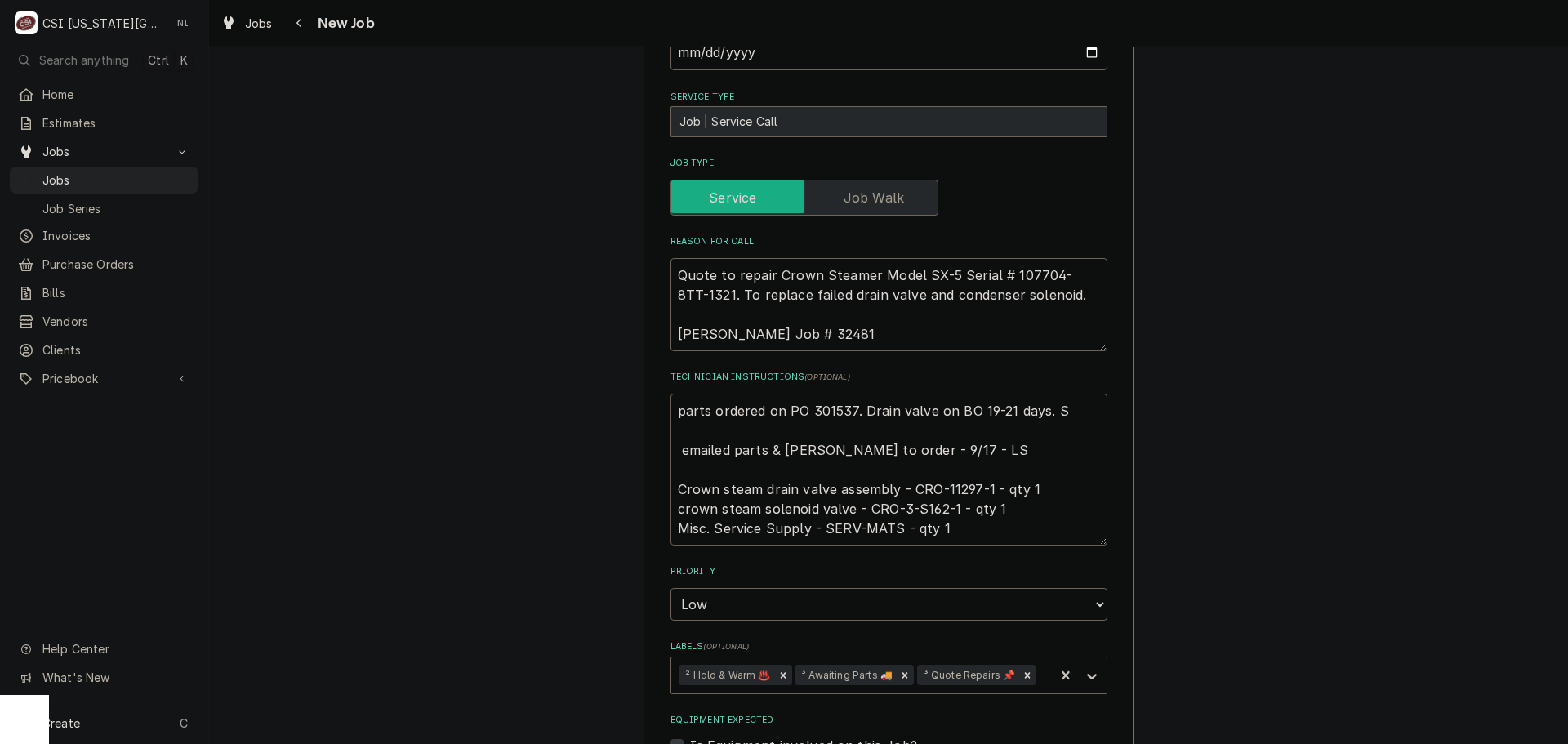
type textarea "parts ordered on PO 301537. Drain valve on BO 19-21 days. Se emailed parts & li…"
type textarea "x"
type textarea "parts ordered on PO 301537. Drain valve on BO 19-21 days. Ser emailed parts & l…"
type textarea "x"
type textarea "parts ordered on PO 301537. Drain valve on BO 19-21 days. Serv emailed parts & …"
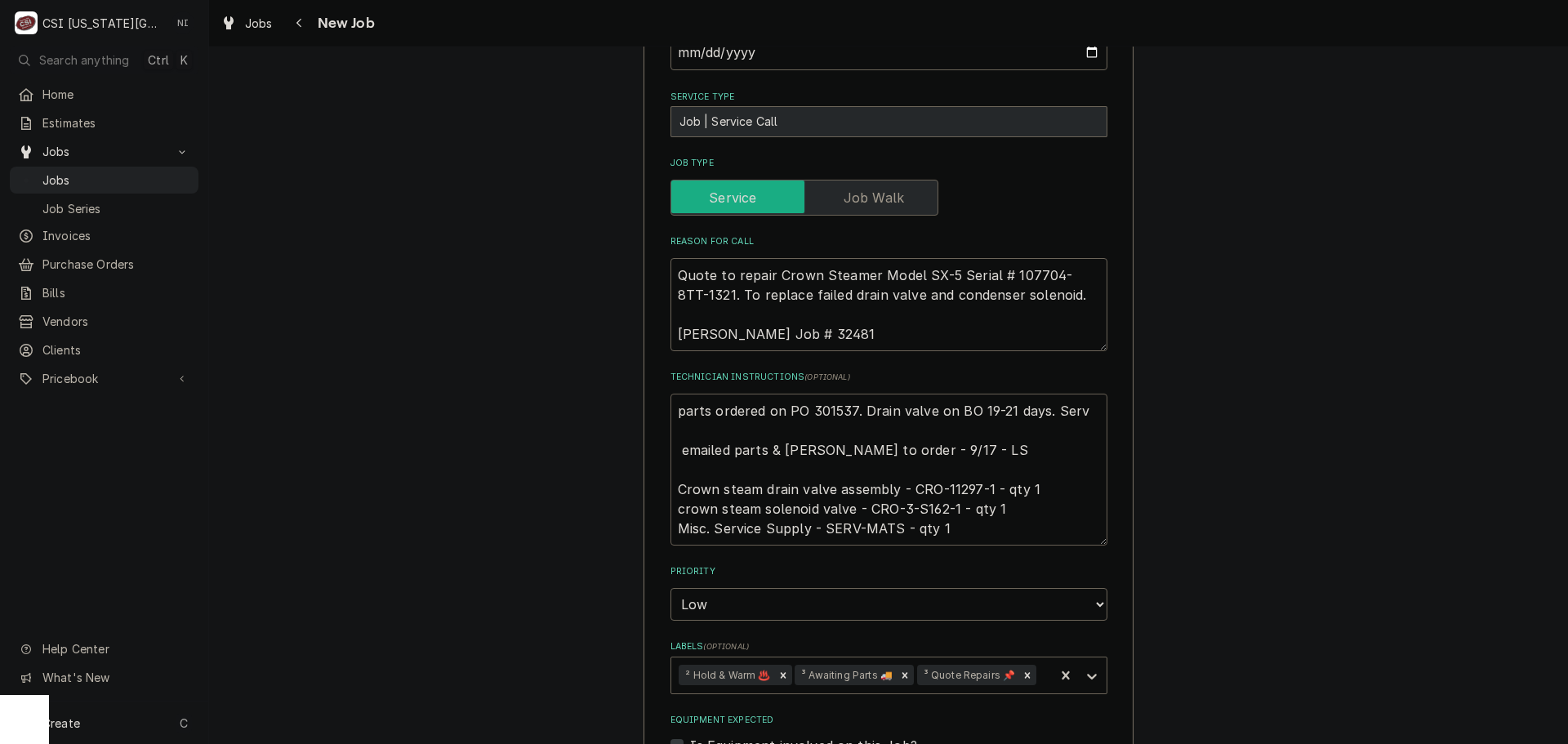
type textarea "x"
type textarea "parts ordered on PO 301537. Drain valve on BO 19-21 days. Servi emailed parts &…"
type textarea "x"
type textarea "parts ordered on PO 301537. Drain valve on BO 19-21 days. Servic emailed parts …"
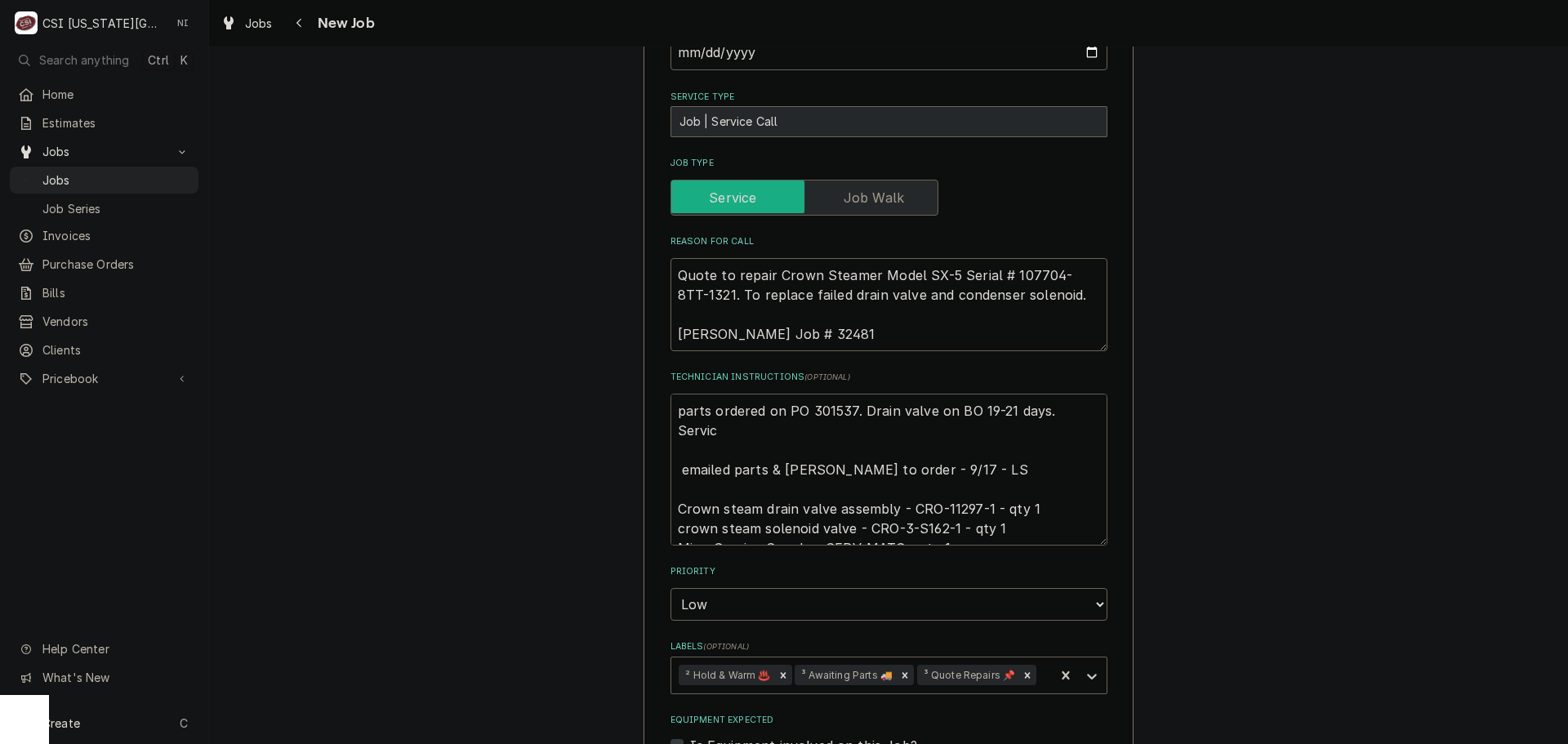
type textarea "x"
type textarea "parts ordered on PO 301537. Drain valve on BO 19-21 days. Service emailed parts…"
type textarea "x"
type textarea "parts ordered on PO 301537. Drain valve on BO 19-21 days. Service emailed parts…"
type textarea "x"
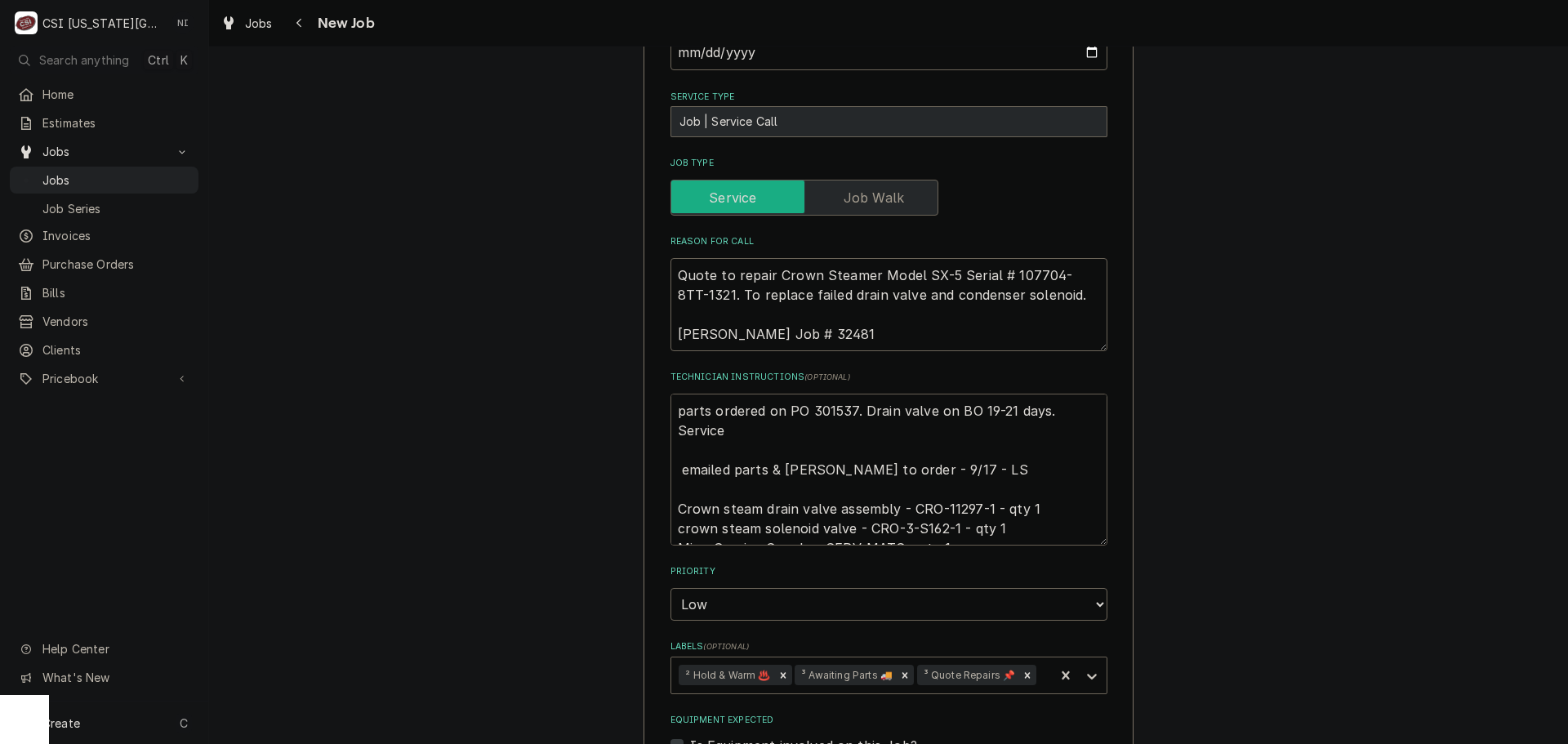
type textarea "parts ordered on PO 301537. Drain valve on BO 19-21 days. Service t emailed par…"
type textarea "x"
type textarea "parts ordered on PO 301537. Drain valve on BO 19-21 days. Service te emailed pa…"
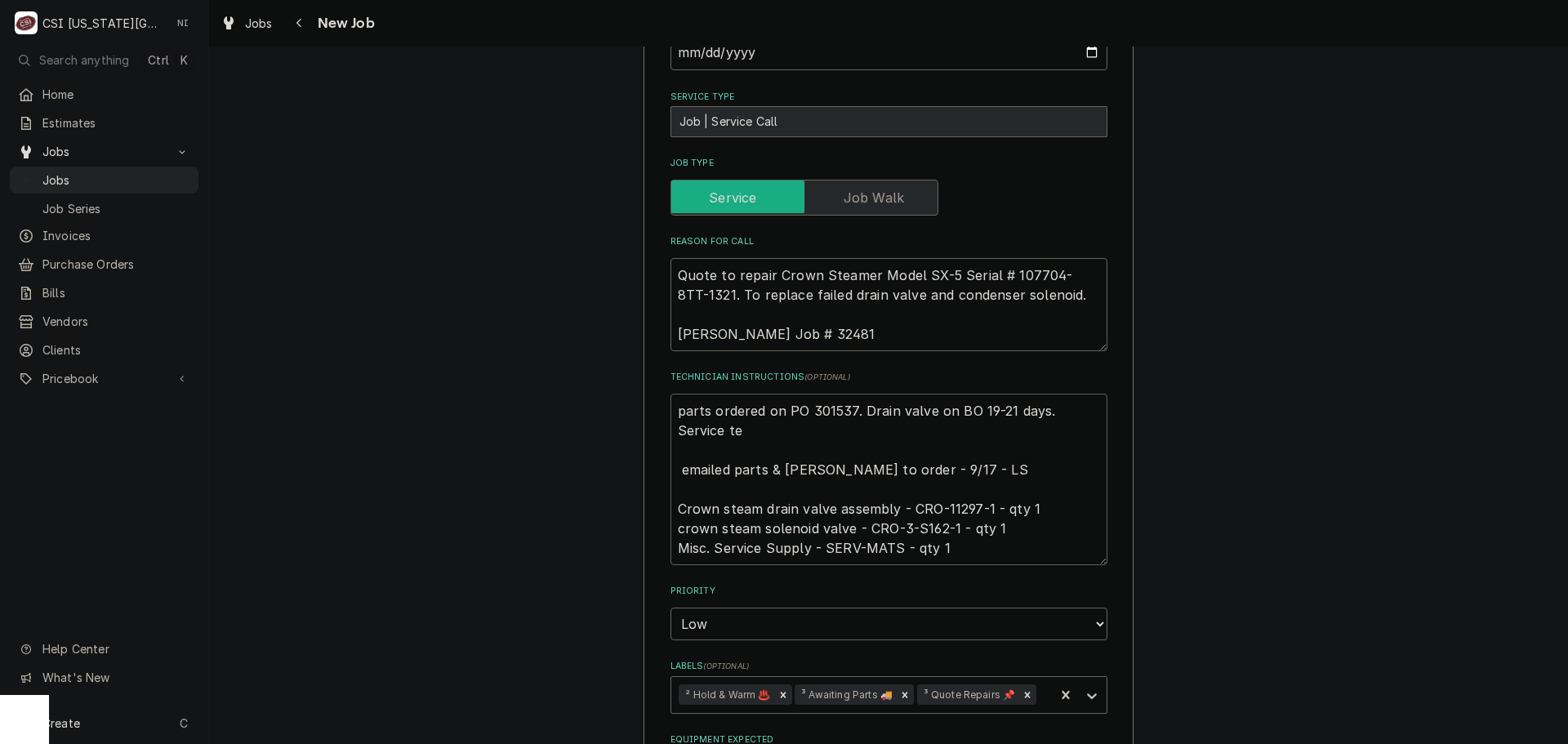
type textarea "x"
type textarea "parts ordered on PO 301537. Drain valve on BO 19-21 days. Service tea emailed p…"
type textarea "x"
type textarea "parts ordered on PO 301537. Drain valve on BO 19-21 days. Service team emailed …"
type textarea "x"
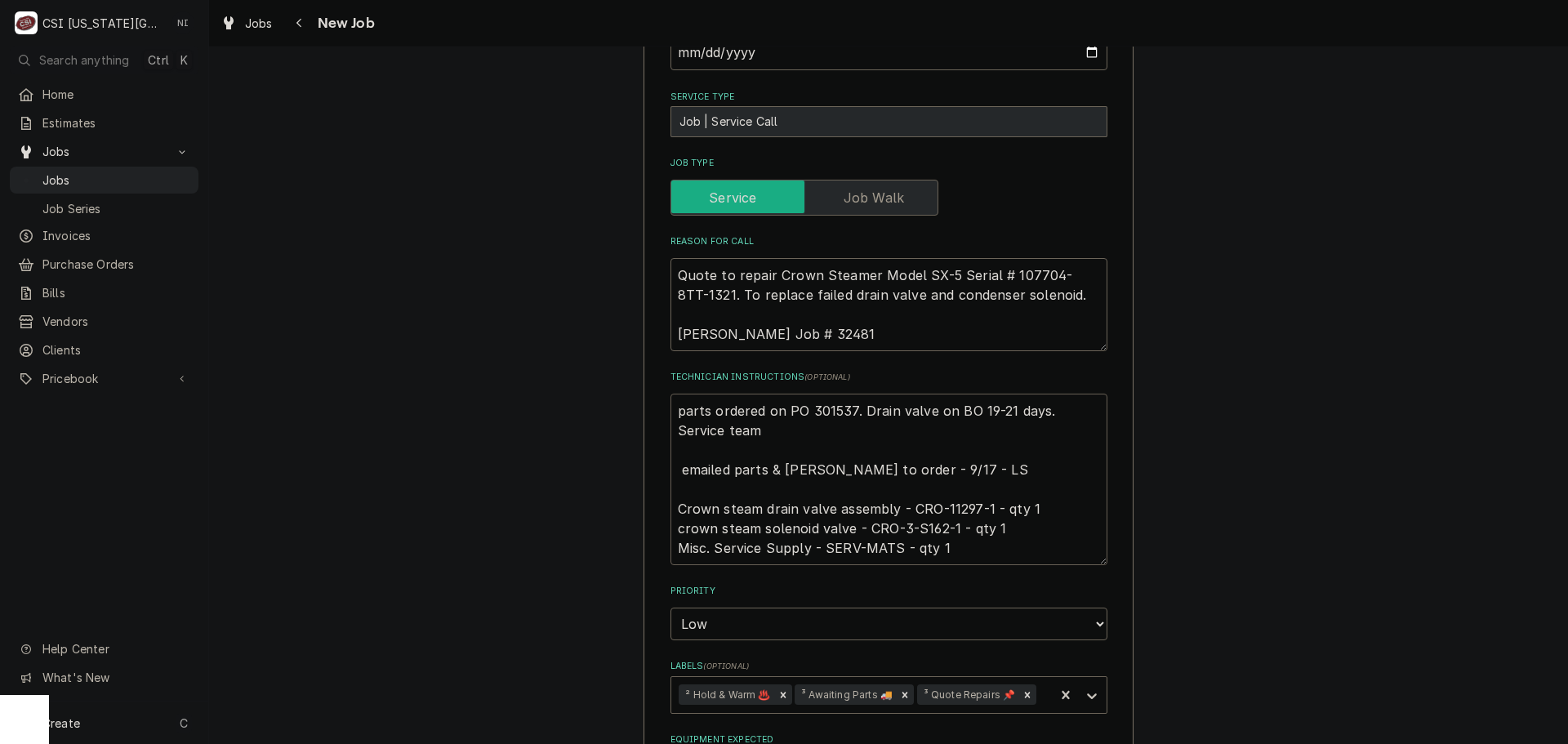
type textarea "parts ordered on PO 301537. Drain valve on BO 19-21 days. Service team emailed …"
type textarea "x"
type textarea "parts ordered on PO 301537. Drain valve on BO 19-21 days. Service team i emaile…"
type textarea "x"
type textarea "parts ordered on PO 301537. Drain valve on BO 19-21 days. Service team is email…"
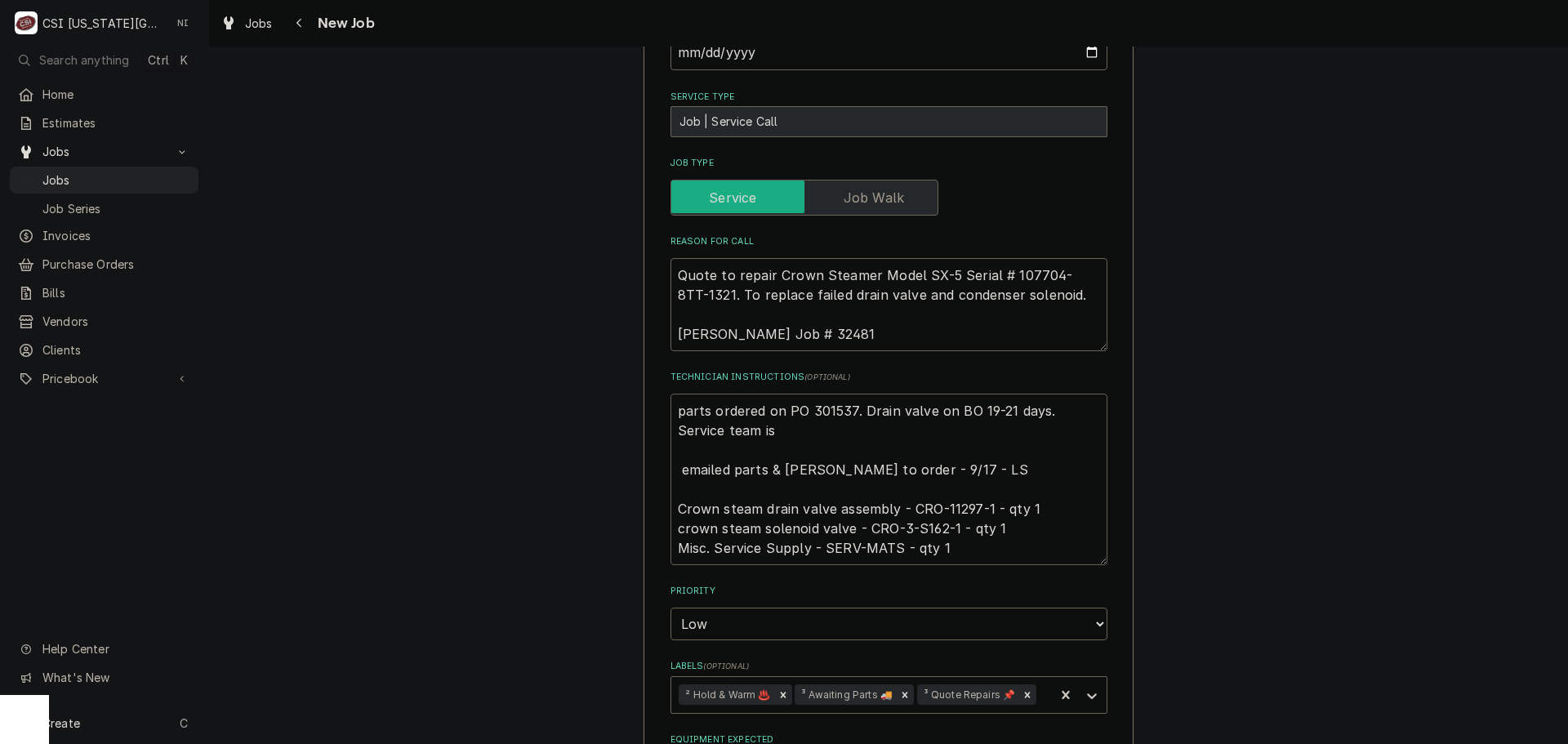
type textarea "x"
type textarea "parts ordered on PO 301537. Drain valve on BO 19-21 days. Service team is email…"
type textarea "x"
type textarea "parts ordered on PO 301537. Drain valve on BO 19-21 days. Service team is a ema…"
type textarea "x"
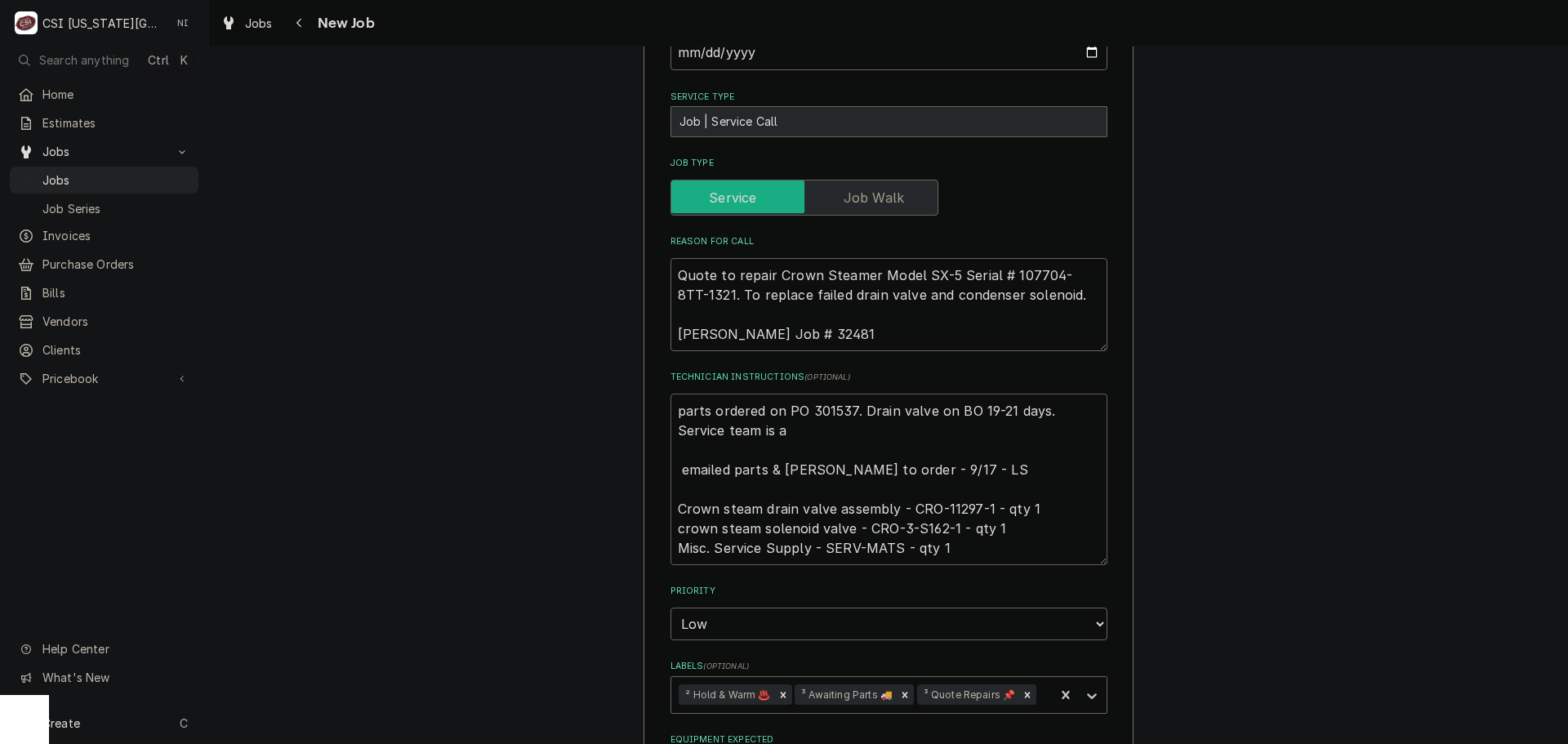
type textarea "parts ordered on PO 301537. Drain valve on BO 19-21 days. Service team is aw em…"
type textarea "x"
type textarea "parts ordered on PO 301537. Drain valve on BO 19-21 days. Service team is awa e…"
type textarea "x"
type textarea "parts ordered on PO 301537. Drain valve on BO 19-21 days. Service team is awar …"
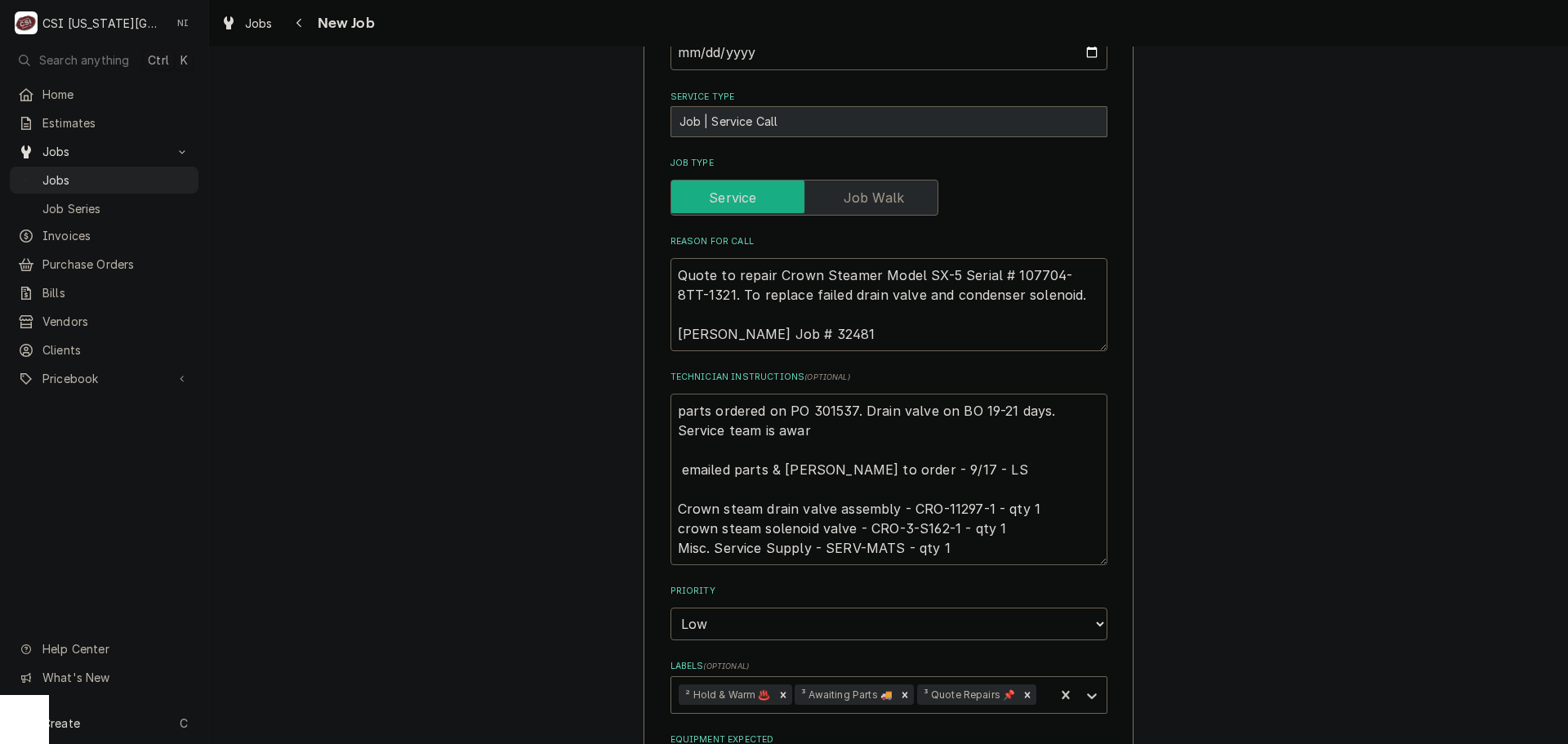
type textarea "x"
type textarea "parts ordered on PO 301537. Drain valve on BO 19-21 days. Service team is aware…"
type textarea "x"
type textarea "parts ordered on PO 301537. Drain valve on BO 19-21 days. Service team is aware…"
type textarea "x"
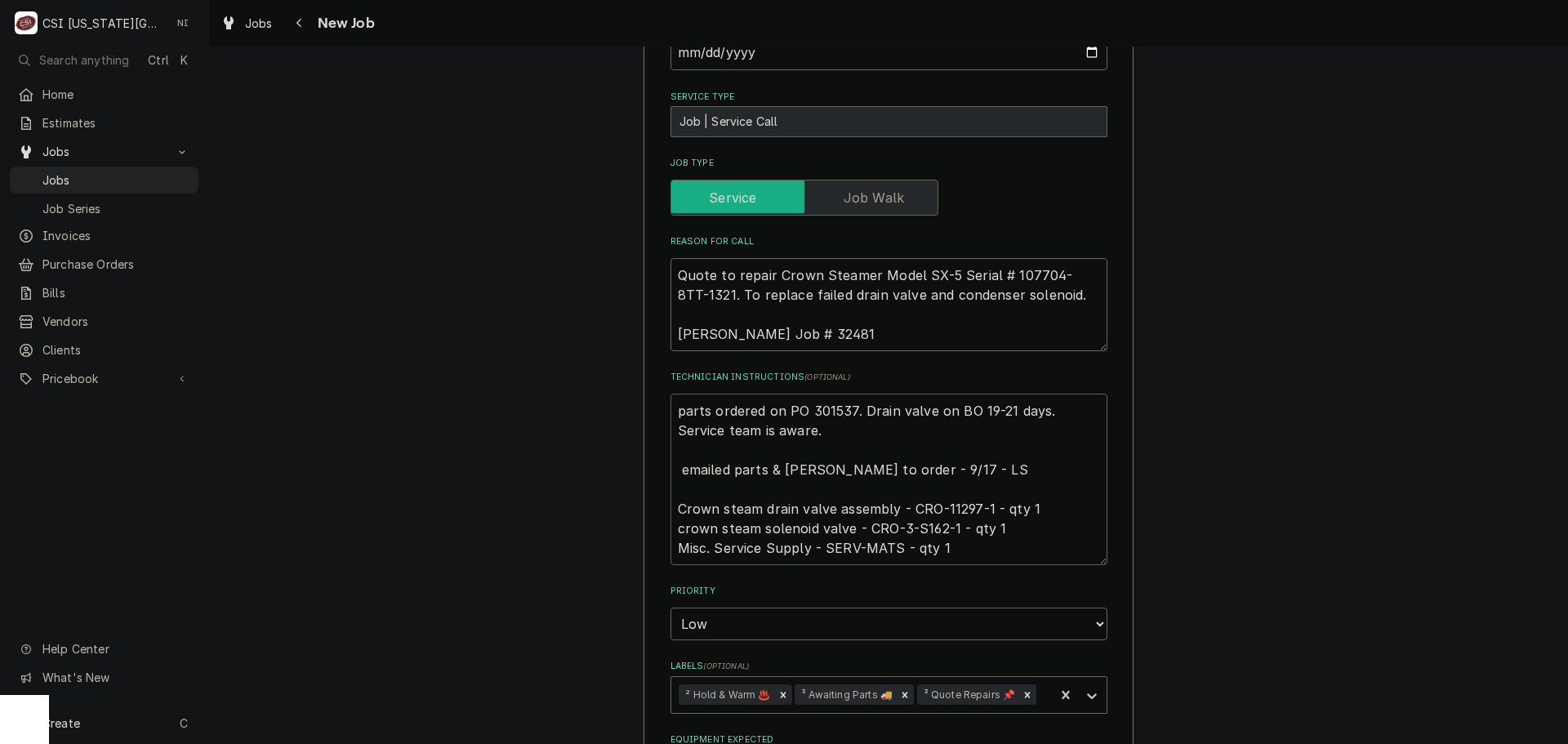
type textarea "parts ordered on PO 301537. Drain valve on BO 19-21 days. Service team is aware…"
type textarea "x"
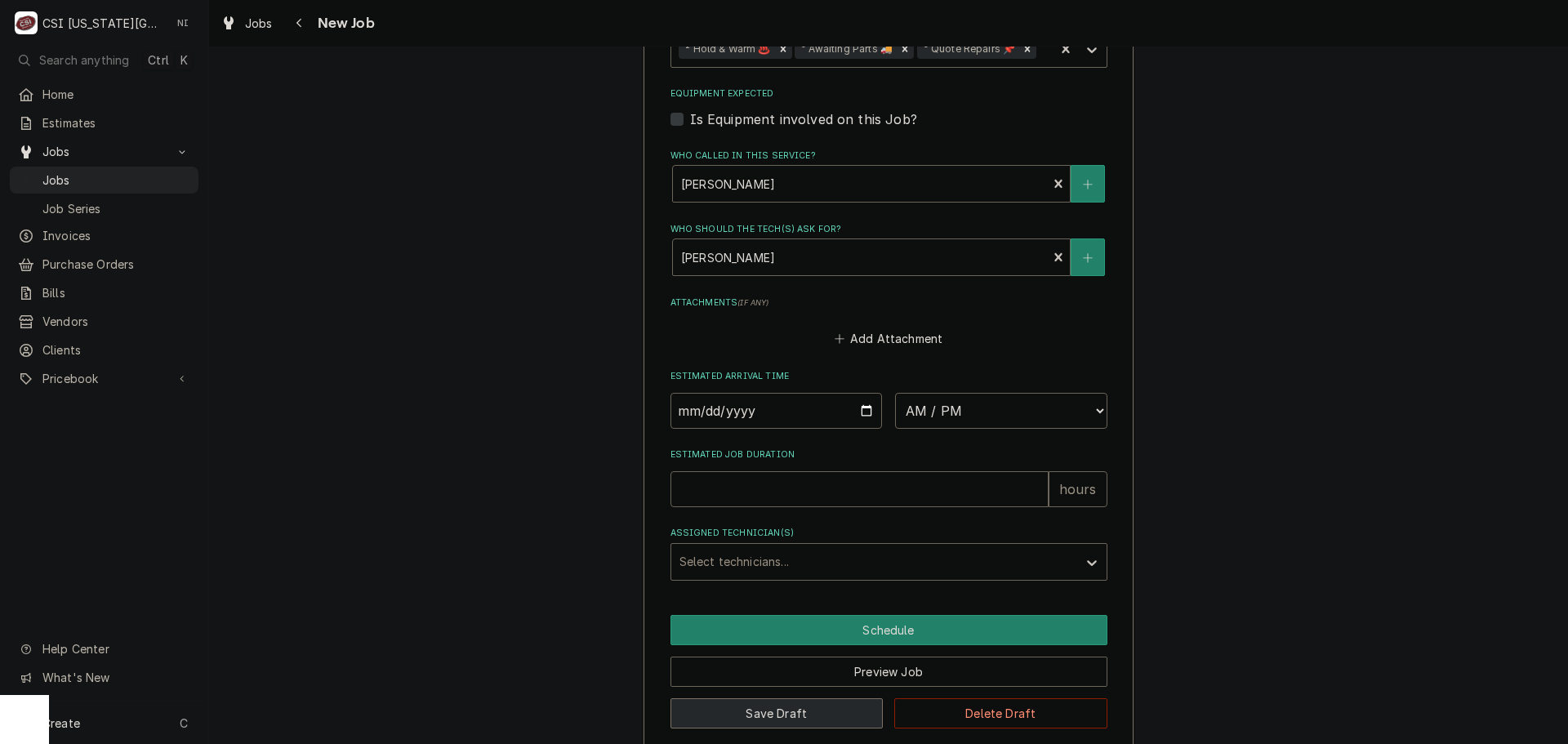
type textarea "parts ordered on PO 301537. Drain valve on BO 19-21 days. Service team is aware…"
click at [807, 698] on button "Save Draft" at bounding box center [776, 713] width 213 height 30
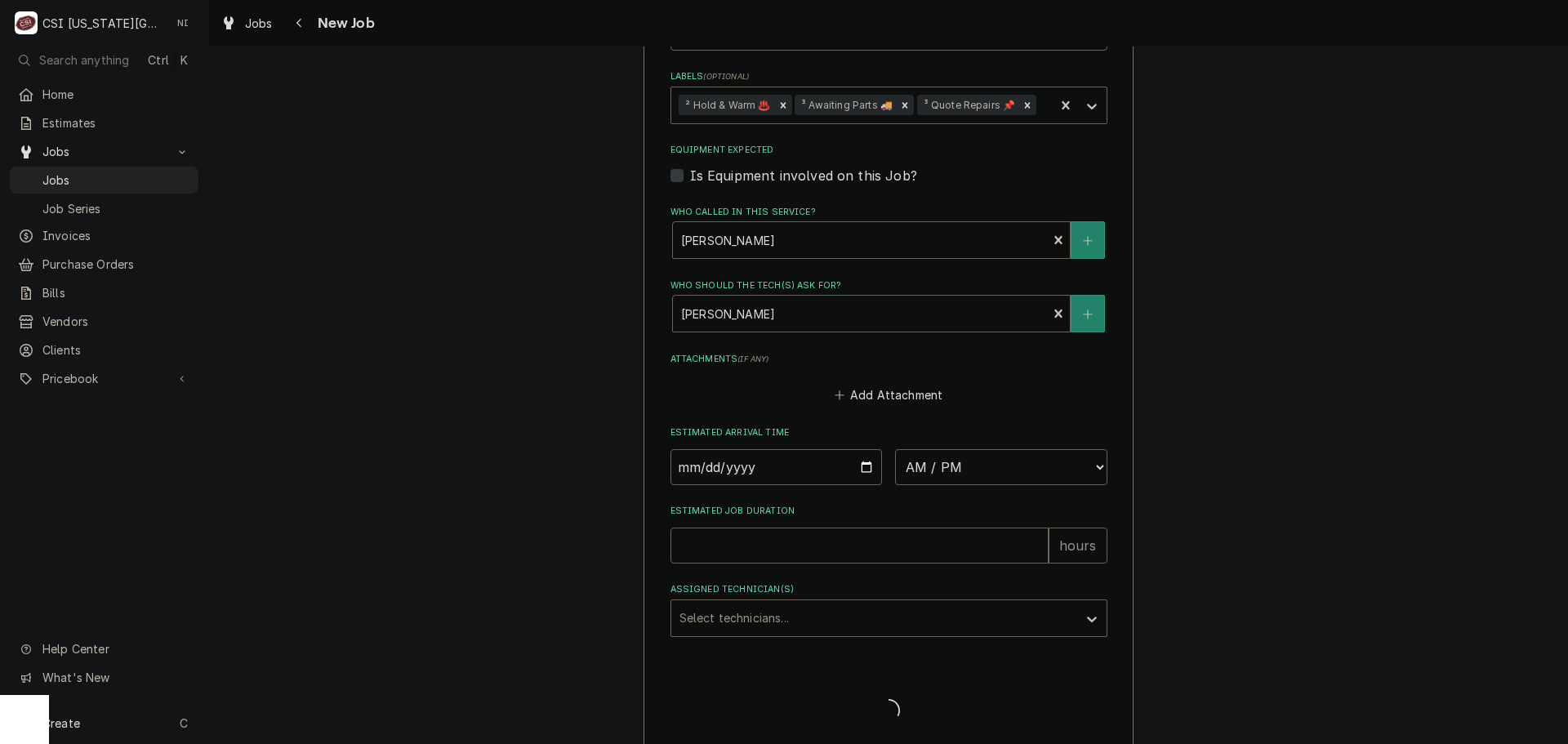
type textarea "x"
